Goal: Communication & Community: Answer question/provide support

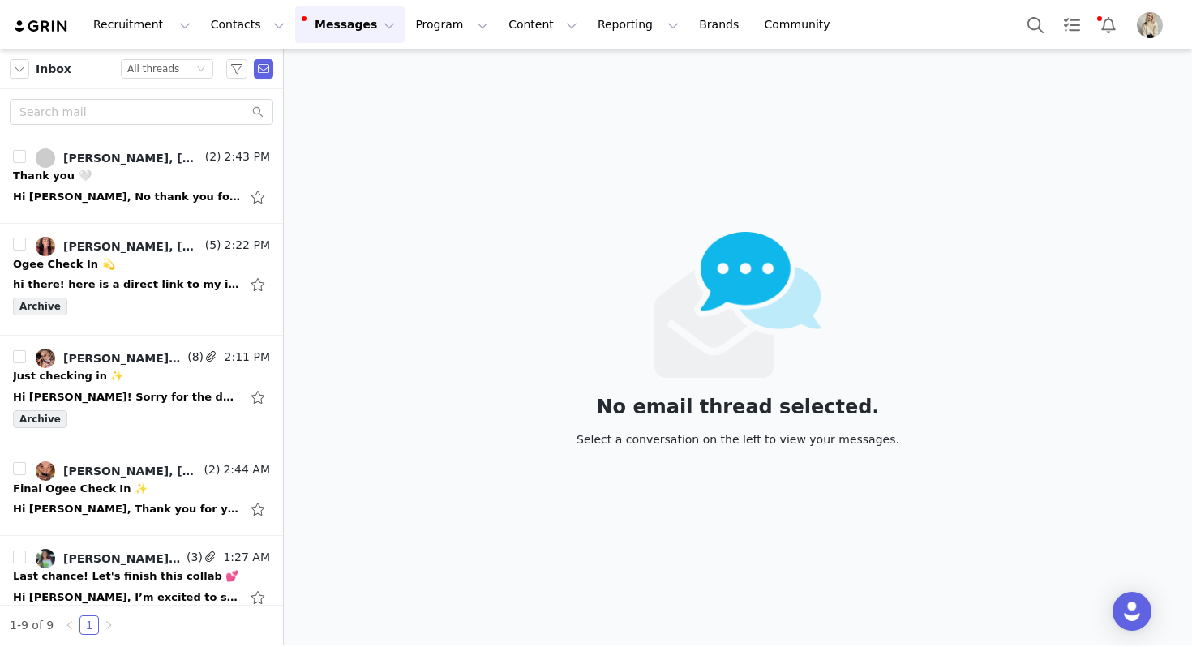
click at [842, 245] on div at bounding box center [738, 305] width 323 height 146
click at [183, 199] on div "Hi Julia, No thank you for allowing me to be apart of the new release and get m…" at bounding box center [126, 197] width 227 height 16
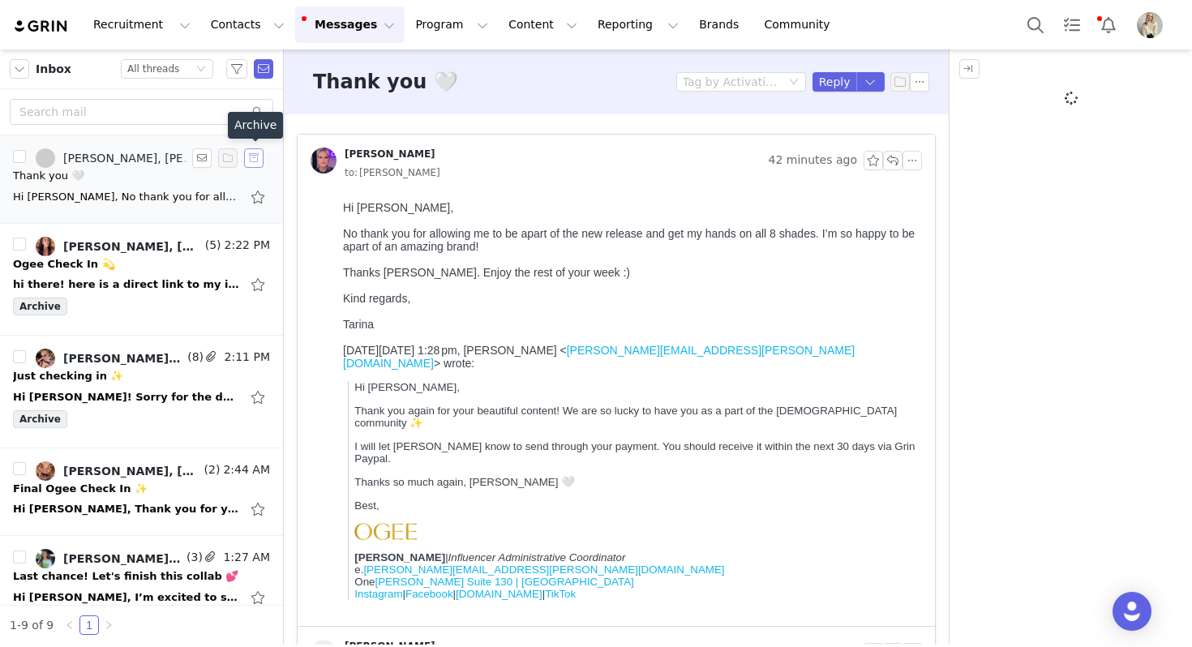
click at [251, 161] on button "button" at bounding box center [253, 157] width 19 height 19
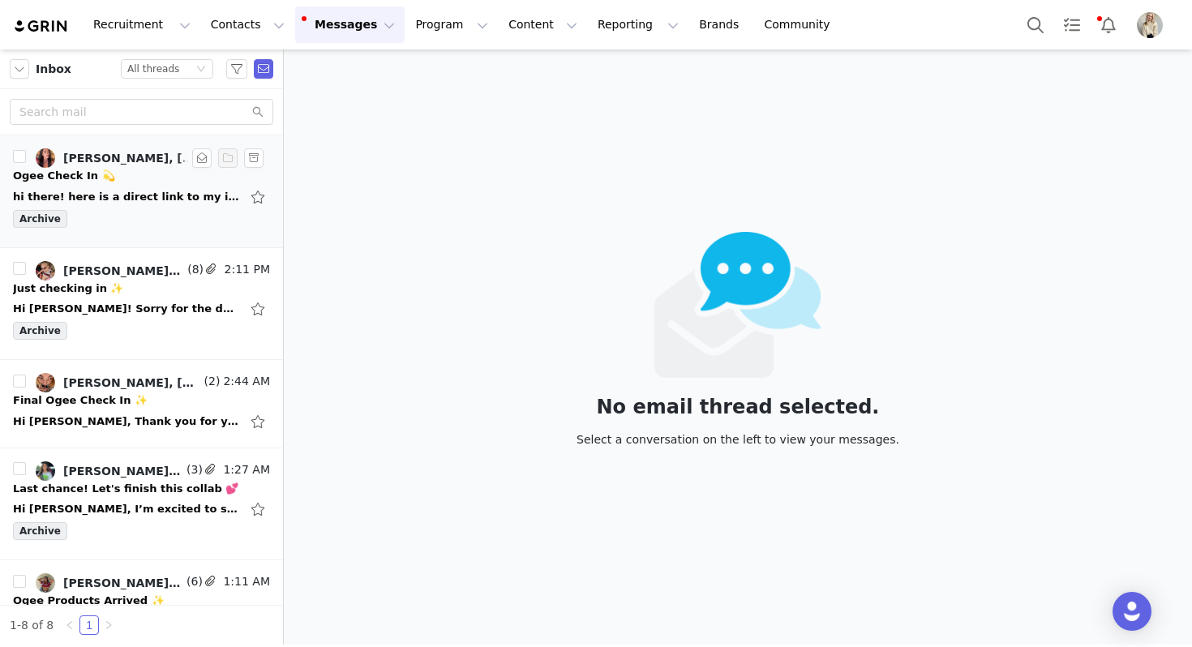
click at [113, 182] on div "Ogee Check In 💫" at bounding box center [141, 176] width 257 height 16
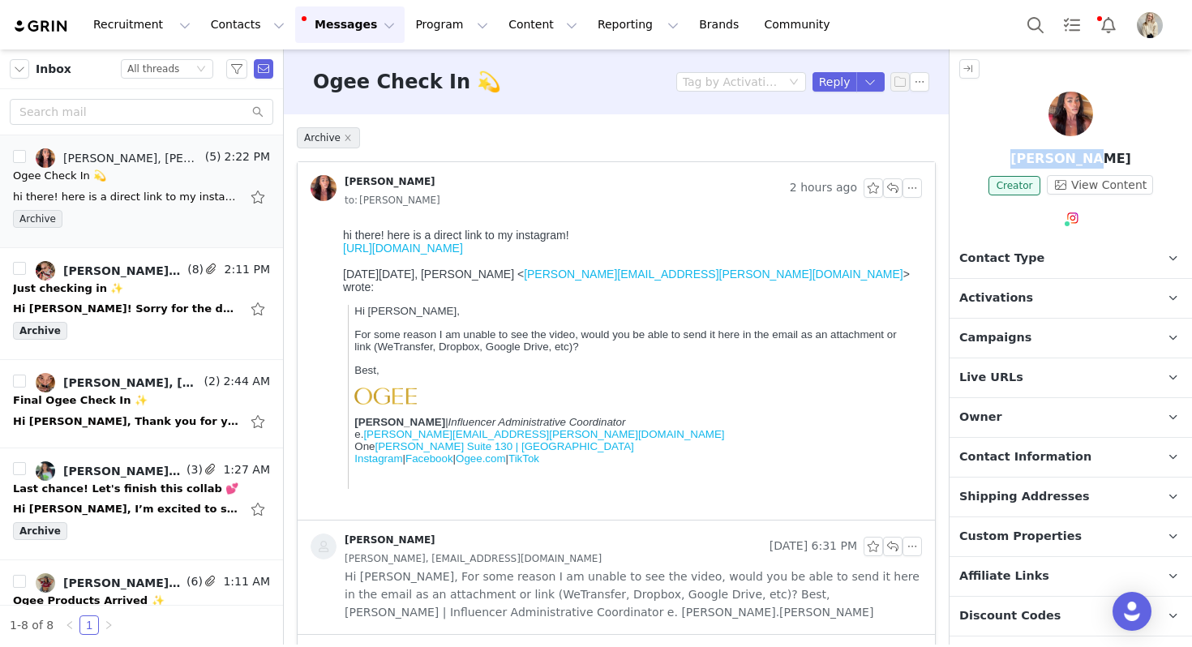
drag, startPoint x: 1115, startPoint y: 164, endPoint x: 1034, endPoint y: 163, distance: 81.1
click at [1034, 163] on p "Zuri Tibby" at bounding box center [1071, 158] width 242 height 19
copy p "Zuri Tibby"
click at [457, 251] on link "https://www.instagram.com/reel/DPO_AaZDgnS/?igsh=Y3hjcDhlcDJjY3Zr" at bounding box center [403, 248] width 120 height 13
click at [185, 307] on div "Hi Julia! Sorry for the delay, work and fashionweek have been crazy. Here is th…" at bounding box center [126, 309] width 227 height 16
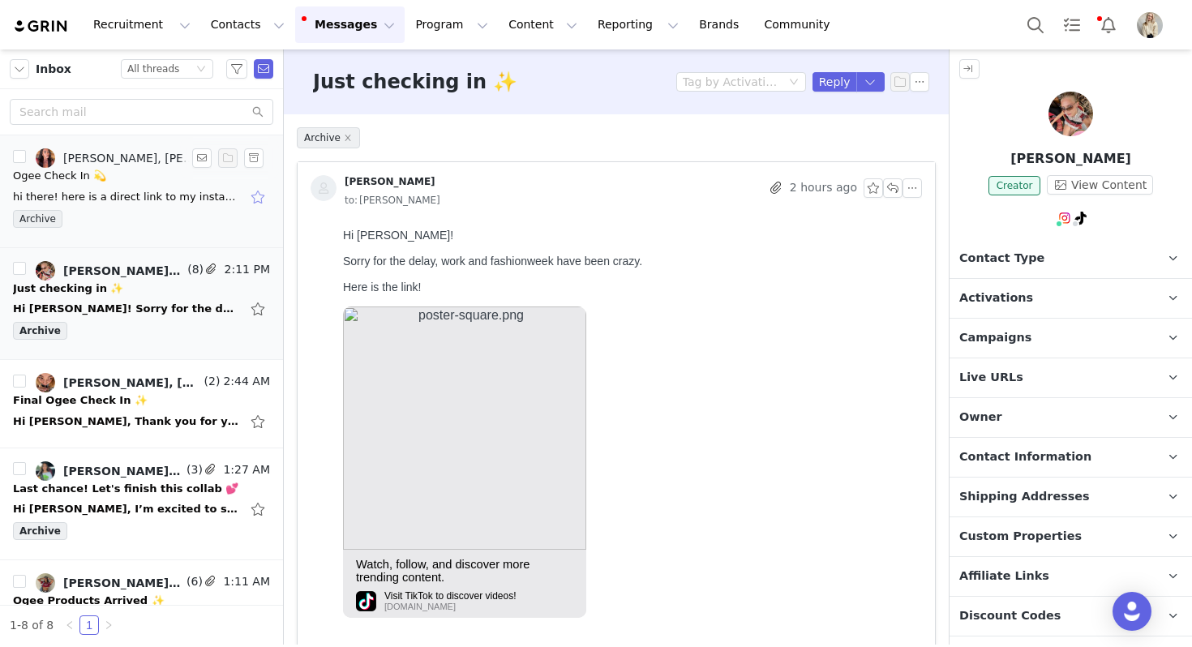
click at [255, 200] on button "button" at bounding box center [259, 197] width 21 height 26
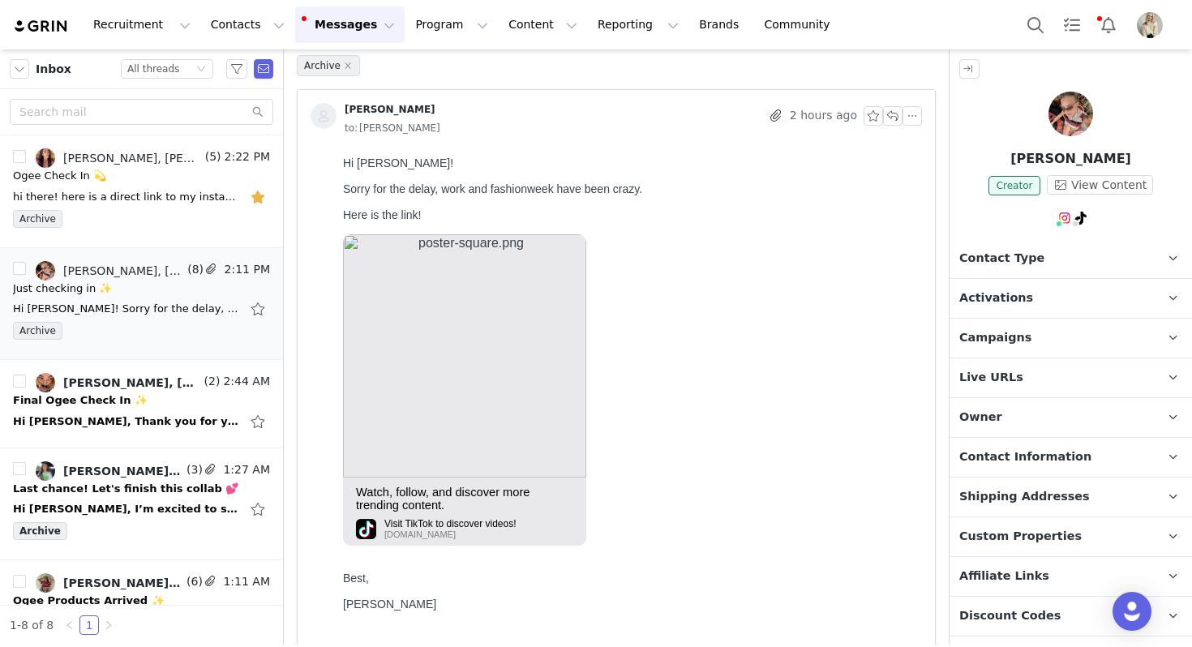
scroll to position [83, 0]
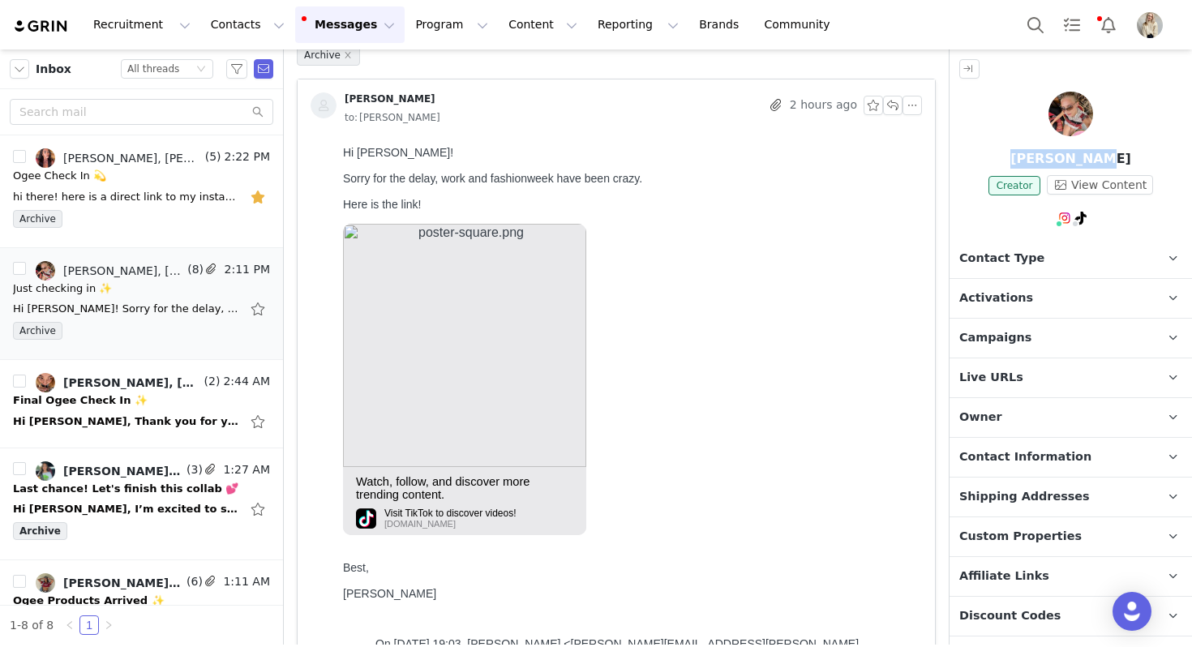
drag, startPoint x: 1113, startPoint y: 163, endPoint x: 1036, endPoint y: 163, distance: 77.0
click at [1036, 163] on p "Melissa Vos" at bounding box center [1071, 158] width 242 height 19
copy p "Melissa Vos"
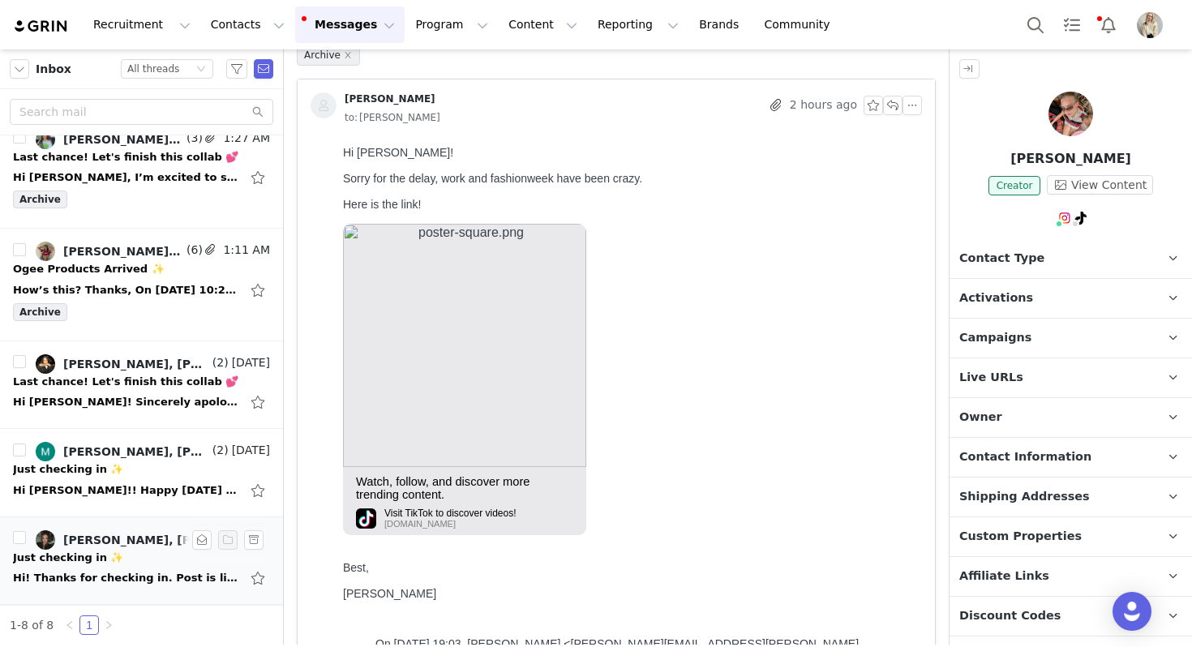
click at [120, 564] on div "Just checking in ✨" at bounding box center [141, 558] width 257 height 16
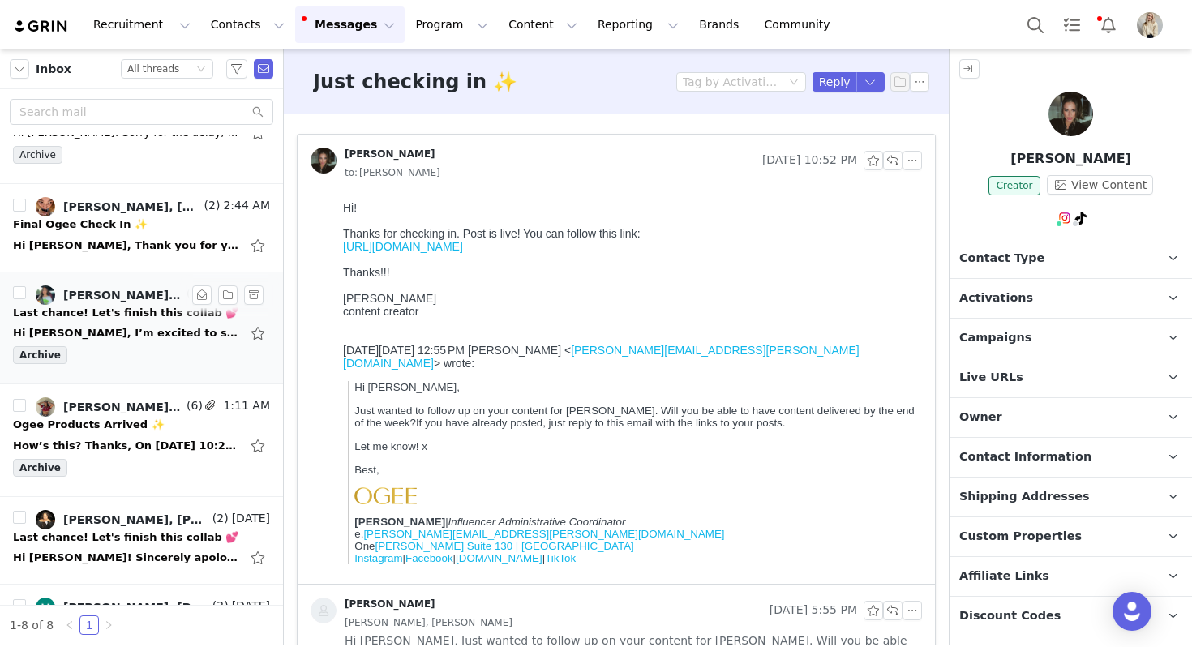
scroll to position [0, 0]
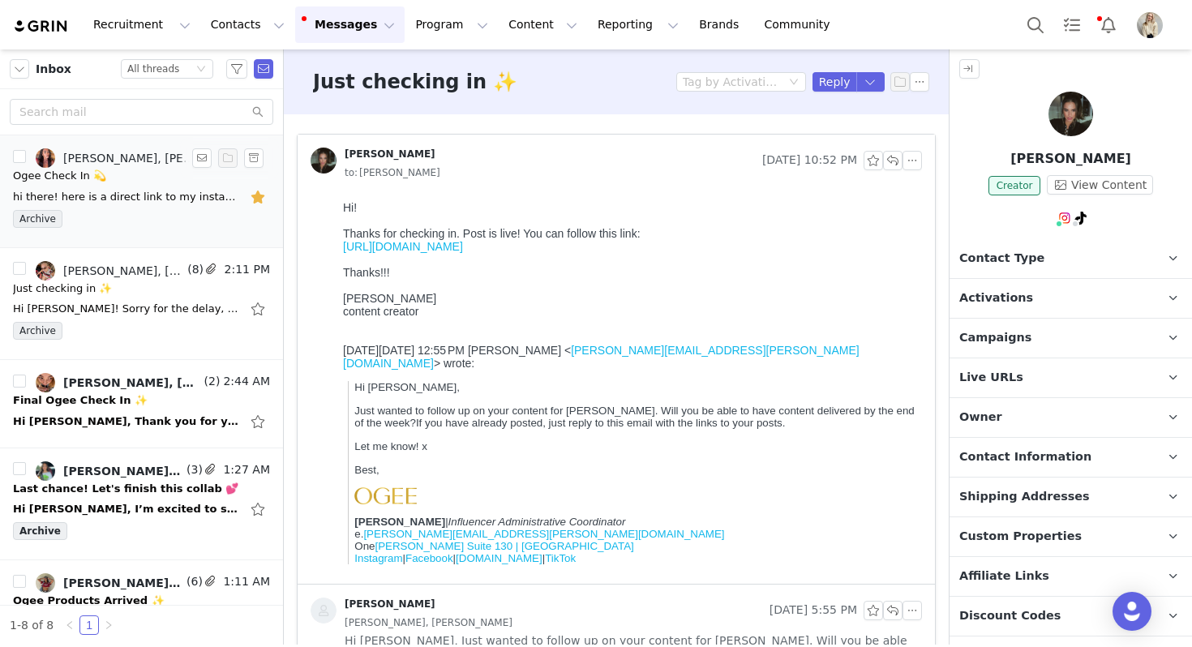
click at [161, 212] on div "Archive" at bounding box center [141, 222] width 257 height 24
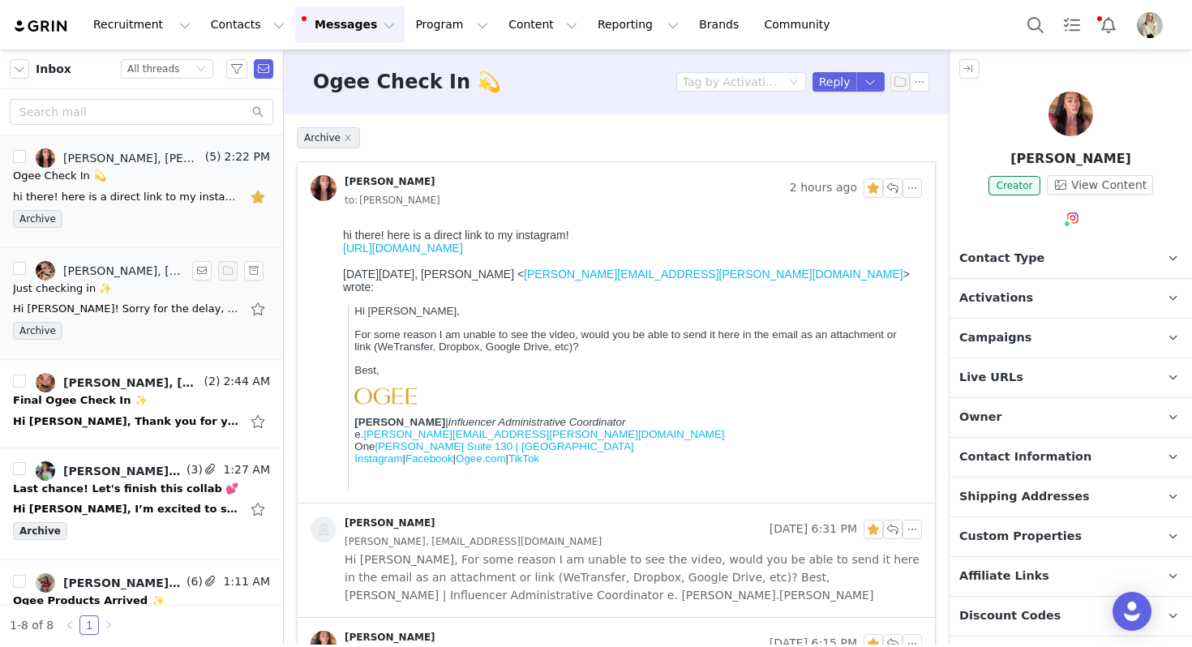
click at [127, 288] on div "Just checking in ✨" at bounding box center [141, 289] width 257 height 16
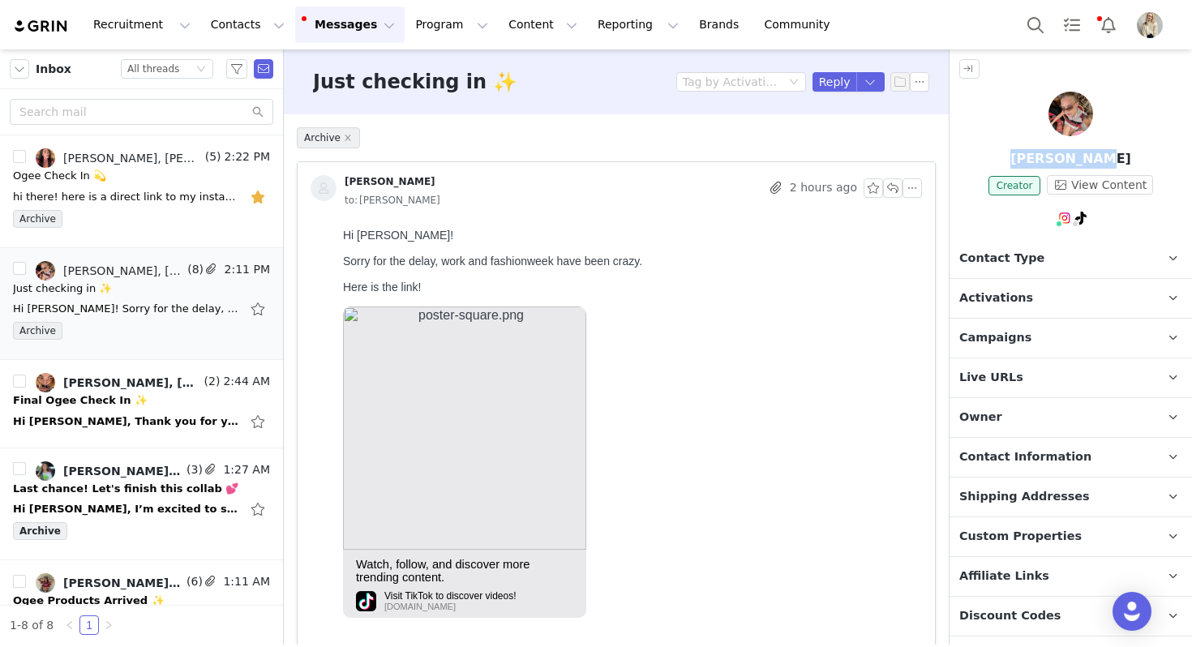
drag, startPoint x: 1117, startPoint y: 164, endPoint x: 1031, endPoint y: 163, distance: 85.1
click at [1031, 163] on p "Melissa Vos" at bounding box center [1071, 158] width 242 height 19
copy p "Melissa Vos"
click at [895, 191] on button "button" at bounding box center [892, 187] width 19 height 19
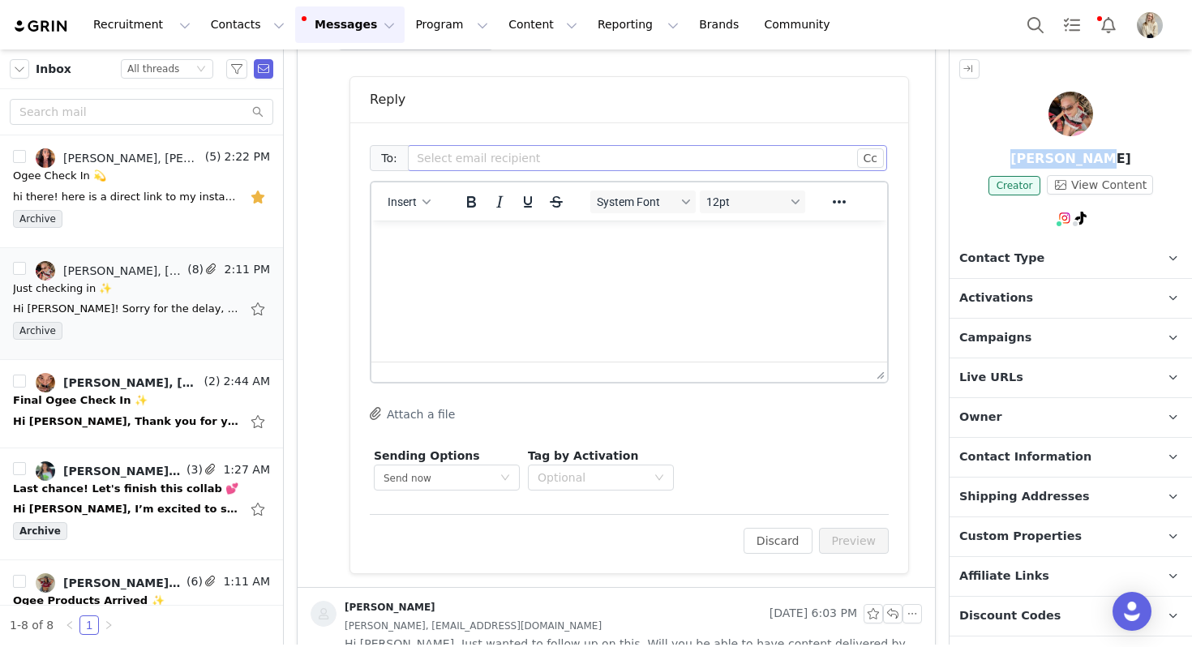
scroll to position [970, 0]
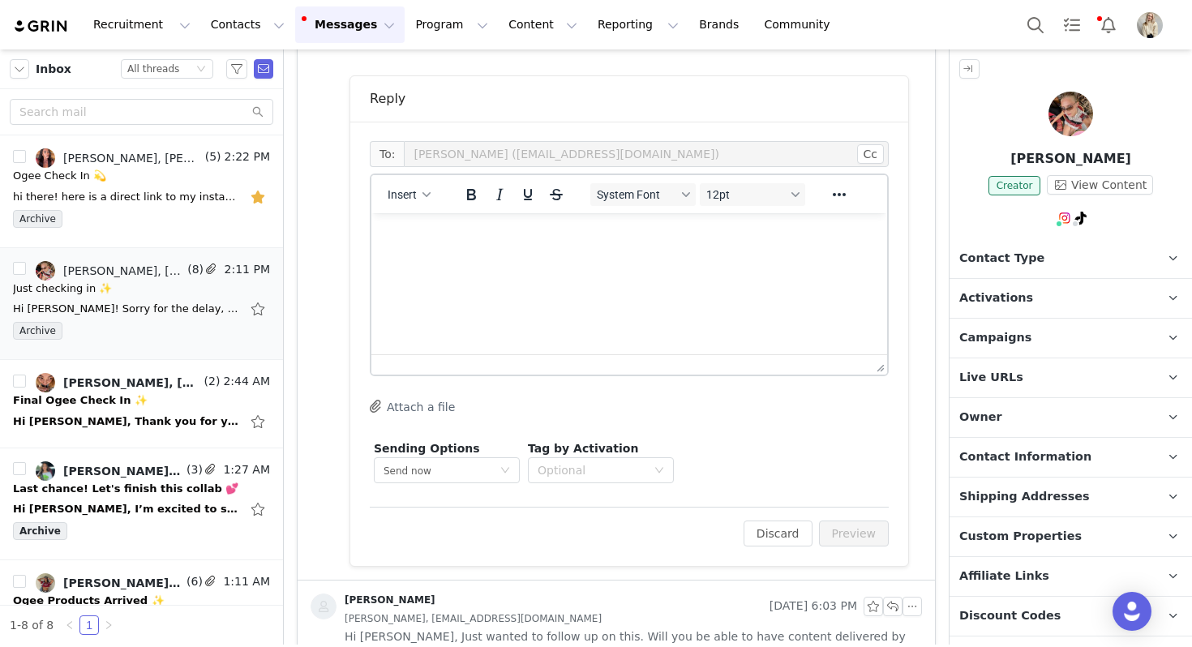
click at [408, 206] on div "Insert" at bounding box center [409, 194] width 76 height 32
click at [409, 202] on button "Insert" at bounding box center [409, 194] width 56 height 23
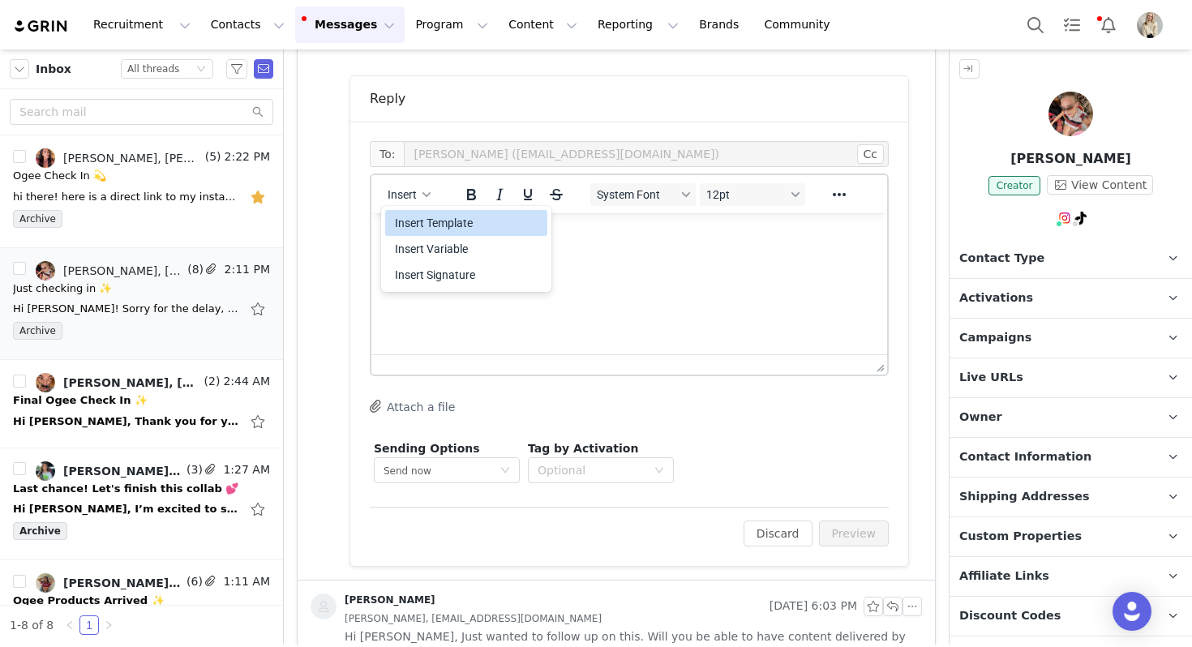
click at [429, 223] on div "Insert Template" at bounding box center [468, 222] width 146 height 19
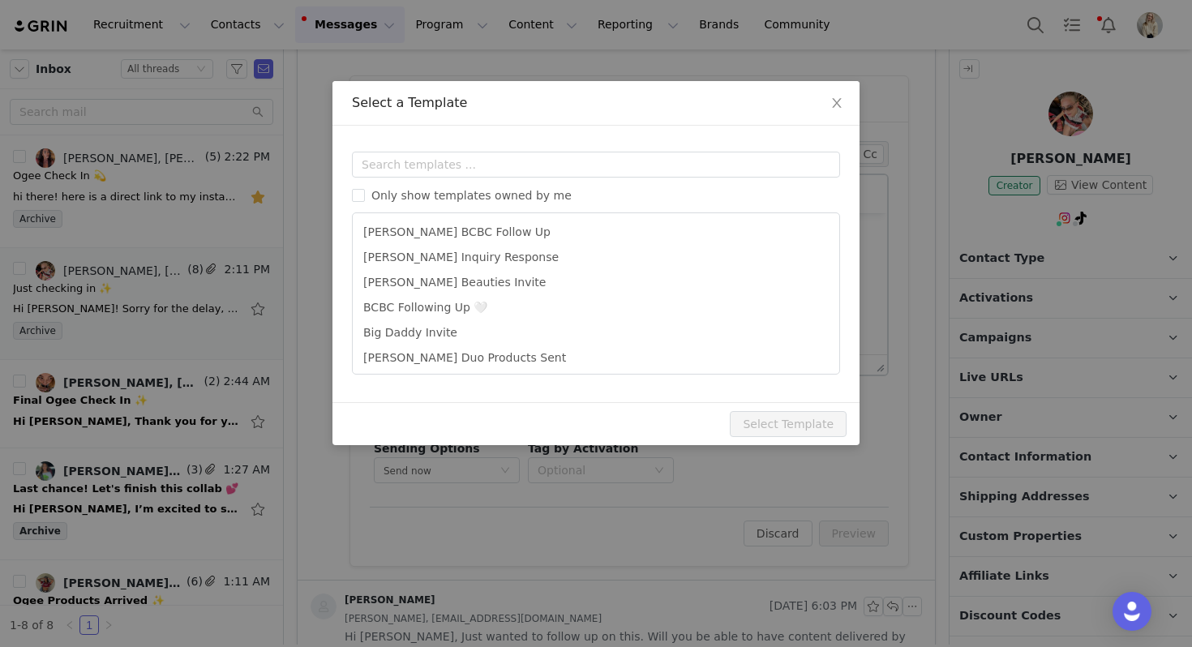
scroll to position [0, 0]
click at [434, 199] on span "Only show templates owned by me" at bounding box center [471, 195] width 213 height 13
click at [365, 199] on input "Only show templates owned by me" at bounding box center [358, 195] width 13 height 13
checkbox input "true"
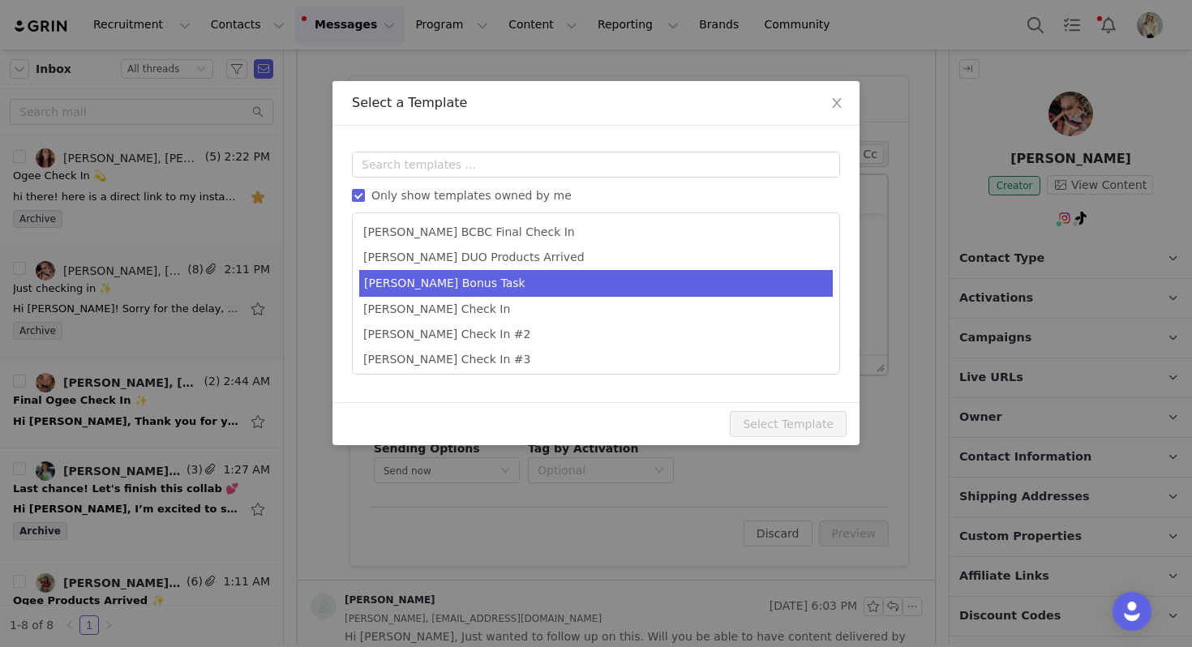
click at [431, 288] on li "[PERSON_NAME] Bonus Task" at bounding box center [596, 283] width 474 height 27
type input "Almost Done 🩷"
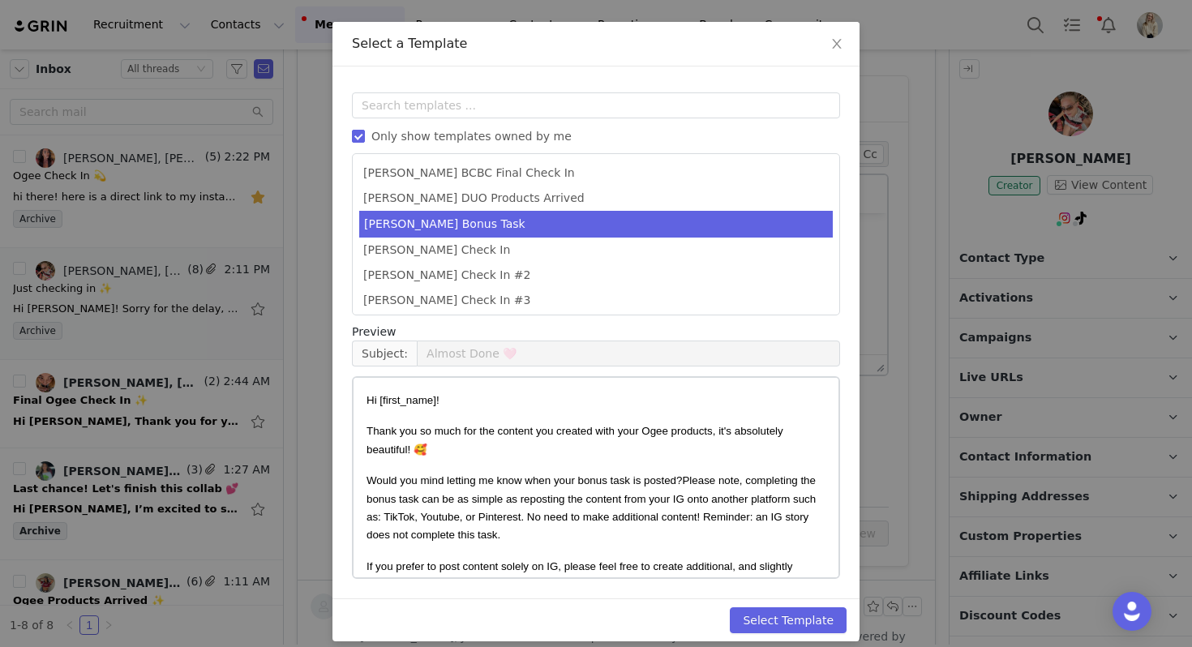
scroll to position [73, 0]
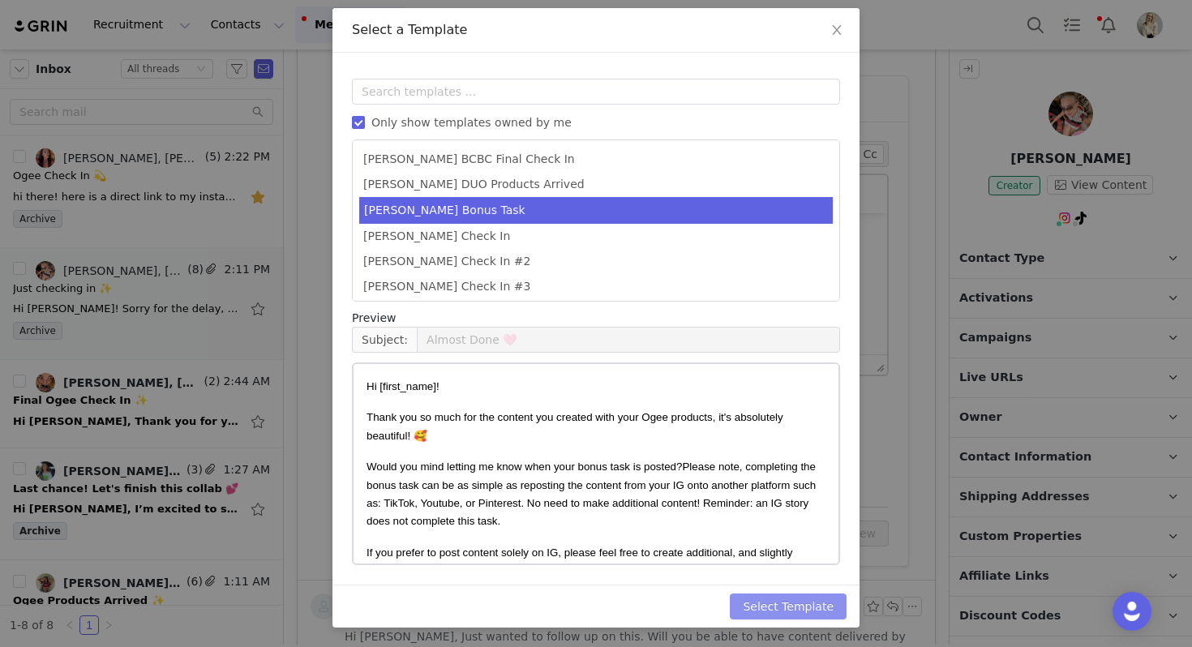
click at [799, 611] on button "Select Template" at bounding box center [788, 607] width 117 height 26
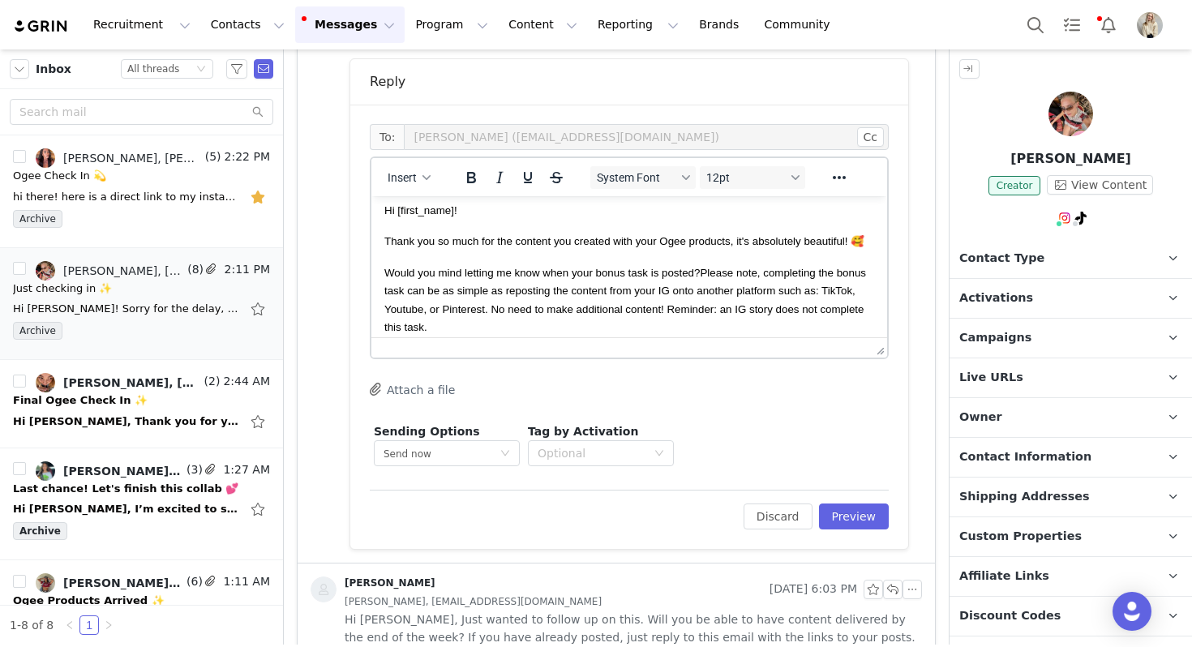
scroll to position [10, 0]
drag, startPoint x: 853, startPoint y: 290, endPoint x: 821, endPoint y: 289, distance: 31.6
click at [821, 289] on span "Please note, completing the bonus task can be as simple as reposting the conten…" at bounding box center [625, 298] width 482 height 66
click at [675, 294] on span "Please note, completing the bonus task can be as simple as reposting the conten…" at bounding box center [627, 289] width 486 height 49
click at [843, 289] on span "Please note, completing the bonus task can be as simple as reposting the conten…" at bounding box center [625, 298] width 482 height 66
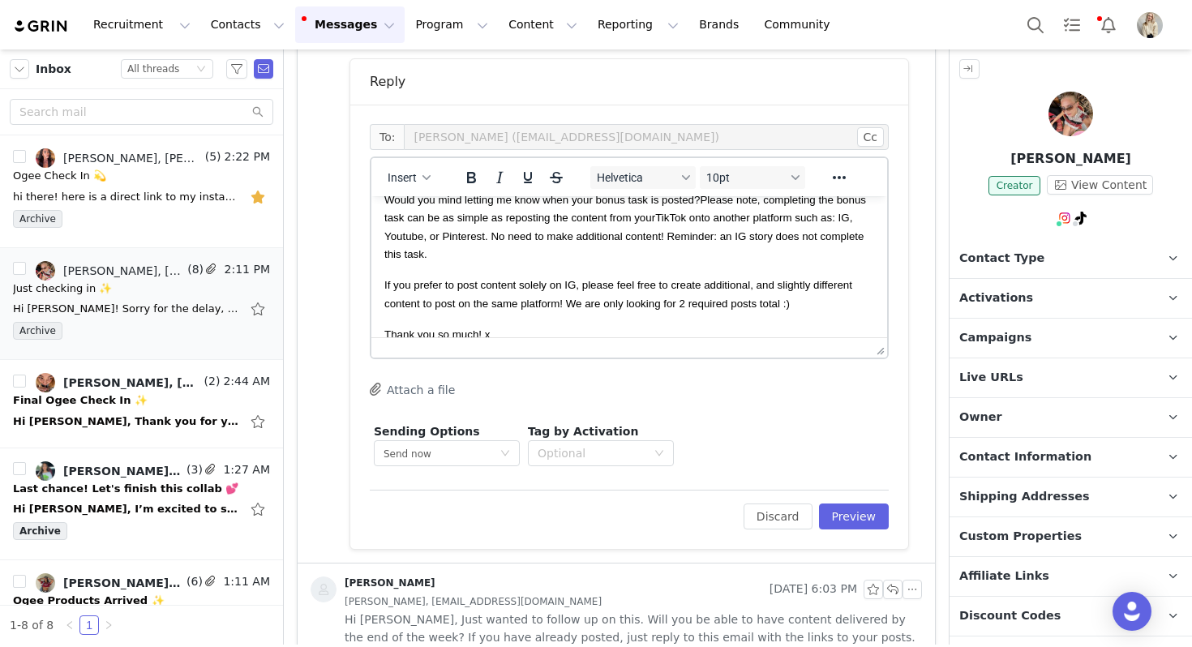
scroll to position [83, 0]
click at [572, 287] on span "If you prefer to post content solely on IG, please feel free to create addition…" at bounding box center [618, 292] width 468 height 30
click at [861, 520] on button "Preview" at bounding box center [854, 517] width 71 height 26
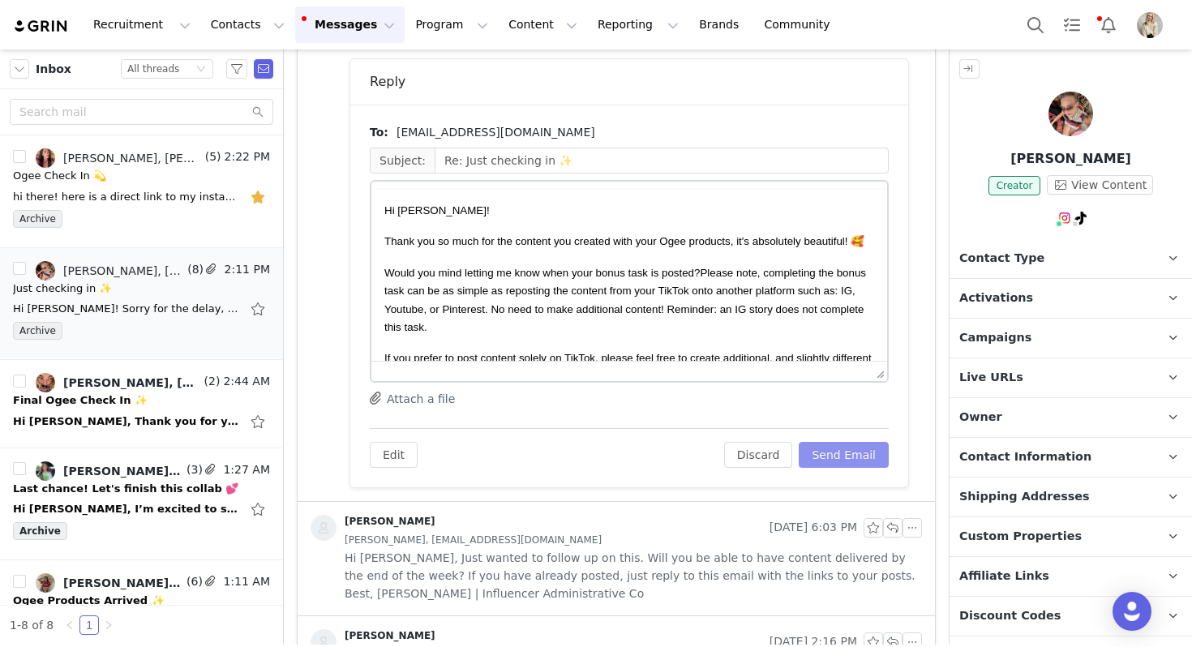
scroll to position [0, 0]
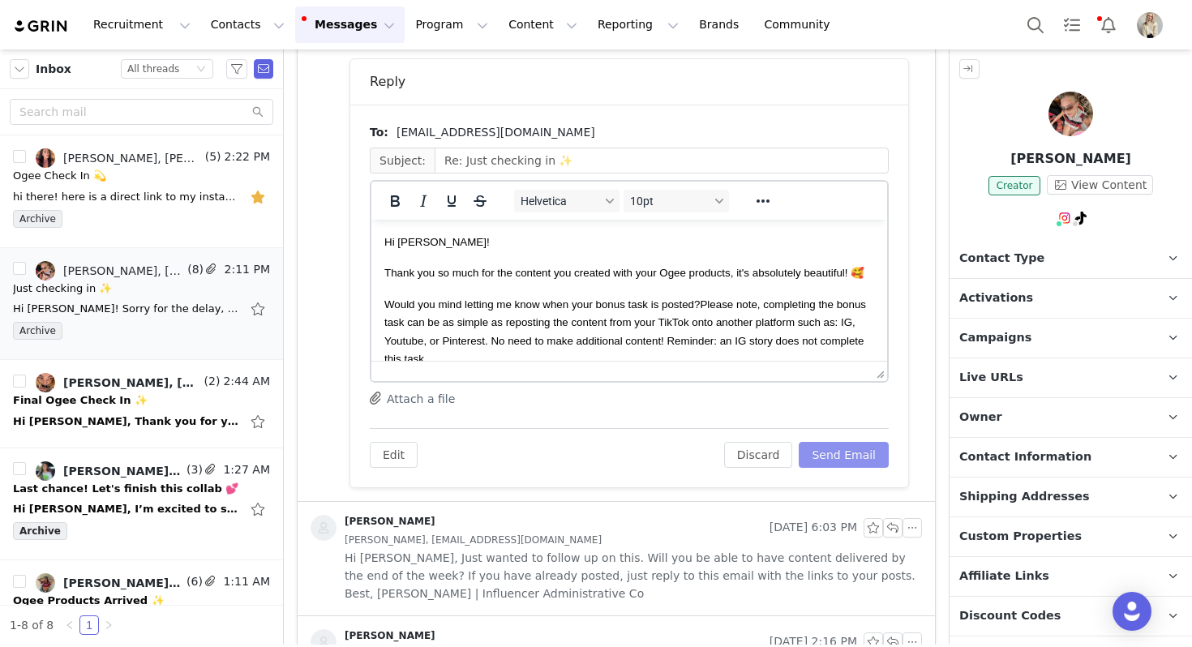
click at [848, 466] on button "Send Email" at bounding box center [844, 455] width 90 height 26
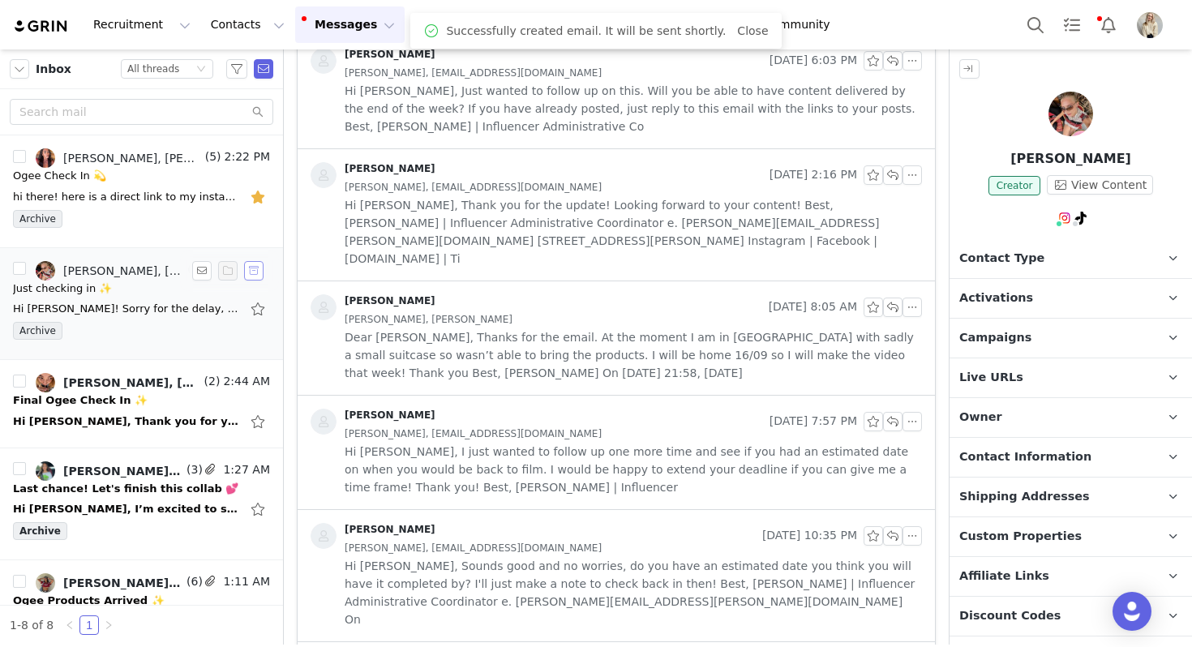
click at [258, 267] on button "button" at bounding box center [253, 270] width 19 height 19
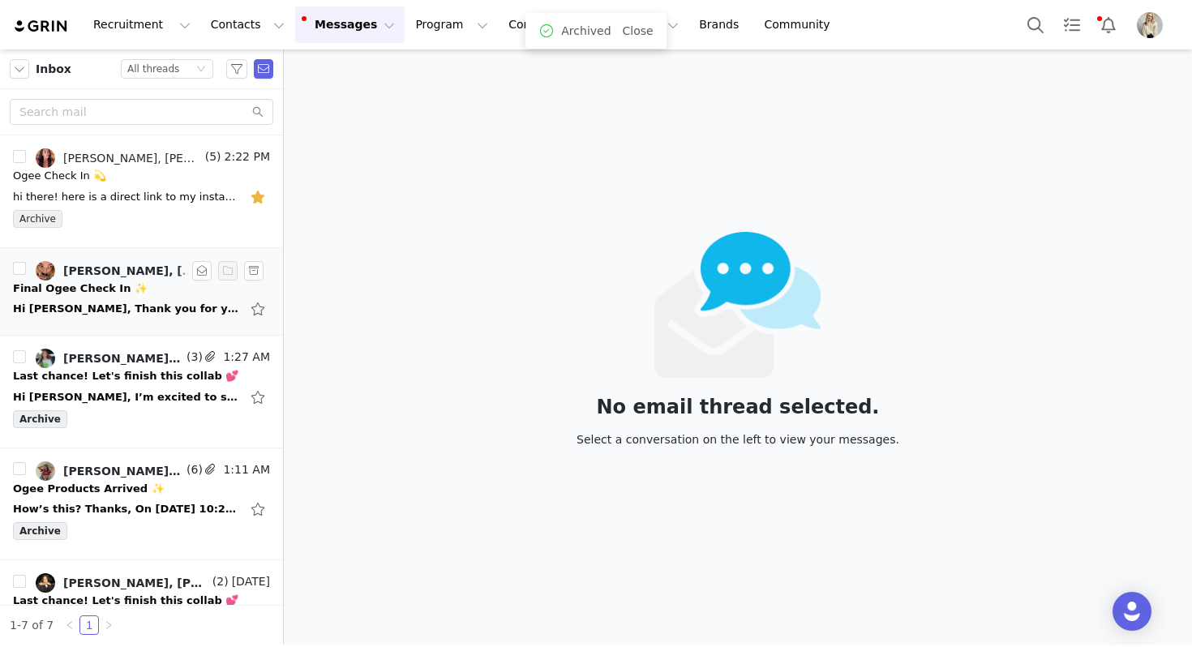
click at [173, 302] on div "Hi Julia, Thank you for your message. I’m very sorry for not responding sooner.…" at bounding box center [126, 309] width 227 height 16
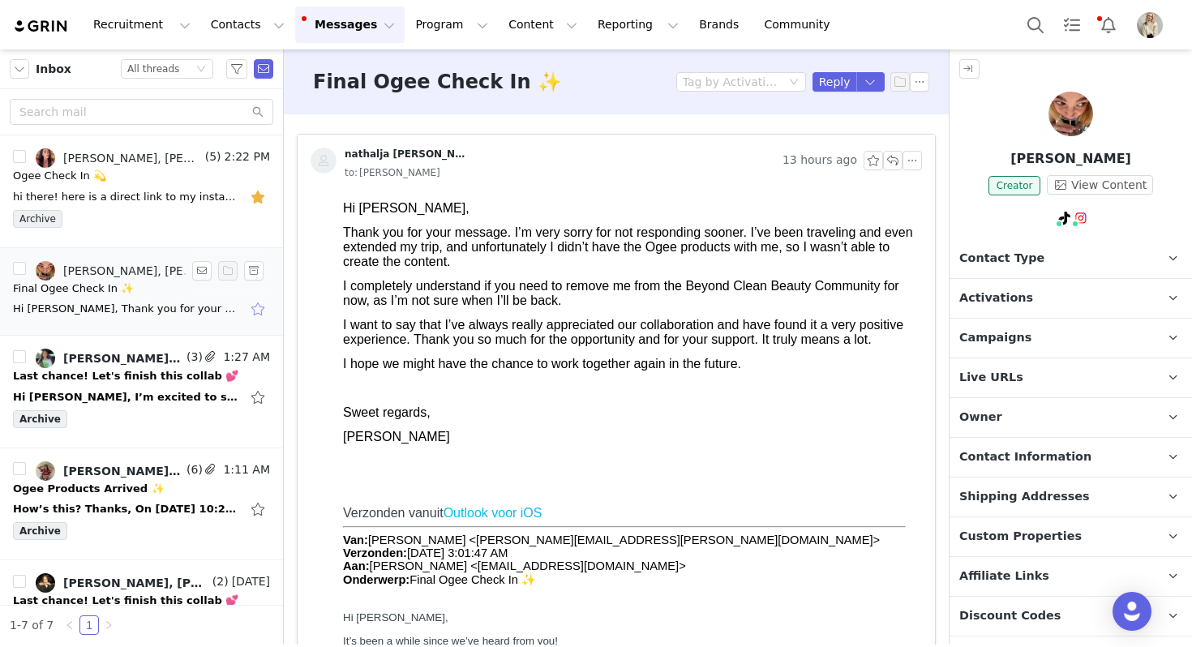
click at [255, 309] on button "button" at bounding box center [259, 309] width 21 height 26
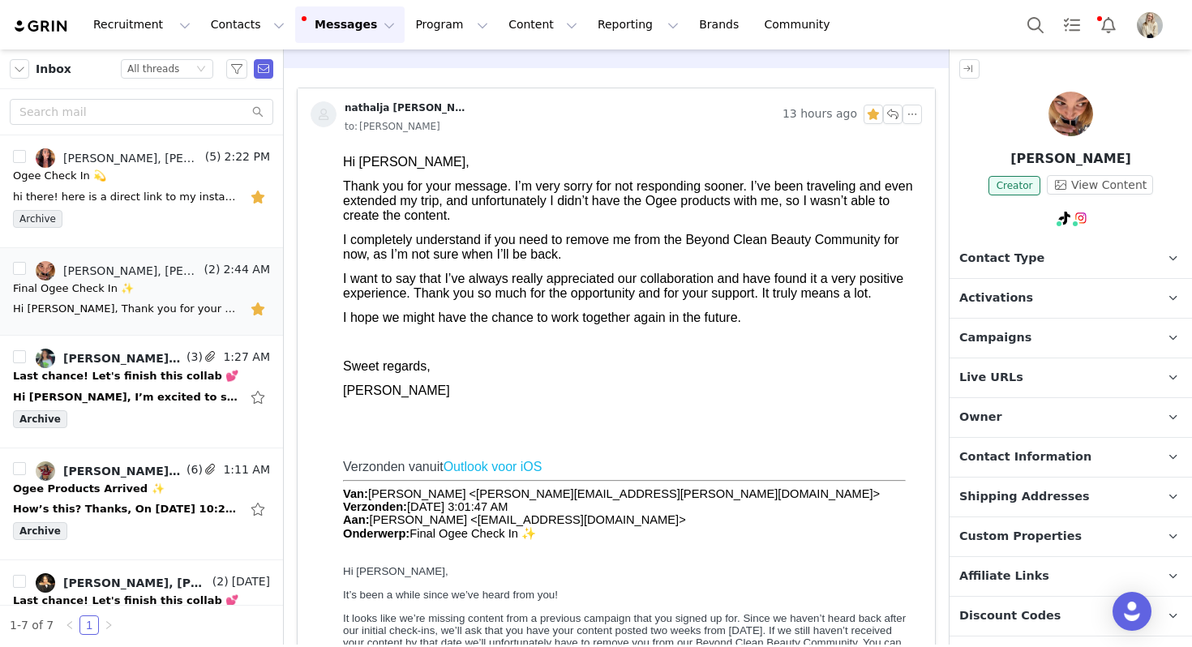
scroll to position [51, 0]
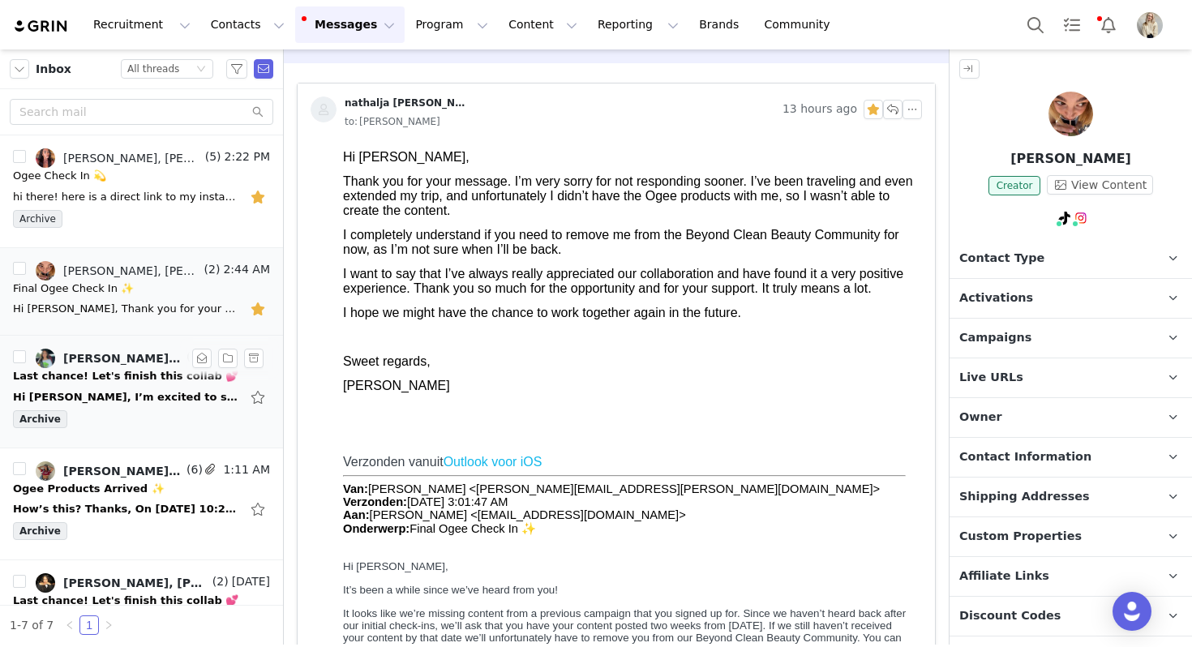
click at [190, 373] on div "Last chance! Let's finish this collab 💕" at bounding box center [125, 376] width 225 height 16
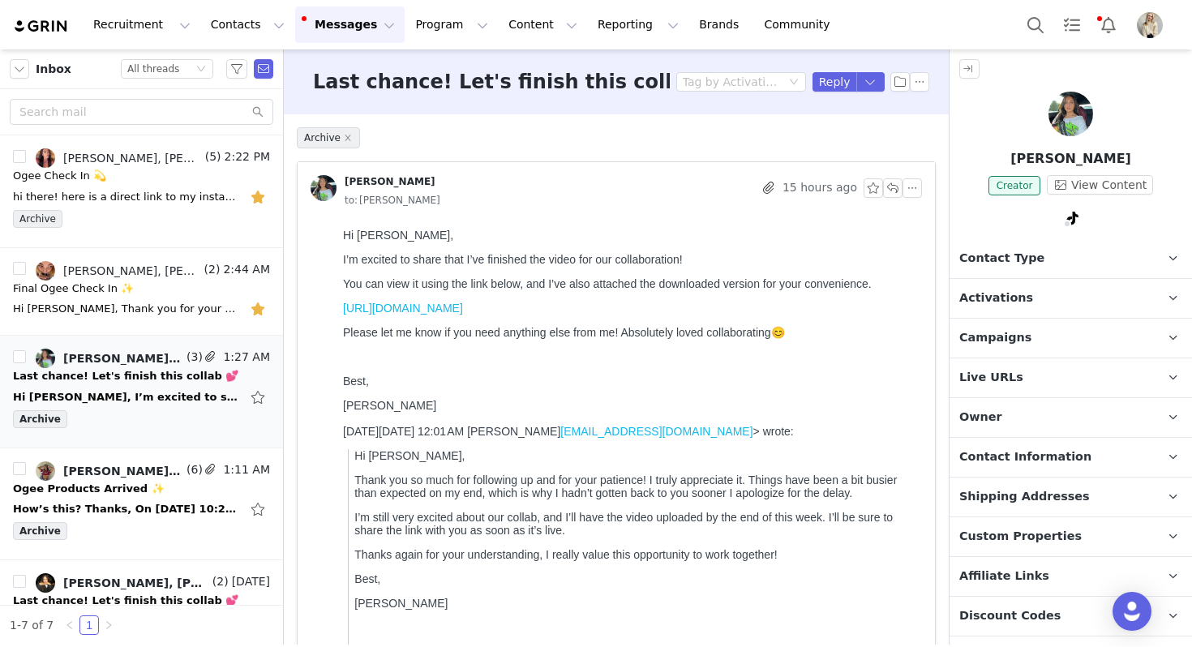
scroll to position [0, 0]
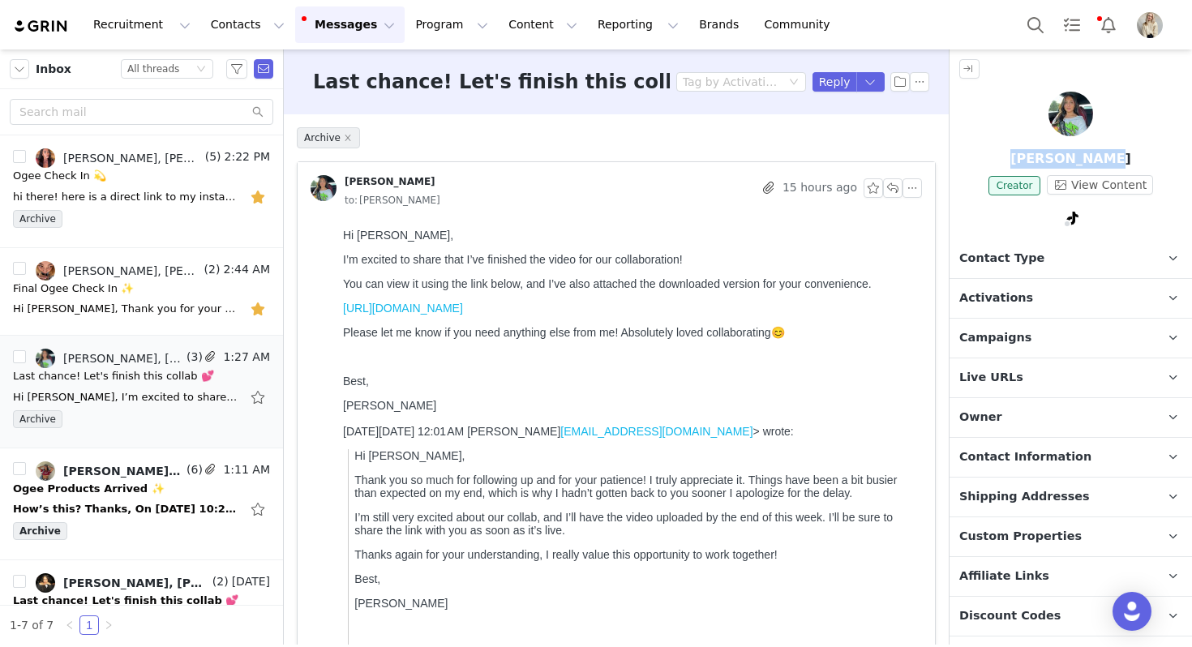
drag, startPoint x: 1125, startPoint y: 160, endPoint x: 1031, endPoint y: 160, distance: 93.3
click at [1031, 160] on p "Paige O’Neil" at bounding box center [1071, 158] width 242 height 19
copy p "Paige O’Neil"
click at [424, 307] on link "https://www.tiktok.com/t/ZTMj3wRkW/" at bounding box center [403, 308] width 120 height 13
click at [896, 191] on button "button" at bounding box center [892, 187] width 19 height 19
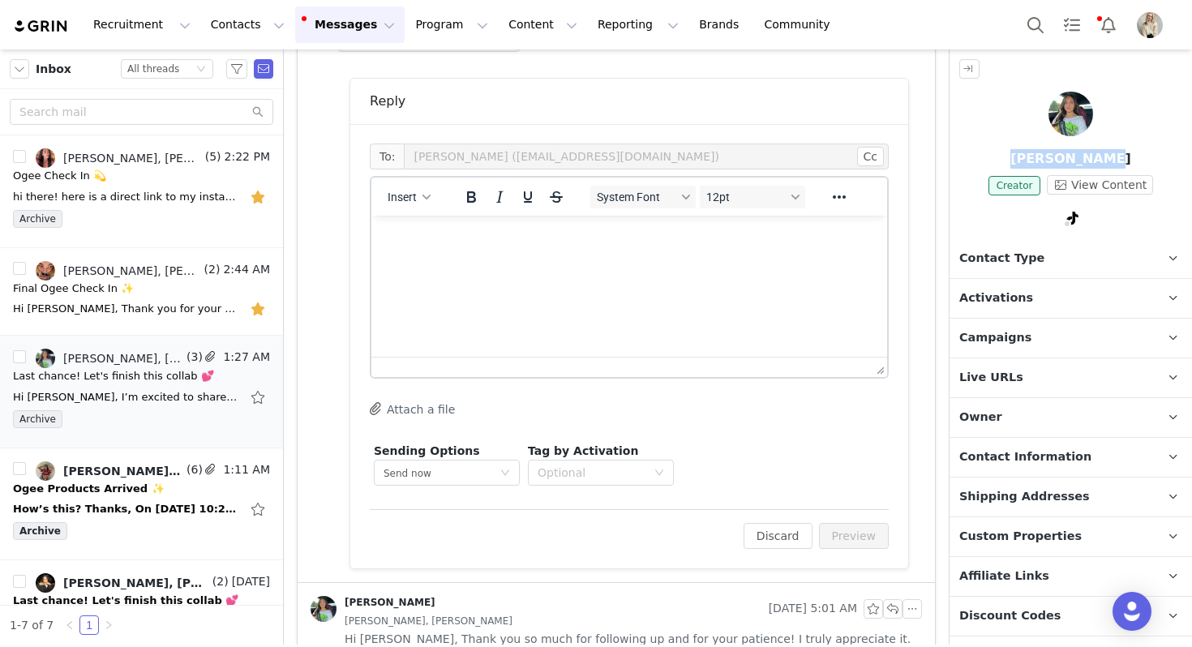
scroll to position [959, 0]
click at [424, 202] on button "Insert" at bounding box center [409, 194] width 56 height 23
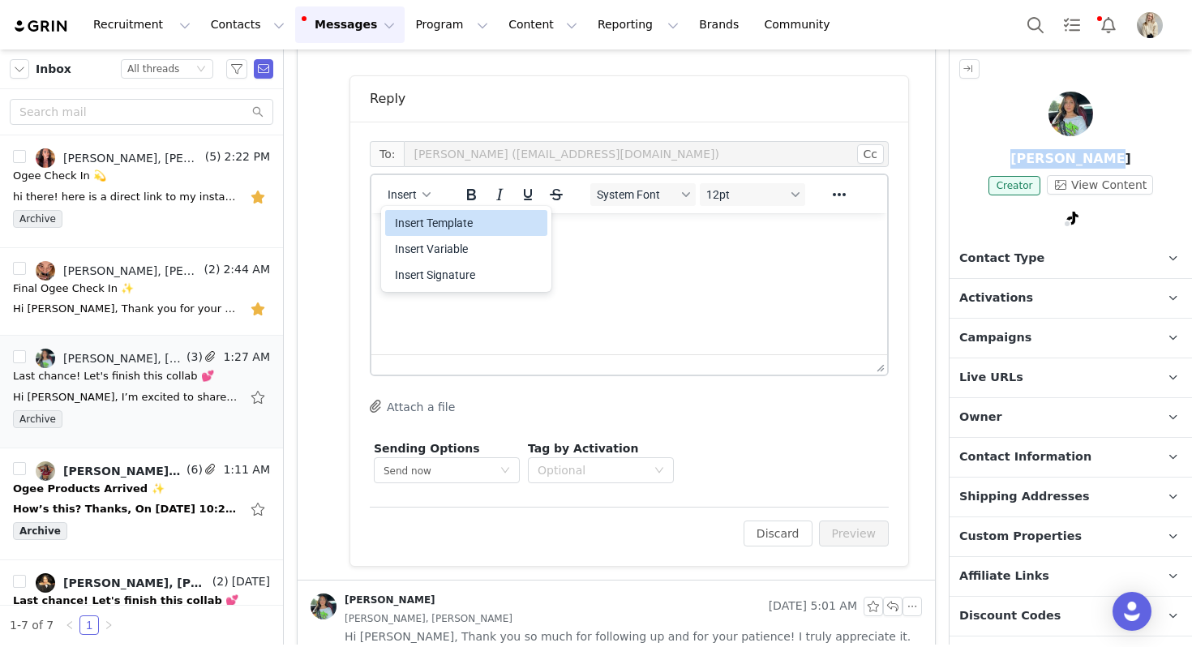
click at [426, 227] on div "Insert Template" at bounding box center [468, 222] width 146 height 19
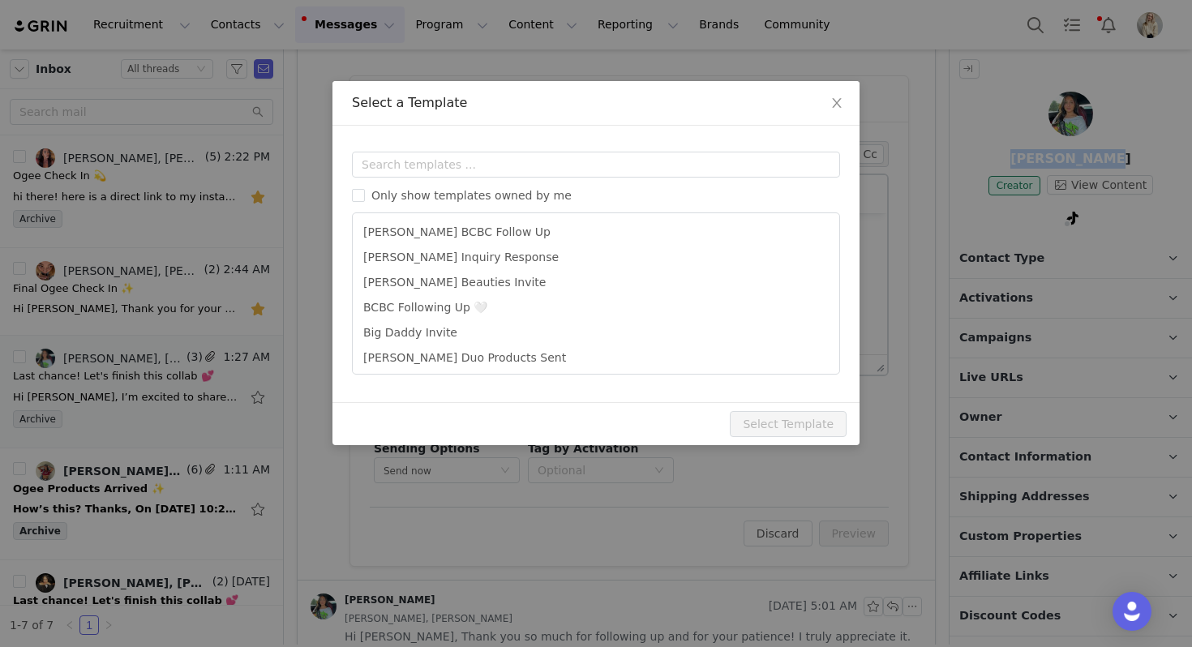
scroll to position [0, 0]
click at [443, 196] on span "Only show templates owned by me" at bounding box center [471, 195] width 213 height 13
click at [365, 196] on input "Only show templates owned by me" at bounding box center [358, 195] width 13 height 13
checkbox input "true"
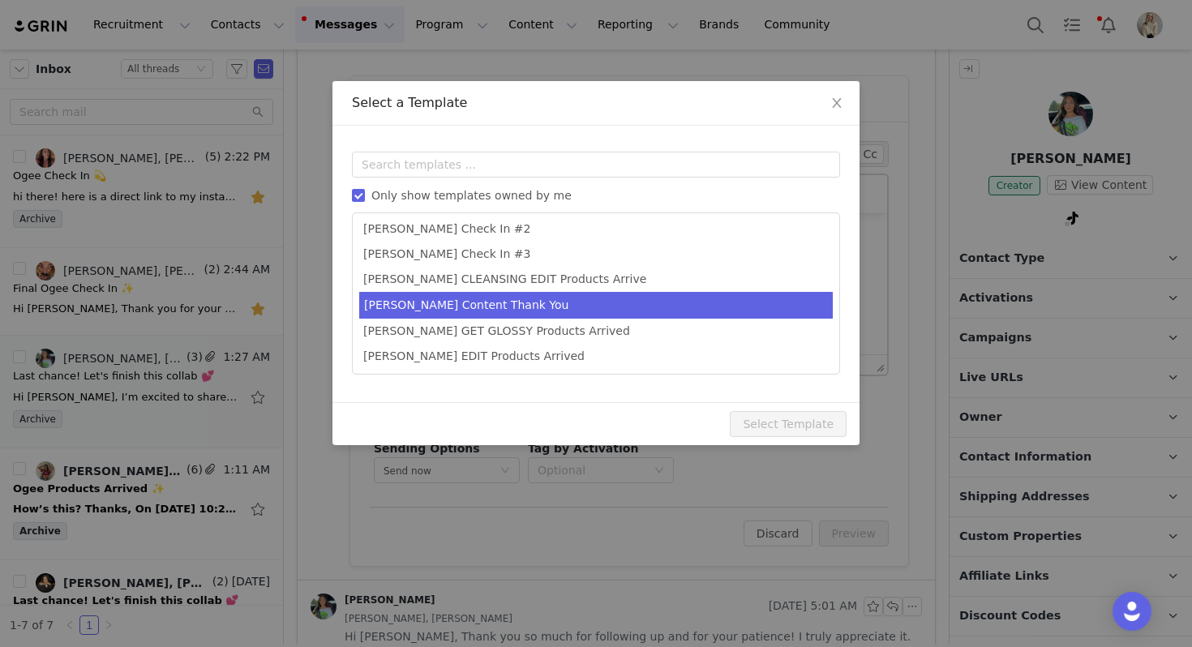
click at [444, 305] on li "[PERSON_NAME] Content Thank You" at bounding box center [596, 305] width 474 height 27
type input "Thank you 🤍"
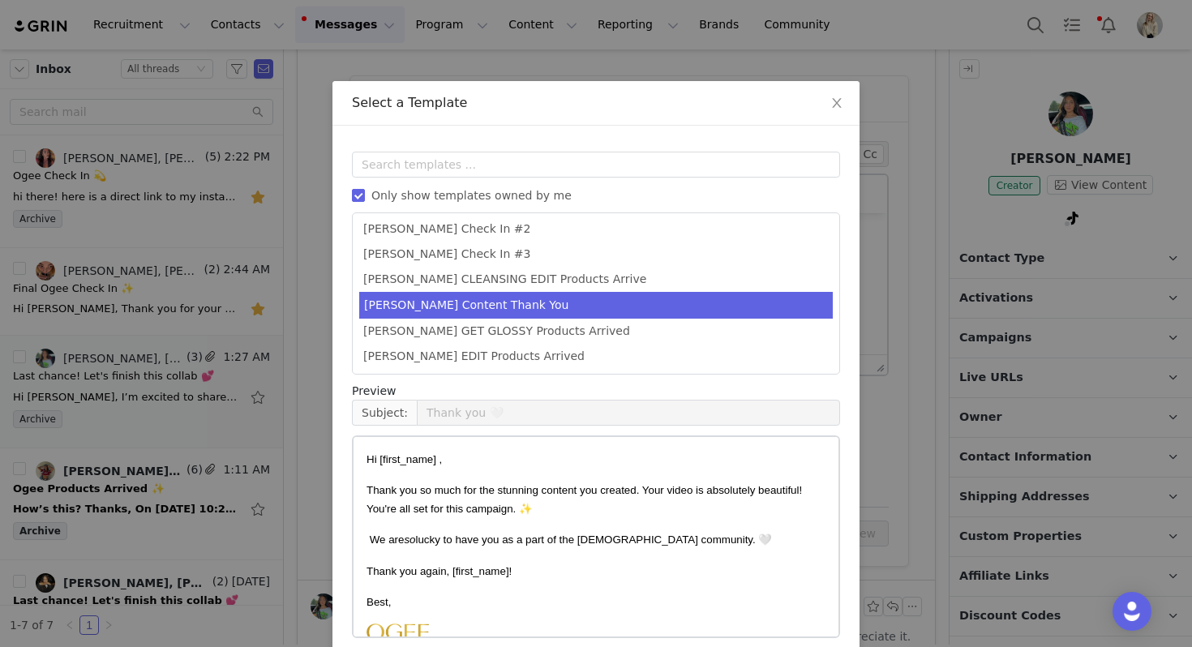
scroll to position [73, 0]
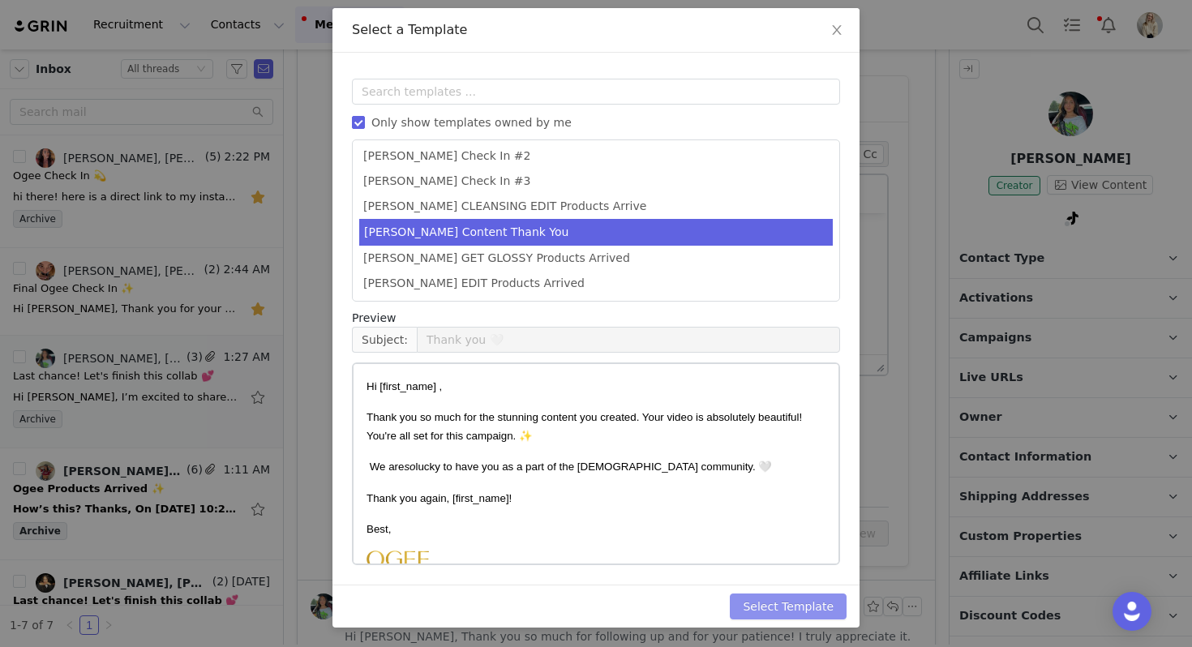
click at [795, 605] on button "Select Template" at bounding box center [788, 607] width 117 height 26
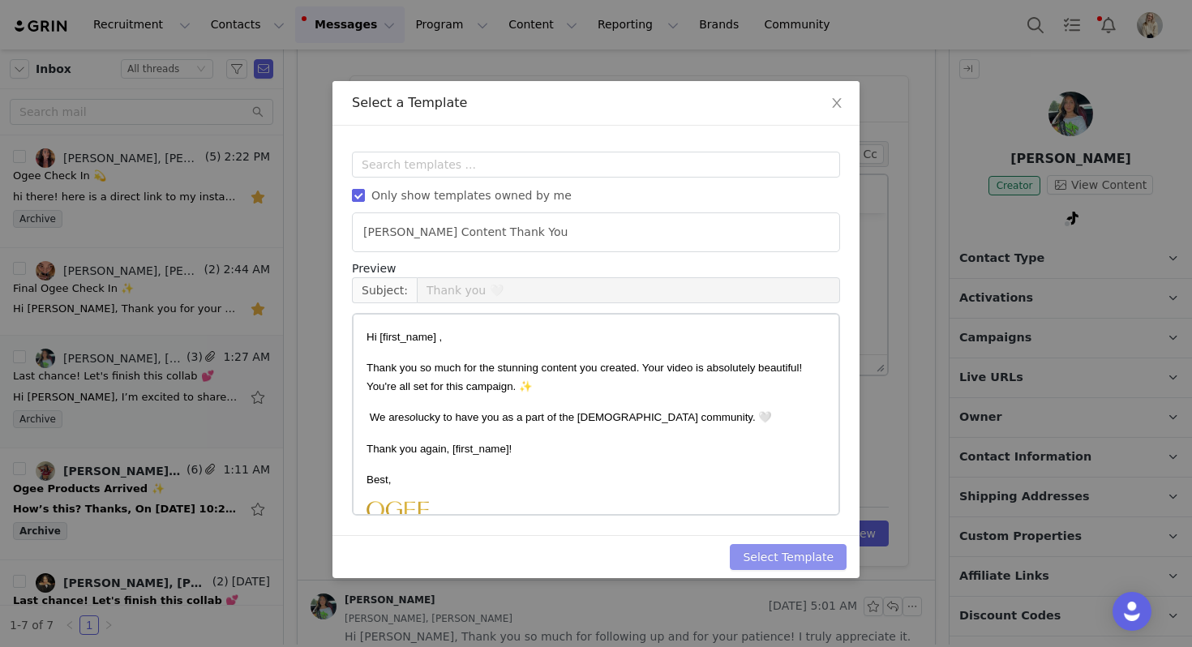
scroll to position [0, 0]
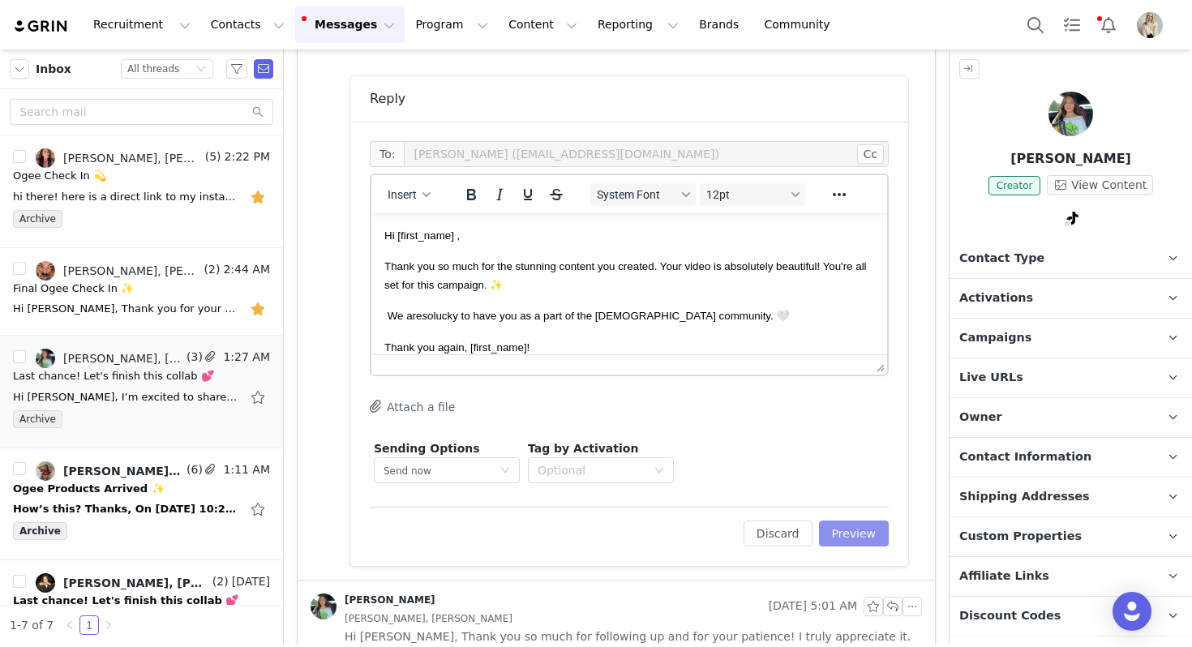
click at [863, 544] on button "Preview" at bounding box center [854, 534] width 71 height 26
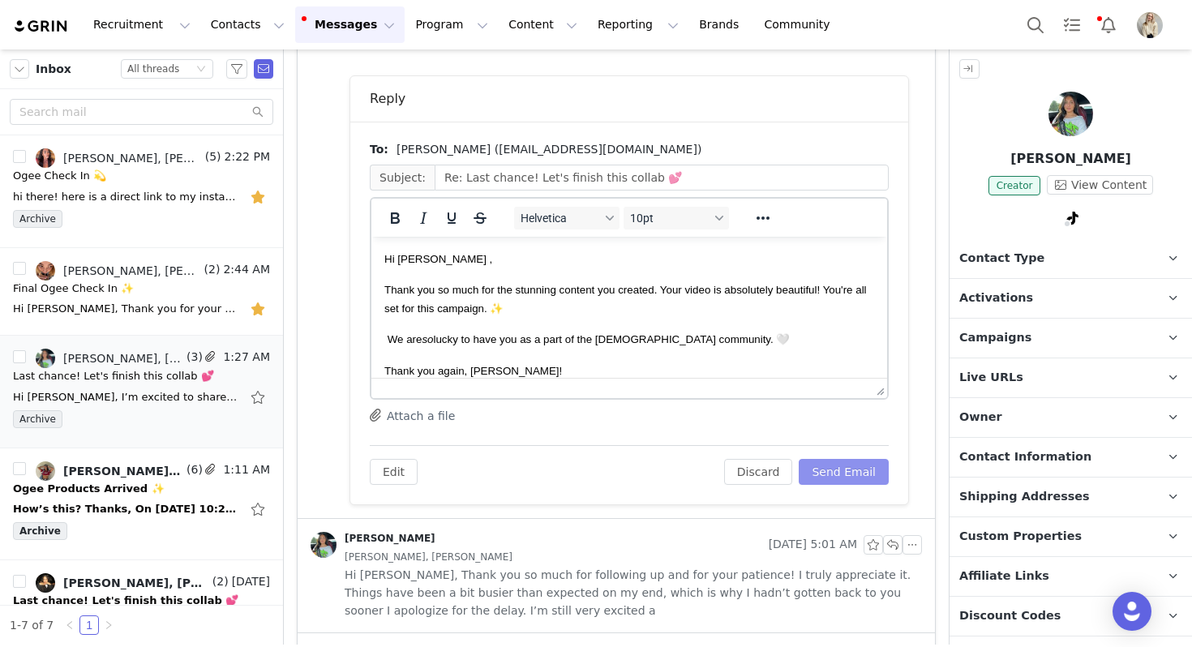
click at [840, 465] on button "Send Email" at bounding box center [844, 472] width 90 height 26
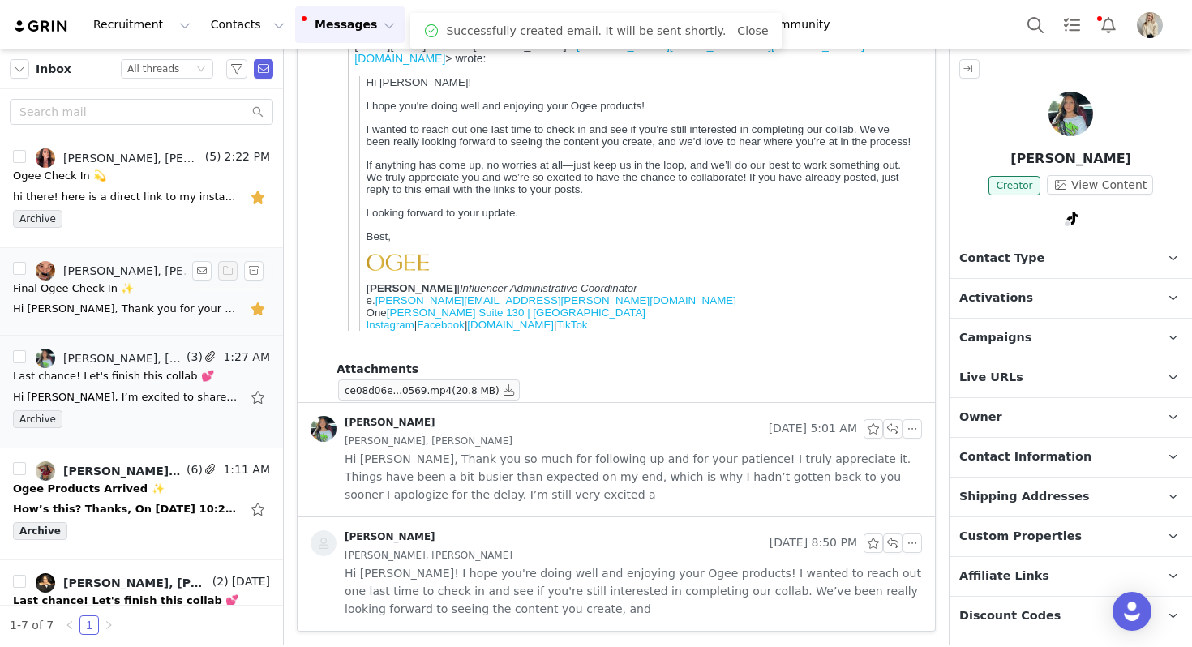
scroll to position [608, 0]
click at [255, 358] on button "button" at bounding box center [253, 358] width 19 height 19
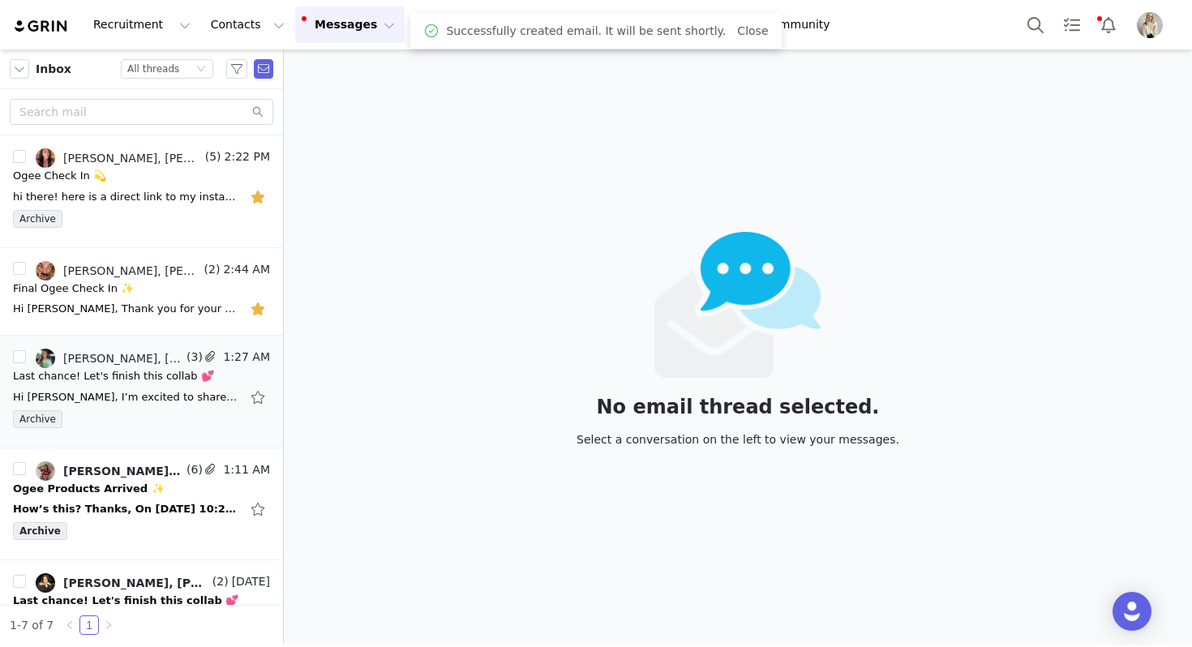
scroll to position [0, 0]
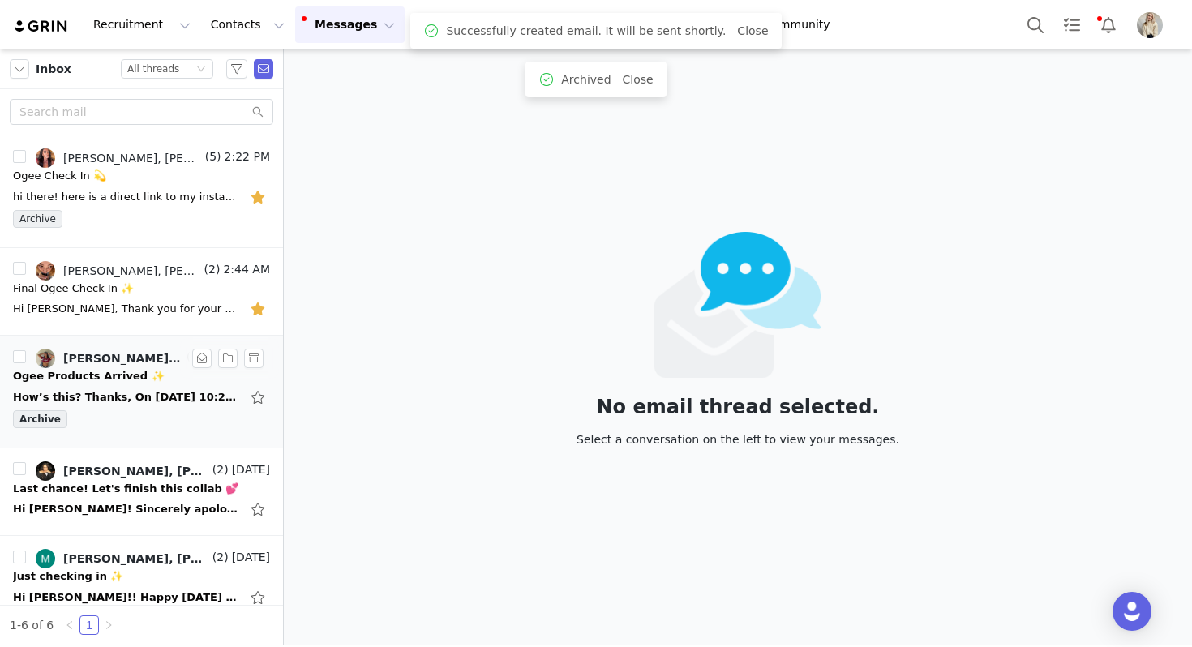
click at [126, 384] on div "Ogee Products Arrived ✨" at bounding box center [89, 376] width 152 height 16
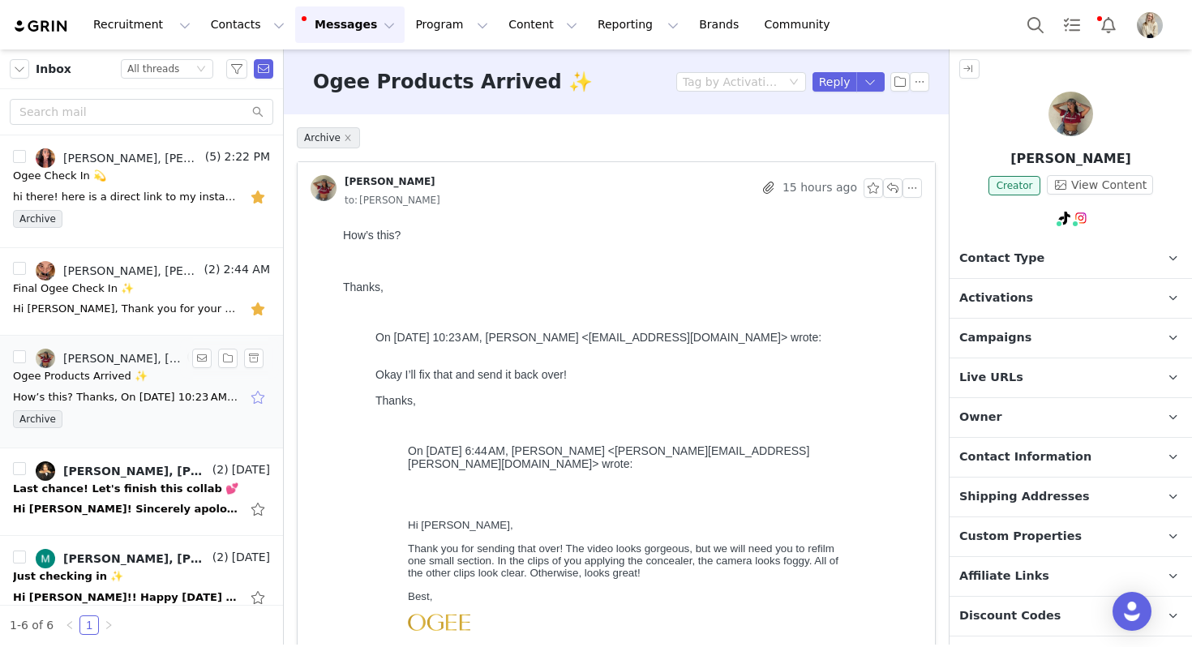
click at [263, 400] on button "button" at bounding box center [259, 397] width 21 height 26
click at [134, 515] on div "Hi Julia! Sincerely apologize for the delay here - I expected to be able to del…" at bounding box center [126, 509] width 227 height 16
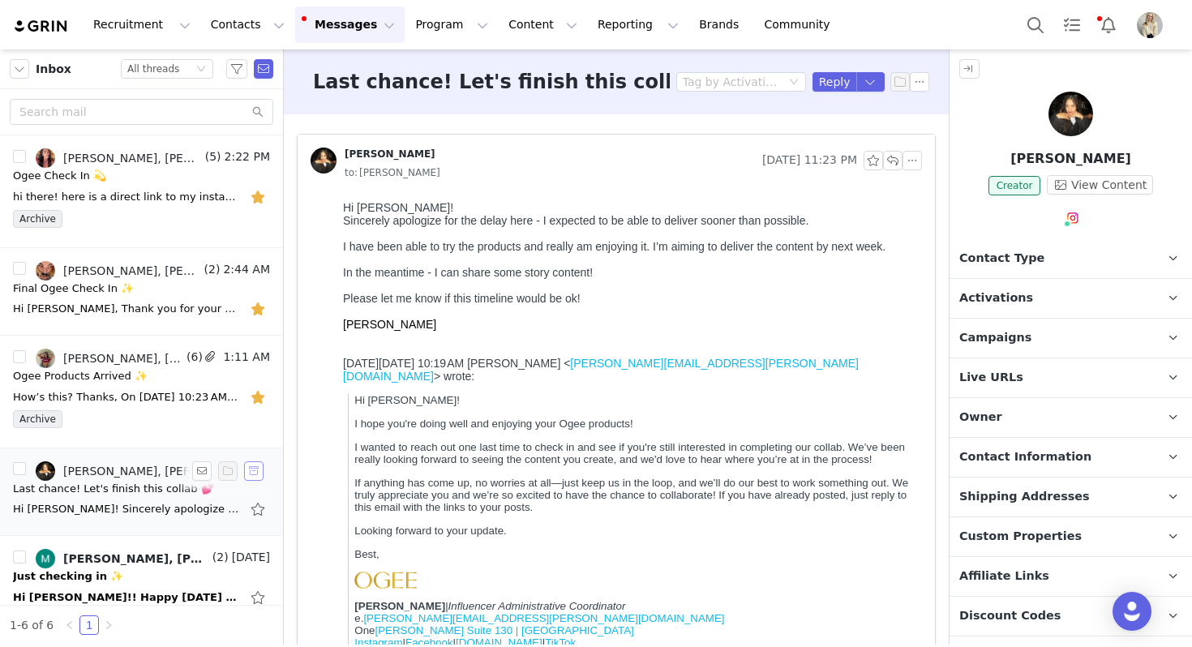
click at [253, 472] on button "button" at bounding box center [253, 470] width 19 height 19
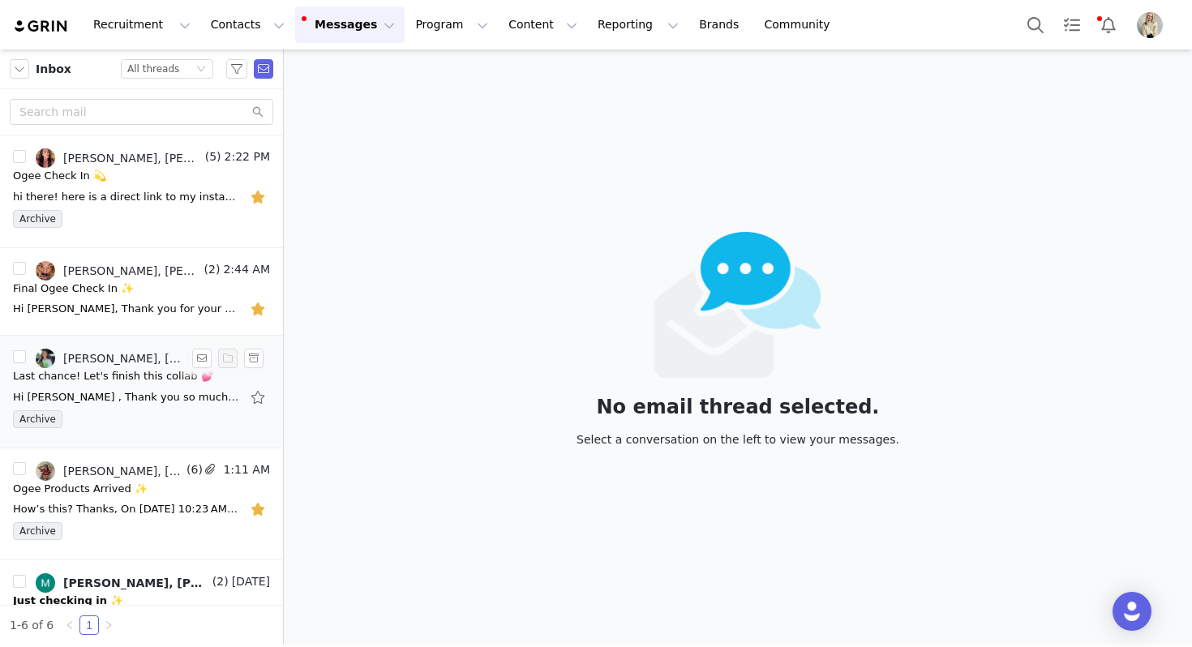
scroll to position [131, 0]
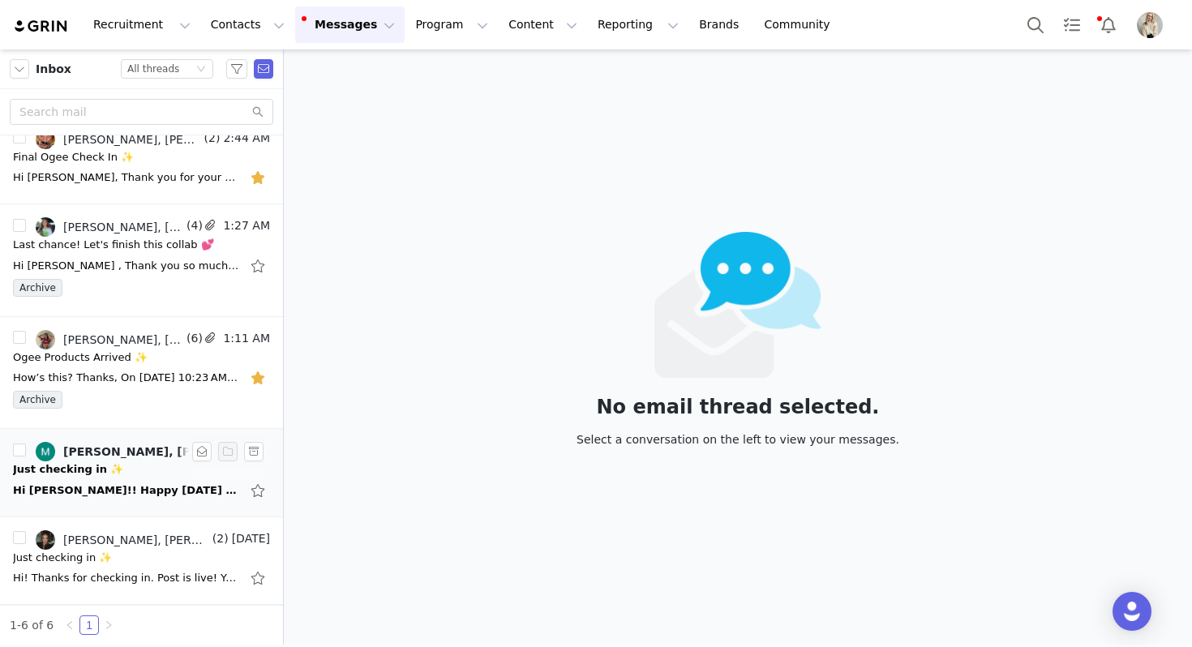
click at [163, 461] on link "Julia Michael, Megan Kathleen" at bounding box center [123, 451] width 174 height 19
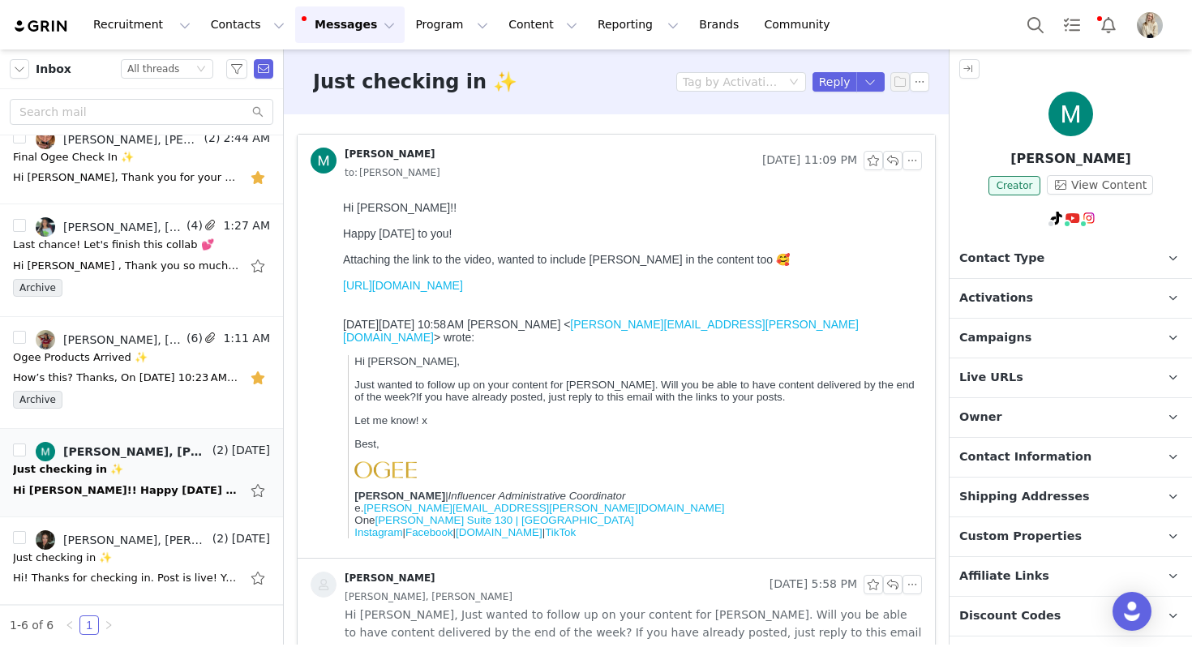
scroll to position [0, 0]
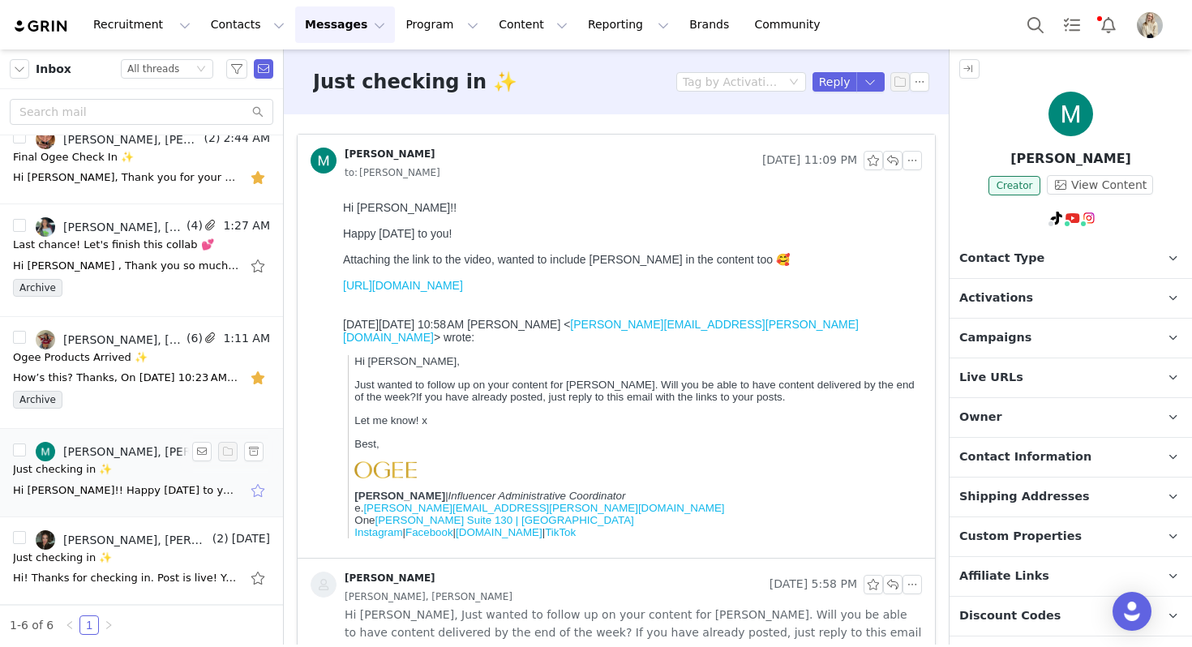
click at [257, 491] on button "button" at bounding box center [259, 491] width 21 height 26
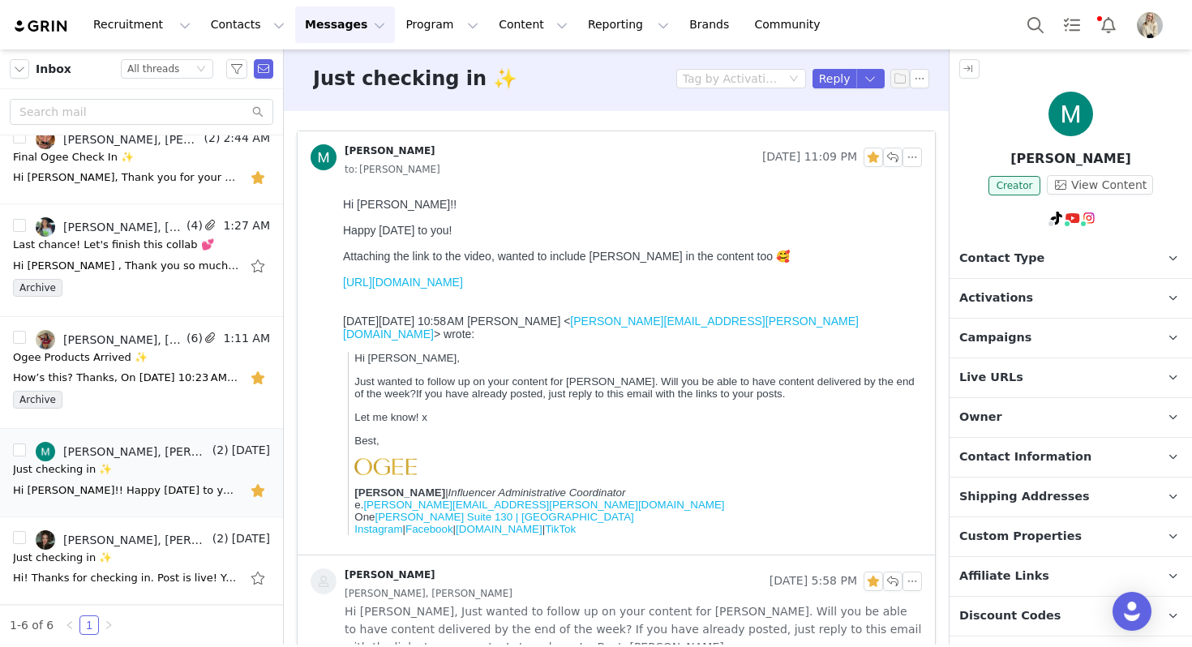
scroll to position [189, 0]
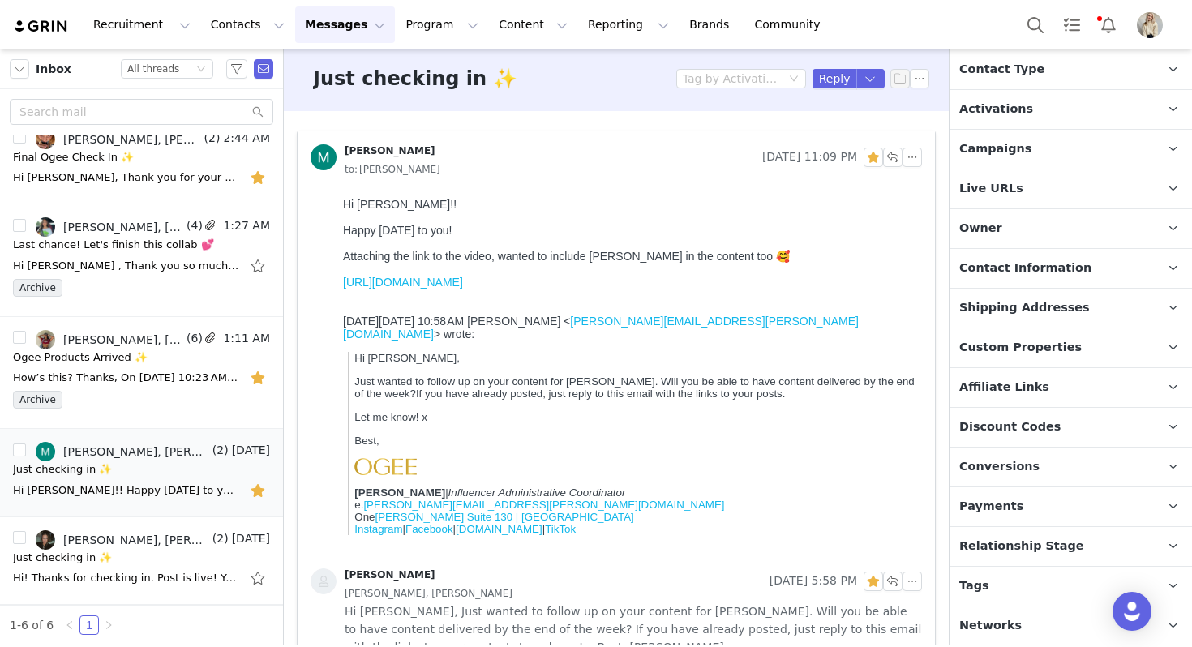
click at [1006, 586] on p "Tags Keep track of your contacts by assigning them tags. You can then filter yo…" at bounding box center [1052, 586] width 204 height 39
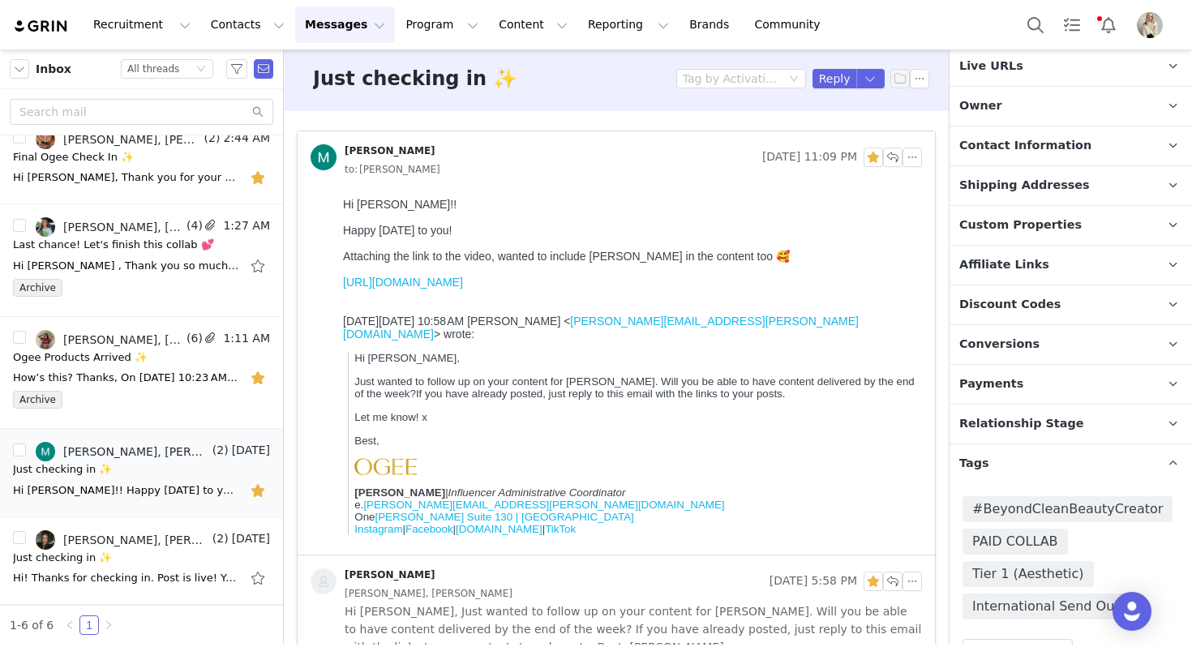
scroll to position [387, 0]
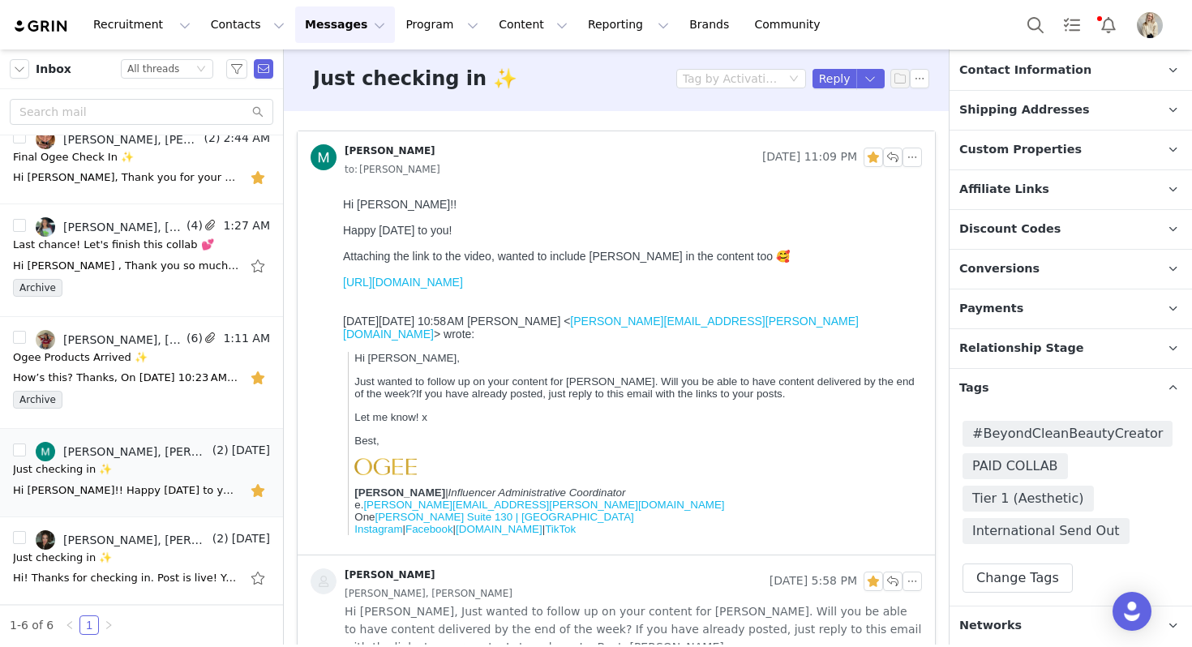
click at [1006, 392] on p "Tags Keep track of your contacts by assigning them tags. You can then filter yo…" at bounding box center [1052, 388] width 204 height 39
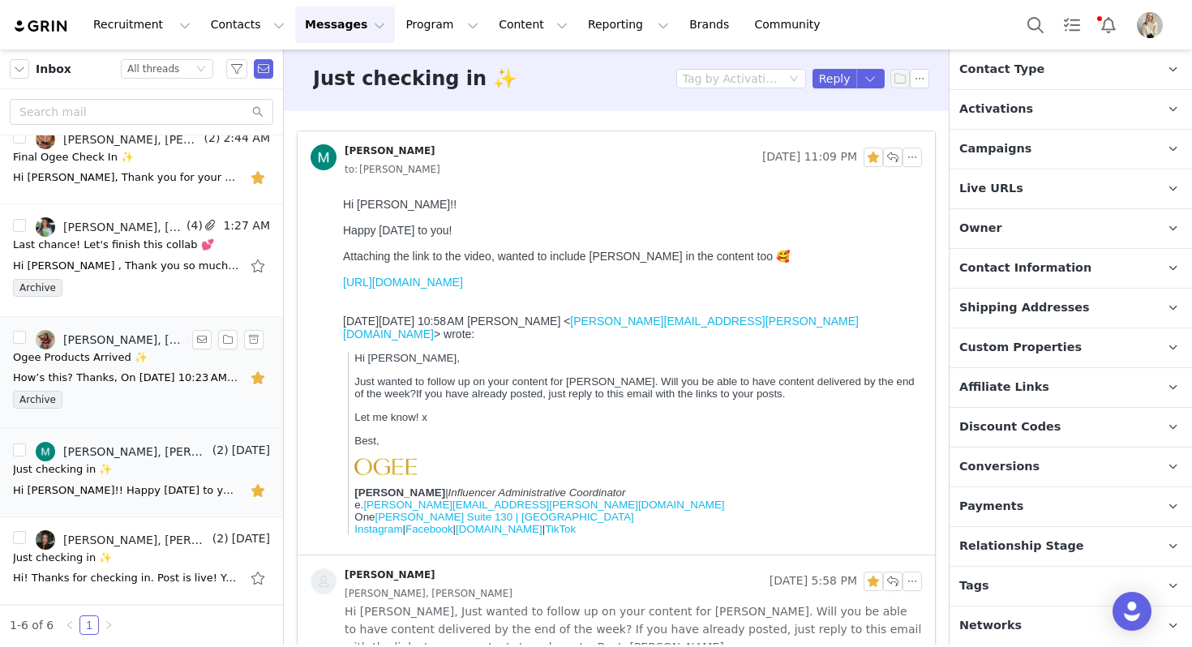
scroll to position [0, 0]
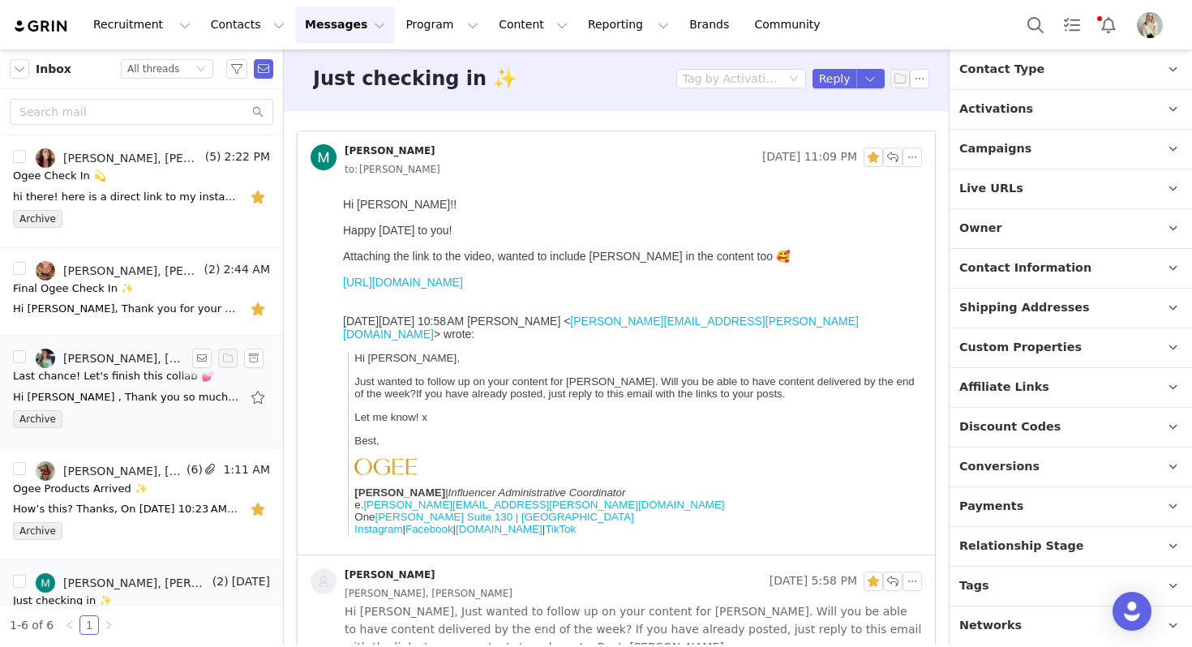
click at [171, 407] on div "Hi Paige , Thank you so much for the stunning content you created. Your video i…" at bounding box center [141, 397] width 257 height 26
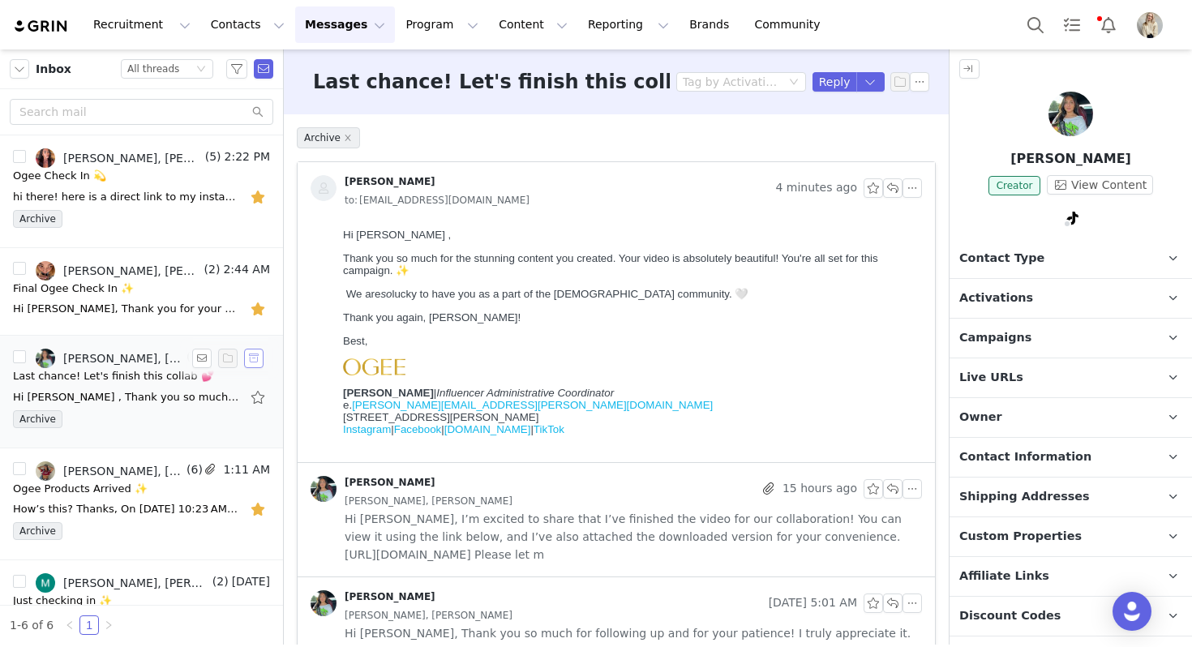
click at [254, 358] on button "button" at bounding box center [253, 358] width 19 height 19
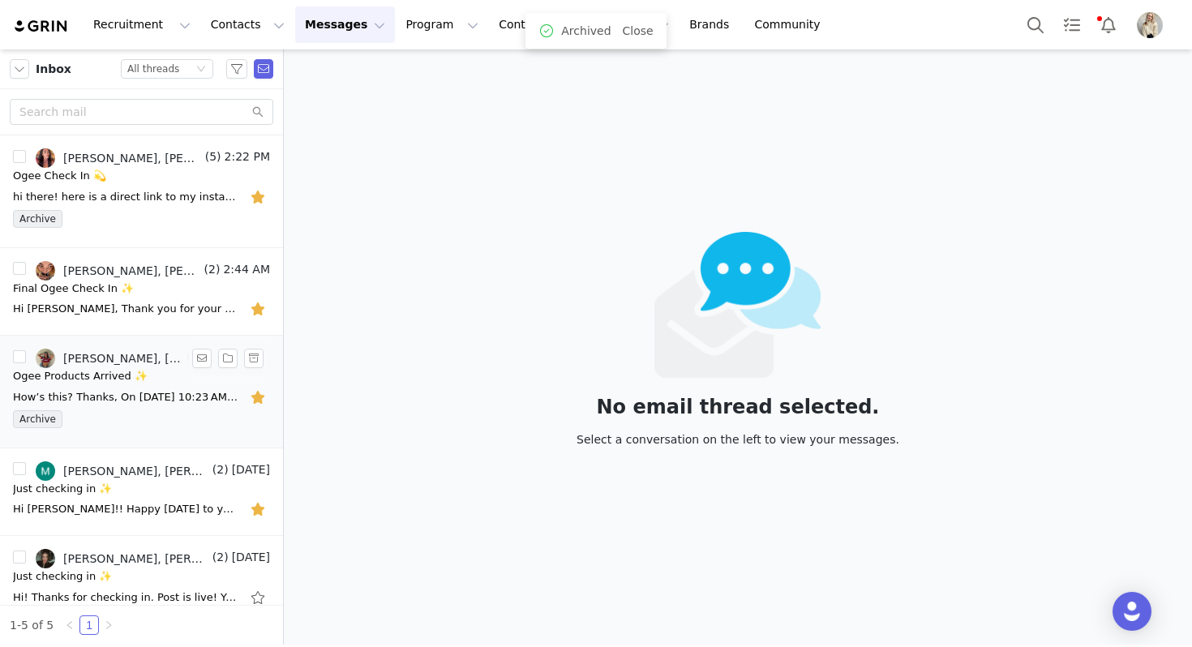
scroll to position [19, 0]
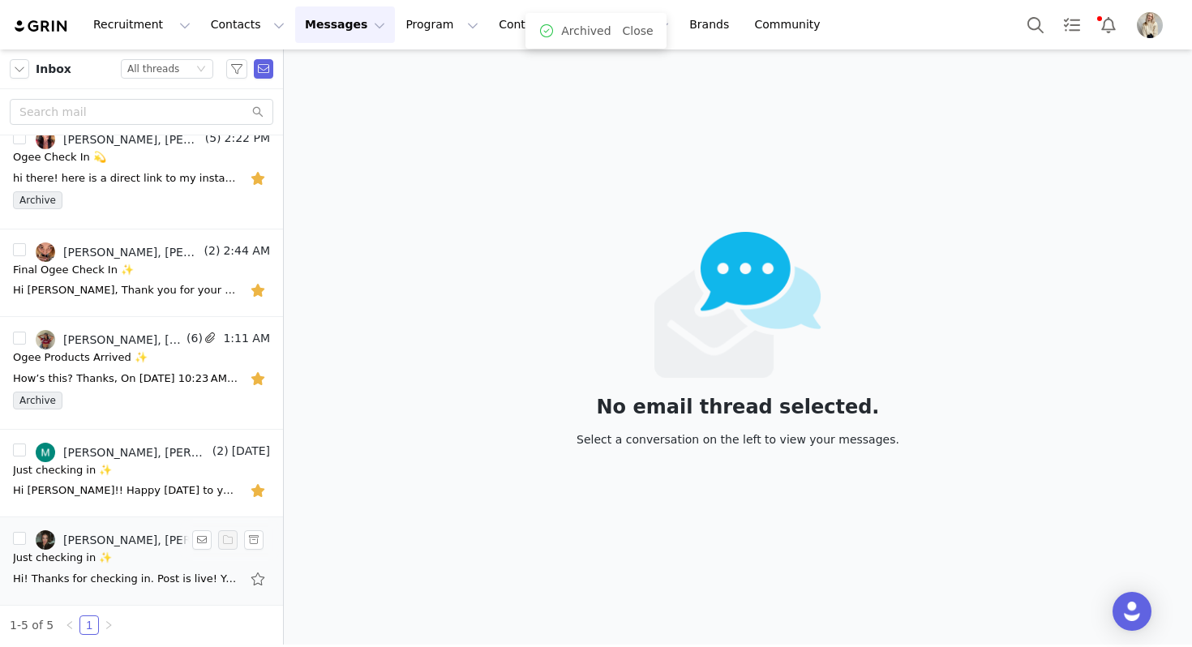
click at [178, 588] on div "Hi! Thanks for checking in. Post is live! You can follow this link: https://www…" at bounding box center [141, 579] width 257 height 26
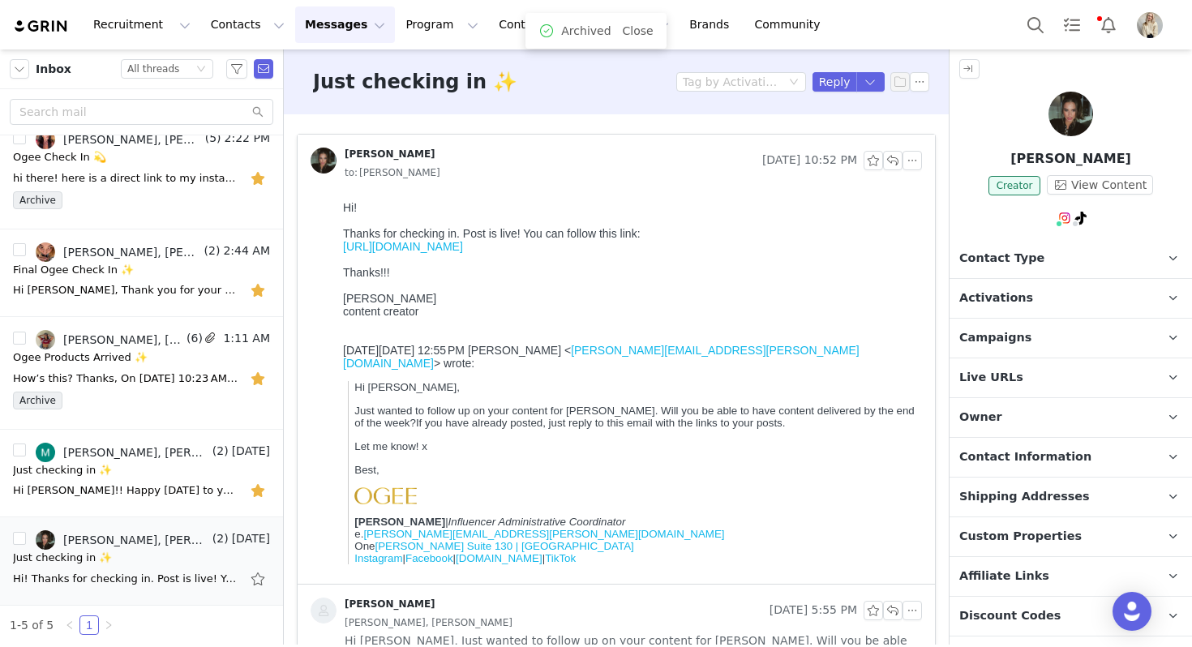
scroll to position [0, 0]
drag, startPoint x: 1130, startPoint y: 155, endPoint x: 1008, endPoint y: 154, distance: 121.6
click at [1008, 154] on p "Chelsey Bishoff" at bounding box center [1071, 158] width 242 height 19
copy p "Chelsey Bishoff"
click at [892, 157] on button "button" at bounding box center [892, 160] width 19 height 19
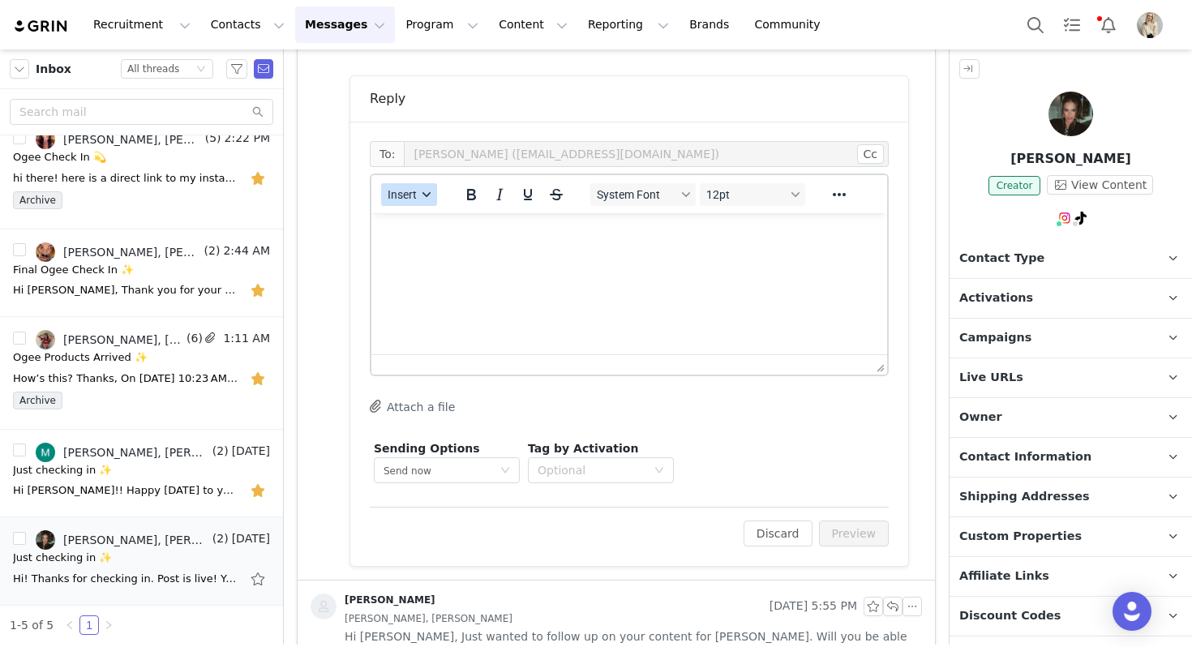
click at [410, 192] on span "Insert" at bounding box center [402, 194] width 29 height 13
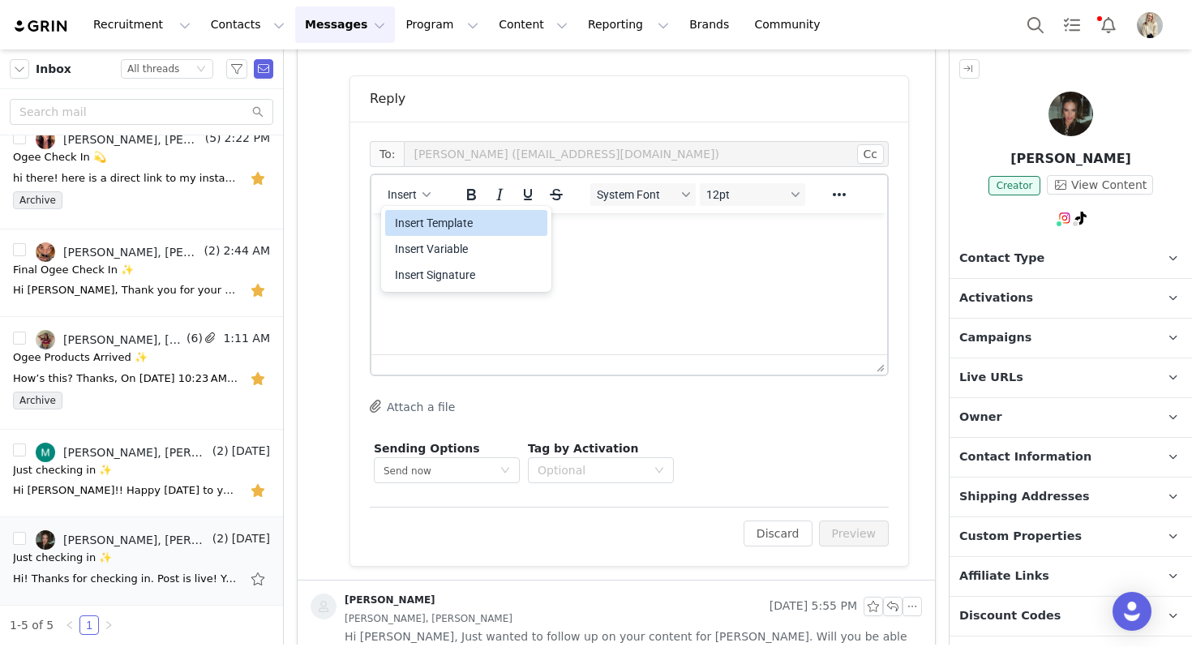
click at [422, 222] on div "Insert Template" at bounding box center [468, 222] width 146 height 19
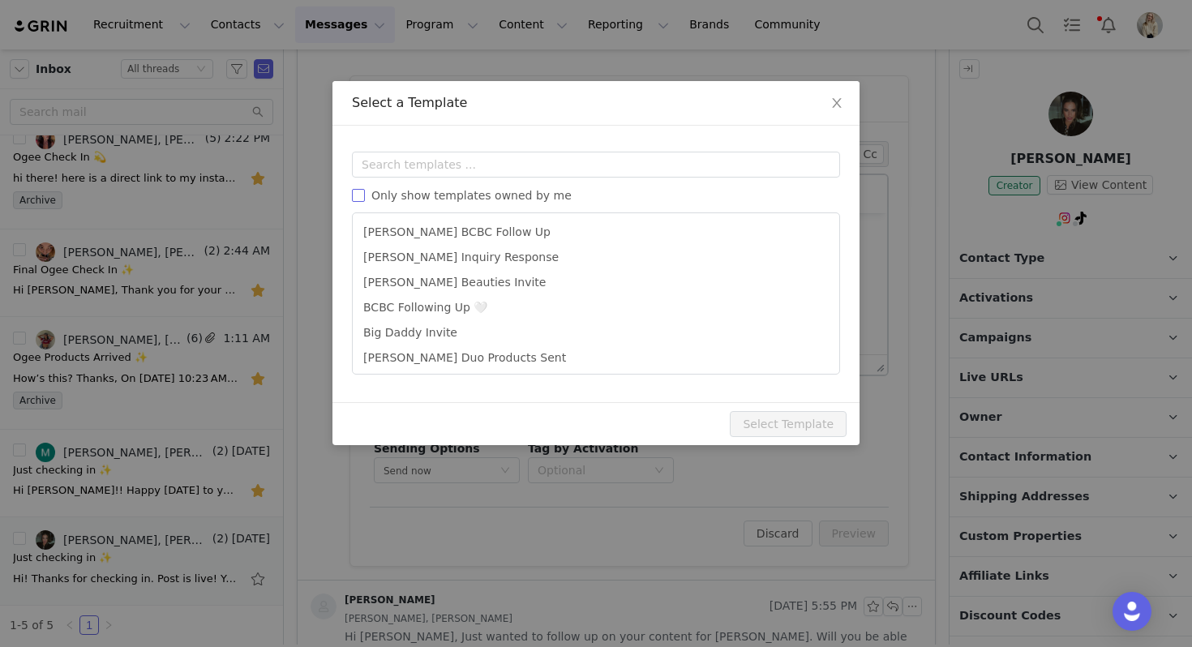
click at [448, 193] on span "Only show templates owned by me" at bounding box center [471, 195] width 213 height 13
click at [365, 193] on input "Only show templates owned by me" at bounding box center [358, 195] width 13 height 13
checkbox input "true"
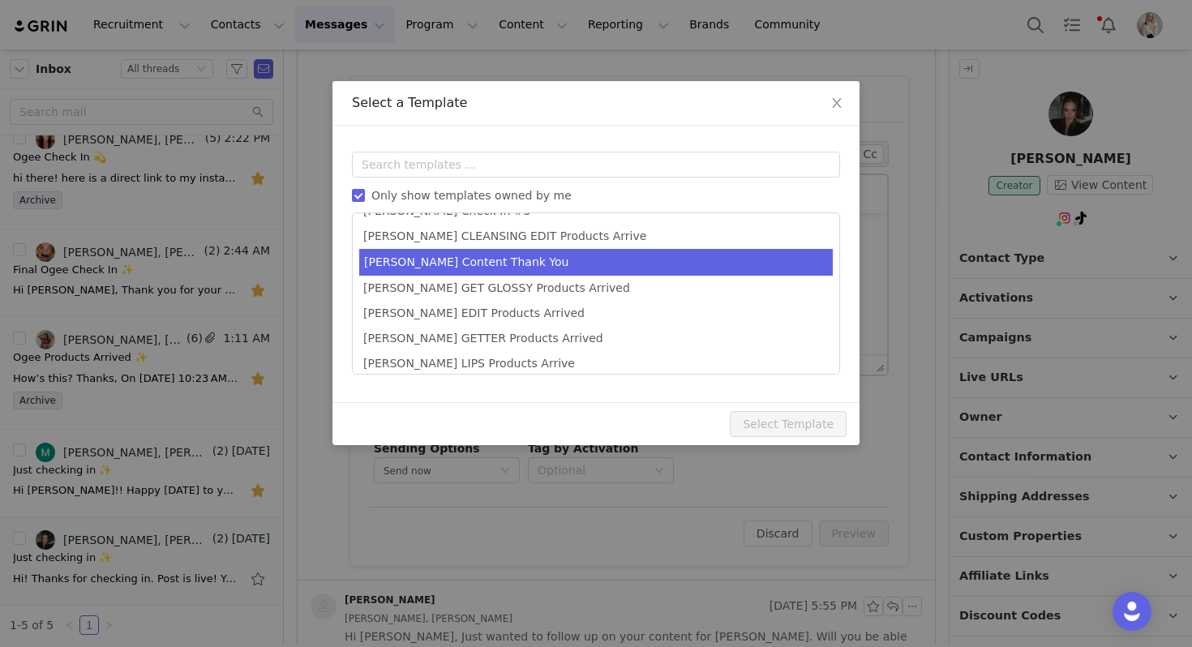
click at [457, 270] on li "Julia Content Thank You" at bounding box center [596, 262] width 474 height 27
type input "Thank you 🤍"
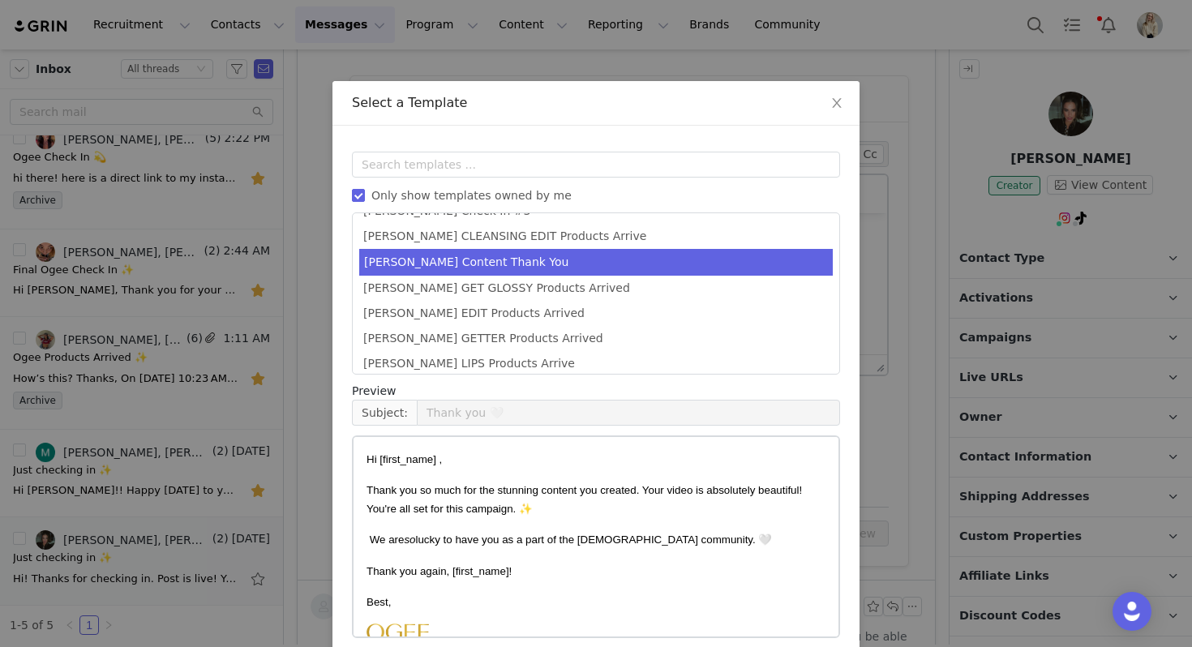
scroll to position [73, 0]
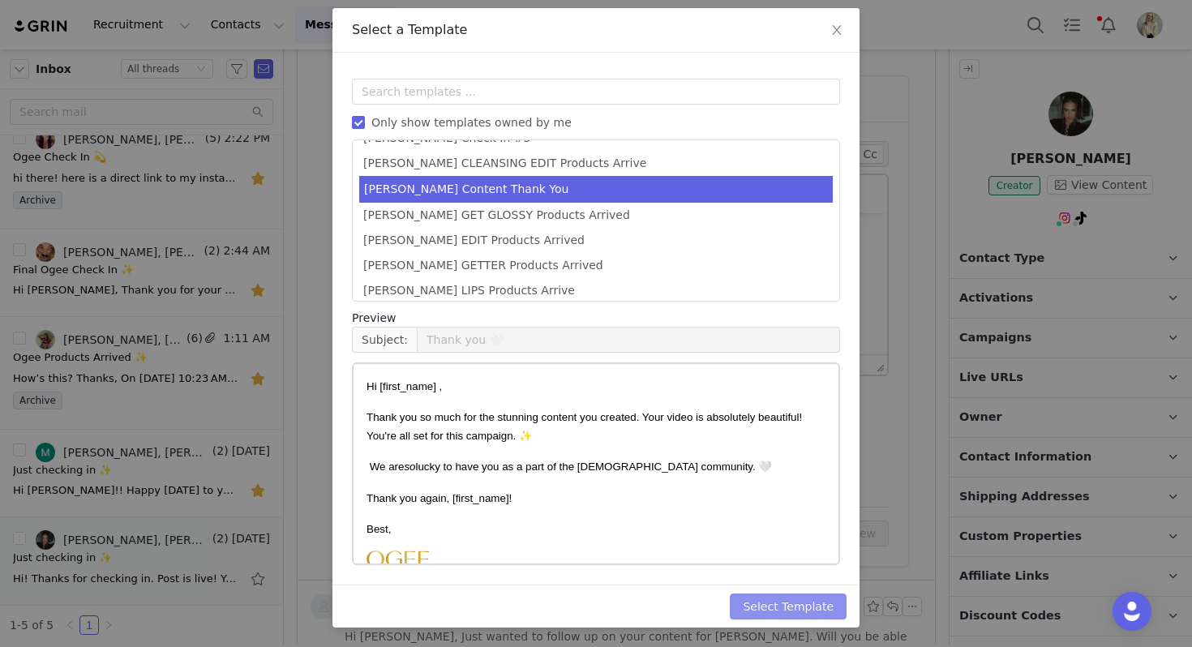
click at [808, 607] on button "Select Template" at bounding box center [788, 607] width 117 height 26
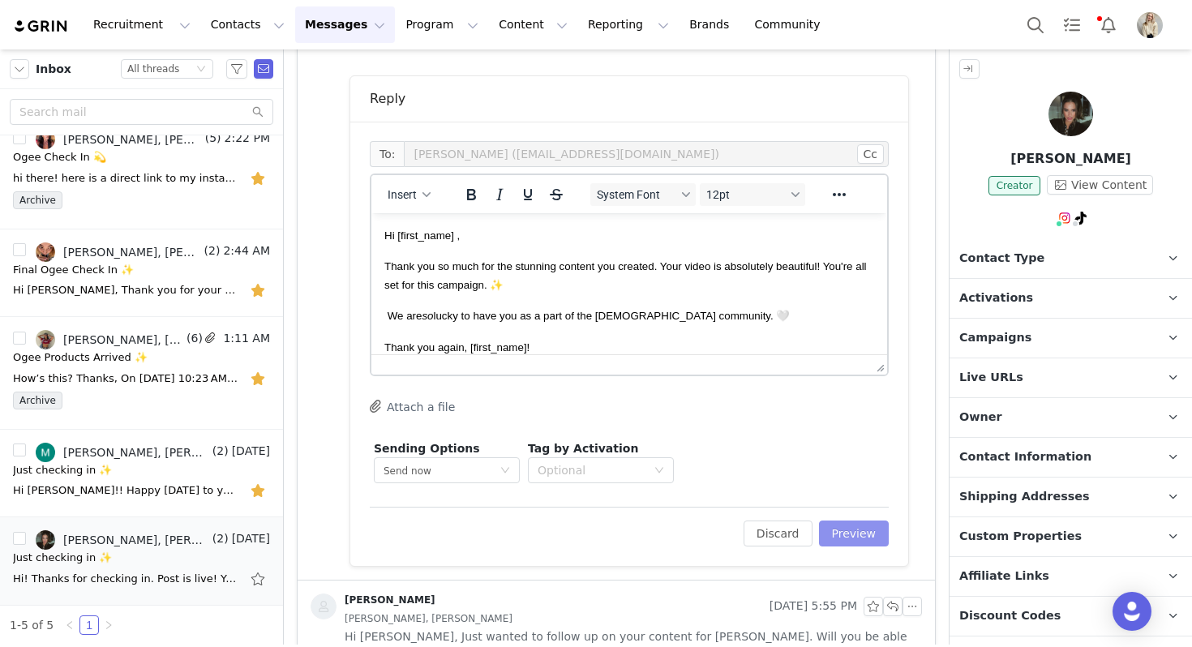
click at [867, 535] on button "Preview" at bounding box center [854, 534] width 71 height 26
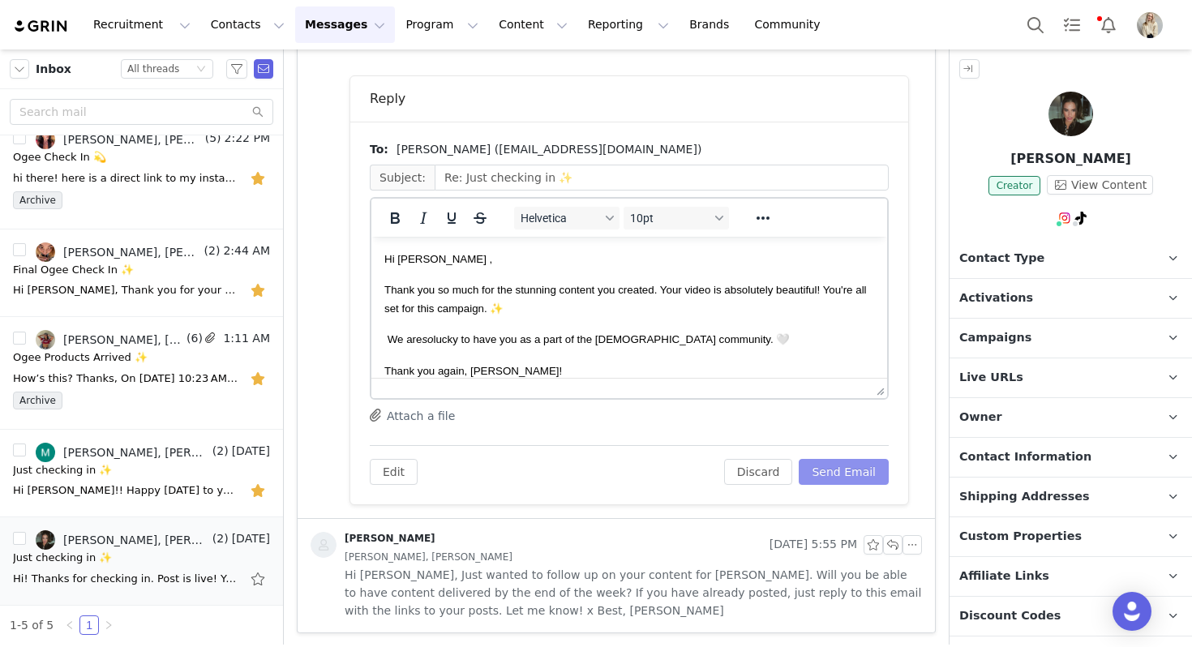
click at [843, 480] on button "Send Email" at bounding box center [844, 472] width 90 height 26
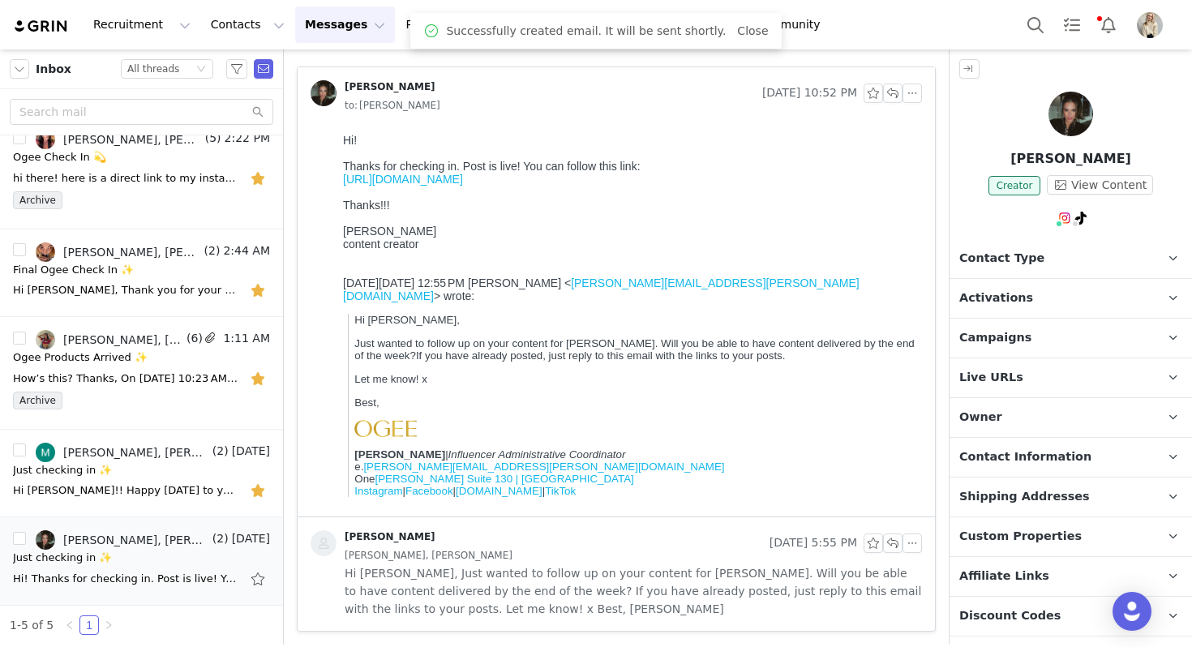
scroll to position [67, 0]
click at [254, 538] on button "button" at bounding box center [253, 539] width 19 height 19
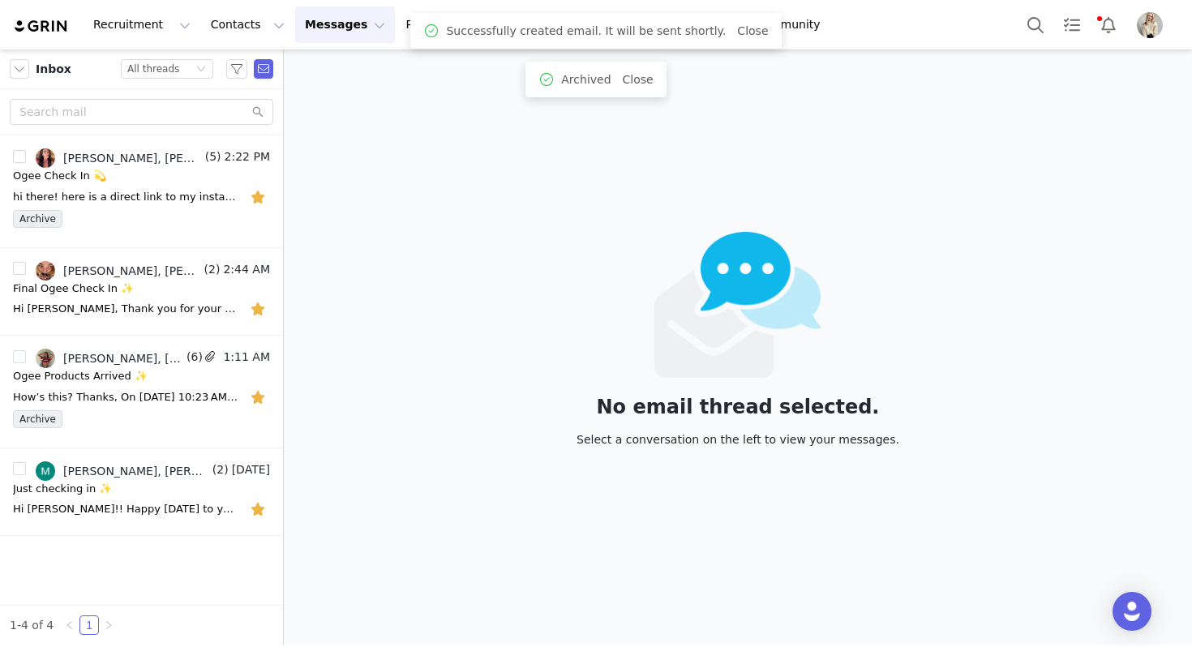
scroll to position [0, 0]
click at [174, 493] on div "Just checking in ✨" at bounding box center [141, 489] width 257 height 16
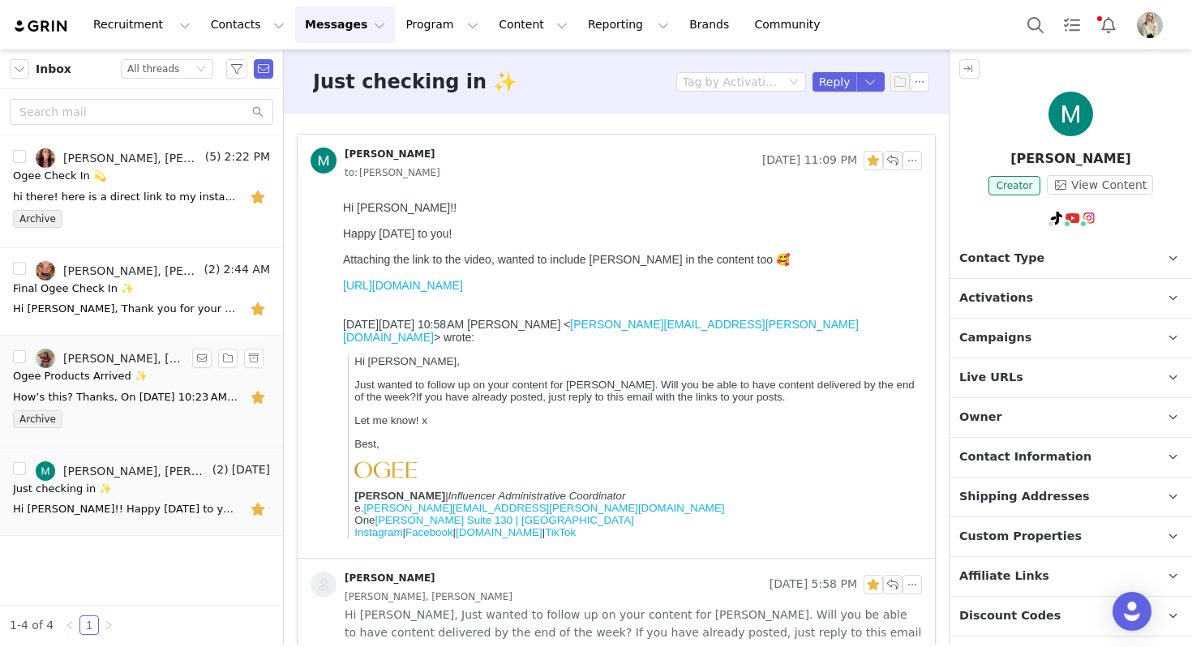
click at [175, 420] on div "Archive" at bounding box center [141, 422] width 257 height 24
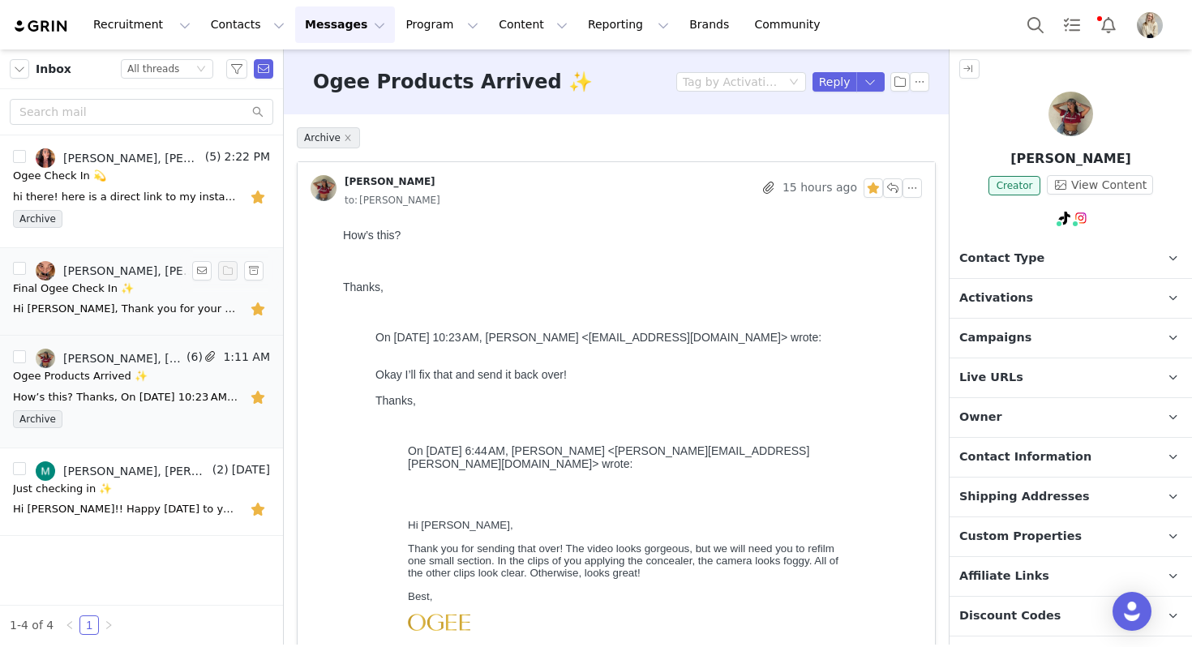
click at [144, 310] on div "Hi Julia, Thank you for your message. I’m very sorry for not responding sooner.…" at bounding box center [126, 309] width 227 height 16
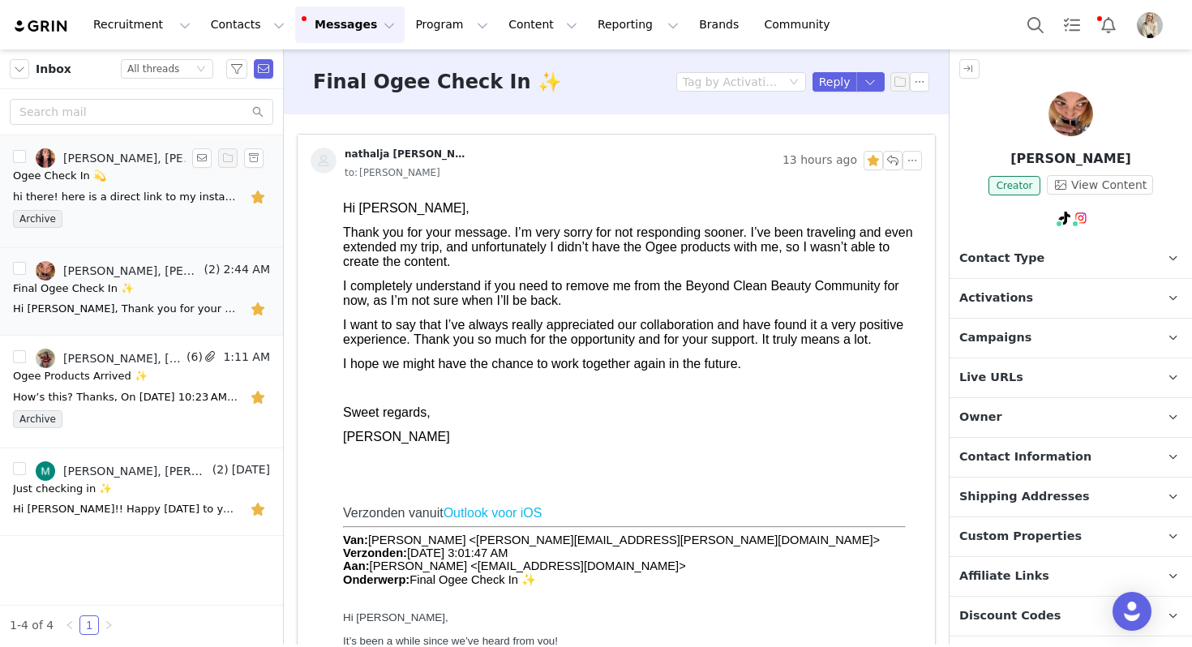
click at [135, 201] on div "hi there! here is a direct link to my instagram! https://www.instagram.com/reel…" at bounding box center [126, 197] width 227 height 16
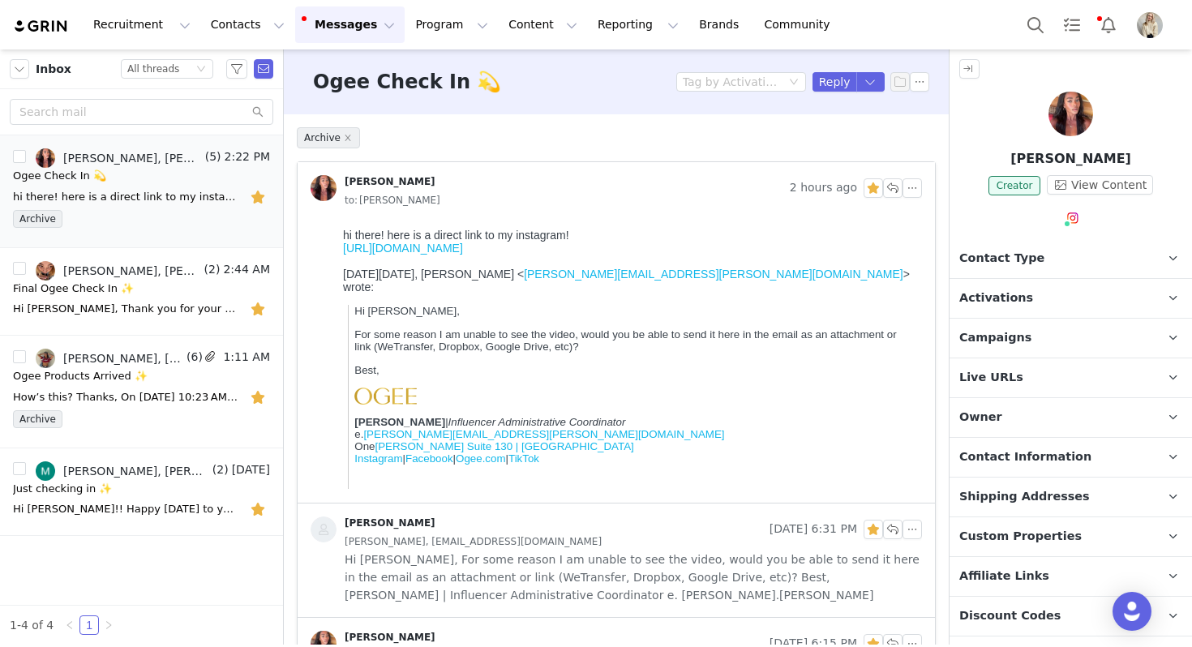
click at [455, 242] on body "hi there! here is a direct link to my instagram! https://www.instagram.com/reel…" at bounding box center [629, 360] width 572 height 263
click at [463, 253] on link "https://www.instagram.com/reel/DPO_AaZDgnS/?igsh=Y3hjcDhlcDJjY3Zr" at bounding box center [403, 248] width 120 height 13
drag, startPoint x: 1108, startPoint y: 161, endPoint x: 1027, endPoint y: 161, distance: 81.9
click at [1027, 161] on p "Zuri Tibby" at bounding box center [1071, 158] width 242 height 19
copy p "Zuri Tibby"
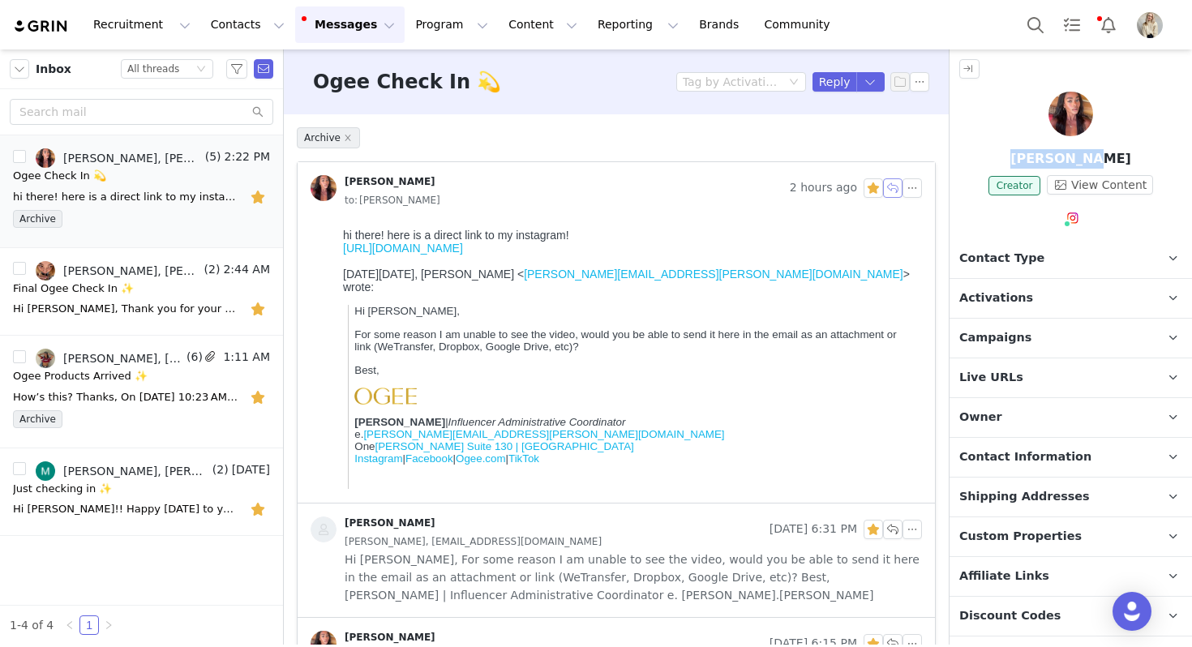
click at [894, 194] on button "button" at bounding box center [892, 187] width 19 height 19
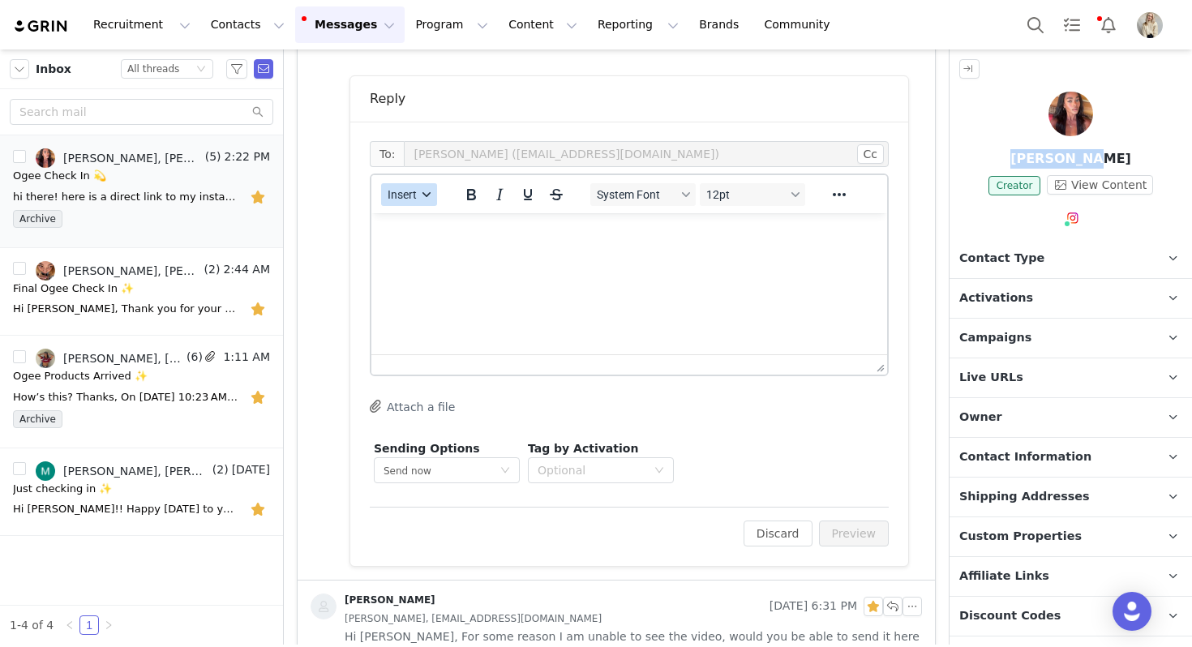
click at [419, 197] on button "Insert" at bounding box center [409, 194] width 56 height 23
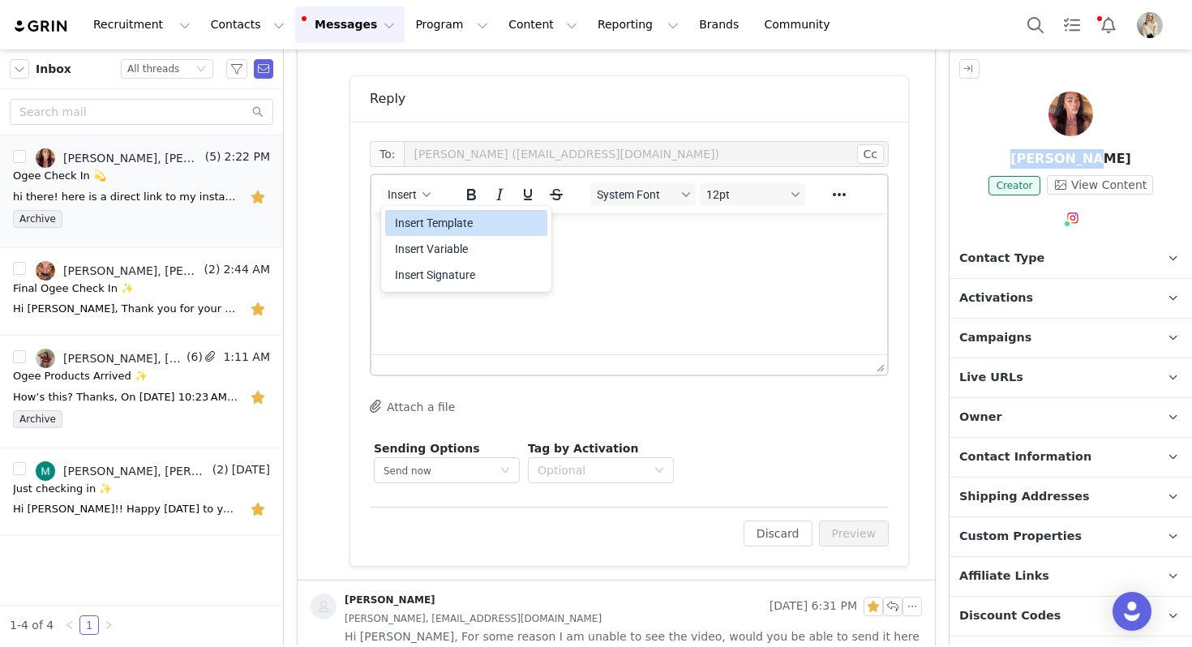
click at [429, 225] on div "Insert Template" at bounding box center [468, 222] width 146 height 19
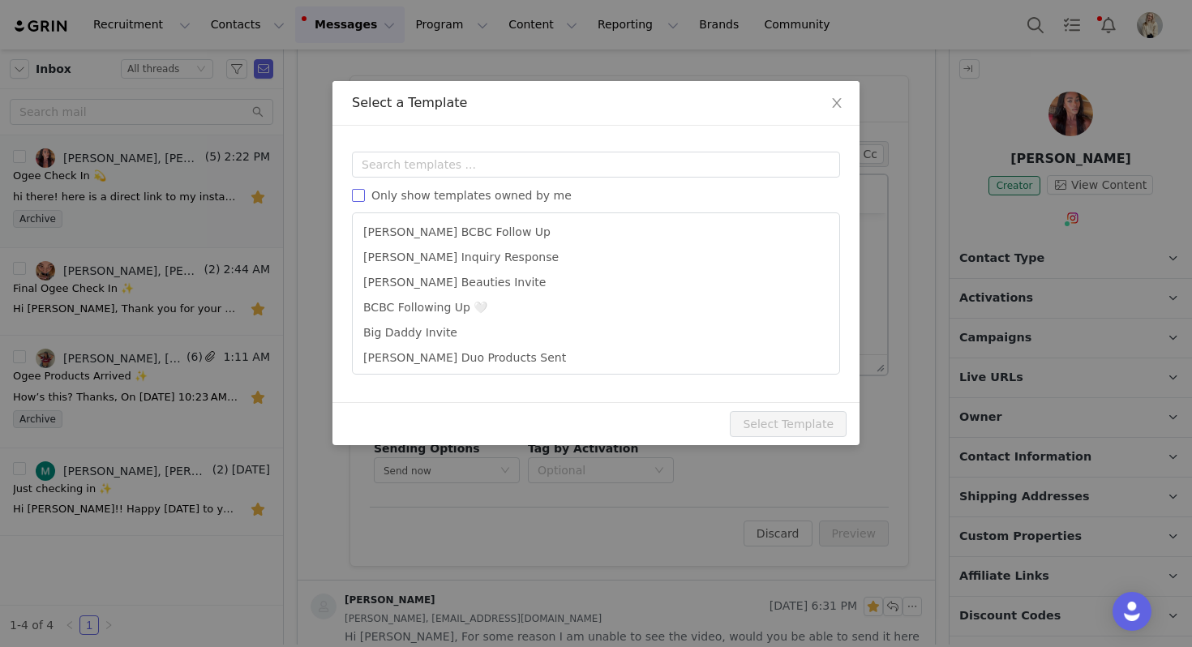
click at [455, 198] on span "Only show templates owned by me" at bounding box center [471, 195] width 213 height 13
click at [365, 198] on input "Only show templates owned by me" at bounding box center [358, 195] width 13 height 13
checkbox input "true"
click at [402, 166] on input "text" at bounding box center [596, 165] width 488 height 26
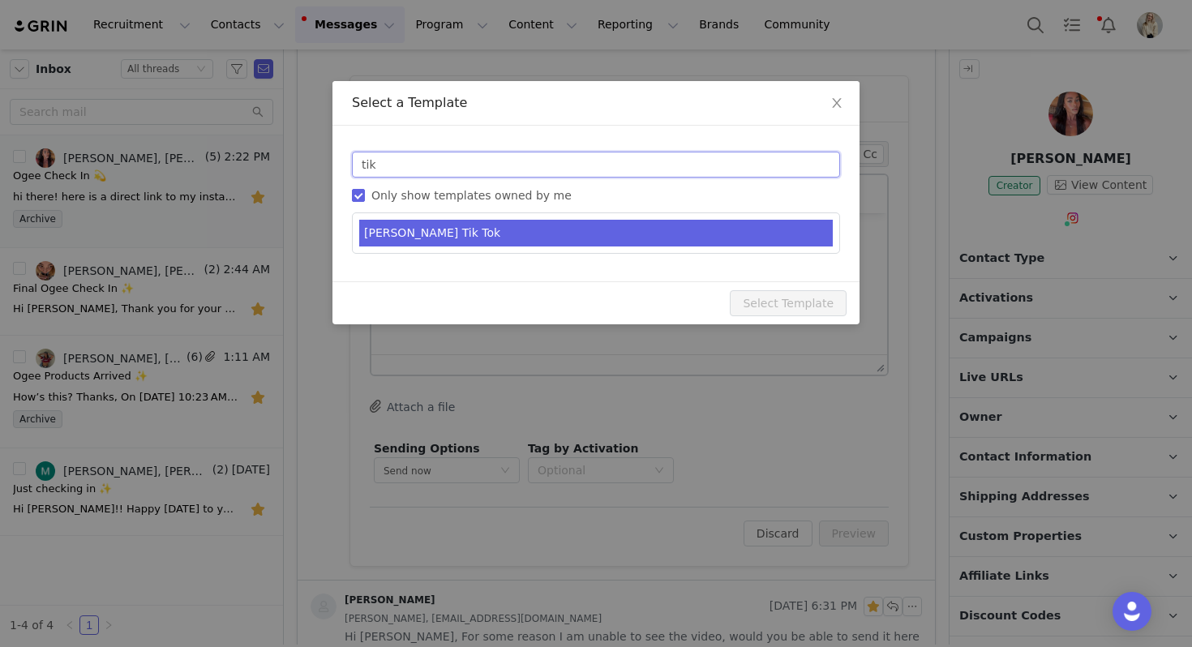
type input "tik"
type input "Just one more thing 💛"
click at [413, 232] on li "Julia Ogee Tik Tok" at bounding box center [596, 233] width 474 height 27
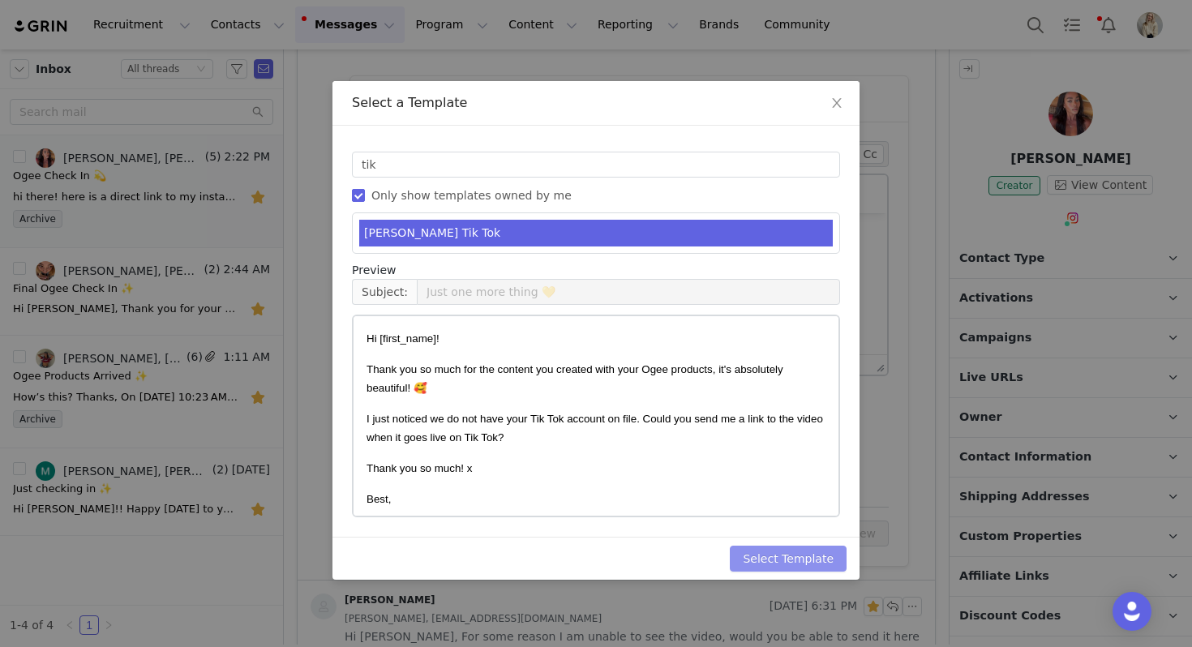
click at [809, 560] on button "Select Template" at bounding box center [788, 559] width 117 height 26
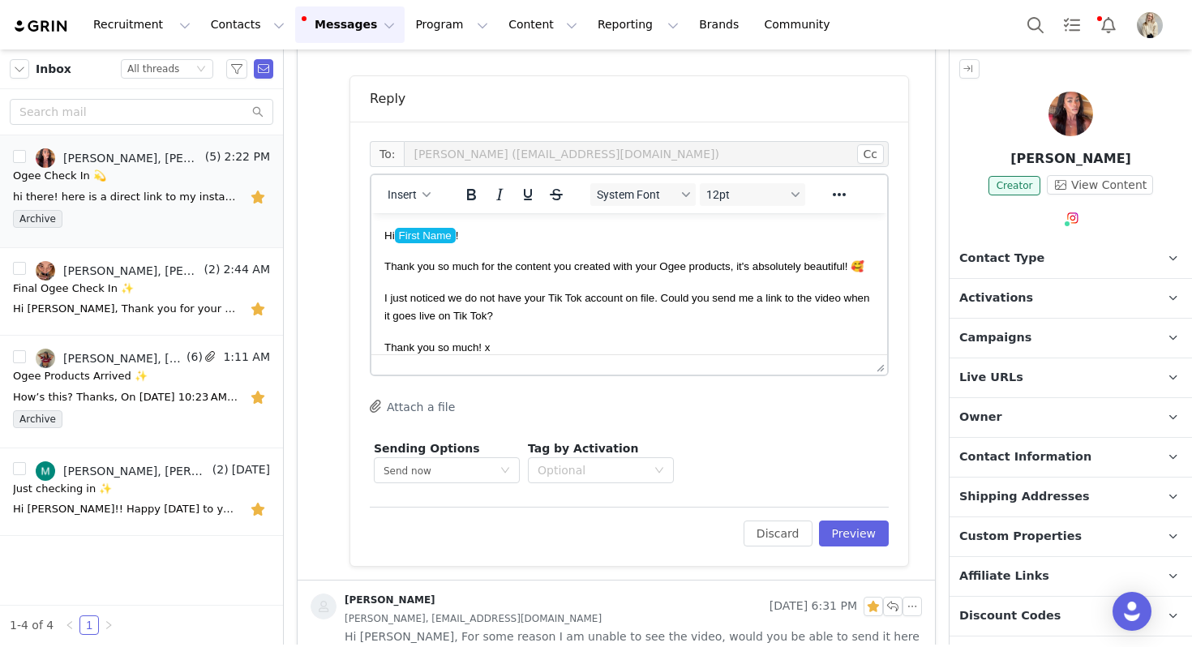
click at [858, 264] on span "Thank you so much for the content you created with your Ogee products, it's abs…" at bounding box center [624, 266] width 480 height 12
click at [868, 268] on p "Thank you so much for the content you created with your Ogee products, it's abs…" at bounding box center [629, 266] width 490 height 18
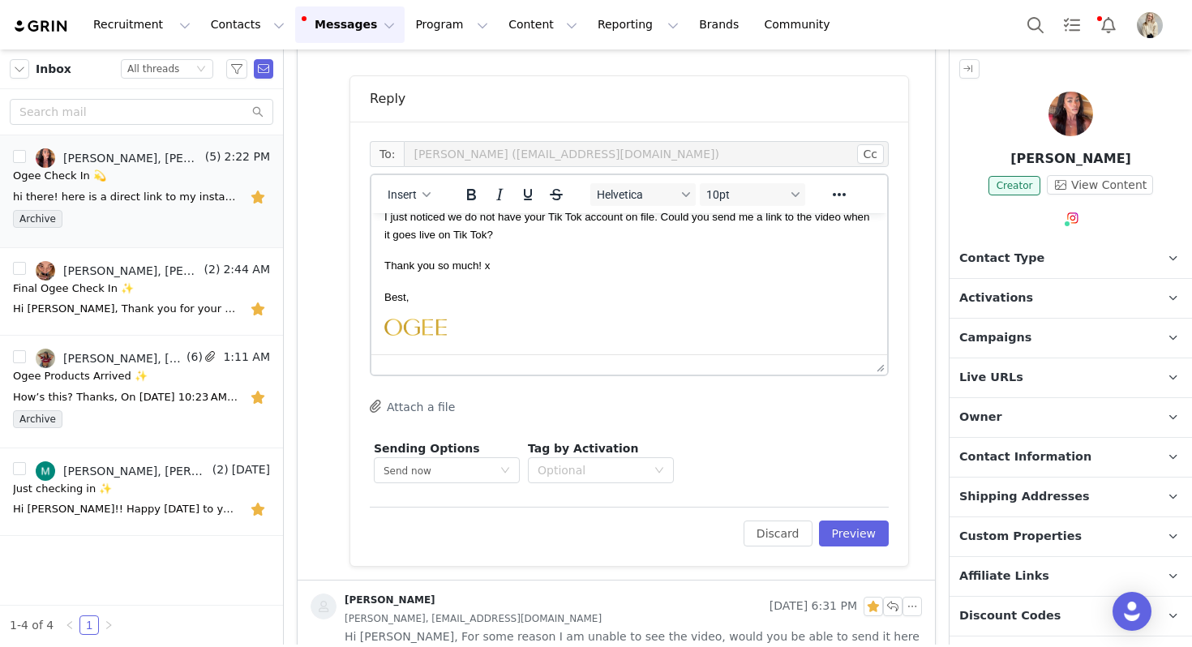
scroll to position [119, 0]
click at [863, 545] on button "Preview" at bounding box center [854, 534] width 71 height 26
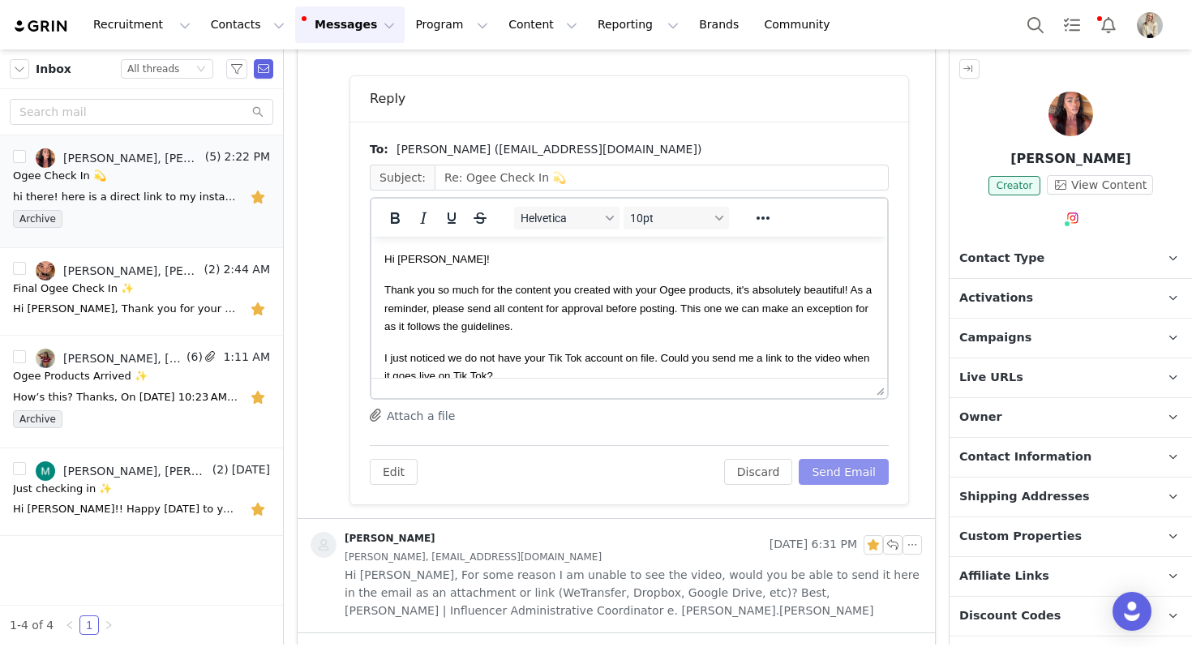
scroll to position [0, 0]
click at [838, 474] on button "Send Email" at bounding box center [844, 472] width 90 height 26
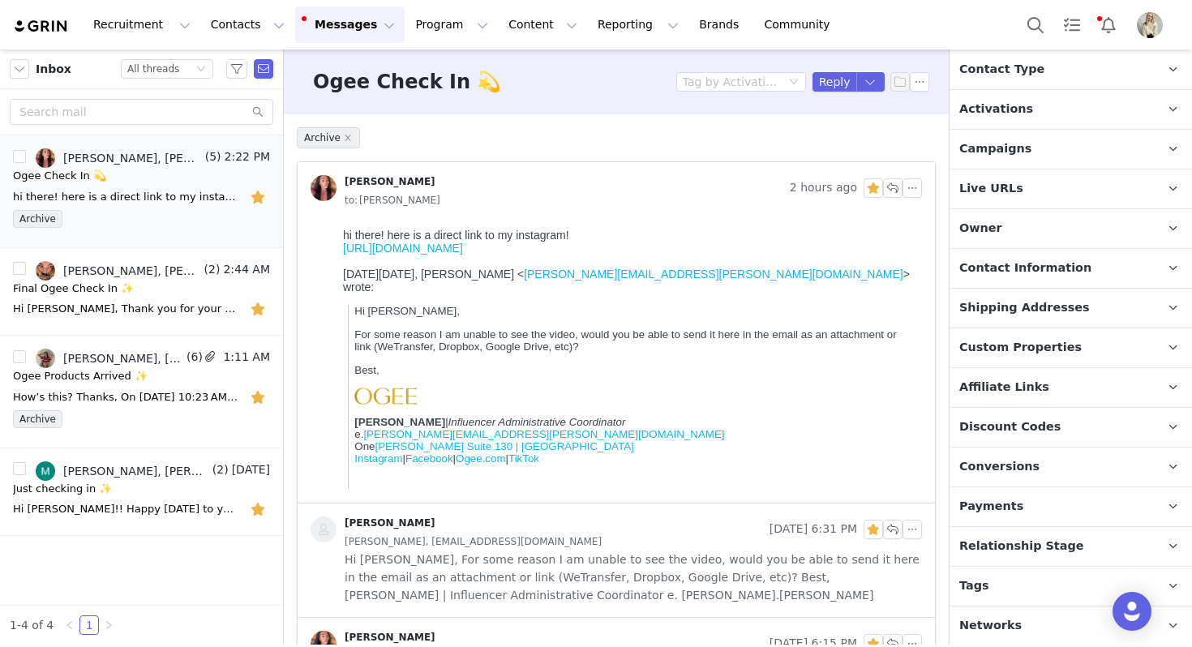
click at [990, 576] on p "Tags Keep track of your contacts by assigning them tags. You can then filter yo…" at bounding box center [1052, 586] width 204 height 39
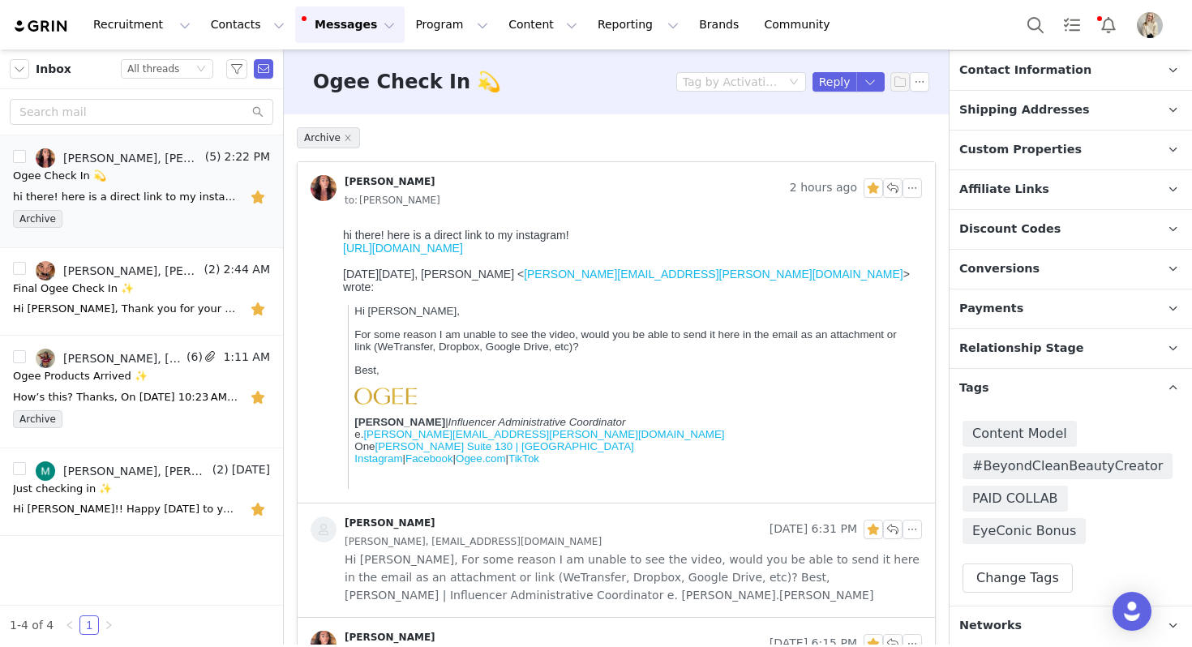
click at [1014, 408] on div "Content Model #BeyondCleanBeautyCreator PAID COLLAB EyeConic Bonus Change Tags" at bounding box center [1071, 507] width 242 height 198
click at [1010, 392] on p "Tags Keep track of your contacts by assigning them tags. You can then filter yo…" at bounding box center [1052, 388] width 204 height 39
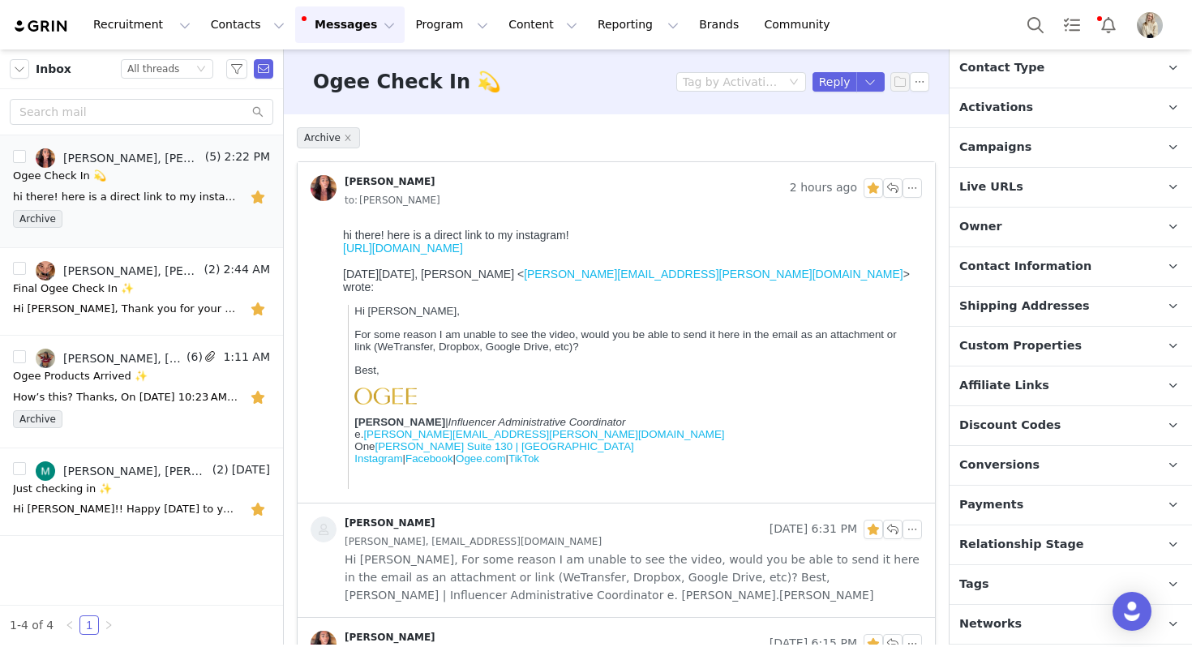
scroll to position [189, 0]
click at [251, 199] on button "button" at bounding box center [259, 197] width 21 height 26
click at [258, 154] on button "button" at bounding box center [253, 157] width 19 height 19
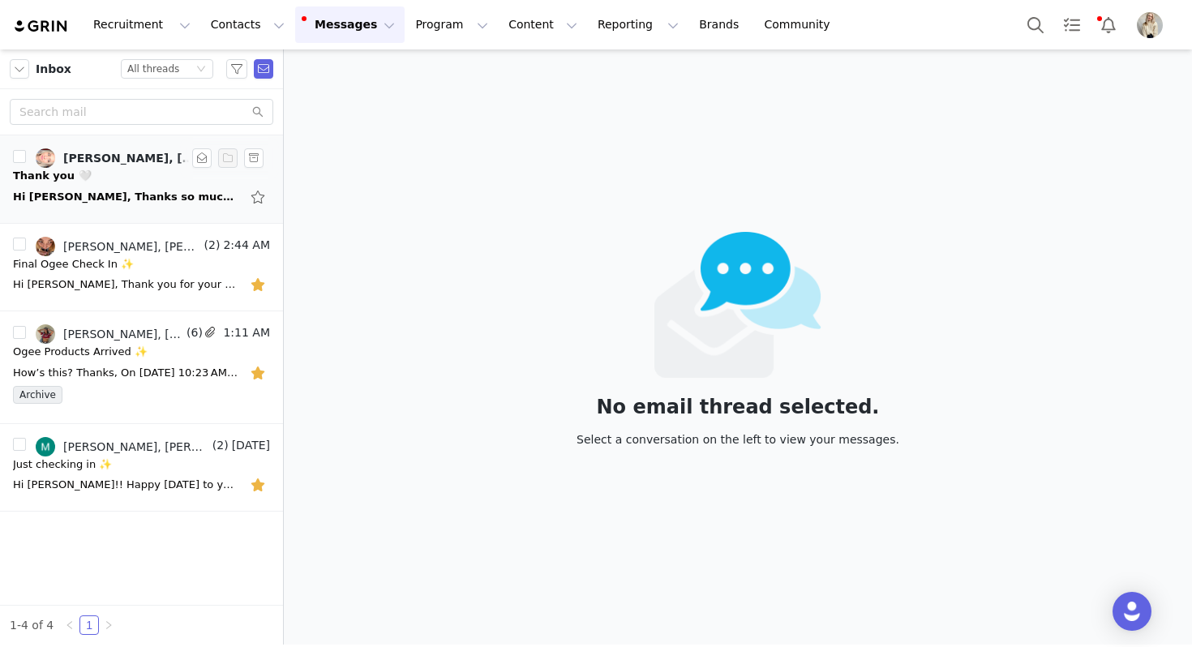
click at [168, 187] on div "Hi Julia, Thanks so much! Am I able to submit it for ads purposes?! If that’s s…" at bounding box center [141, 197] width 257 height 26
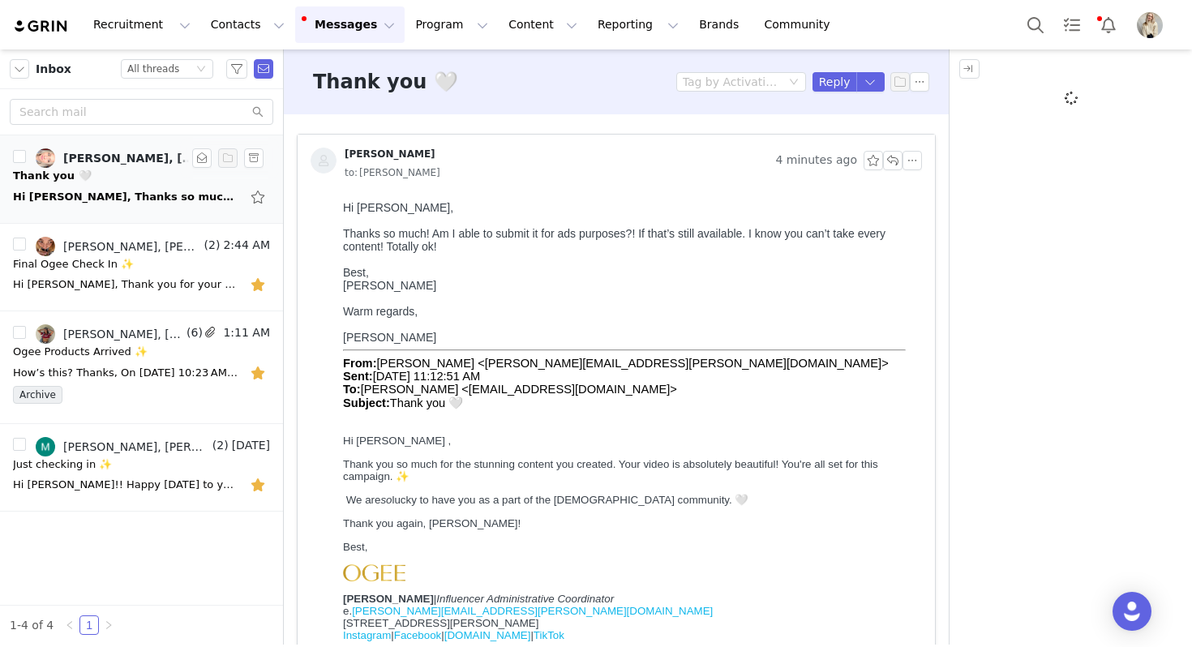
scroll to position [0, 0]
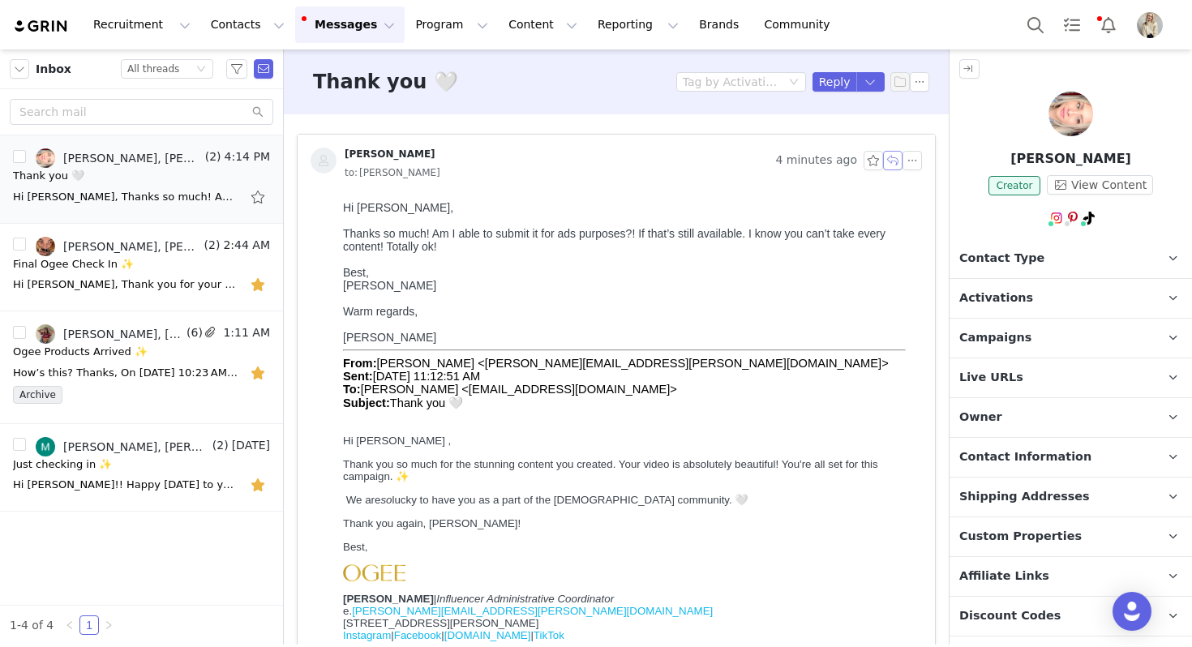
click at [887, 168] on button "button" at bounding box center [892, 160] width 19 height 19
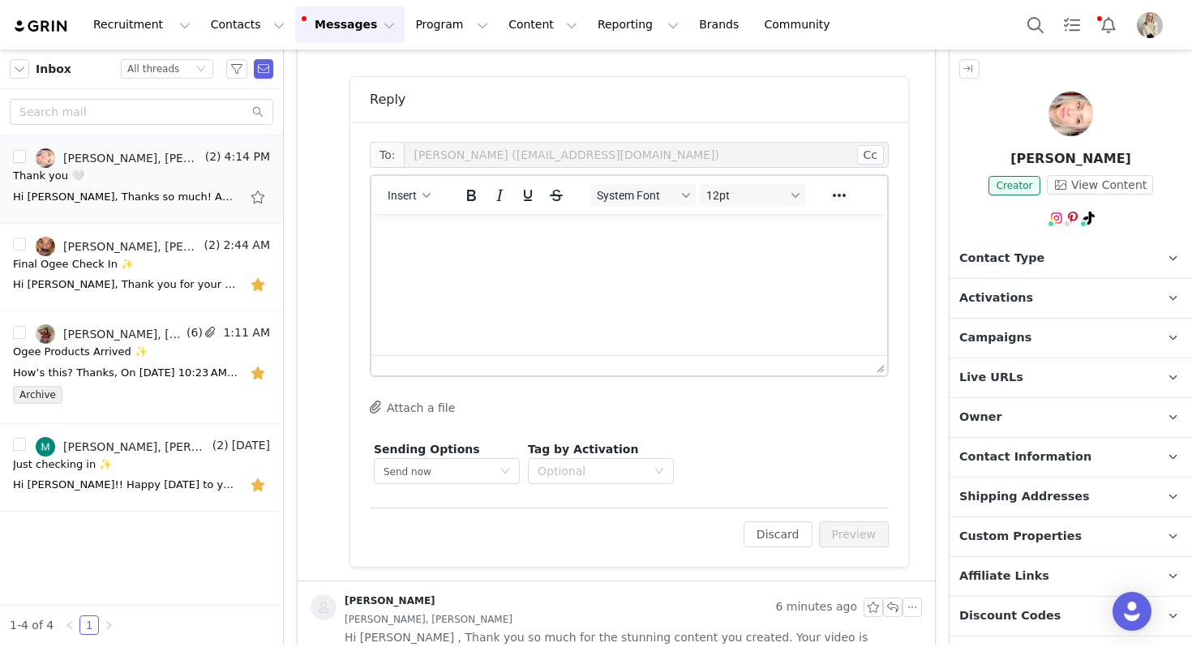
scroll to position [631, 0]
click at [495, 257] on html at bounding box center [629, 235] width 516 height 44
click at [404, 190] on span "Insert" at bounding box center [402, 194] width 29 height 13
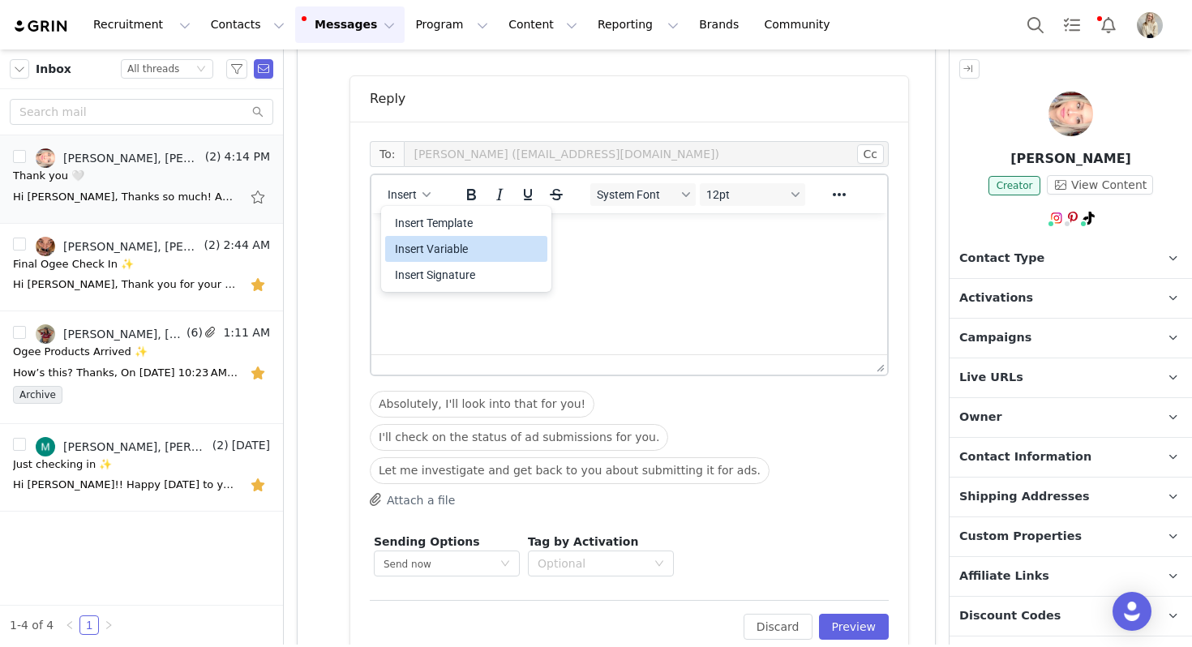
click at [451, 246] on div "Insert Variable" at bounding box center [468, 248] width 146 height 19
select select
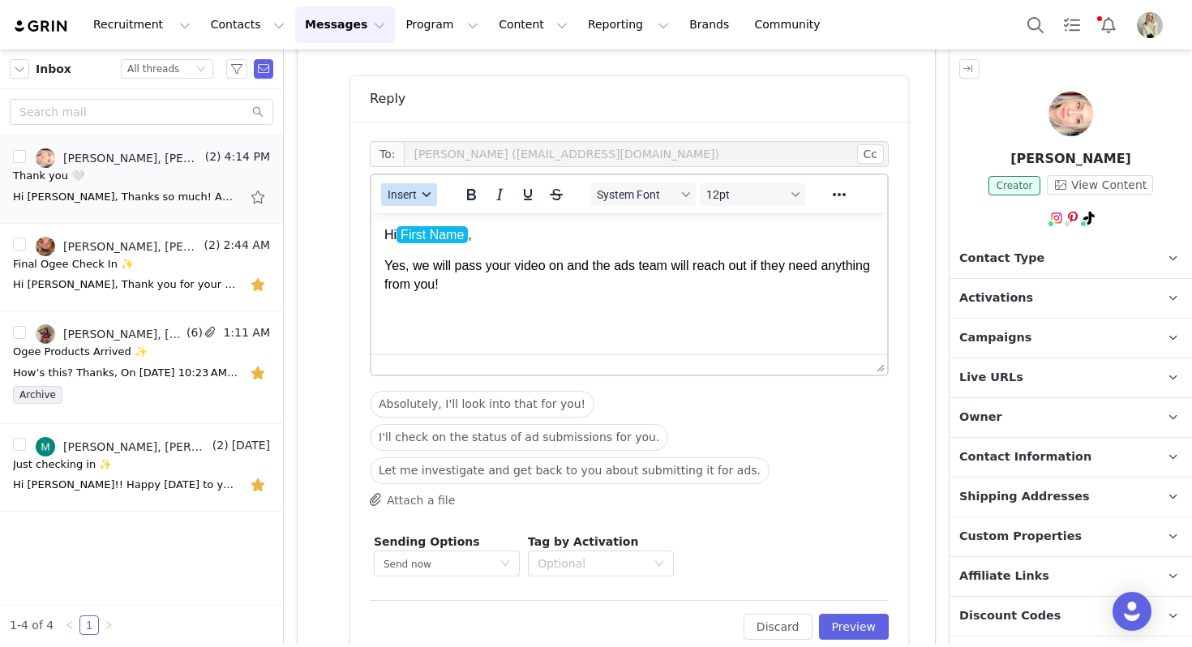
click at [388, 191] on span "Insert" at bounding box center [402, 194] width 29 height 13
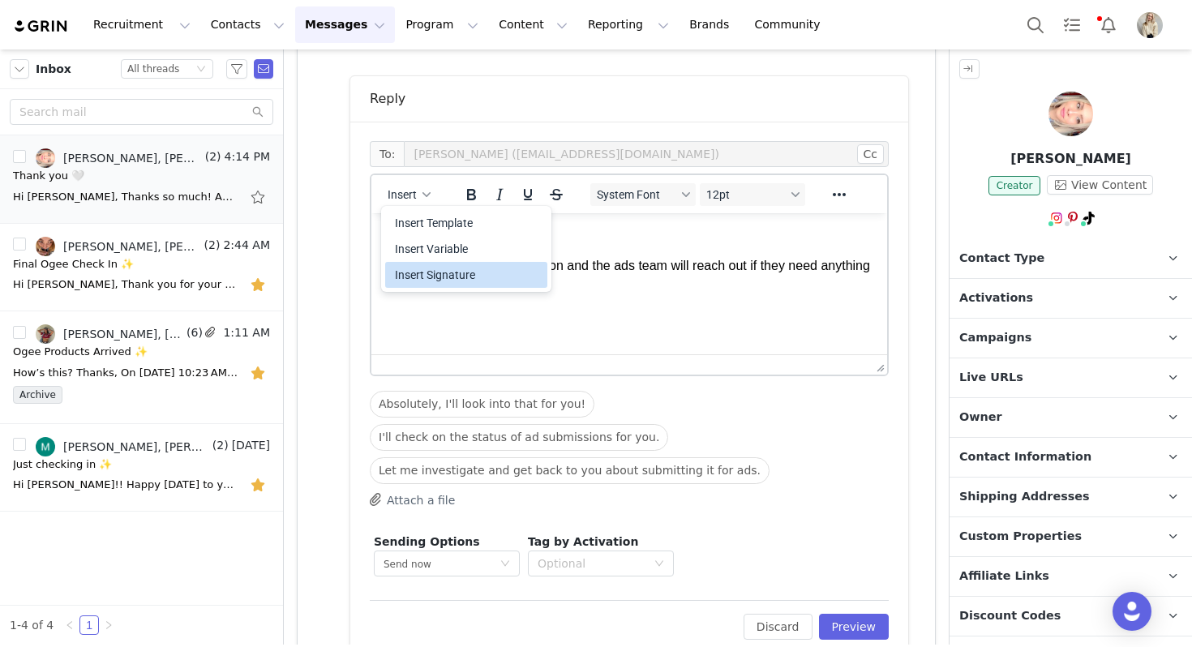
click at [455, 274] on div "Insert Signature" at bounding box center [468, 274] width 146 height 19
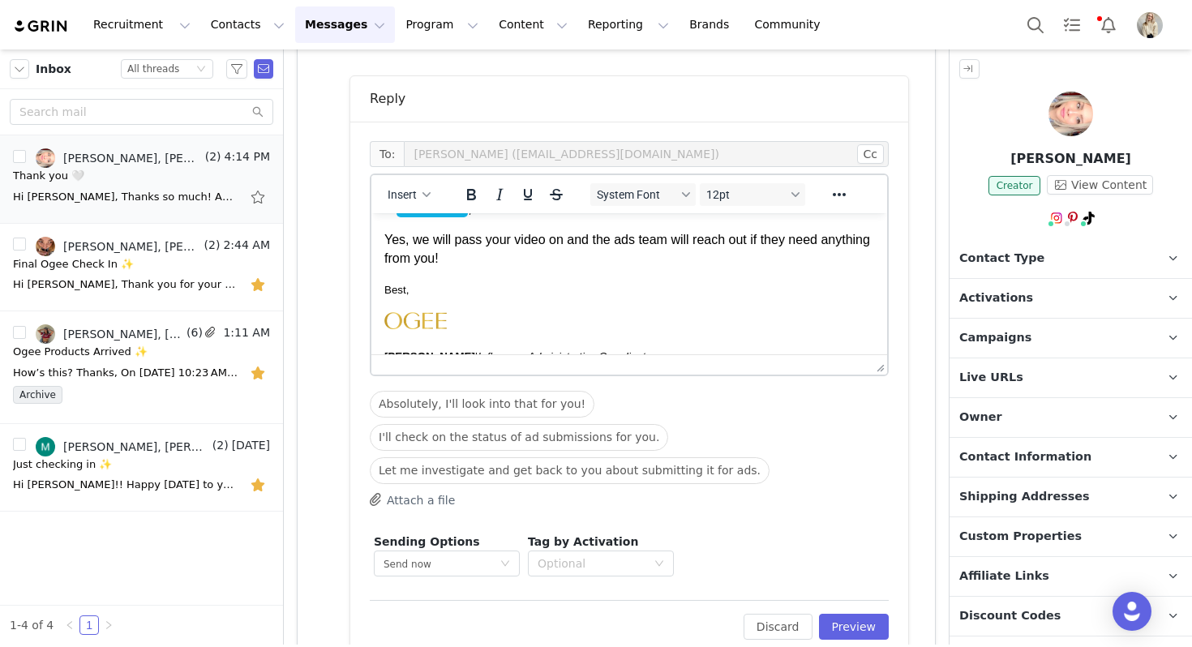
scroll to position [0, 0]
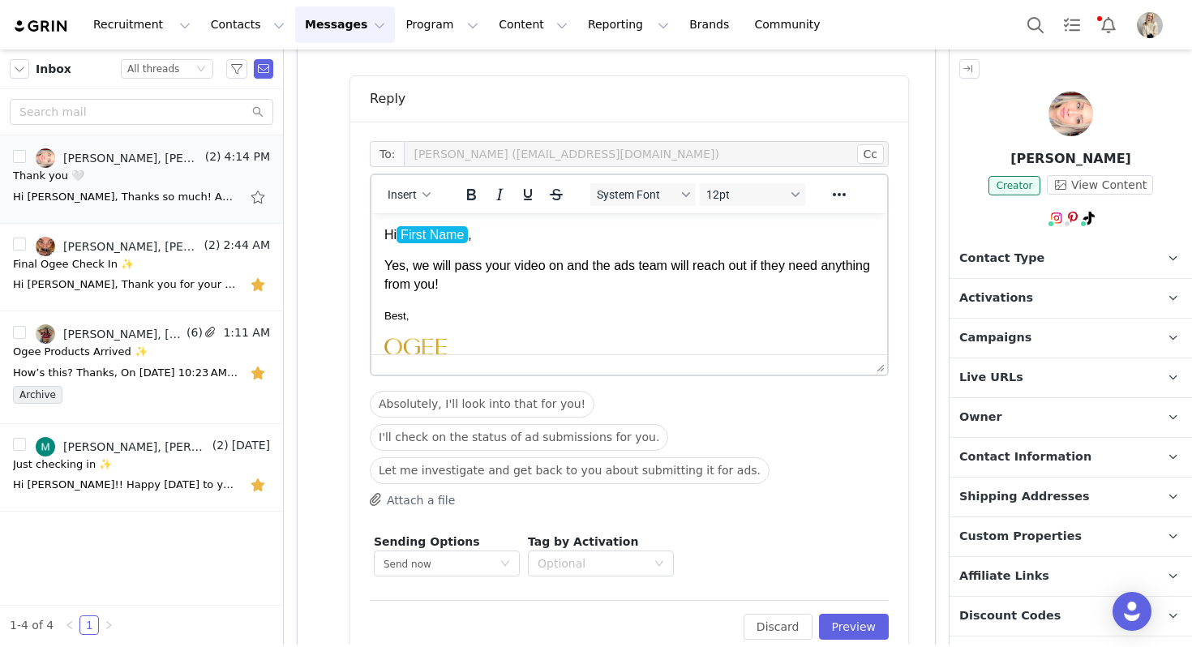
drag, startPoint x: 513, startPoint y: 291, endPoint x: 347, endPoint y: 193, distance: 193.0
click at [371, 213] on html "Hi First Name , Yes, we will pass your video on and the ads team will reach out…" at bounding box center [629, 351] width 516 height 277
click at [680, 192] on div "Fonts" at bounding box center [686, 195] width 13 height 8
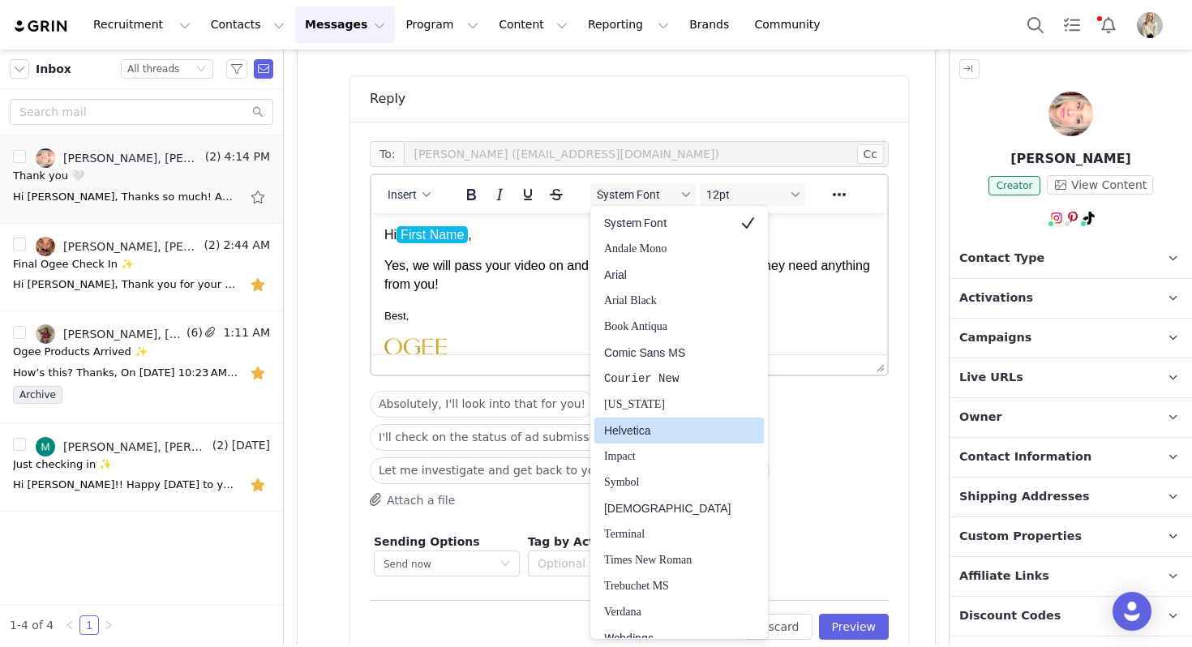
click at [655, 438] on div "Helvetica" at bounding box center [667, 430] width 127 height 19
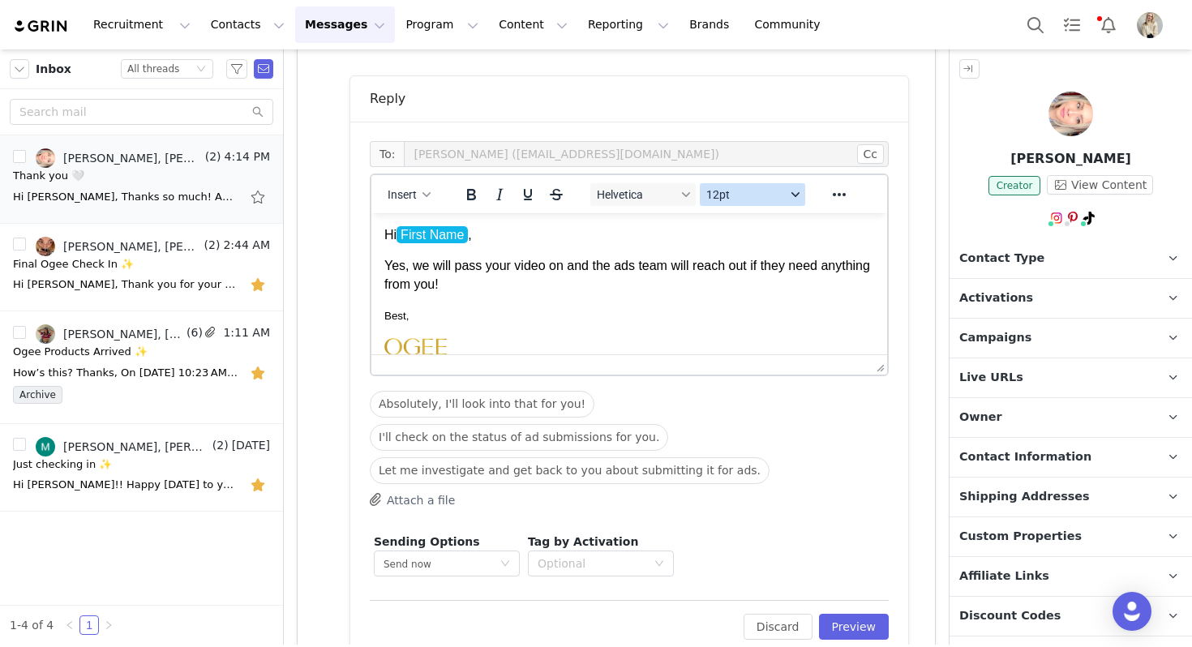
click at [728, 183] on button "12pt" at bounding box center [752, 194] width 105 height 23
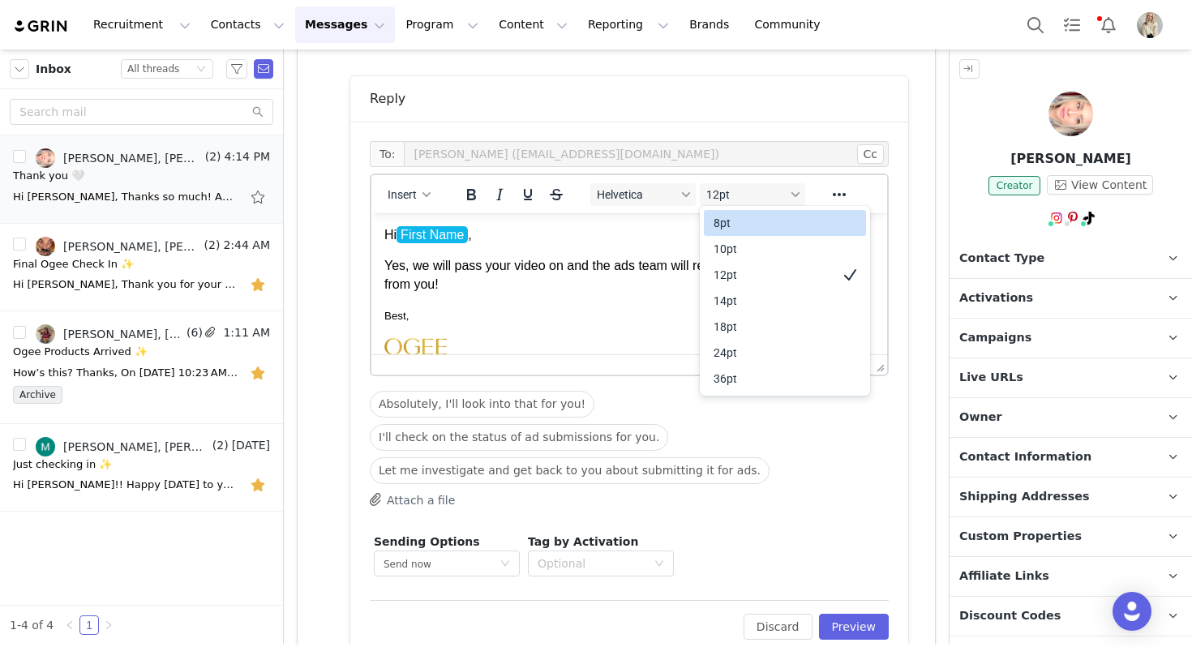
click at [731, 227] on div "8pt" at bounding box center [774, 222] width 120 height 19
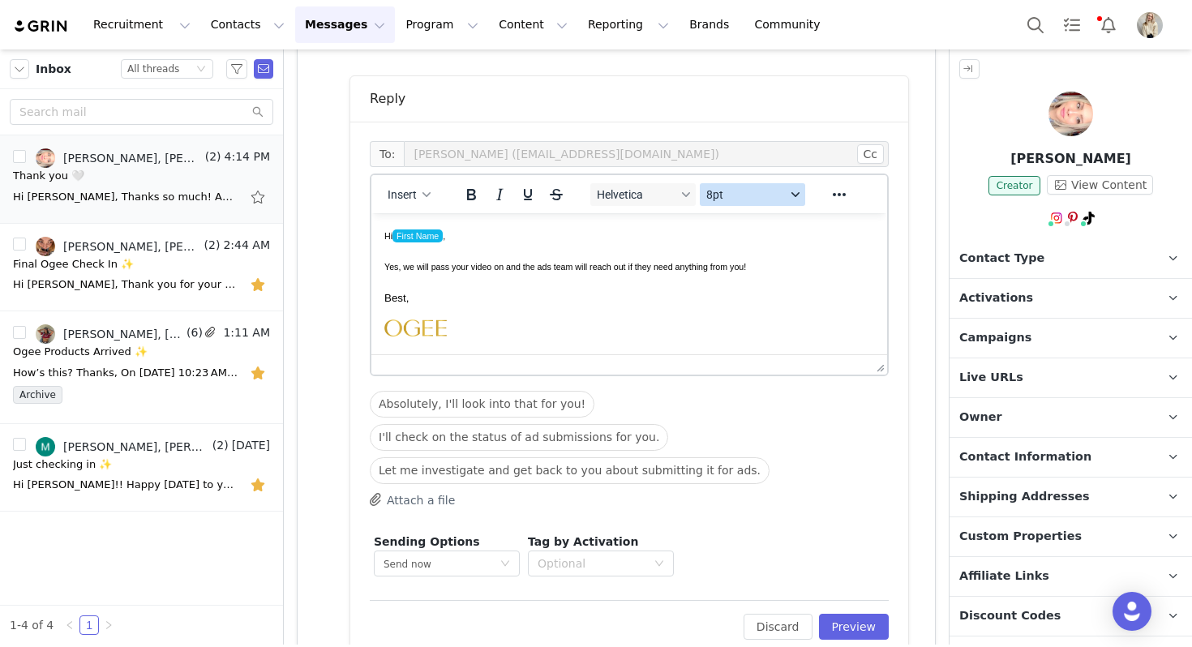
click at [728, 193] on span "8pt" at bounding box center [745, 194] width 79 height 13
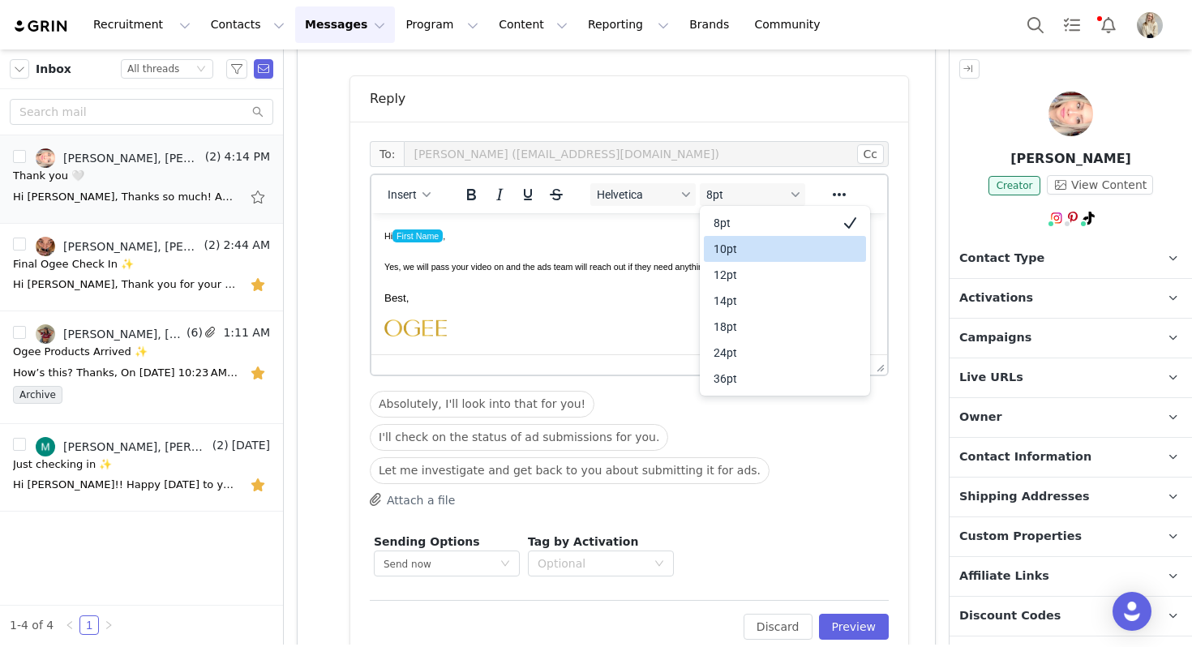
click at [754, 261] on div "10pt" at bounding box center [785, 249] width 162 height 26
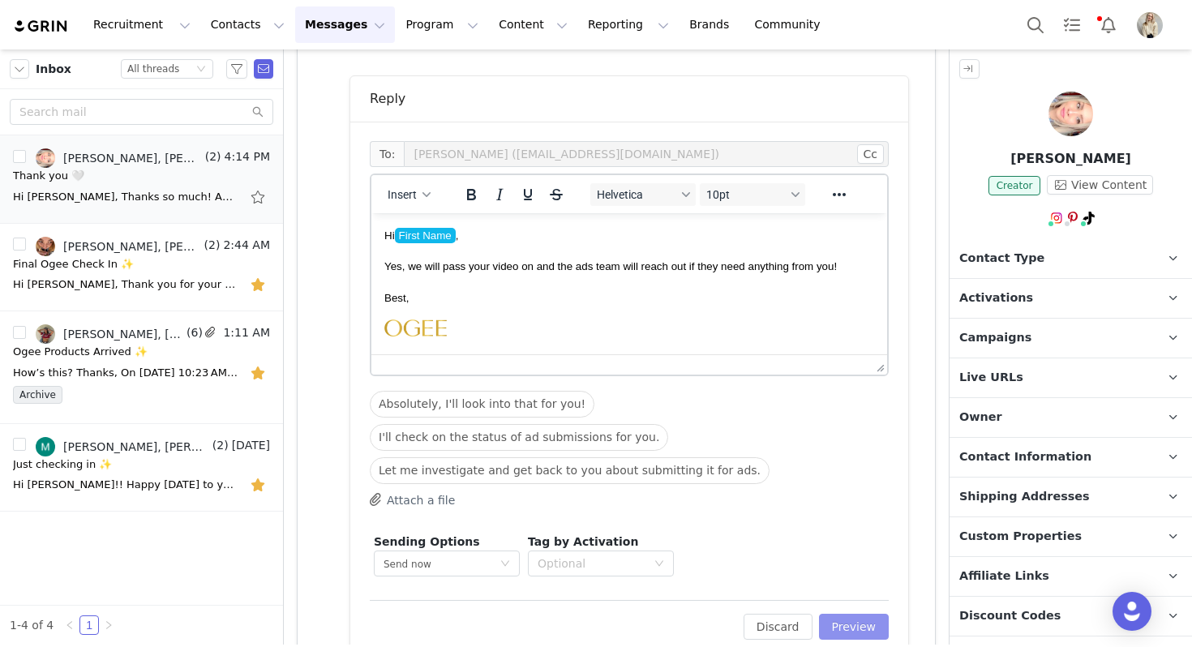
click at [855, 614] on button "Preview" at bounding box center [854, 627] width 71 height 26
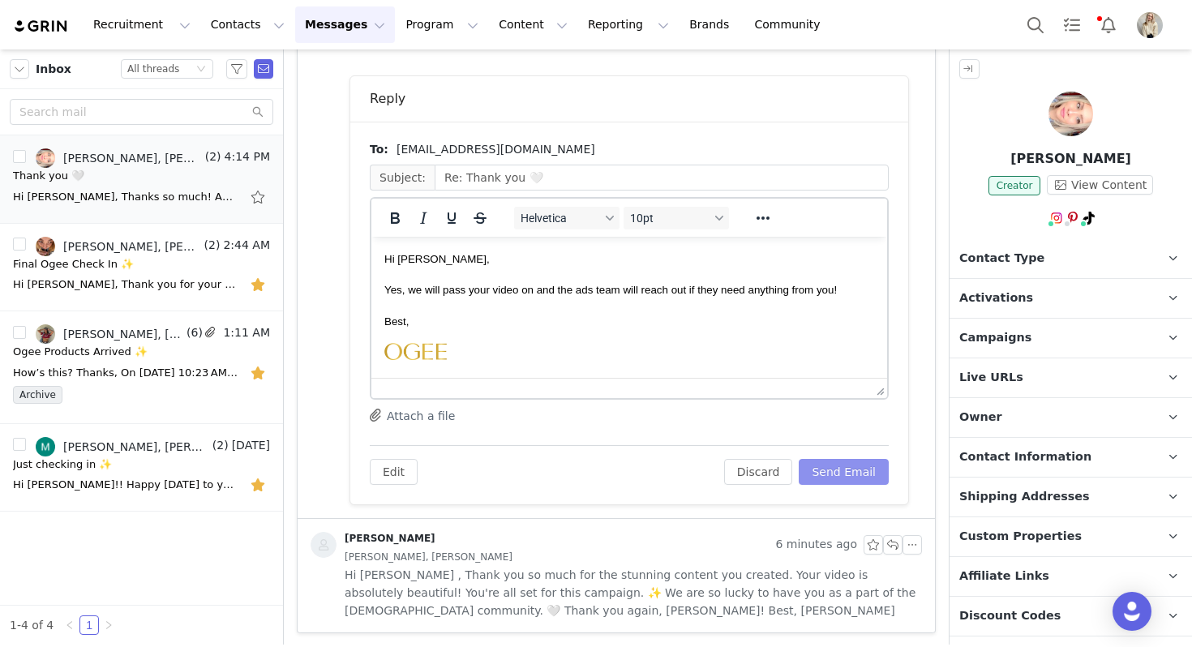
click at [838, 483] on button "Send Email" at bounding box center [844, 472] width 90 height 26
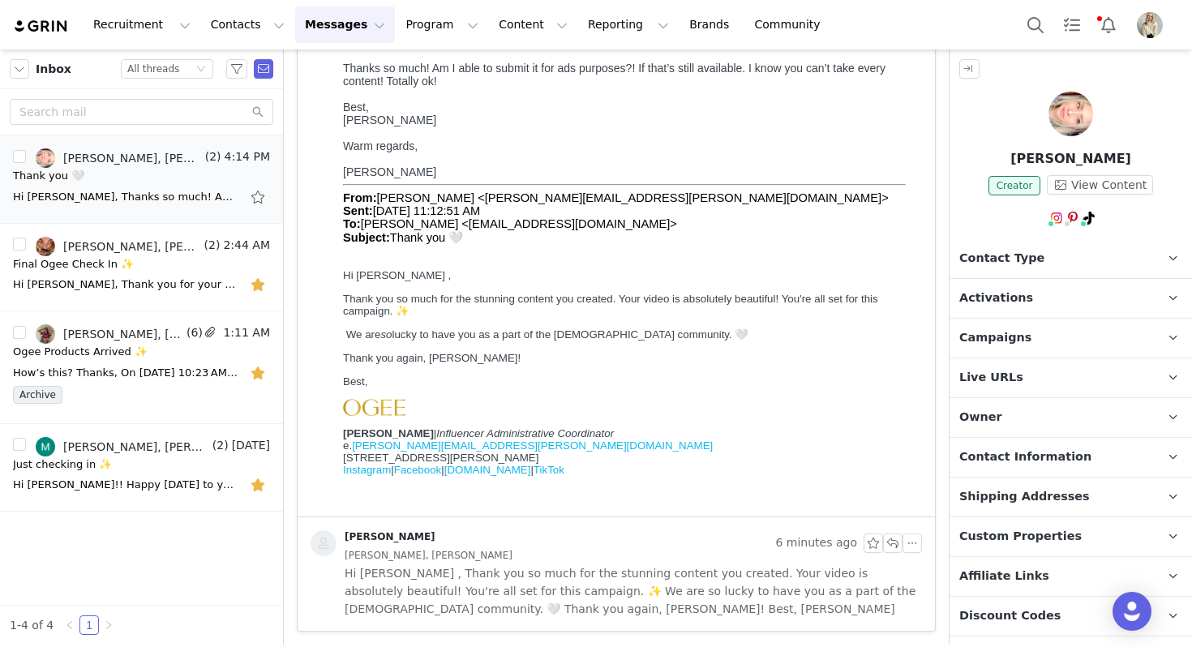
scroll to position [165, 0]
click at [258, 152] on button "button" at bounding box center [253, 157] width 19 height 19
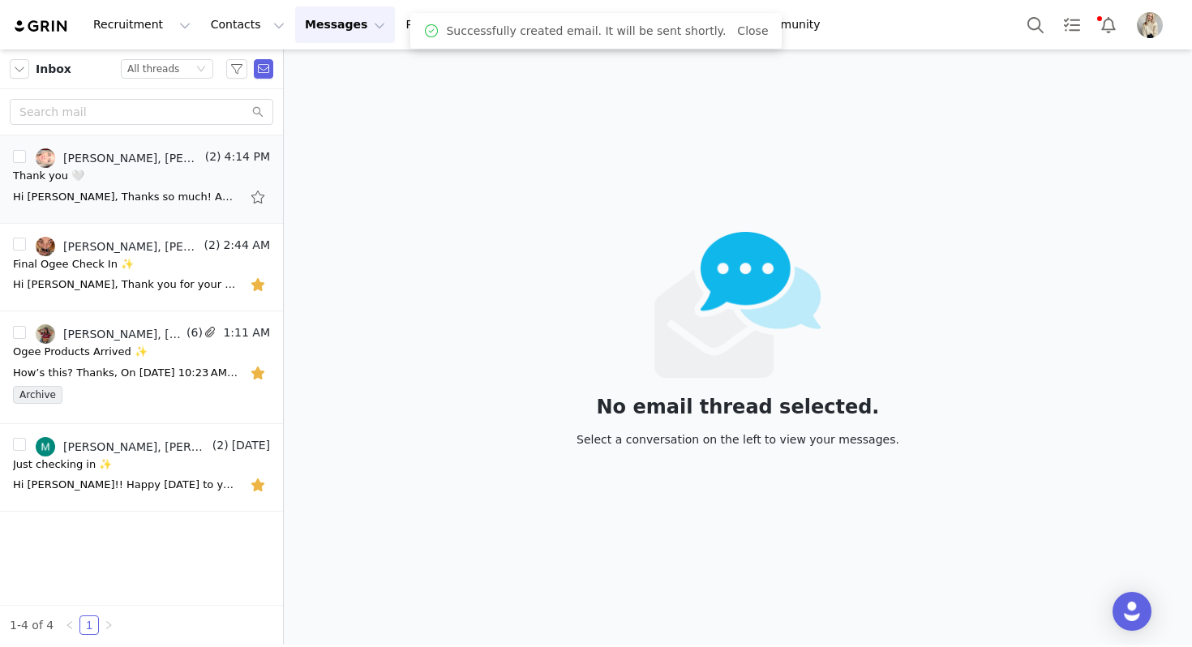
scroll to position [0, 0]
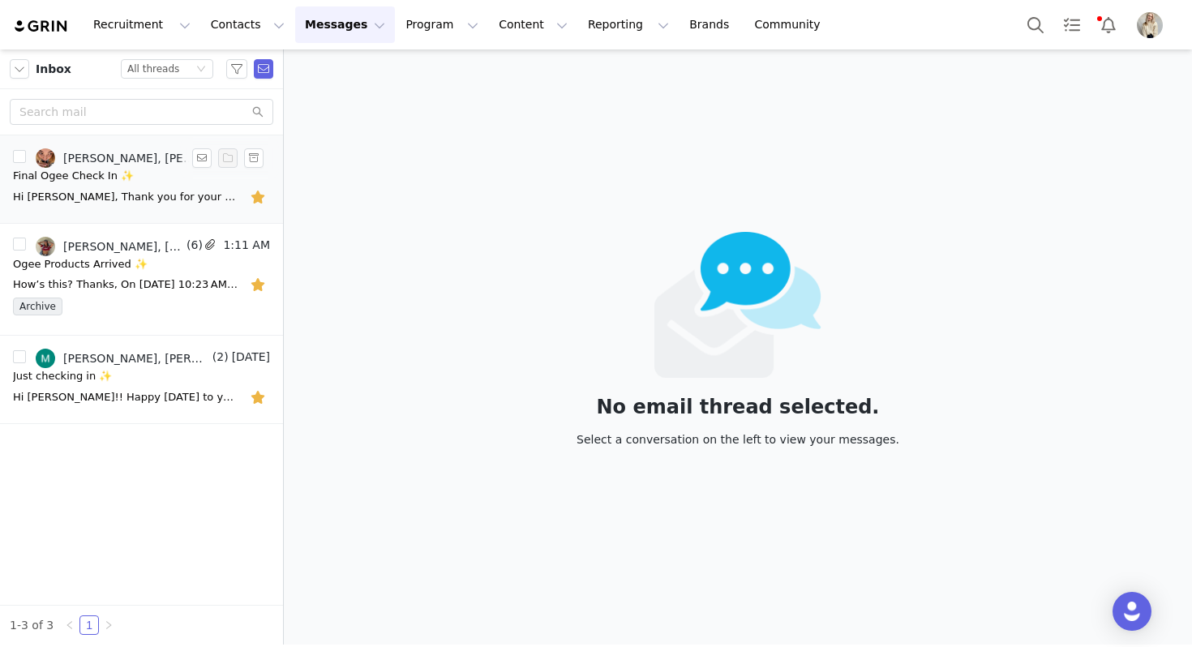
click at [136, 181] on div "Final Ogee Check In ✨" at bounding box center [141, 176] width 257 height 16
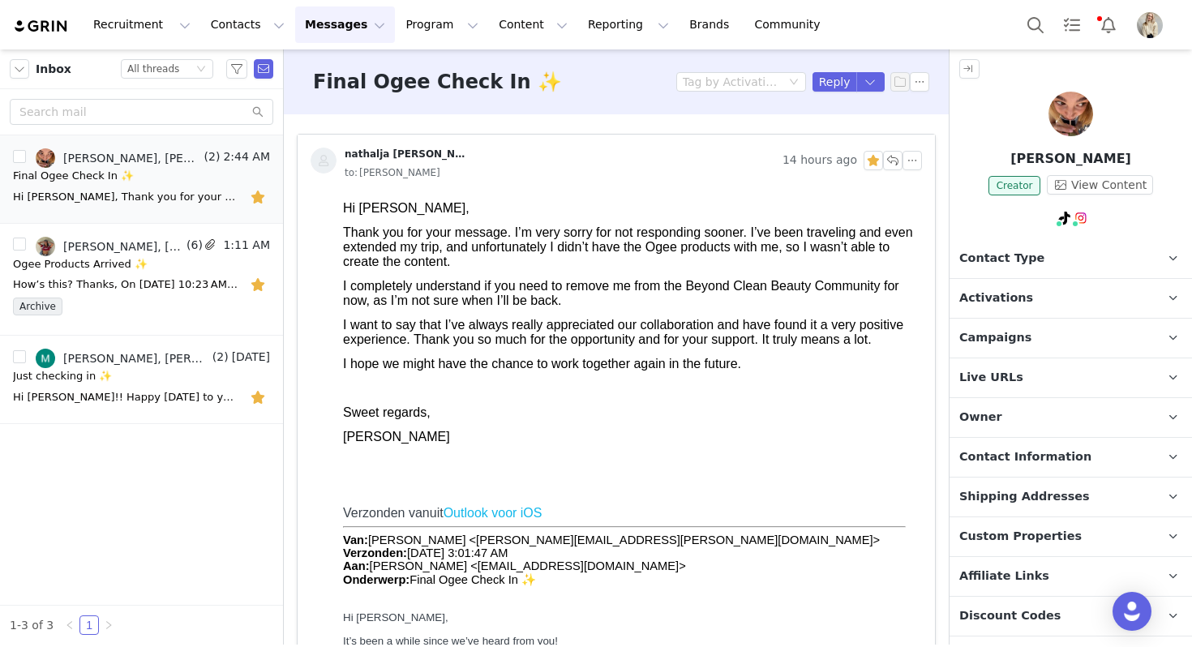
scroll to position [92, 0]
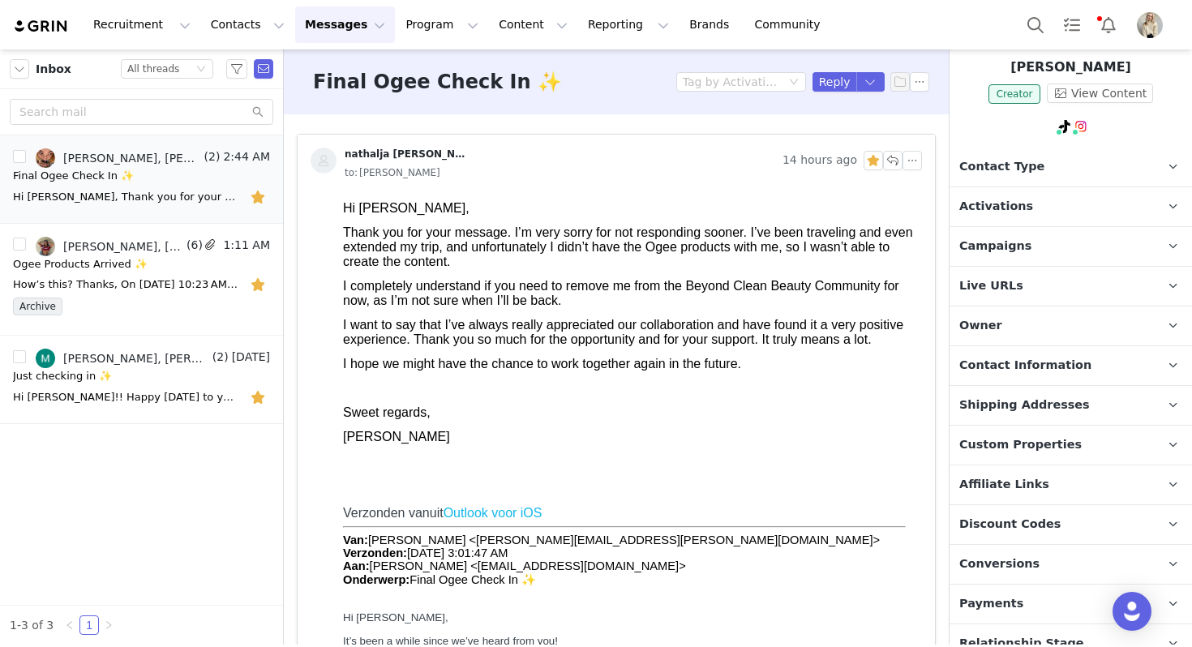
click at [1047, 405] on span "Shipping Addresses" at bounding box center [1024, 406] width 131 height 18
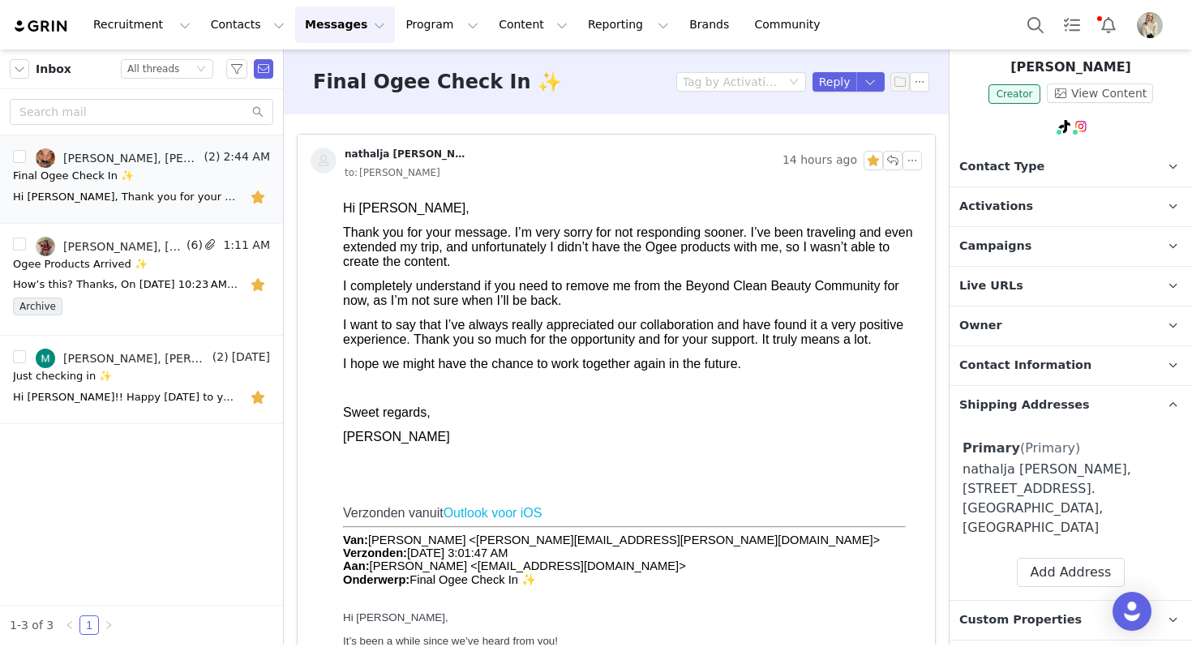
click at [1047, 405] on span "Shipping Addresses" at bounding box center [1024, 406] width 131 height 18
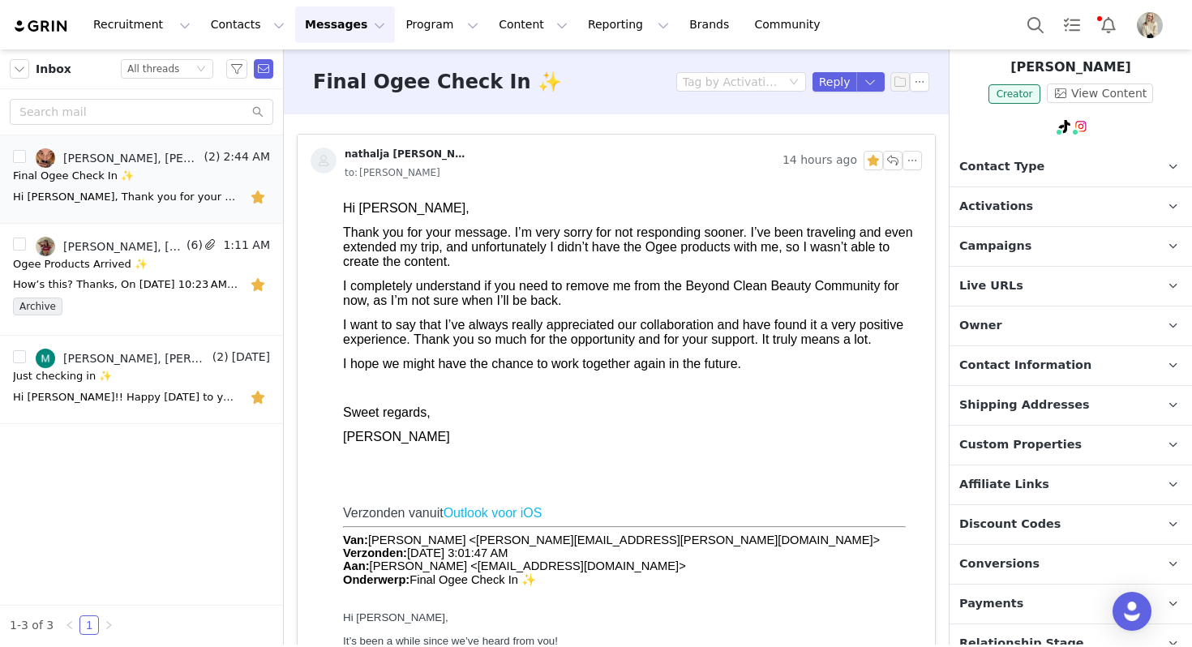
scroll to position [0, 0]
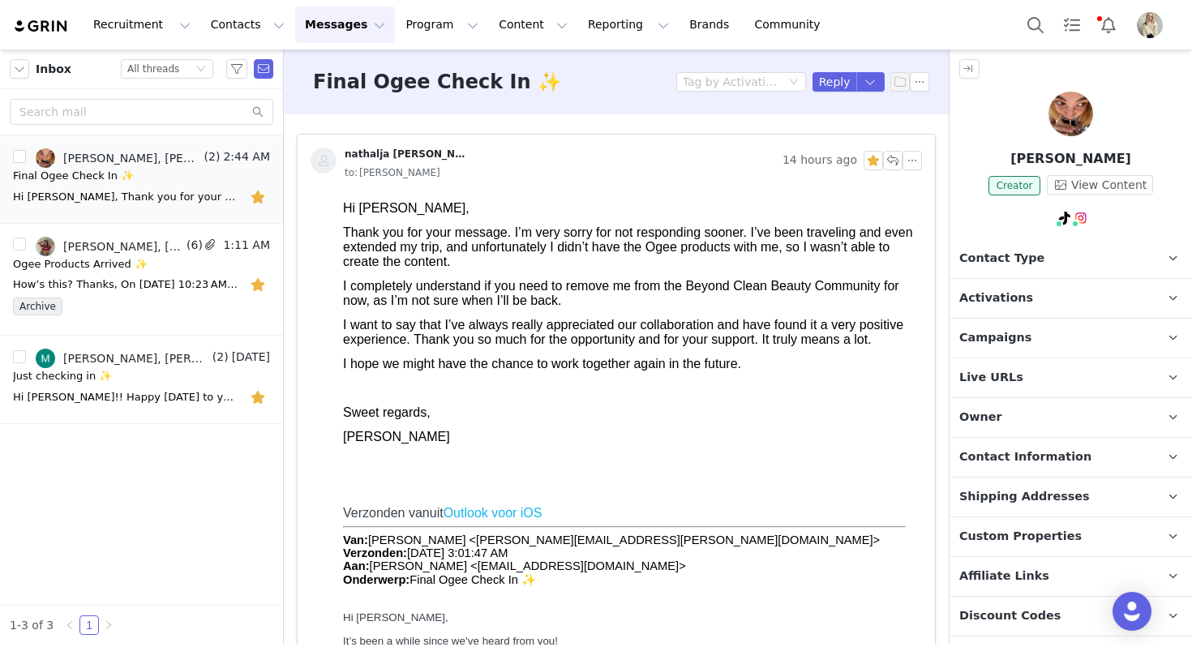
drag, startPoint x: 1124, startPoint y: 164, endPoint x: 1015, endPoint y: 160, distance: 108.7
click at [1015, 160] on p "Nathalja Roose" at bounding box center [1071, 158] width 242 height 19
copy p "Nathalja Roose"
click at [897, 158] on button "button" at bounding box center [892, 160] width 19 height 19
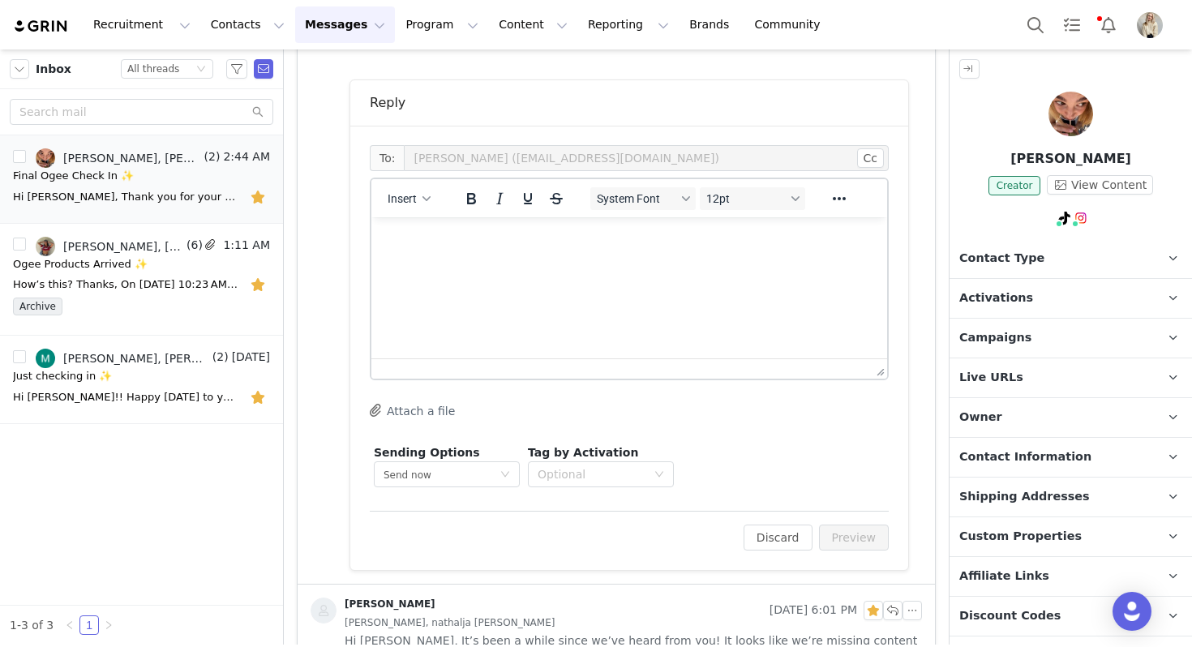
scroll to position [864, 0]
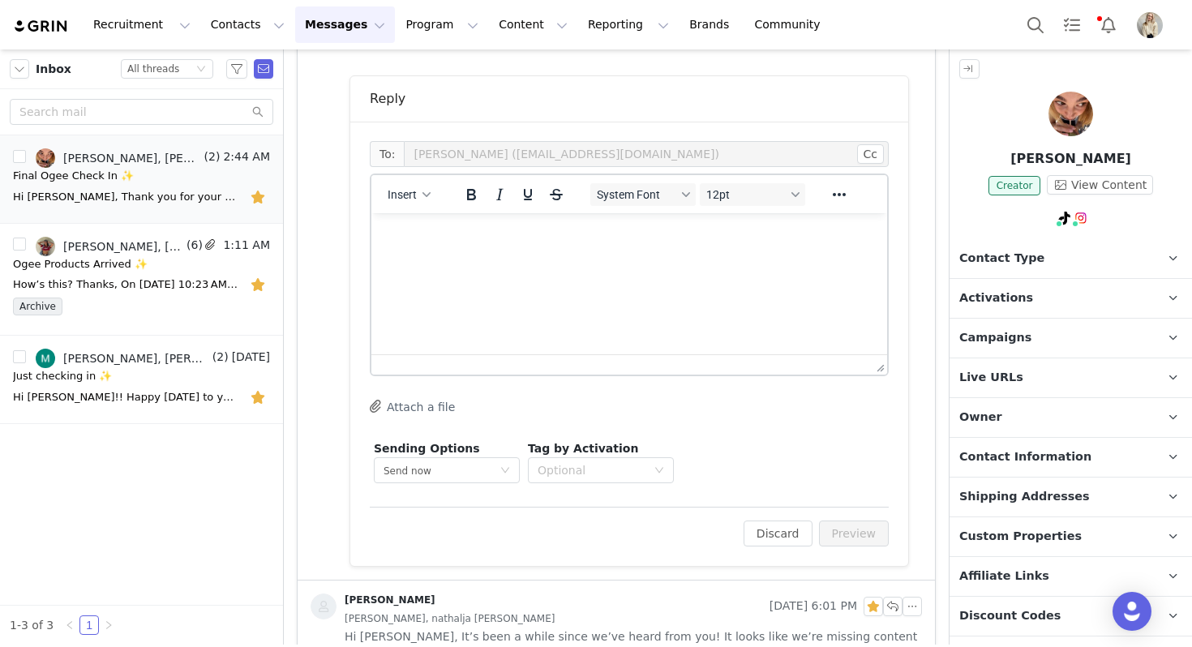
click at [459, 257] on html at bounding box center [629, 235] width 516 height 44
click at [414, 203] on button "Insert" at bounding box center [409, 194] width 56 height 23
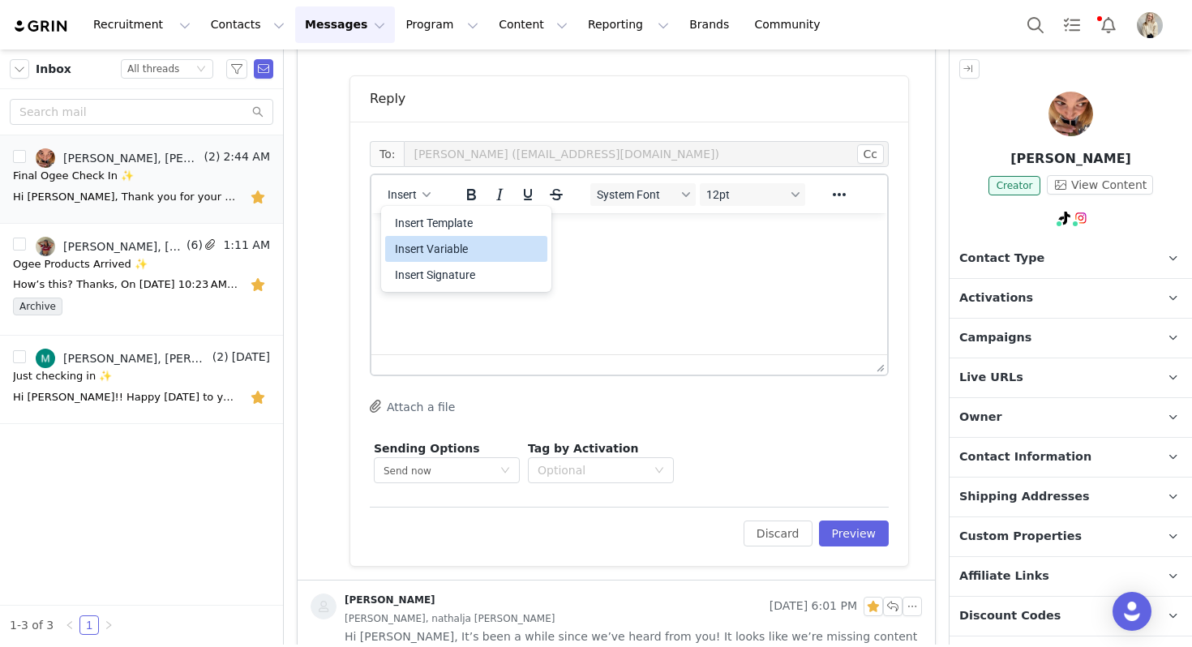
click at [435, 248] on div "Insert Variable" at bounding box center [468, 248] width 146 height 19
select select
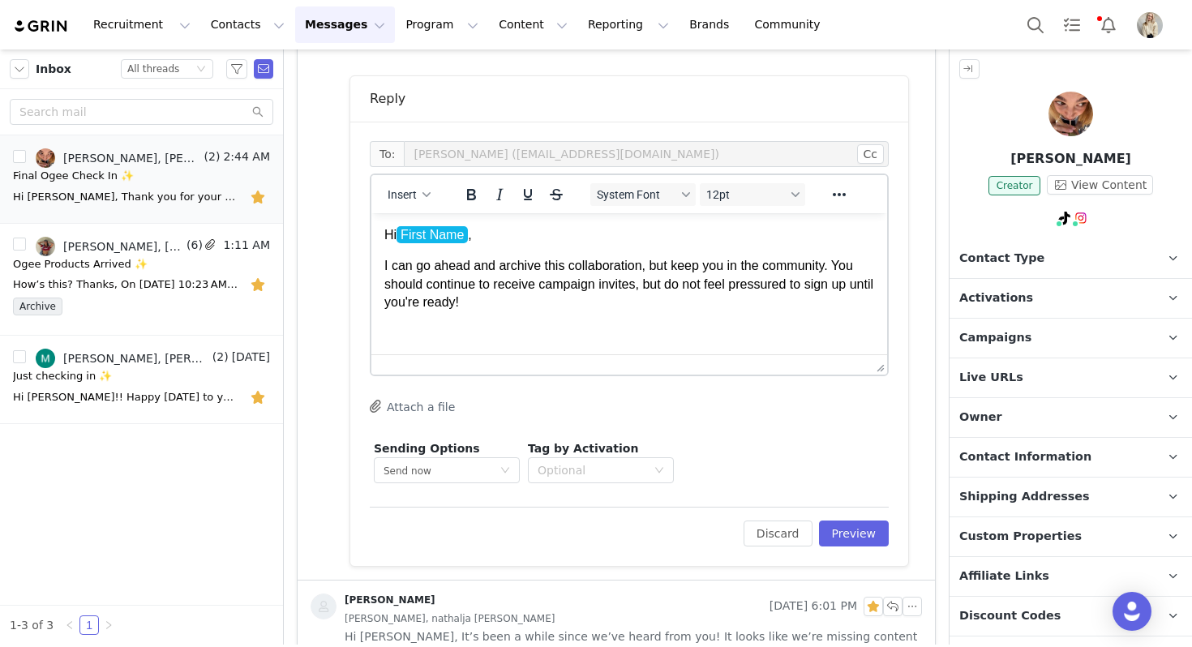
click at [377, 186] on div "Insert" at bounding box center [409, 194] width 76 height 32
click at [434, 226] on span "First Name" at bounding box center [432, 234] width 71 height 17
click at [422, 197] on div "button" at bounding box center [426, 195] width 13 height 8
click at [461, 345] on html "Hi First Name , I can go ahead and archive this collaboration, but keep you in …" at bounding box center [629, 284] width 516 height 143
click at [418, 187] on button "Insert" at bounding box center [409, 194] width 56 height 23
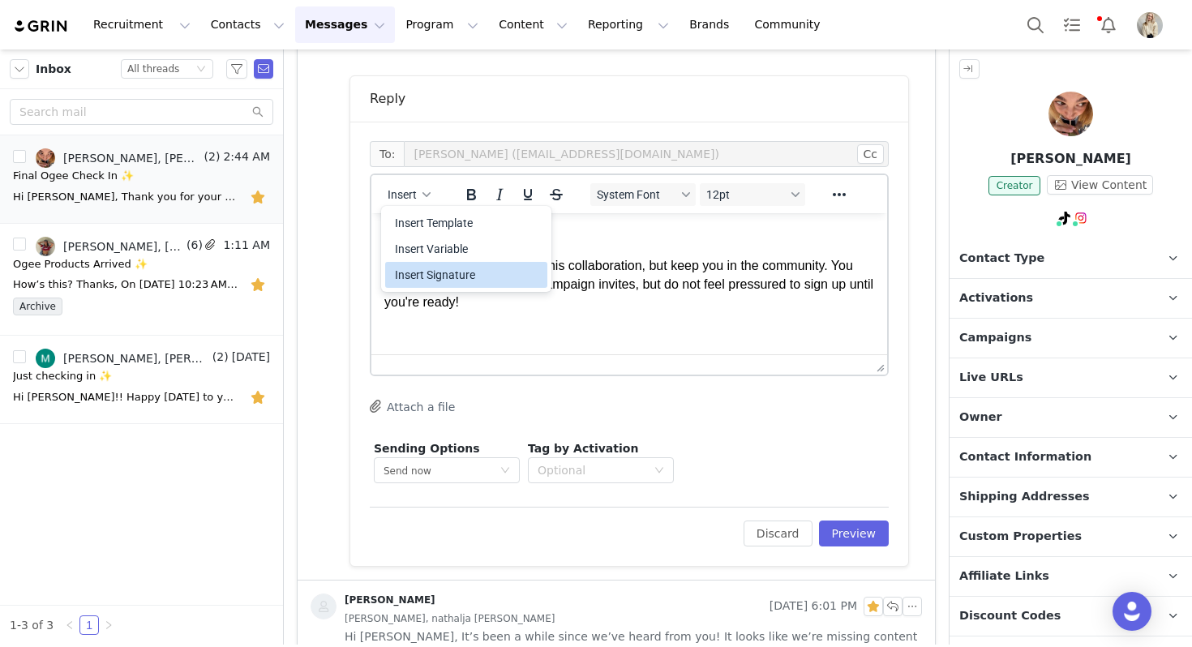
click at [421, 278] on div "Insert Signature" at bounding box center [468, 274] width 146 height 19
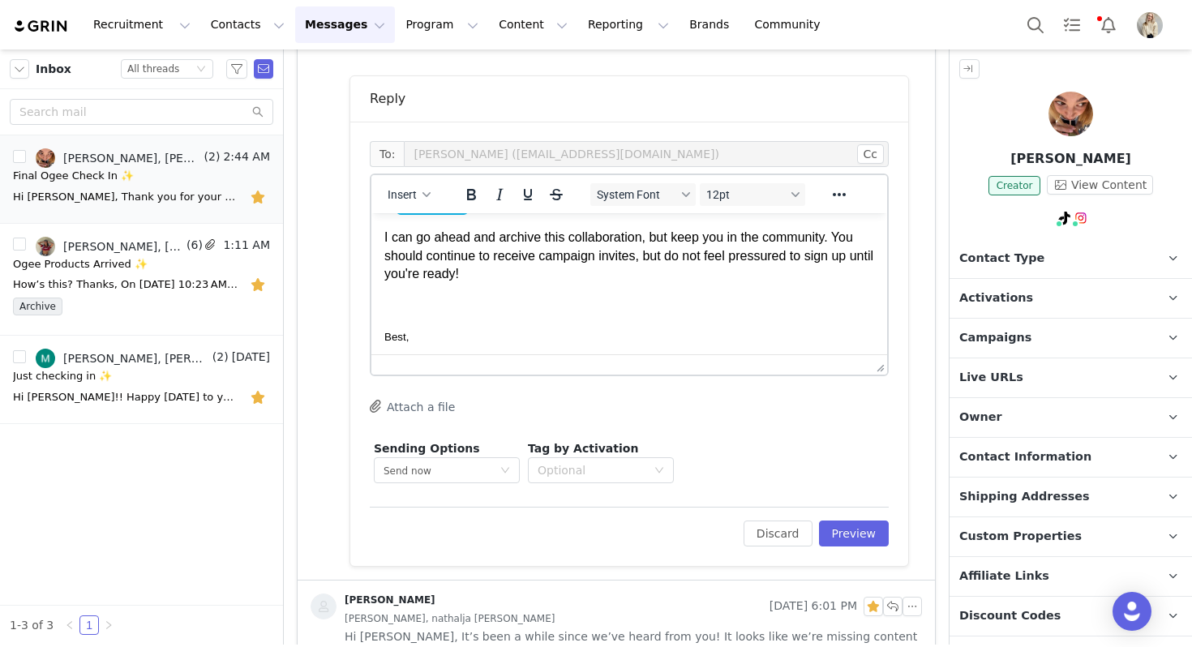
scroll to position [0, 0]
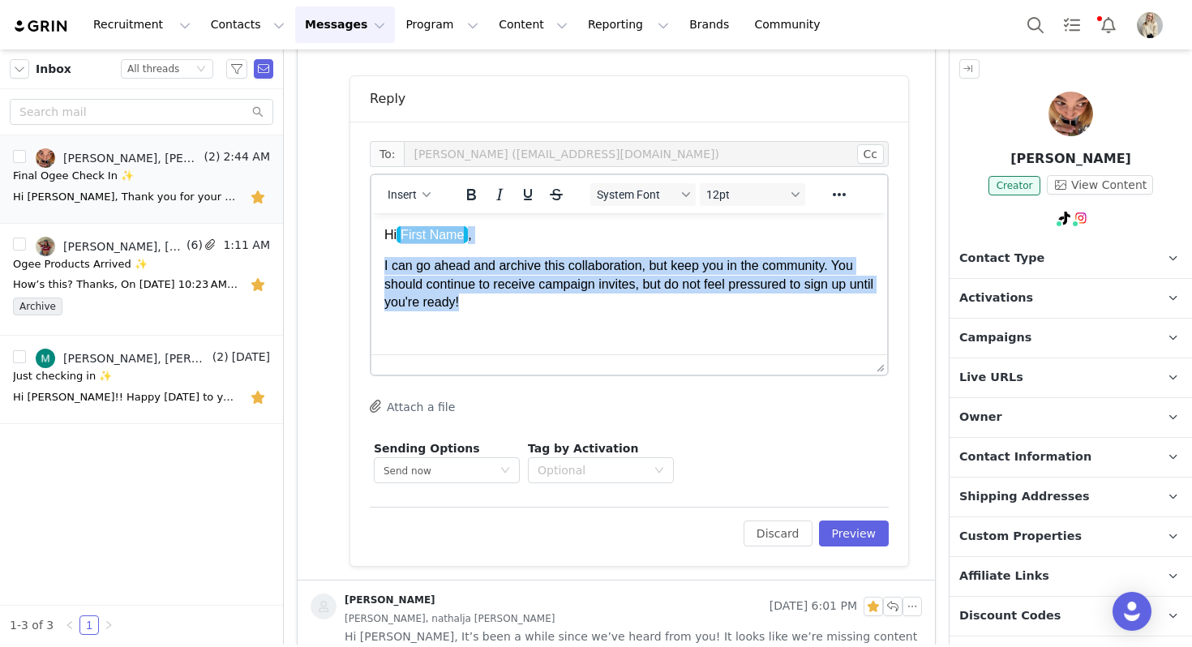
drag, startPoint x: 519, startPoint y: 300, endPoint x: 350, endPoint y: 181, distance: 206.5
click at [371, 213] on html "Hi First Name , I can go ahead and archive this collaboration, but keep you in …" at bounding box center [629, 360] width 516 height 294
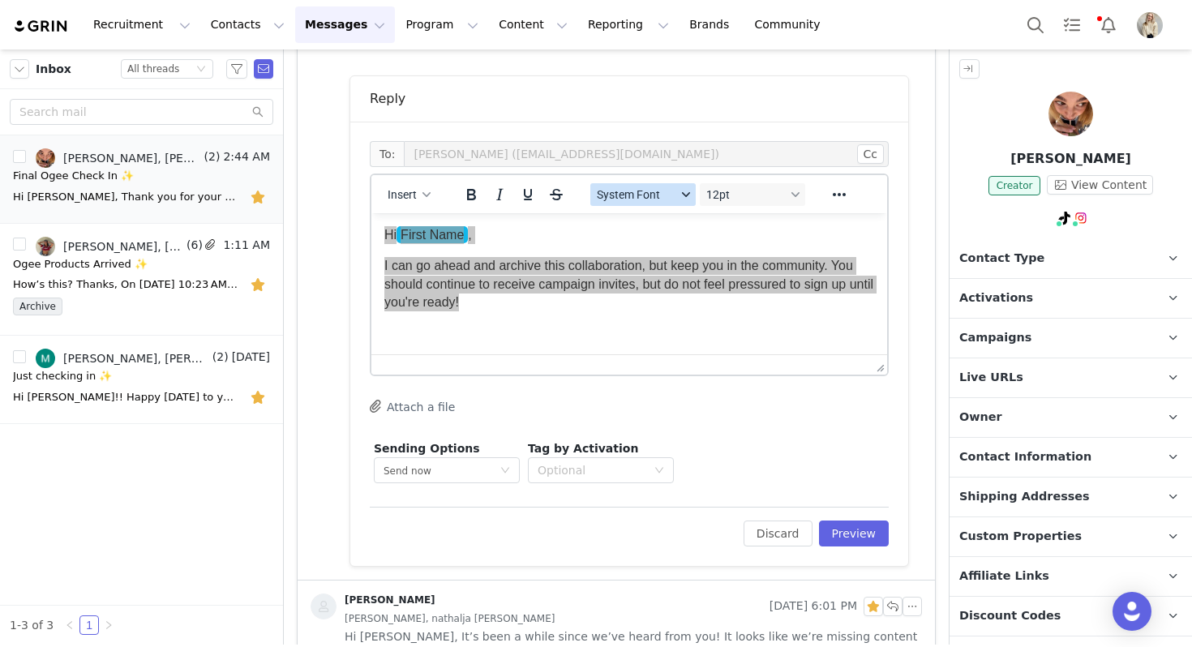
click at [634, 201] on span "System Font" at bounding box center [636, 194] width 79 height 13
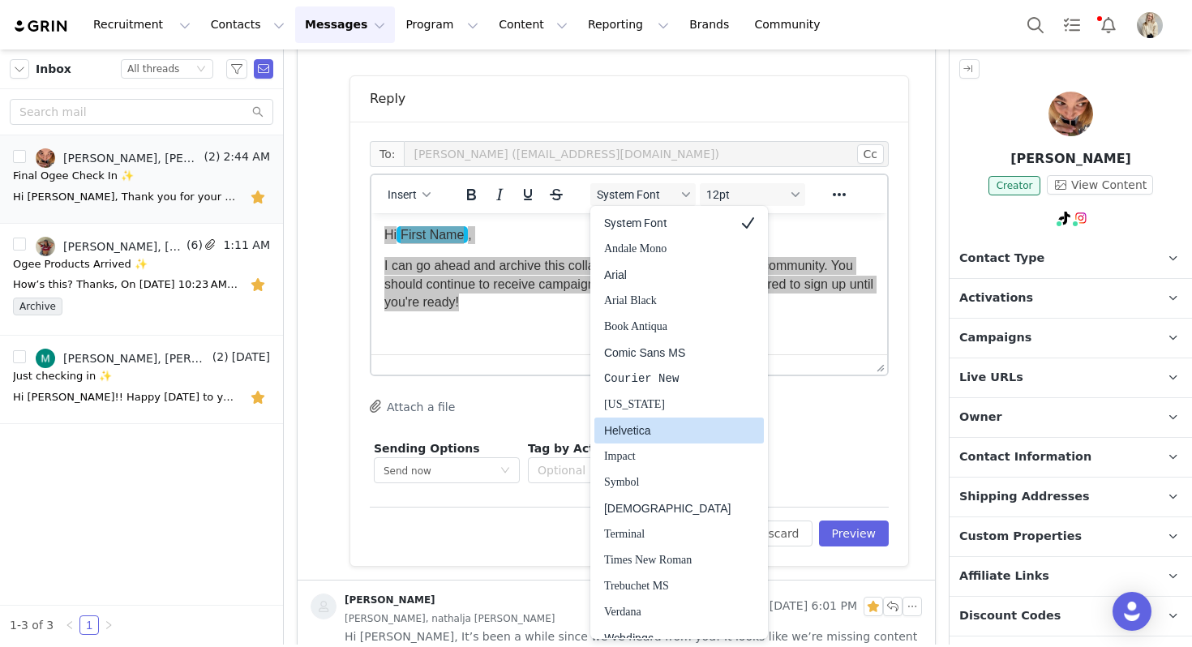
click at [652, 441] on div "Helvetica" at bounding box center [678, 431] width 169 height 26
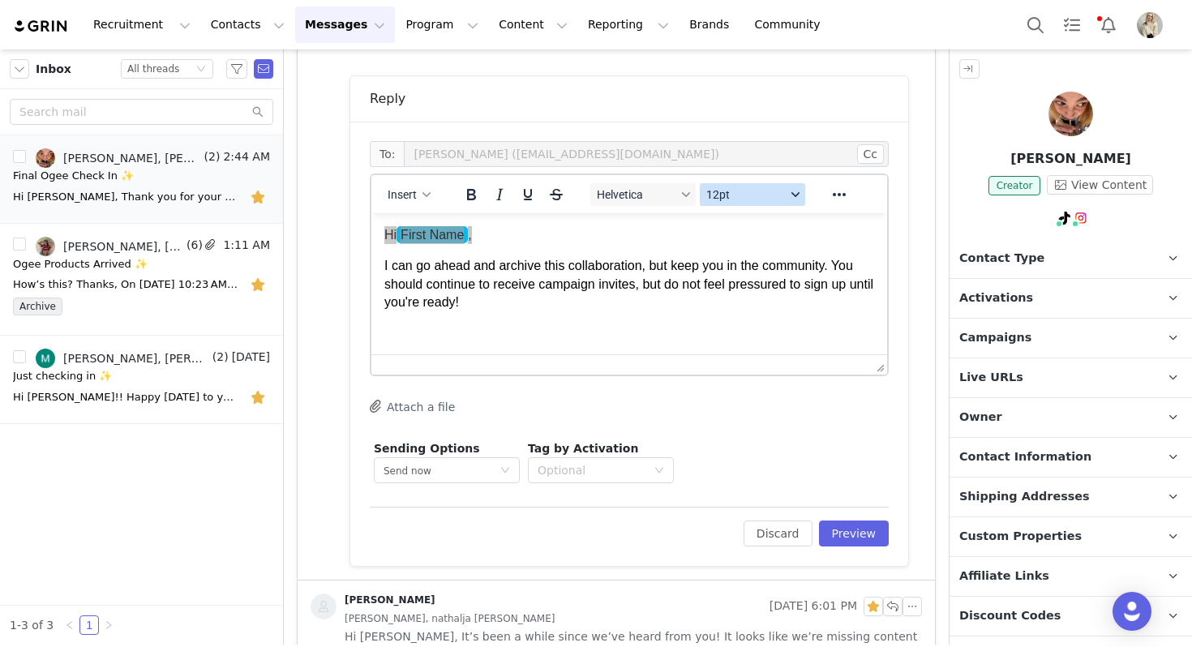
click at [740, 196] on span "12pt" at bounding box center [745, 194] width 79 height 13
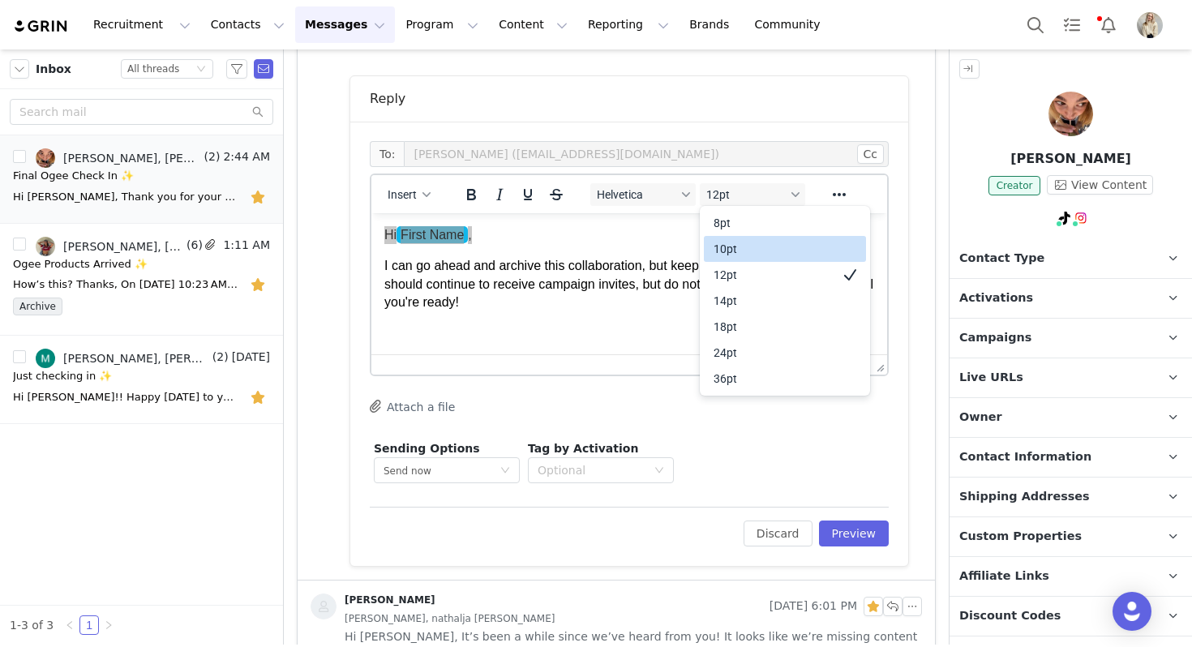
click at [740, 242] on div "10pt" at bounding box center [774, 248] width 120 height 19
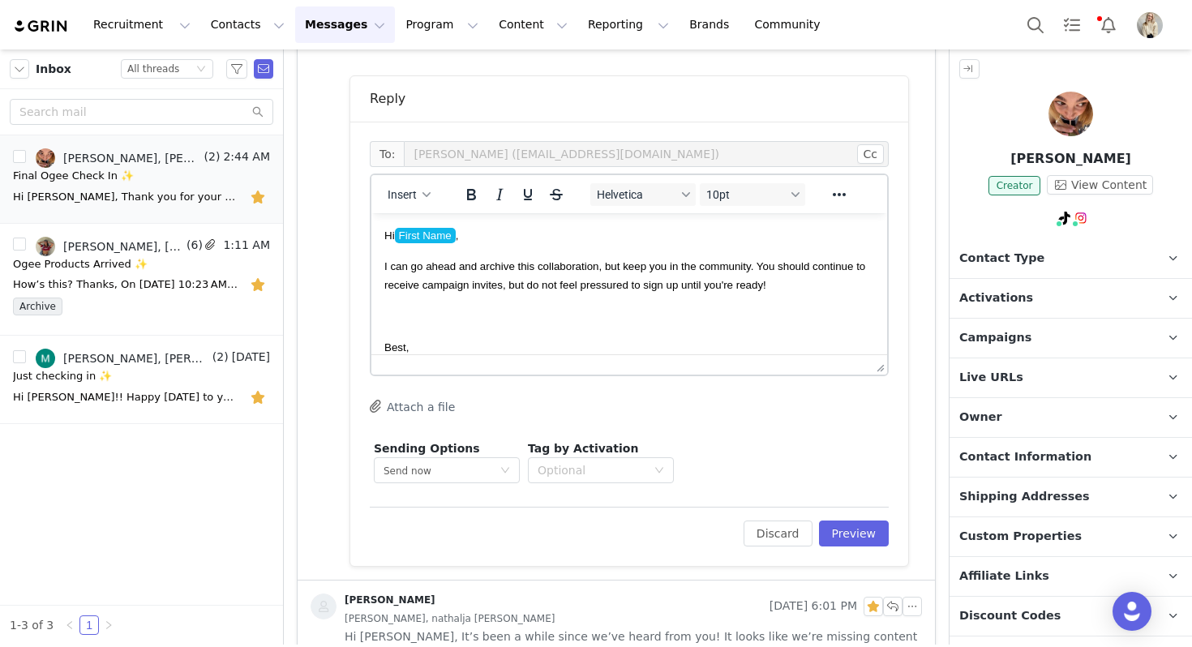
click at [411, 327] on body "Hi First Name , I can go ahead and archive this collaboration, but keep you in …" at bounding box center [629, 351] width 490 height 251
click at [840, 535] on button "Preview" at bounding box center [854, 534] width 71 height 26
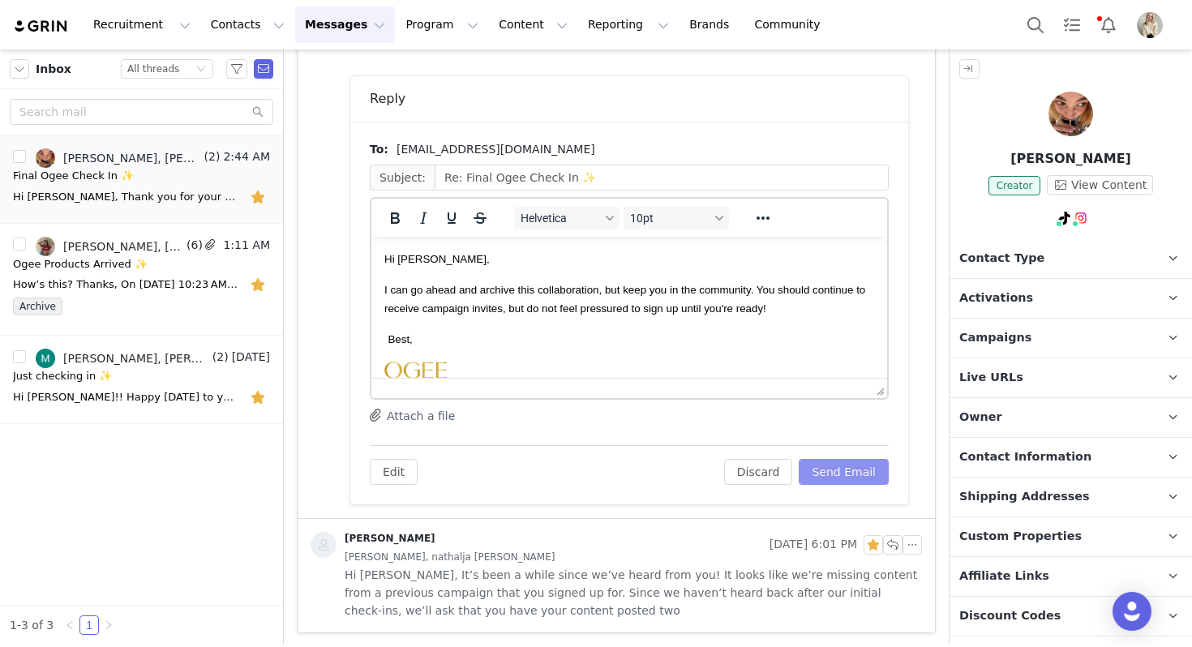
click at [841, 470] on button "Send Email" at bounding box center [844, 472] width 90 height 26
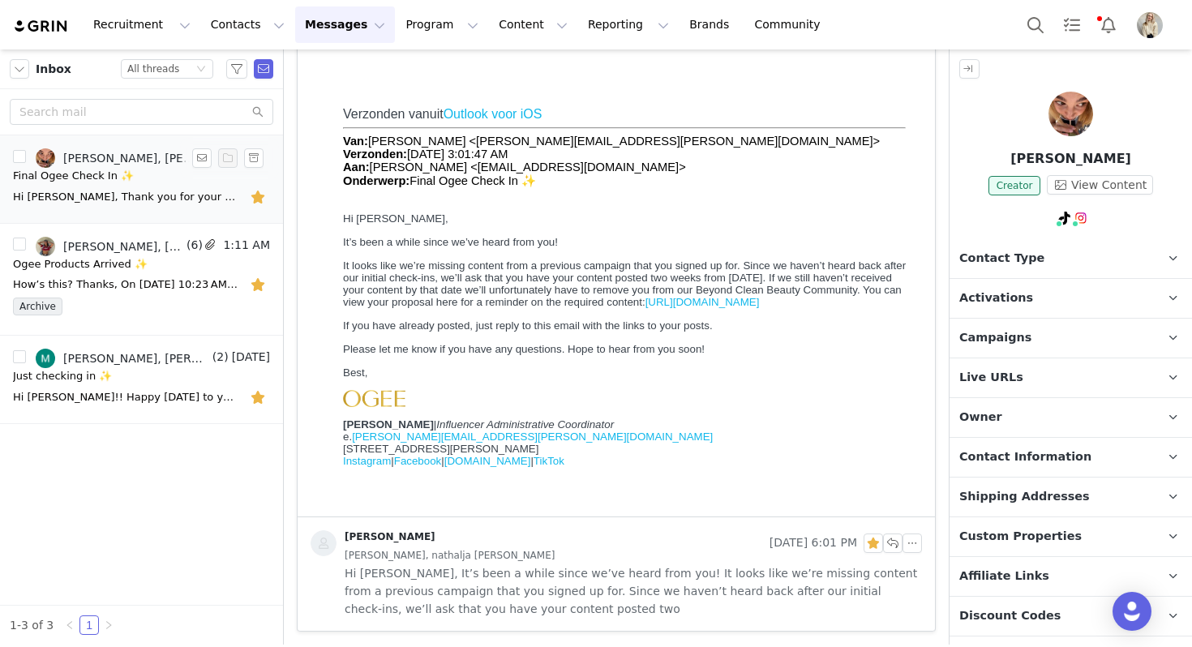
click at [251, 200] on button "button" at bounding box center [259, 197] width 21 height 26
click at [255, 157] on button "button" at bounding box center [253, 157] width 19 height 19
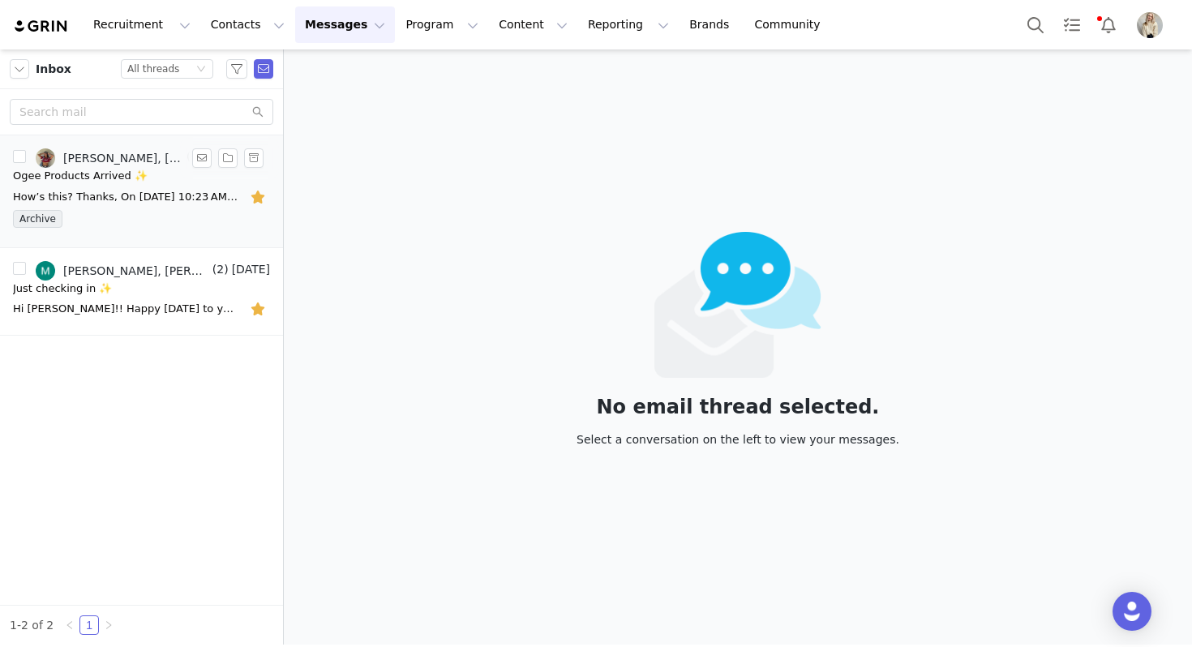
click at [163, 191] on div "How’s this? Thanks, On Sep 30, 2025, at 10:23 AM, Jaida DeGristina <jsdegris@ut…" at bounding box center [126, 197] width 227 height 16
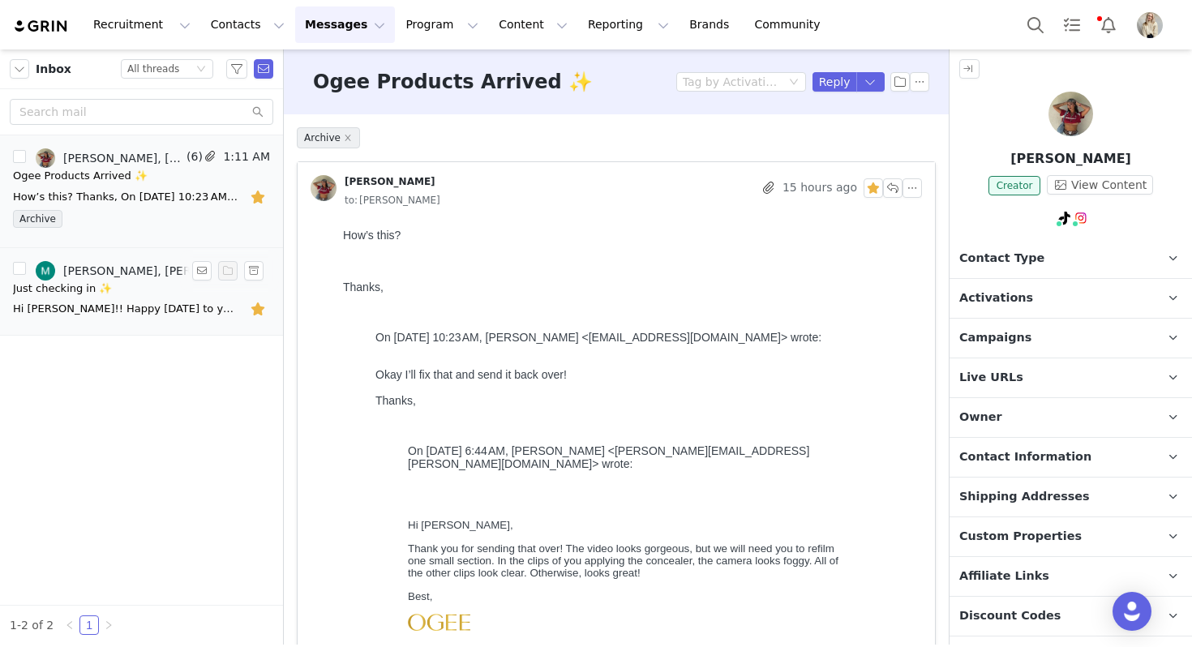
click at [112, 294] on div "Just checking in ✨" at bounding box center [141, 289] width 257 height 16
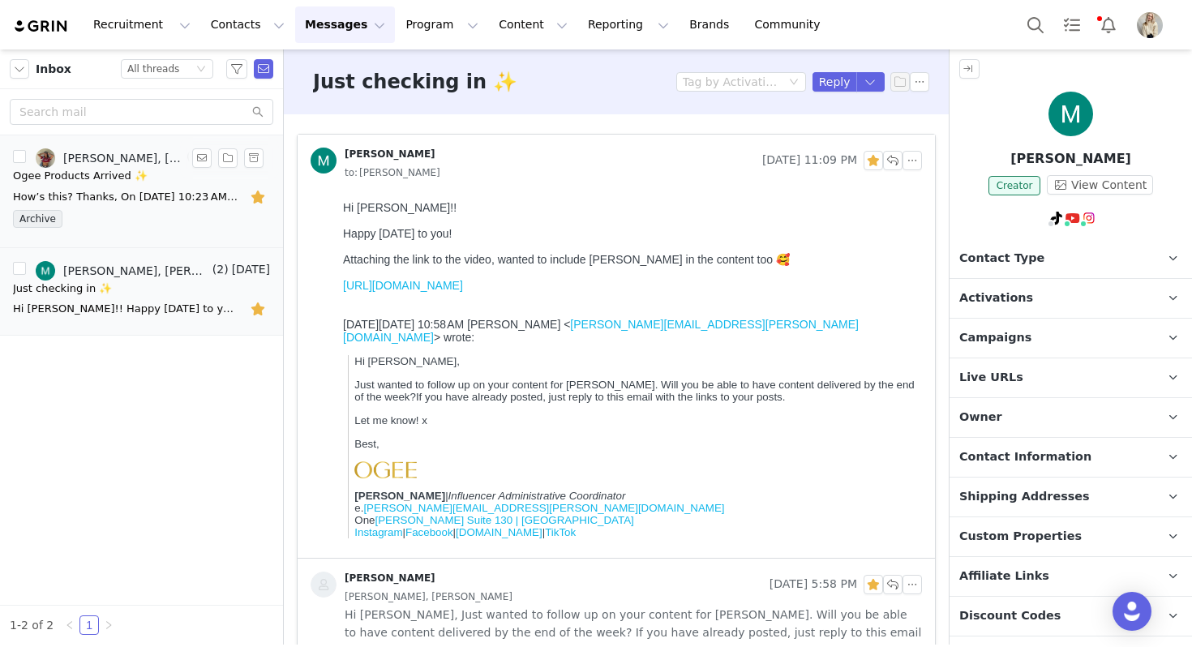
click at [204, 207] on div "How’s this? Thanks, On Sep 30, 2025, at 10:23 AM, Jaida DeGristina <jsdegris@ut…" at bounding box center [141, 197] width 257 height 26
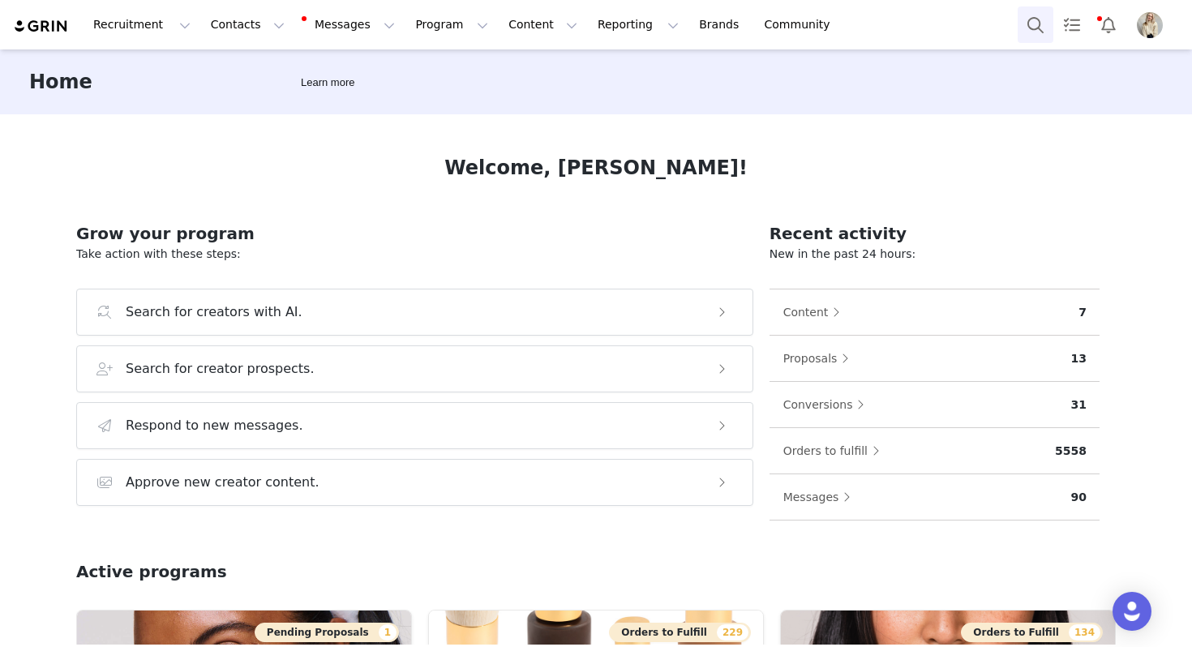
click at [1036, 20] on button "Search" at bounding box center [1036, 24] width 36 height 36
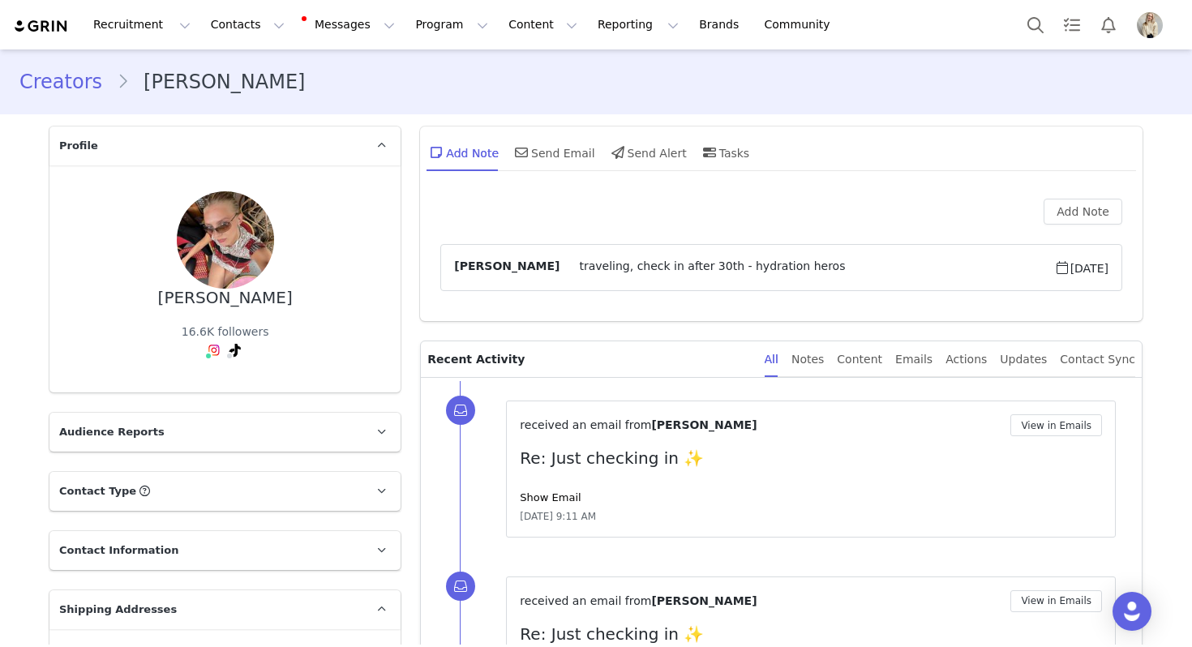
scroll to position [205, 0]
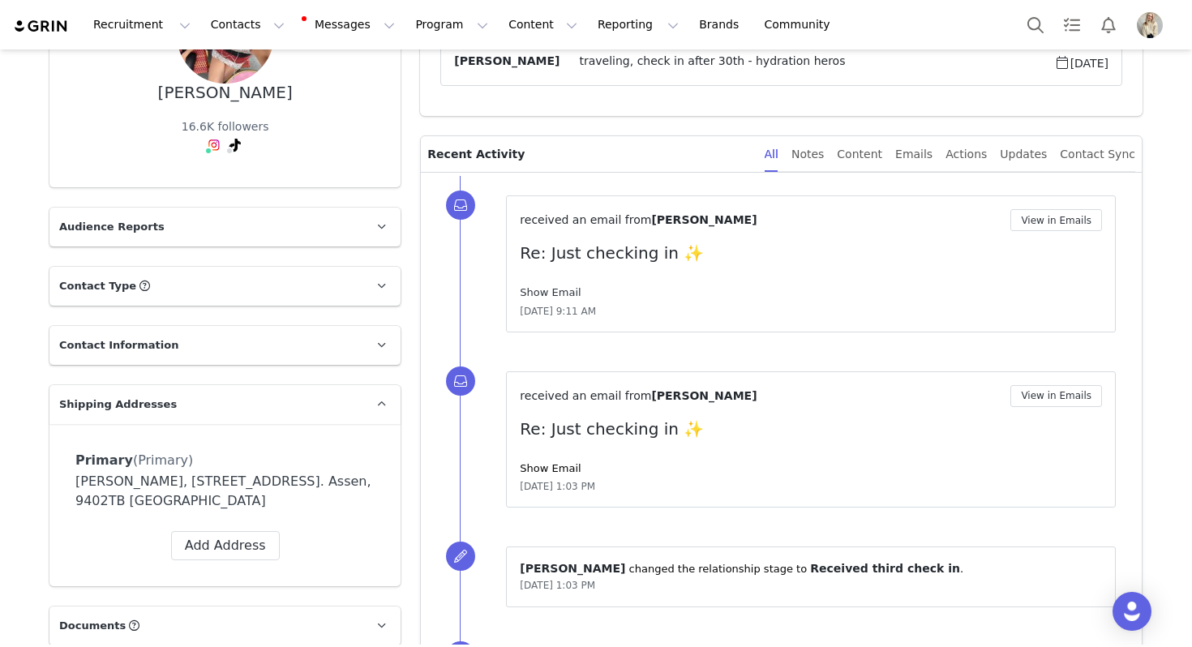
click at [568, 291] on link "Show Email" at bounding box center [550, 292] width 61 height 12
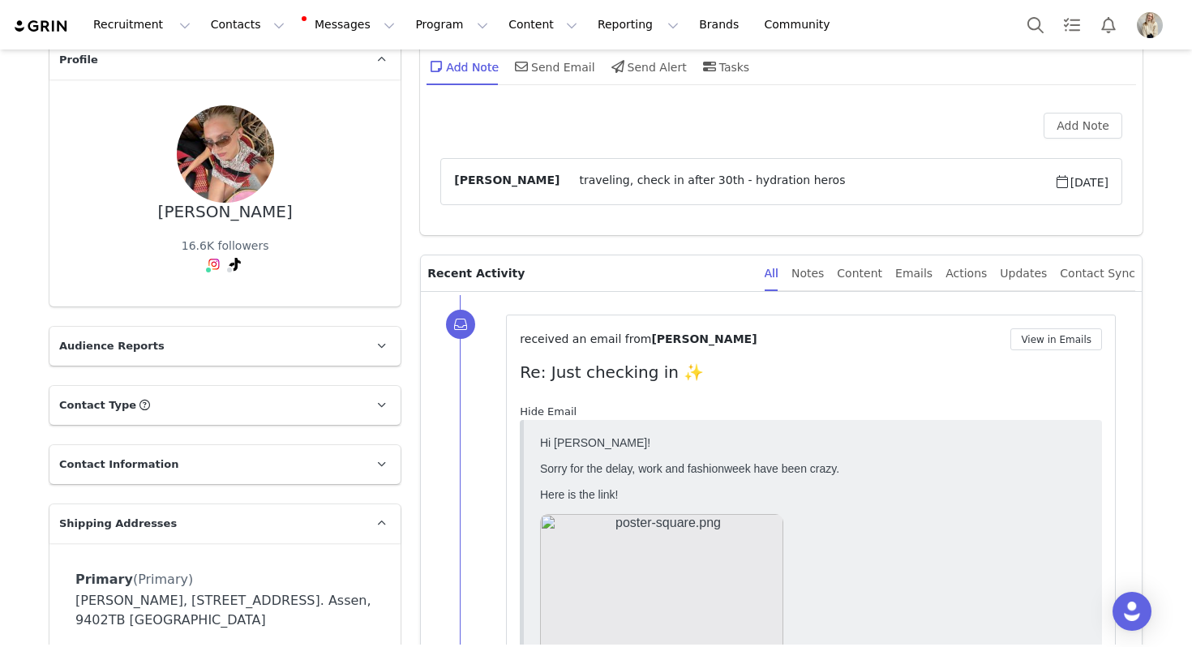
scroll to position [0, 0]
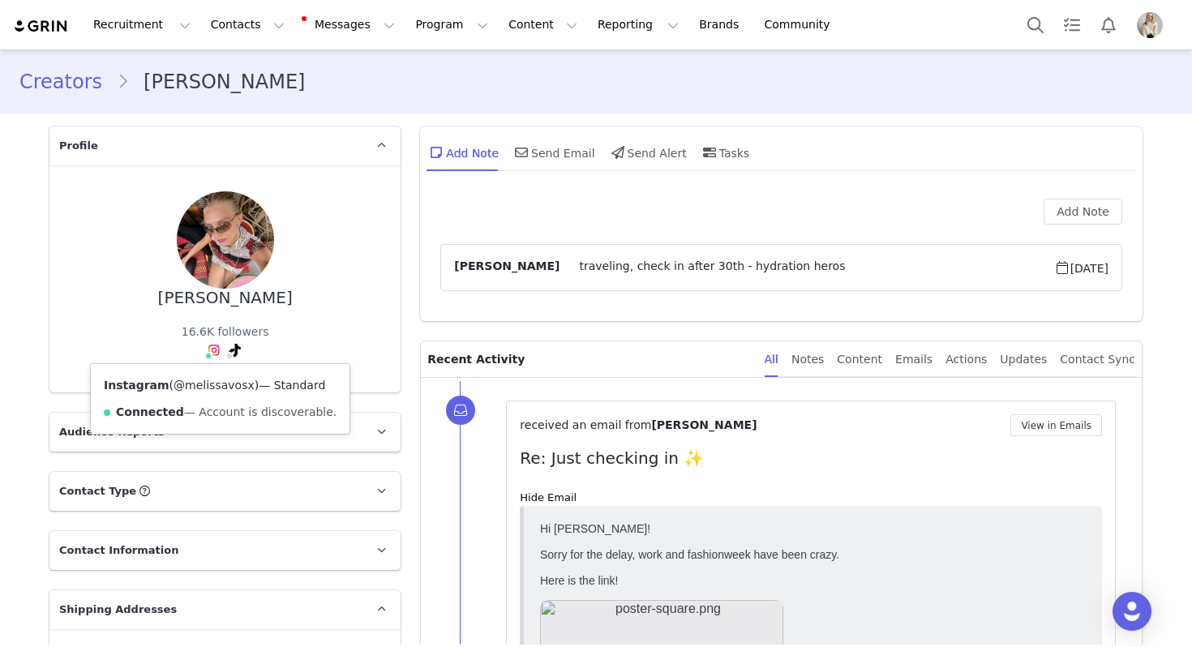
click at [209, 386] on link "@melissavosx" at bounding box center [214, 385] width 81 height 13
click at [231, 382] on link "@melissavosss" at bounding box center [200, 385] width 86 height 13
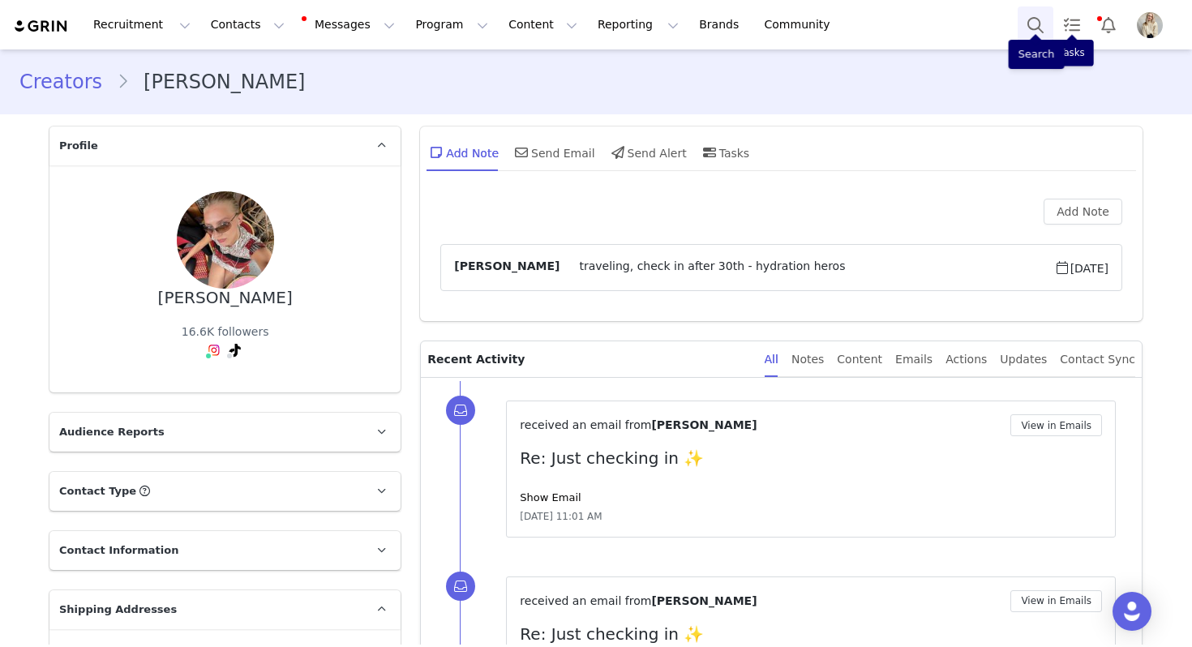
click at [1045, 23] on button "Search" at bounding box center [1036, 24] width 36 height 36
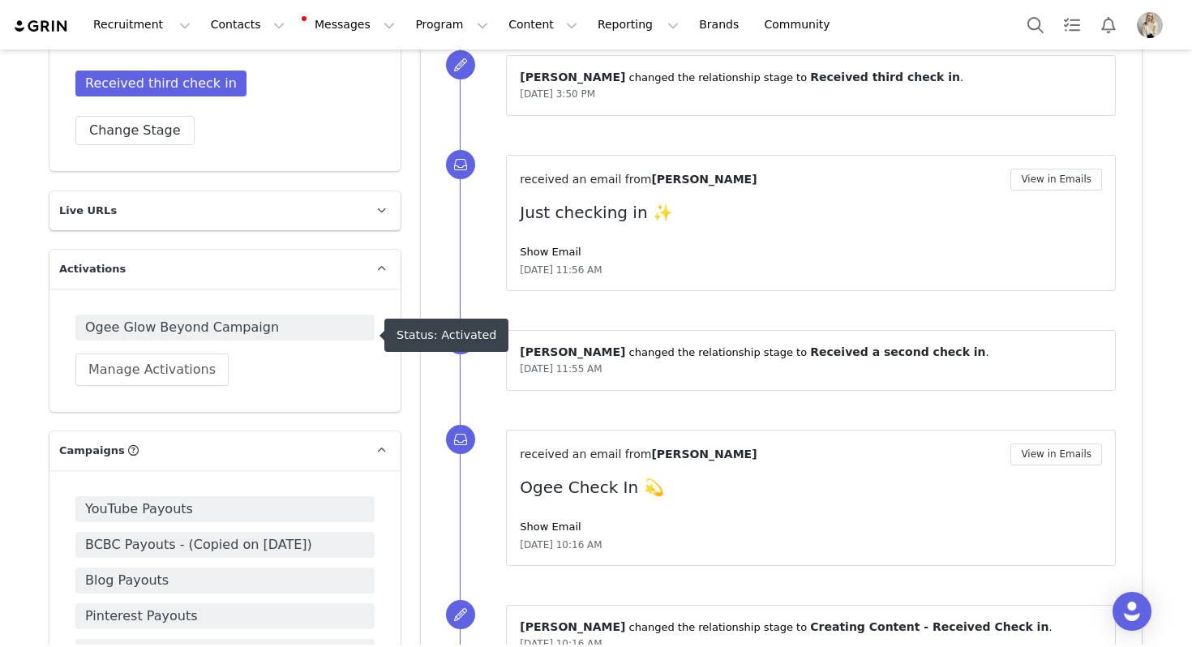
scroll to position [1042, 0]
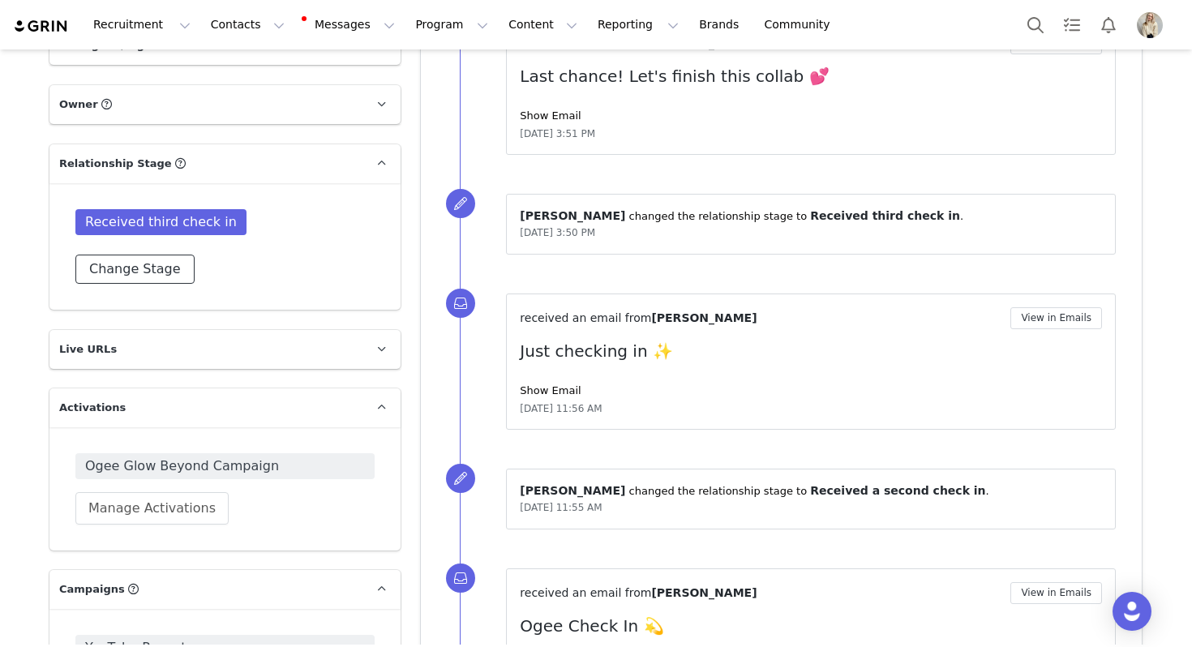
click at [162, 255] on button "Change Stage" at bounding box center [134, 269] width 119 height 29
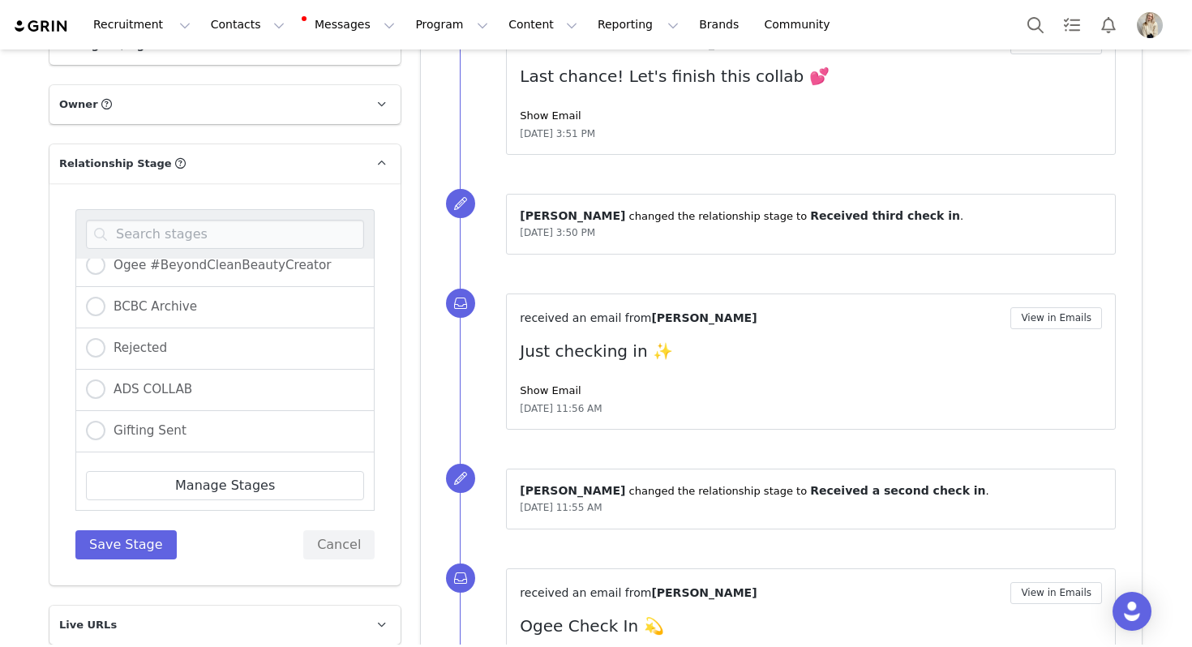
scroll to position [643, 0]
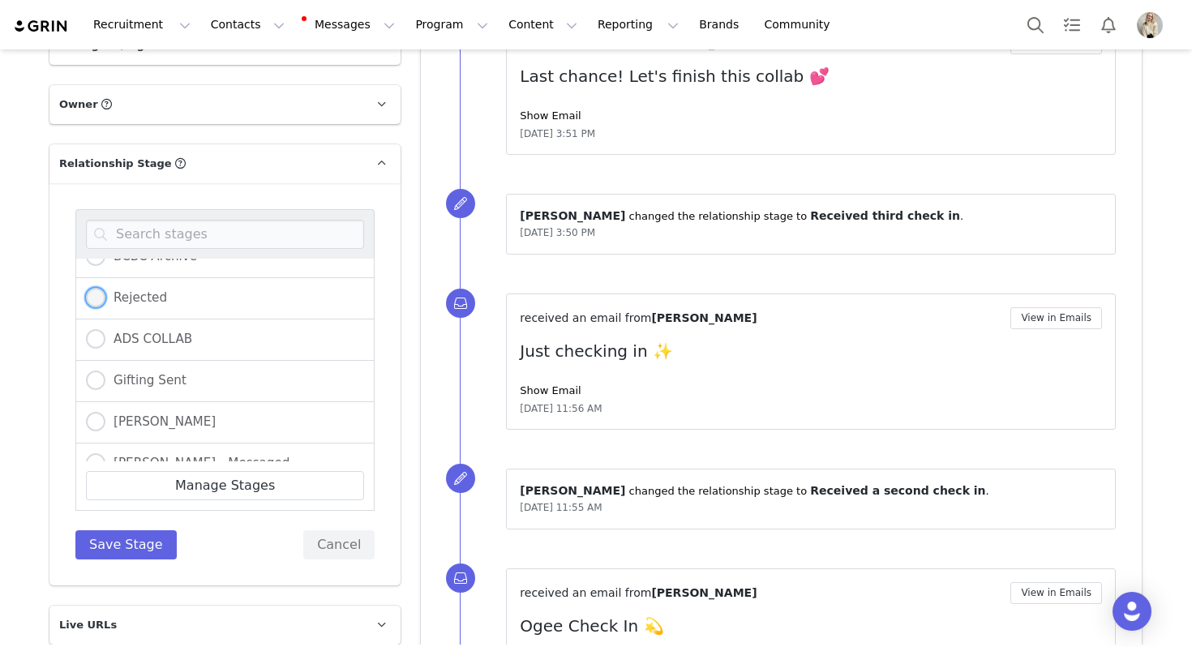
click at [134, 290] on span "Rejected" at bounding box center [136, 297] width 62 height 15
click at [105, 288] on input "Rejected" at bounding box center [95, 298] width 19 height 21
radio input "true"
radio input "false"
radio input "true"
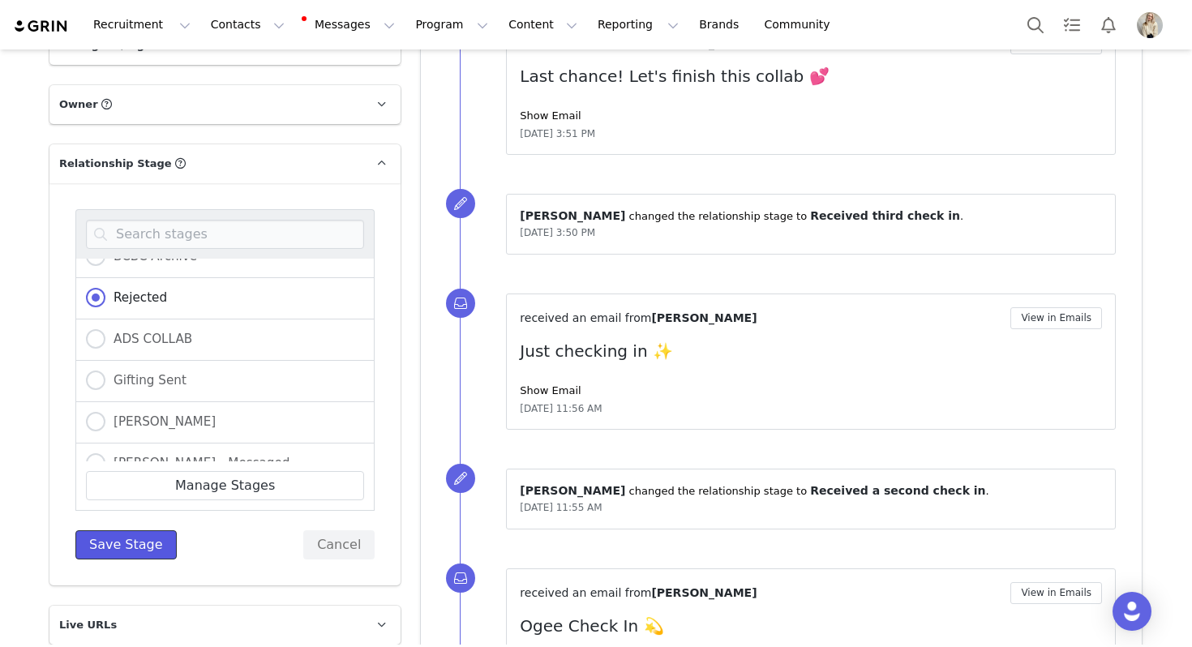
click at [134, 530] on button "Save Stage" at bounding box center [125, 544] width 101 height 29
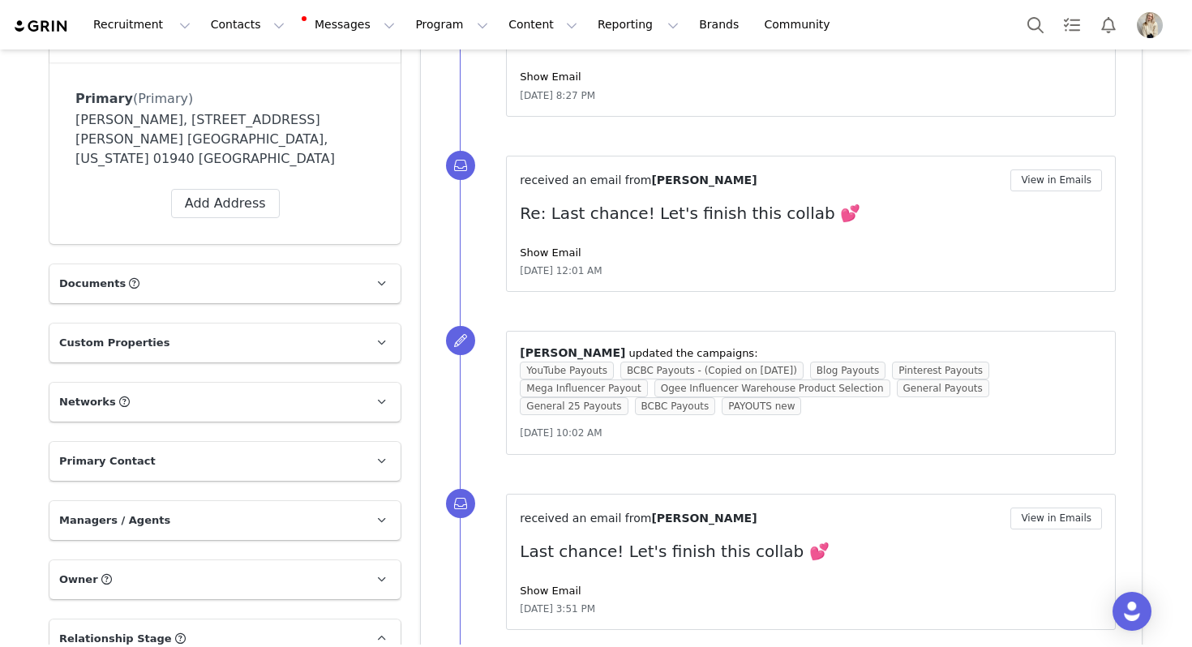
scroll to position [0, 0]
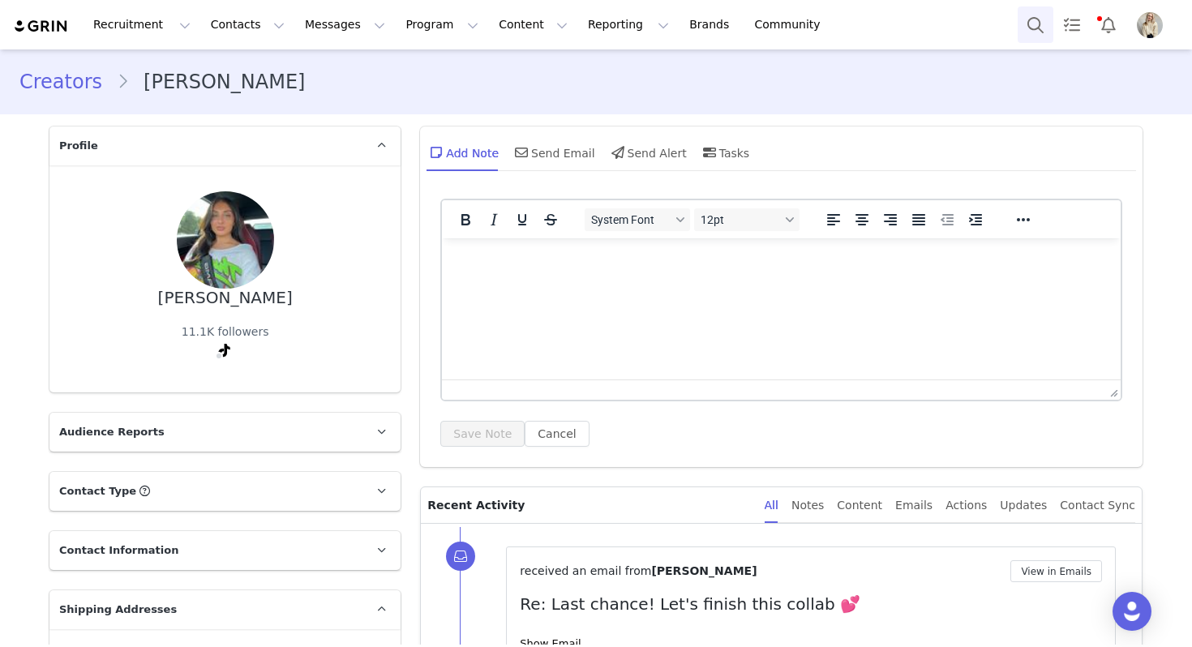
click at [1023, 32] on button "Search" at bounding box center [1036, 24] width 36 height 36
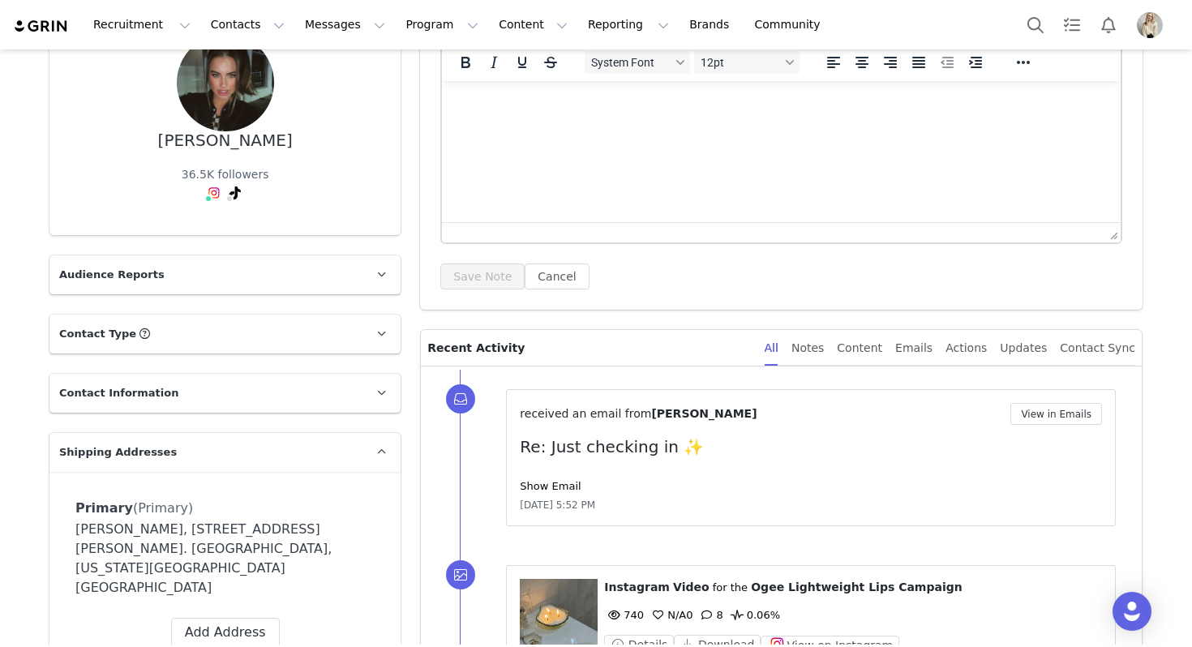
scroll to position [204, 0]
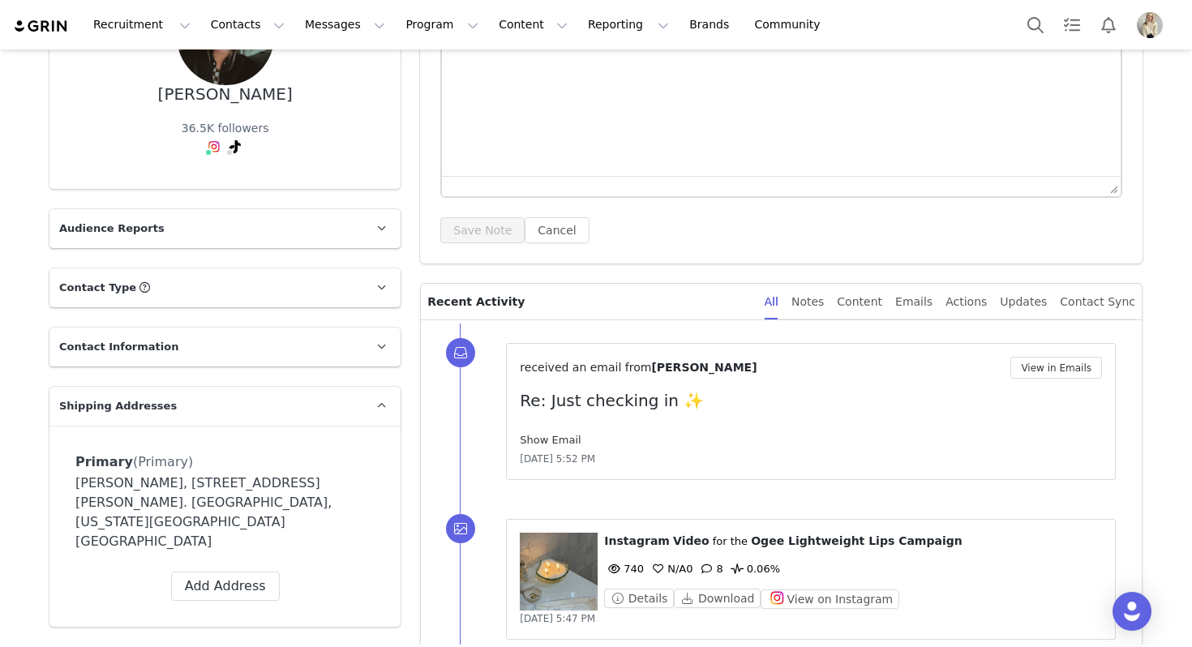
click at [562, 436] on link "Show Email" at bounding box center [550, 440] width 61 height 12
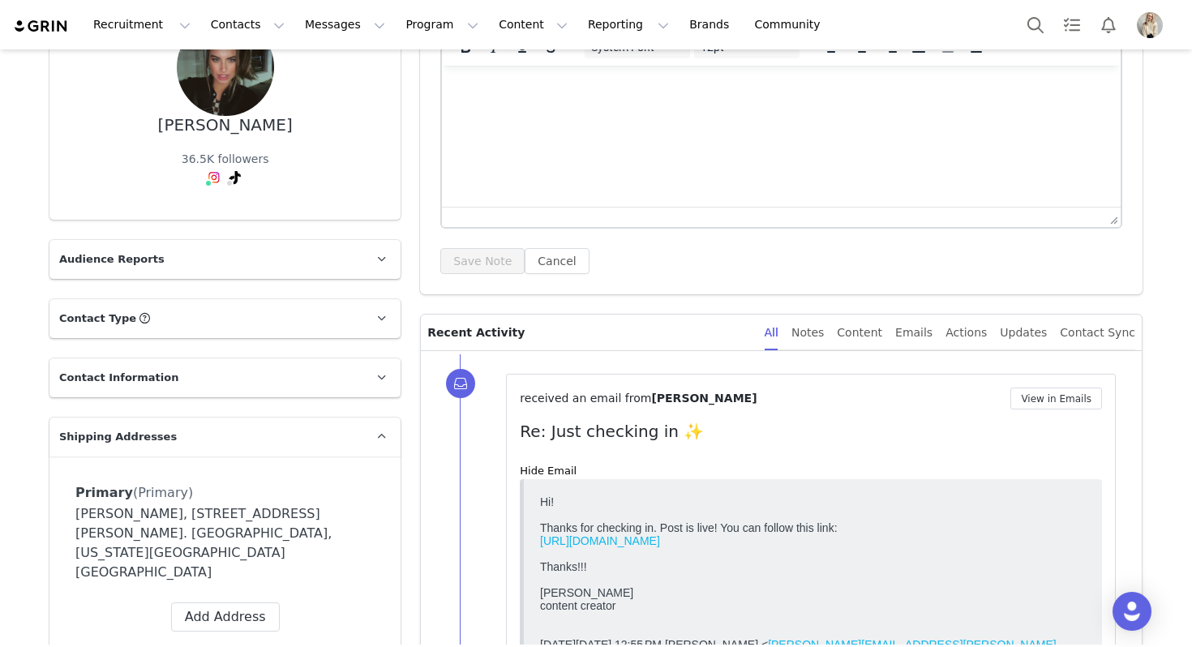
scroll to position [44, 0]
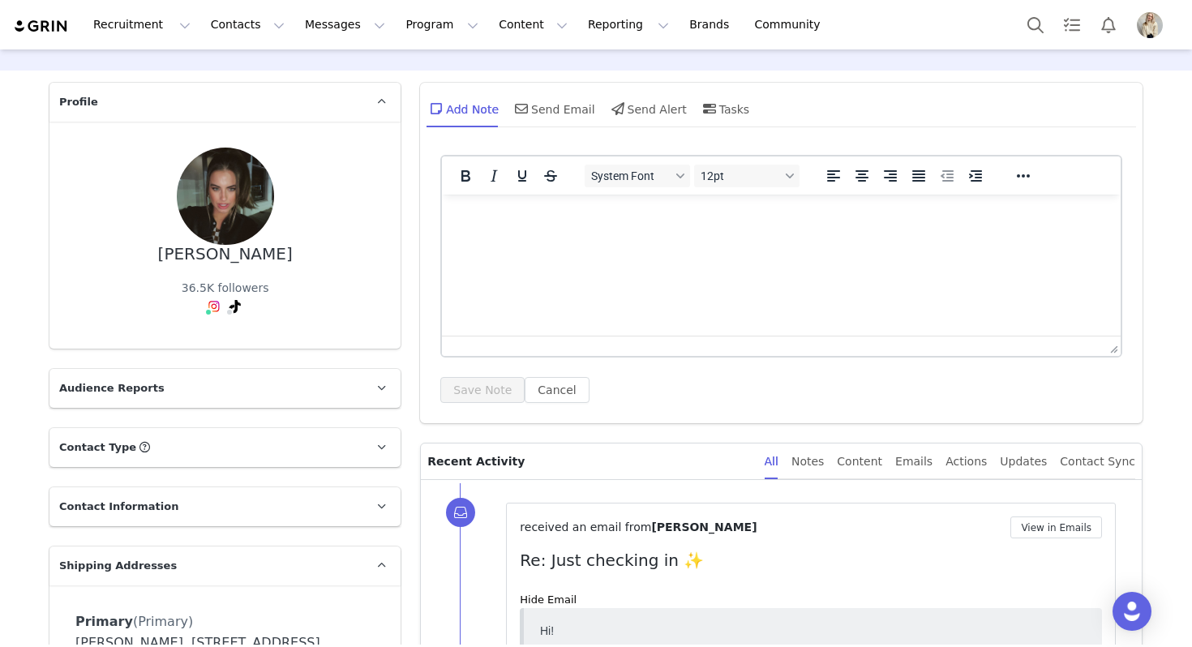
drag, startPoint x: 308, startPoint y: 264, endPoint x: 166, endPoint y: 256, distance: 142.1
click at [166, 256] on div "Chelsey Bishoff 36.5K followers" at bounding box center [224, 235] width 299 height 175
copy div "Chelsey Bishoff"
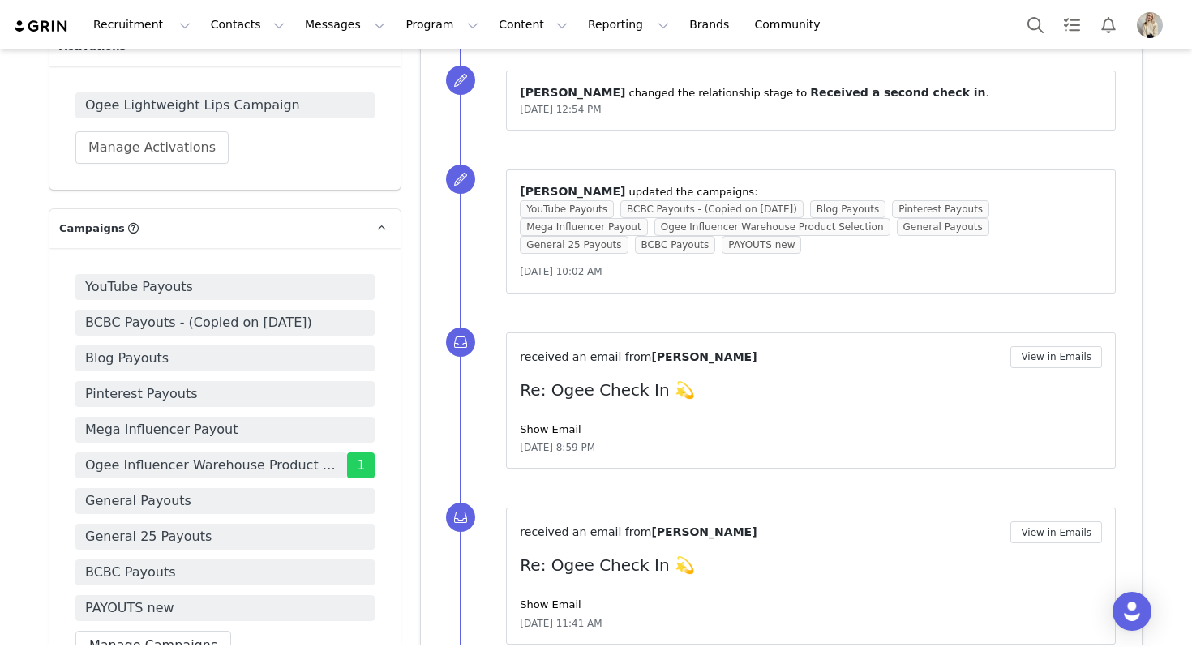
scroll to position [0, 0]
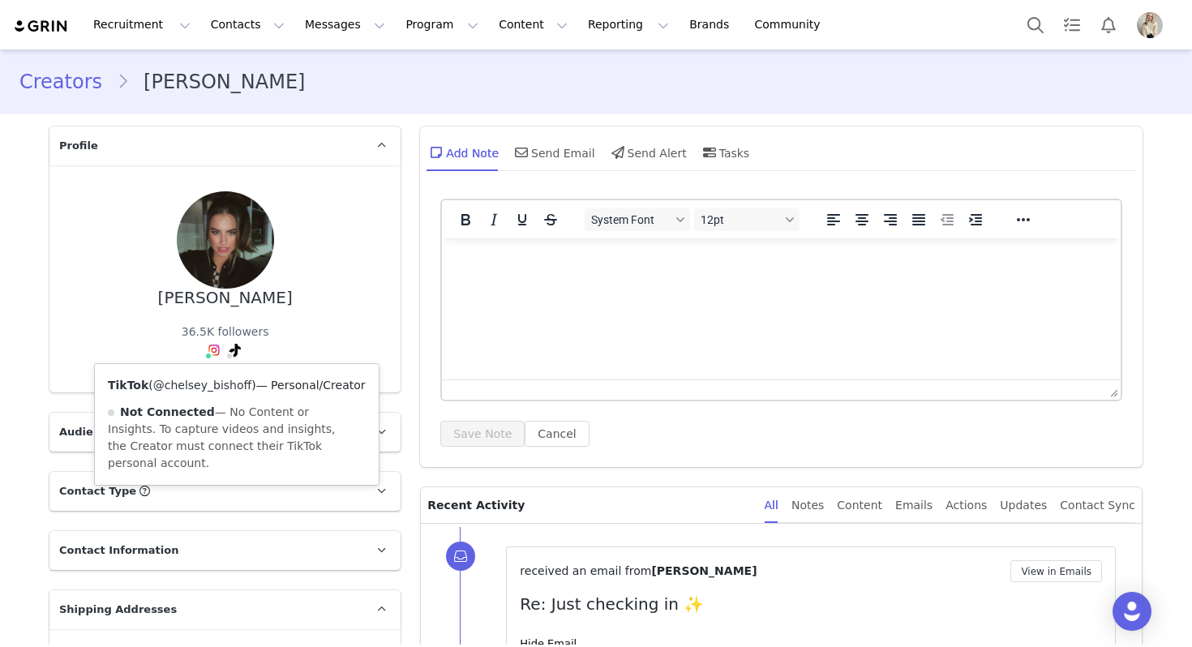
click at [225, 384] on link "@chelsey_bishoff" at bounding box center [202, 385] width 98 height 13
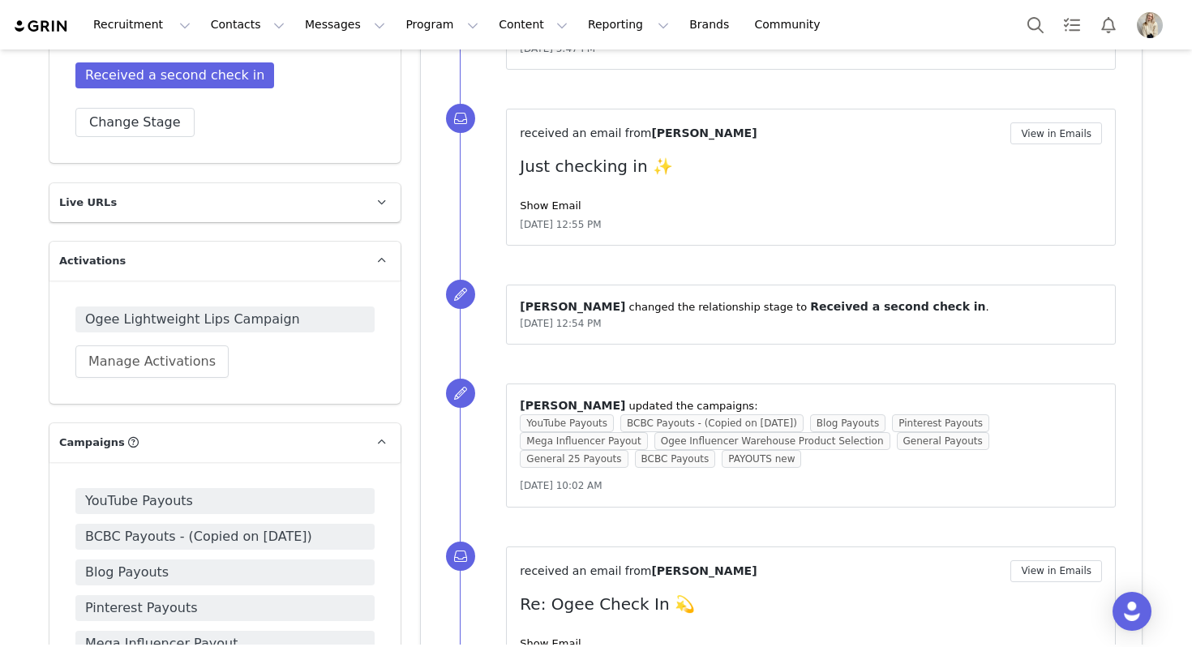
scroll to position [1048, 0]
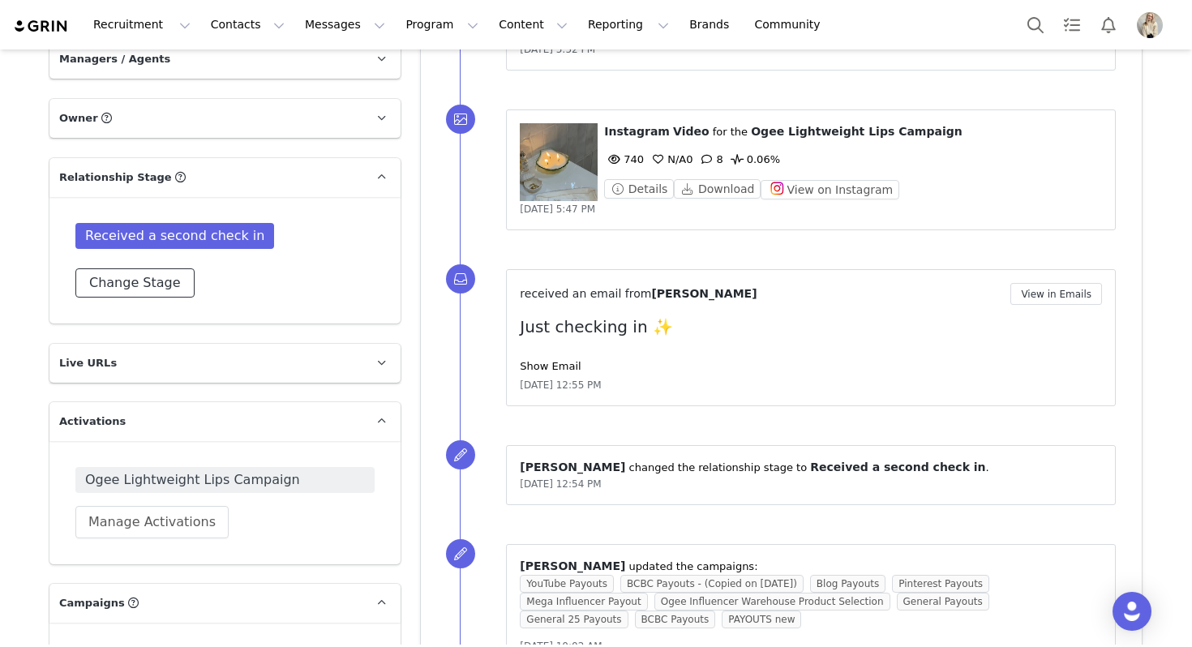
click at [144, 268] on button "Change Stage" at bounding box center [134, 282] width 119 height 29
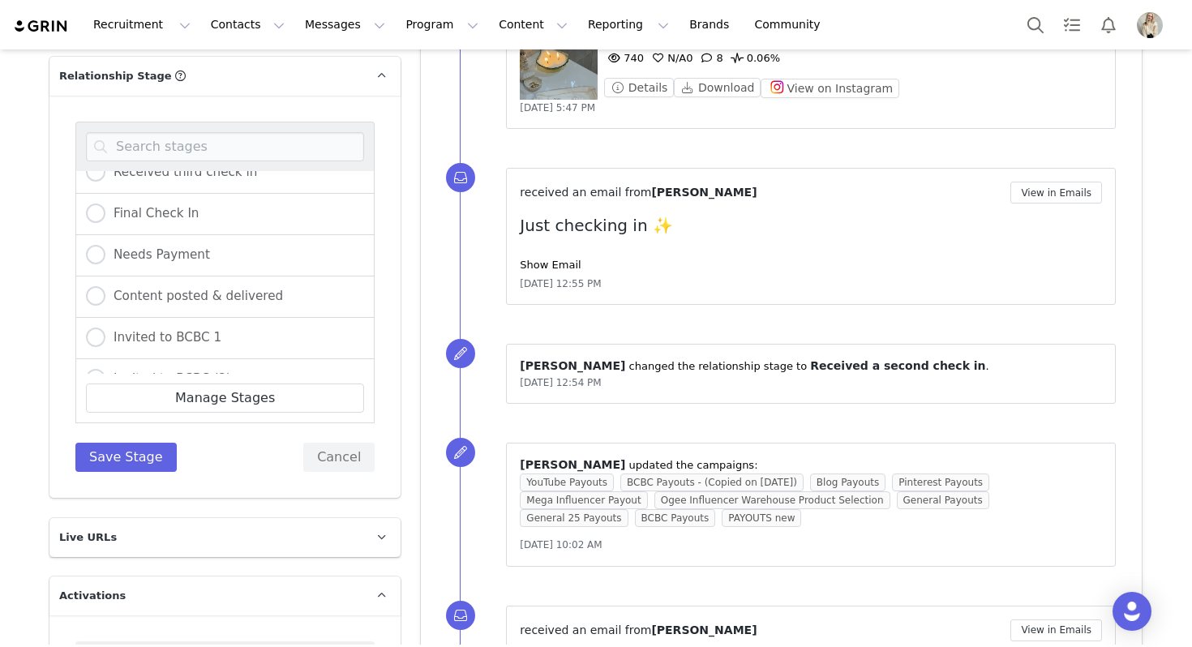
scroll to position [367, 0]
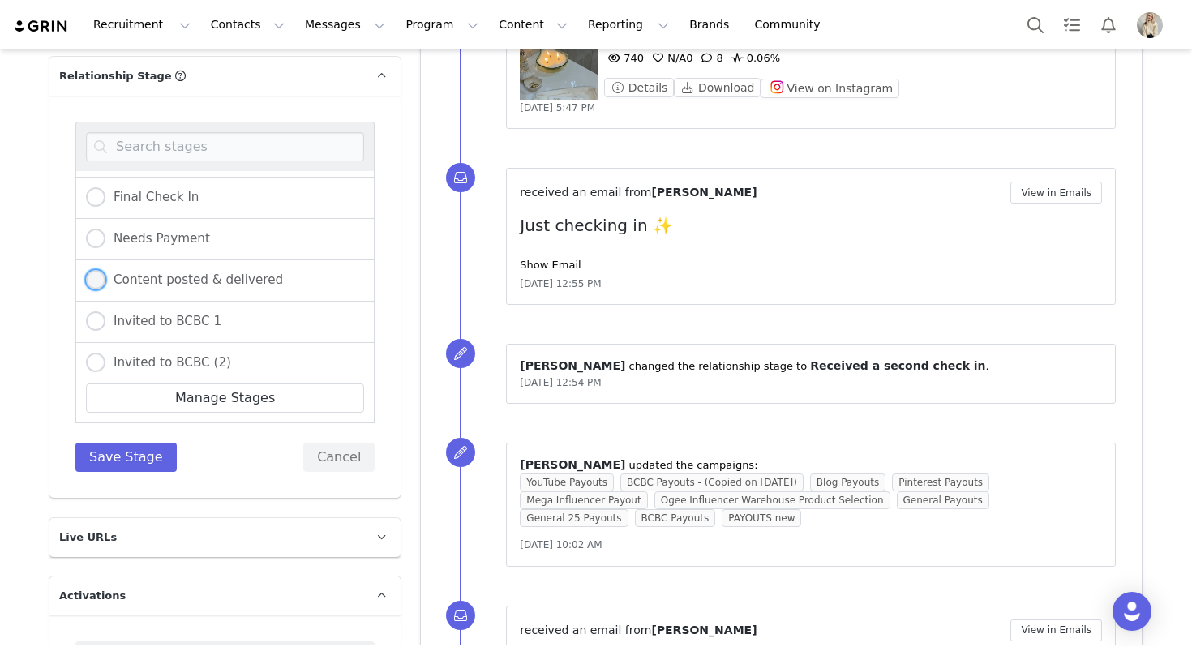
click at [235, 272] on span "Content posted & delivered" at bounding box center [194, 279] width 178 height 15
click at [105, 270] on input "Content posted & delivered" at bounding box center [95, 280] width 19 height 21
radio input "true"
radio input "false"
radio input "true"
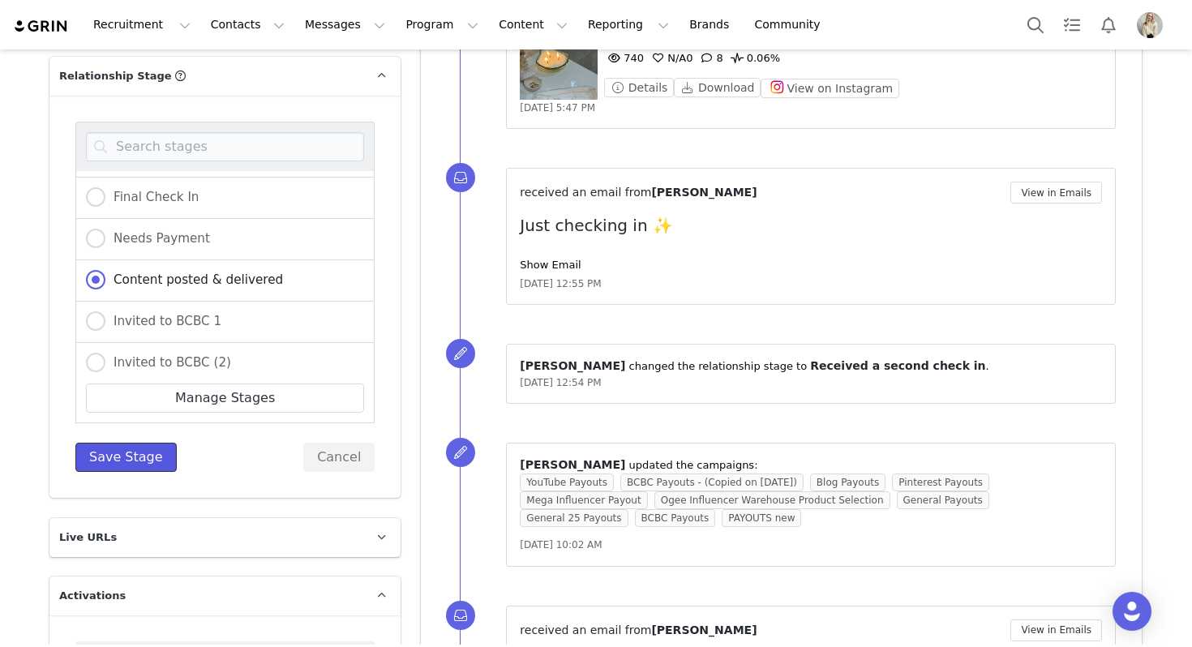
click at [144, 443] on button "Save Stage" at bounding box center [125, 457] width 101 height 29
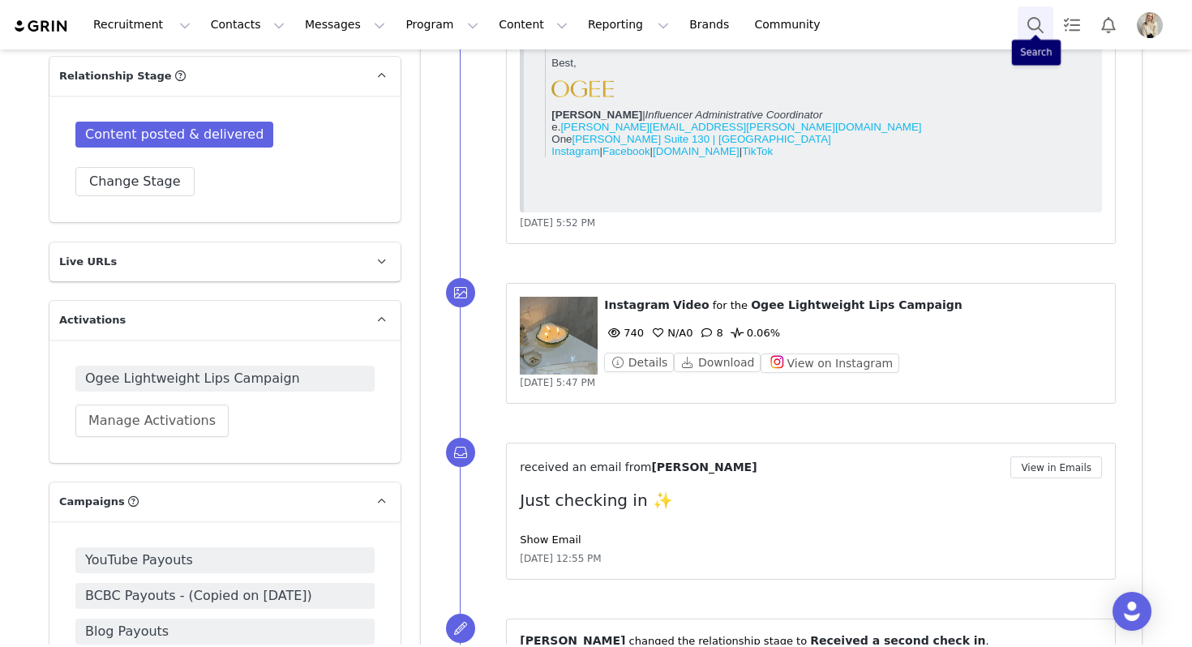
click at [1037, 20] on button "Search" at bounding box center [1036, 24] width 36 height 36
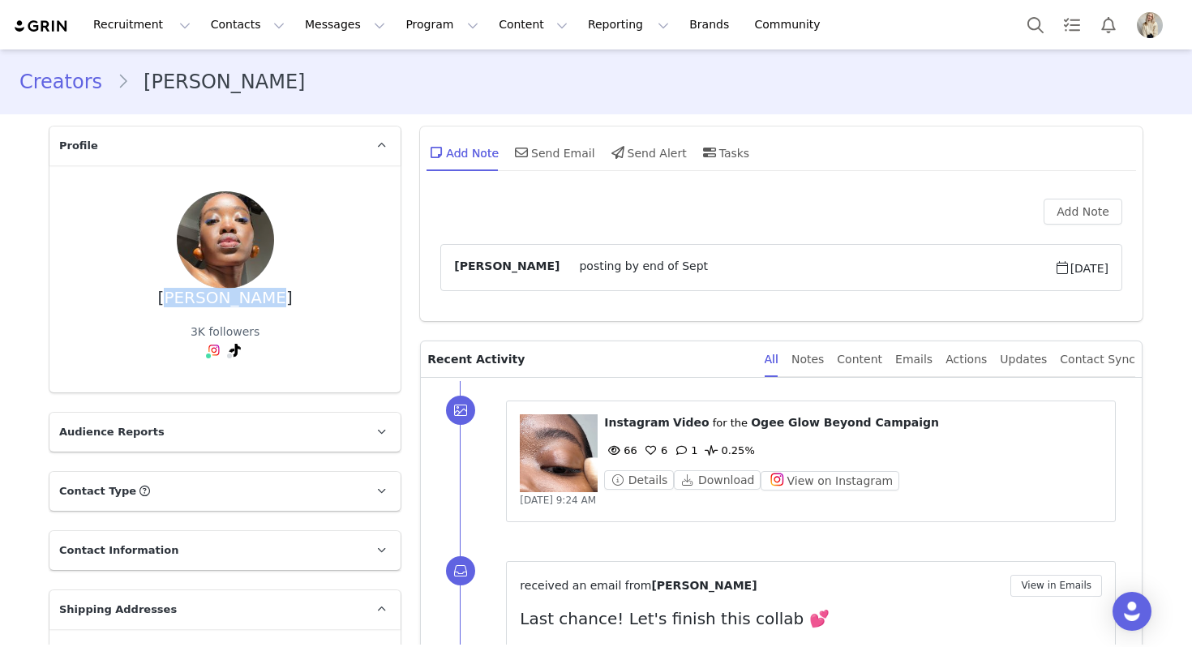
drag, startPoint x: 280, startPoint y: 302, endPoint x: 162, endPoint y: 298, distance: 117.6
click at [162, 298] on div "[PERSON_NAME] 3K followers" at bounding box center [224, 278] width 299 height 175
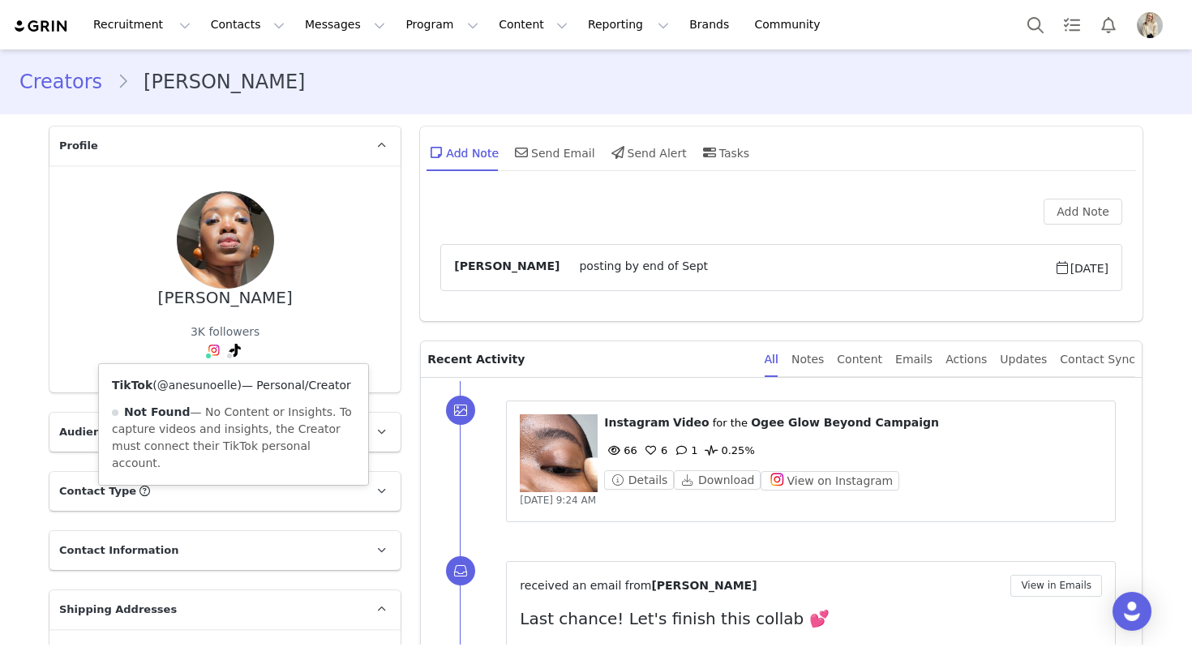
click at [228, 384] on link "@anesunoelle" at bounding box center [197, 385] width 80 height 13
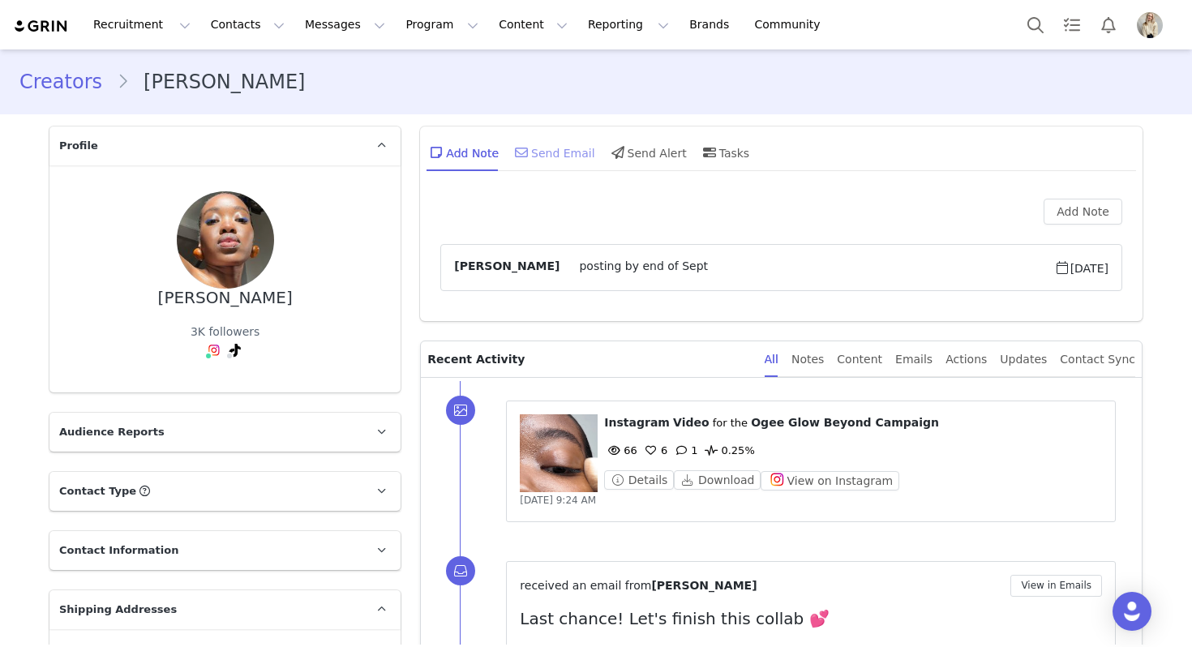
click at [532, 138] on div "Send Email" at bounding box center [554, 152] width 84 height 39
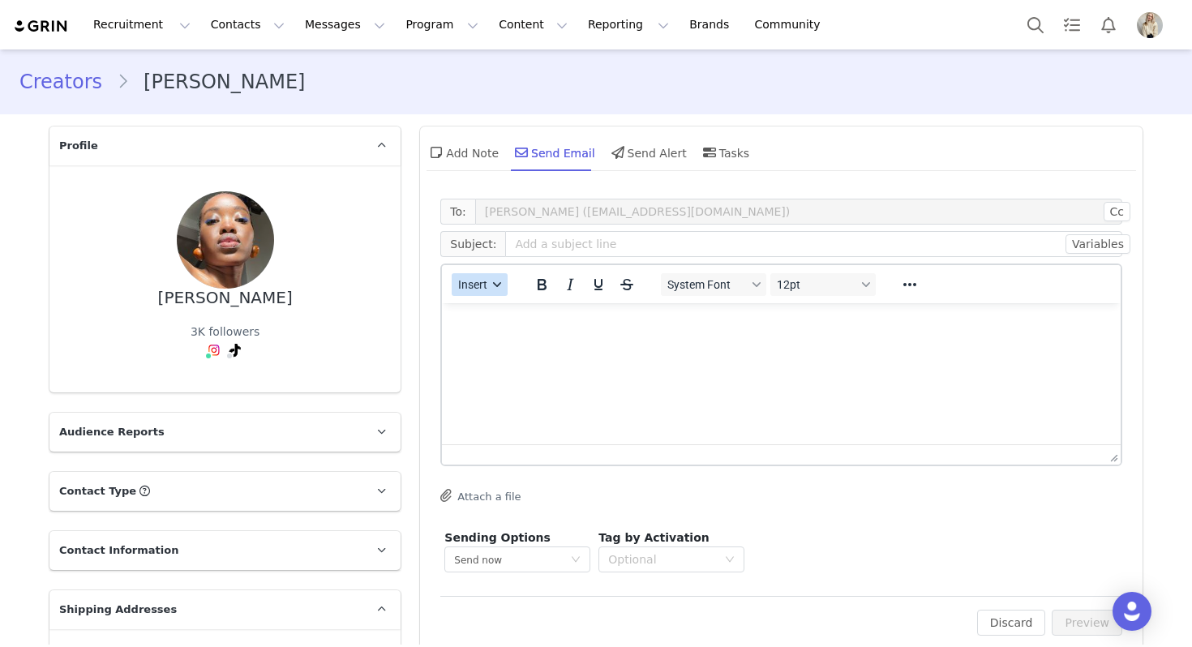
click at [490, 277] on button "Insert" at bounding box center [480, 284] width 56 height 23
click at [490, 311] on div "Insert Template" at bounding box center [538, 312] width 146 height 19
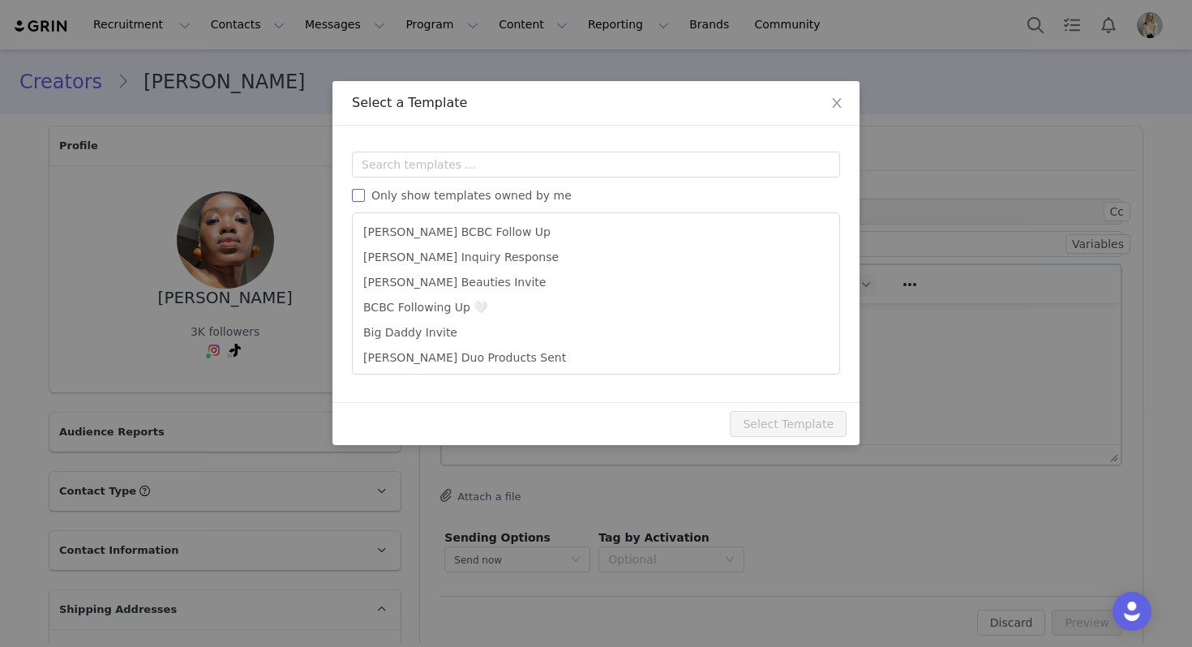
click at [488, 188] on label "Only show templates owned by me" at bounding box center [465, 195] width 226 height 17
click at [365, 189] on input "Only show templates owned by me" at bounding box center [358, 195] width 13 height 13
checkbox input "true"
click at [482, 287] on li "[PERSON_NAME] Bonus Task" at bounding box center [596, 280] width 474 height 25
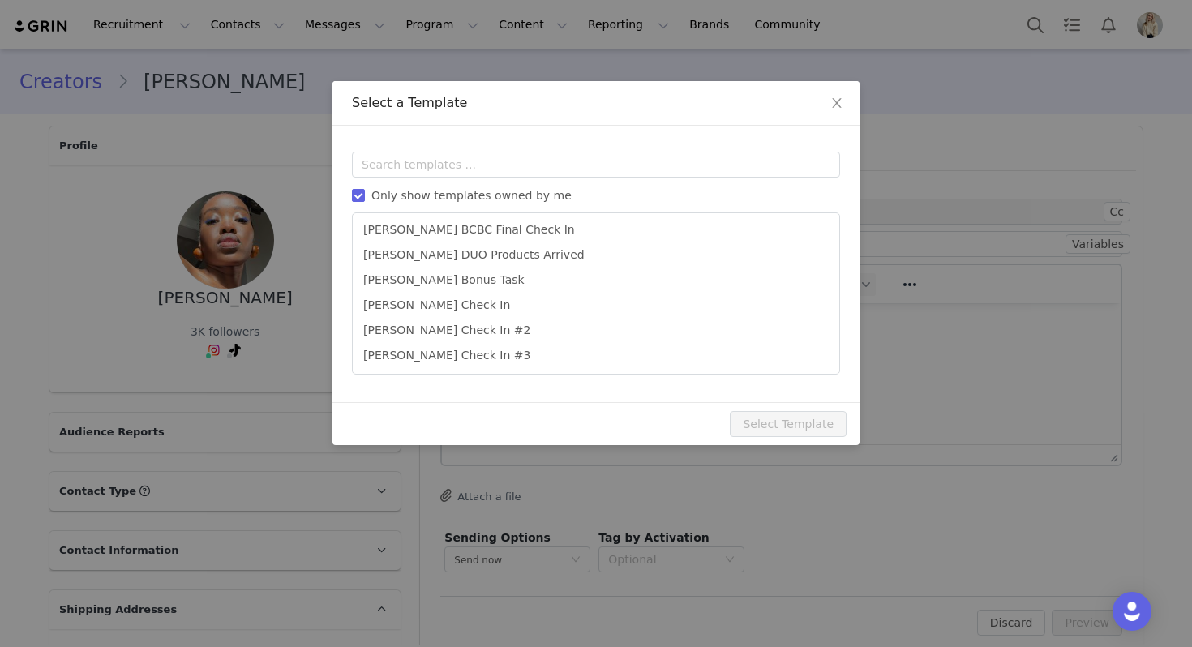
type input "Almost Done 🩷"
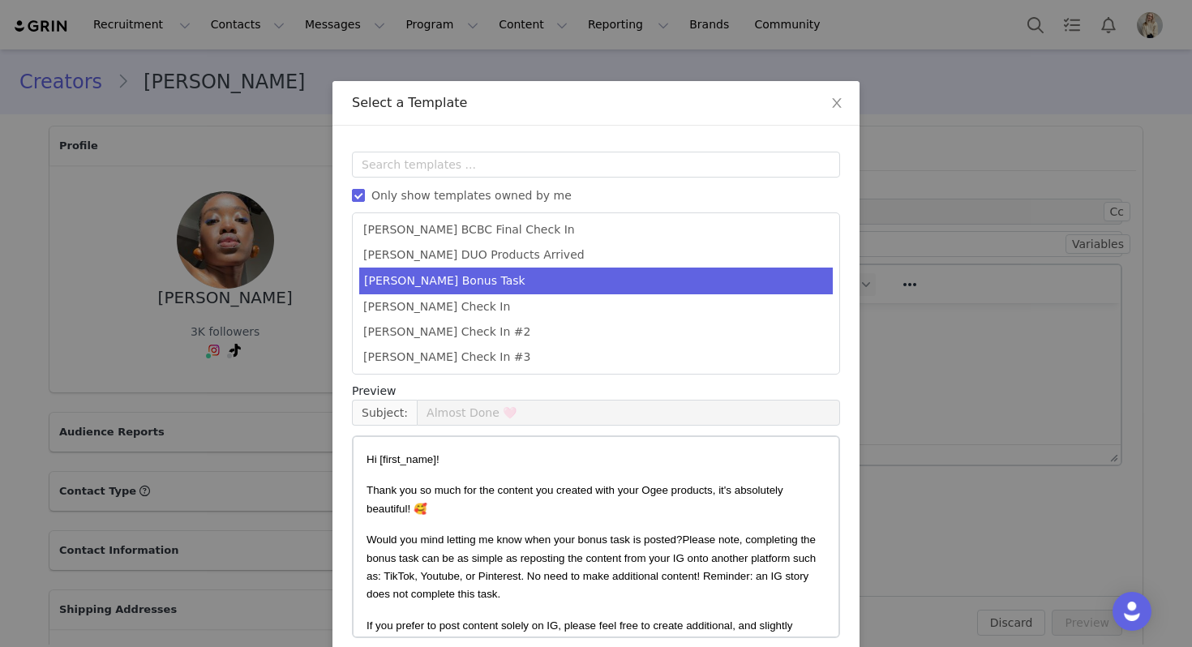
scroll to position [73, 0]
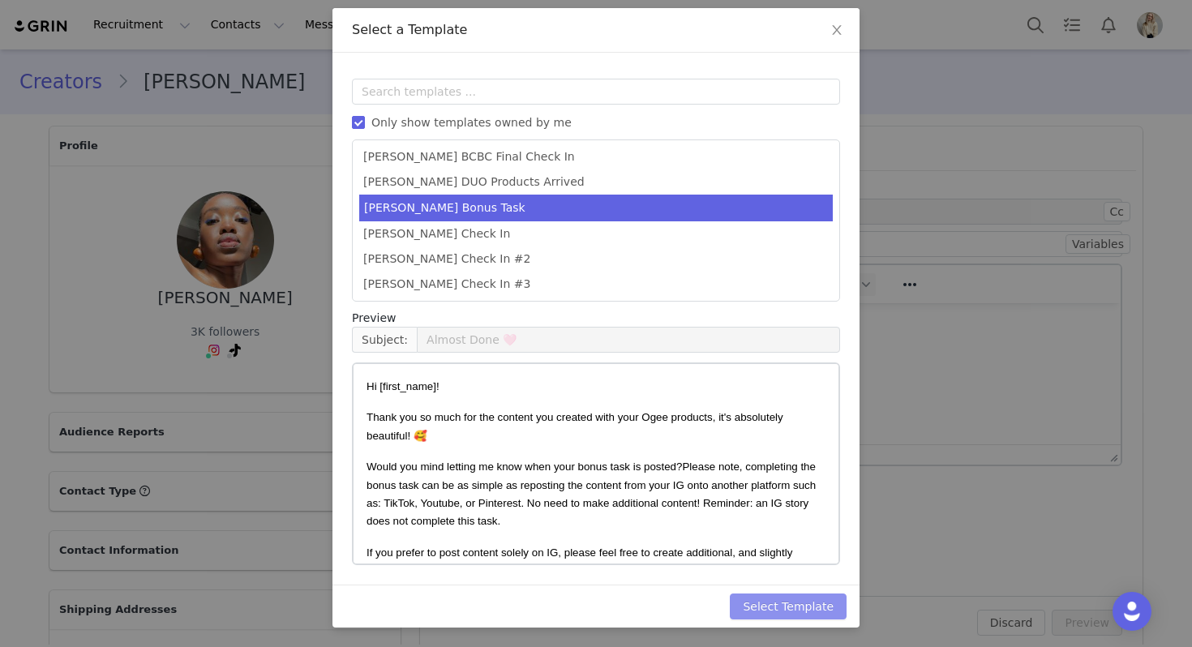
click at [778, 606] on button "Select Template" at bounding box center [788, 607] width 117 height 26
type input "Almost Done 🩷"
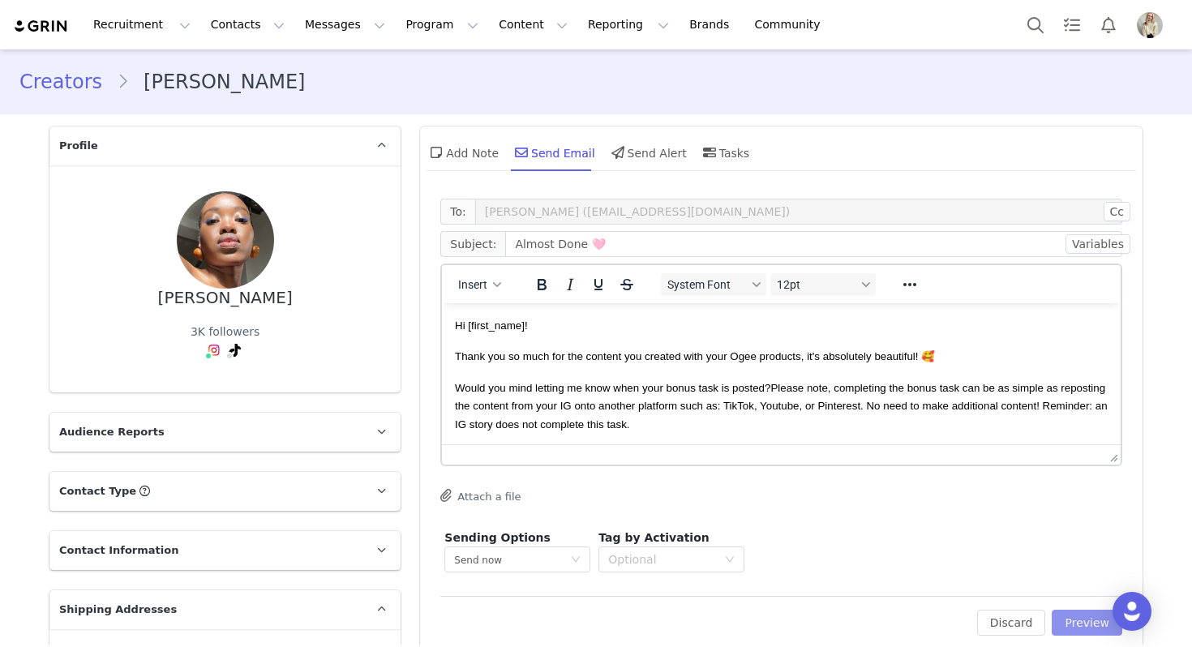
click at [1066, 614] on button "Preview" at bounding box center [1087, 623] width 71 height 26
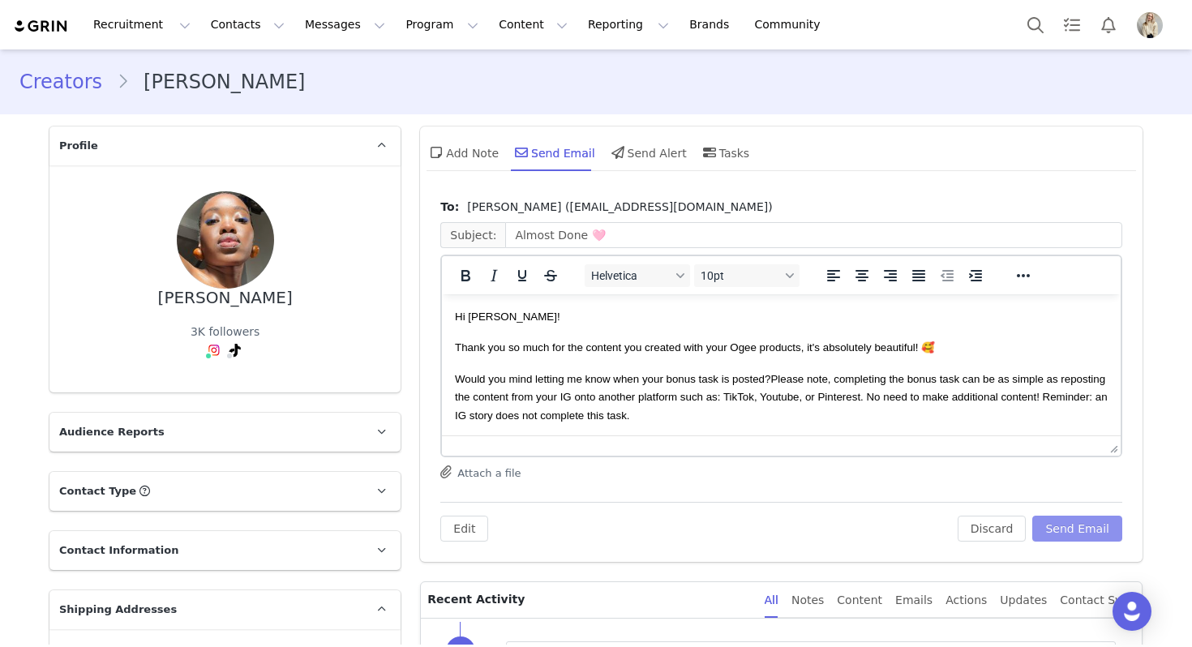
click at [1082, 527] on button "Send Email" at bounding box center [1077, 529] width 90 height 26
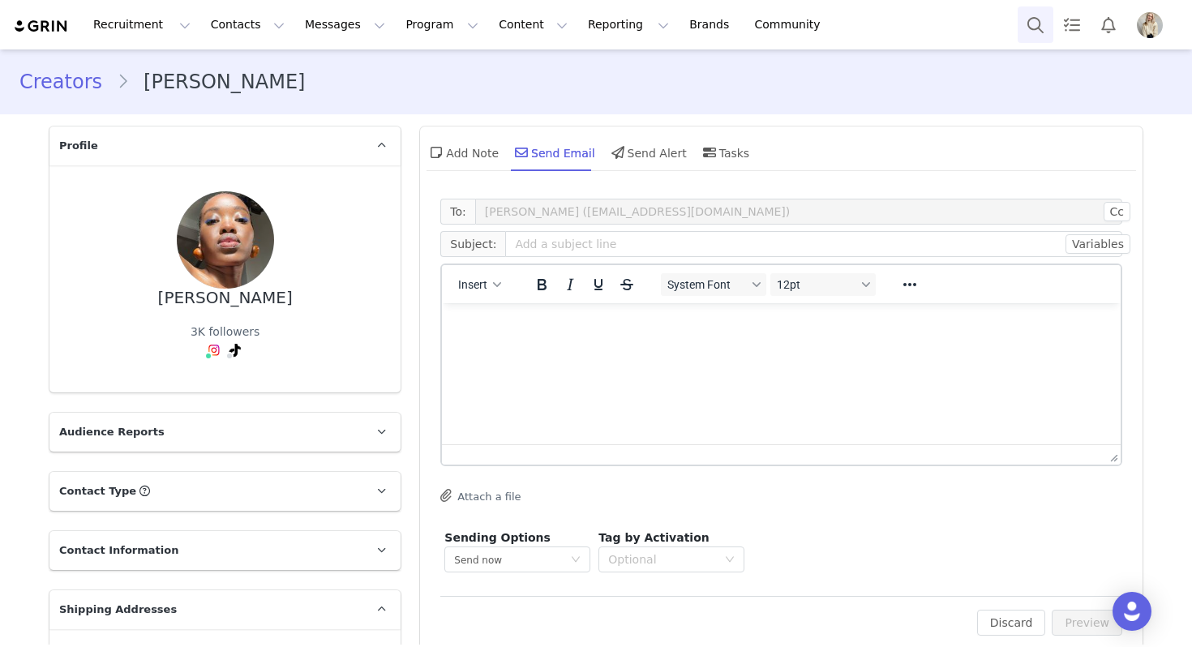
click at [1023, 24] on button "Search" at bounding box center [1036, 24] width 36 height 36
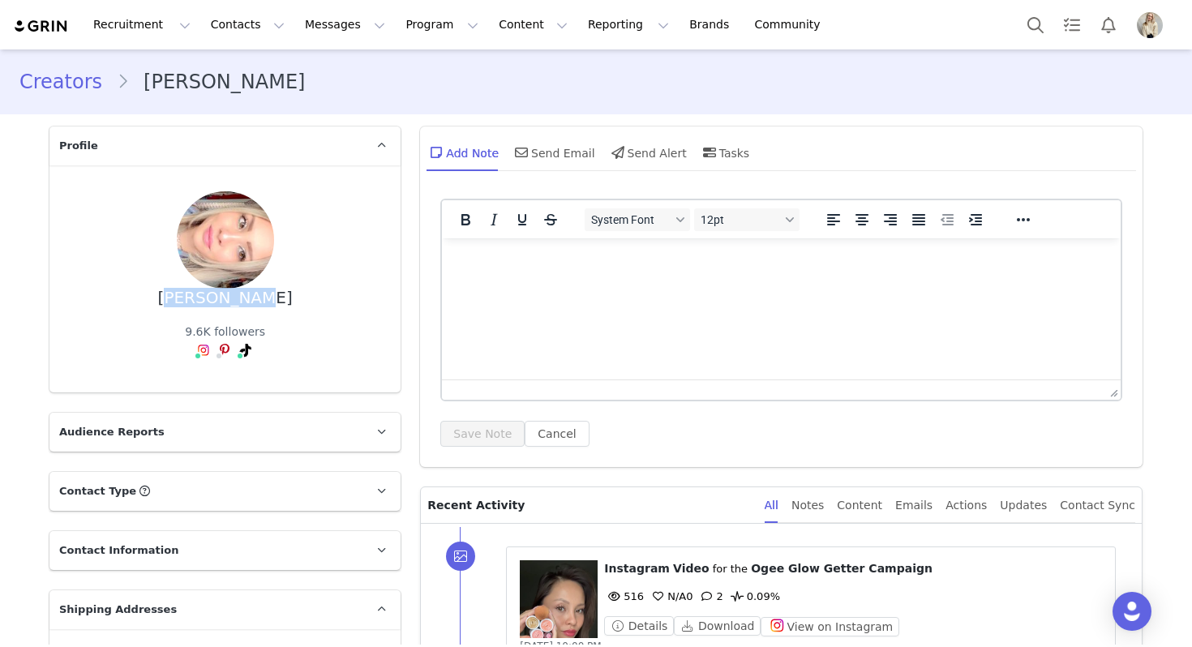
drag, startPoint x: 266, startPoint y: 302, endPoint x: 187, endPoint y: 301, distance: 78.7
click at [187, 301] on div "[PERSON_NAME] 9.6K followers" at bounding box center [224, 278] width 299 height 175
copy div "[PERSON_NAME]"
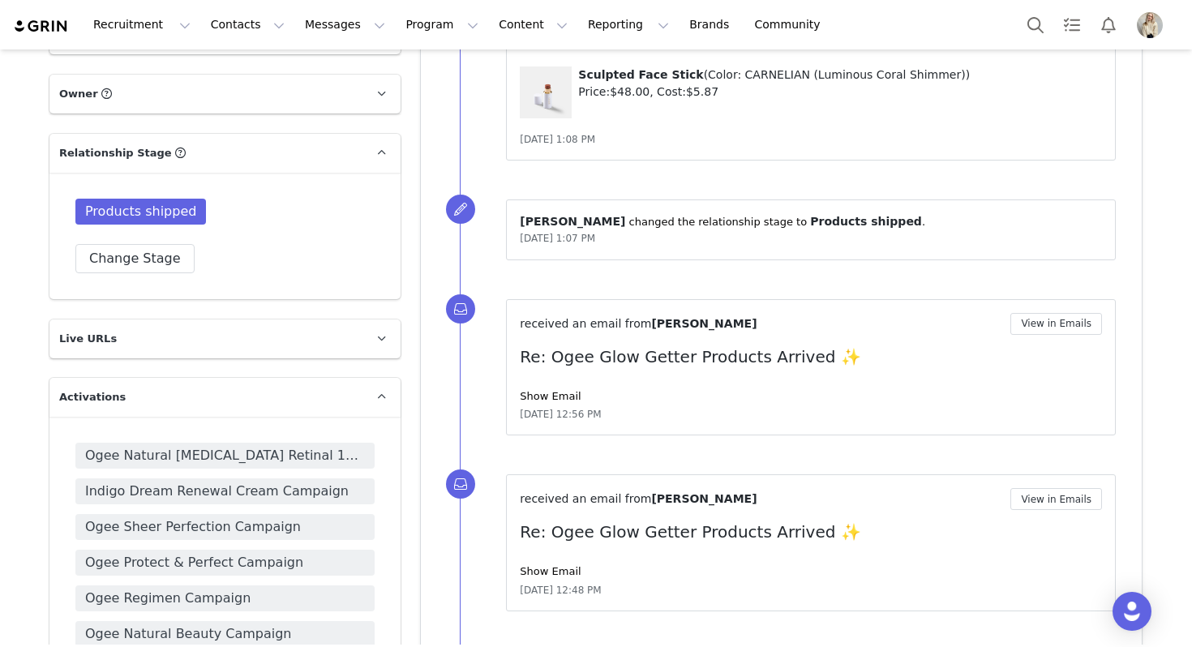
scroll to position [1049, 0]
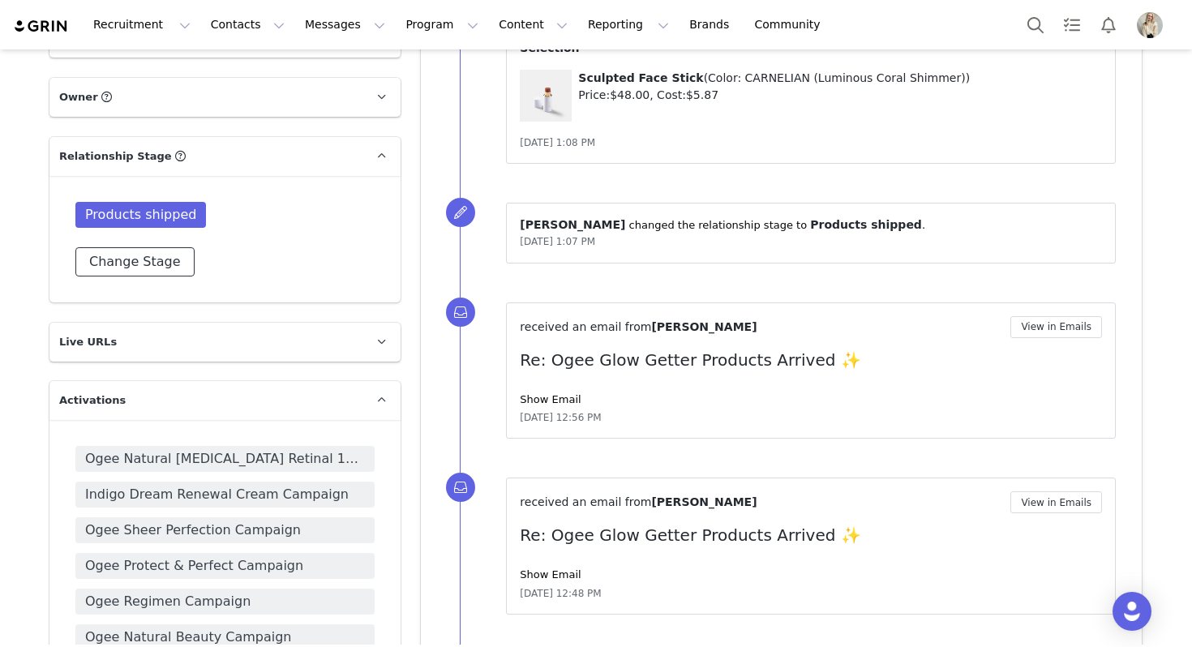
click at [139, 247] on button "Change Stage" at bounding box center [134, 261] width 119 height 29
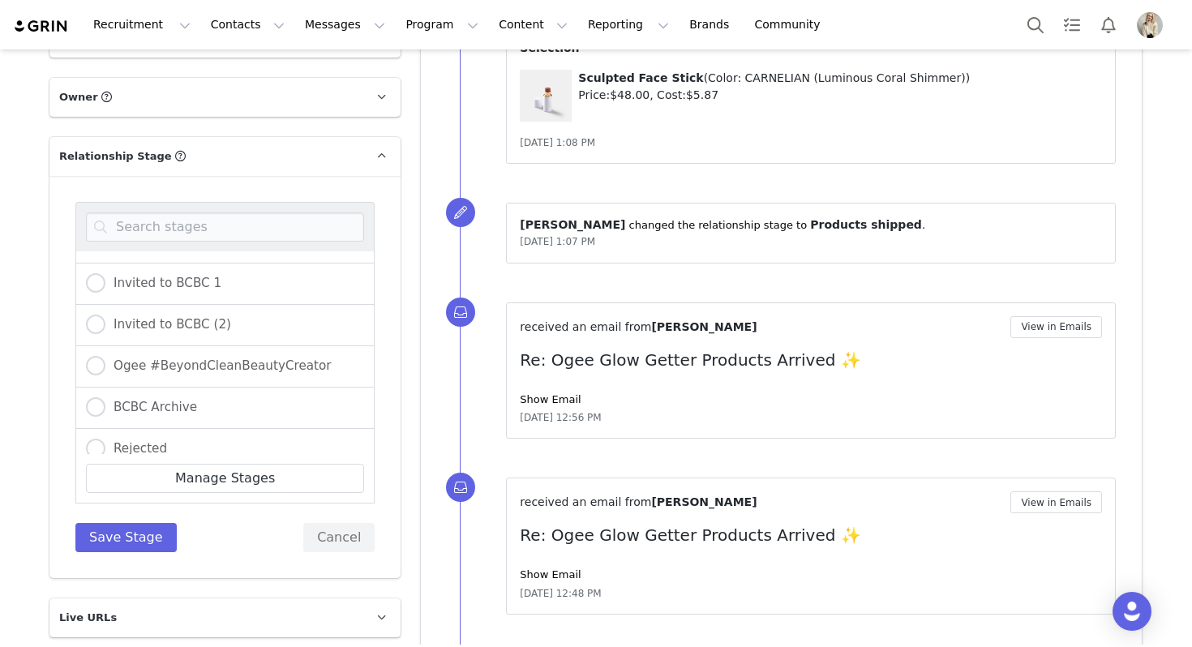
scroll to position [510, 0]
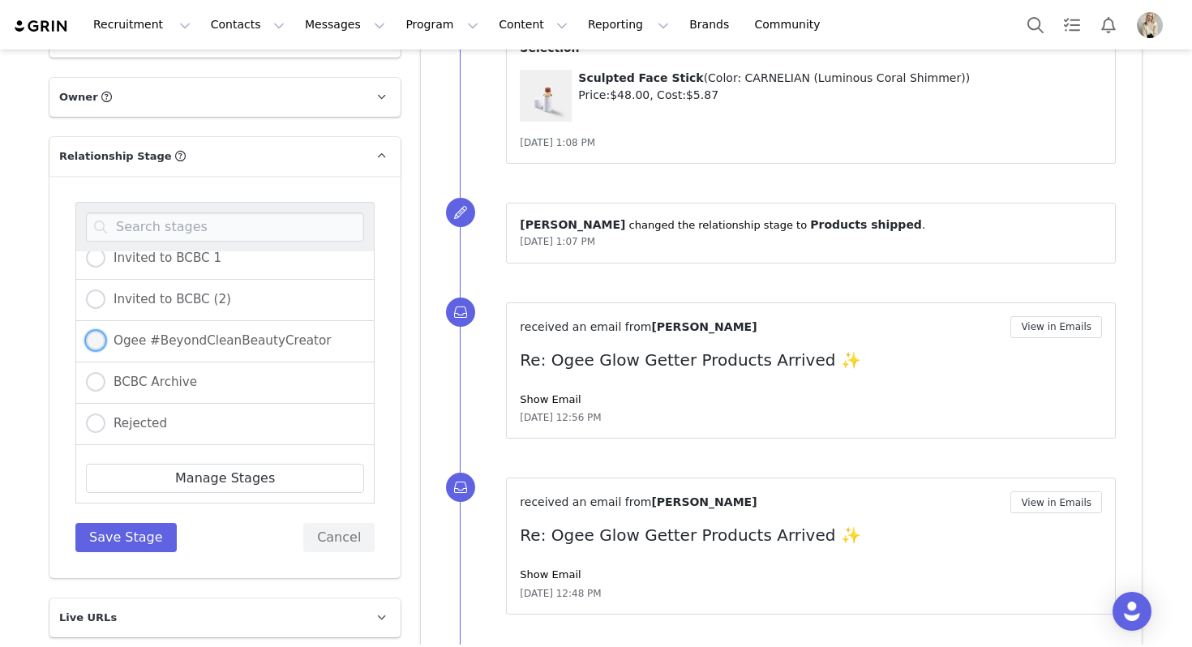
click at [234, 333] on span "Ogee #BeyondCleanBeautyCreator" at bounding box center [218, 340] width 226 height 15
click at [105, 331] on input "Ogee #BeyondCleanBeautyCreator" at bounding box center [95, 341] width 19 height 21
radio input "true"
radio input "false"
radio input "true"
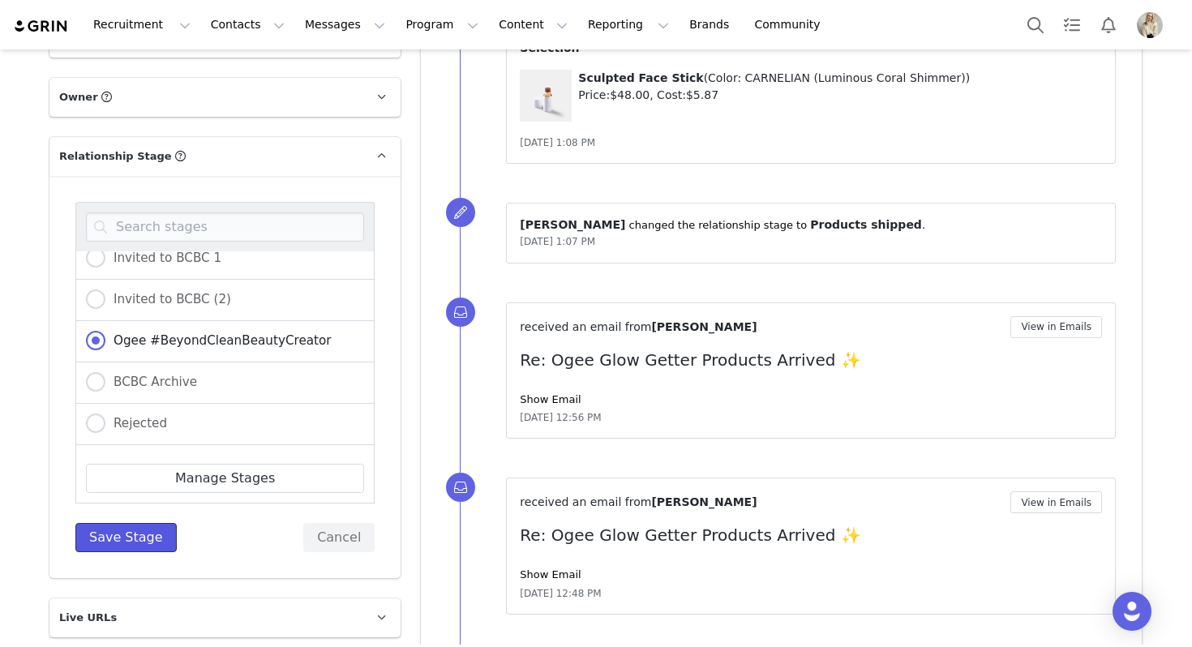
click at [149, 523] on button "Save Stage" at bounding box center [125, 537] width 101 height 29
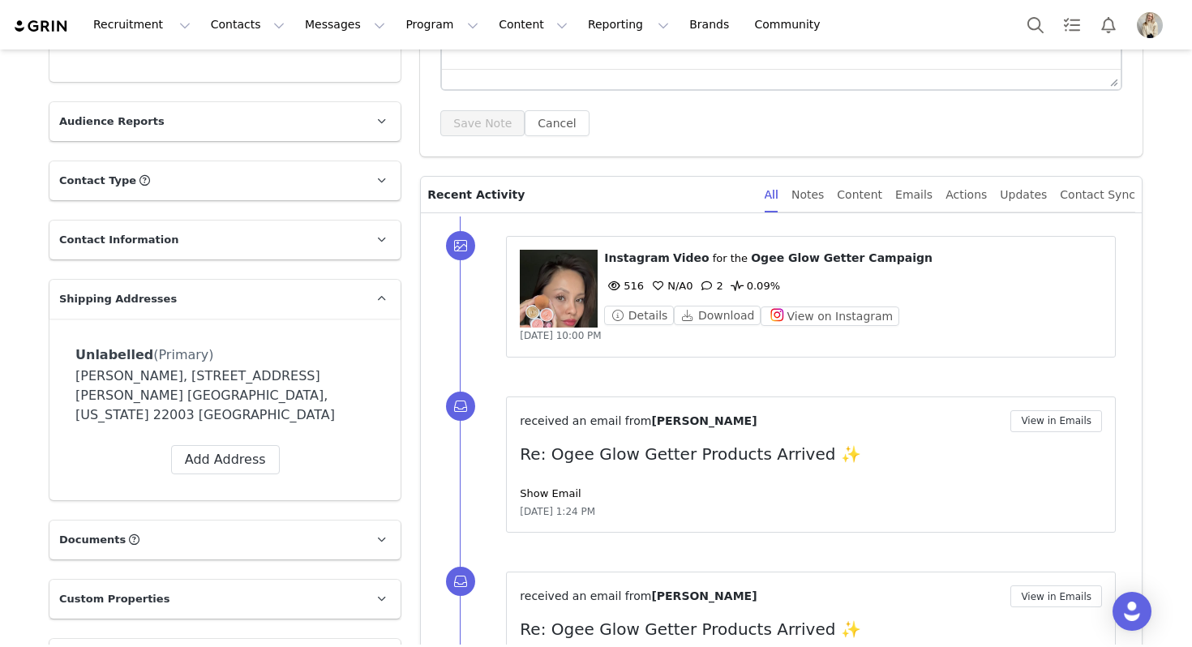
scroll to position [0, 0]
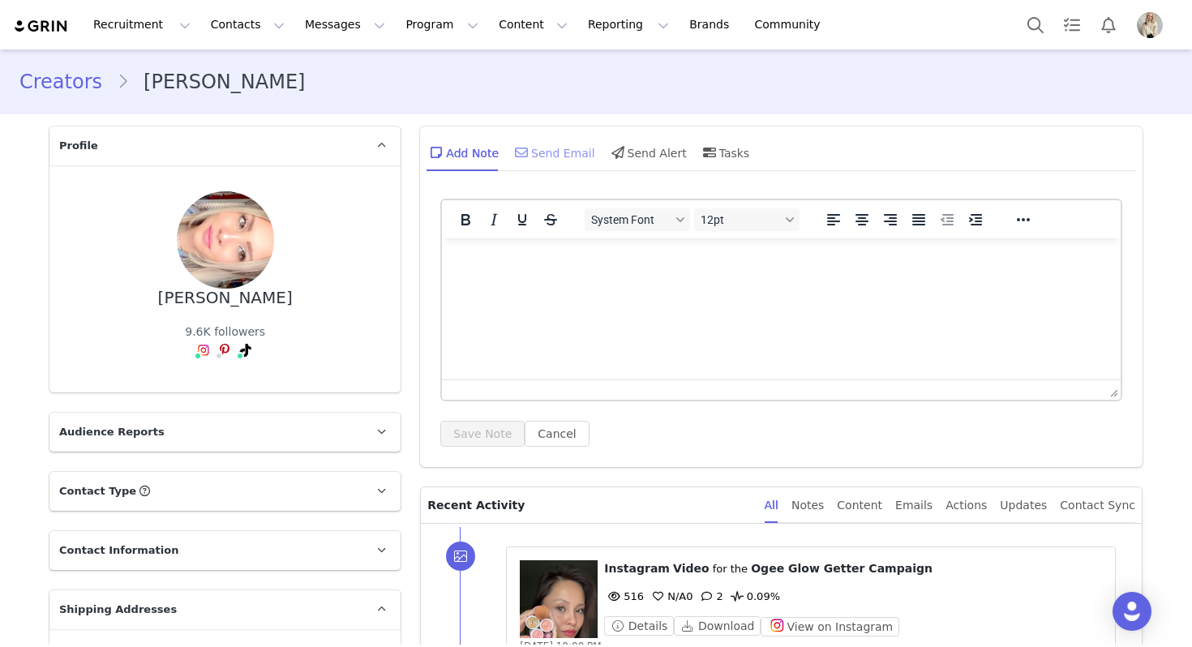
click at [537, 165] on div "Send Email" at bounding box center [554, 152] width 84 height 39
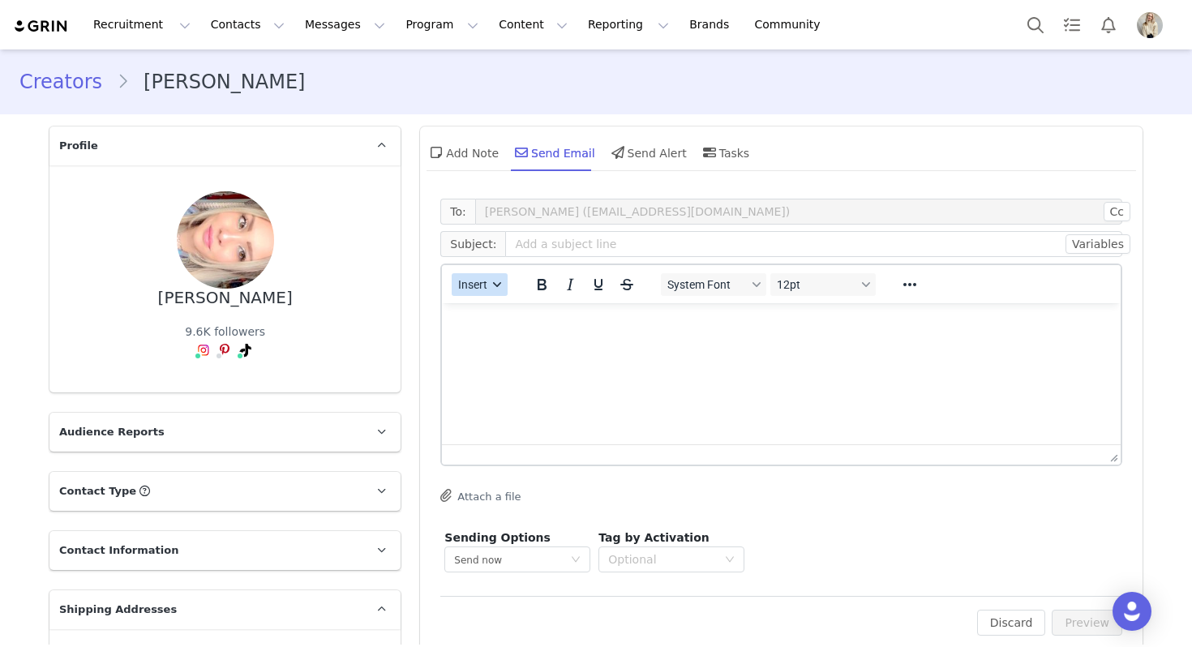
click at [488, 291] on button "Insert" at bounding box center [480, 284] width 56 height 23
click at [488, 308] on div "Insert Template" at bounding box center [538, 312] width 146 height 19
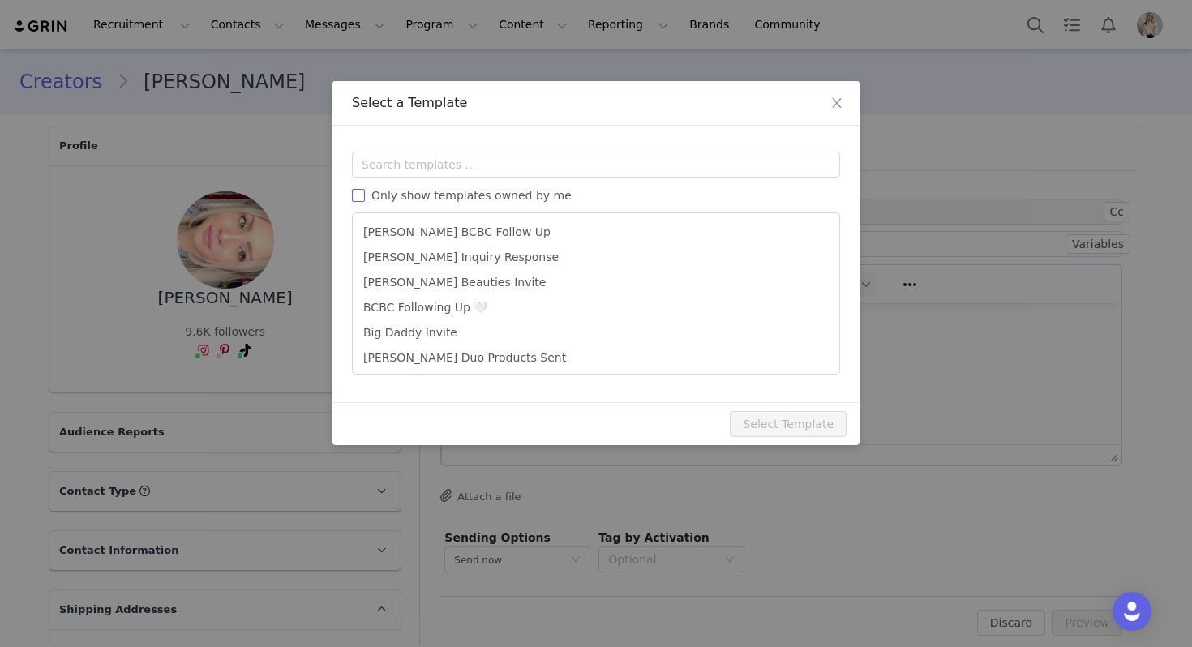
click at [484, 195] on span "Only show templates owned by me" at bounding box center [471, 195] width 213 height 13
click at [365, 195] on input "Only show templates owned by me" at bounding box center [358, 195] width 13 height 13
checkbox input "true"
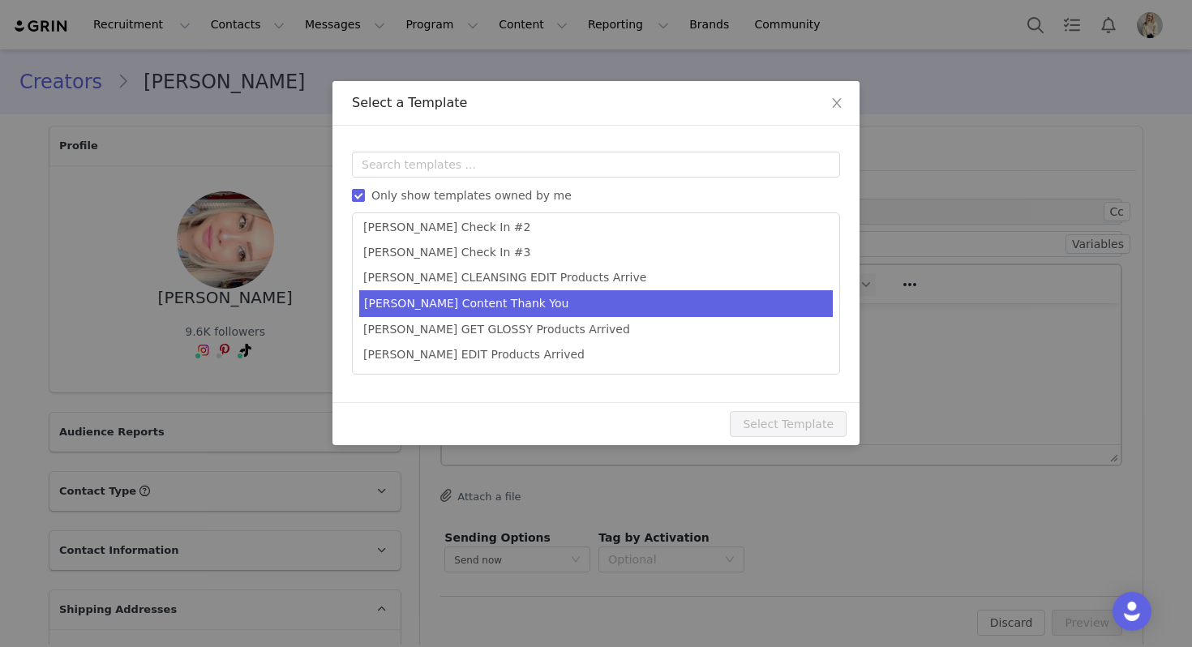
click at [470, 308] on li "[PERSON_NAME] Content Thank You" at bounding box center [596, 303] width 474 height 27
type input "Thank you 🤍"
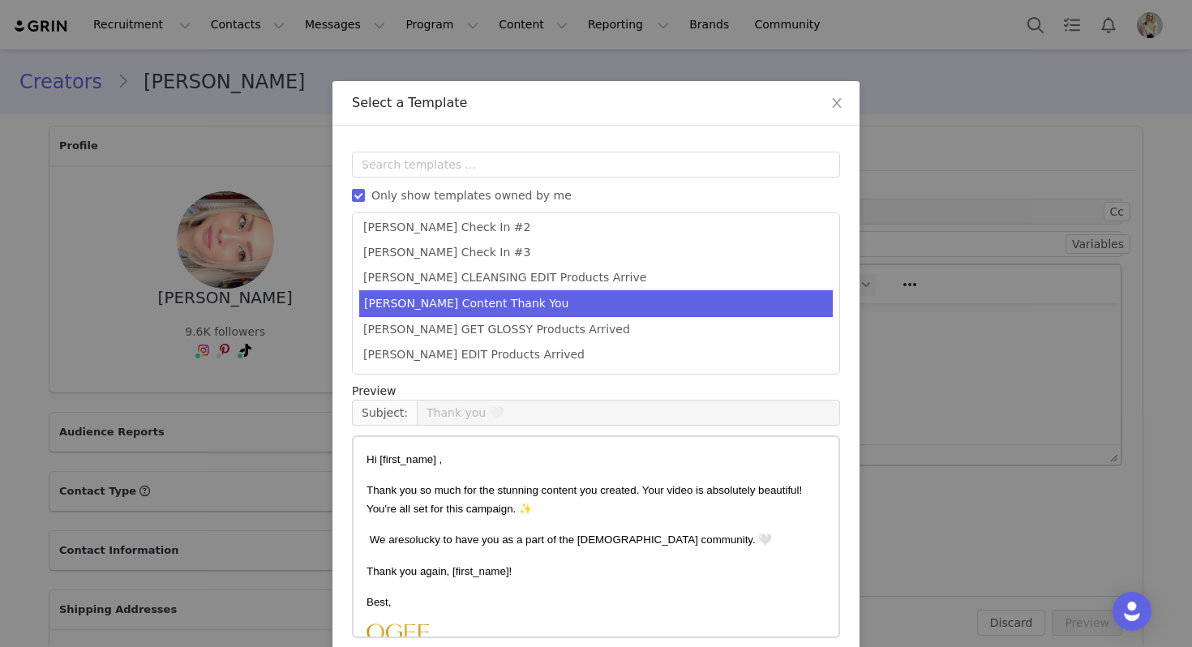
scroll to position [73, 0]
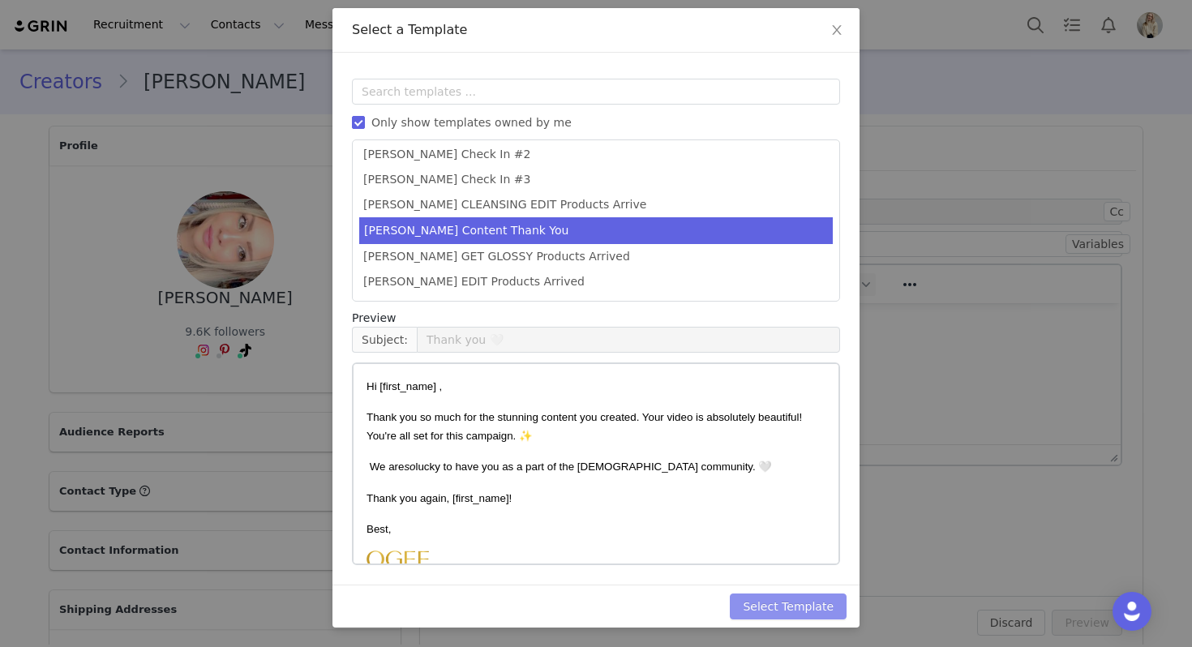
click at [813, 598] on button "Select Template" at bounding box center [788, 607] width 117 height 26
type input "Thank you 🤍"
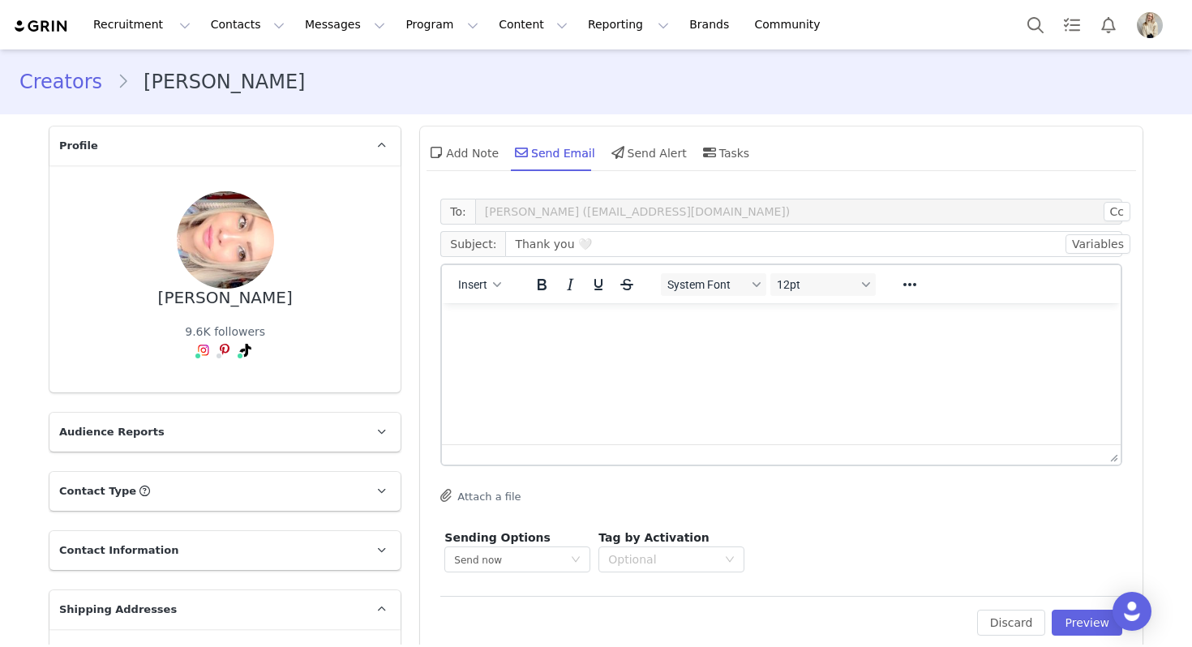
scroll to position [0, 0]
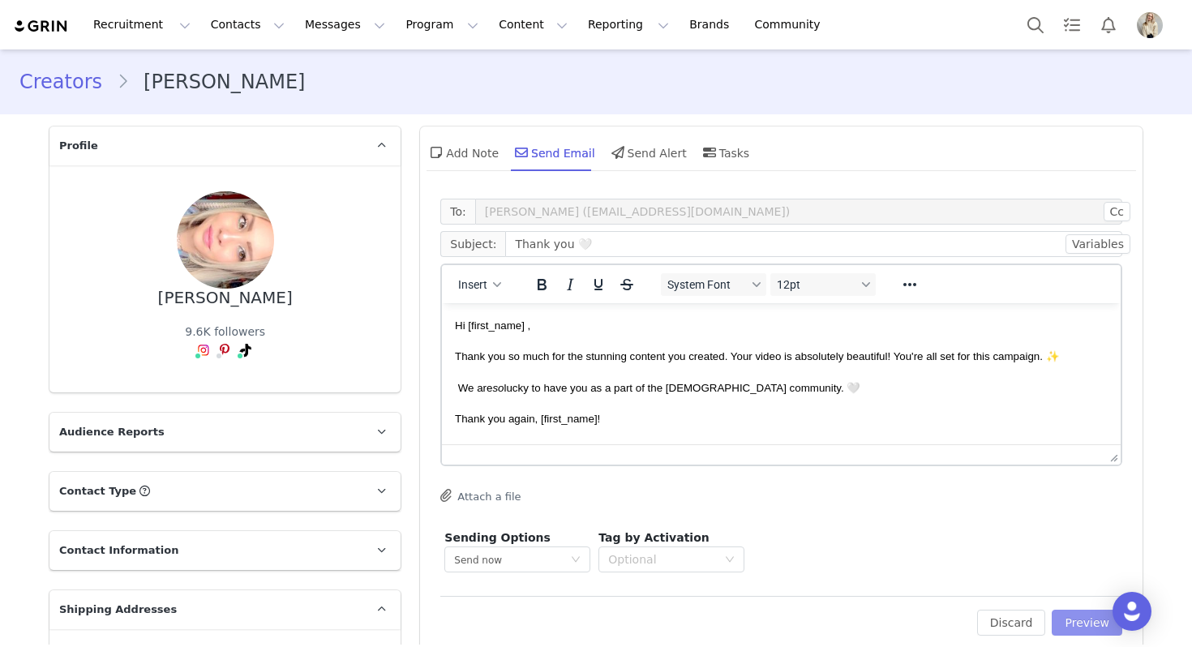
click at [1088, 619] on button "Preview" at bounding box center [1087, 623] width 71 height 26
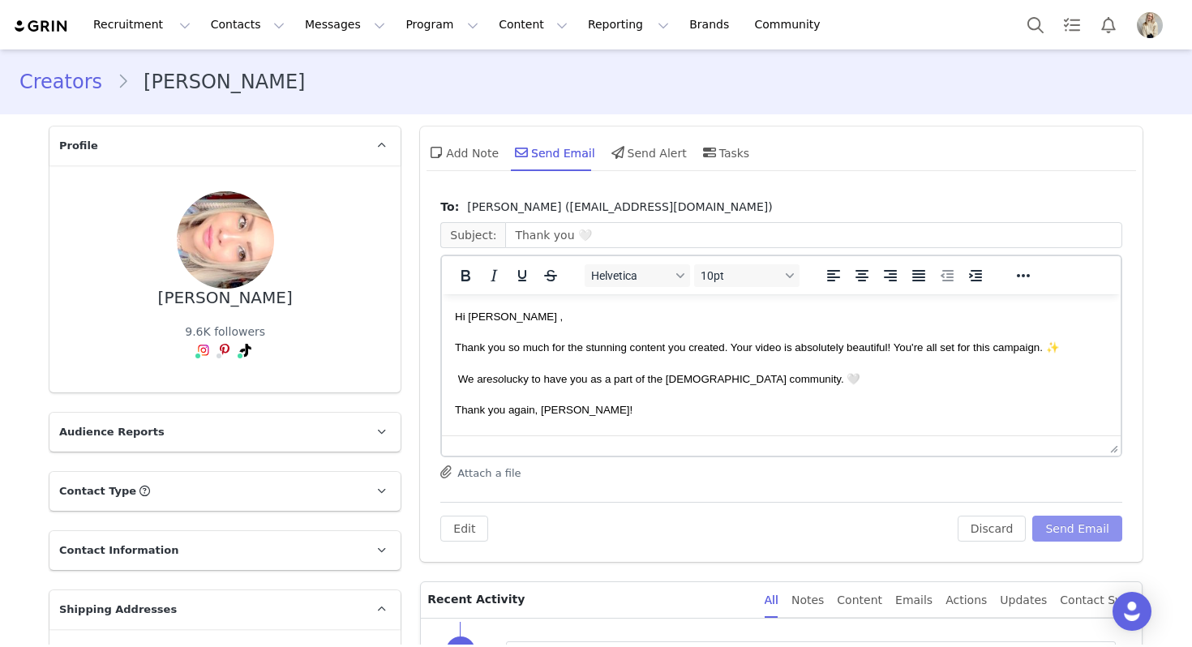
click at [1062, 528] on button "Send Email" at bounding box center [1077, 529] width 90 height 26
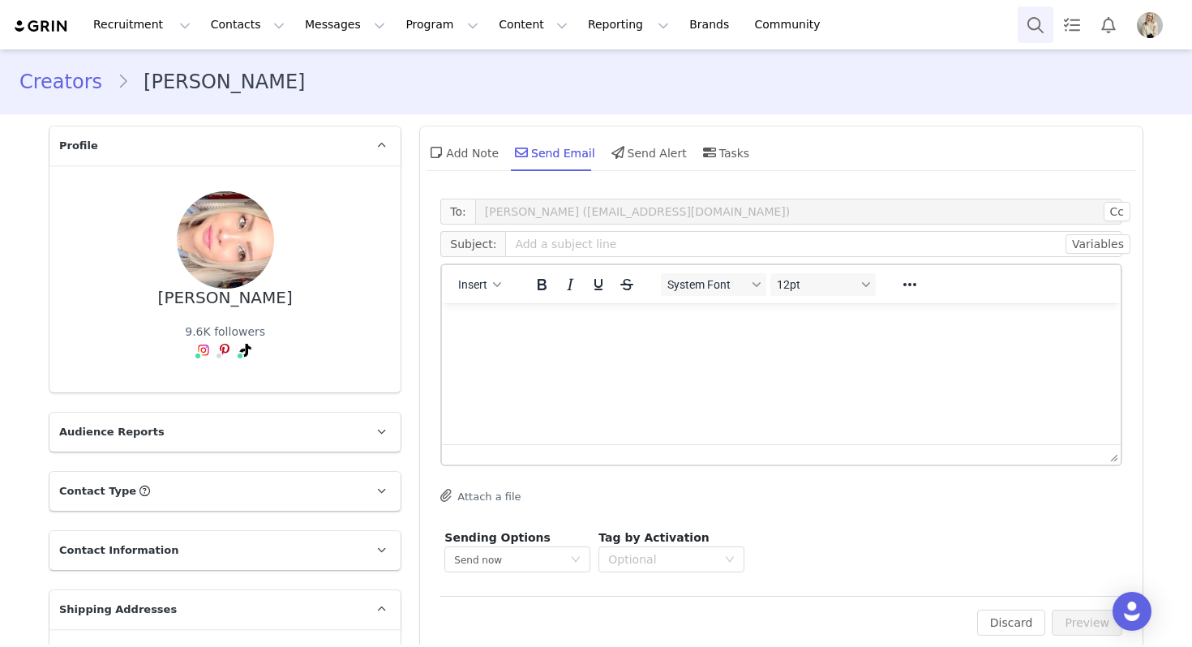
click at [1043, 36] on button "Search" at bounding box center [1036, 24] width 36 height 36
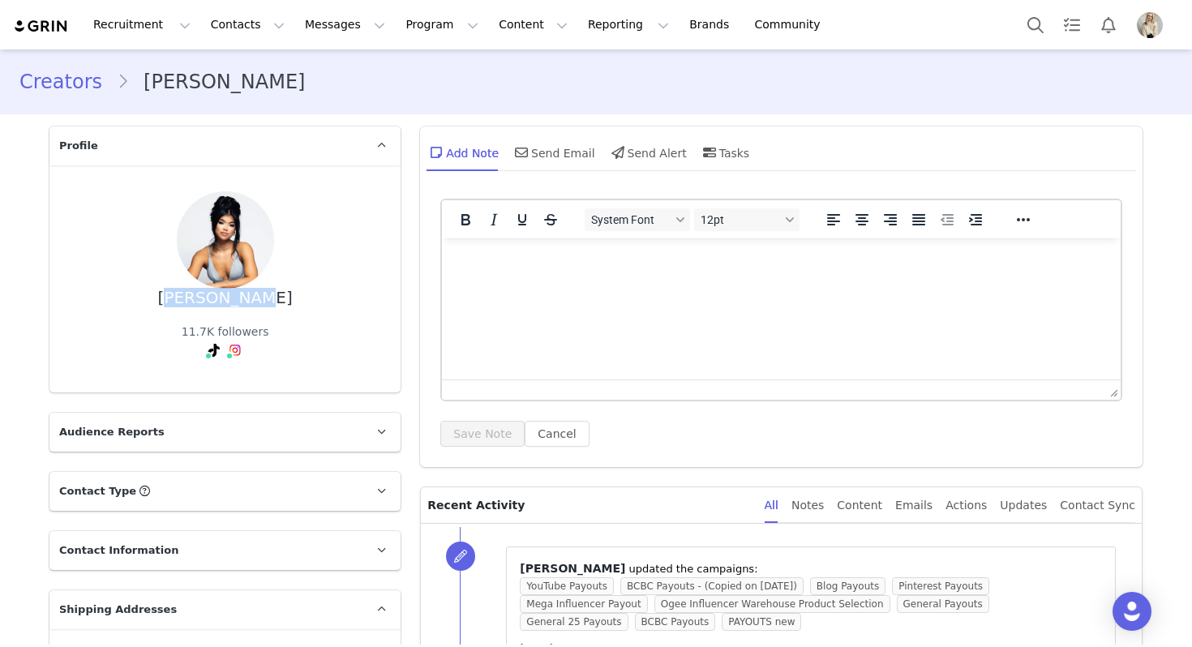
drag, startPoint x: 278, startPoint y: 304, endPoint x: 182, endPoint y: 302, distance: 96.5
click at [182, 302] on div "Ashley Lam 11.7K followers" at bounding box center [224, 278] width 299 height 175
copy div "Ashley Lam"
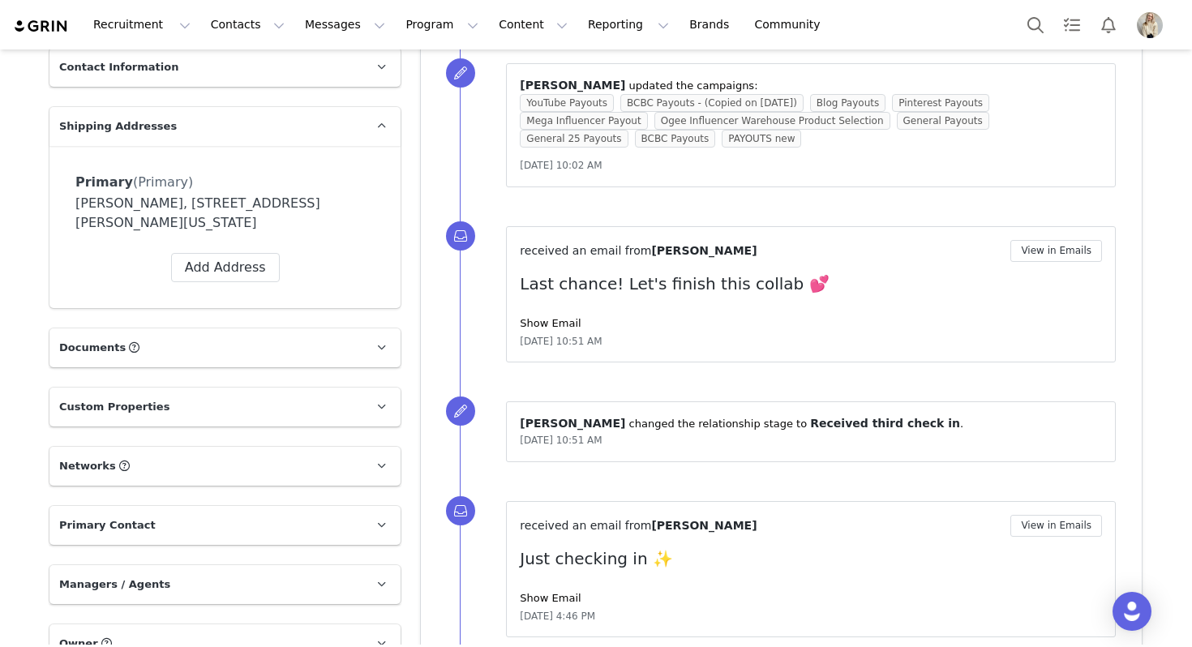
scroll to position [229, 0]
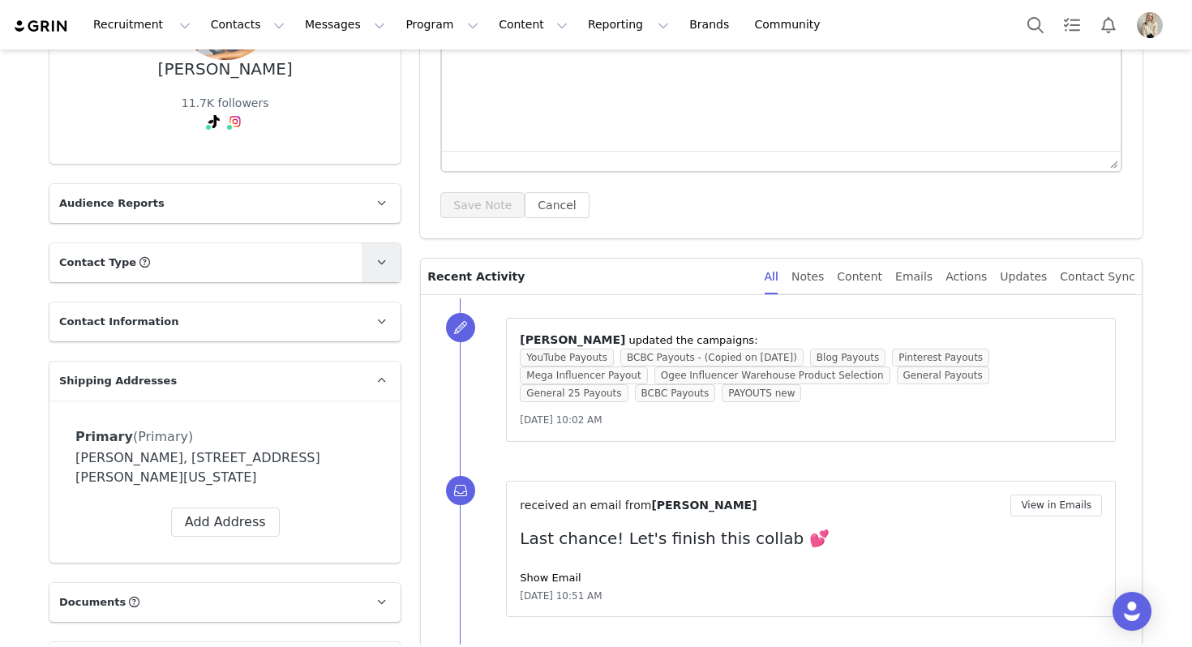
click at [389, 251] on link at bounding box center [381, 262] width 39 height 39
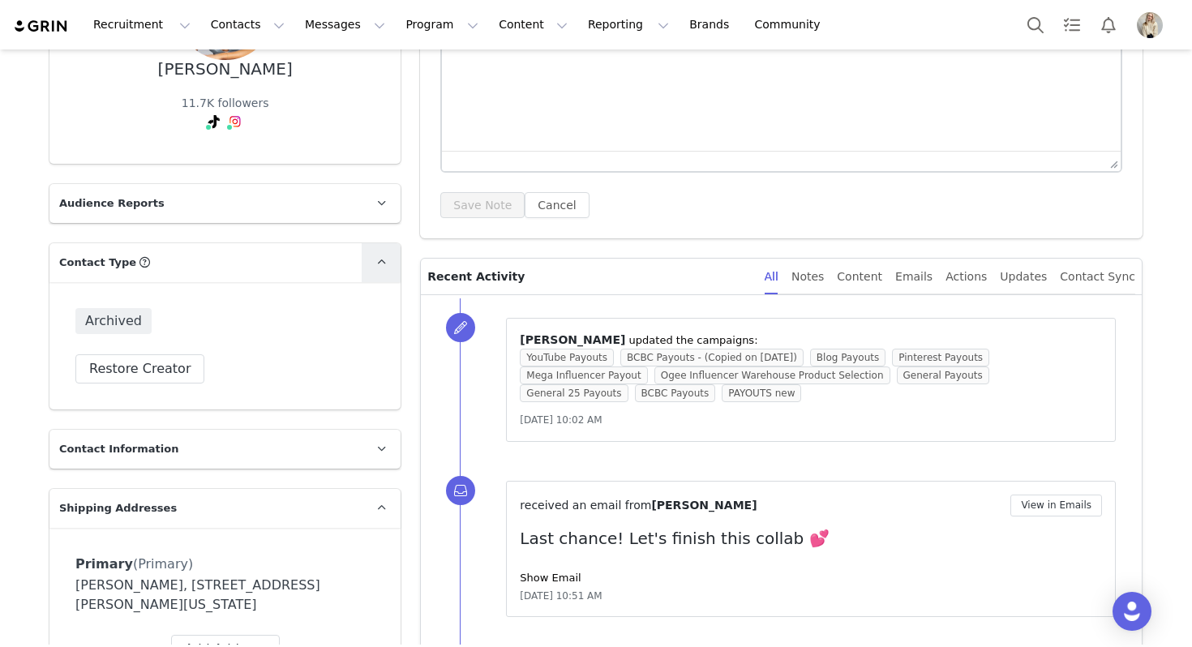
click at [389, 251] on link at bounding box center [381, 262] width 39 height 39
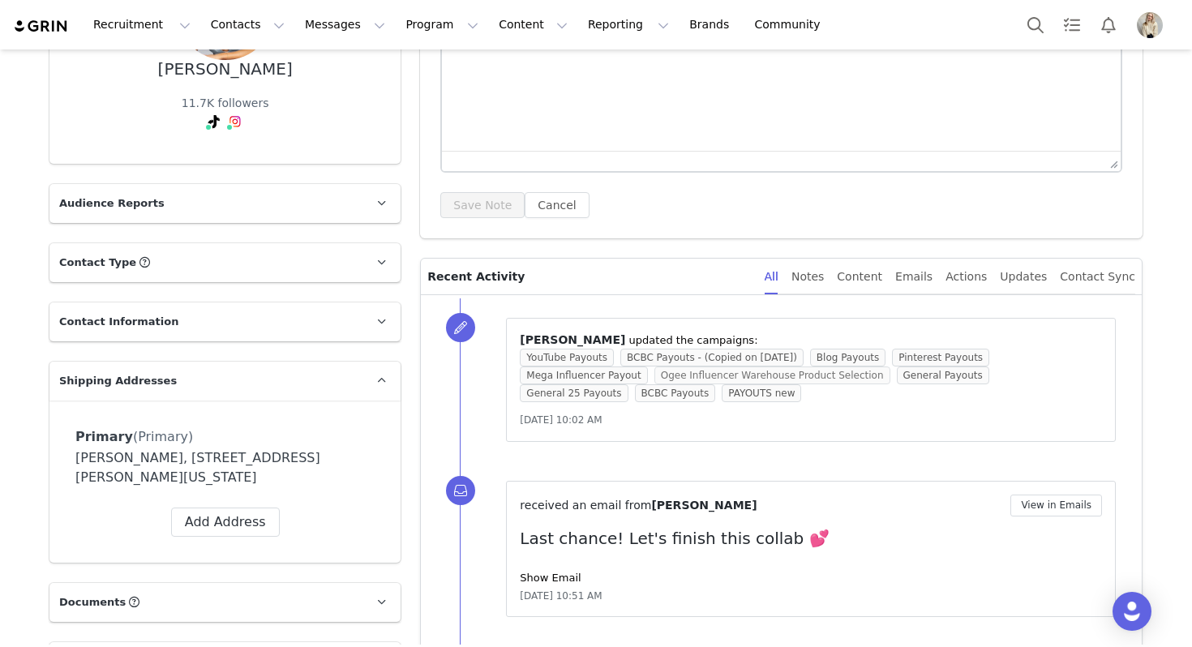
scroll to position [524, 0]
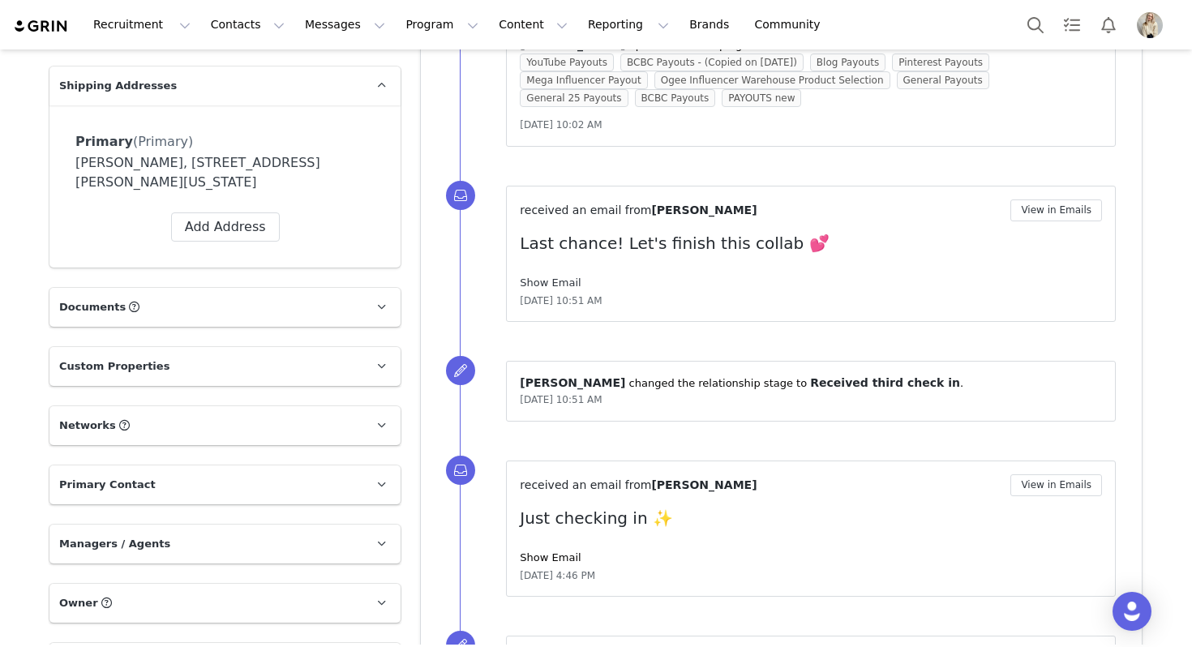
click at [542, 284] on link "Show Email" at bounding box center [550, 283] width 61 height 12
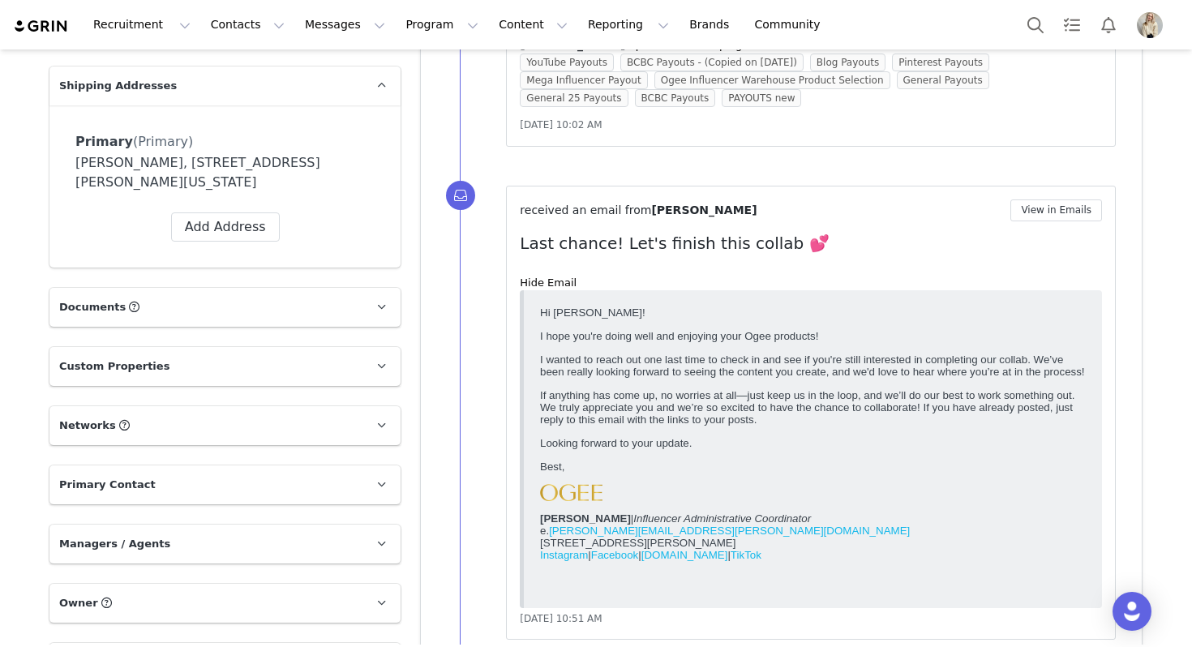
scroll to position [0, 0]
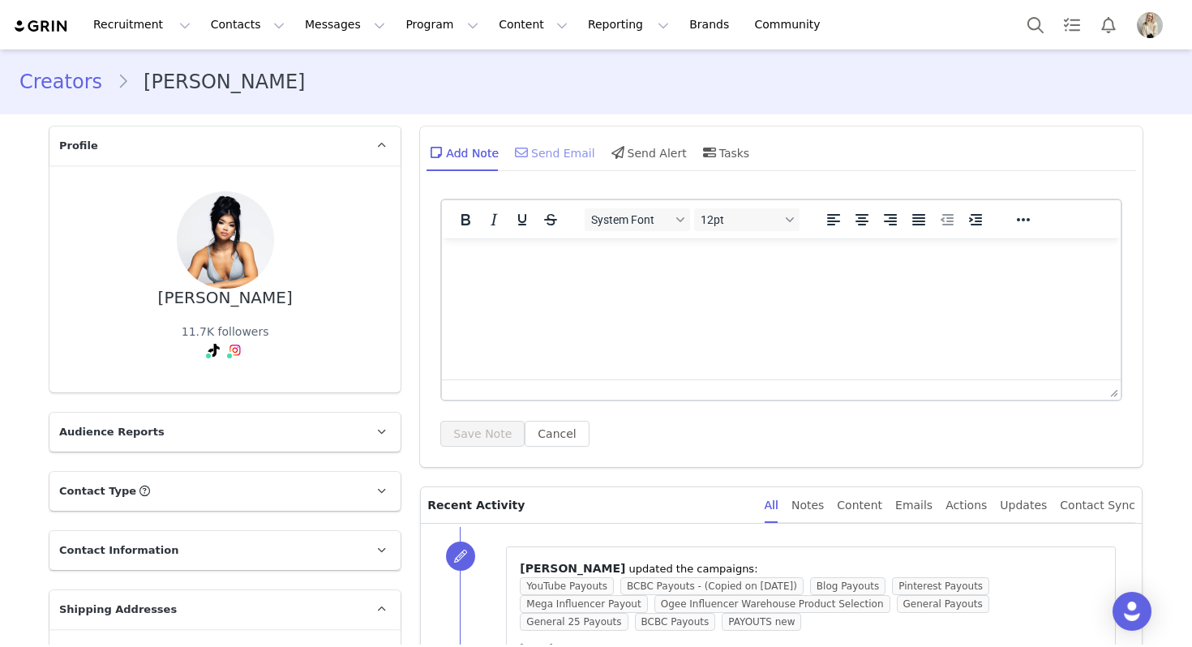
click at [544, 157] on div "Send Email" at bounding box center [554, 152] width 84 height 39
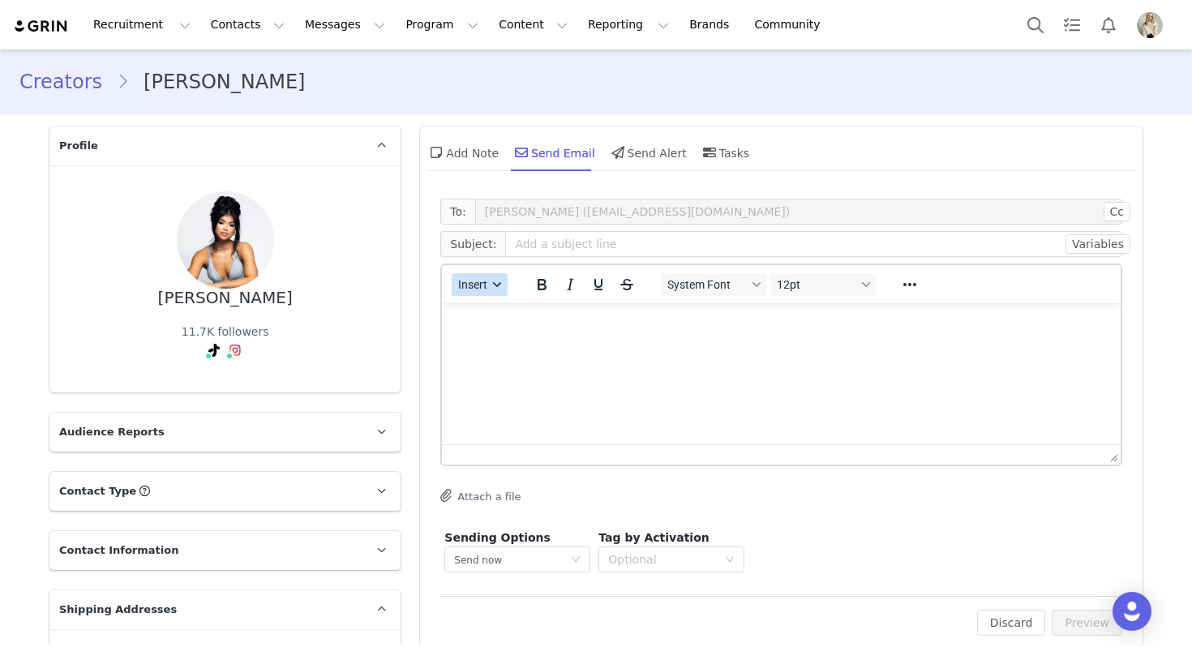
click at [474, 283] on span "Insert" at bounding box center [473, 284] width 29 height 13
click at [478, 311] on div "Insert Template" at bounding box center [538, 312] width 146 height 19
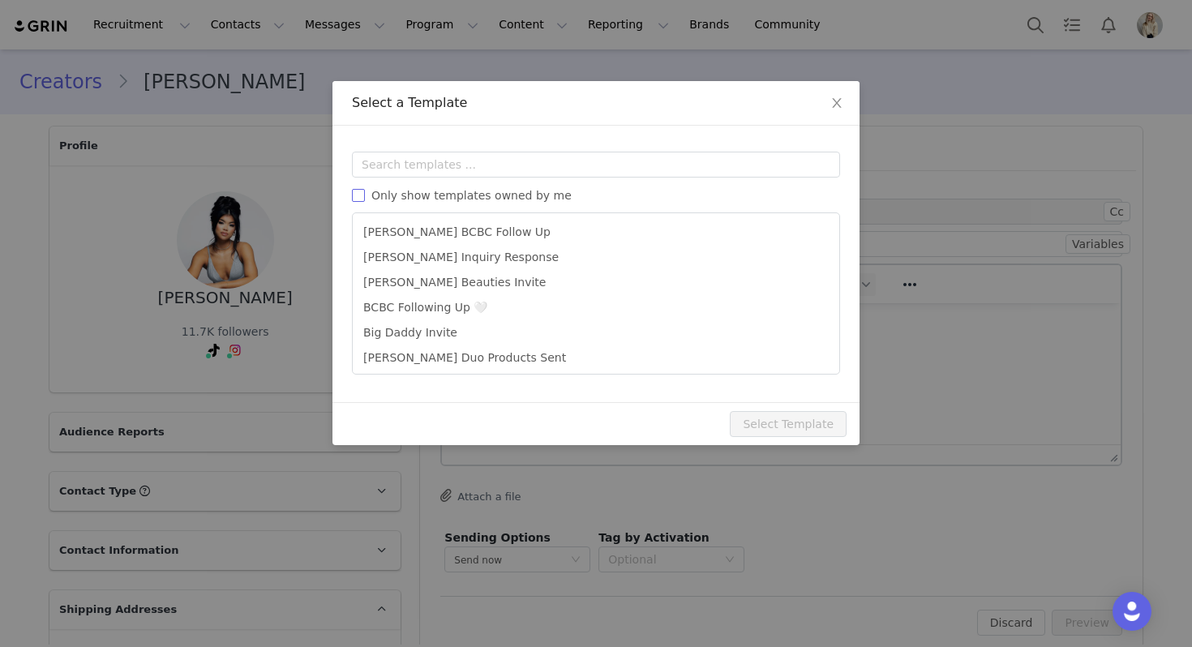
click at [489, 192] on span "Only show templates owned by me" at bounding box center [471, 195] width 213 height 13
click at [365, 192] on input "Only show templates owned by me" at bounding box center [358, 195] width 13 height 13
checkbox input "true"
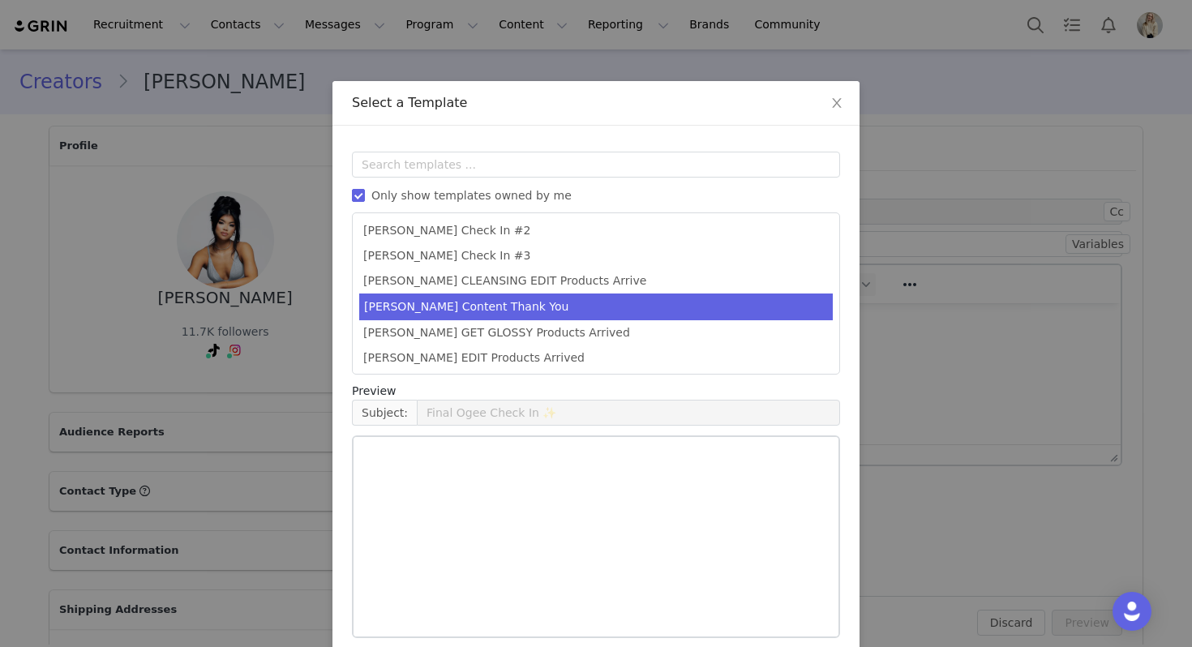
click at [483, 316] on li "[PERSON_NAME] Content Thank You" at bounding box center [596, 307] width 474 height 27
type input "Thank you 🤍"
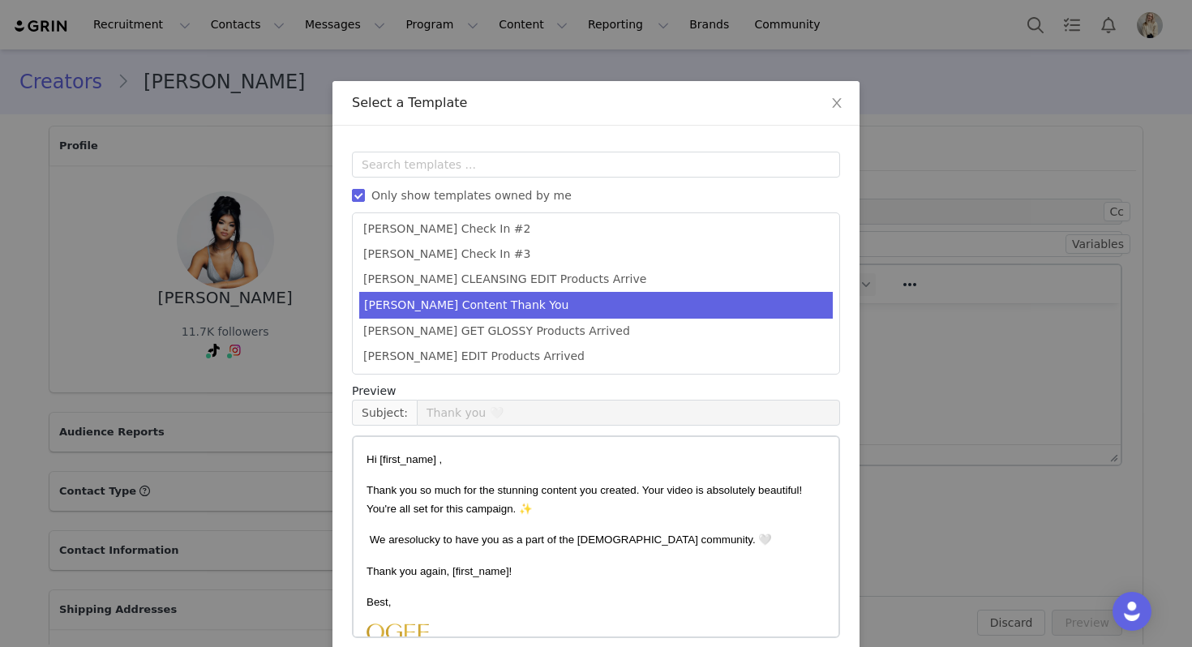
scroll to position [73, 0]
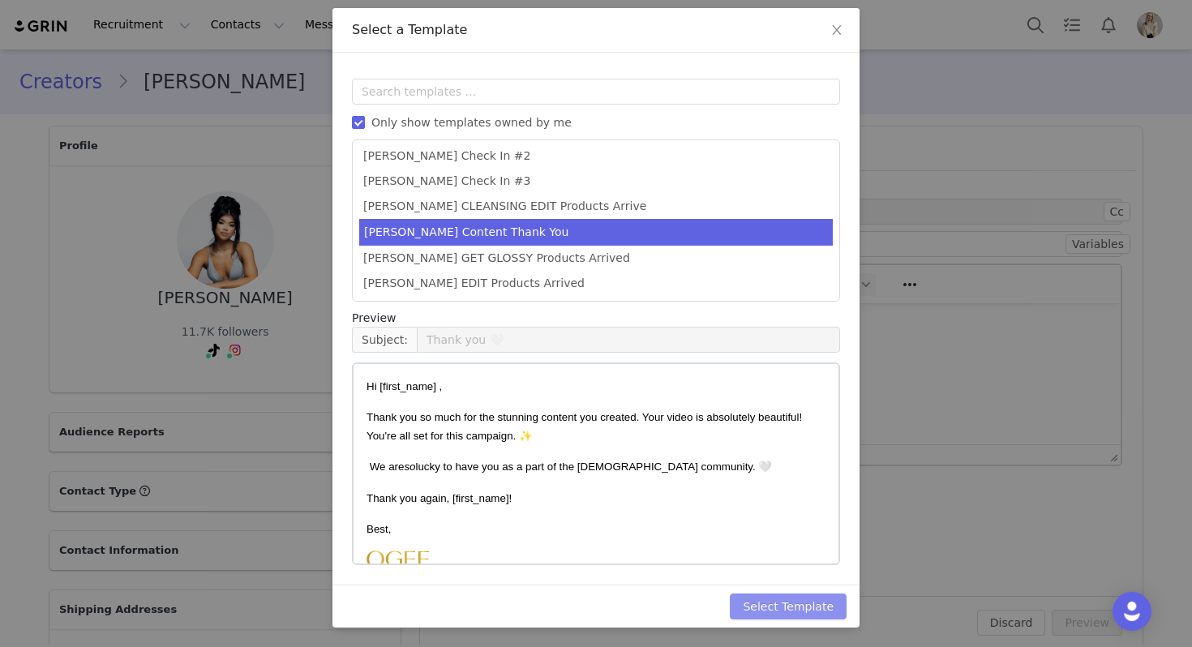
click at [820, 596] on button "Select Template" at bounding box center [788, 607] width 117 height 26
type input "Thank you 🤍"
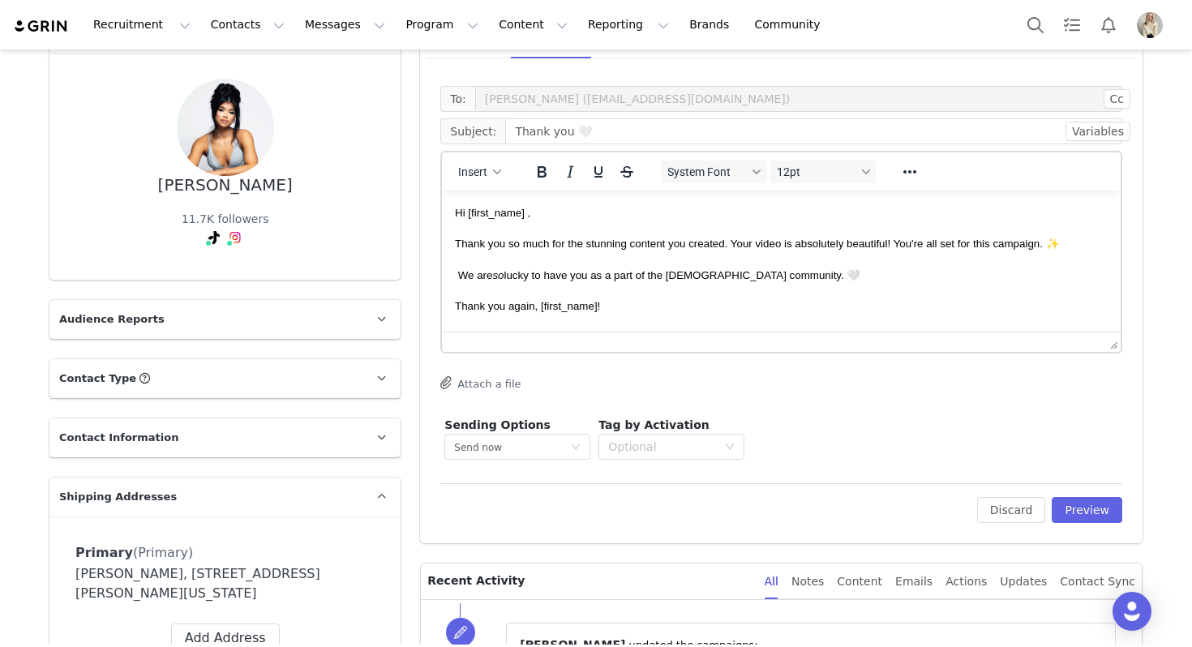
scroll to position [0, 0]
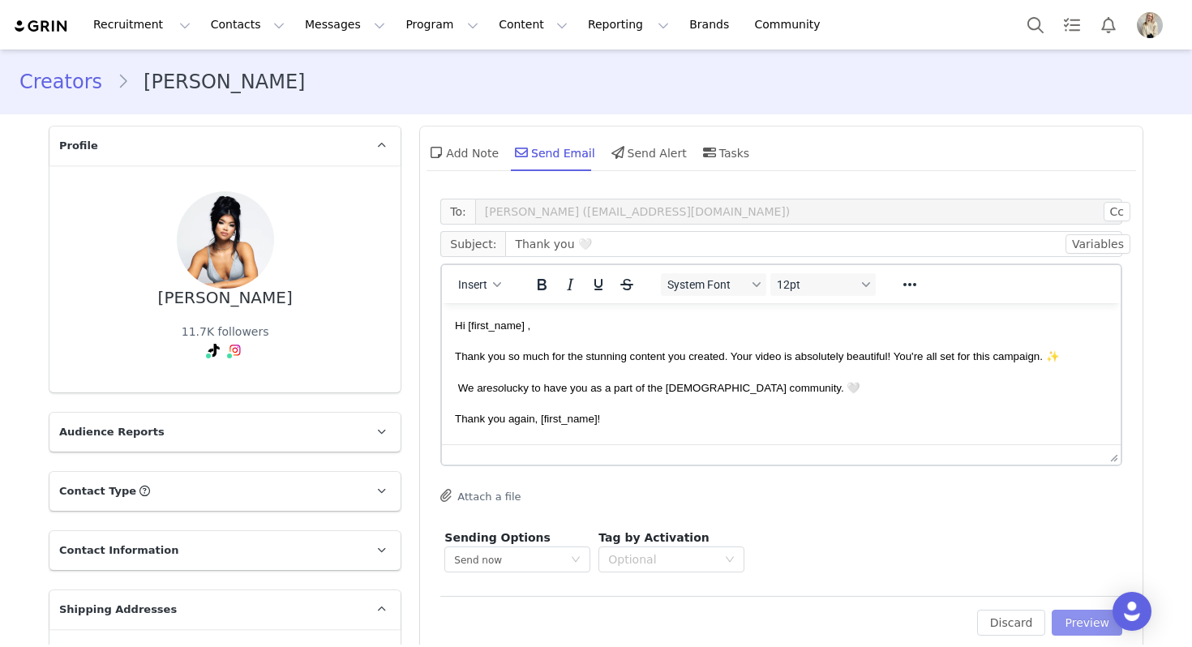
click at [1090, 624] on button "Preview" at bounding box center [1087, 623] width 71 height 26
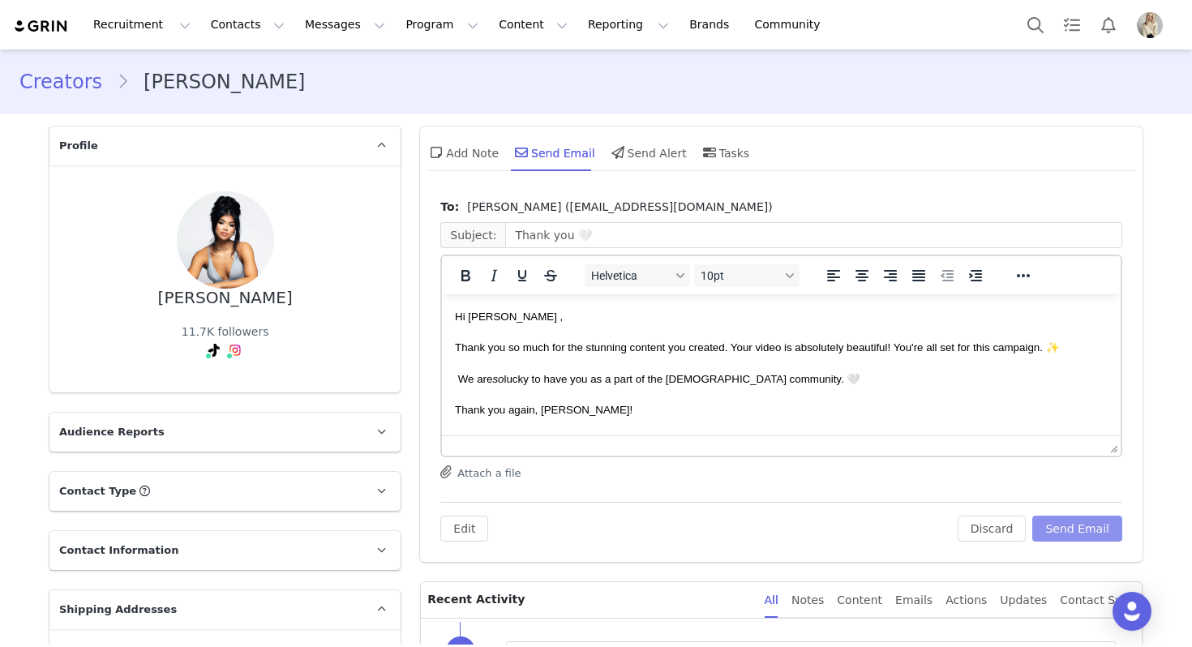
click at [1079, 530] on button "Send Email" at bounding box center [1077, 529] width 90 height 26
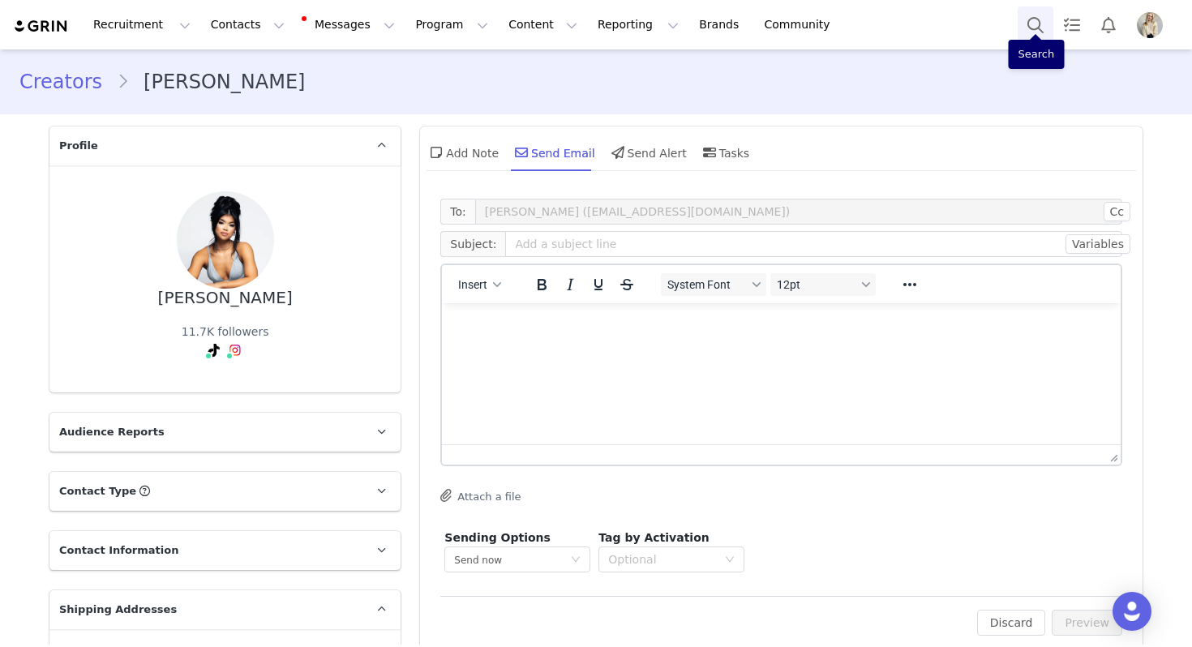
click at [1048, 19] on button "Search" at bounding box center [1036, 24] width 36 height 36
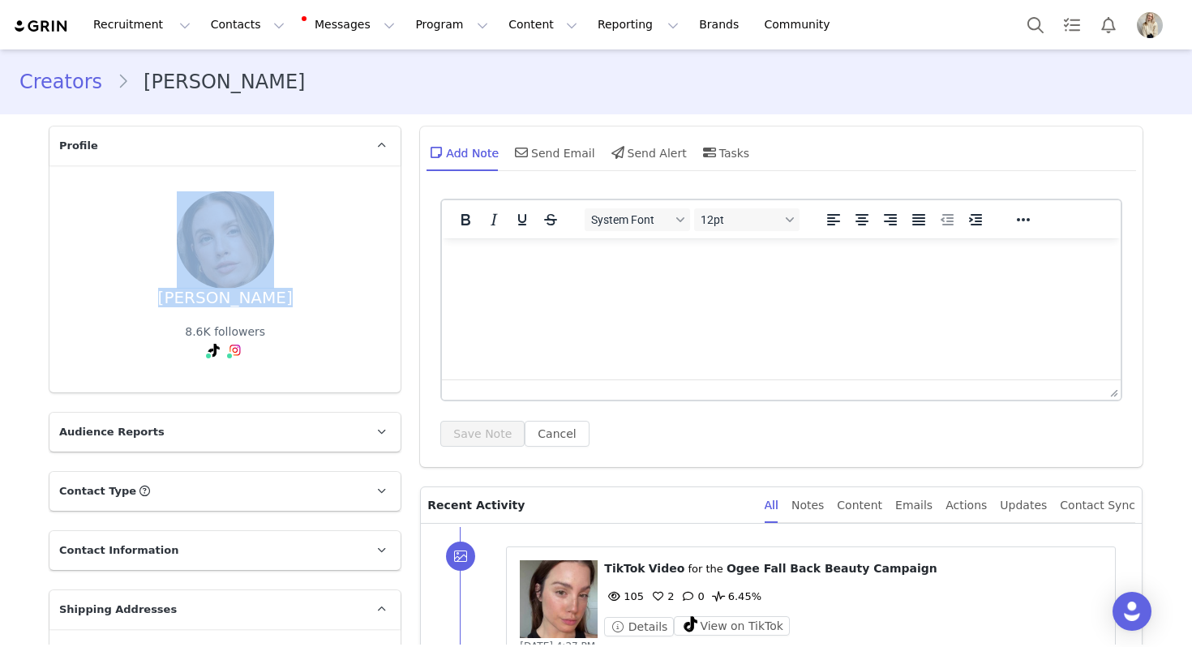
drag, startPoint x: 274, startPoint y: 300, endPoint x: 162, endPoint y: 300, distance: 111.9
click at [162, 300] on div "[PERSON_NAME] 8.6K followers" at bounding box center [224, 278] width 299 height 175
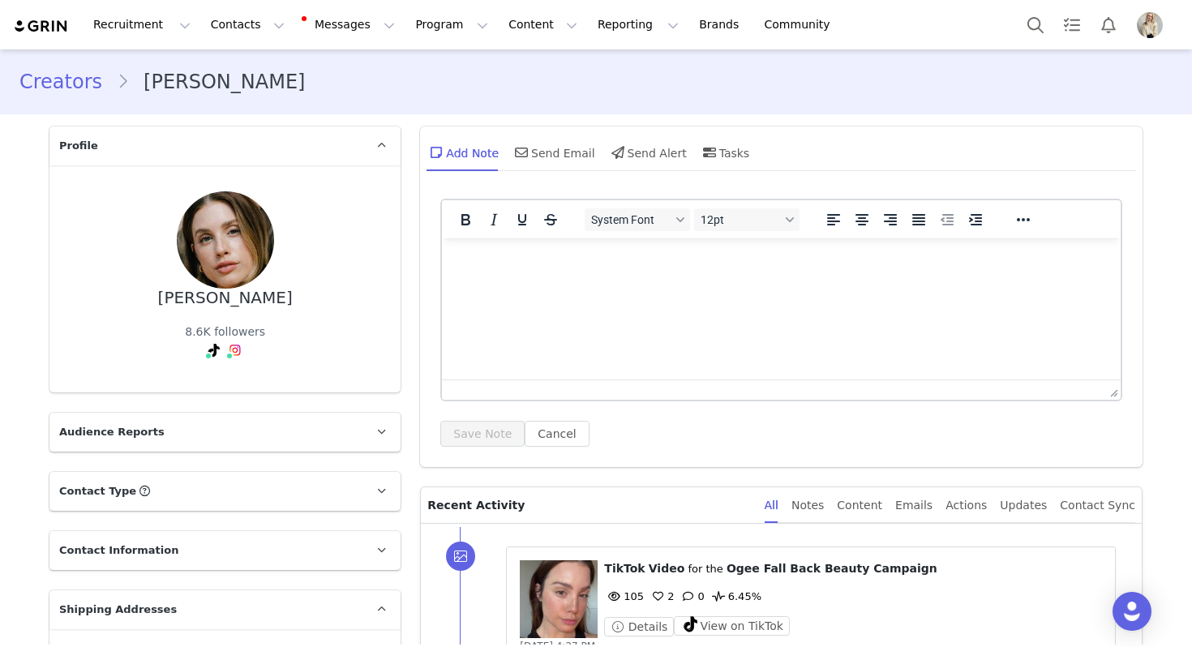
click at [162, 300] on div "[PERSON_NAME] 8.6K followers" at bounding box center [224, 278] width 299 height 175
drag, startPoint x: 182, startPoint y: 297, endPoint x: 279, endPoint y: 301, distance: 97.4
click at [279, 301] on div "[PERSON_NAME] 8.6K followers" at bounding box center [224, 278] width 299 height 175
copy div "[PERSON_NAME]"
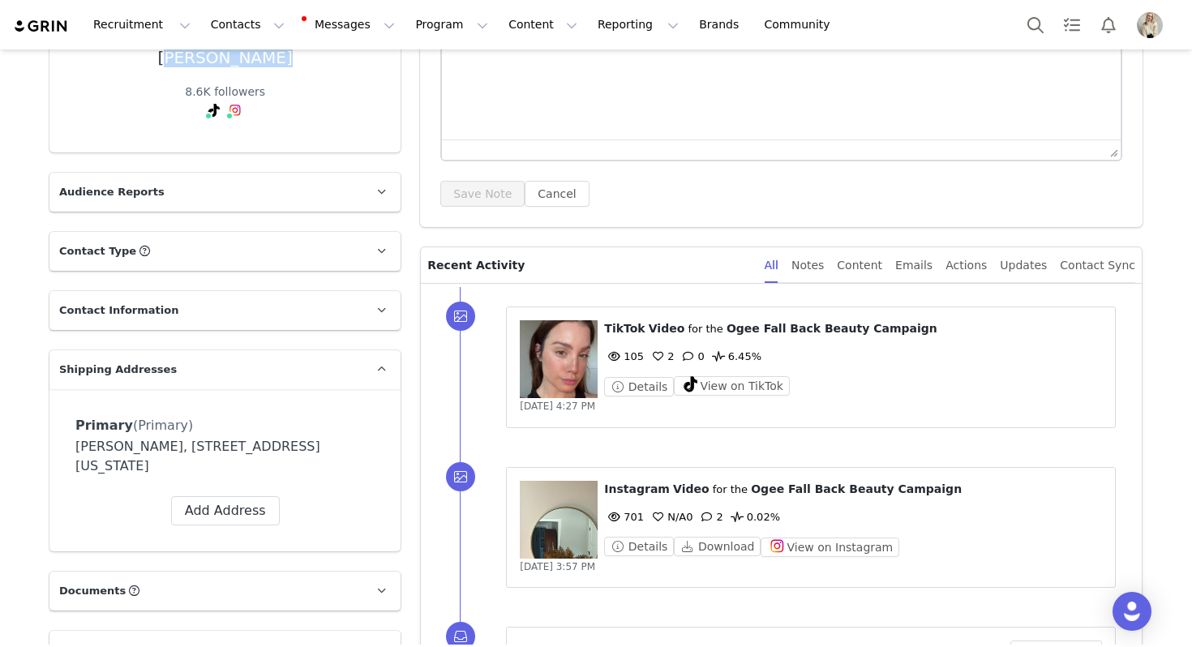
scroll to position [404, 0]
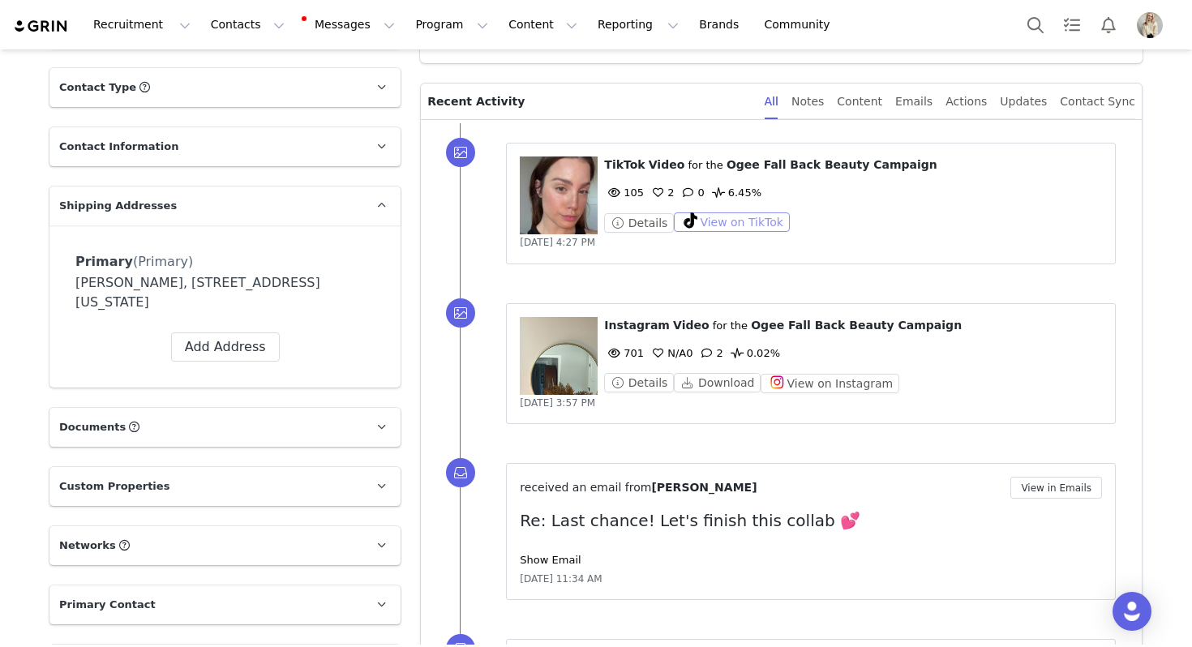
click at [737, 215] on button "View on TikTok" at bounding box center [732, 221] width 116 height 19
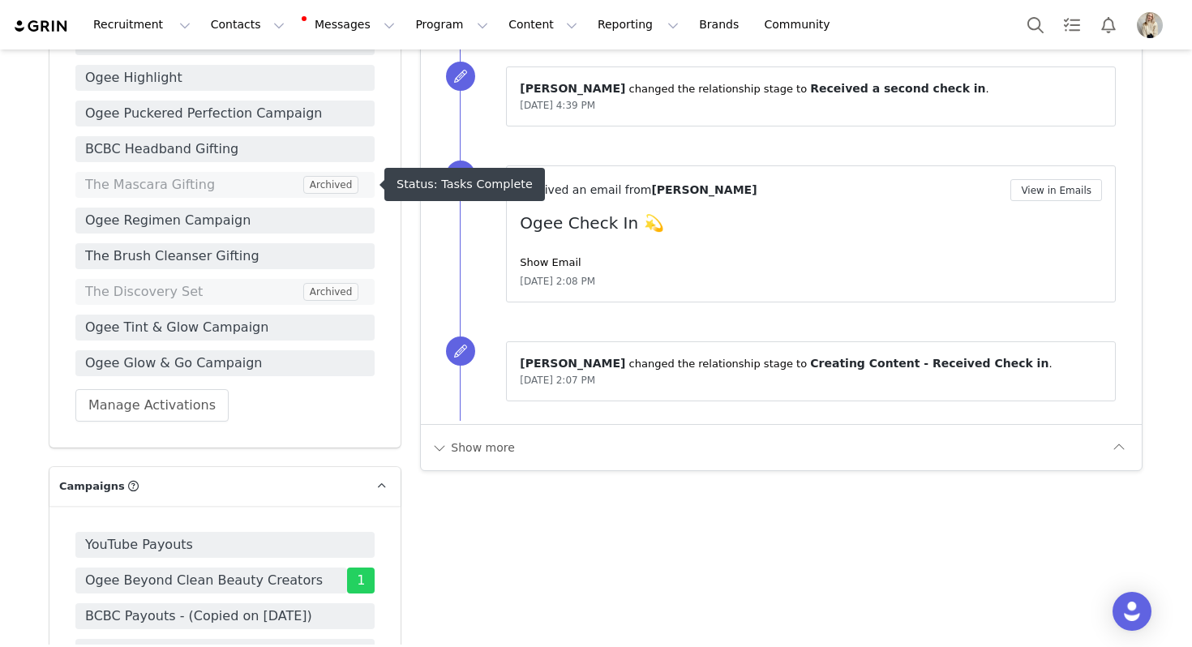
scroll to position [1049, 0]
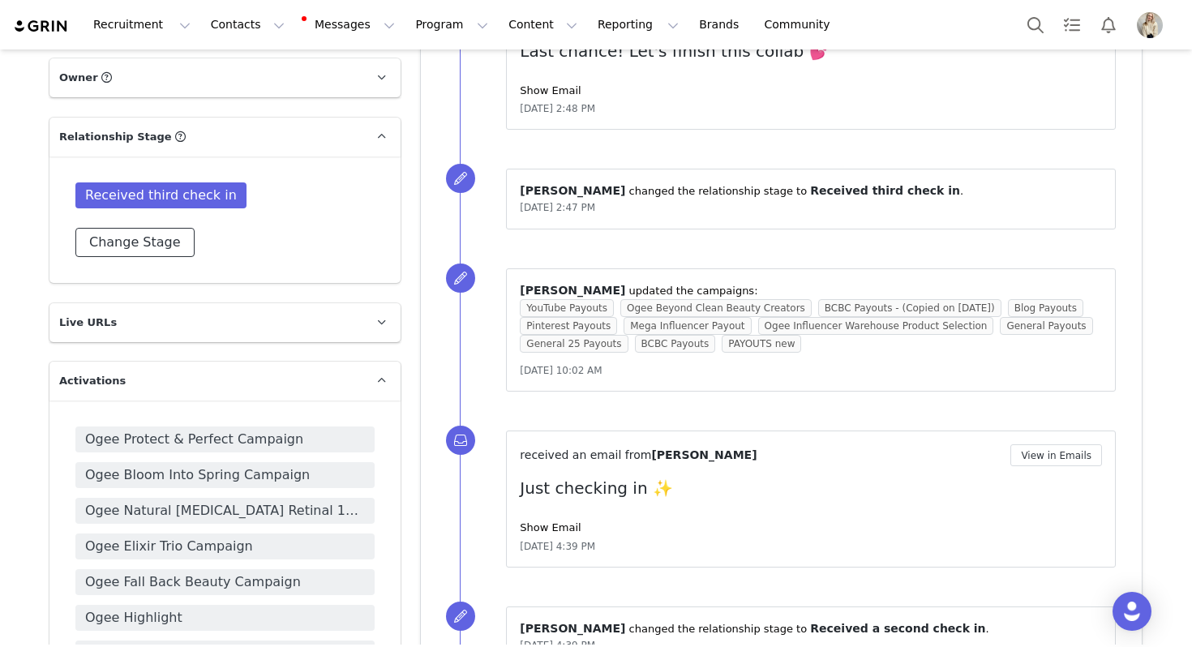
click at [154, 234] on button "Change Stage" at bounding box center [134, 242] width 119 height 29
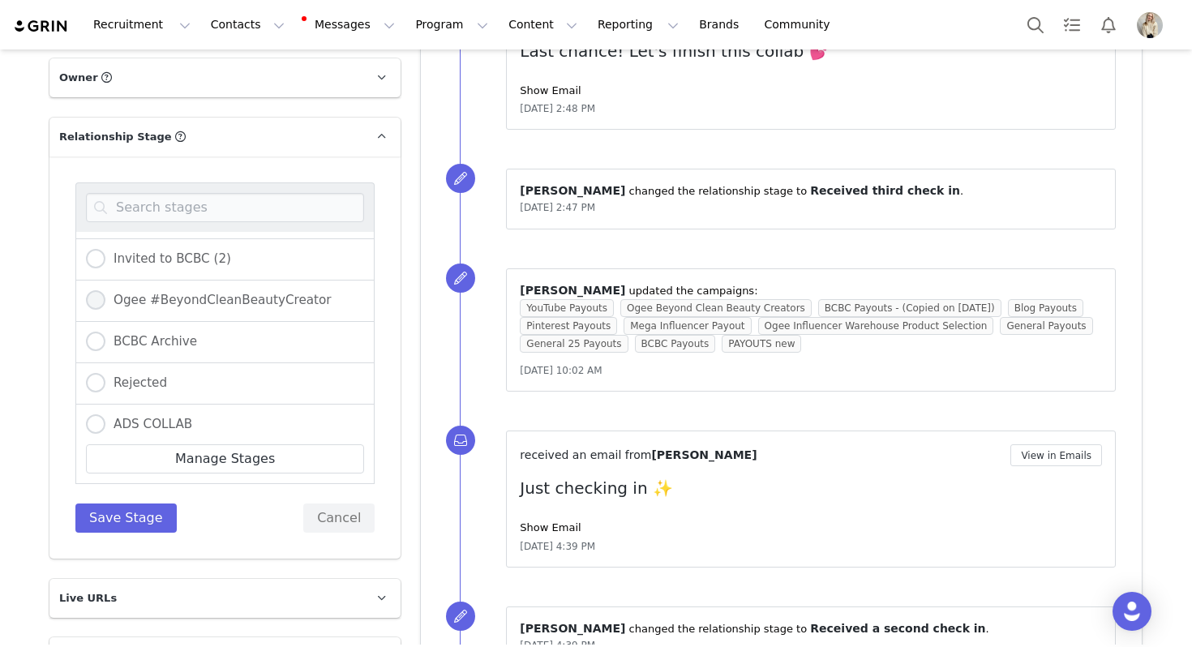
scroll to position [530, 0]
click at [246, 301] on span "Ogee #BeyondCleanBeautyCreator" at bounding box center [218, 301] width 226 height 15
click at [105, 301] on input "Ogee #BeyondCleanBeautyCreator" at bounding box center [95, 302] width 19 height 21
radio input "true"
radio input "false"
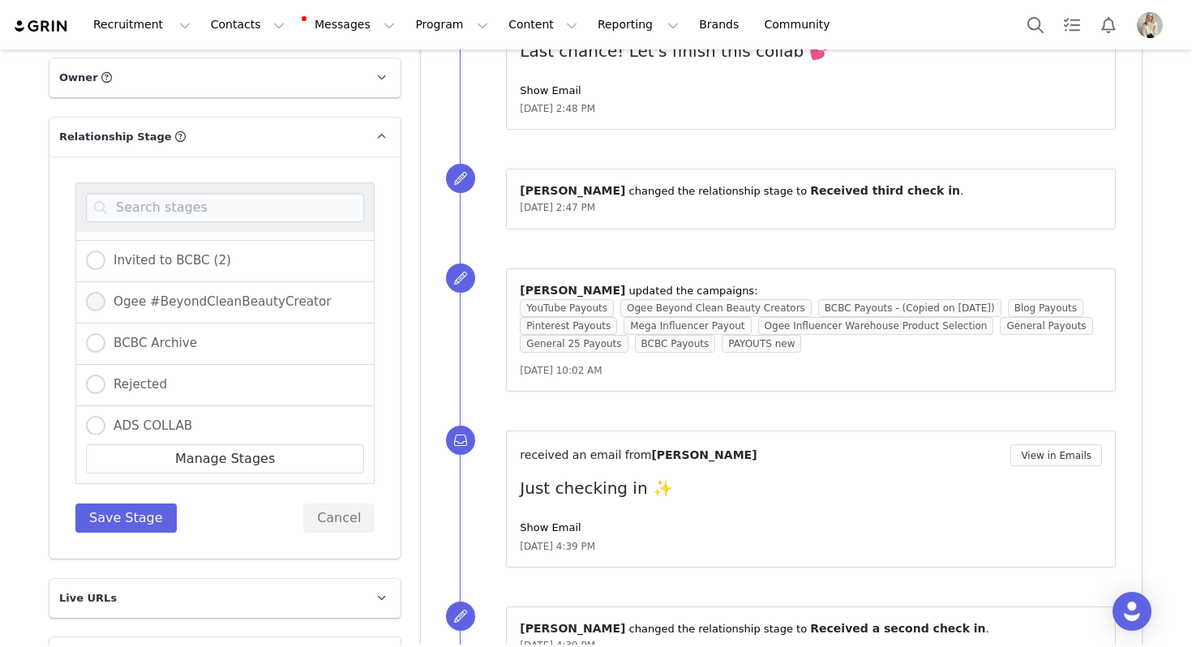
radio input "true"
click at [122, 512] on button "Save Stage" at bounding box center [125, 518] width 101 height 29
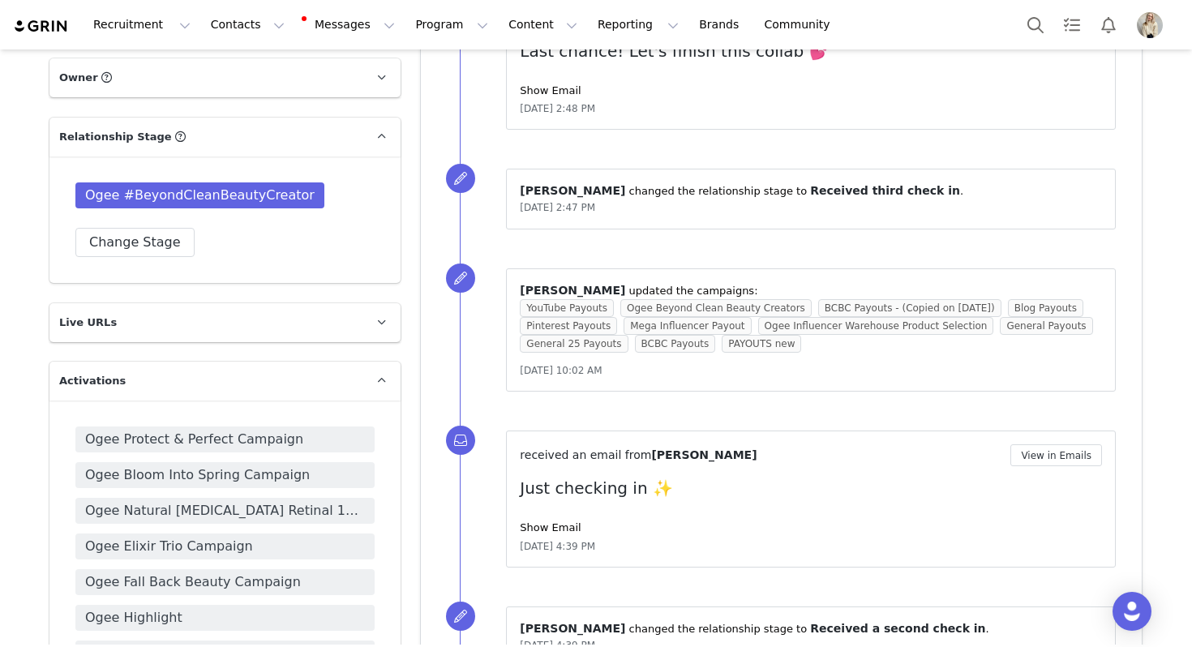
scroll to position [0, 0]
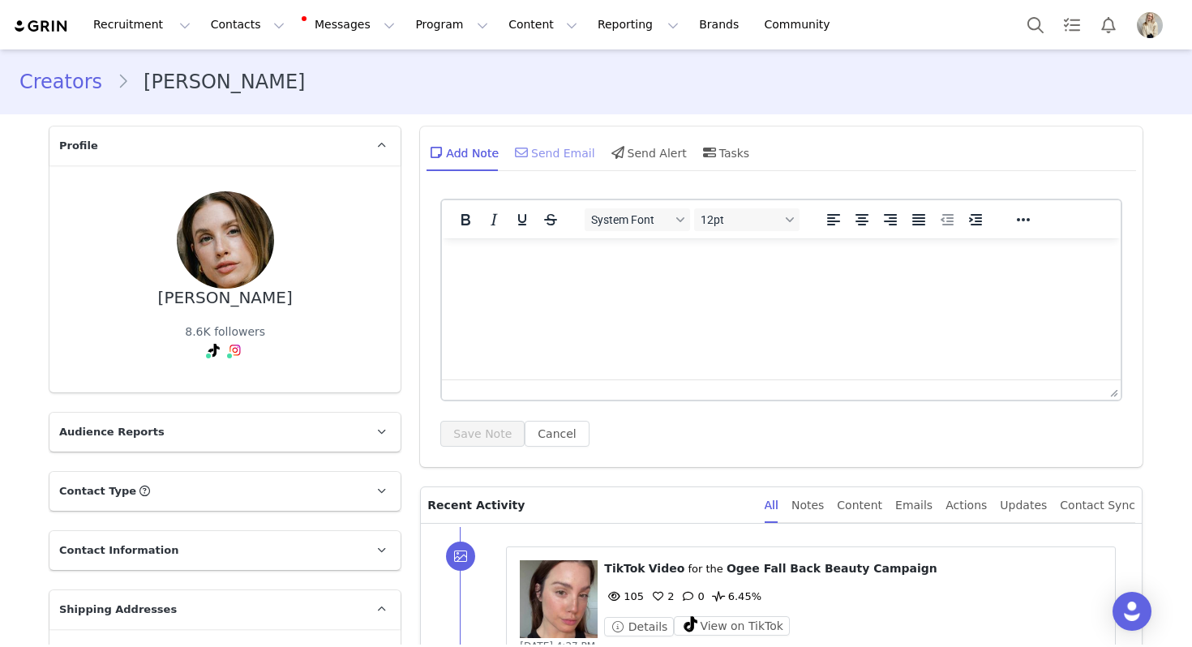
click at [550, 147] on div "Send Email" at bounding box center [554, 152] width 84 height 39
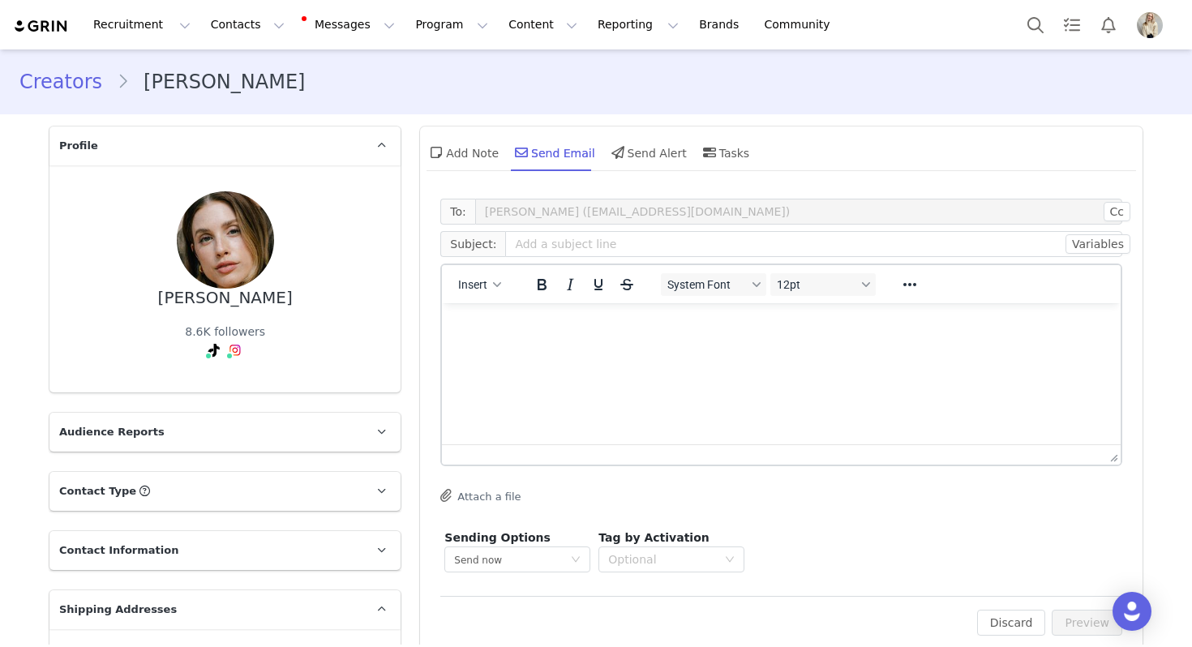
click at [480, 296] on div "Insert" at bounding box center [480, 284] width 76 height 32
click at [487, 294] on button "Insert" at bounding box center [480, 284] width 56 height 23
click at [494, 316] on div "Insert Template" at bounding box center [538, 312] width 146 height 19
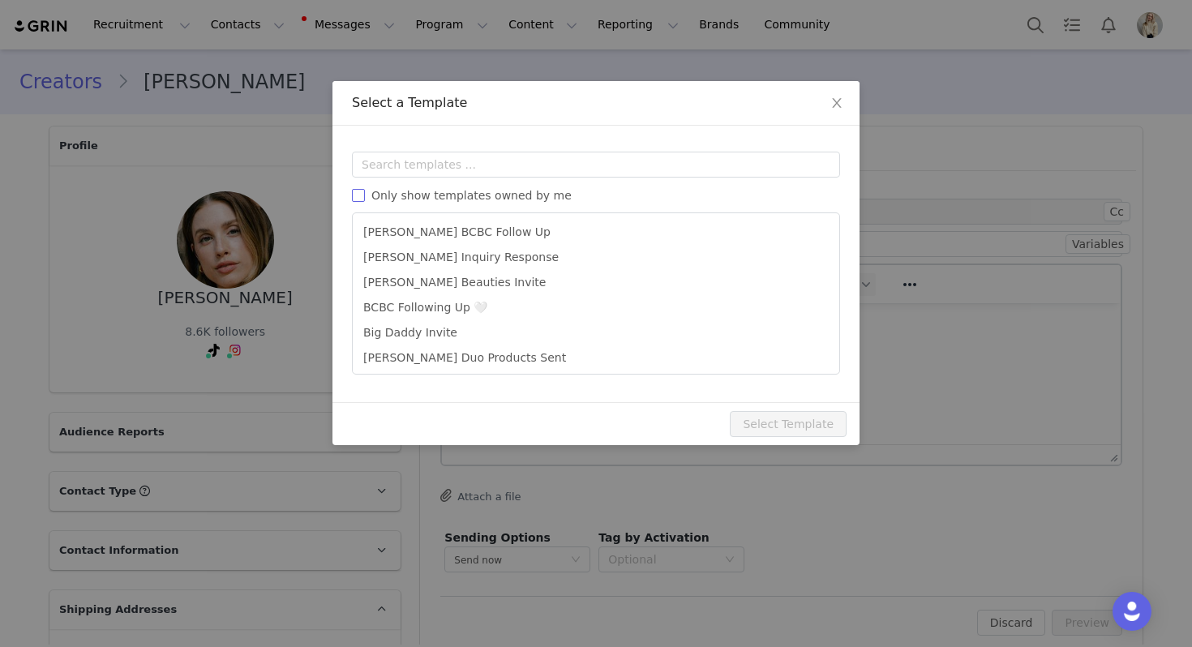
click at [496, 197] on span "Only show templates owned by me" at bounding box center [471, 195] width 213 height 13
click at [365, 197] on input "Only show templates owned by me" at bounding box center [358, 195] width 13 height 13
checkbox input "true"
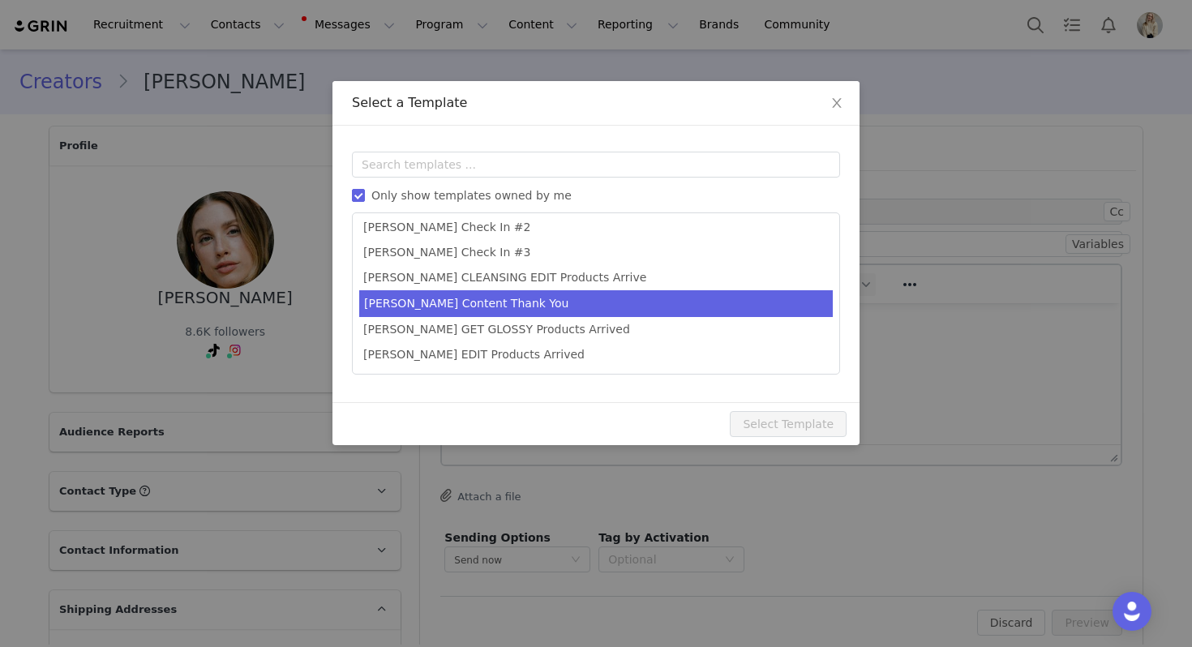
click at [473, 308] on li "[PERSON_NAME] Content Thank You" at bounding box center [596, 303] width 474 height 27
type input "Thank you 🤍"
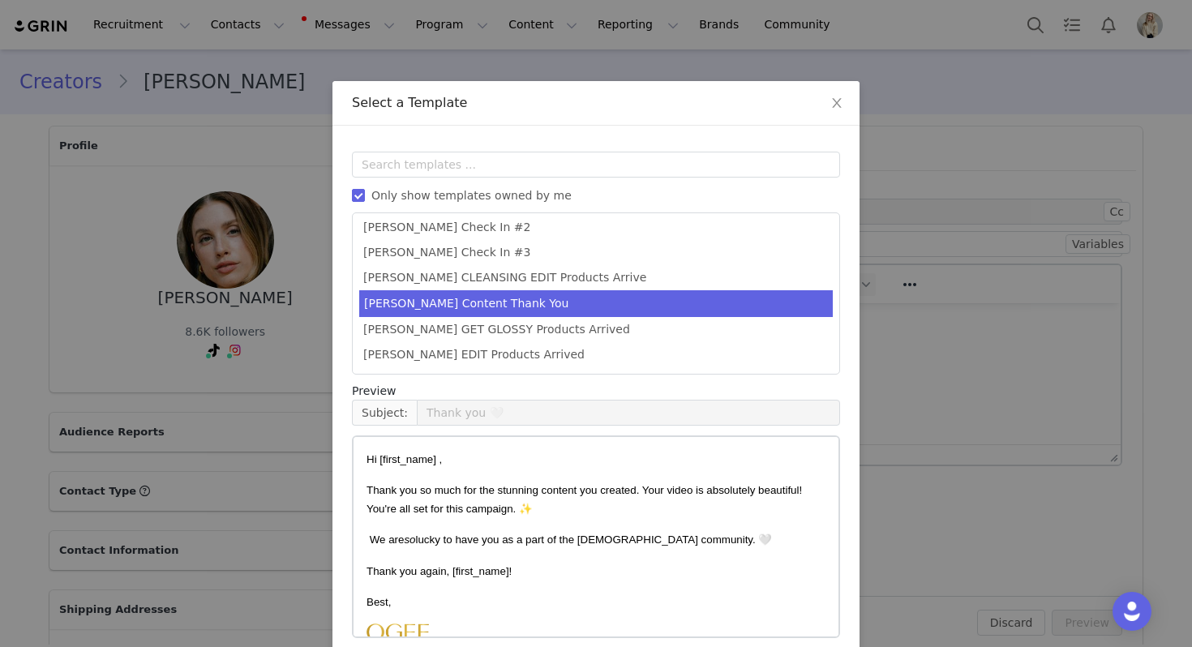
scroll to position [73, 0]
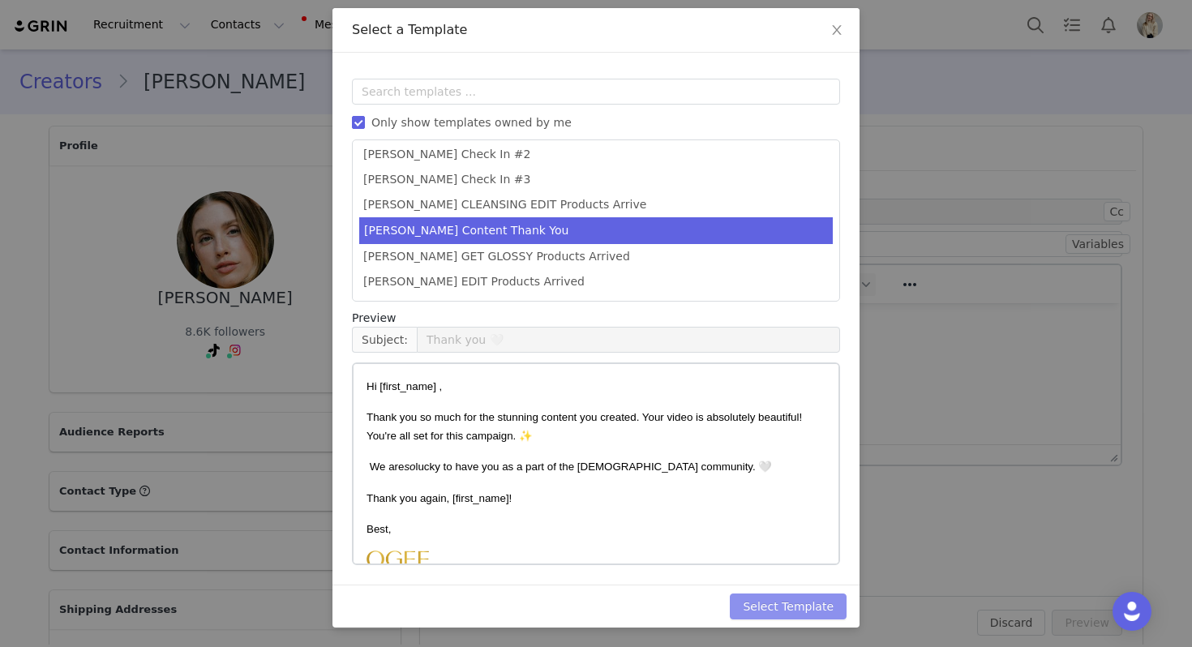
click at [795, 601] on button "Select Template" at bounding box center [788, 607] width 117 height 26
type input "Thank you 🤍"
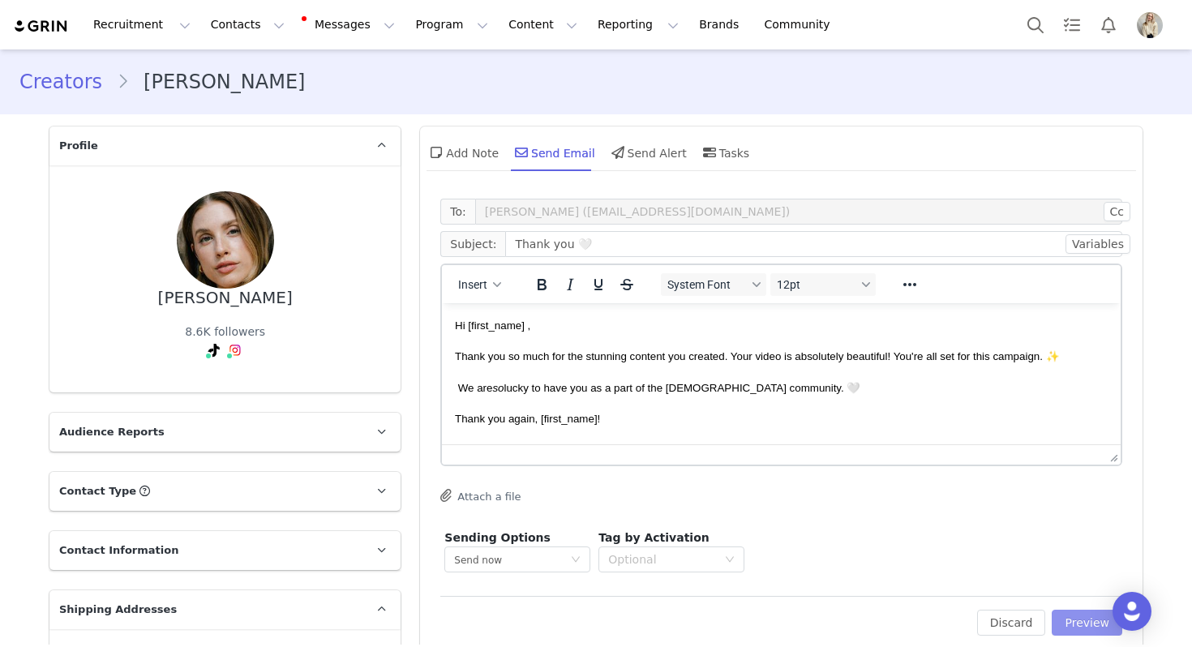
click at [1066, 620] on button "Preview" at bounding box center [1087, 623] width 71 height 26
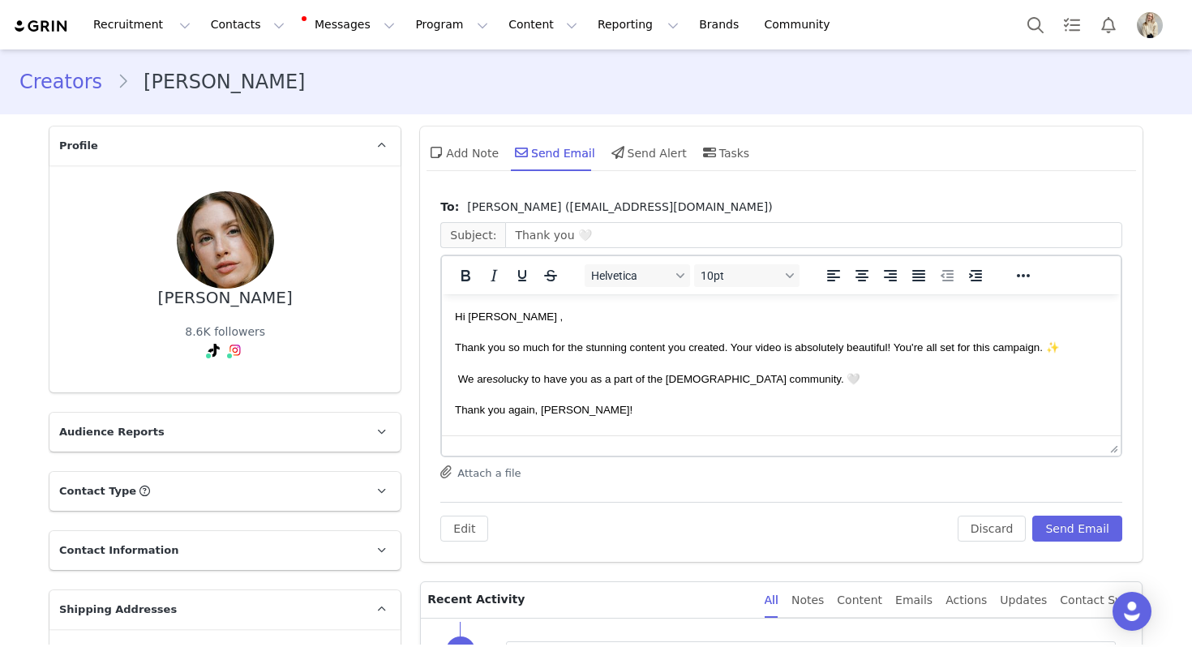
click at [1067, 542] on div "To: Kaylee Peile (peilekaylee@gmail.com) Subject: Thank you 🤍 Helvetica 10pt To…" at bounding box center [781, 376] width 723 height 371
click at [1074, 524] on button "Send Email" at bounding box center [1077, 529] width 90 height 26
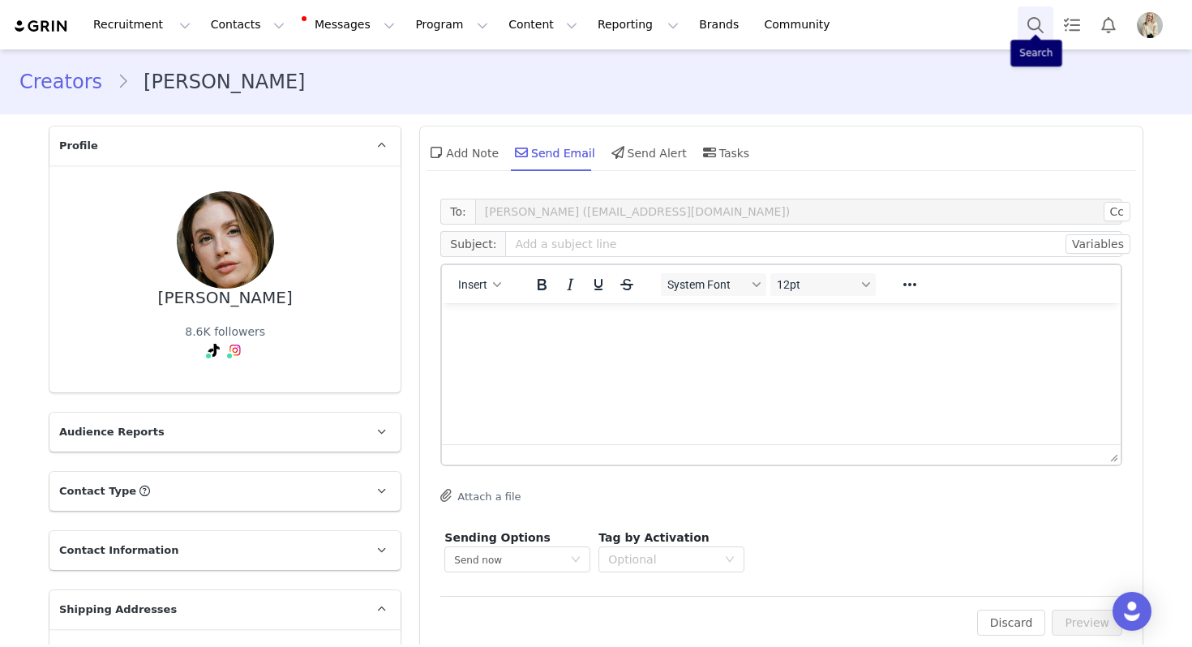
click at [1023, 21] on button "Search" at bounding box center [1036, 24] width 36 height 36
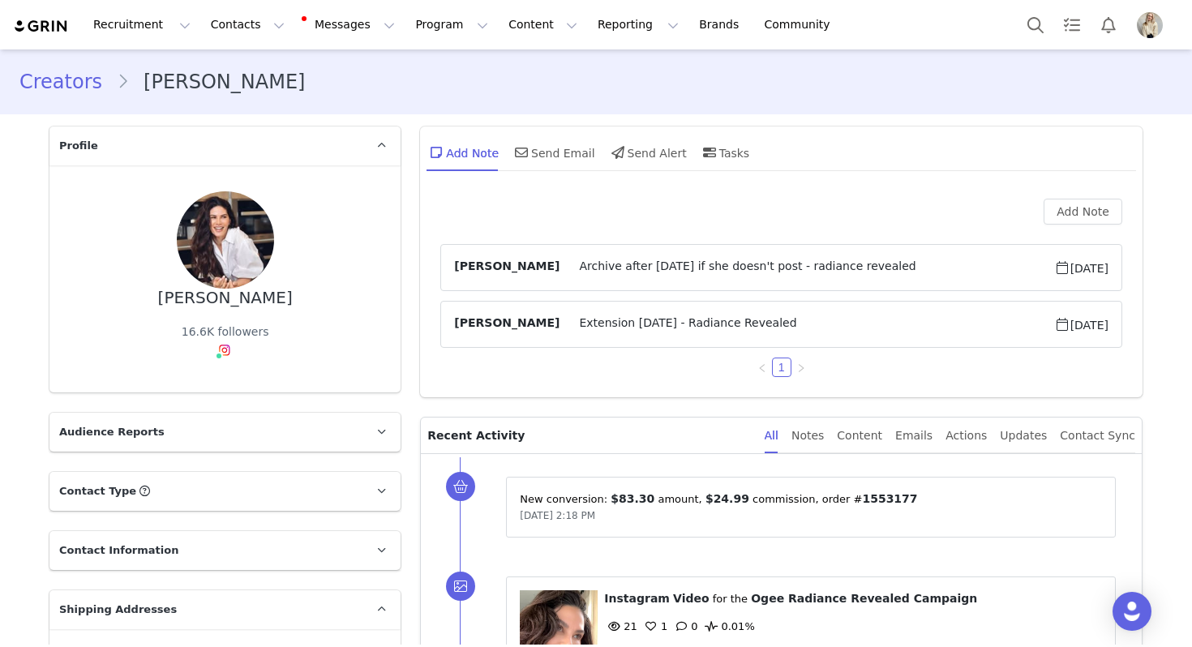
drag, startPoint x: 279, startPoint y: 301, endPoint x: 152, endPoint y: 296, distance: 127.4
click at [152, 296] on div "[PERSON_NAME] 16.6K followers" at bounding box center [224, 278] width 299 height 175
copy div "Ragan Wallake"
click at [555, 164] on div "Send Email" at bounding box center [554, 152] width 84 height 39
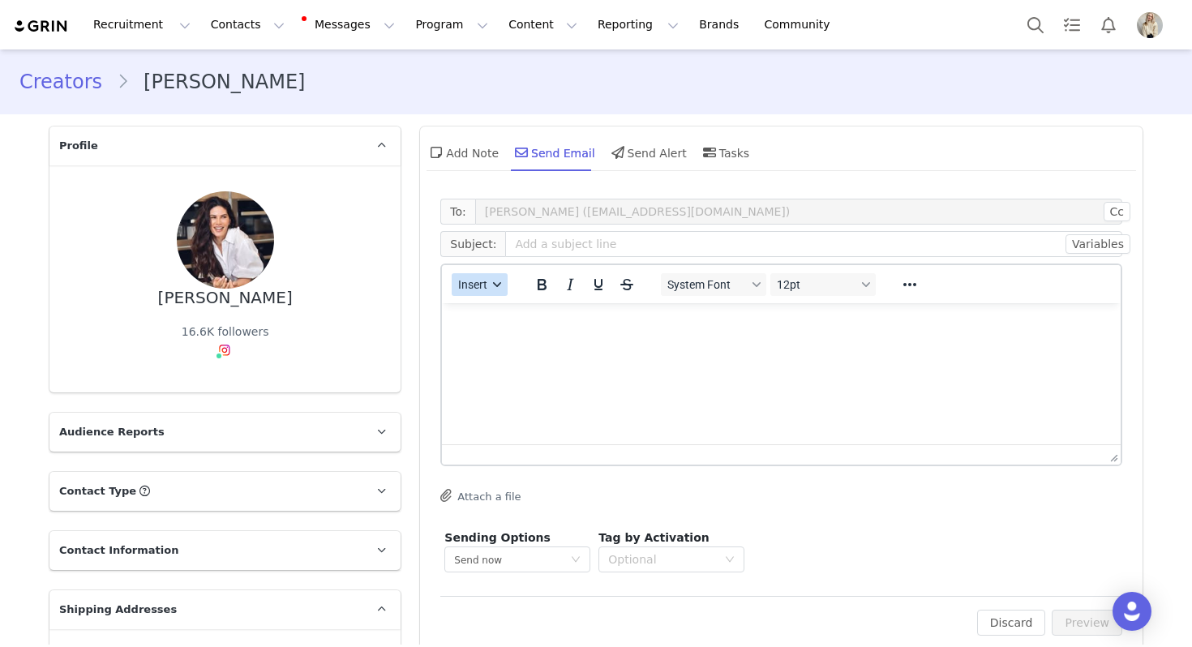
click at [481, 287] on span "Insert" at bounding box center [473, 284] width 29 height 13
click at [484, 303] on div "Insert Template" at bounding box center [538, 312] width 146 height 19
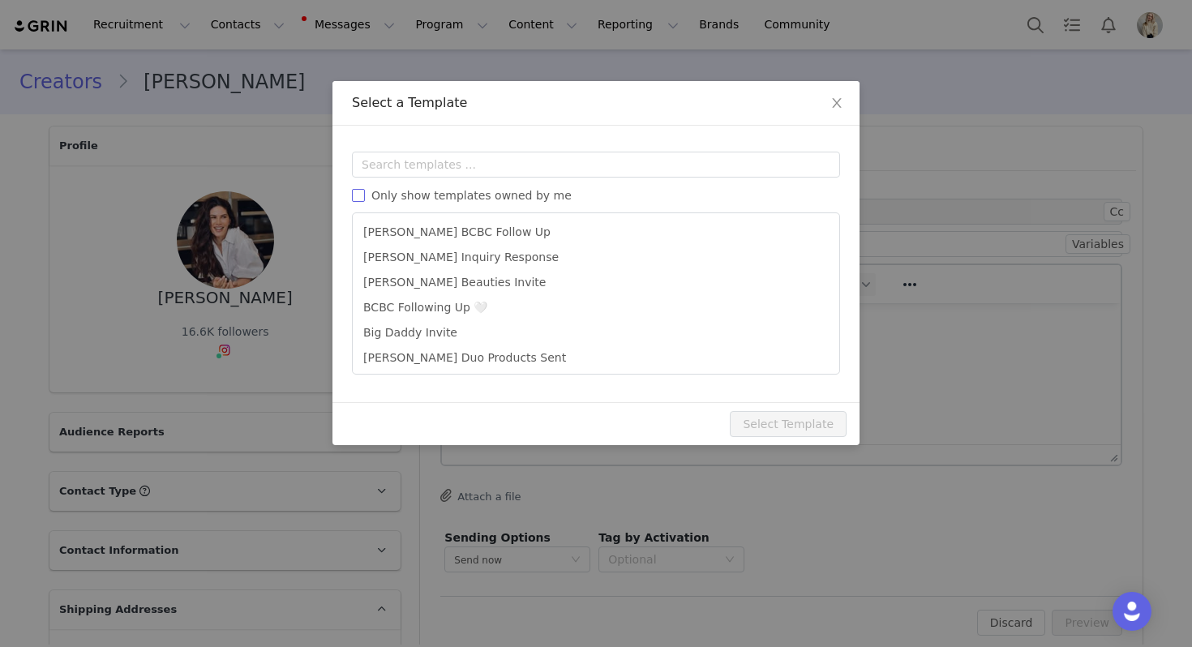
click at [506, 193] on span "Only show templates owned by me" at bounding box center [471, 195] width 213 height 13
click at [365, 193] on input "Only show templates owned by me" at bounding box center [358, 195] width 13 height 13
checkbox input "true"
click at [435, 161] on input "text" at bounding box center [596, 165] width 488 height 26
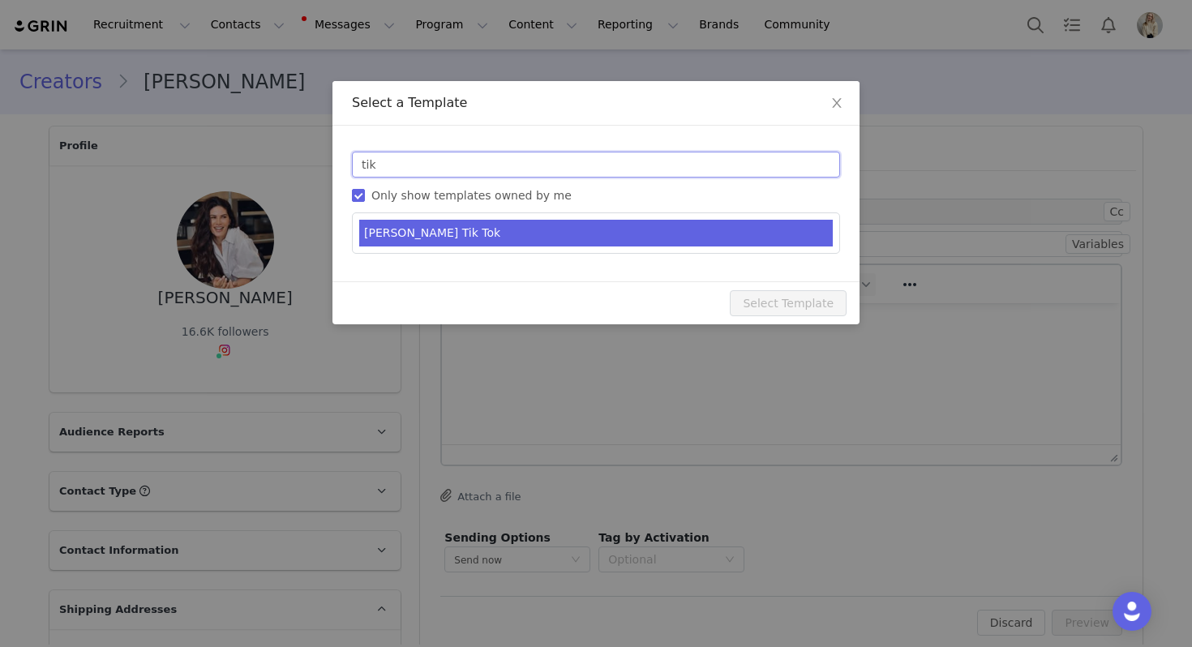
type input "tik"
type input "Just one more thing 💛"
click at [449, 229] on li "[PERSON_NAME] Tik Tok" at bounding box center [596, 233] width 474 height 27
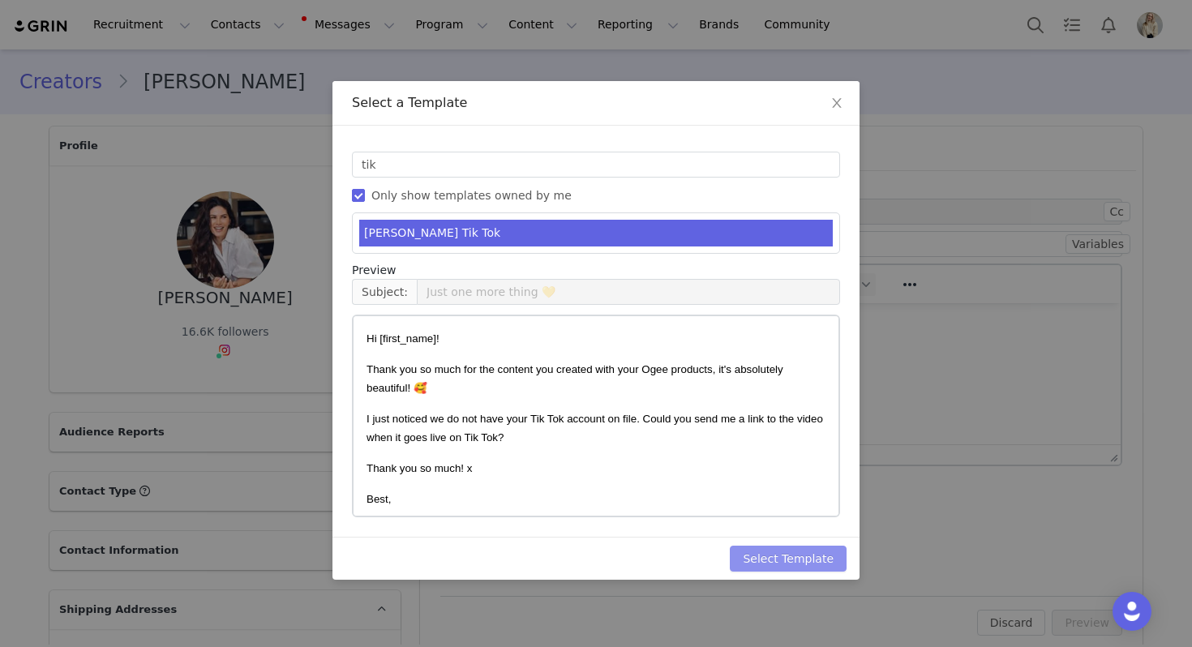
click at [809, 553] on button "Select Template" at bounding box center [788, 559] width 117 height 26
type input "Just one more thing 💛"
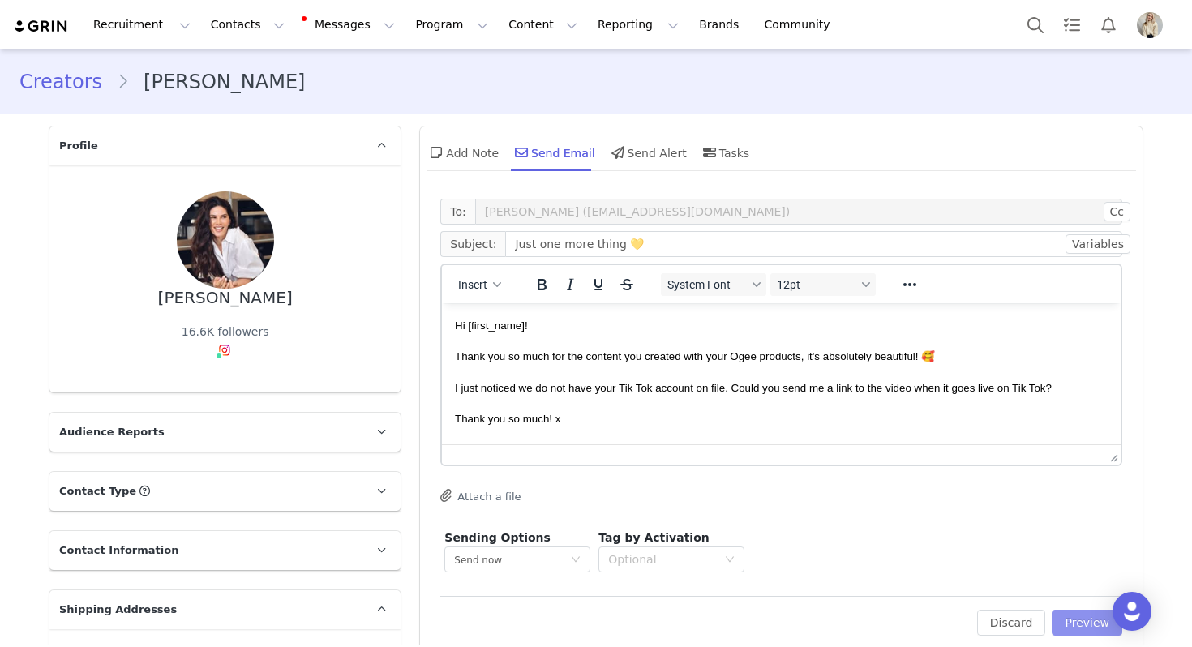
click at [1074, 626] on button "Preview" at bounding box center [1087, 623] width 71 height 26
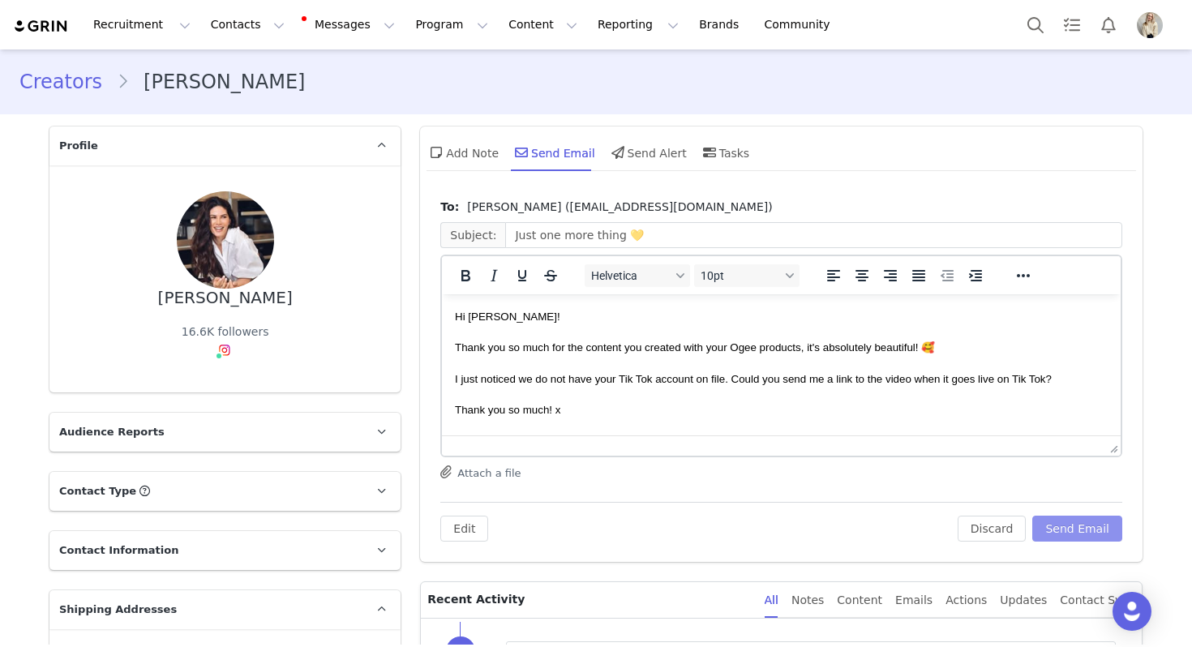
click at [1073, 516] on button "Send Email" at bounding box center [1077, 529] width 90 height 26
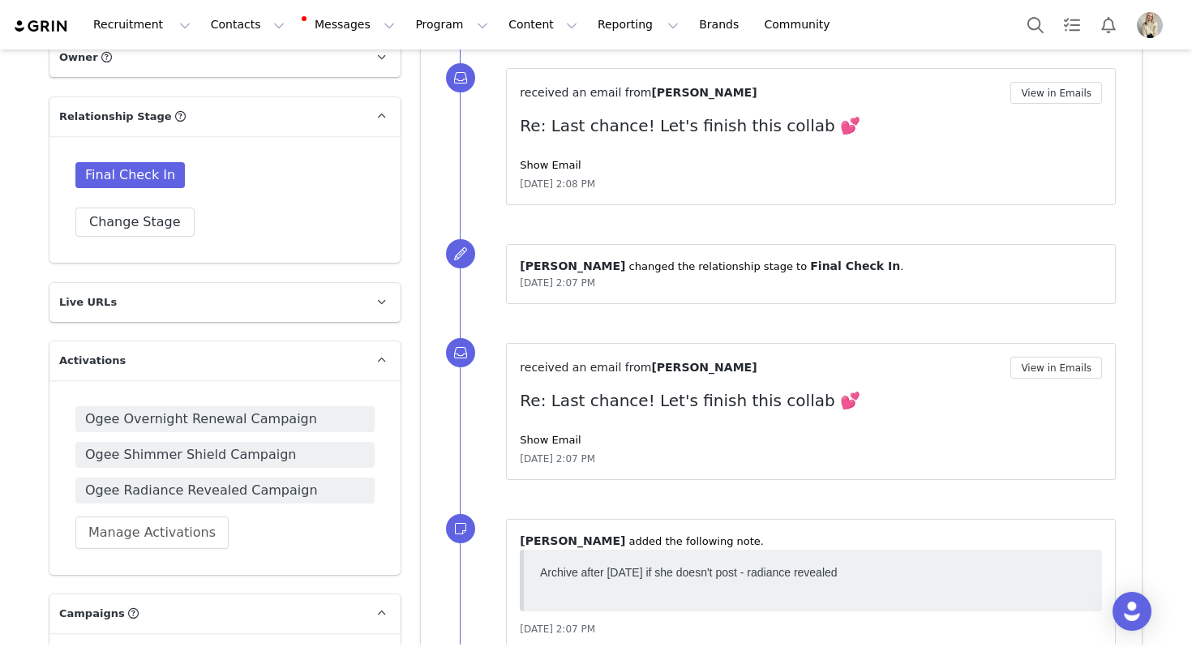
scroll to position [1104, 0]
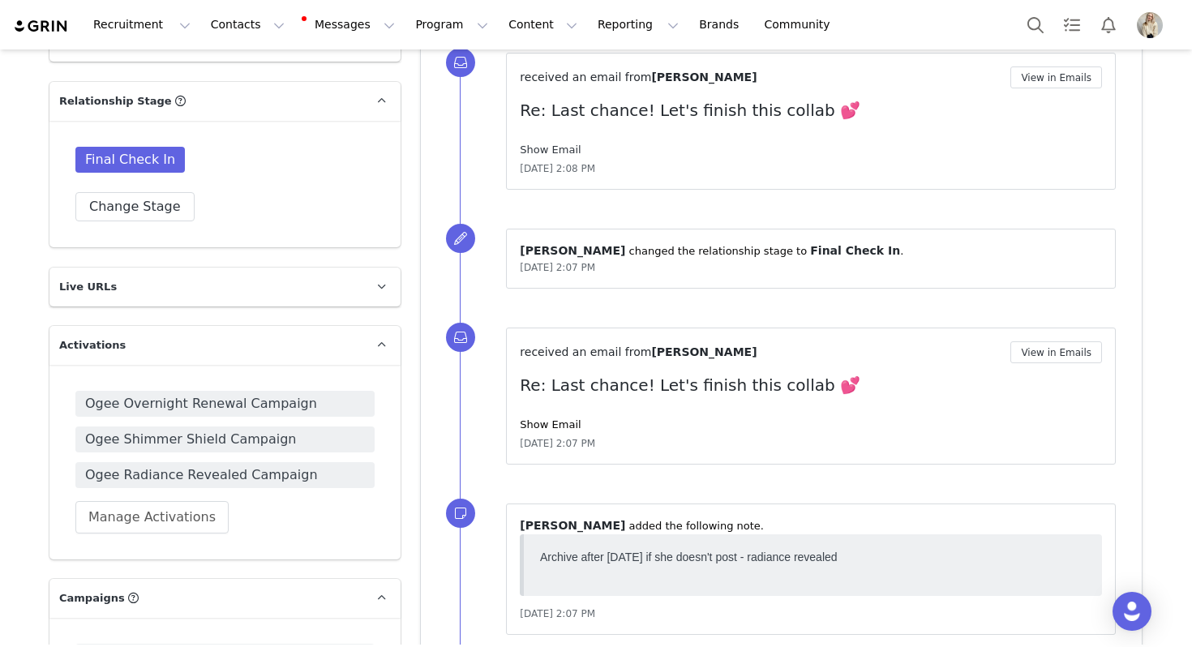
click at [564, 153] on link "Show Email" at bounding box center [550, 150] width 61 height 12
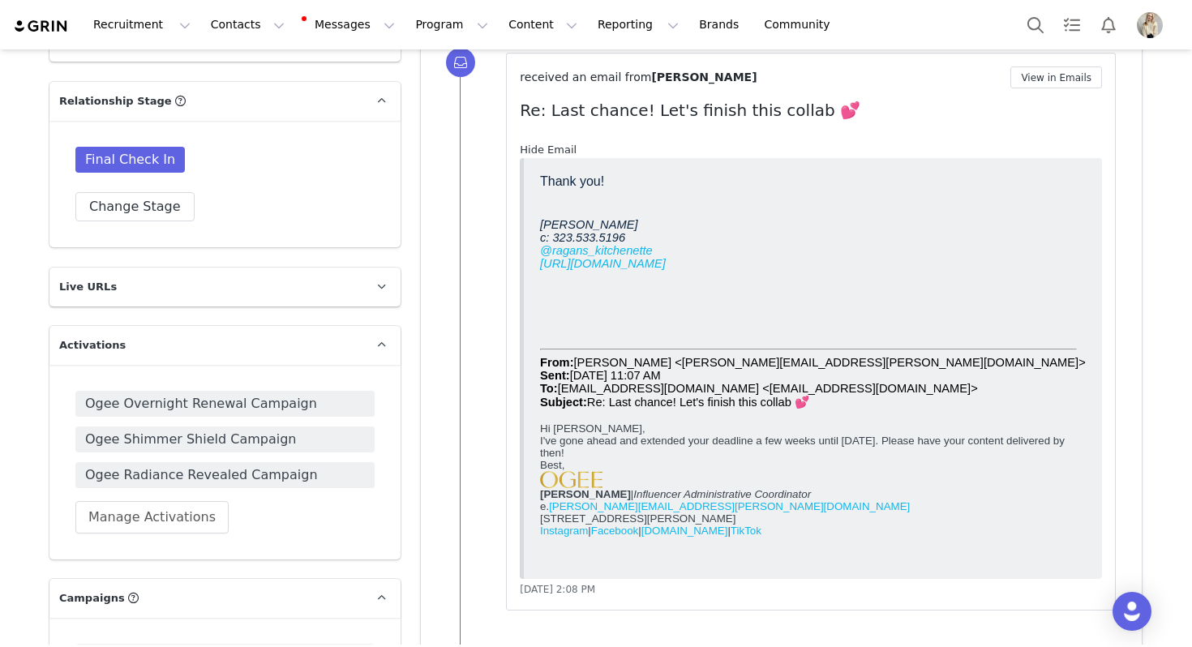
scroll to position [0, 0]
click at [561, 148] on link "Hide Email" at bounding box center [548, 150] width 57 height 12
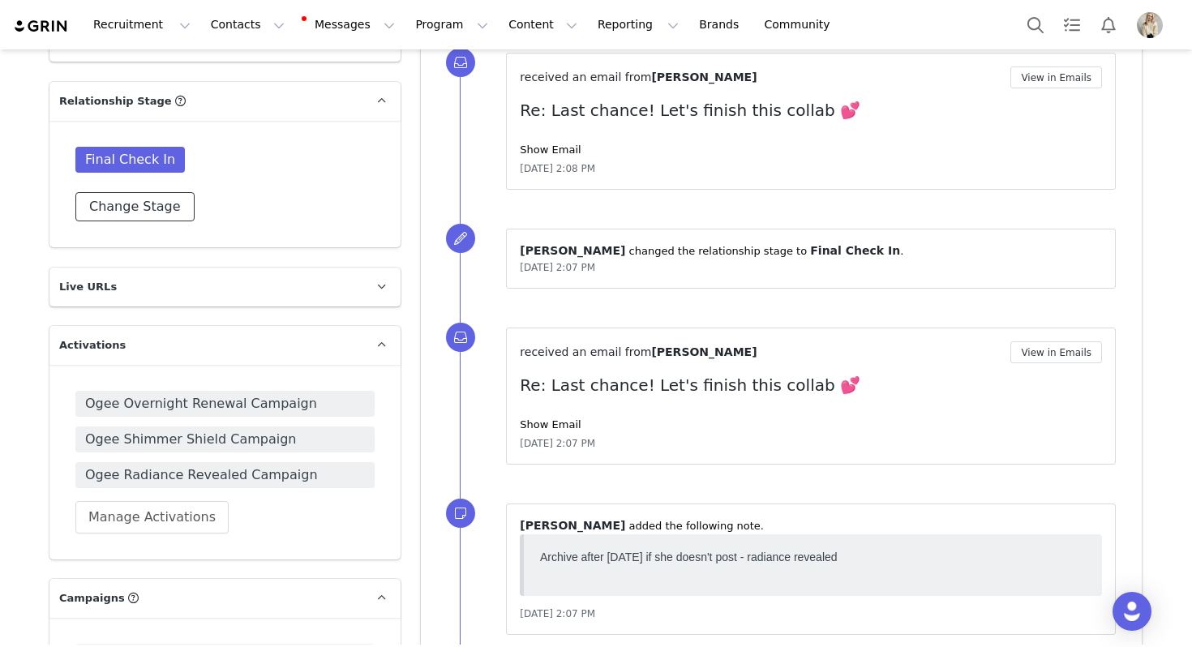
click at [128, 192] on button "Change Stage" at bounding box center [134, 206] width 119 height 29
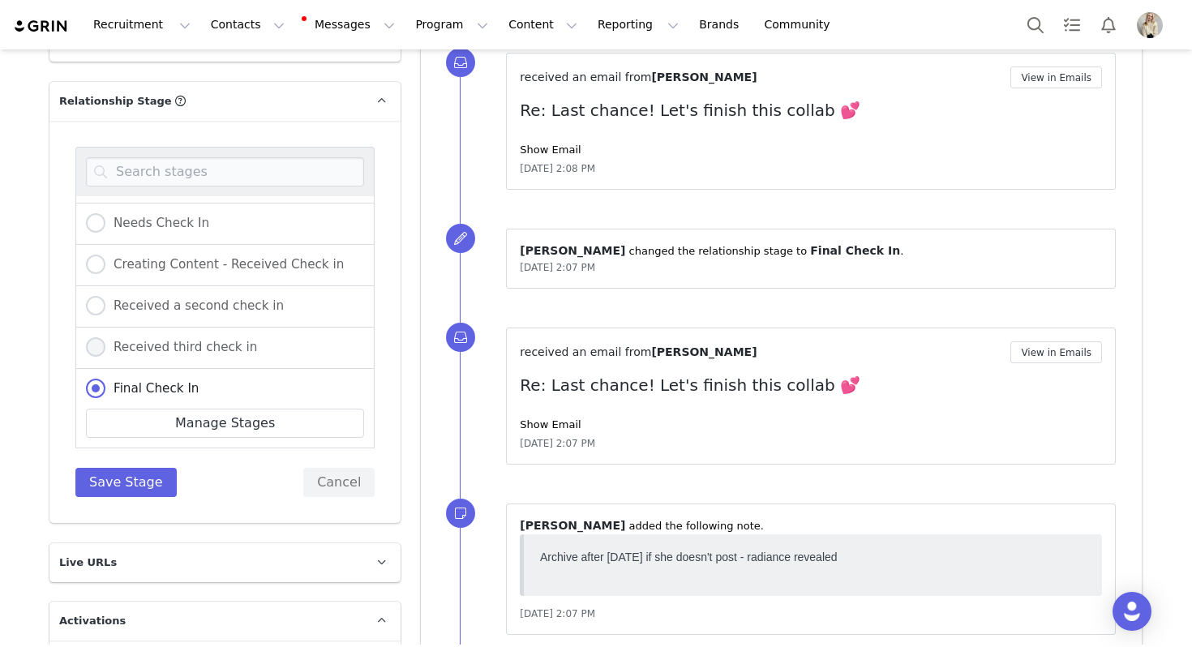
scroll to position [201, 0]
click at [165, 339] on span "Received third check in" at bounding box center [181, 346] width 152 height 15
click at [105, 337] on input "Received third check in" at bounding box center [95, 347] width 19 height 21
radio input "true"
radio input "false"
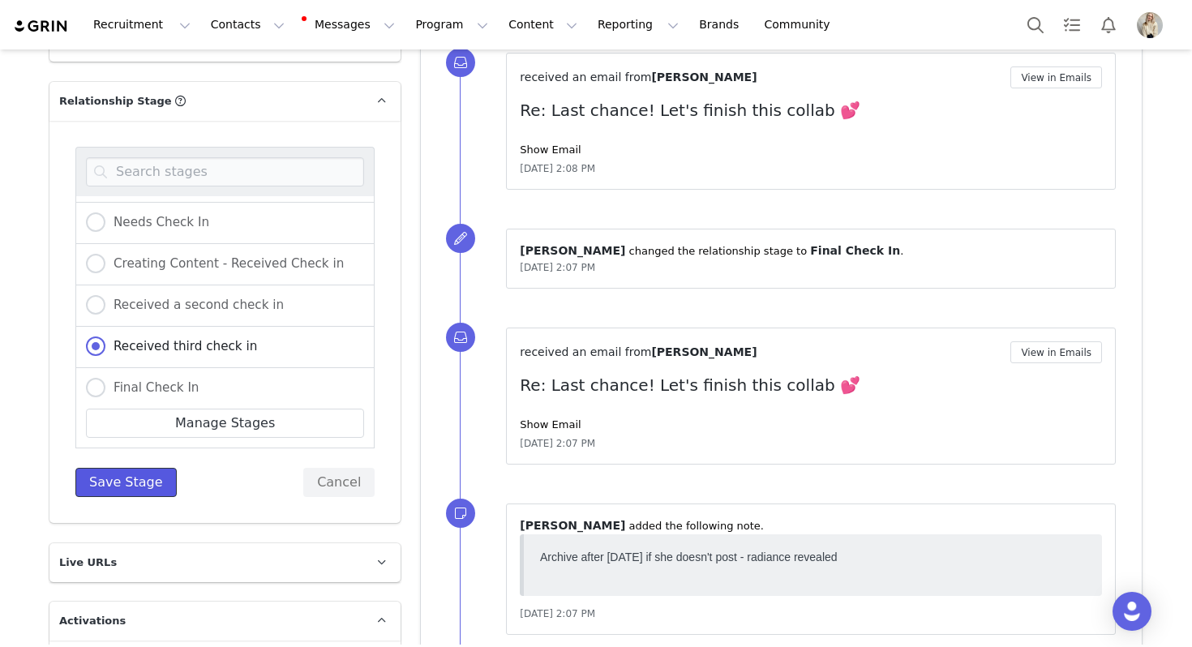
click at [141, 470] on button "Save Stage" at bounding box center [125, 482] width 101 height 29
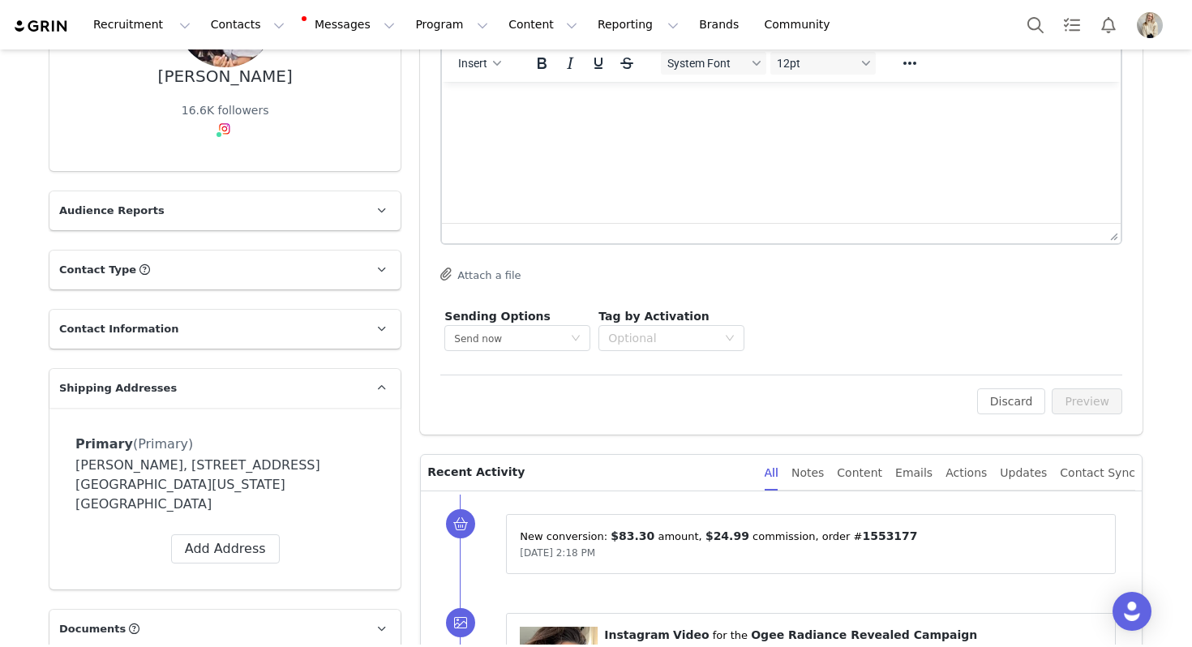
scroll to position [0, 0]
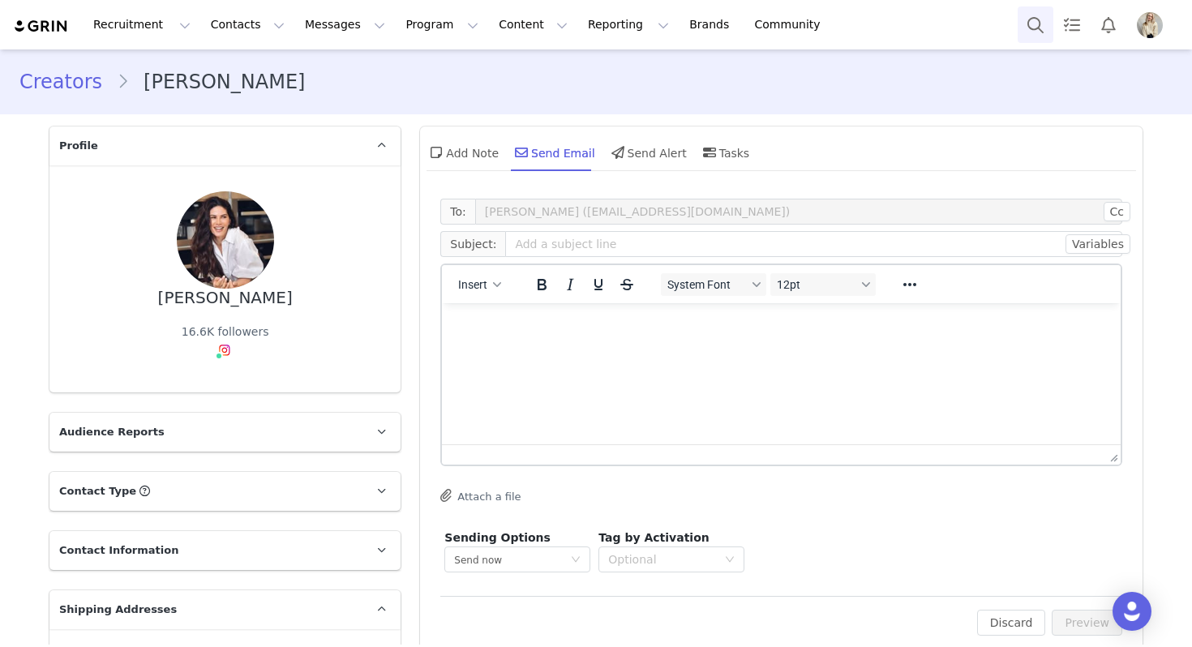
click at [1027, 18] on button "Search" at bounding box center [1036, 24] width 36 height 36
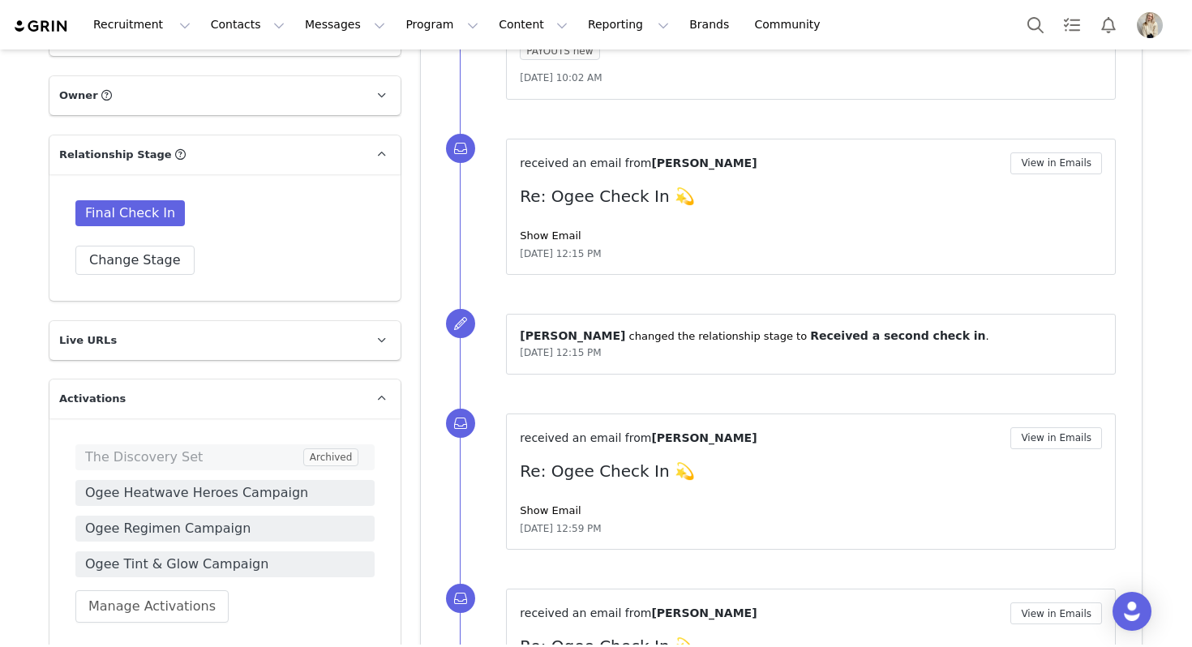
scroll to position [1130, 0]
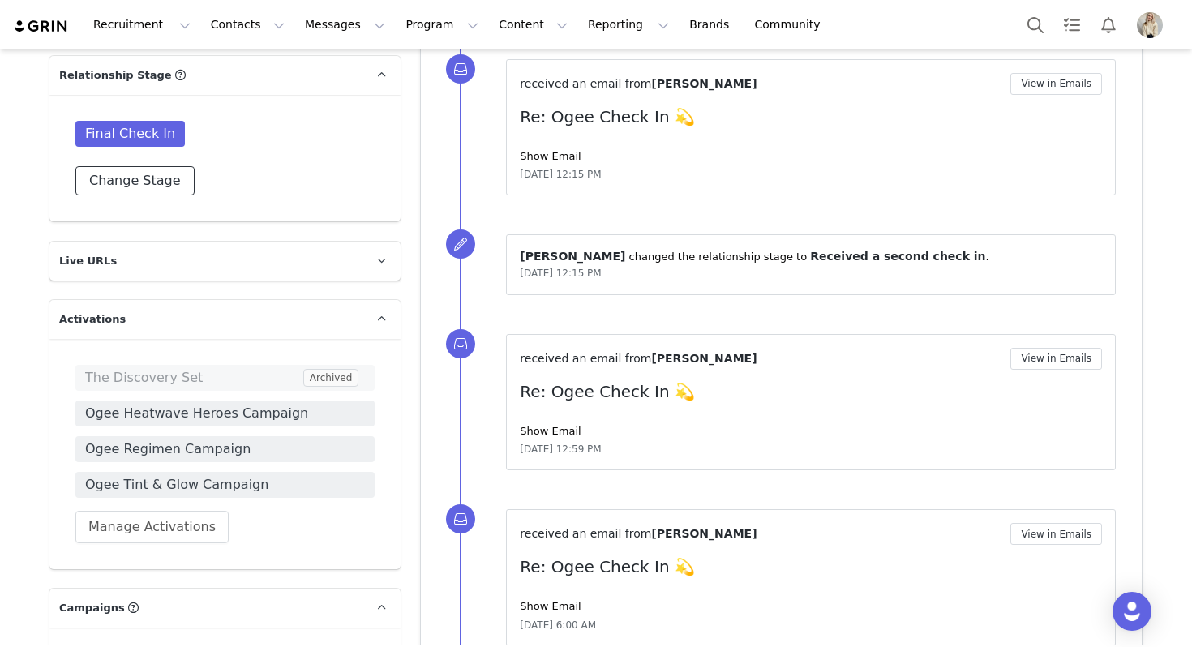
click at [138, 174] on button "Change Stage" at bounding box center [134, 180] width 119 height 29
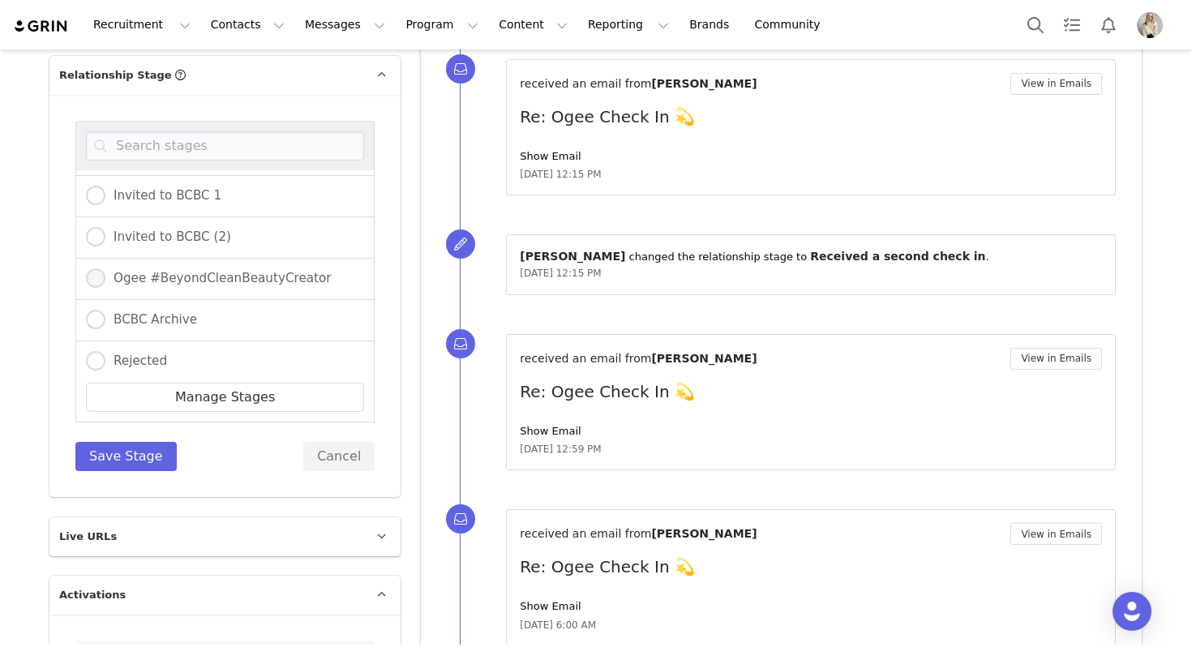
scroll to position [529, 0]
click at [215, 234] on span "Ogee #BeyondCleanBeautyCreator" at bounding box center [218, 241] width 226 height 15
click at [105, 231] on input "Ogee #BeyondCleanBeautyCreator" at bounding box center [95, 241] width 19 height 21
radio input "true"
radio input "false"
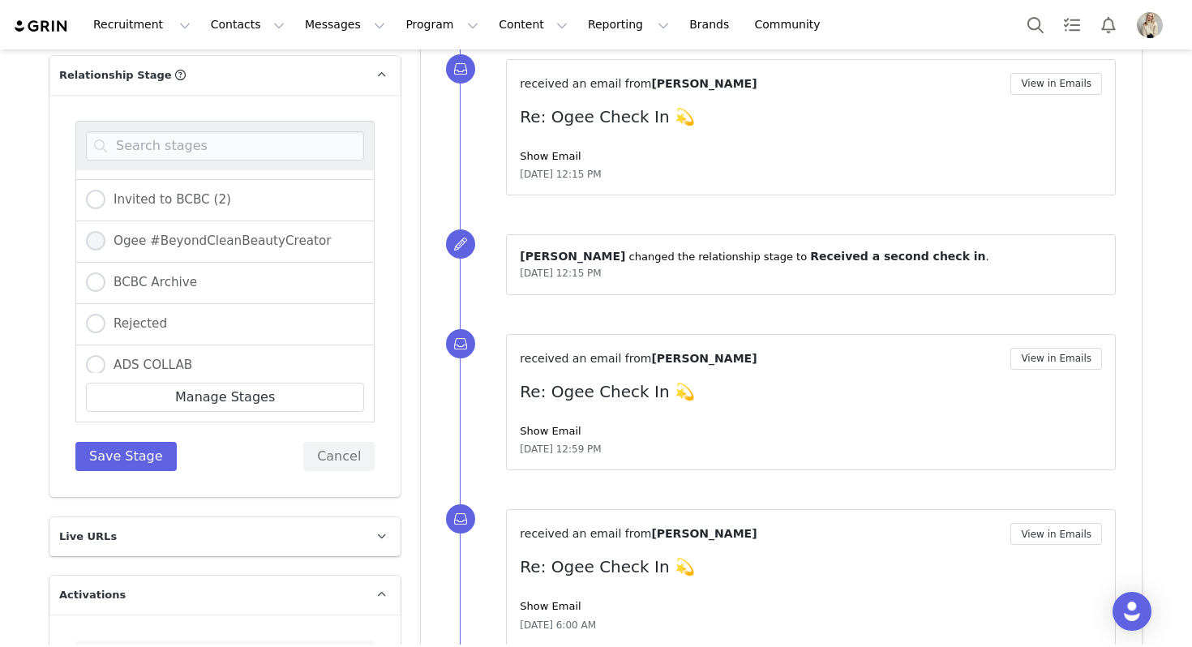
radio input "true"
click at [123, 442] on button "Save Stage" at bounding box center [125, 456] width 101 height 29
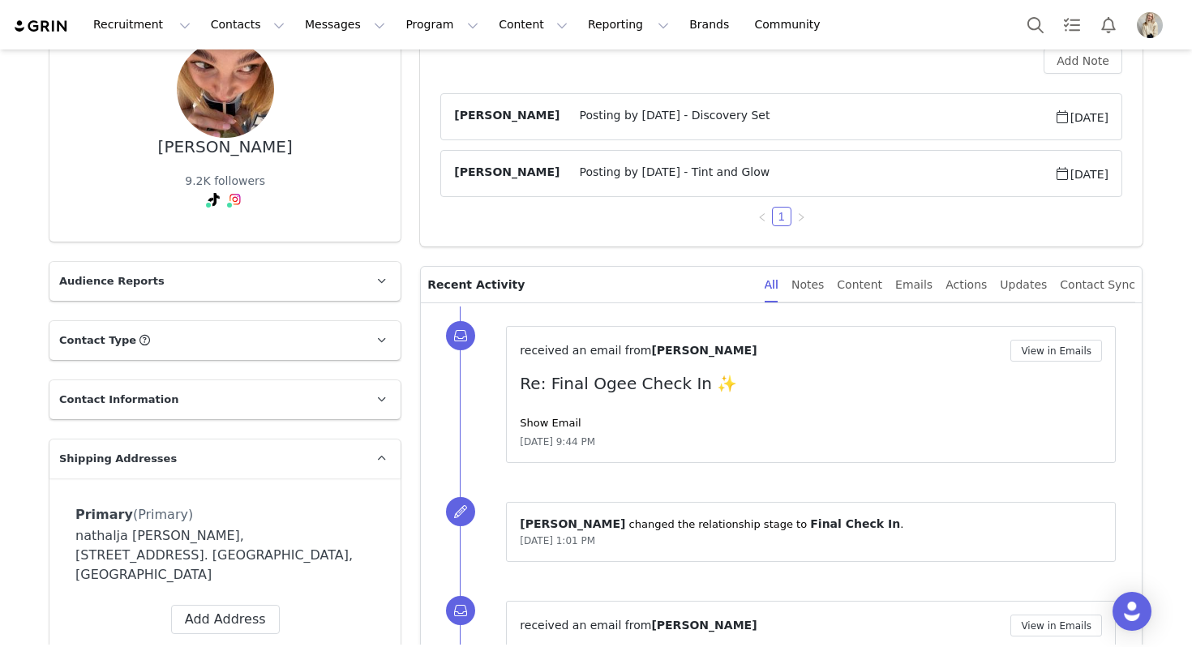
scroll to position [0, 0]
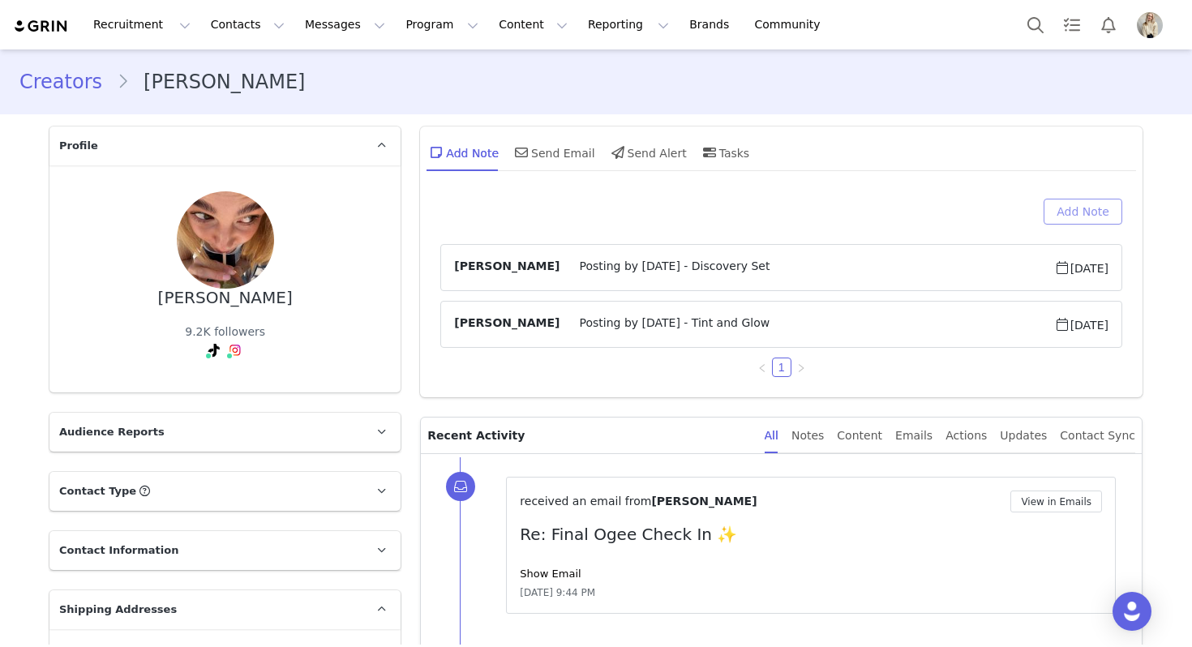
click at [1096, 207] on button "Add Note" at bounding box center [1083, 212] width 79 height 26
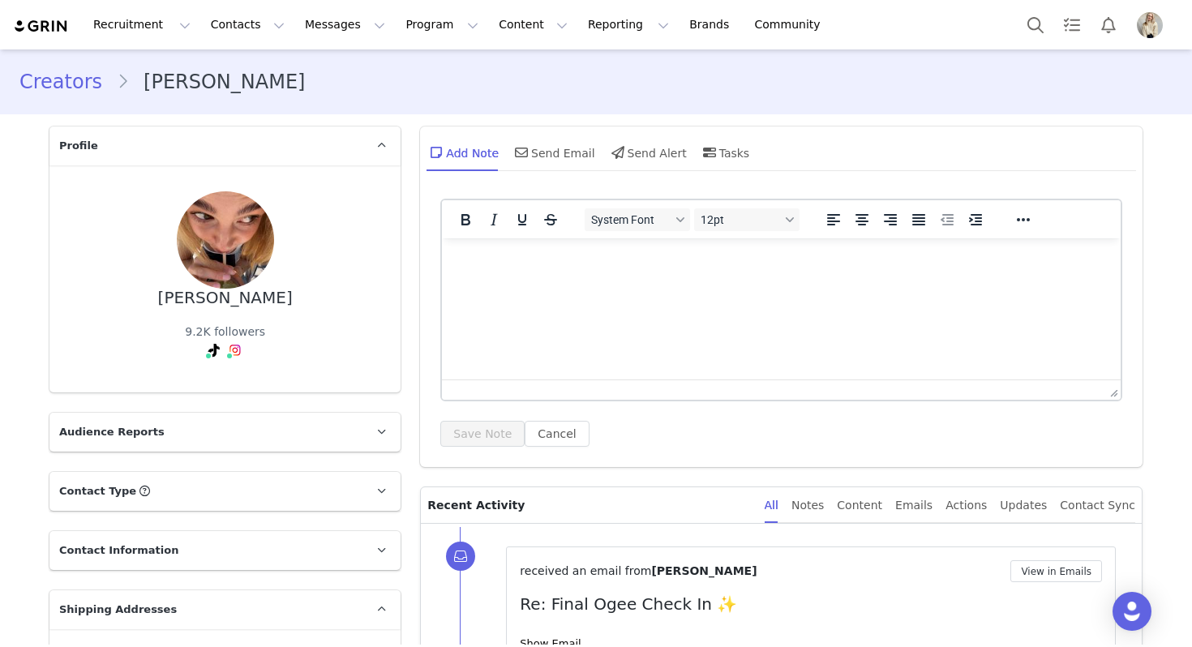
click at [590, 282] on html at bounding box center [781, 260] width 679 height 44
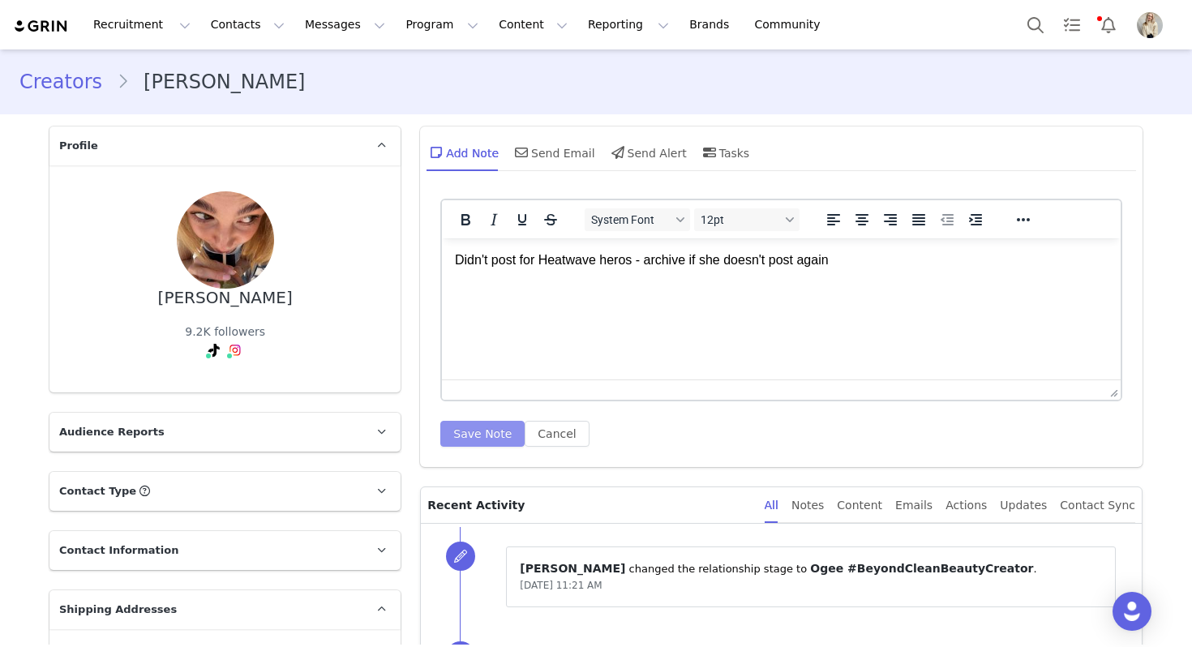
click at [461, 436] on button "Save Note" at bounding box center [482, 434] width 84 height 26
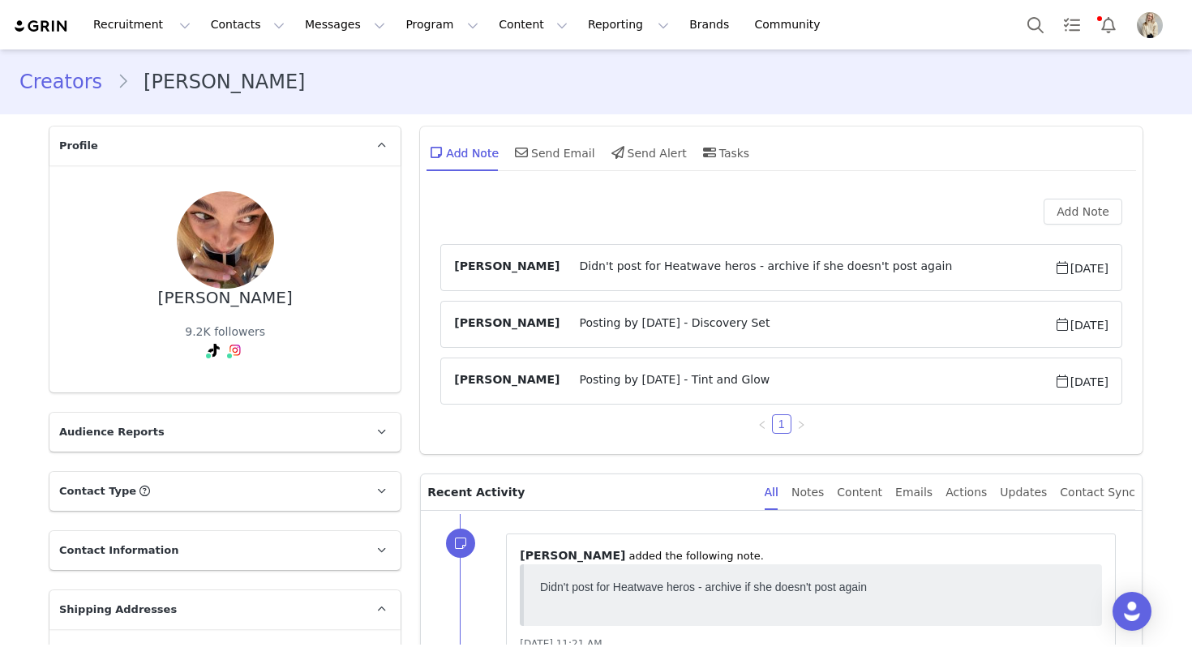
click at [1043, 44] on div "Recruitment Recruitment Creator Search Curated Lists Landing Pages Web Extensio…" at bounding box center [596, 24] width 1192 height 49
click at [1042, 42] on button "Search" at bounding box center [1036, 24] width 36 height 36
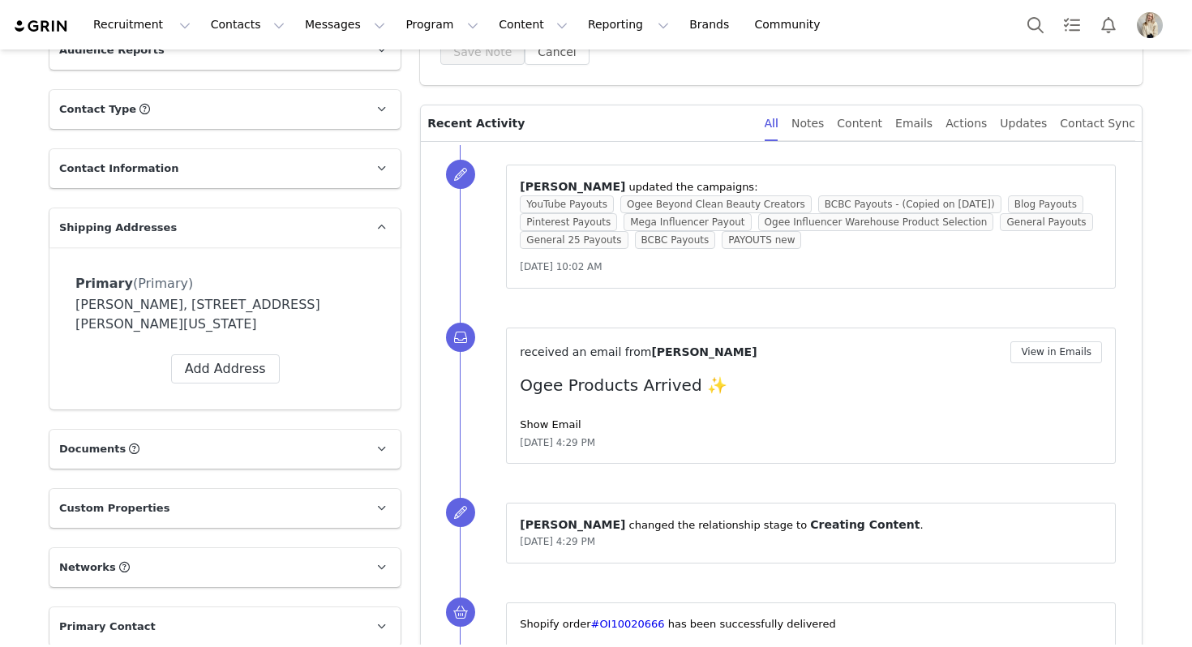
scroll to position [7, 0]
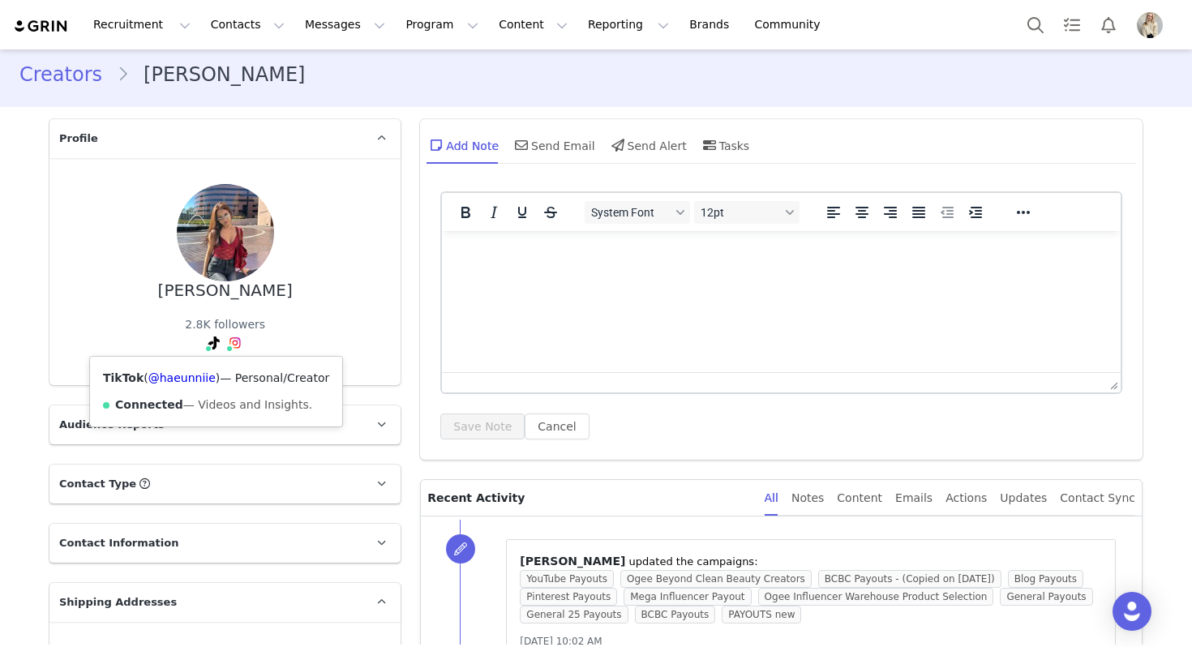
click at [225, 384] on span "— Personal/Creator" at bounding box center [274, 377] width 109 height 13
click at [223, 379] on link "@phoebe.llee" at bounding box center [234, 377] width 78 height 13
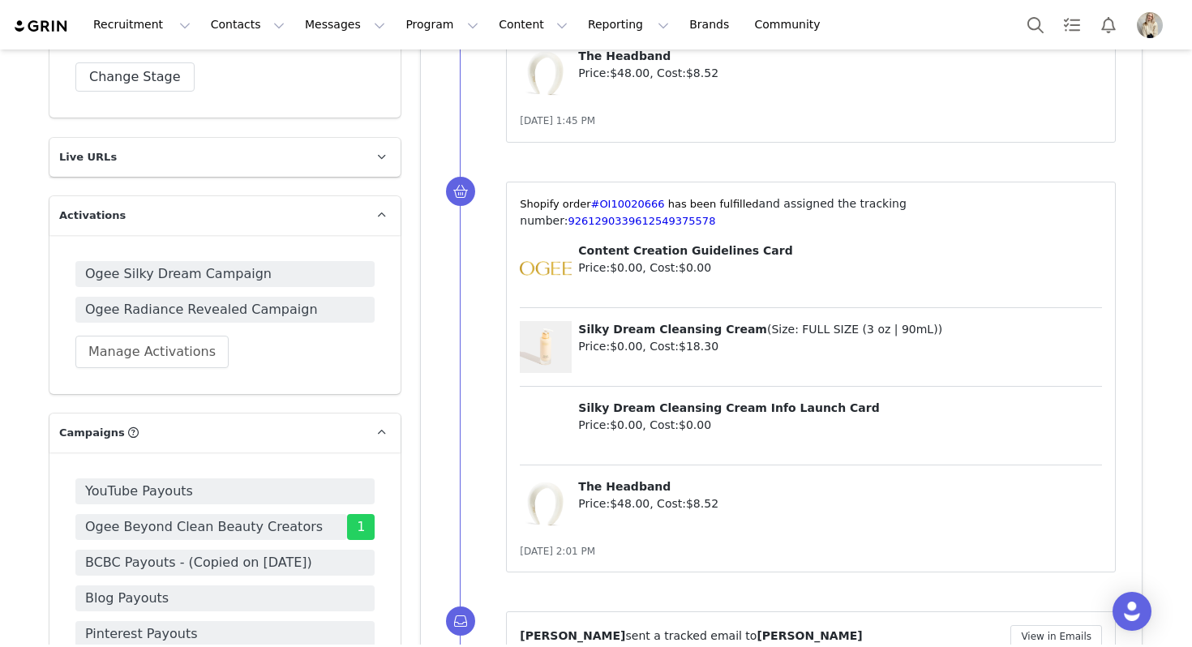
scroll to position [1052, 0]
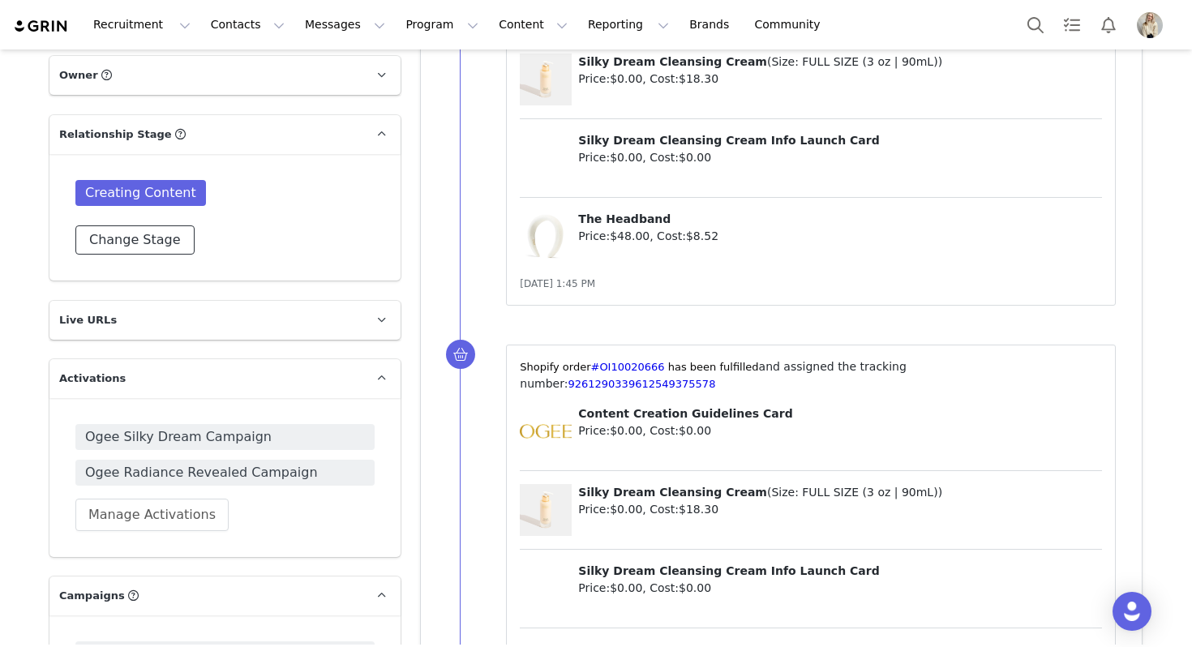
click at [125, 244] on button "Change Stage" at bounding box center [134, 239] width 119 height 29
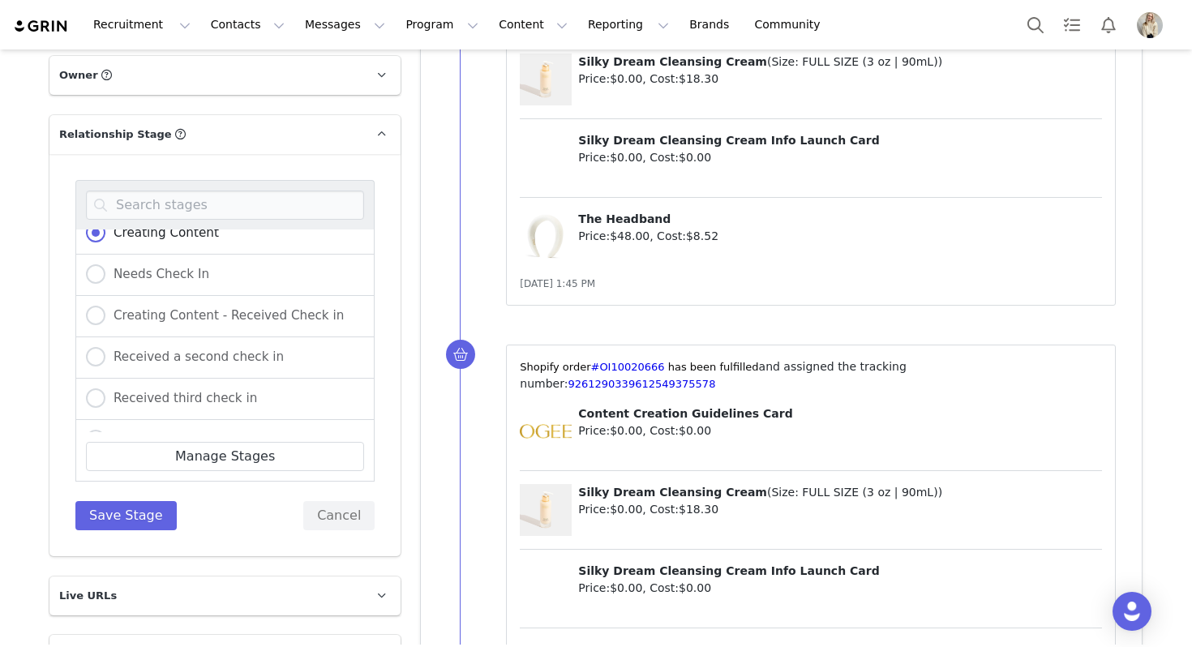
scroll to position [178, 0]
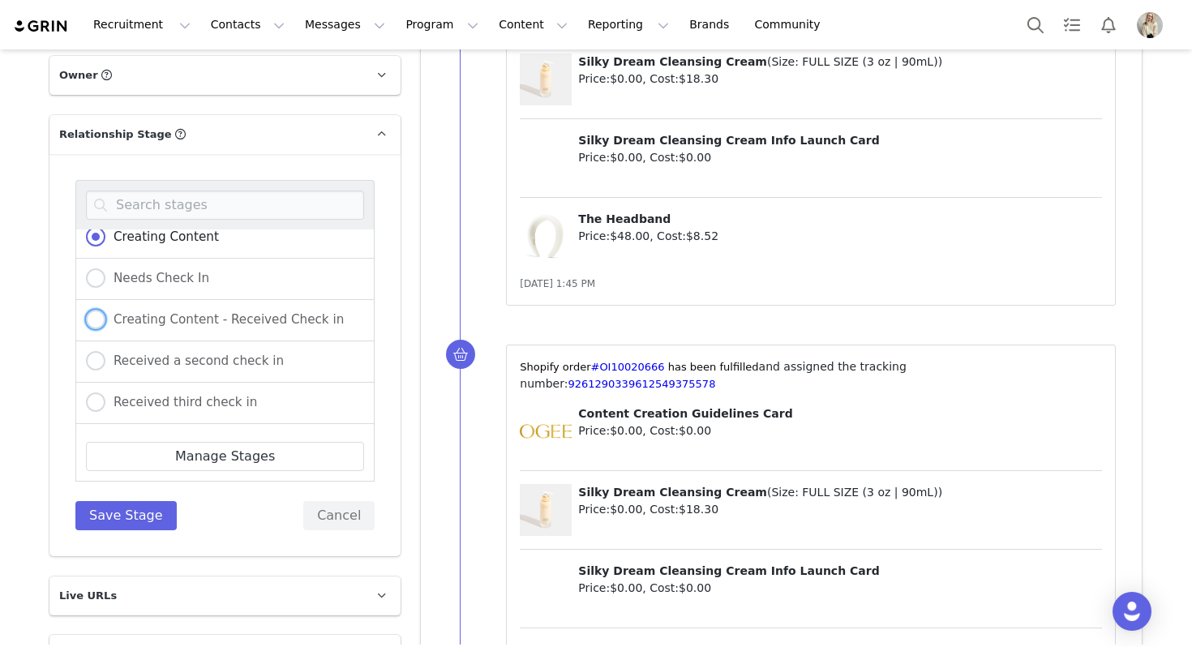
click at [231, 323] on span "Creating Content - Received Check in" at bounding box center [224, 319] width 238 height 15
click at [105, 323] on input "Creating Content - Received Check in" at bounding box center [95, 320] width 19 height 21
radio input "true"
radio input "false"
radio input "true"
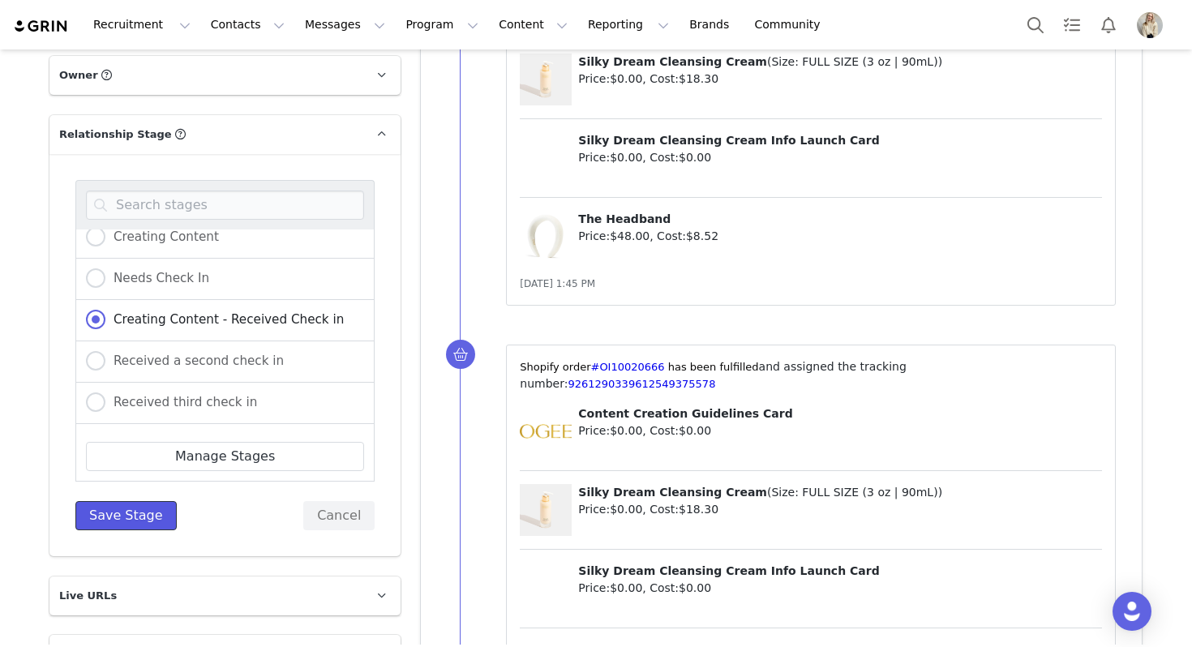
click at [147, 514] on button "Save Stage" at bounding box center [125, 515] width 101 height 29
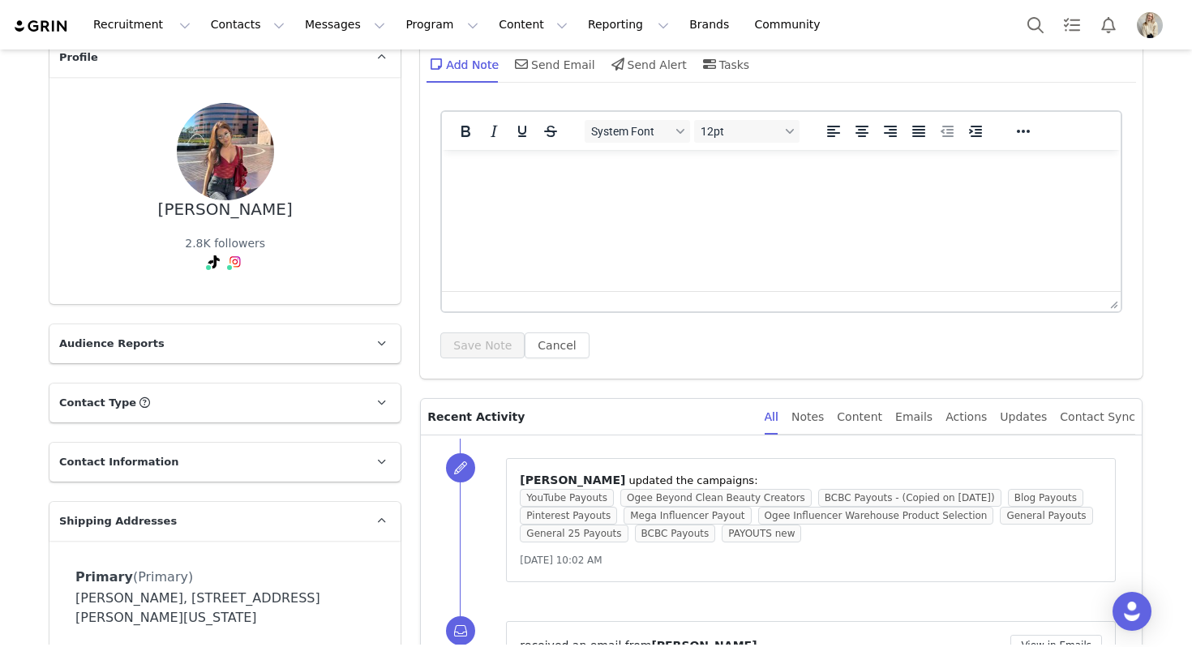
scroll to position [0, 0]
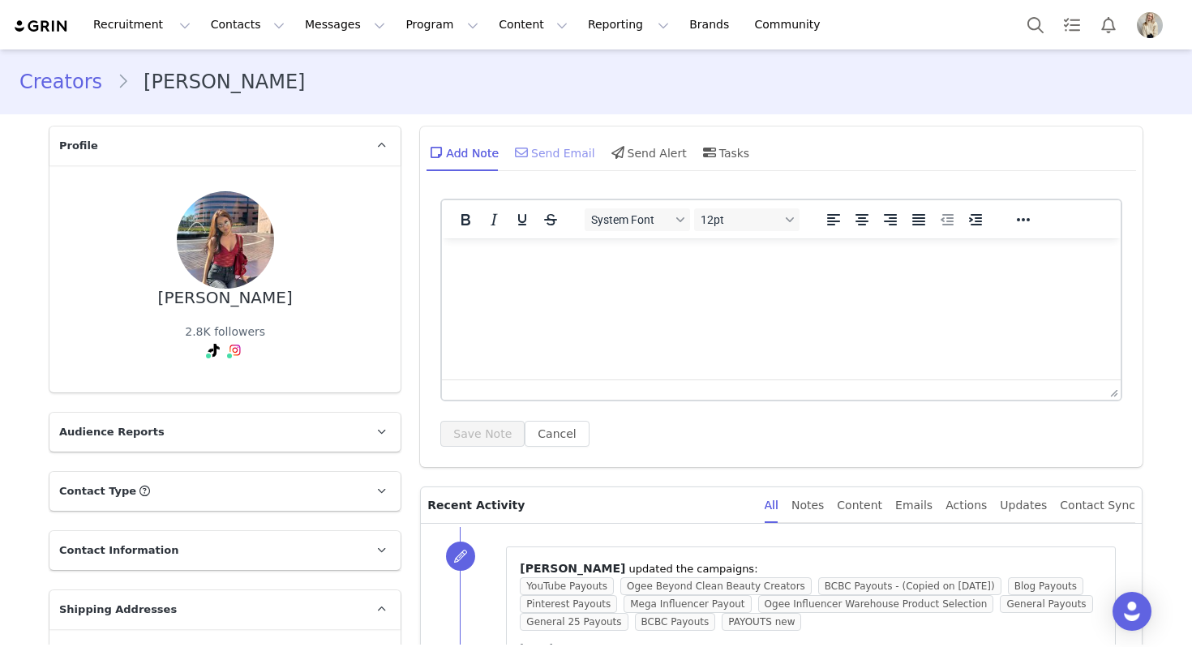
click at [551, 157] on div "Send Email" at bounding box center [554, 152] width 84 height 39
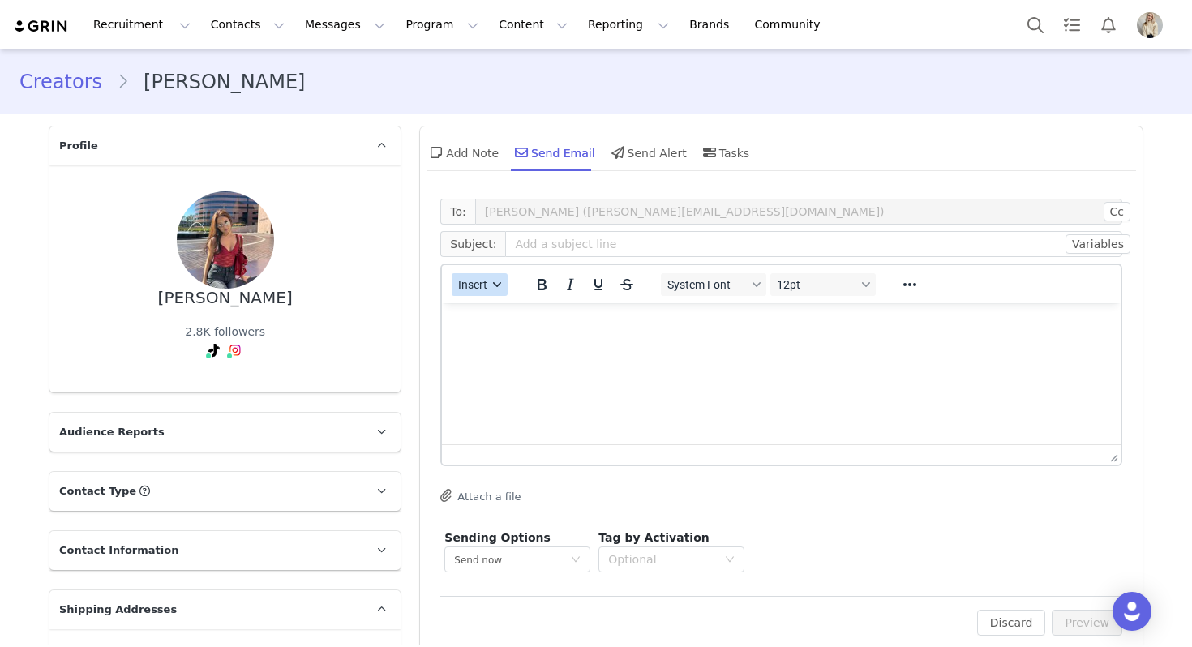
click at [496, 293] on button "Insert" at bounding box center [480, 284] width 56 height 23
click at [498, 312] on div "Insert Template" at bounding box center [538, 312] width 146 height 19
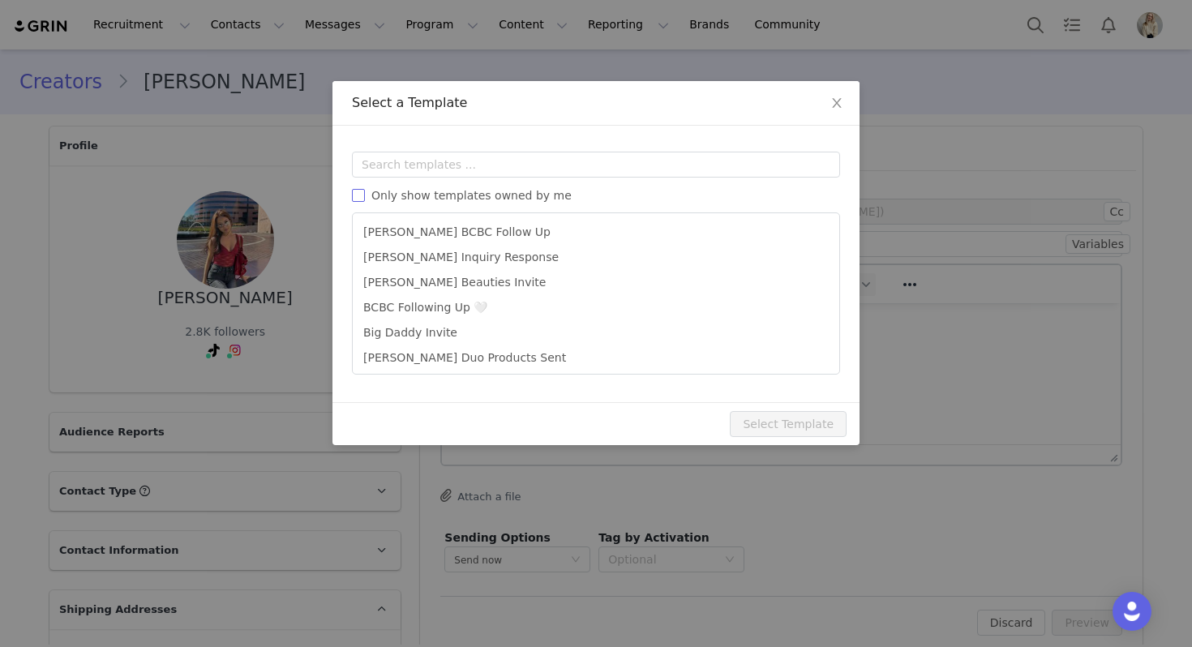
click at [497, 196] on span "Only show templates owned by me" at bounding box center [471, 195] width 213 height 13
click at [365, 196] on input "Only show templates owned by me" at bounding box center [358, 195] width 13 height 13
checkbox input "true"
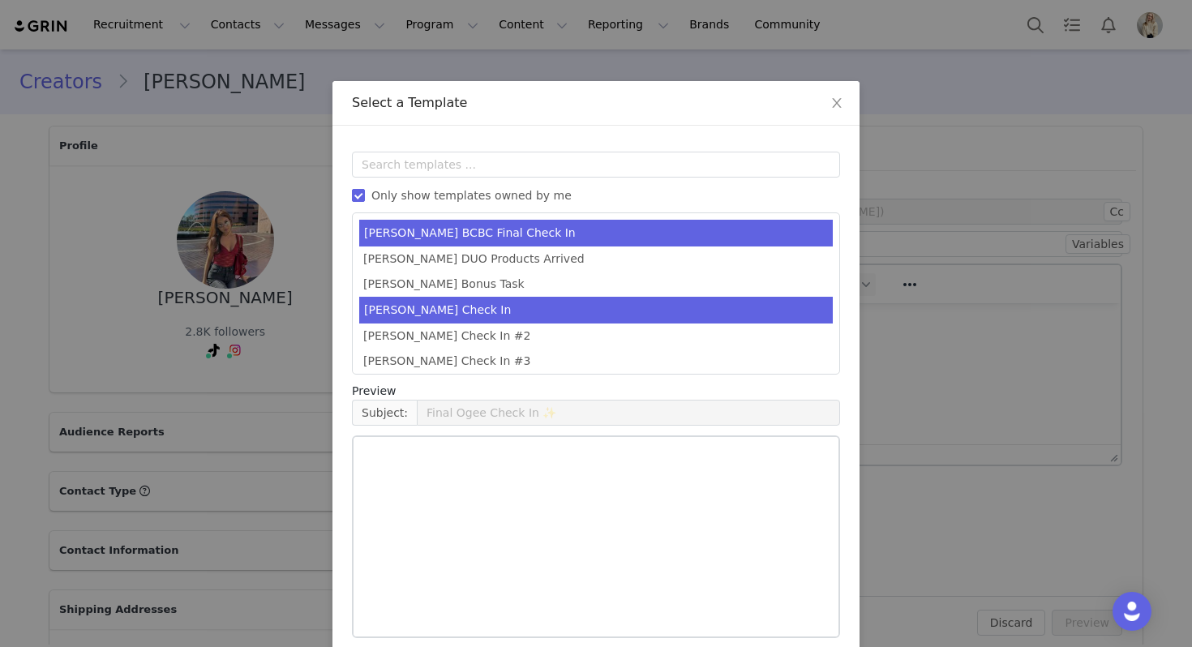
click at [462, 318] on li "[PERSON_NAME] Check In" at bounding box center [596, 310] width 474 height 27
type input "Ogee Check In 💫"
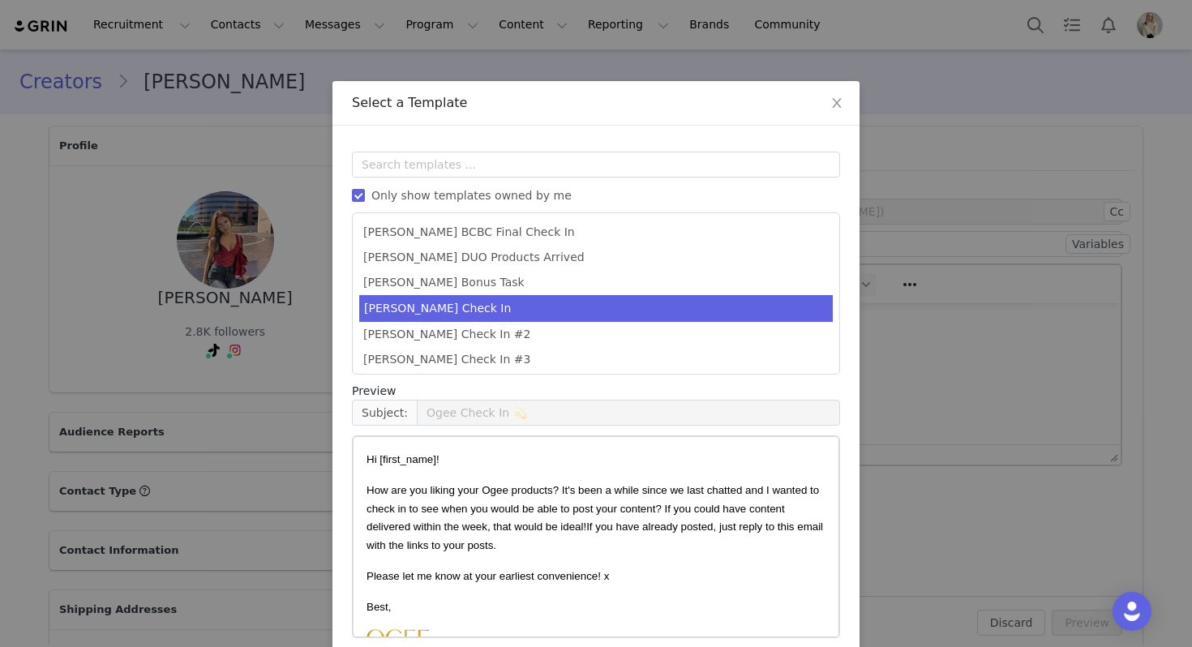
scroll to position [73, 0]
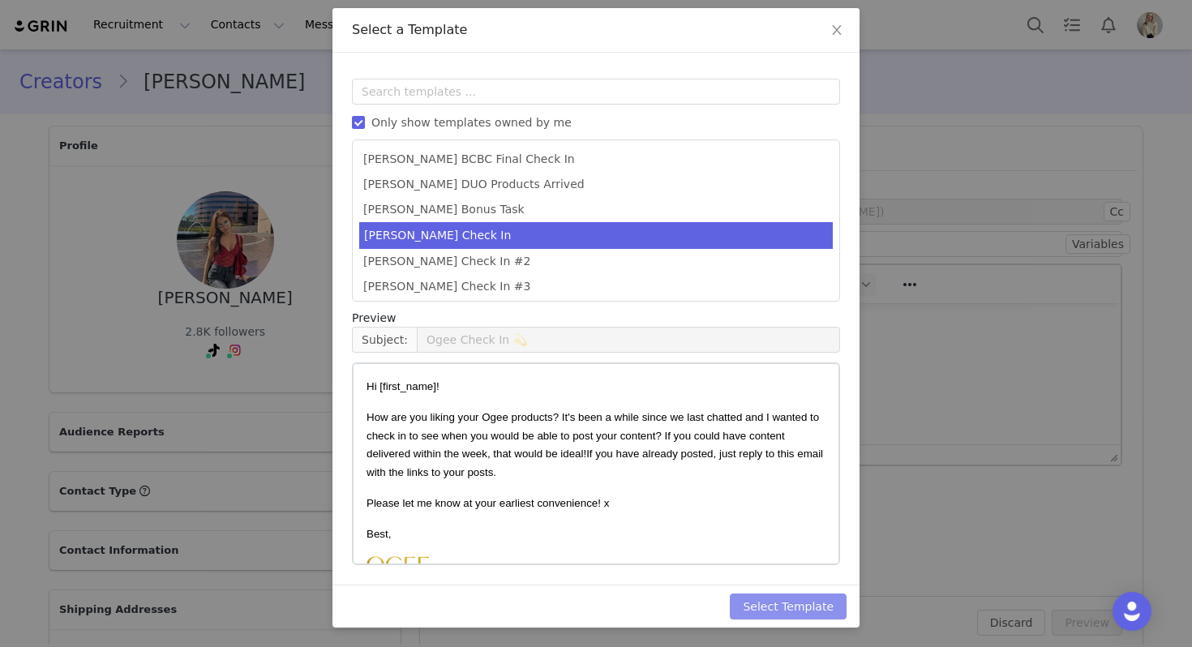
click at [814, 607] on button "Select Template" at bounding box center [788, 607] width 117 height 26
type input "Ogee Check In 💫"
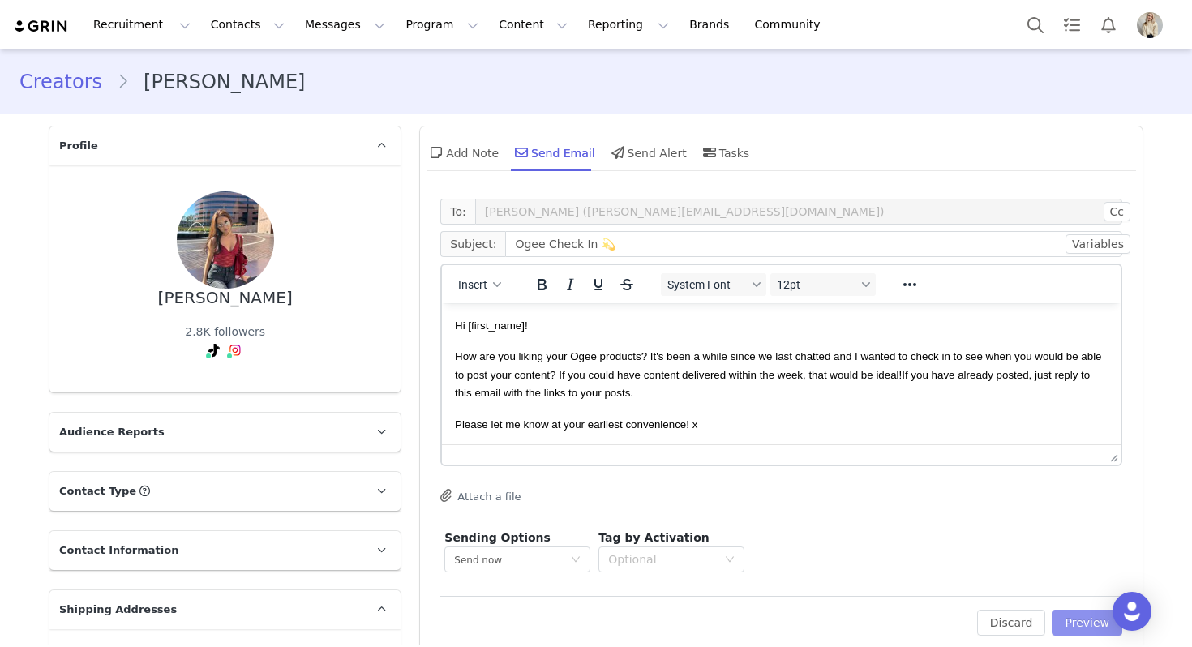
click at [1065, 625] on button "Preview" at bounding box center [1087, 623] width 71 height 26
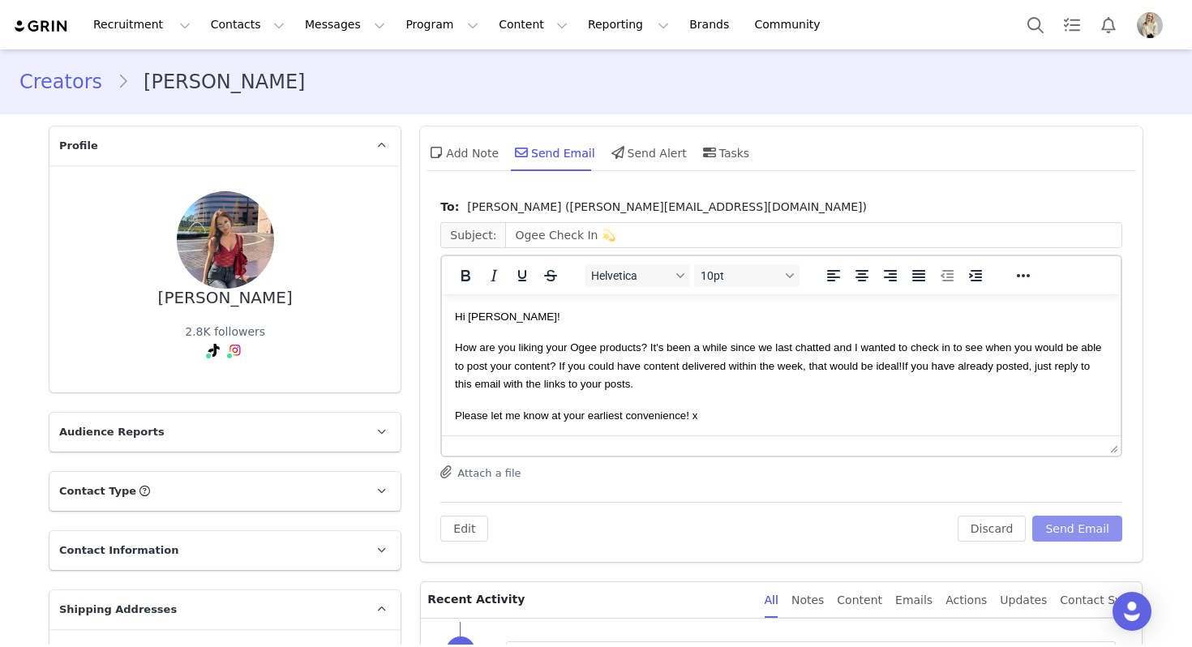
click at [1077, 529] on button "Send Email" at bounding box center [1077, 529] width 90 height 26
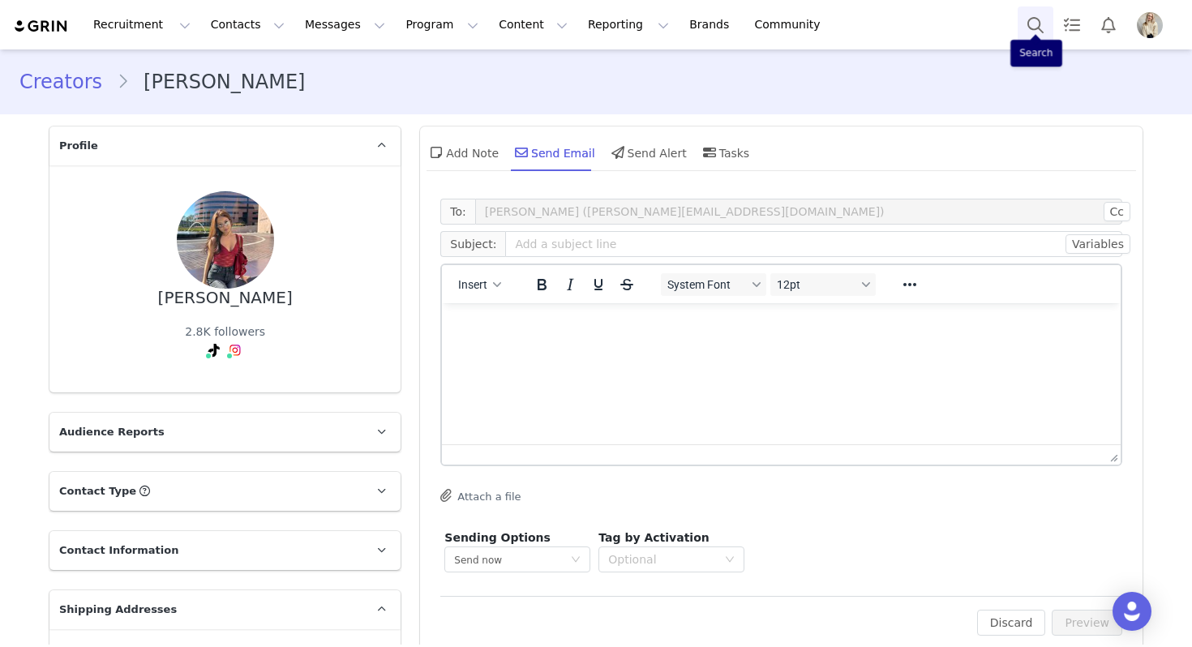
click at [1037, 10] on button "Search" at bounding box center [1036, 24] width 36 height 36
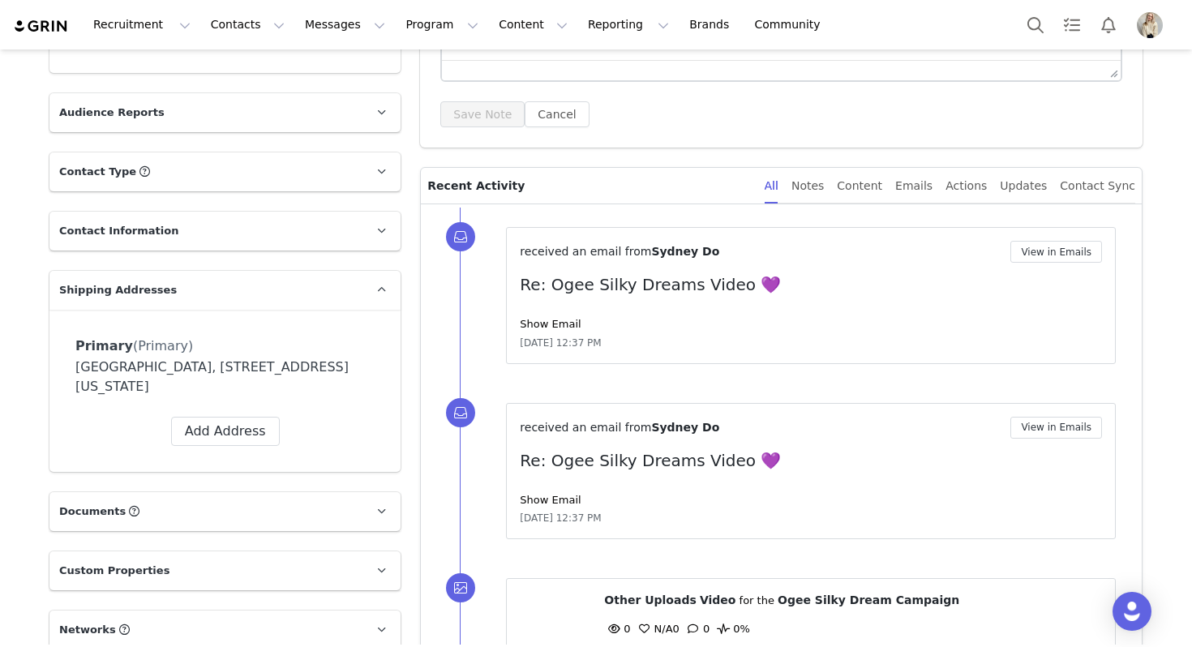
click at [562, 310] on div "received an email from Sydney Do View in Emails Re: Ogee Silky Dreams Video 💜 S…" at bounding box center [811, 295] width 582 height 109
click at [563, 318] on link "Show Email" at bounding box center [550, 324] width 61 height 12
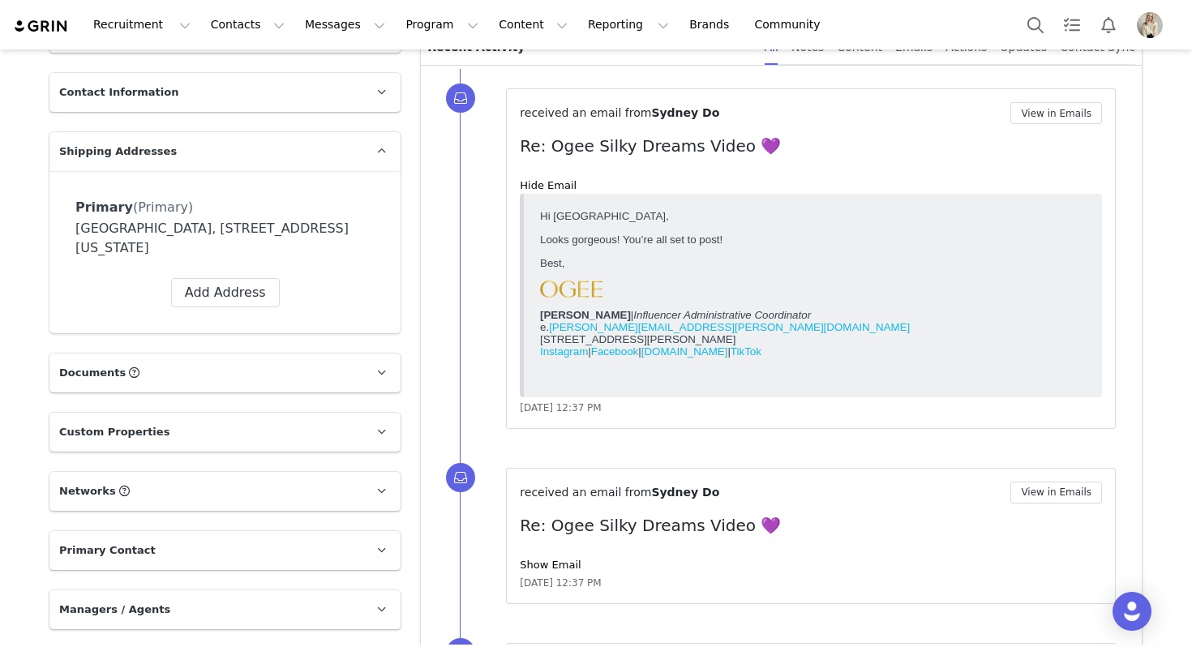
scroll to position [657, 0]
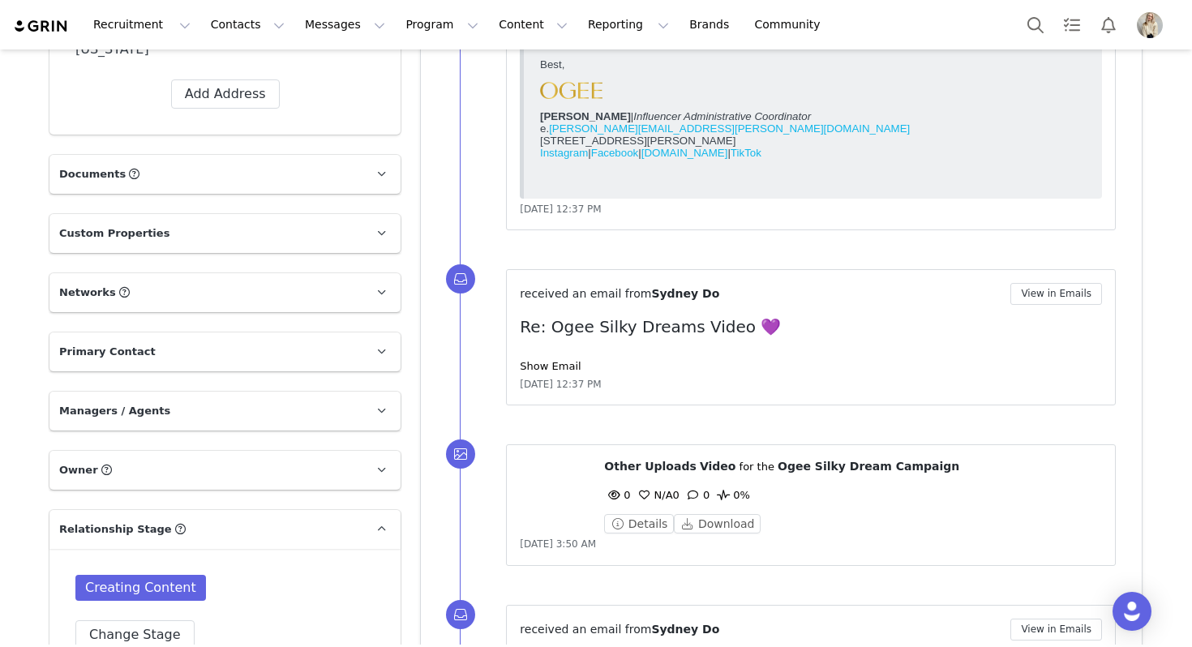
click at [552, 355] on div "received an email from Sydney Do View in Emails Re: Ogee Silky Dreams Video 💜 S…" at bounding box center [811, 337] width 582 height 109
click at [552, 372] on div "Show Email" at bounding box center [811, 366] width 582 height 16
click at [553, 362] on link "Show Email" at bounding box center [550, 366] width 61 height 12
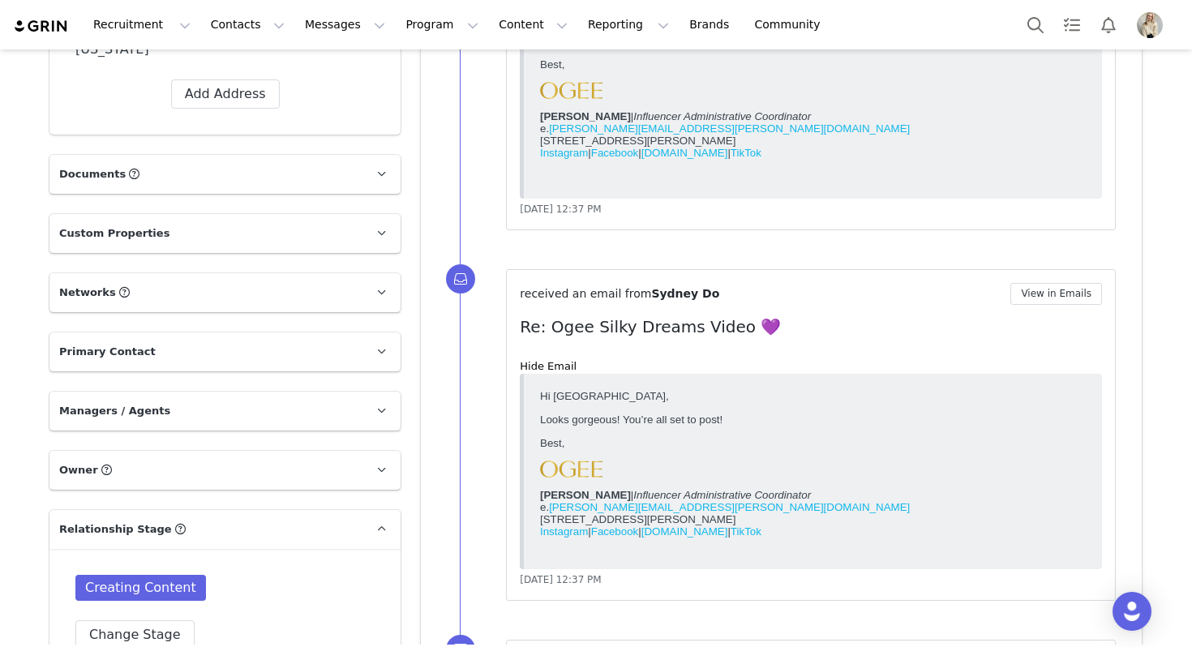
scroll to position [47, 0]
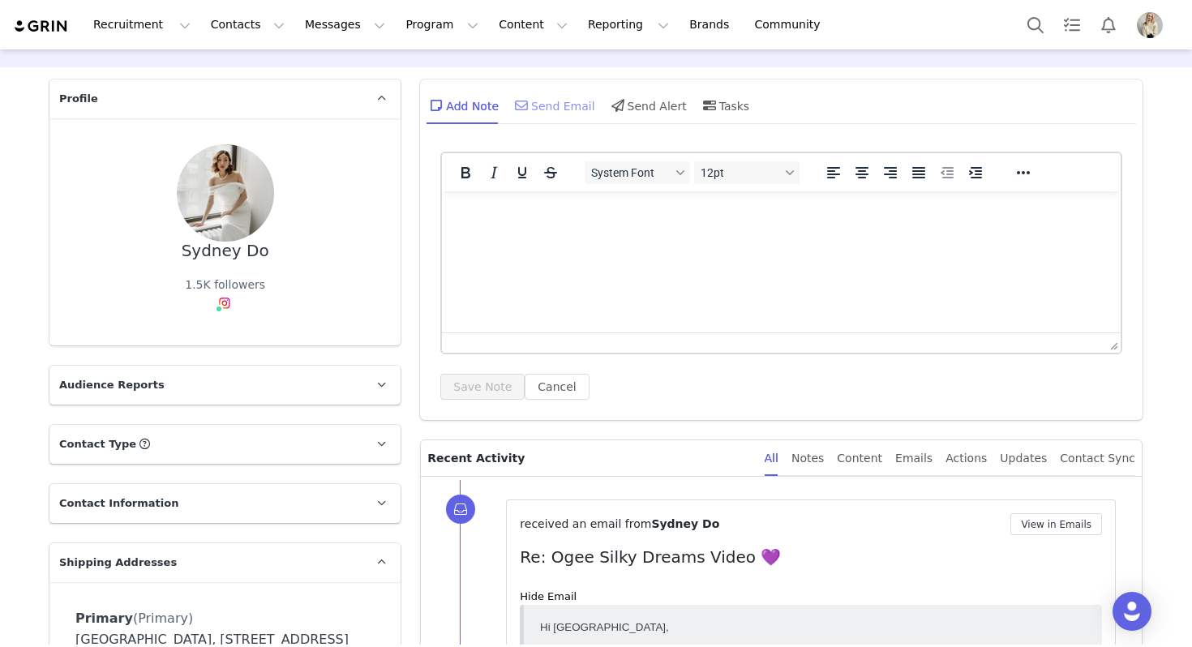
click at [563, 106] on div "Send Email" at bounding box center [554, 105] width 84 height 39
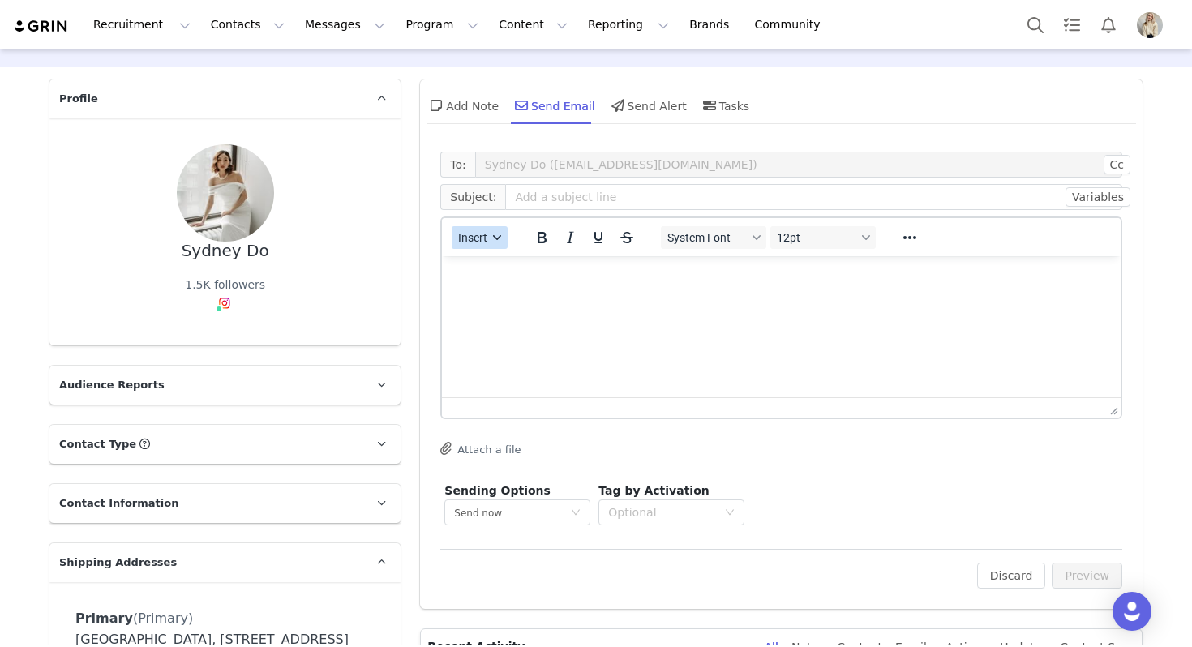
scroll to position [0, 0]
click at [474, 234] on span "Insert" at bounding box center [473, 237] width 29 height 13
click at [492, 265] on div "Insert Template" at bounding box center [538, 265] width 146 height 19
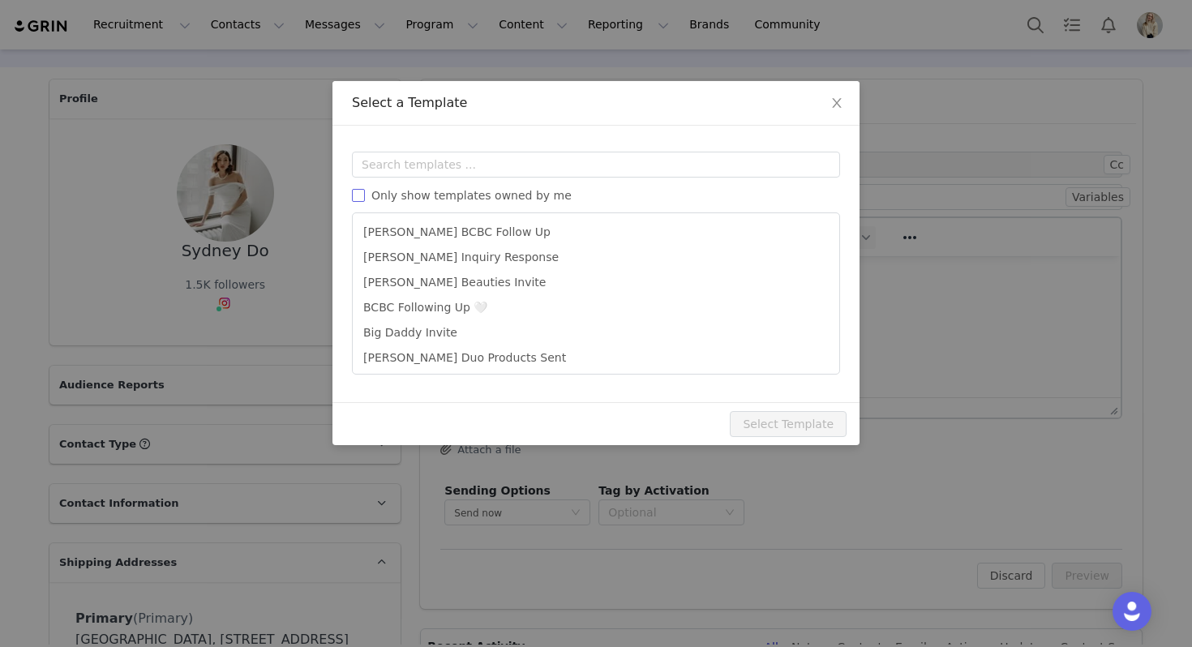
click at [505, 191] on span "Only show templates owned by me" at bounding box center [471, 195] width 213 height 13
click at [365, 191] on input "Only show templates owned by me" at bounding box center [358, 195] width 13 height 13
checkbox input "true"
click at [433, 163] on input "text" at bounding box center [596, 165] width 488 height 26
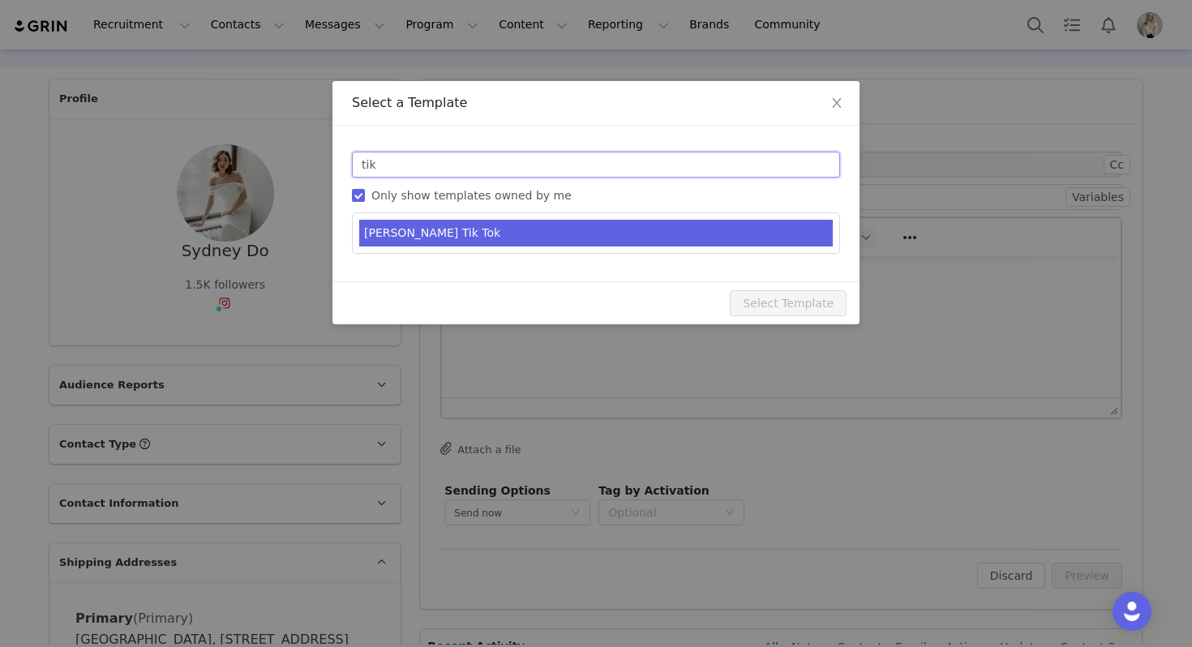
type input "tik"
type input "Just one more thing 💛"
click at [444, 233] on li "[PERSON_NAME] Tik Tok" at bounding box center [596, 233] width 474 height 27
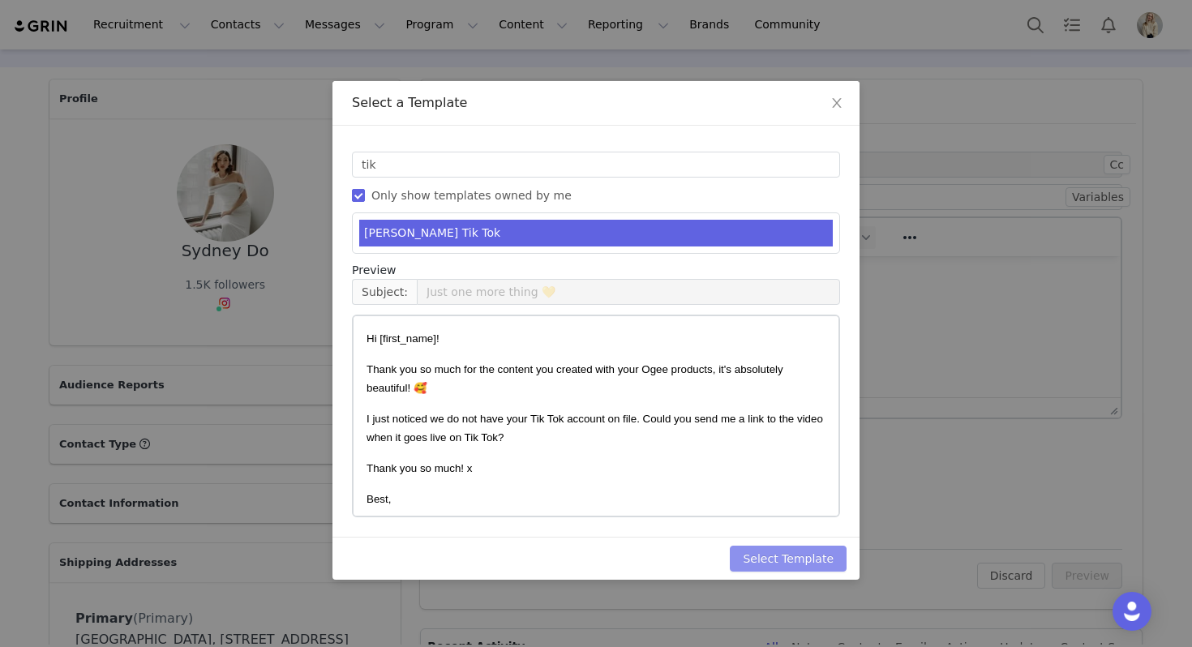
click at [833, 560] on button "Select Template" at bounding box center [788, 559] width 117 height 26
type input "Just one more thing 💛"
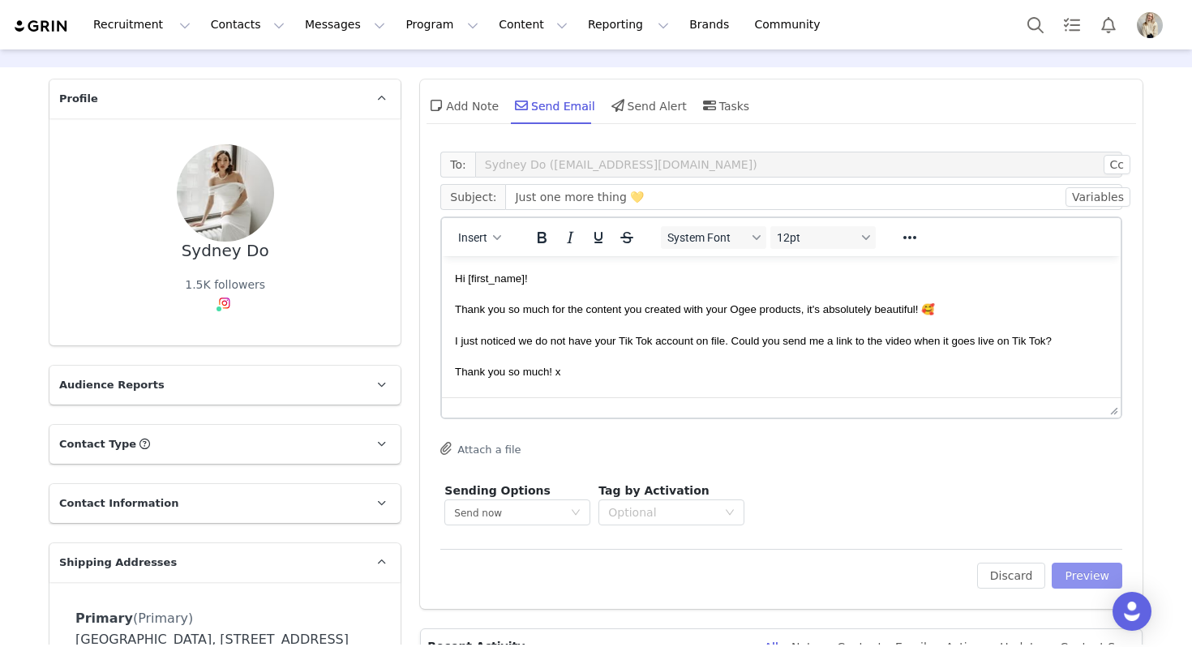
click at [1078, 563] on button "Preview" at bounding box center [1087, 576] width 71 height 26
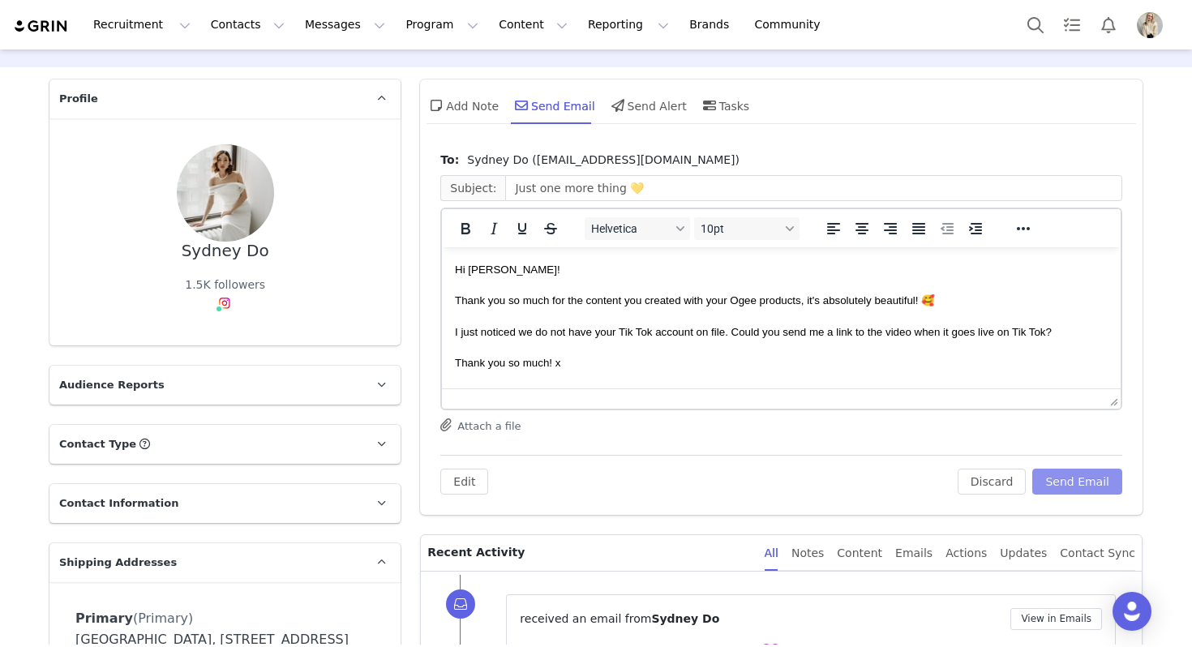
click at [1084, 478] on button "Send Email" at bounding box center [1077, 482] width 90 height 26
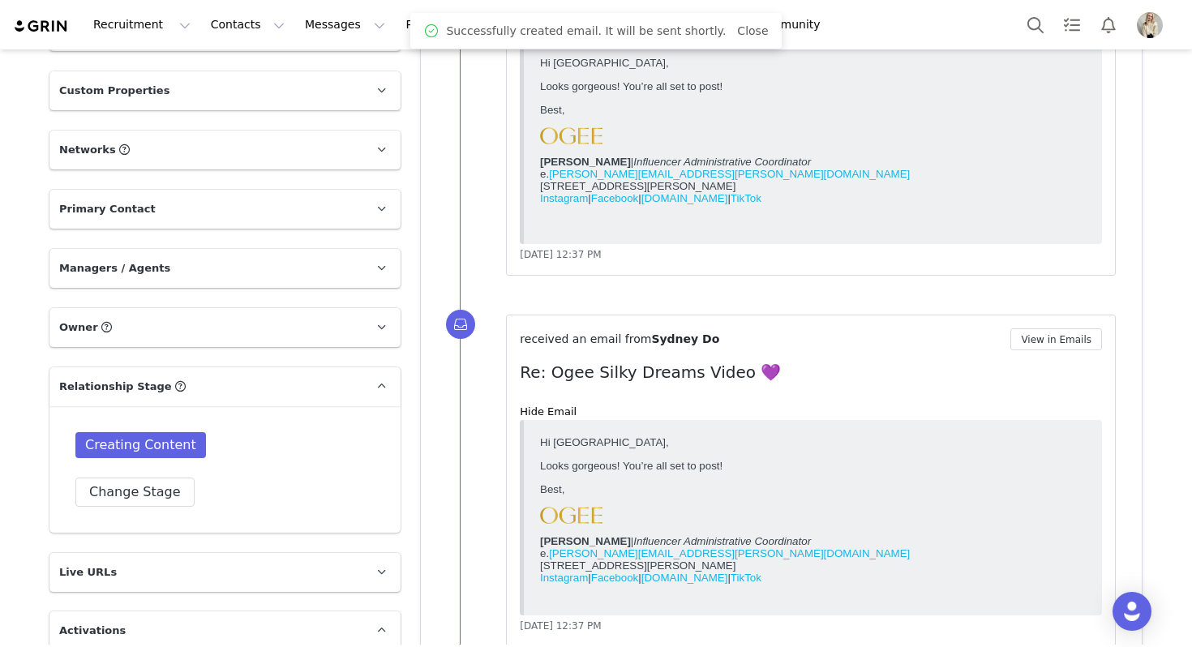
scroll to position [986, 0]
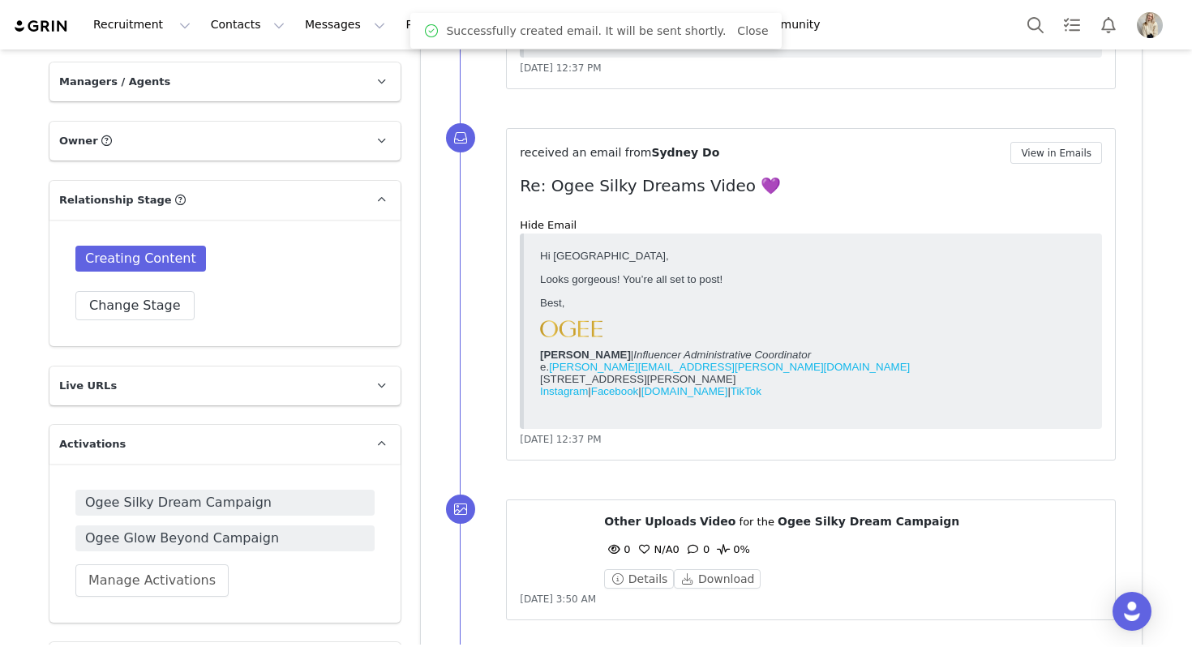
click at [153, 289] on div "Creating Content Change Stage" at bounding box center [224, 283] width 299 height 75
click at [153, 306] on button "Change Stage" at bounding box center [134, 305] width 119 height 29
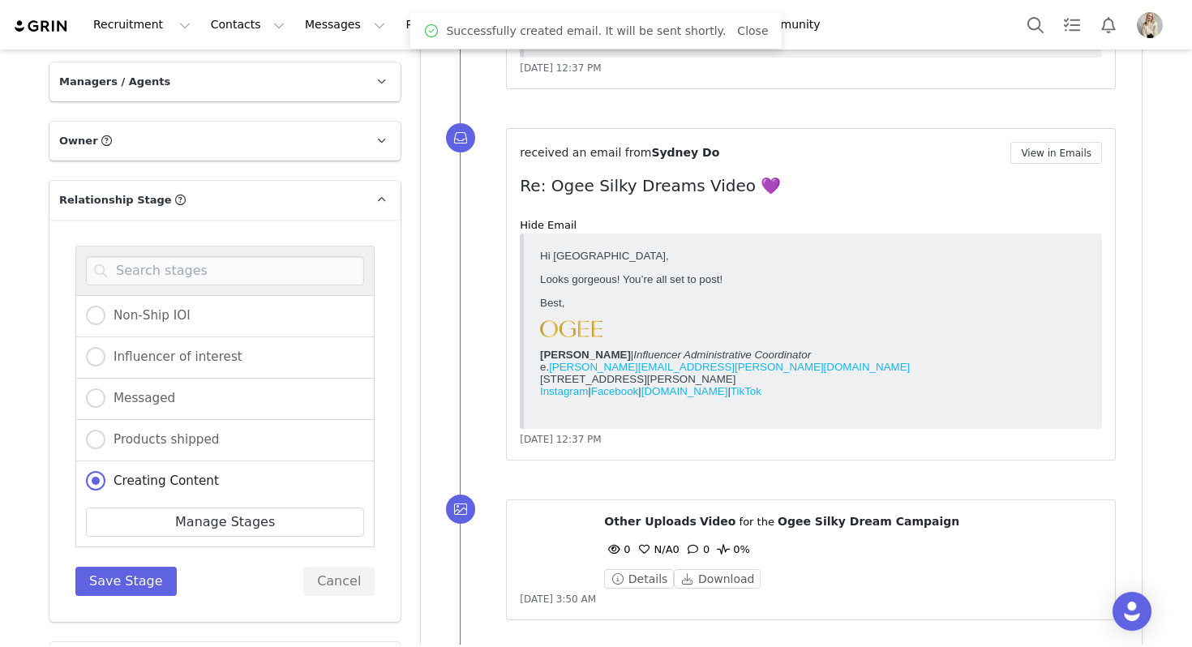
scroll to position [89, 0]
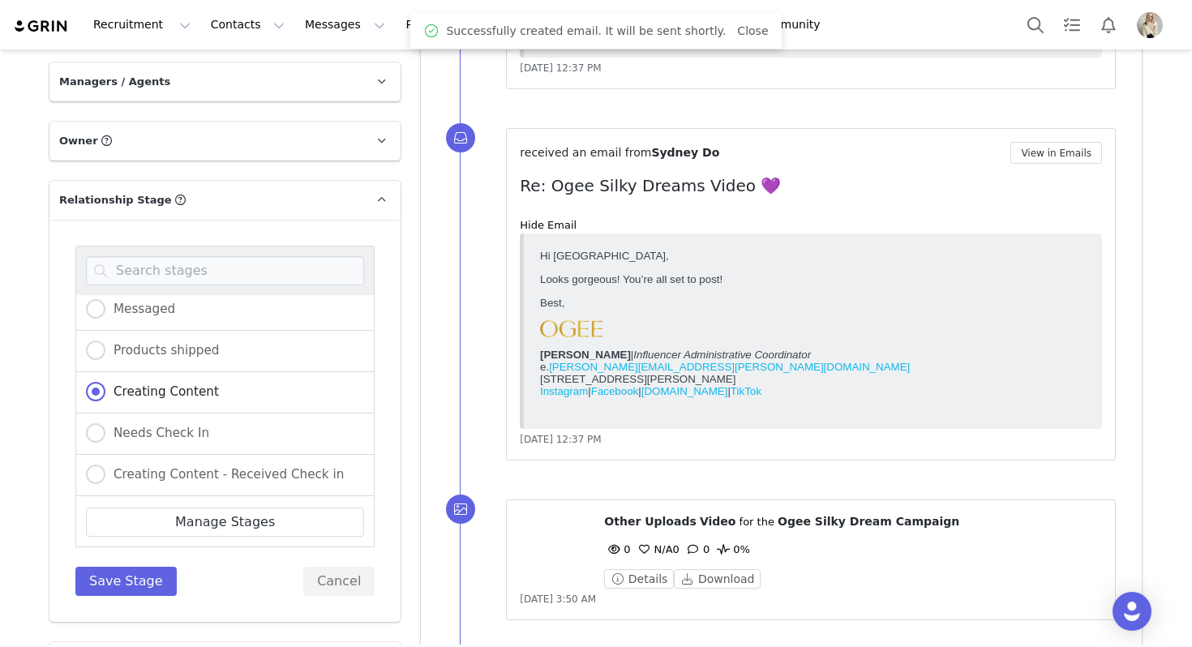
click at [187, 448] on div "Needs Check In" at bounding box center [224, 434] width 299 height 41
click at [181, 482] on label "Creating Content - Received Check in" at bounding box center [215, 475] width 258 height 21
click at [105, 482] on input "Creating Content - Received Check in" at bounding box center [95, 475] width 19 height 21
radio input "true"
radio input "false"
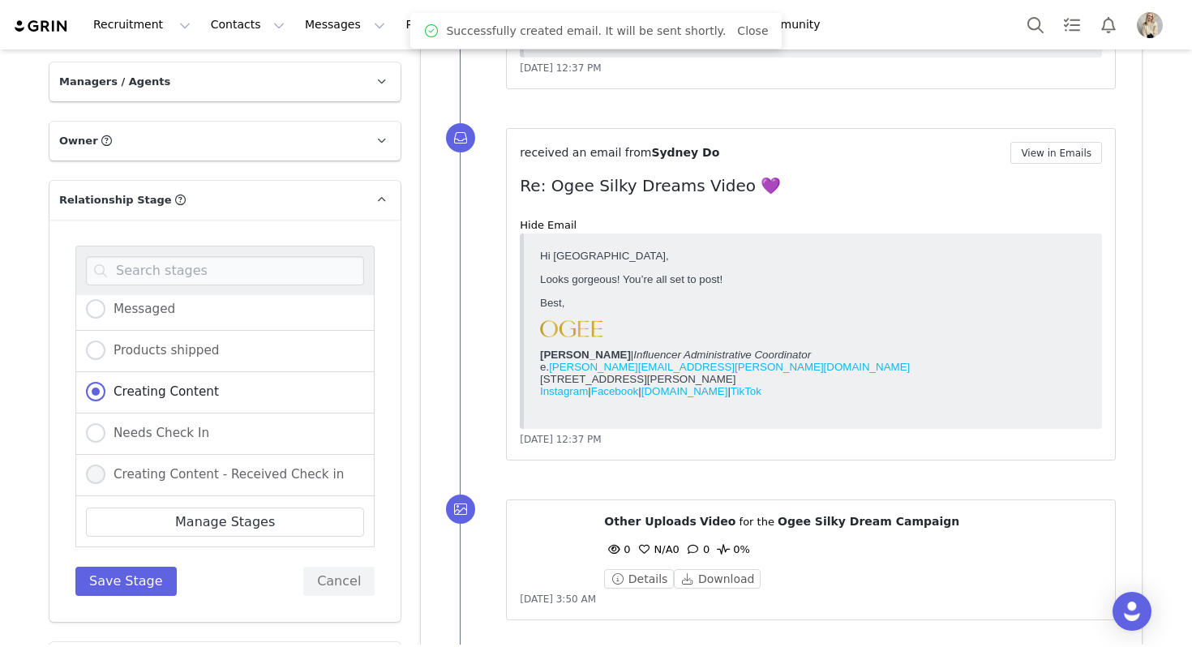
radio input "true"
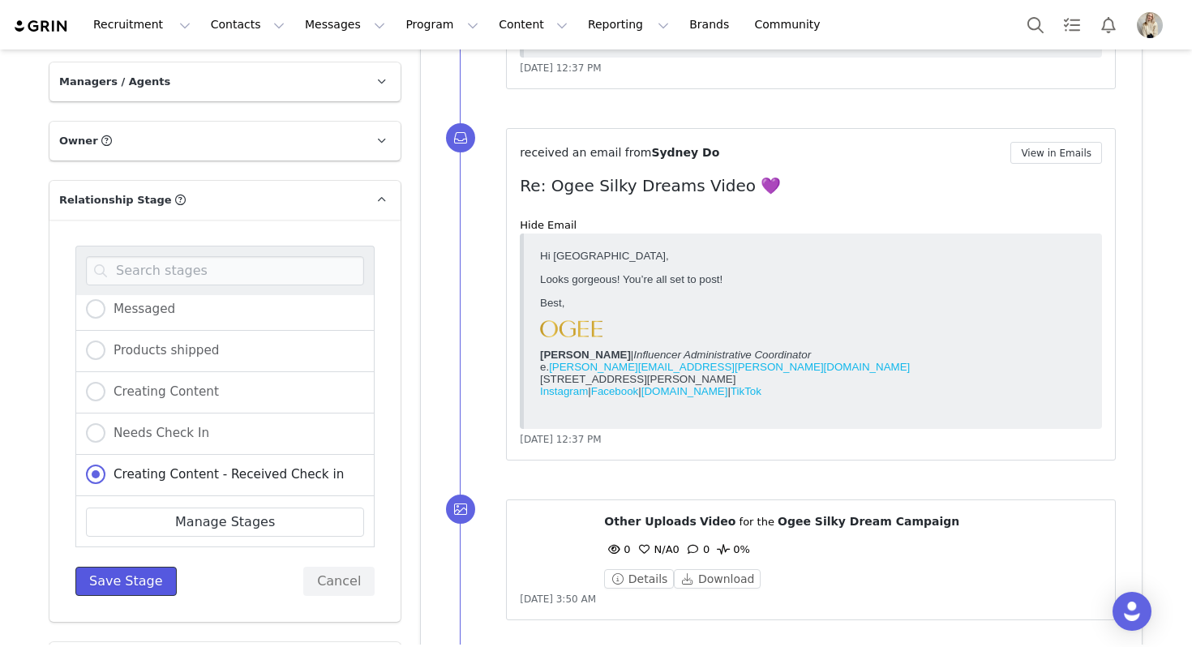
click at [140, 571] on button "Save Stage" at bounding box center [125, 581] width 101 height 29
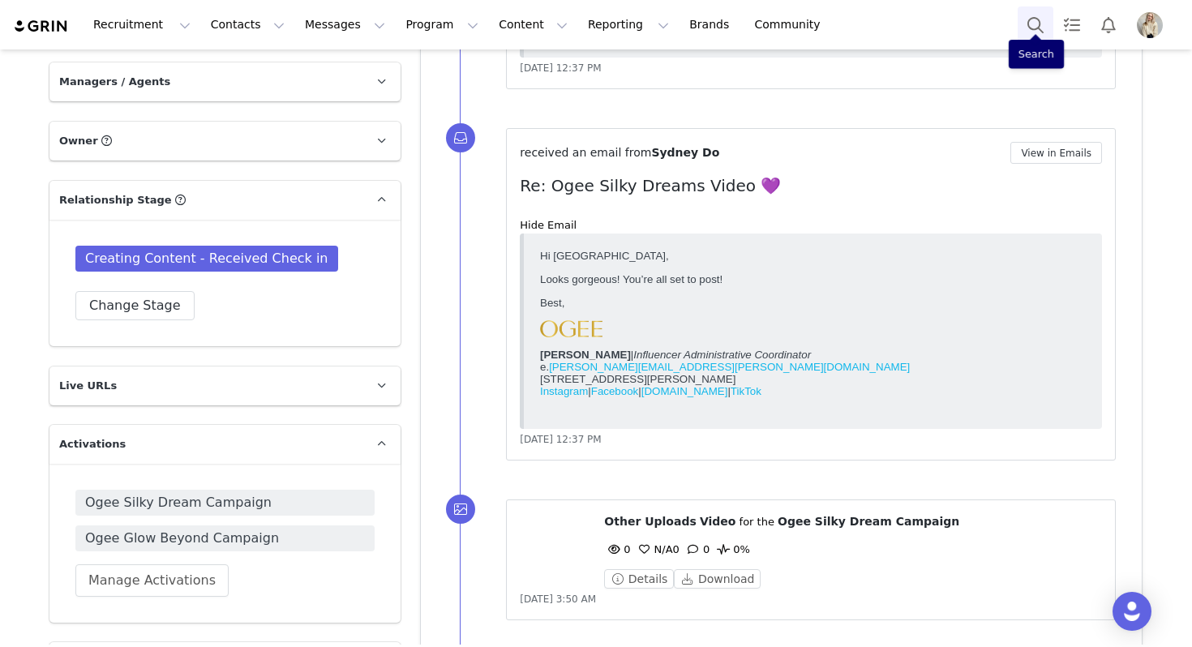
click at [1033, 24] on button "Search" at bounding box center [1036, 24] width 36 height 36
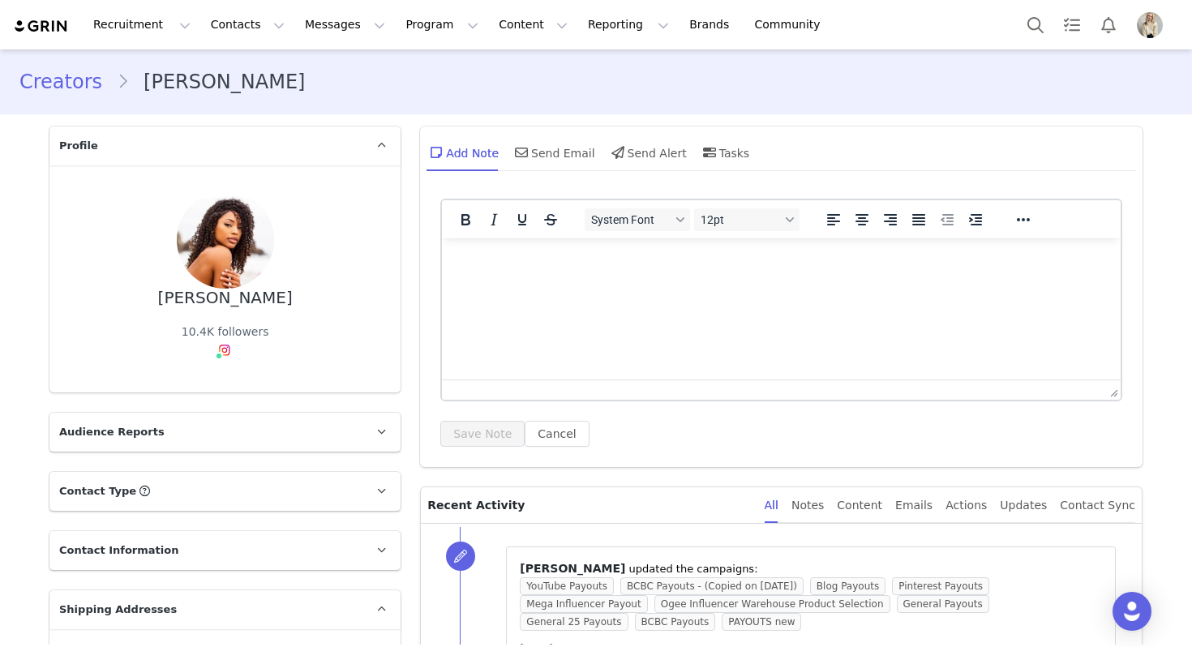
scroll to position [411, 0]
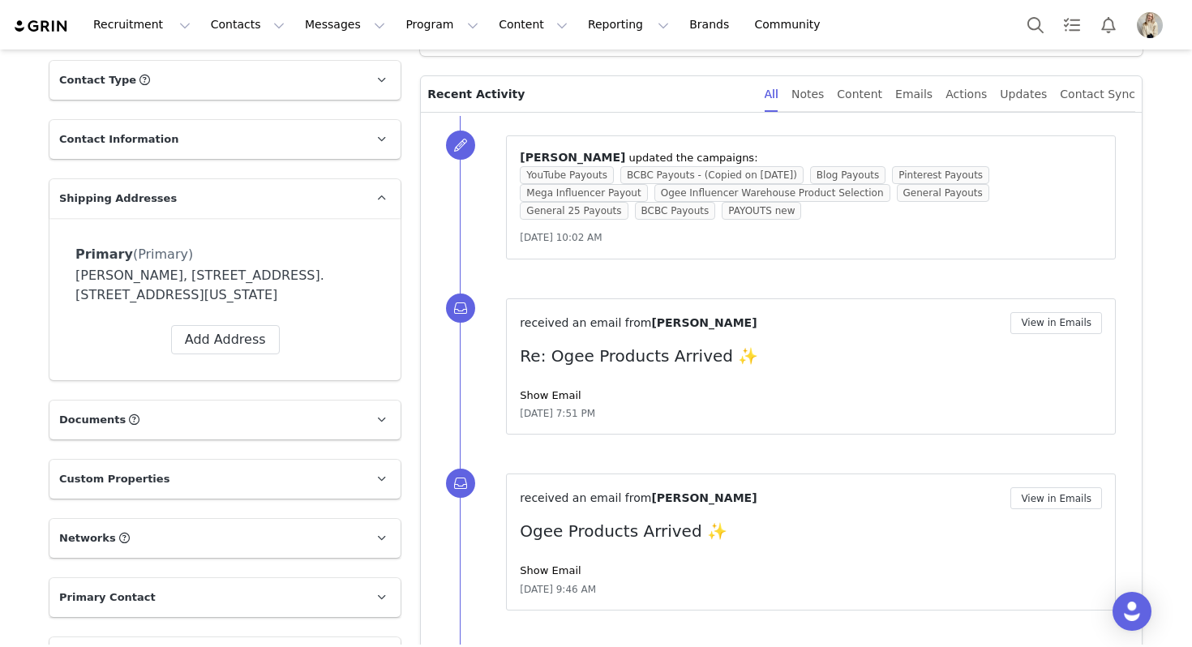
click at [546, 401] on div "Show Email" at bounding box center [811, 396] width 582 height 16
click at [542, 393] on link "Show Email" at bounding box center [550, 395] width 61 height 12
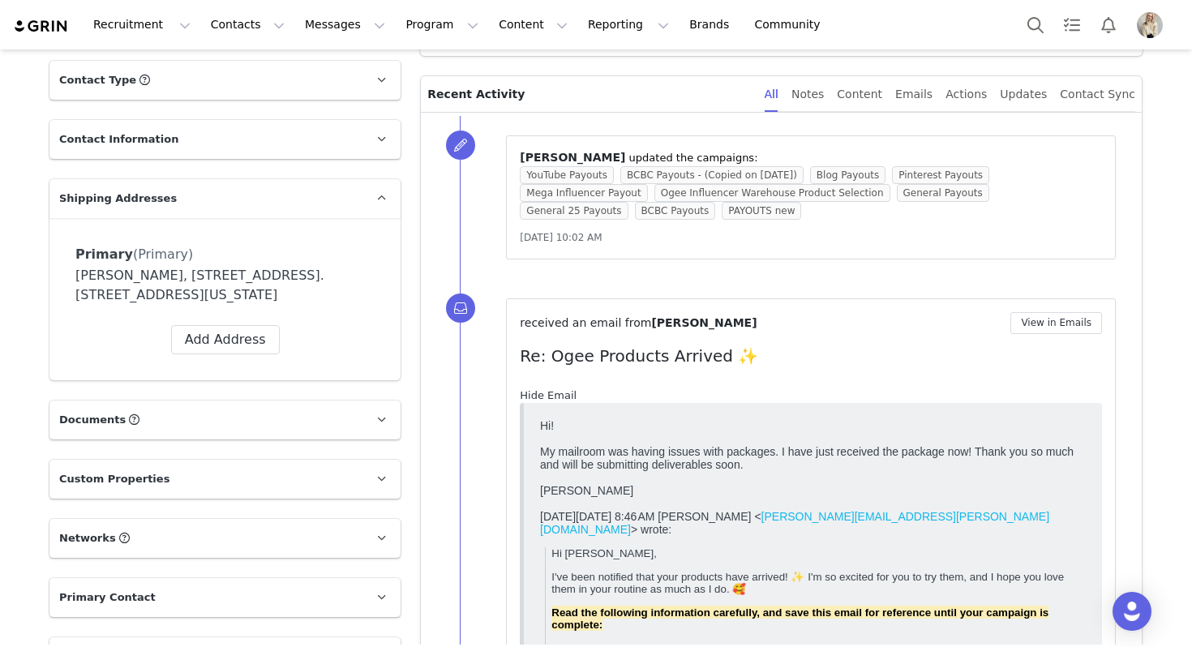
scroll to position [0, 0]
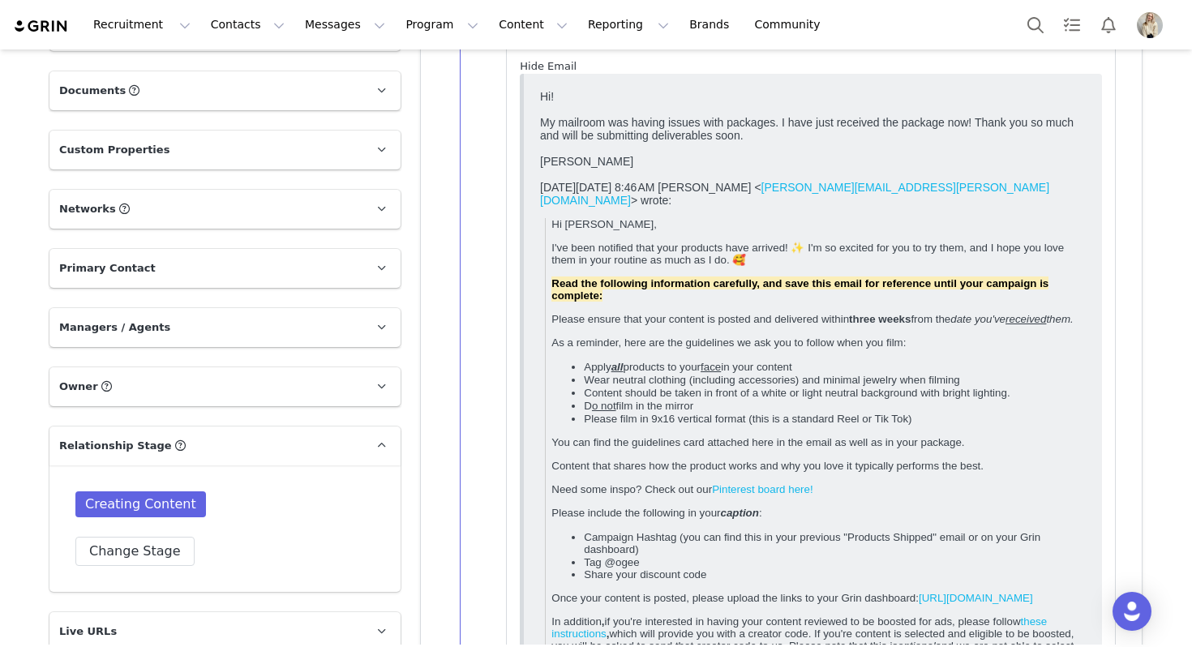
click at [542, 393] on div "[DATE][DATE] 8:46 AM [PERSON_NAME] < [PERSON_NAME][EMAIL_ADDRESS][PERSON_NAME][…" at bounding box center [813, 496] width 546 height 631
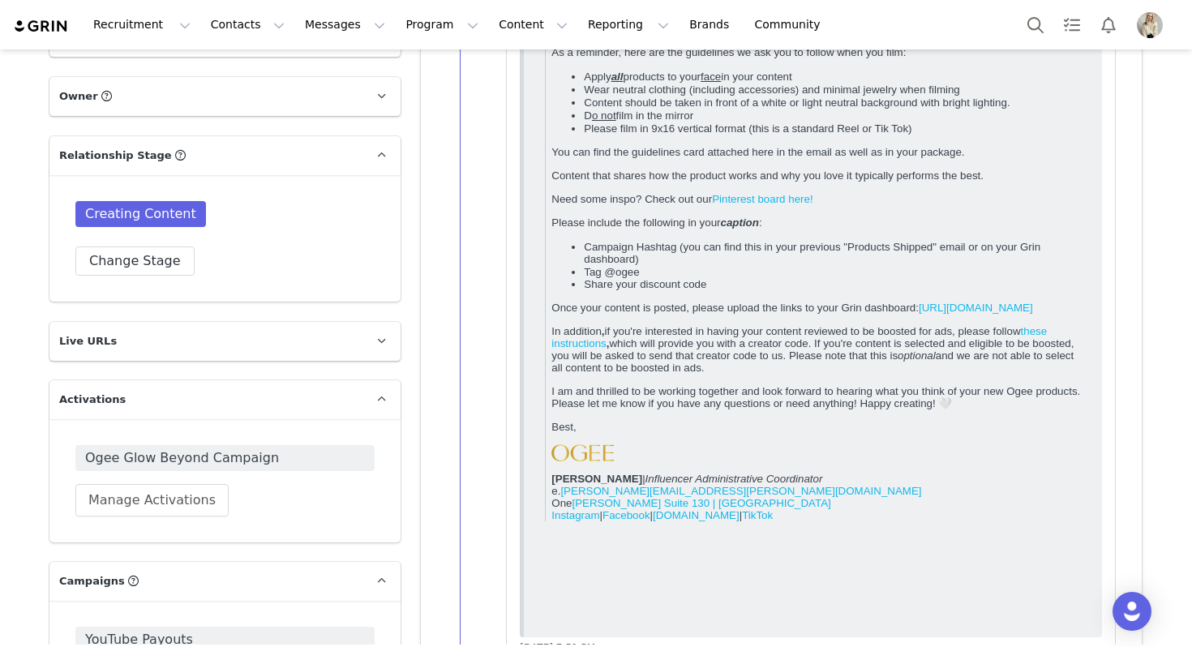
scroll to position [1127, 0]
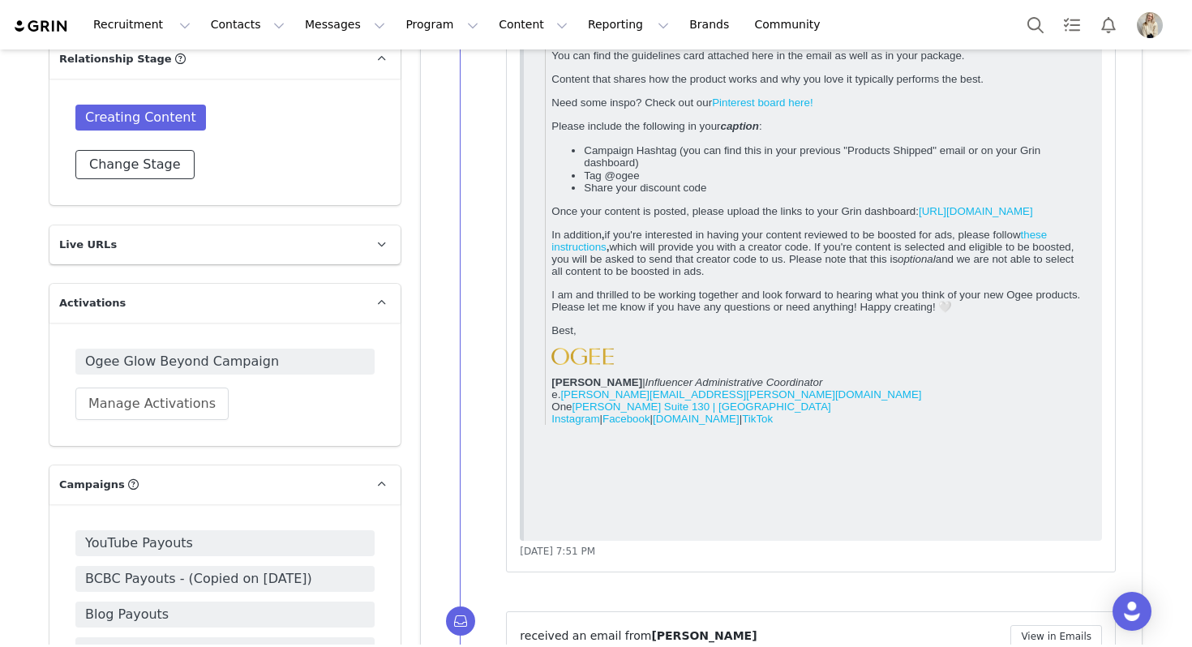
click at [139, 165] on button "Change Stage" at bounding box center [134, 164] width 119 height 29
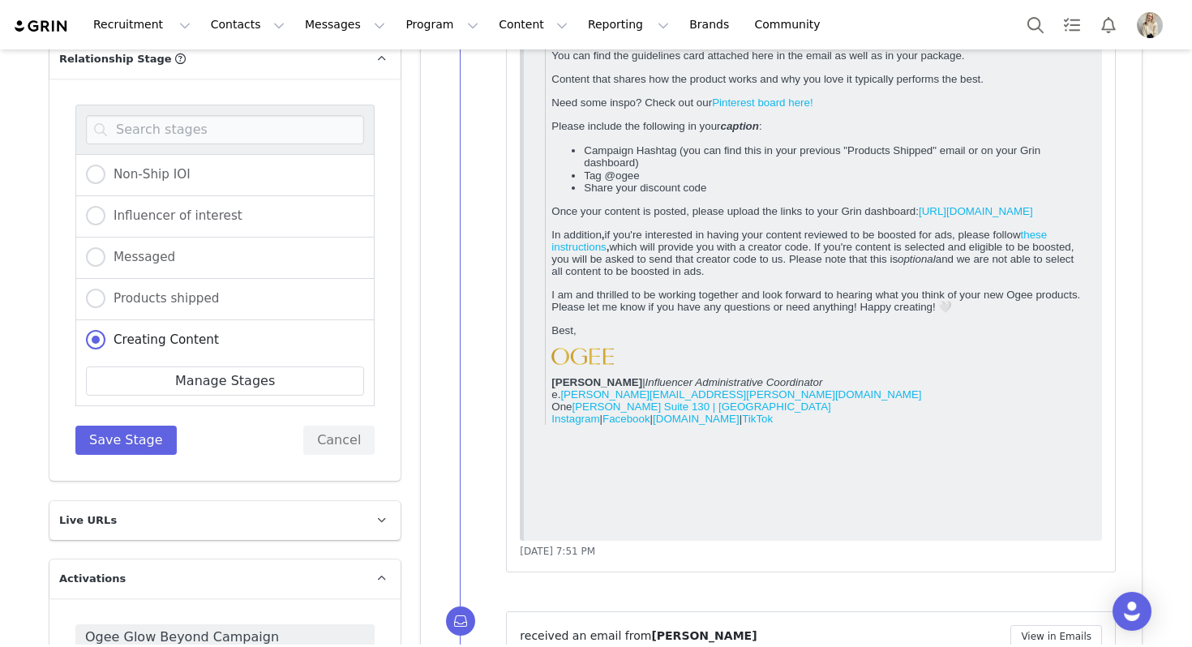
scroll to position [151, 0]
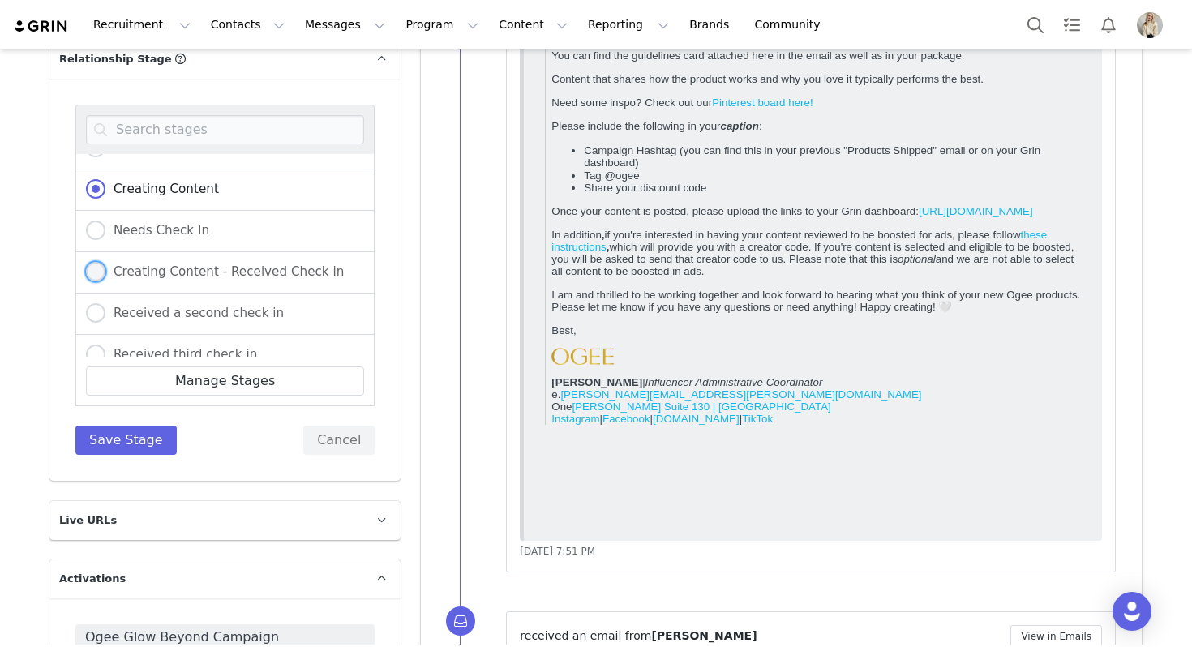
click at [188, 268] on span "Creating Content - Received Check in" at bounding box center [224, 271] width 238 height 15
click at [105, 268] on input "Creating Content - Received Check in" at bounding box center [95, 272] width 19 height 21
radio input "true"
radio input "false"
radio input "true"
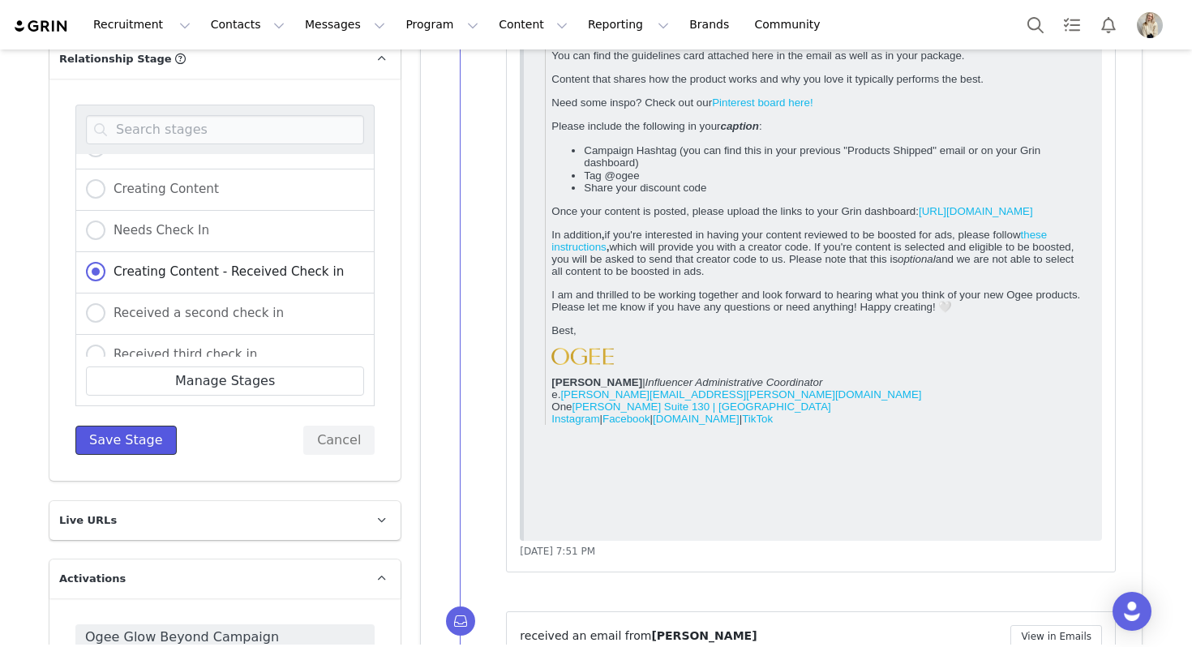
click at [155, 434] on button "Save Stage" at bounding box center [125, 440] width 101 height 29
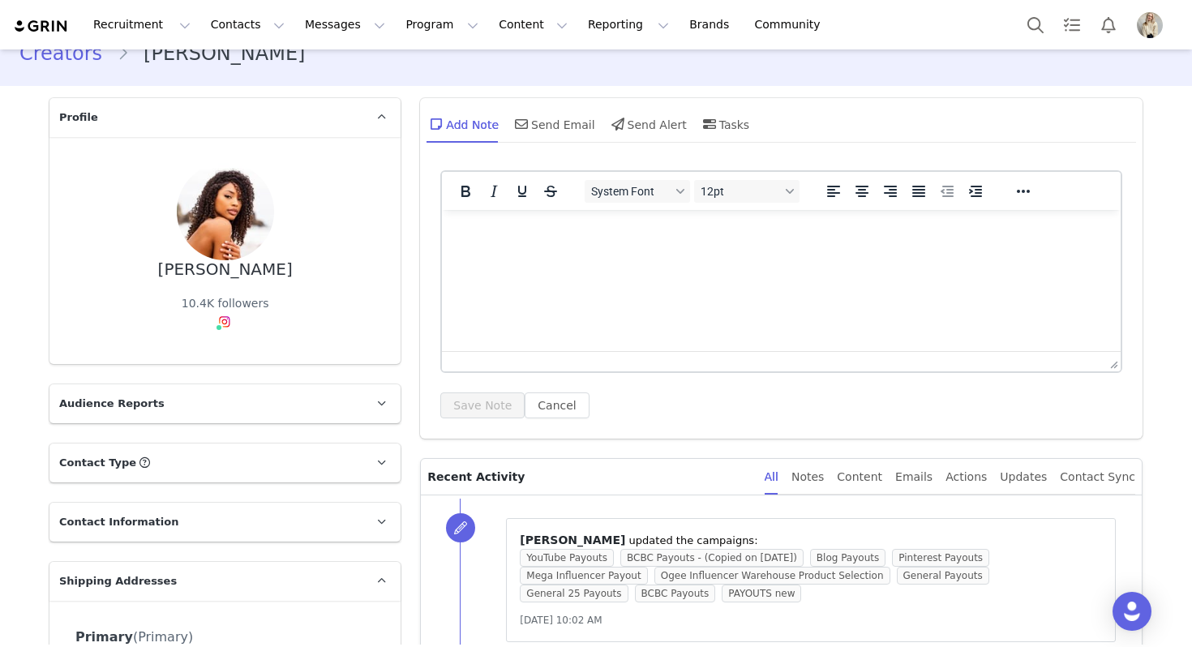
scroll to position [0, 0]
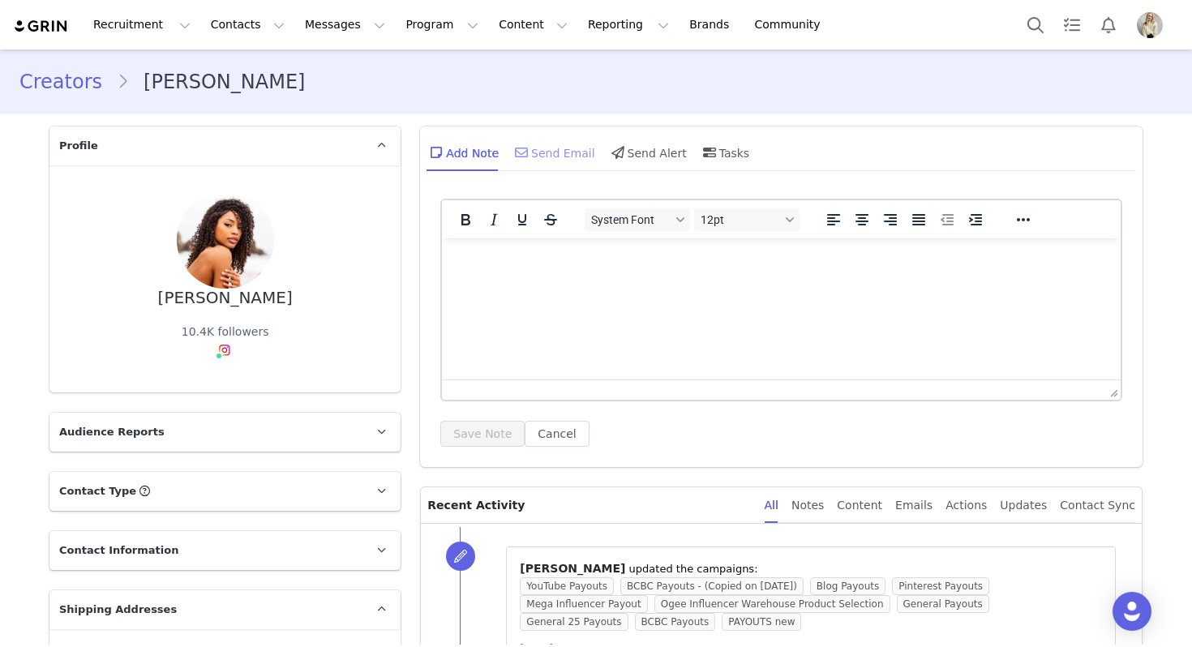
click at [527, 135] on div "Send Email" at bounding box center [554, 152] width 84 height 39
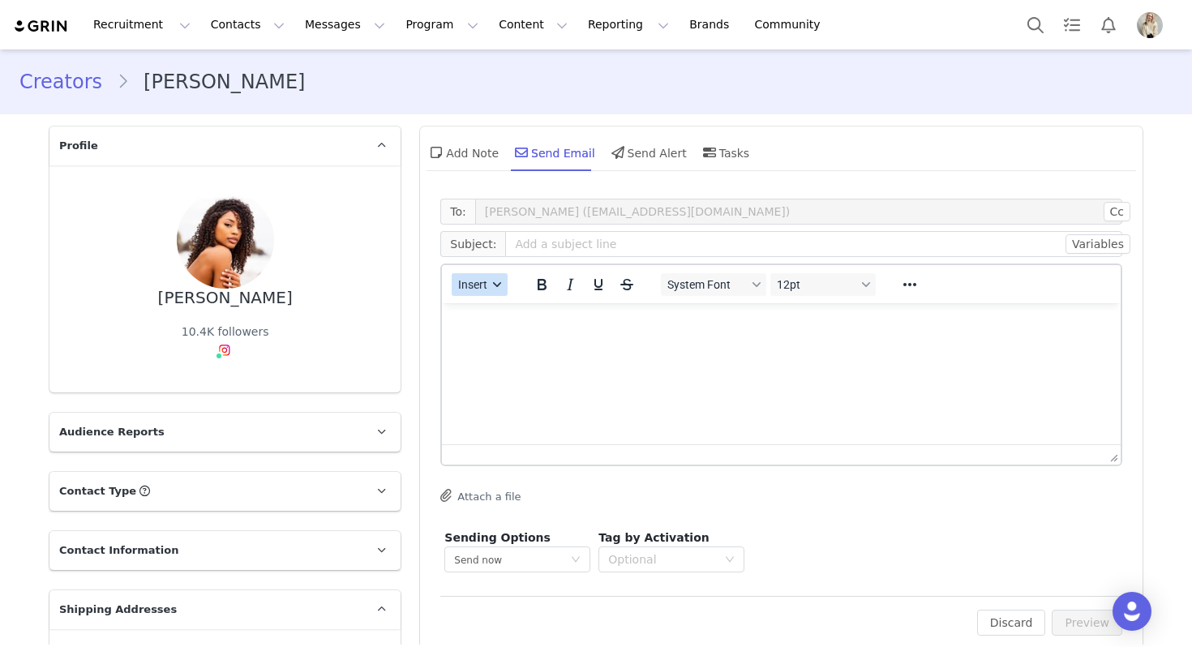
click at [487, 289] on span "Insert" at bounding box center [473, 284] width 29 height 13
click at [487, 307] on div "Insert Template" at bounding box center [538, 312] width 146 height 19
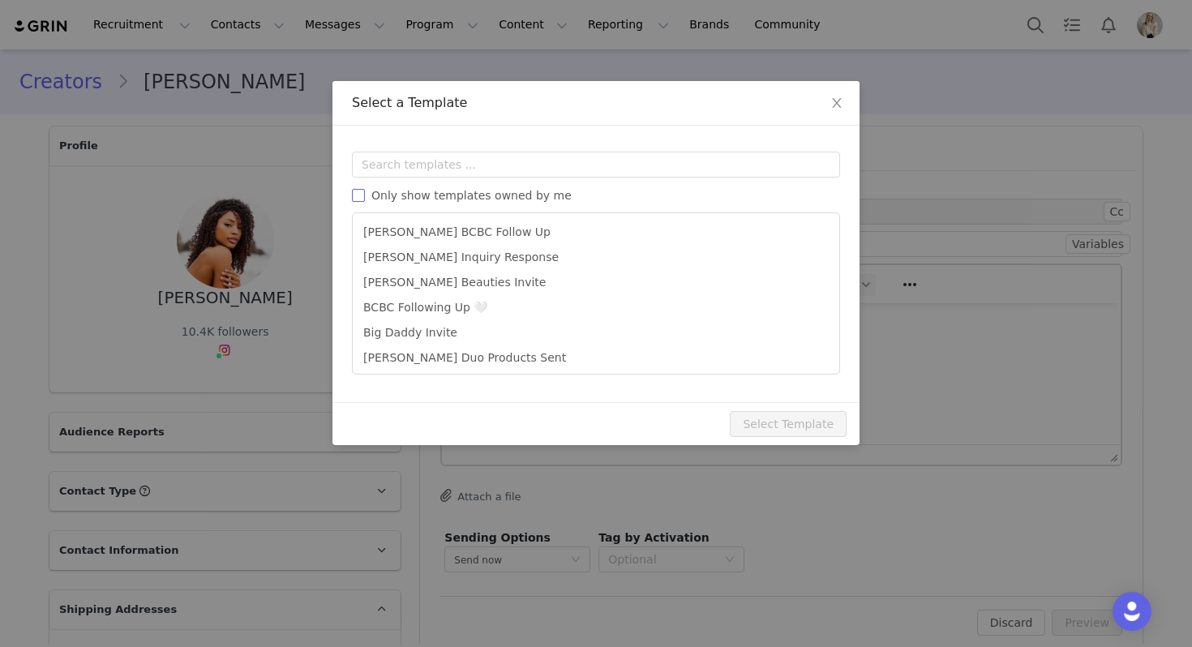
click at [504, 201] on span "Only show templates owned by me" at bounding box center [471, 195] width 213 height 13
click at [365, 201] on input "Only show templates owned by me" at bounding box center [358, 195] width 13 height 13
checkbox input "true"
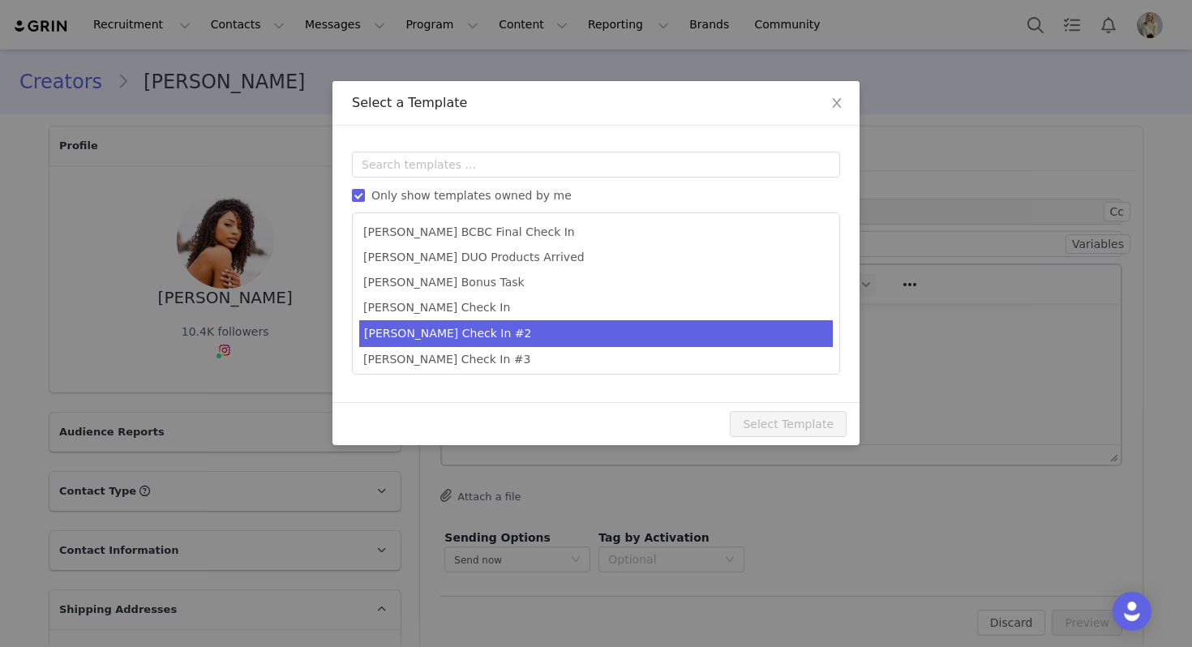
click at [464, 332] on li "[PERSON_NAME] Check In #2" at bounding box center [596, 333] width 474 height 27
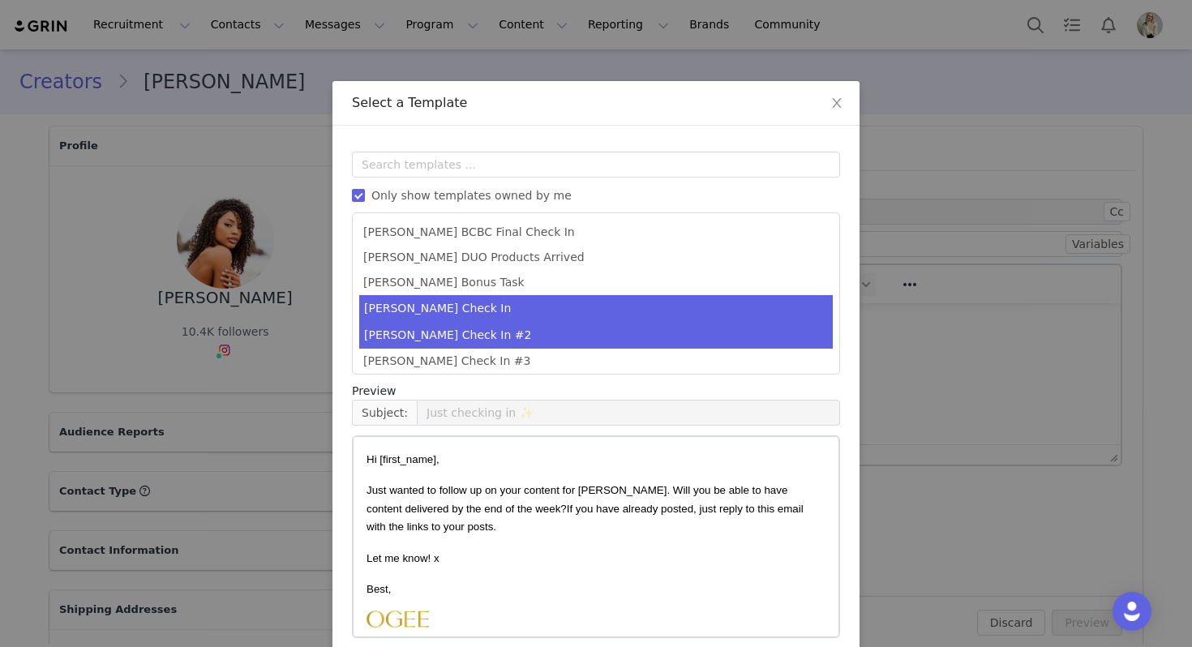
click at [458, 313] on li "[PERSON_NAME] Check In" at bounding box center [596, 308] width 474 height 27
type input "Ogee Check In 💫"
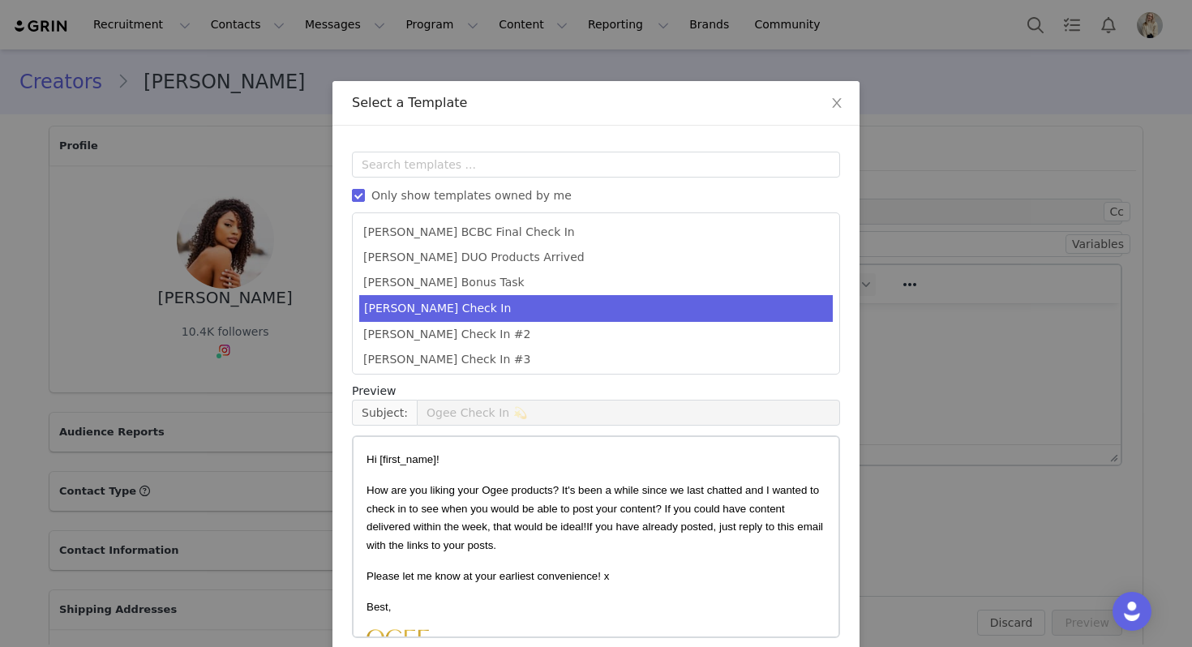
scroll to position [73, 0]
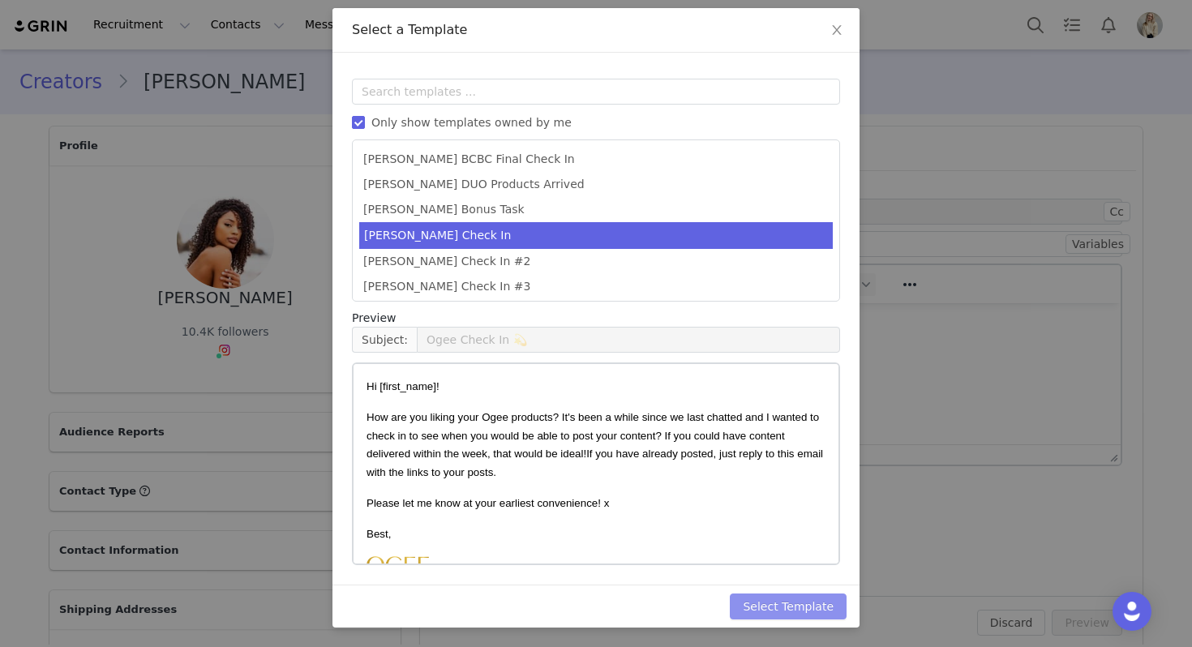
click at [786, 605] on button "Select Template" at bounding box center [788, 607] width 117 height 26
type input "Ogee Check In 💫"
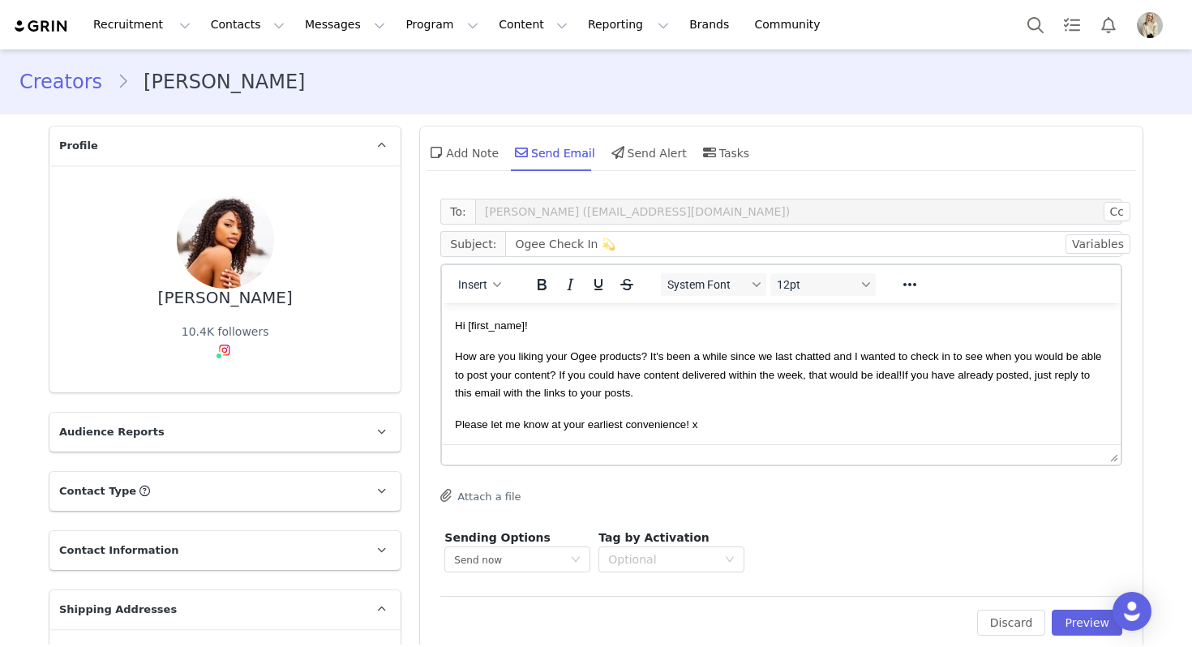
click at [1094, 637] on div "To: Marla Gunartt (marlagunartt@gmail.com) Cc Cc: Subject: Ogee Check In 💫 Vari…" at bounding box center [781, 423] width 723 height 465
click at [1091, 628] on button "Preview" at bounding box center [1087, 623] width 71 height 26
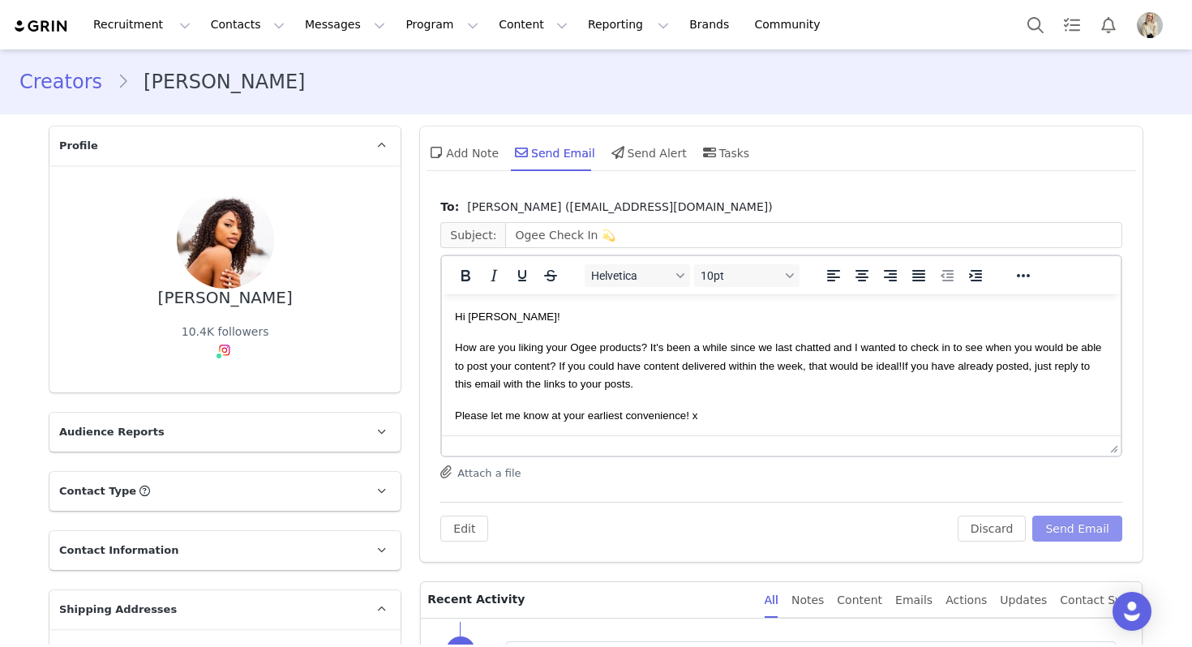
click at [1073, 538] on button "Send Email" at bounding box center [1077, 529] width 90 height 26
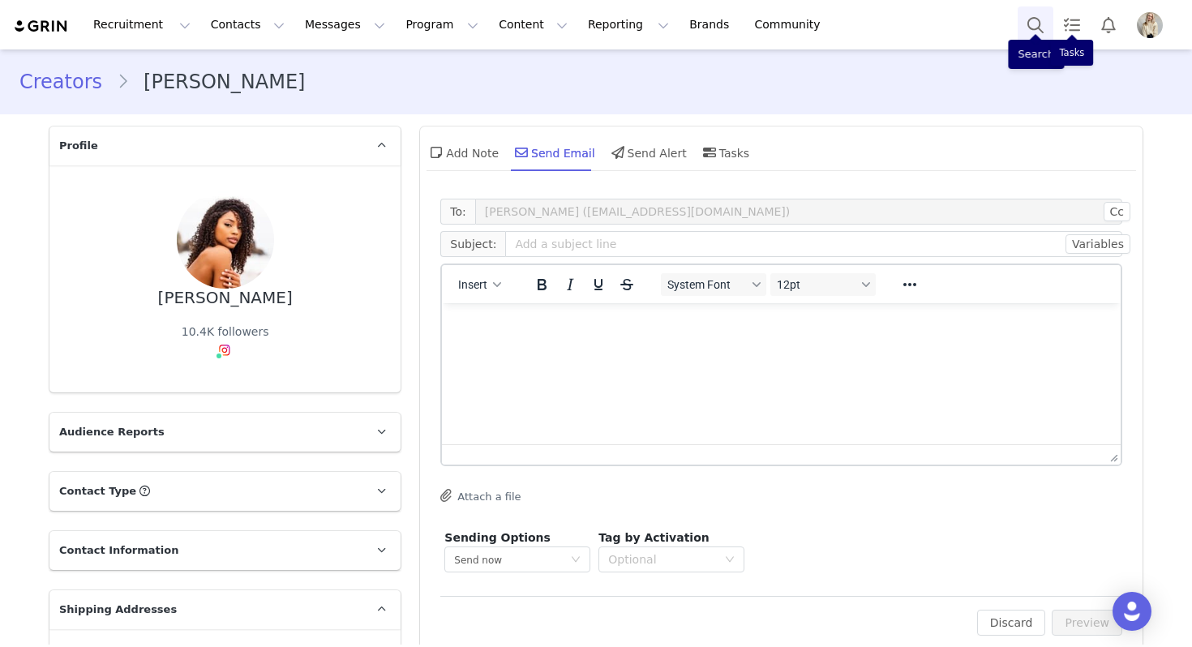
click at [1025, 19] on button "Search" at bounding box center [1036, 24] width 36 height 36
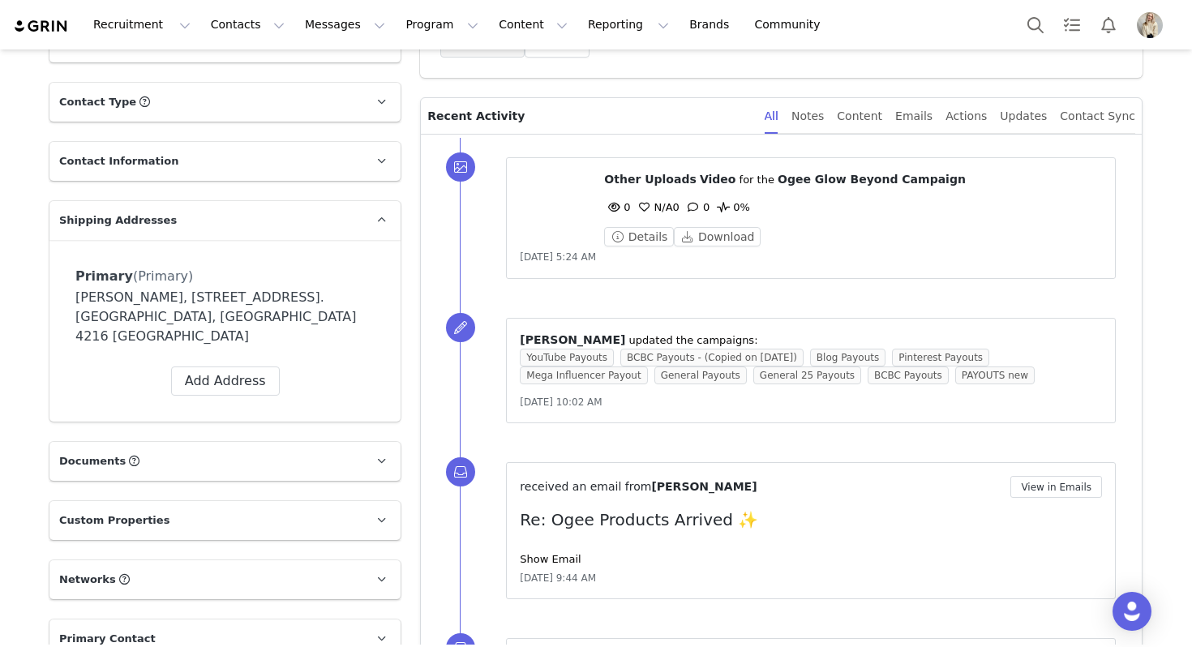
scroll to position [504, 0]
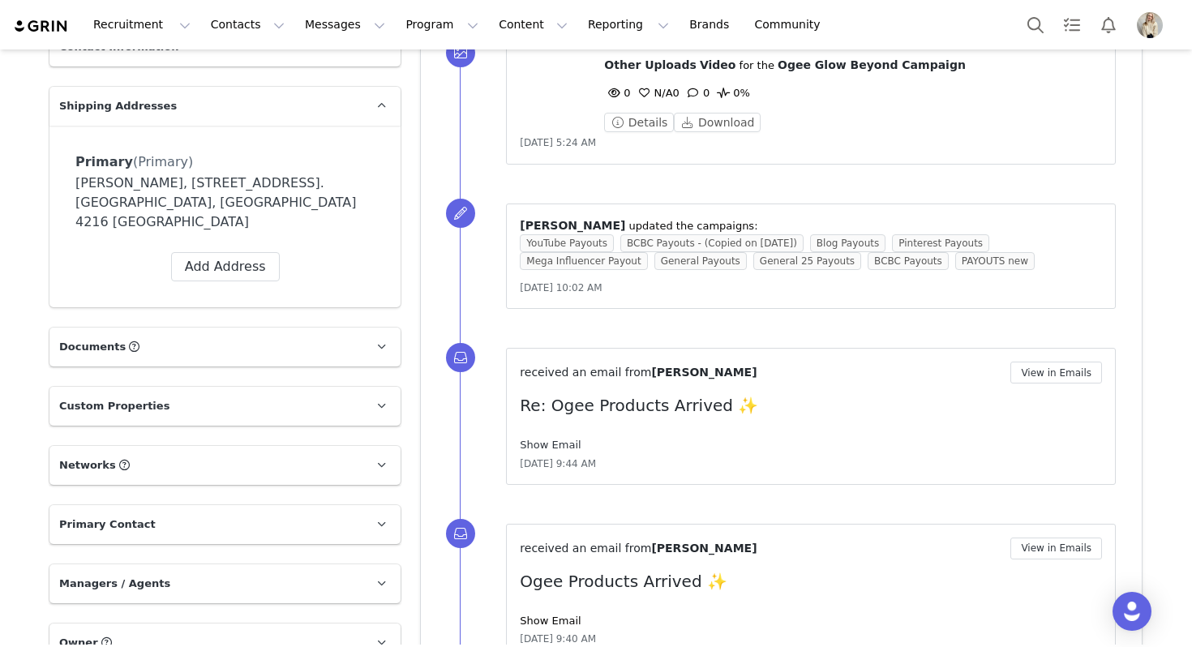
click at [534, 444] on link "Show Email" at bounding box center [550, 445] width 61 height 12
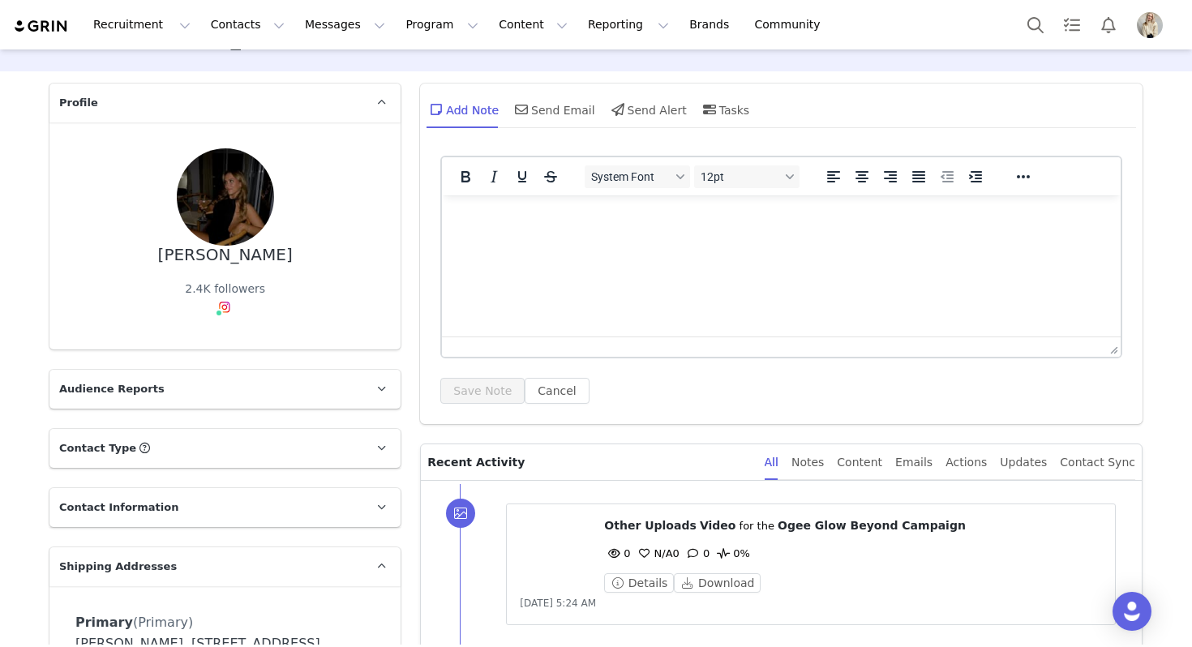
scroll to position [0, 0]
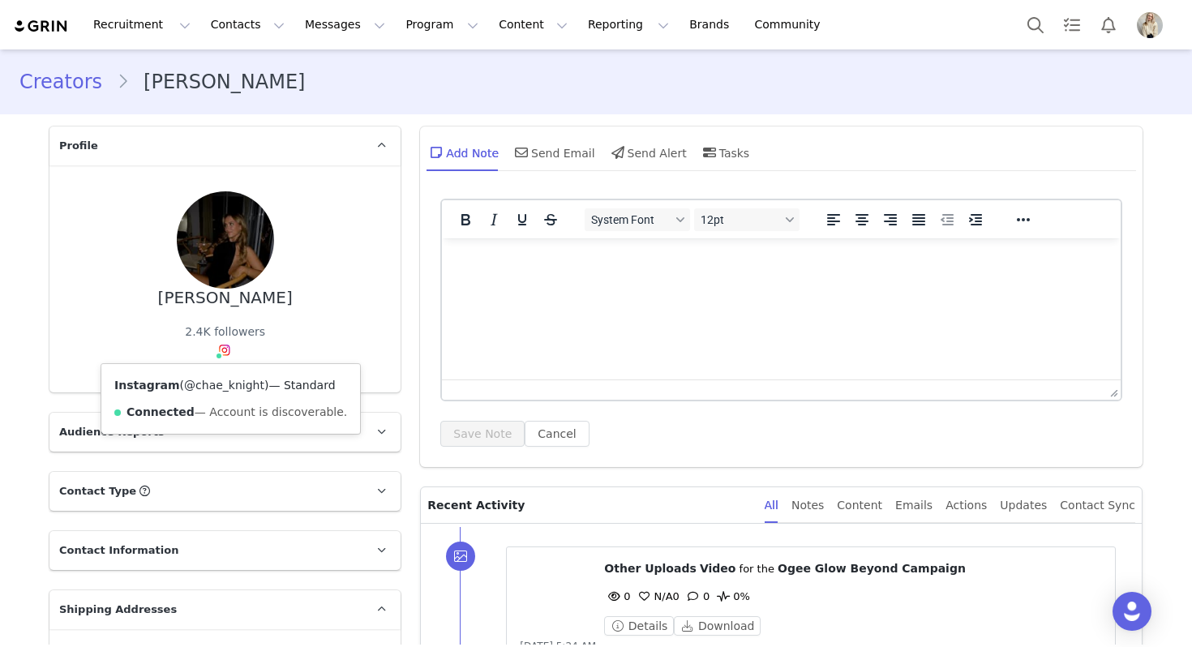
click at [214, 379] on link "@chae_knight" at bounding box center [224, 385] width 80 height 13
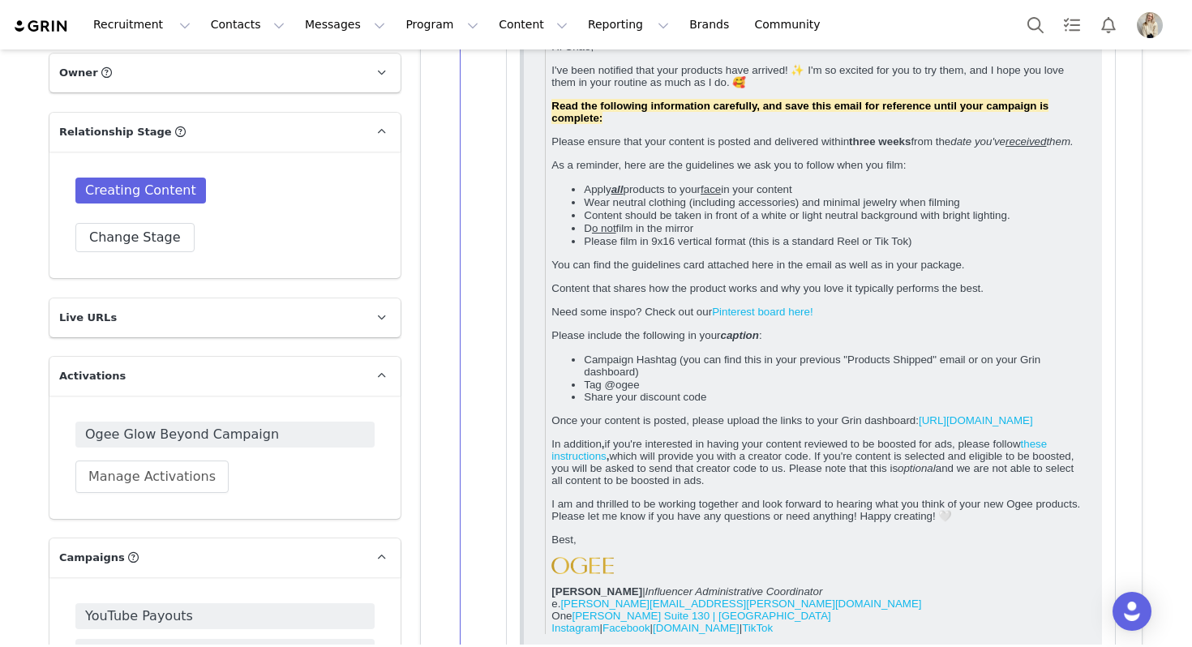
scroll to position [1086, 0]
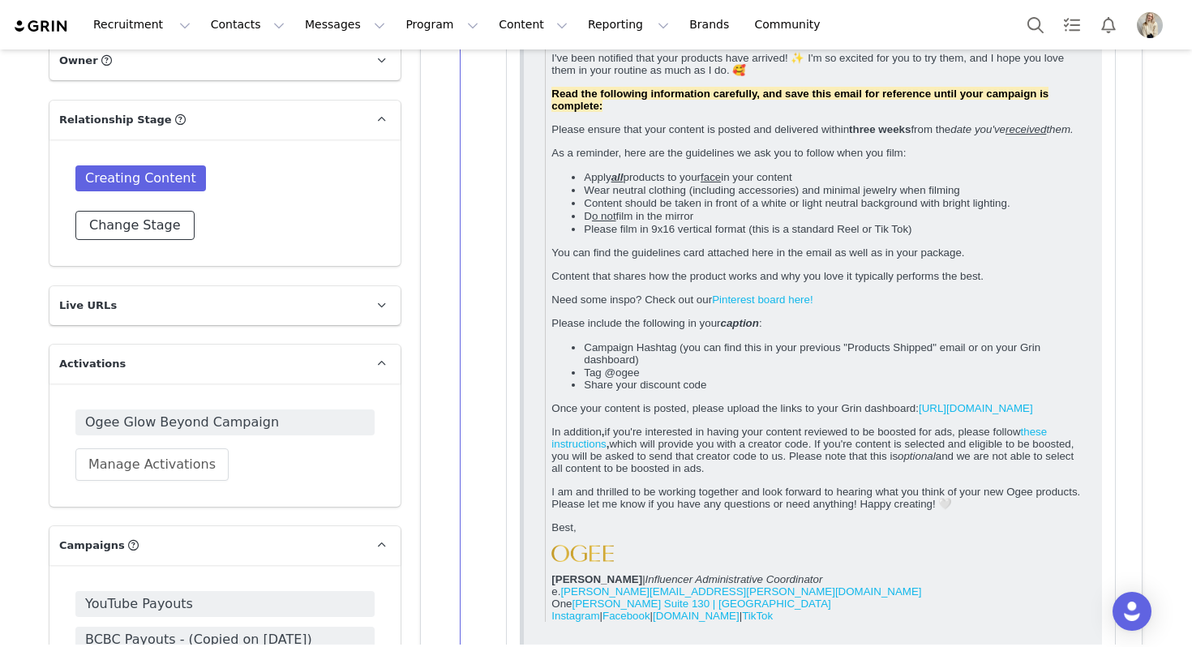
click at [148, 211] on button "Change Stage" at bounding box center [134, 225] width 119 height 29
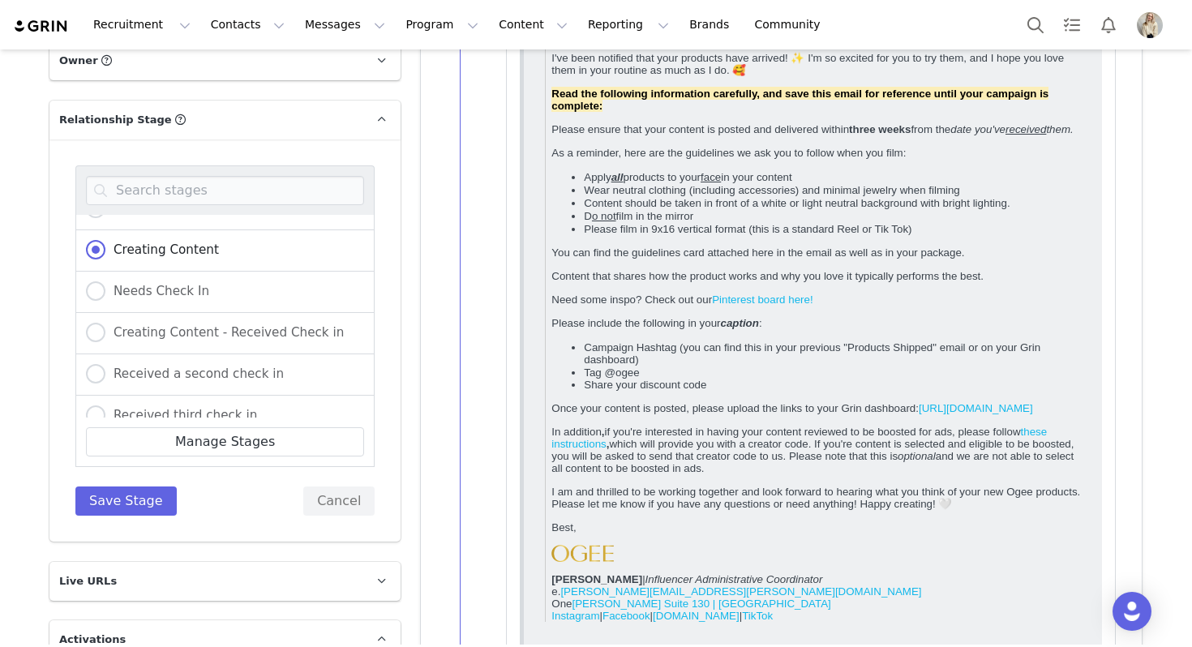
scroll to position [166, 0]
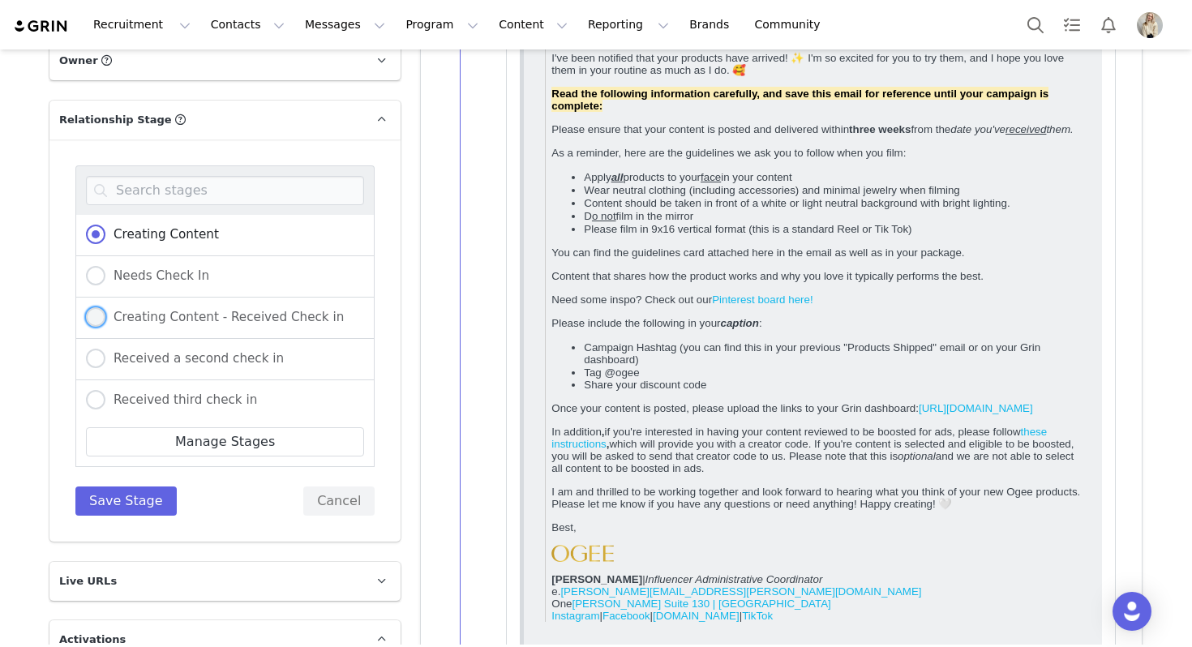
click at [207, 310] on span "Creating Content - Received Check in" at bounding box center [224, 317] width 238 height 15
click at [105, 307] on input "Creating Content - Received Check in" at bounding box center [95, 317] width 19 height 21
radio input "true"
radio input "false"
radio input "true"
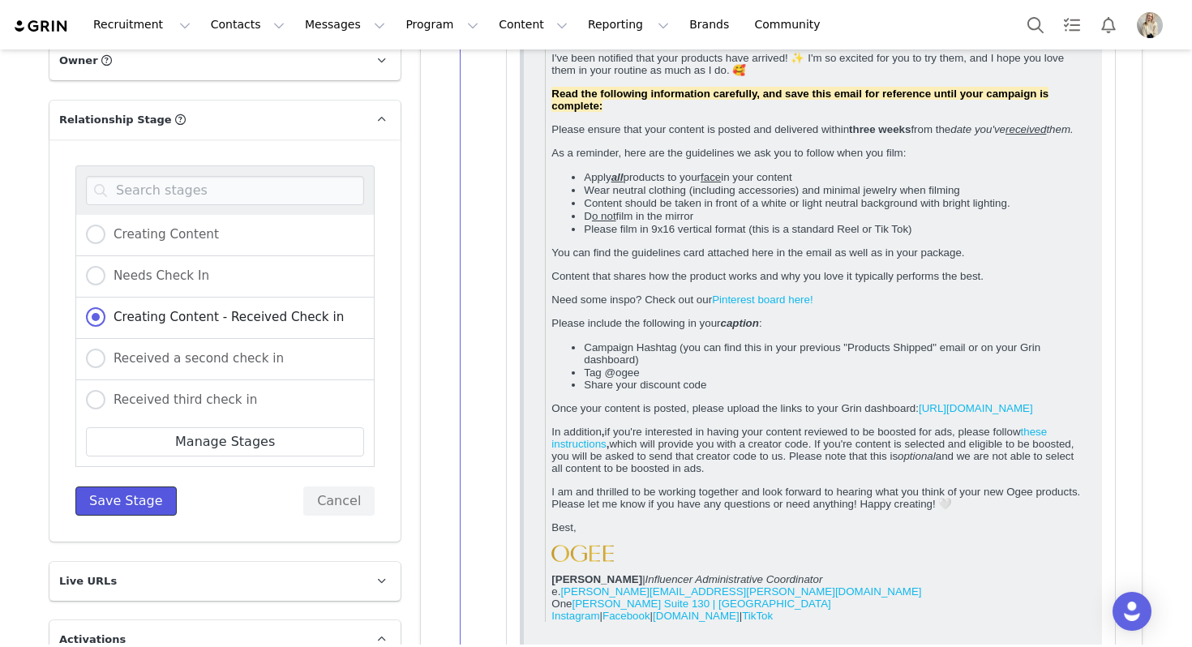
click at [152, 487] on button "Save Stage" at bounding box center [125, 501] width 101 height 29
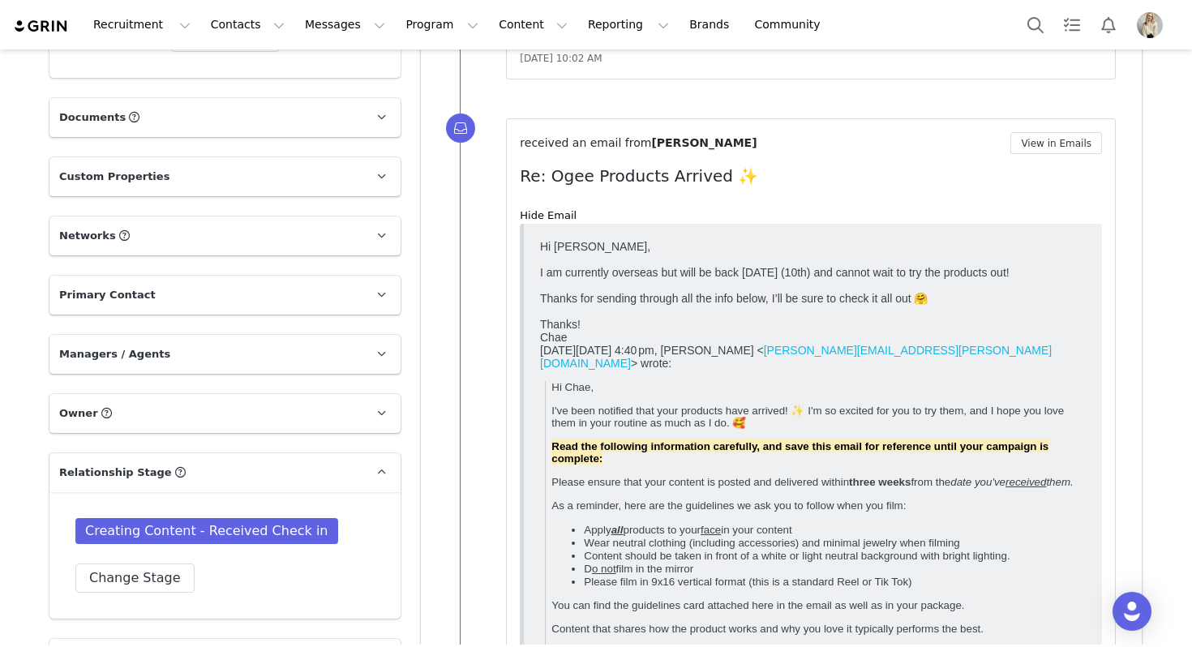
scroll to position [0, 0]
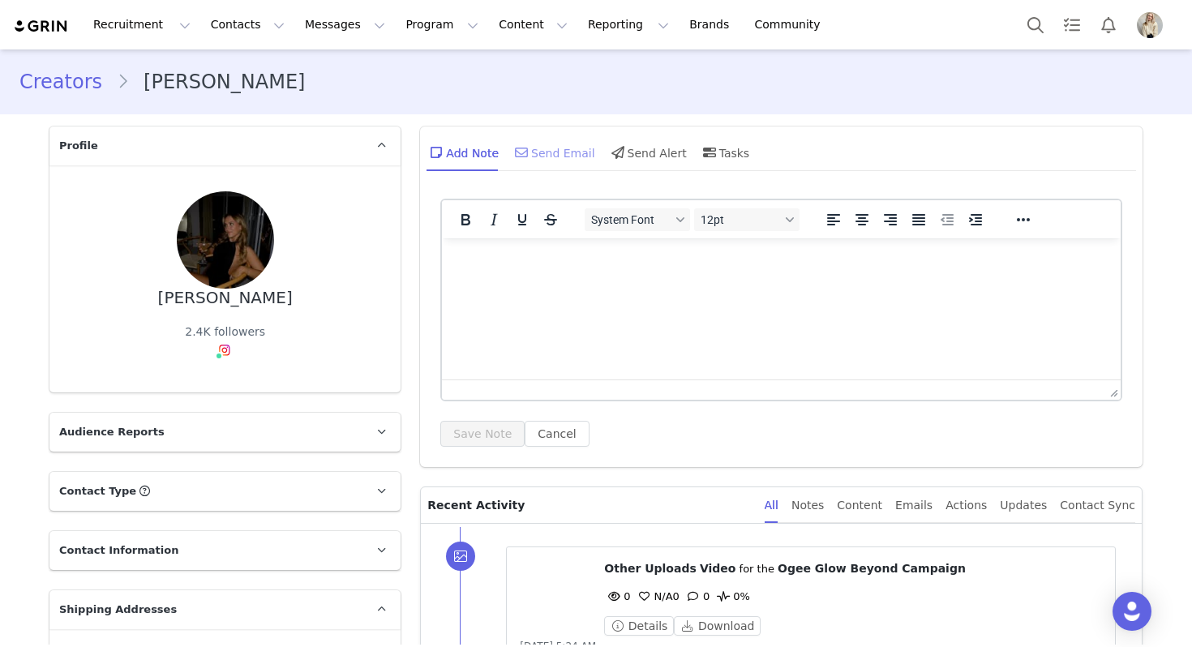
click at [541, 159] on div "Send Email" at bounding box center [554, 152] width 84 height 39
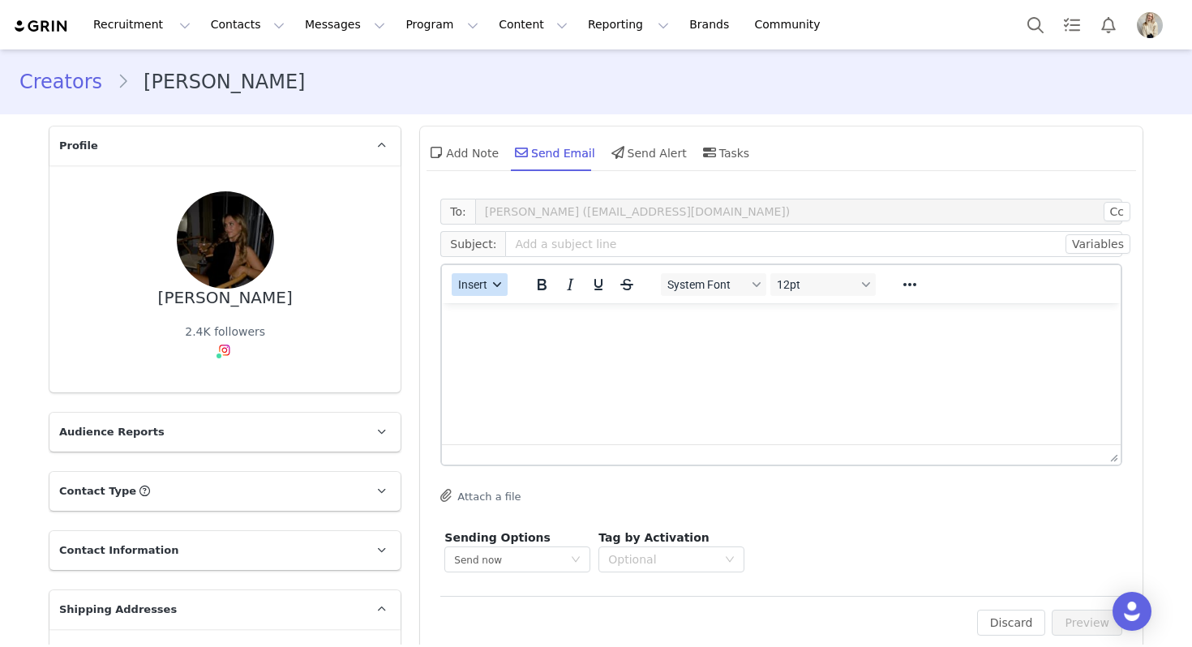
click at [495, 287] on icon "button" at bounding box center [498, 285] width 8 height 8
click at [495, 310] on div "Insert Template" at bounding box center [538, 312] width 146 height 19
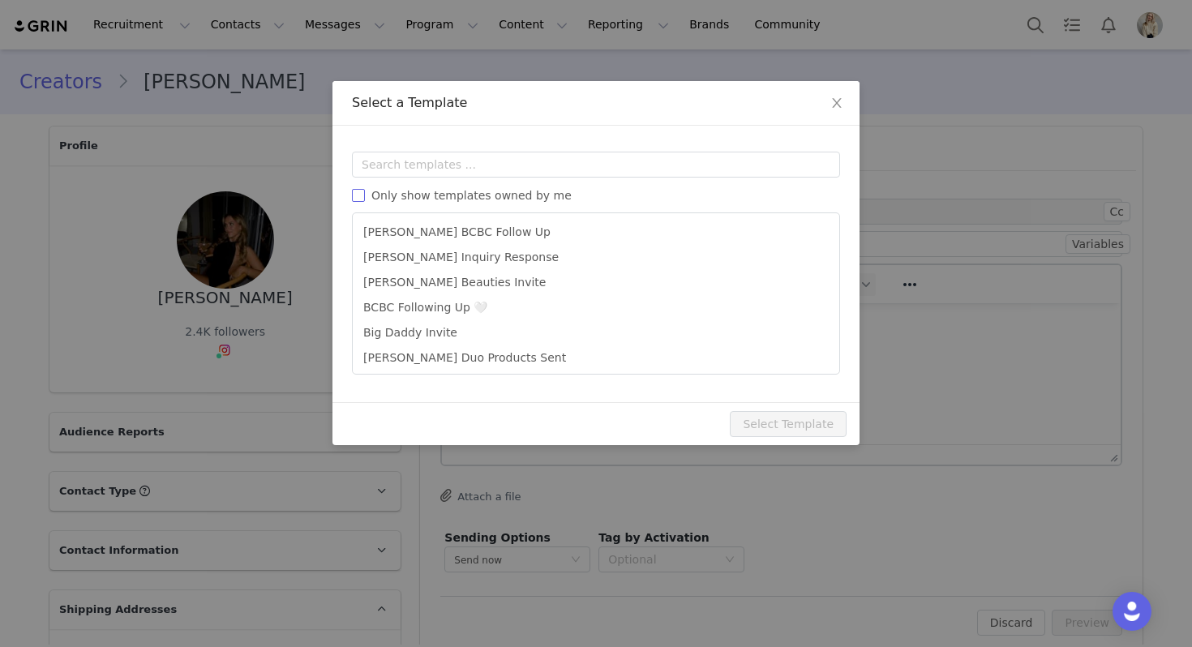
click at [501, 198] on span "Only show templates owned by me" at bounding box center [471, 195] width 213 height 13
click at [365, 198] on input "Only show templates owned by me" at bounding box center [358, 195] width 13 height 13
checkbox input "true"
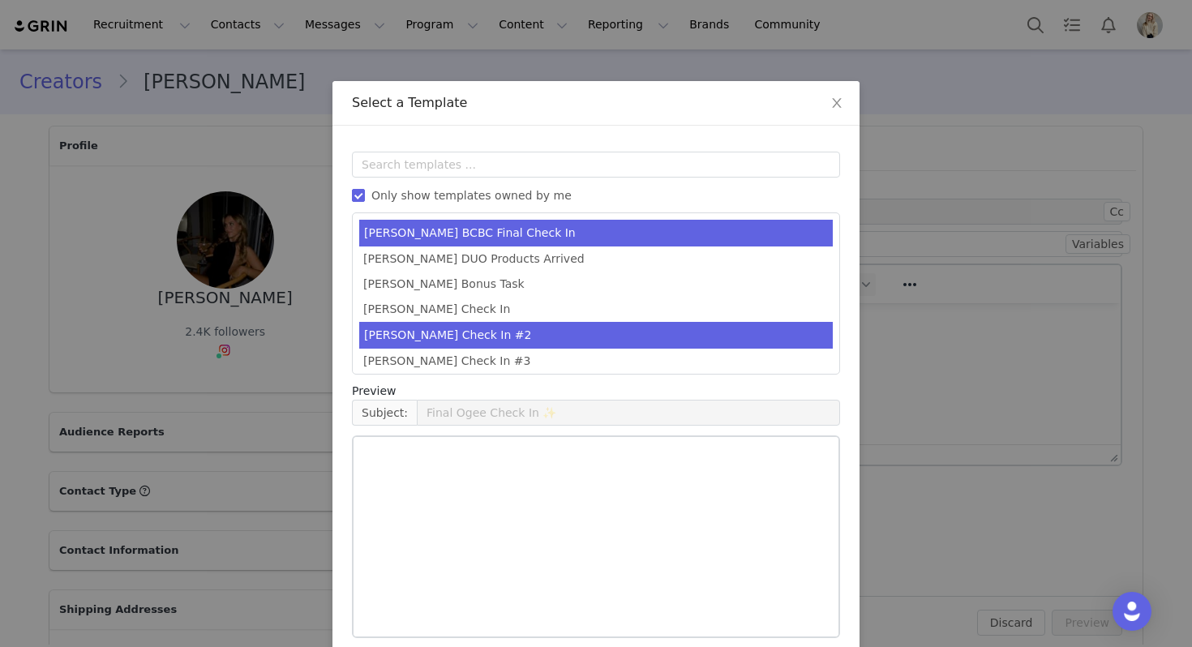
click at [468, 326] on li "[PERSON_NAME] Check In #2" at bounding box center [596, 335] width 474 height 27
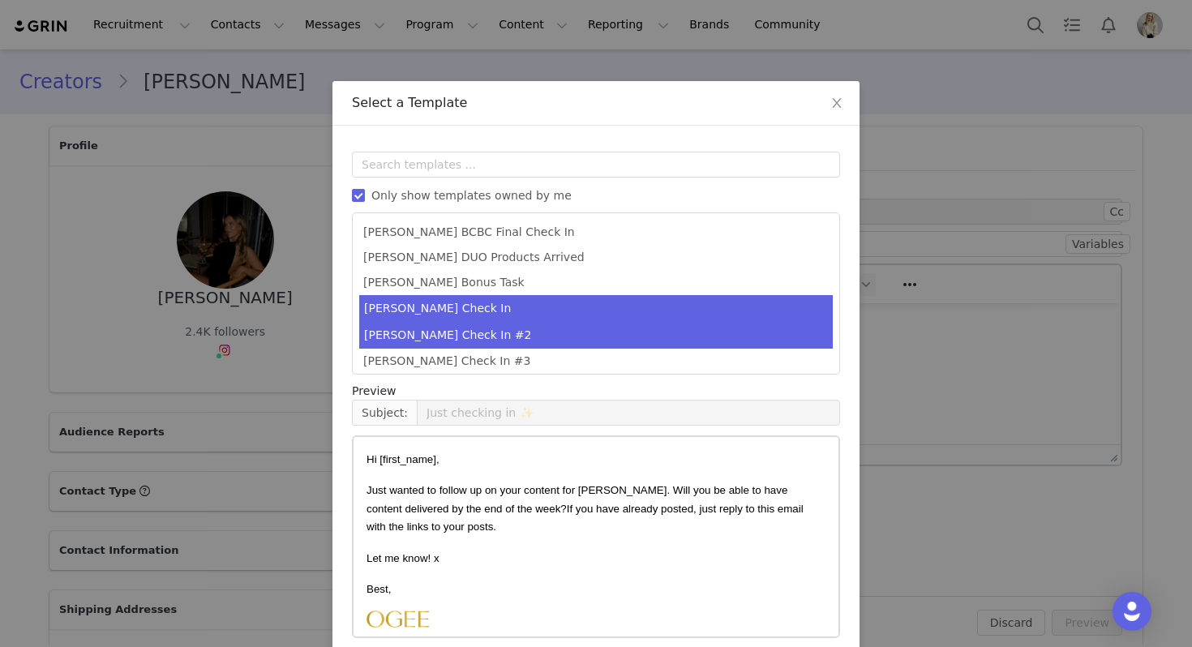
click at [518, 307] on li "[PERSON_NAME] Check In" at bounding box center [596, 308] width 474 height 27
type input "Ogee Check In 💫"
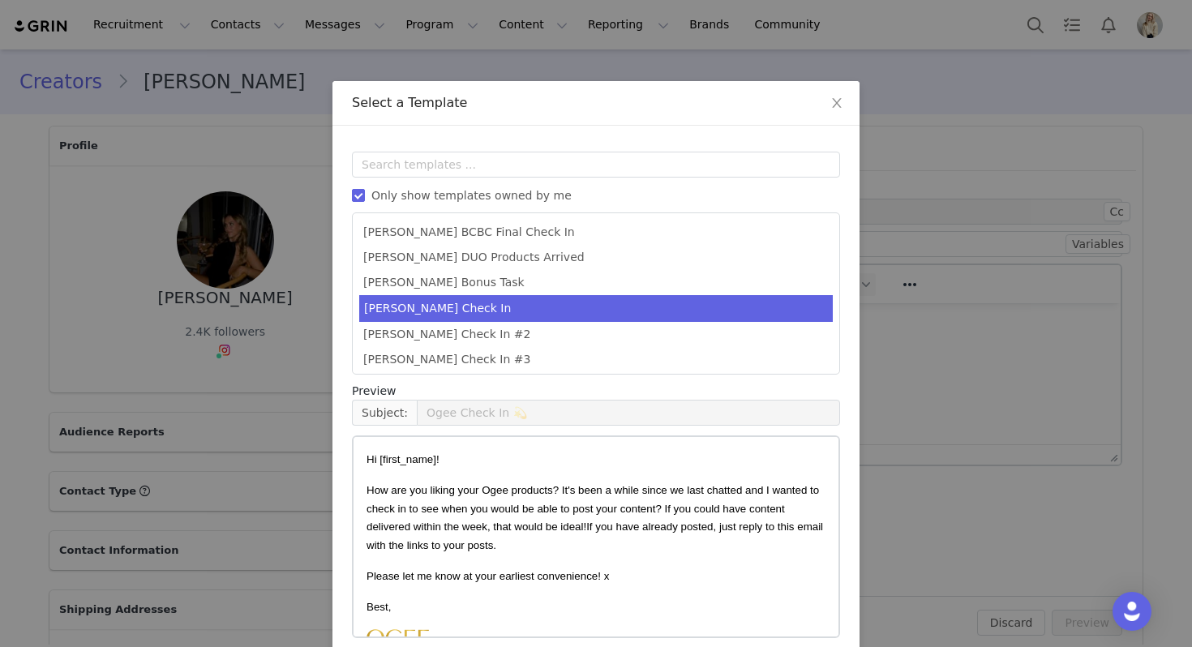
scroll to position [73, 0]
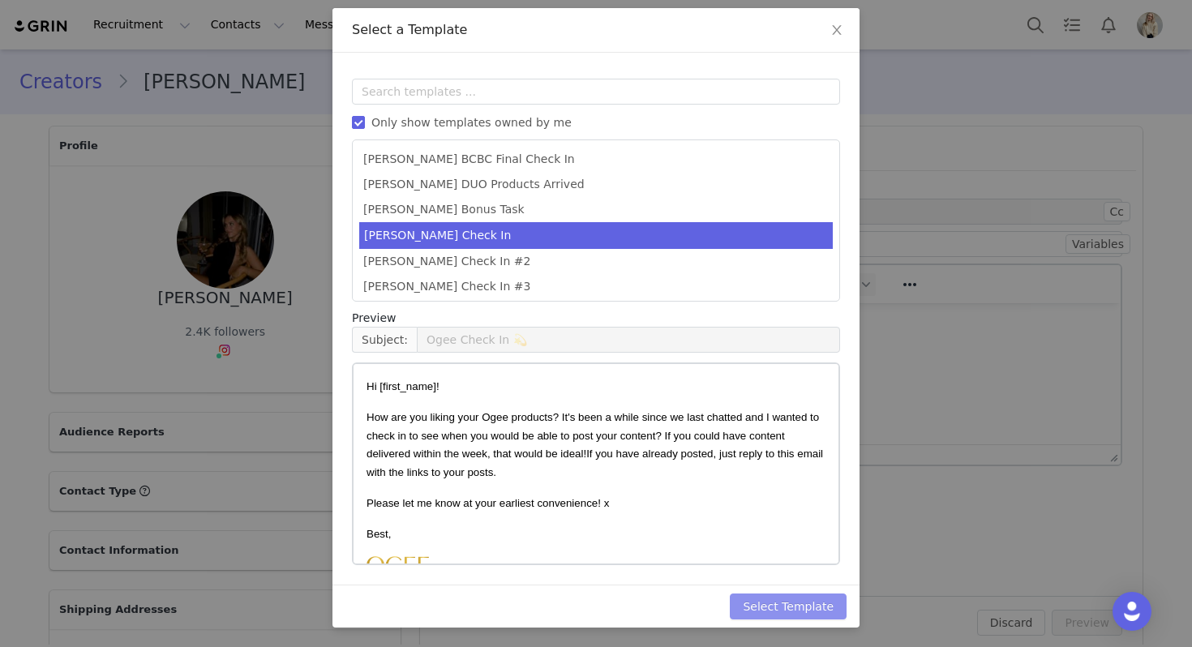
click at [781, 604] on button "Select Template" at bounding box center [788, 607] width 117 height 26
type input "Ogee Check In 💫"
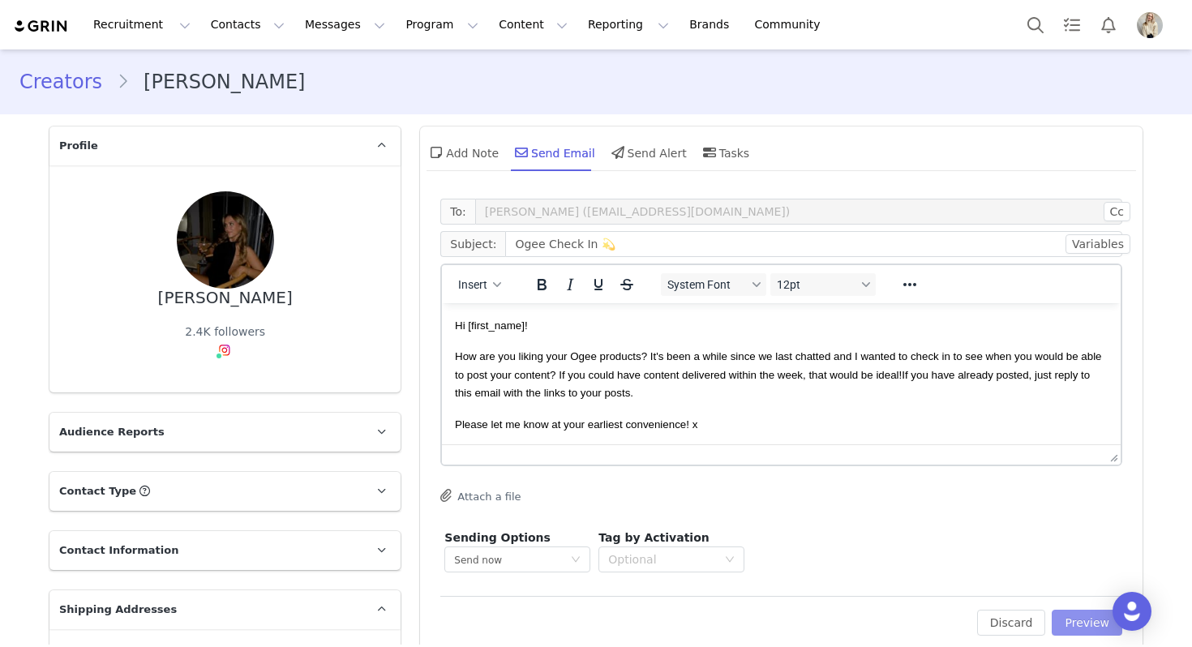
click at [1071, 621] on button "Preview" at bounding box center [1087, 623] width 71 height 26
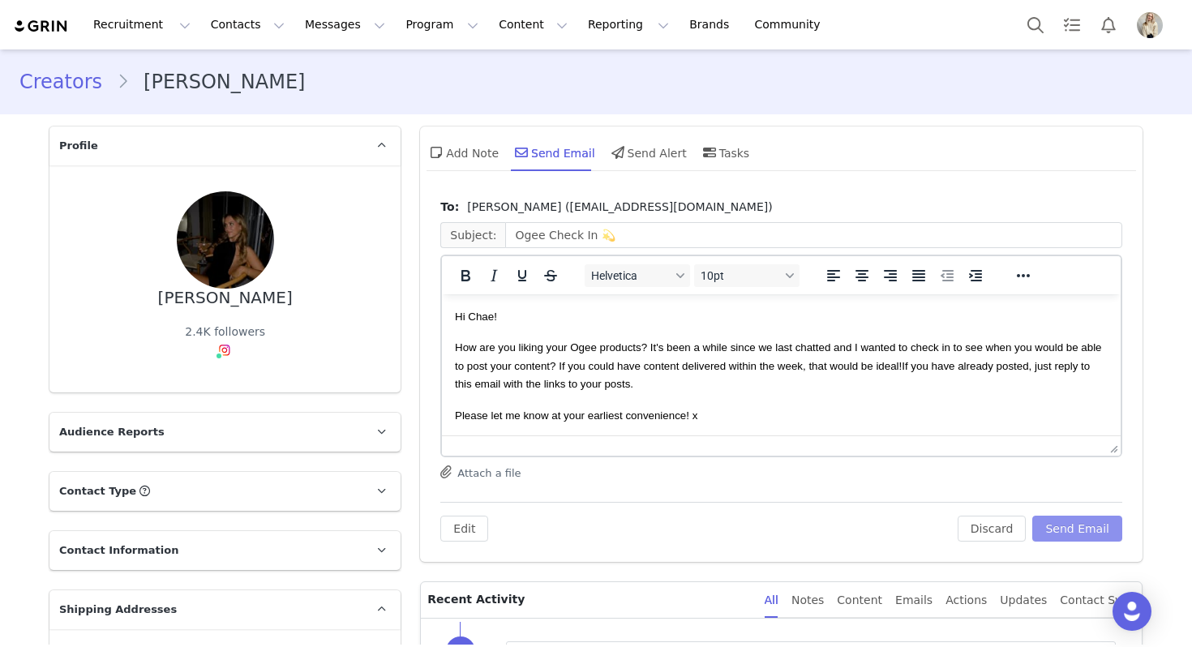
click at [1085, 536] on button "Send Email" at bounding box center [1077, 529] width 90 height 26
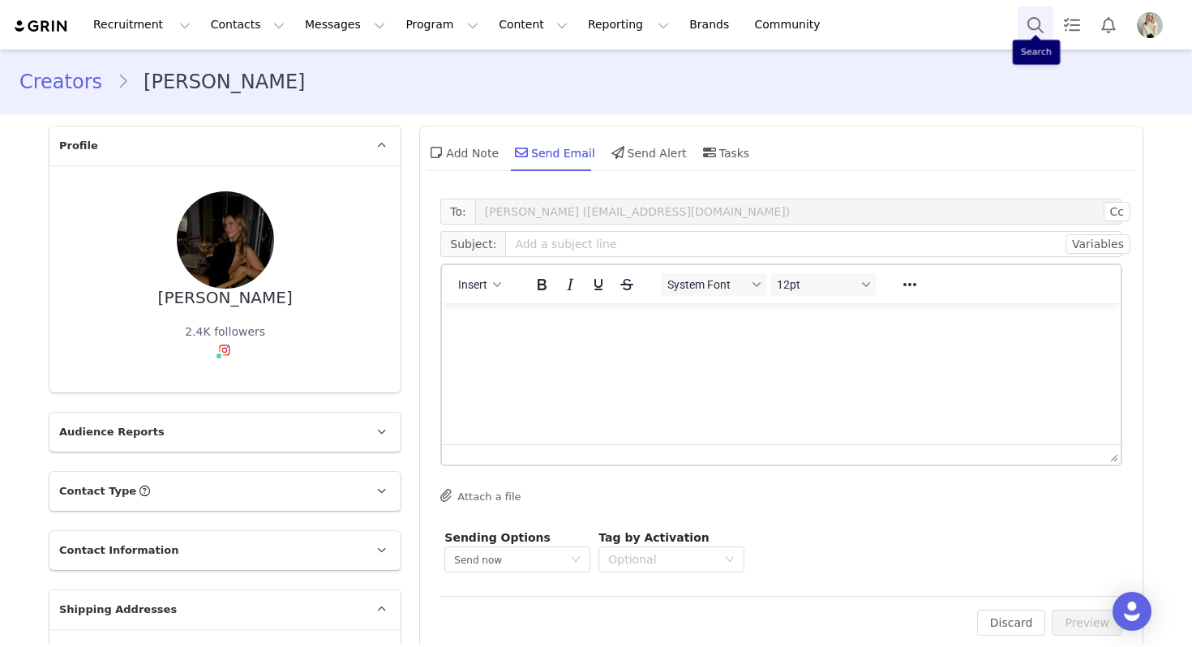
click at [1033, 20] on button "Search" at bounding box center [1036, 24] width 36 height 36
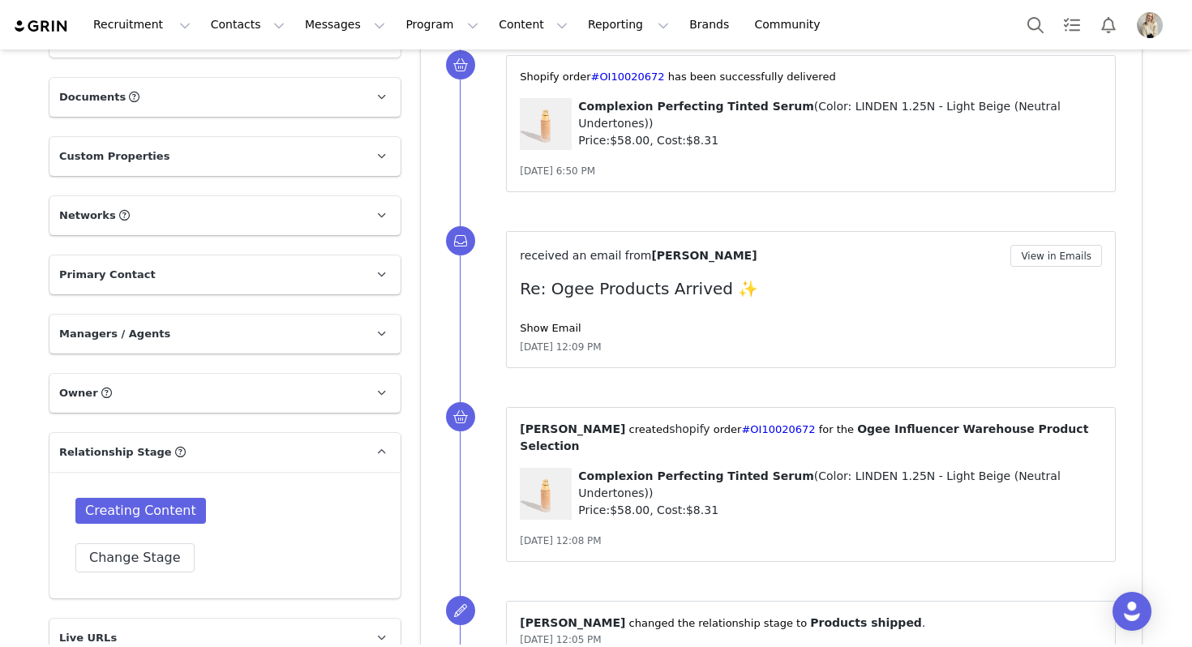
scroll to position [870, 0]
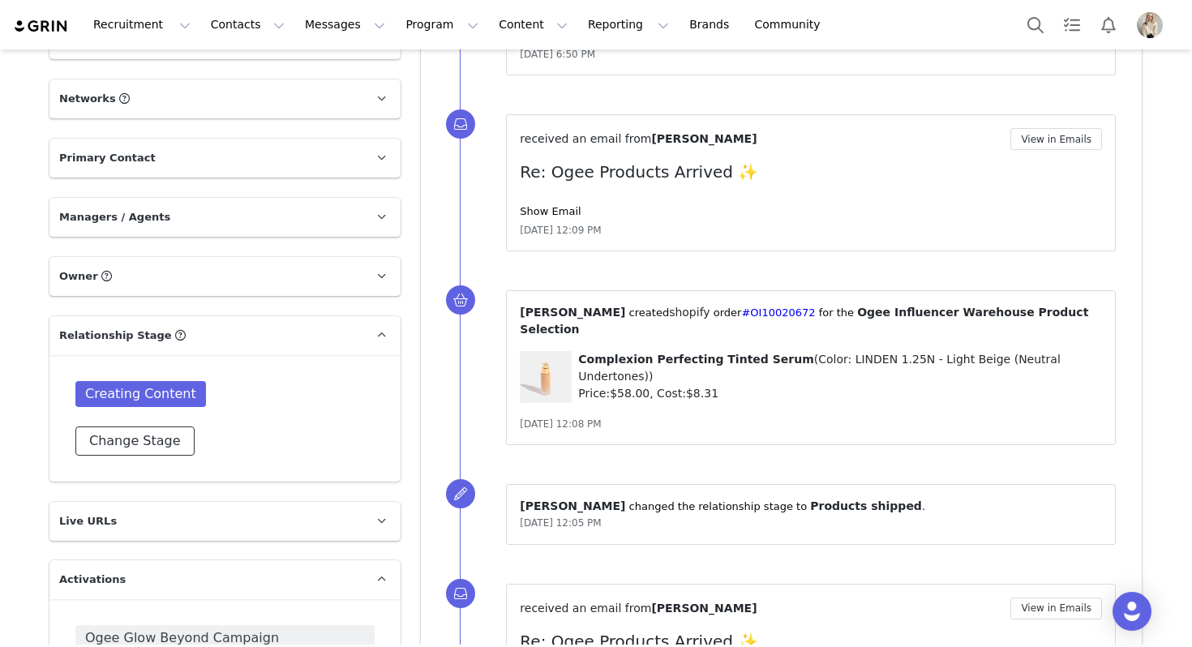
click at [113, 431] on button "Change Stage" at bounding box center [134, 441] width 119 height 29
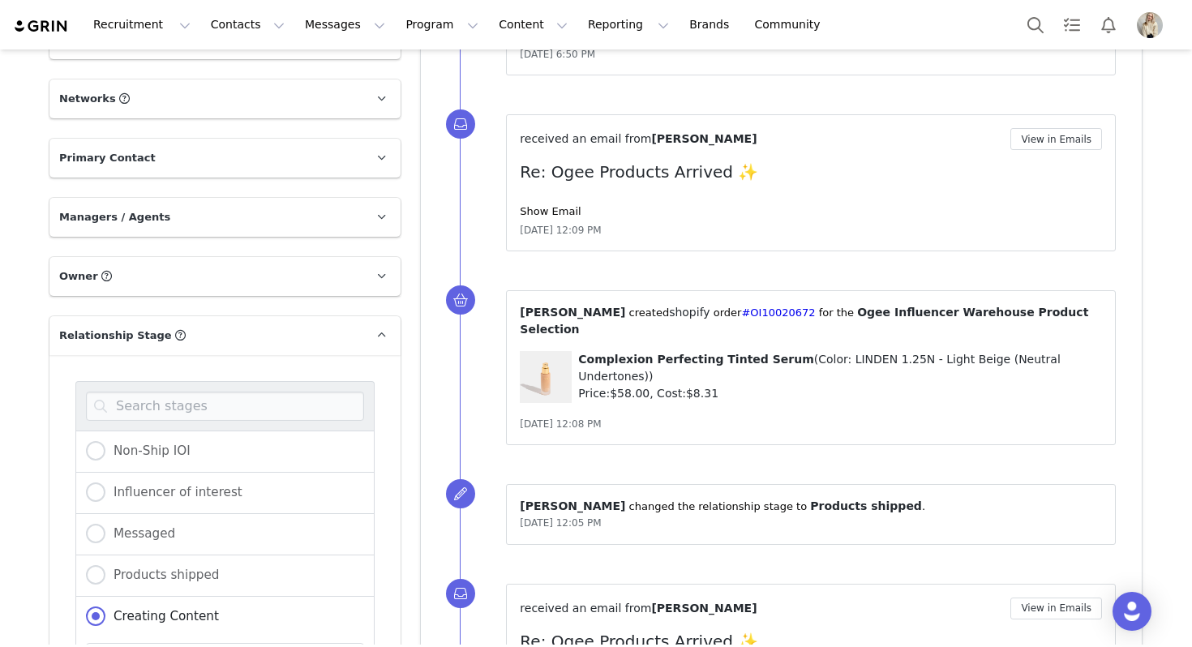
scroll to position [111, 0]
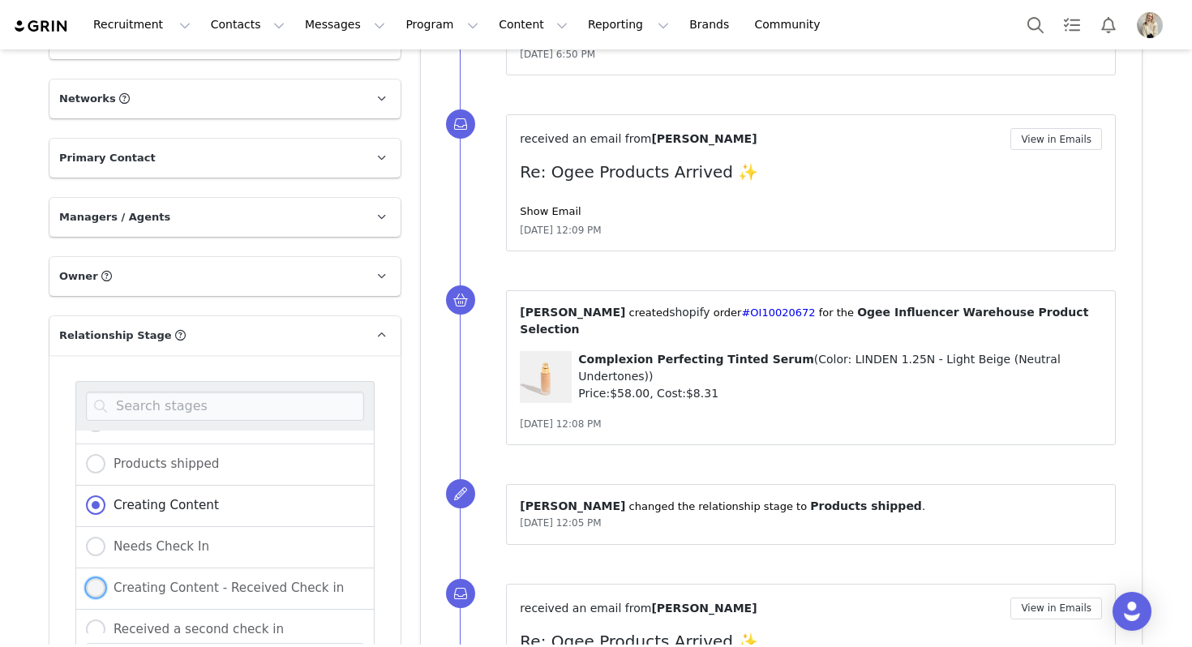
click at [165, 581] on span "Creating Content - Received Check in" at bounding box center [224, 588] width 238 height 15
click at [105, 578] on input "Creating Content - Received Check in" at bounding box center [95, 588] width 19 height 21
radio input "true"
radio input "false"
radio input "true"
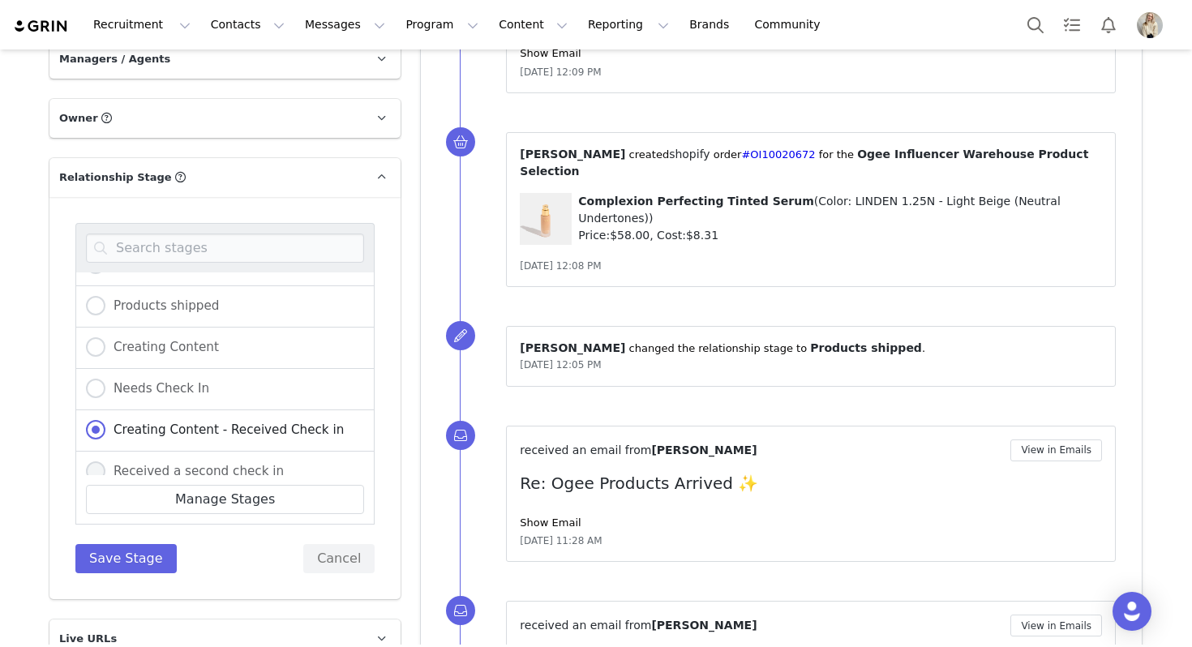
scroll to position [1043, 0]
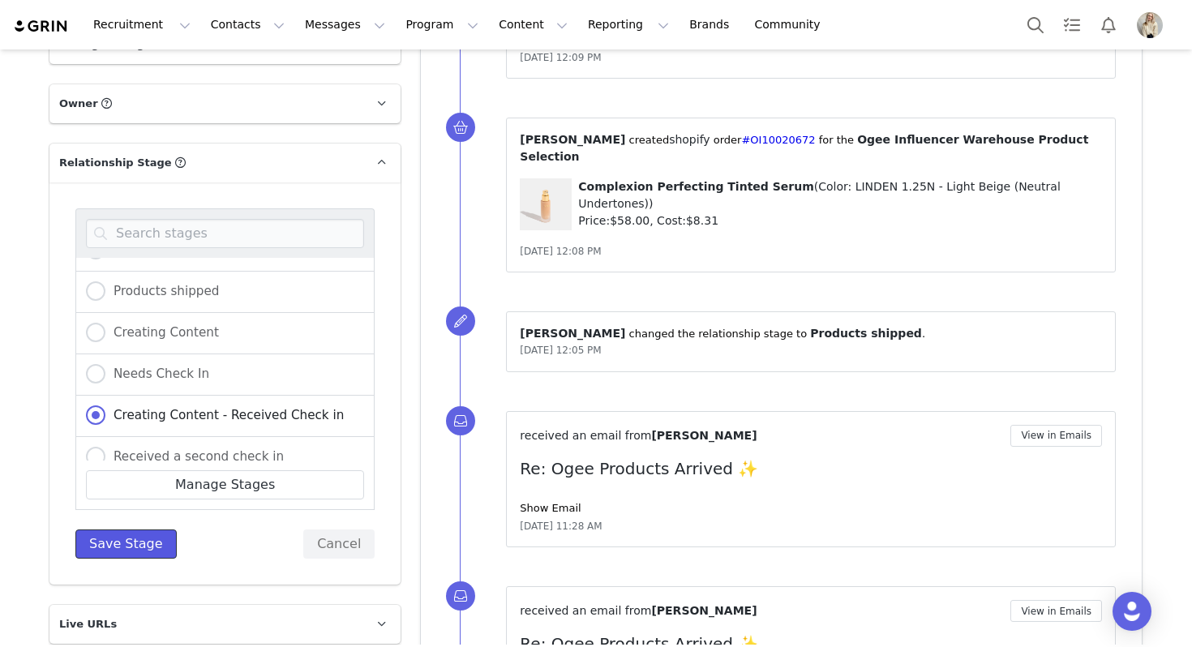
click at [145, 530] on button "Save Stage" at bounding box center [125, 544] width 101 height 29
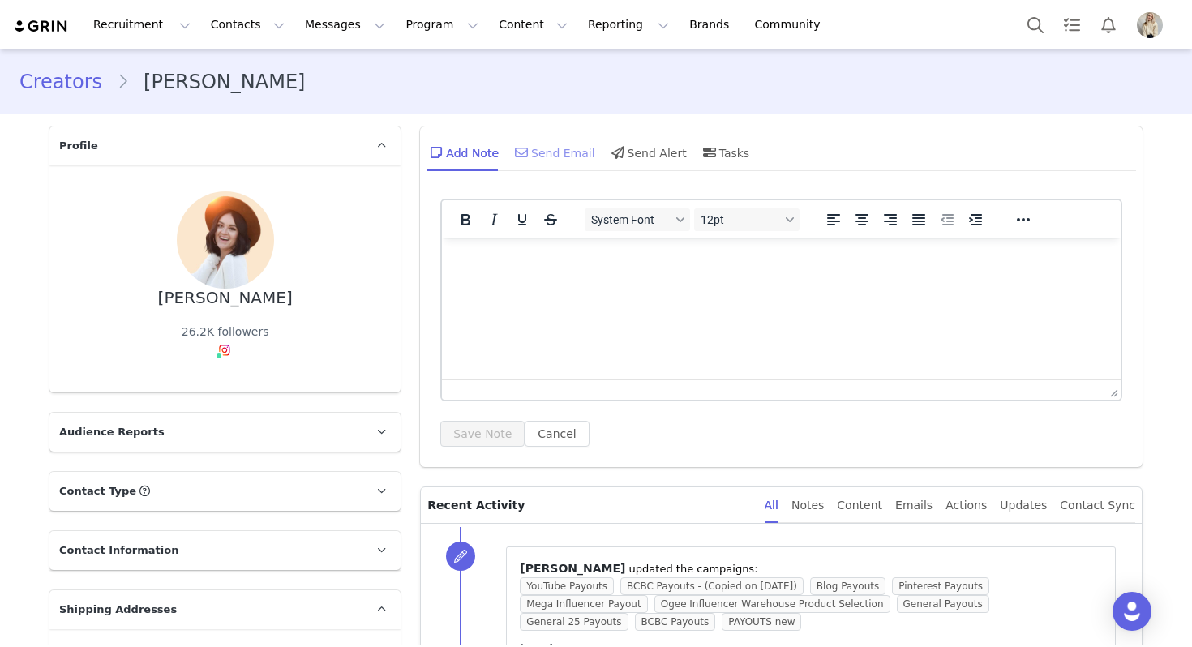
click at [553, 159] on div "Send Email" at bounding box center [554, 152] width 84 height 39
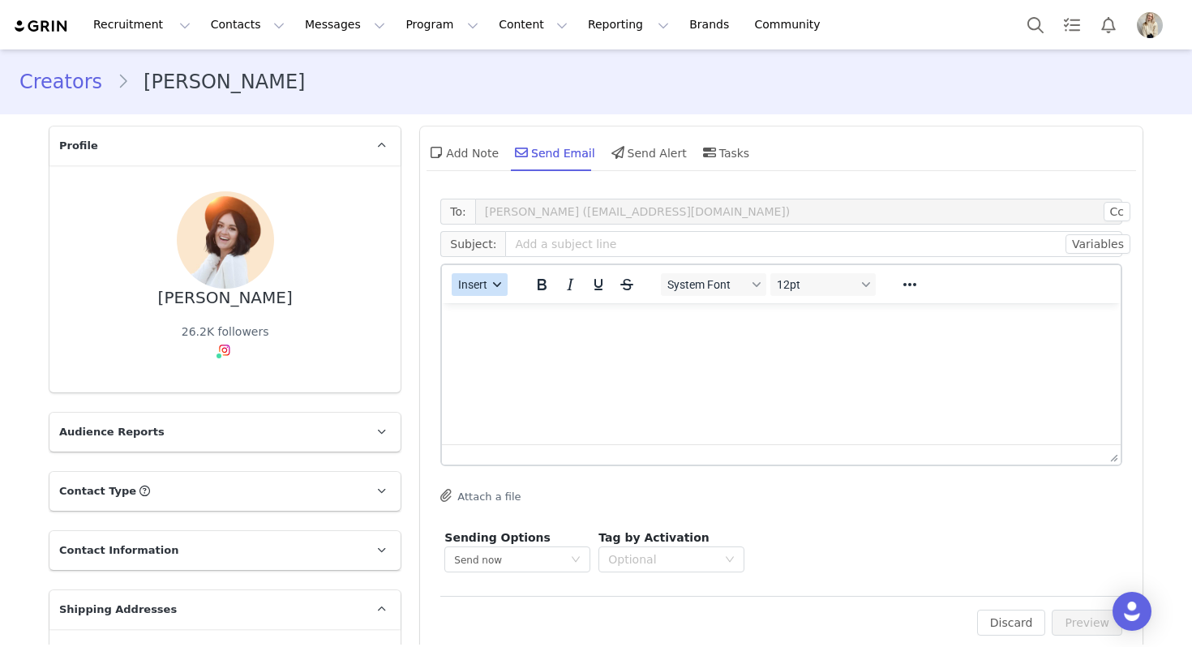
click at [502, 279] on button "Insert" at bounding box center [480, 284] width 56 height 23
click at [502, 303] on div "Insert Template" at bounding box center [538, 312] width 146 height 19
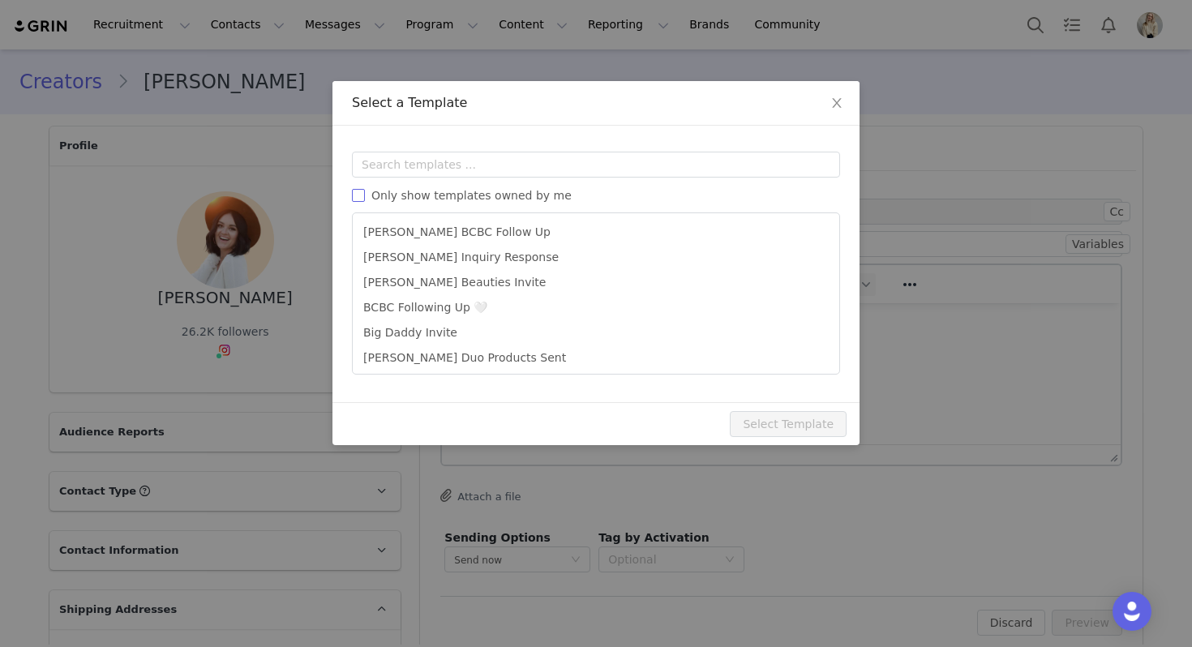
click at [506, 202] on span "Only show templates owned by me" at bounding box center [471, 195] width 213 height 13
click at [365, 202] on input "Only show templates owned by me" at bounding box center [358, 195] width 13 height 13
checkbox input "true"
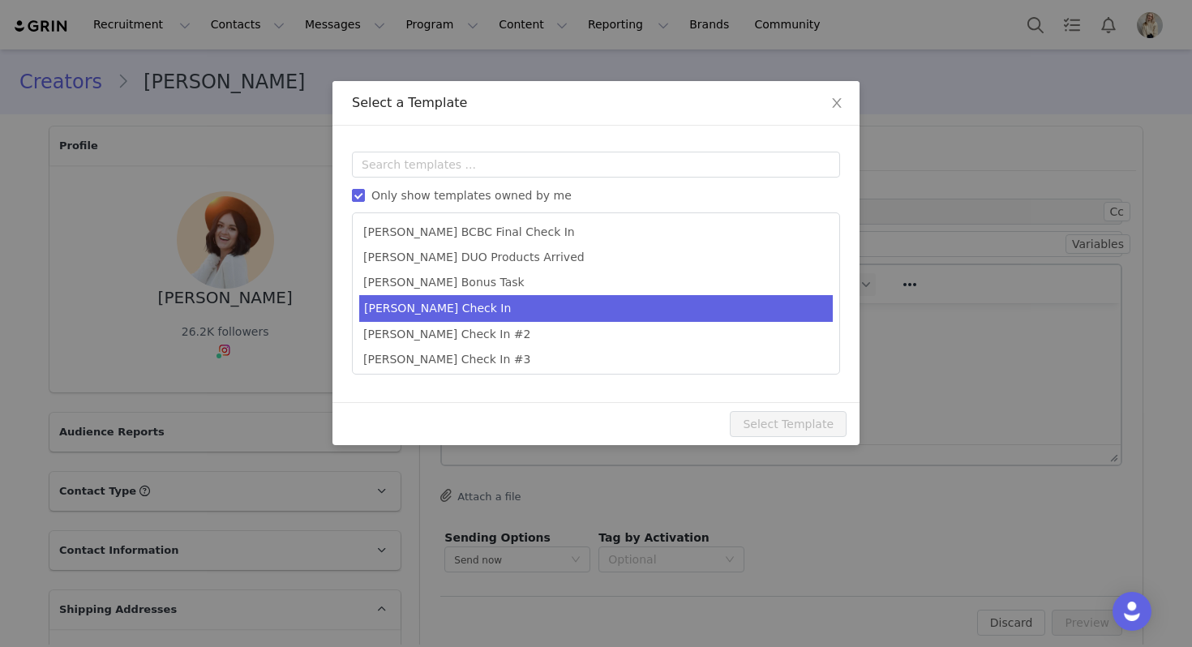
click at [460, 314] on li "[PERSON_NAME] Check In" at bounding box center [596, 308] width 474 height 27
type input "Ogee Check In 💫"
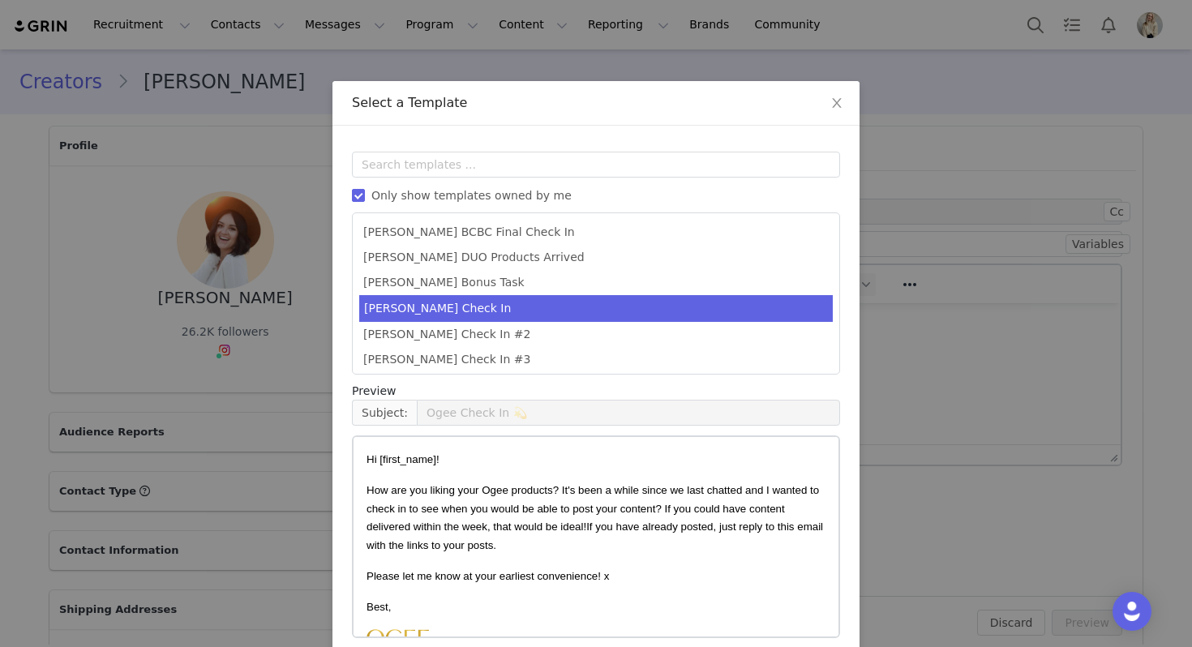
scroll to position [73, 0]
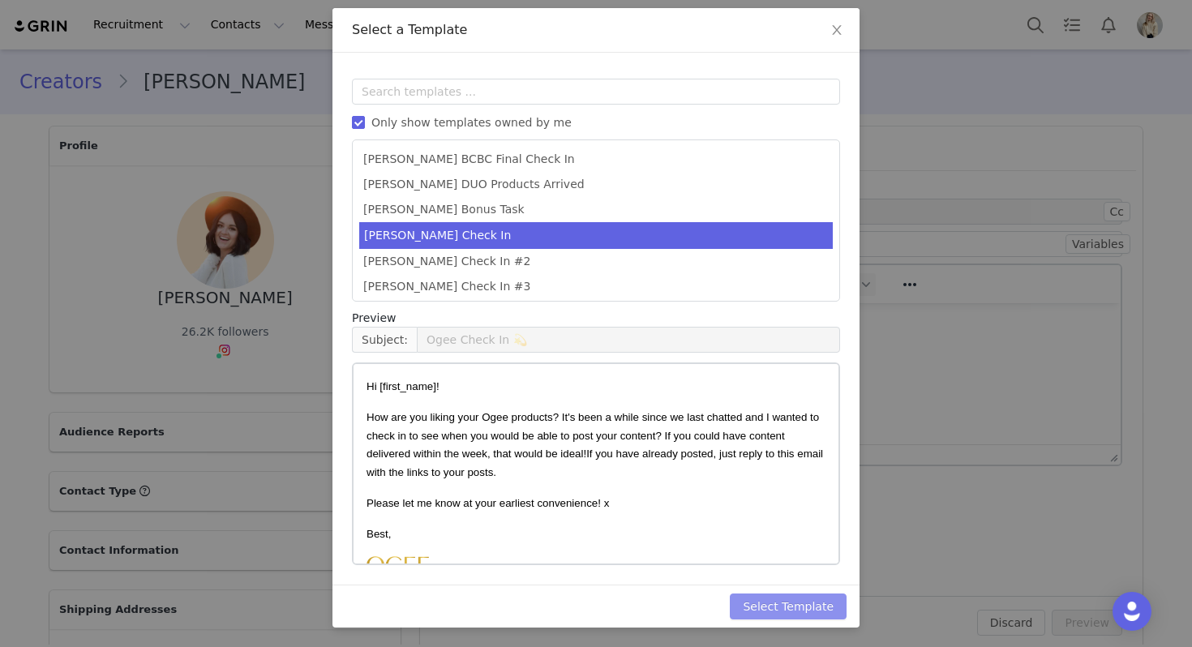
click at [808, 595] on button "Select Template" at bounding box center [788, 607] width 117 height 26
type input "Ogee Check In 💫"
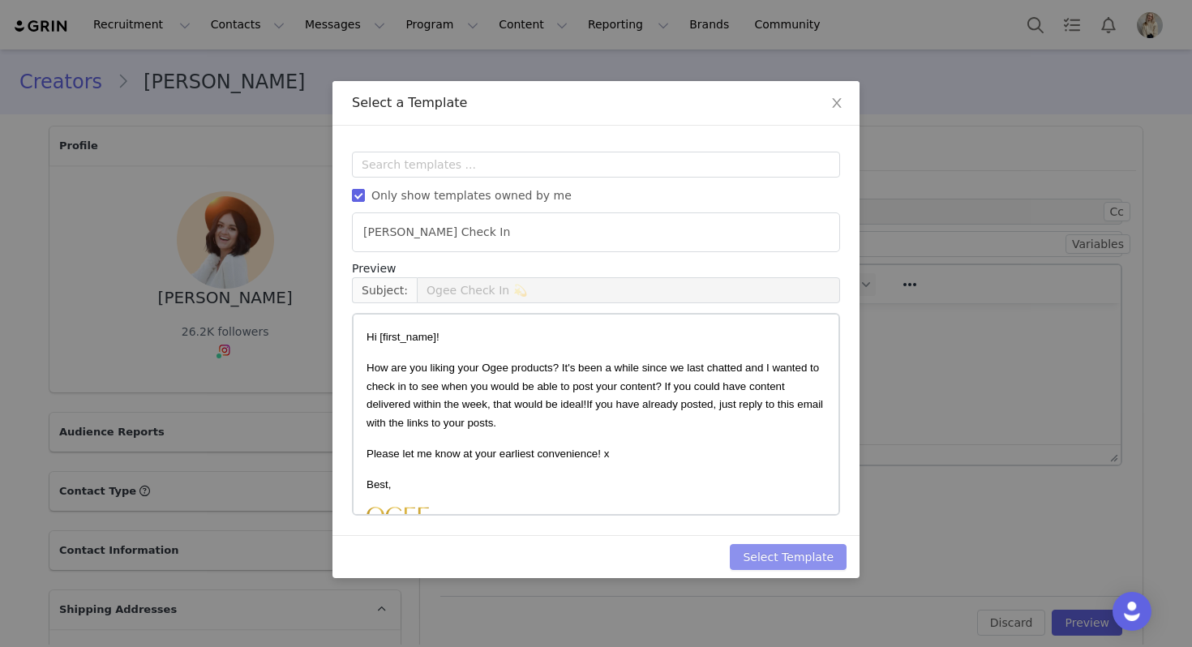
scroll to position [0, 0]
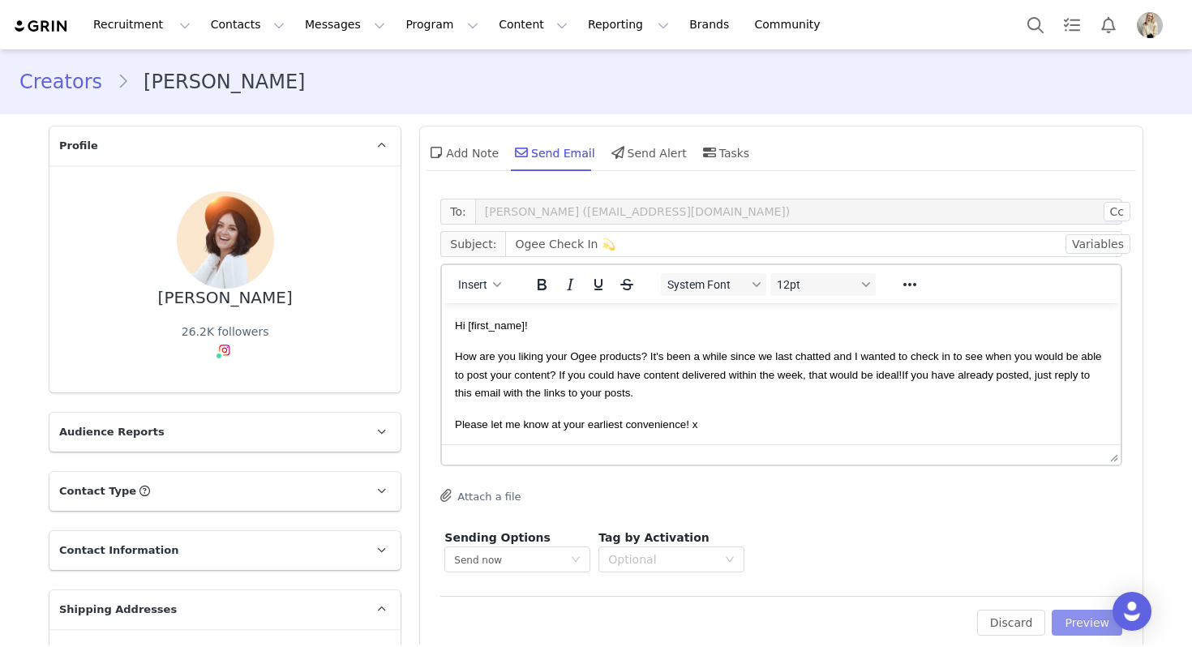
click at [1059, 627] on button "Preview" at bounding box center [1087, 623] width 71 height 26
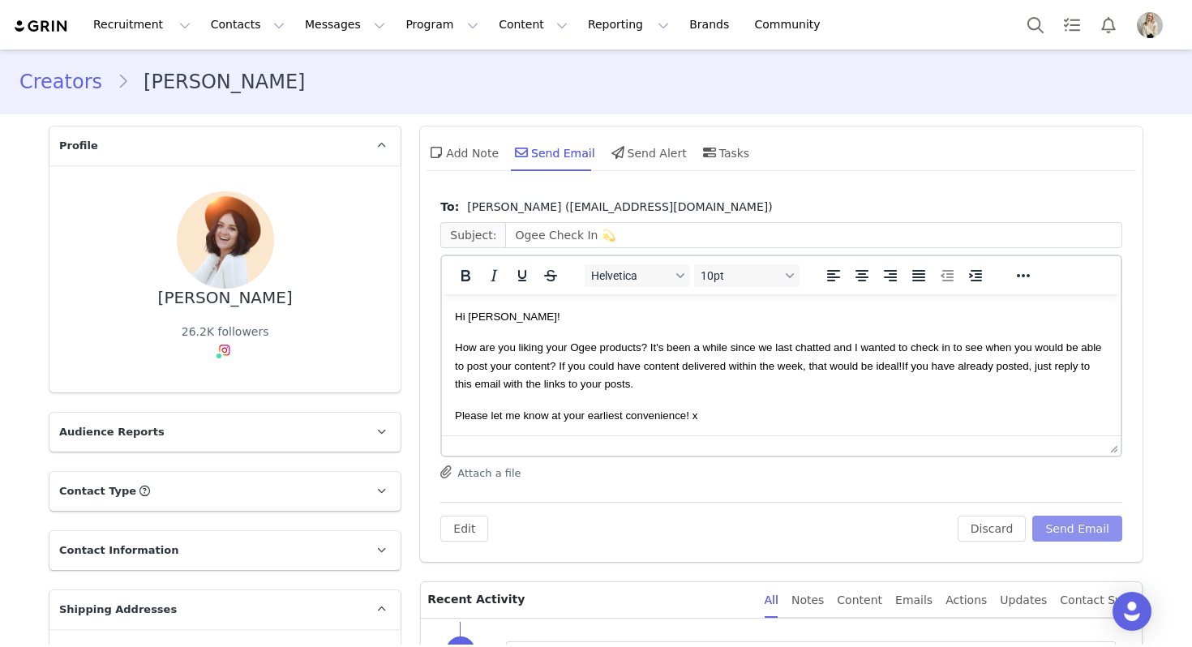
click at [1070, 528] on button "Send Email" at bounding box center [1077, 529] width 90 height 26
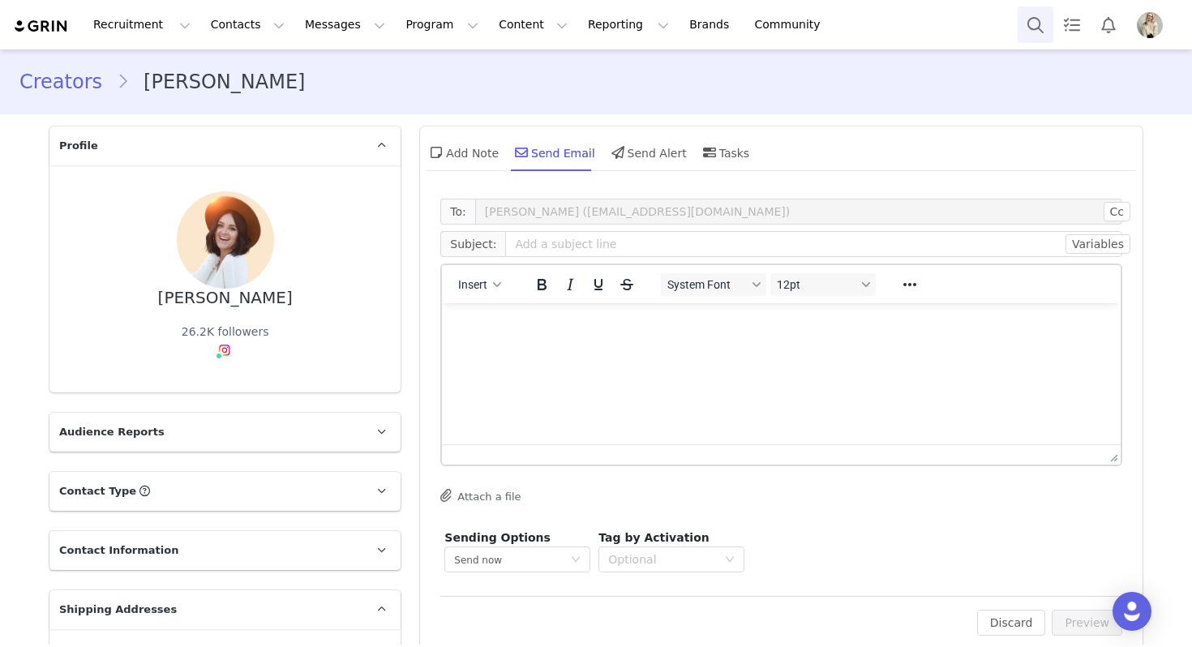
click at [1038, 12] on button "Search" at bounding box center [1036, 24] width 36 height 36
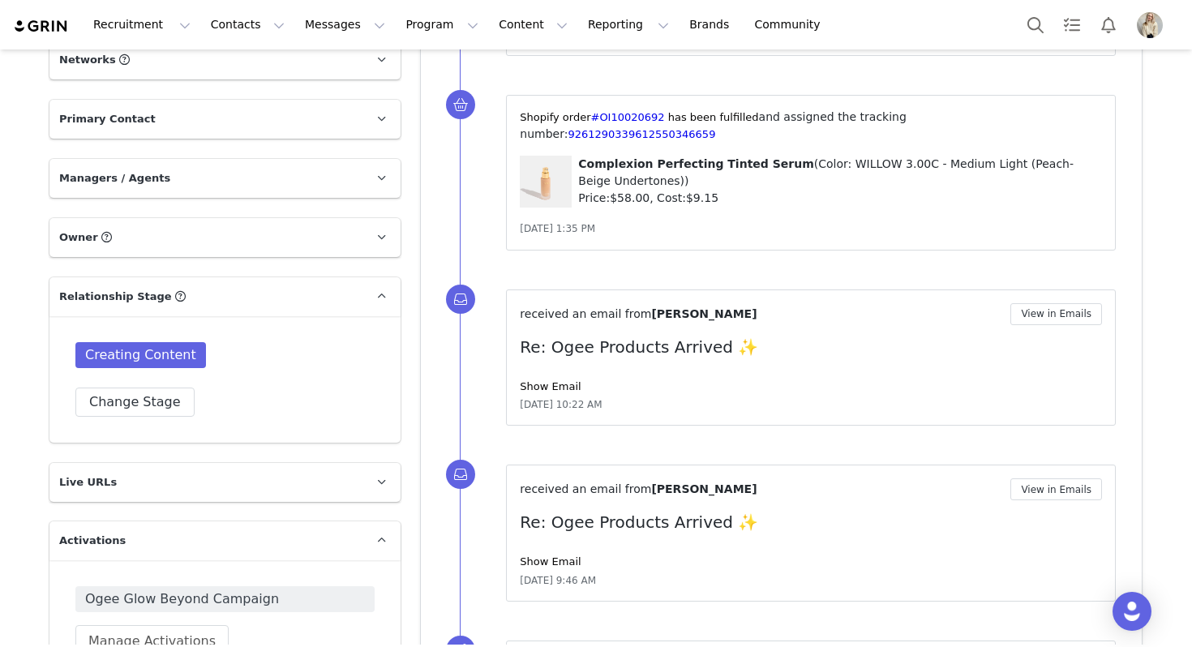
scroll to position [932, 0]
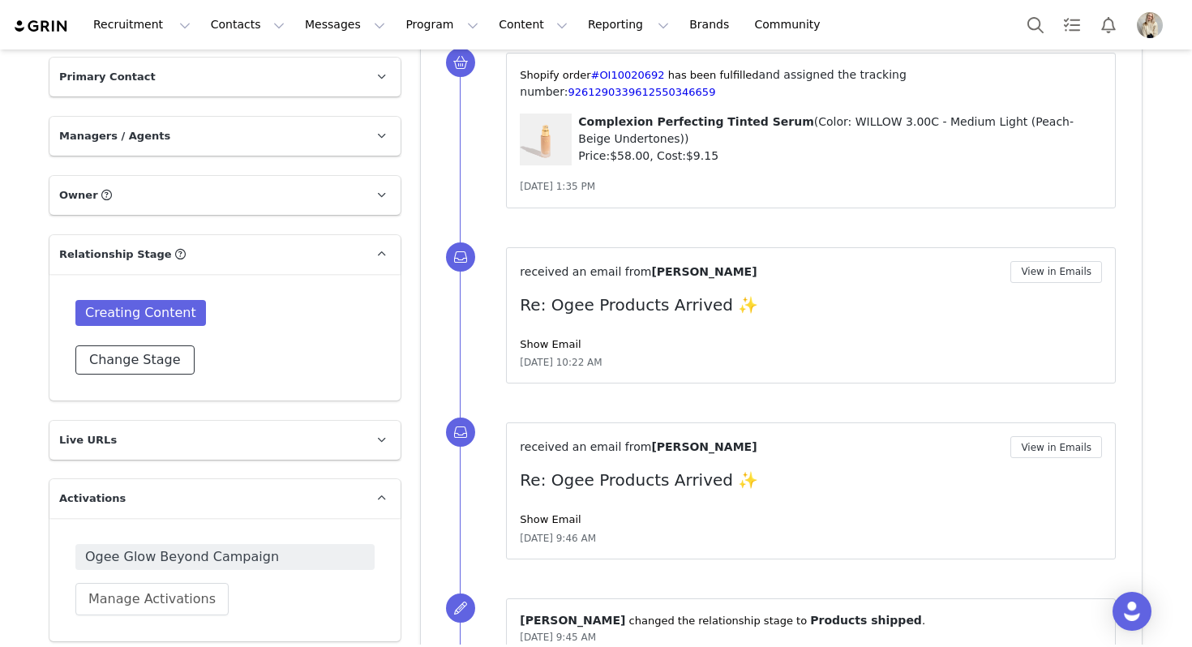
click at [124, 351] on button "Change Stage" at bounding box center [134, 359] width 119 height 29
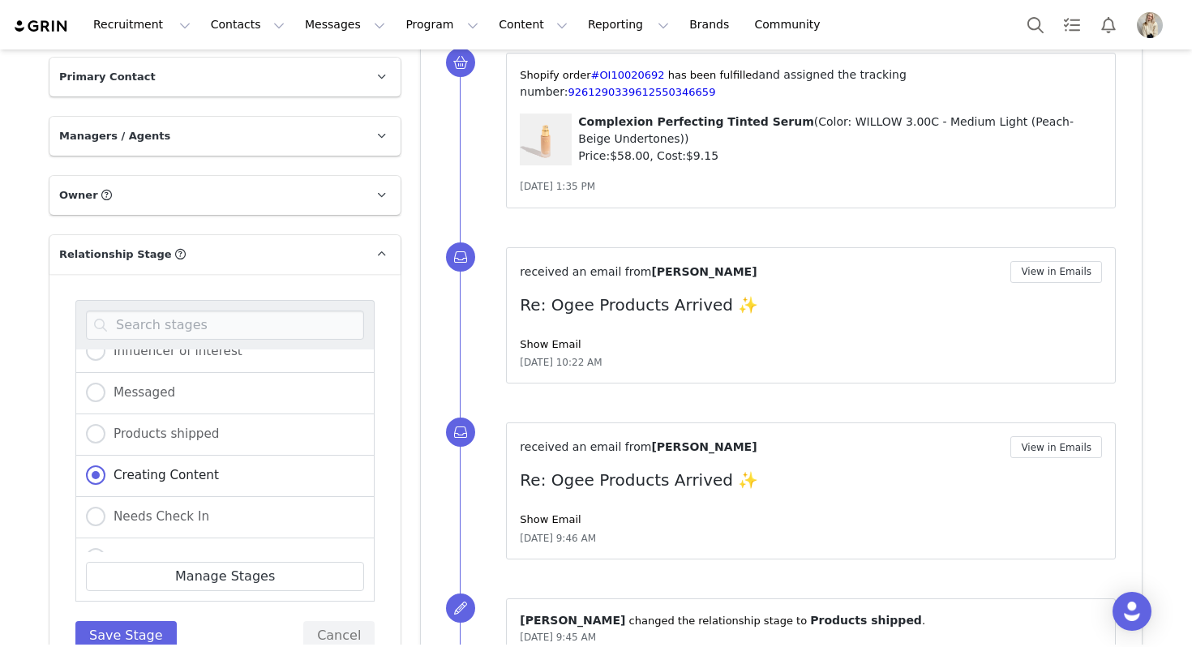
scroll to position [138, 0]
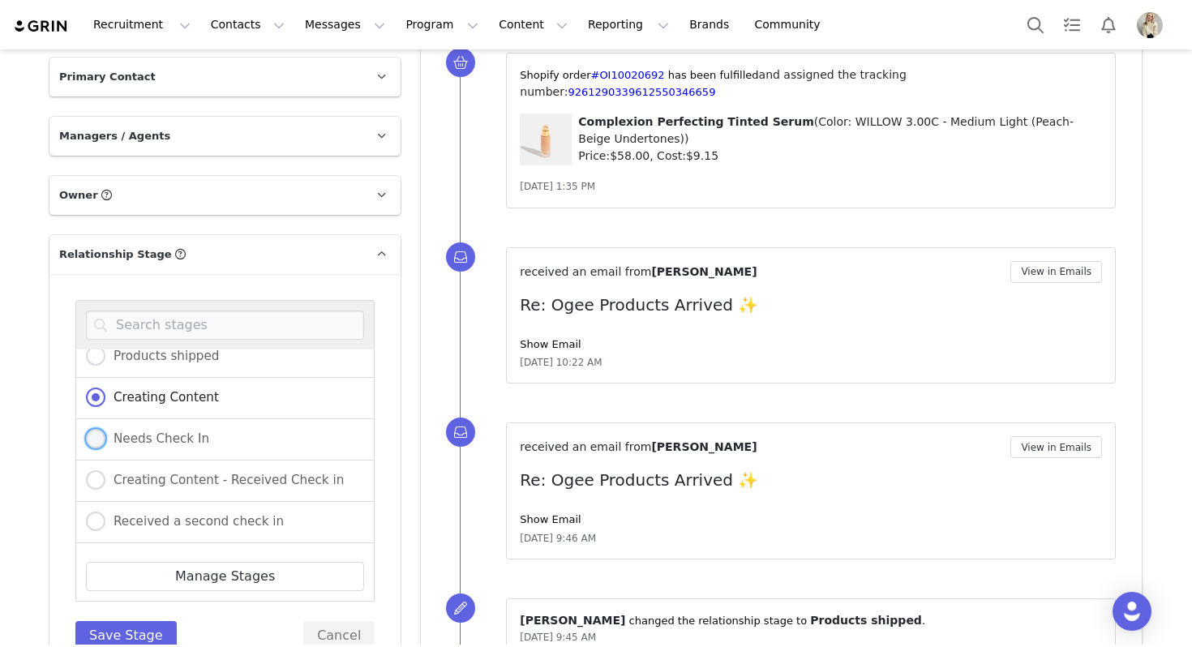
click at [176, 441] on span "Needs Check In" at bounding box center [157, 438] width 104 height 15
click at [105, 441] on input "Needs Check In" at bounding box center [95, 439] width 19 height 21
radio input "true"
radio input "false"
radio input "true"
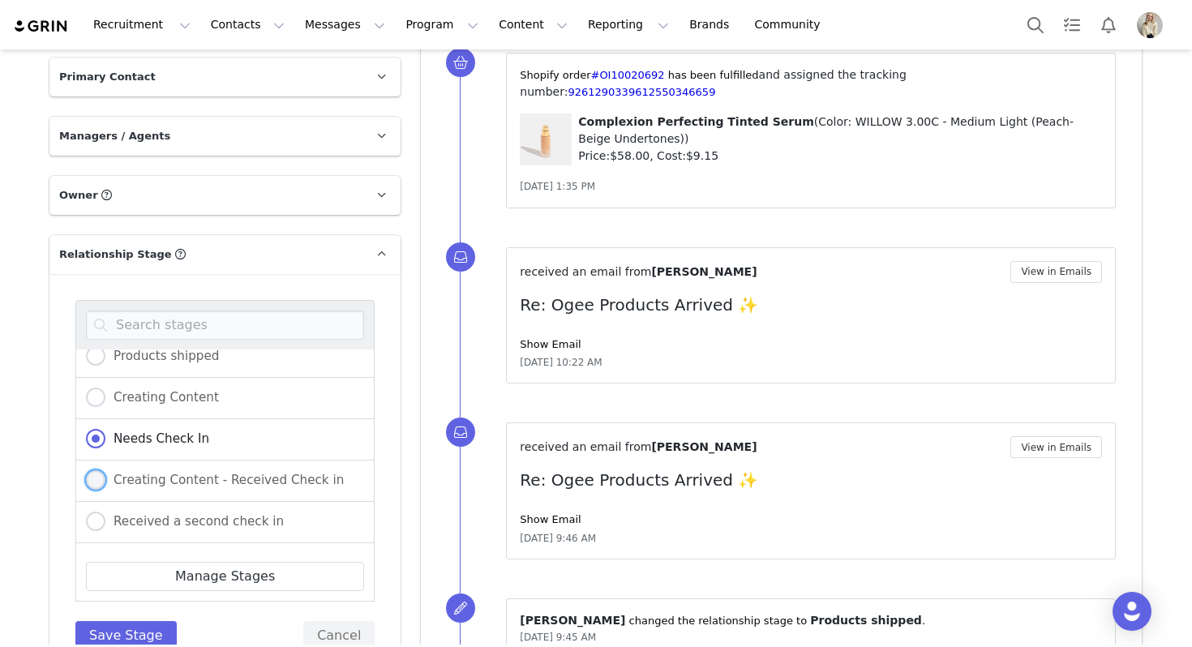
click at [173, 480] on span "Creating Content - Received Check in" at bounding box center [224, 480] width 238 height 15
click at [105, 480] on input "Creating Content - Received Check in" at bounding box center [95, 480] width 19 height 21
radio input "true"
radio input "false"
radio input "true"
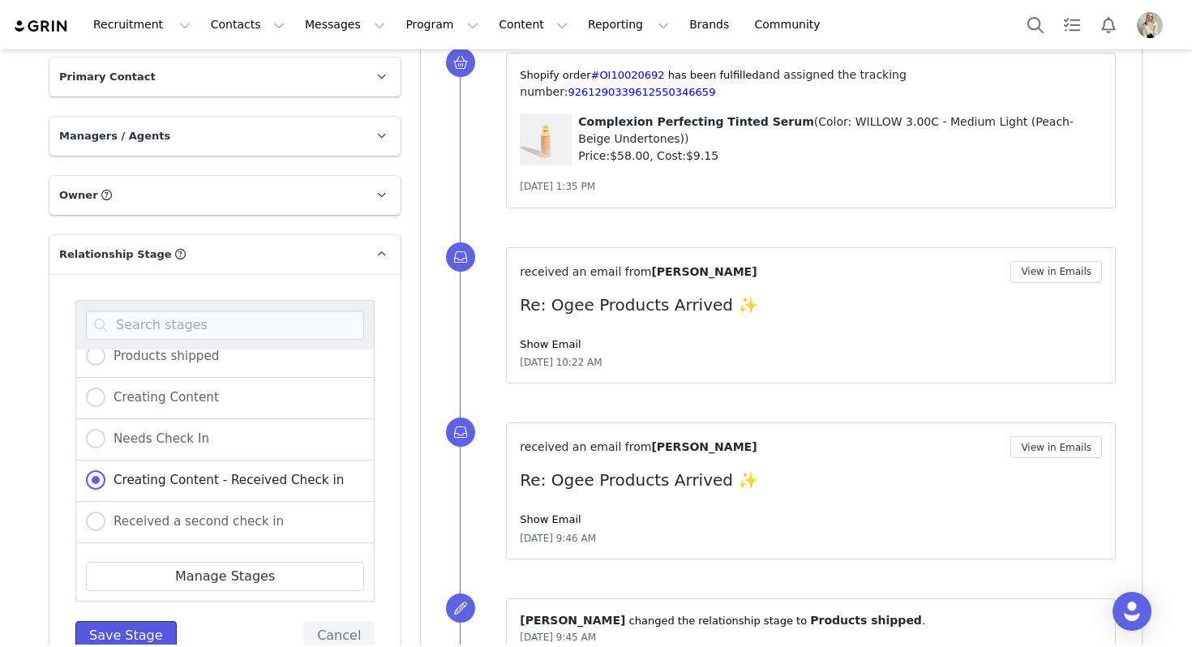
click at [156, 639] on button "Save Stage" at bounding box center [125, 635] width 101 height 29
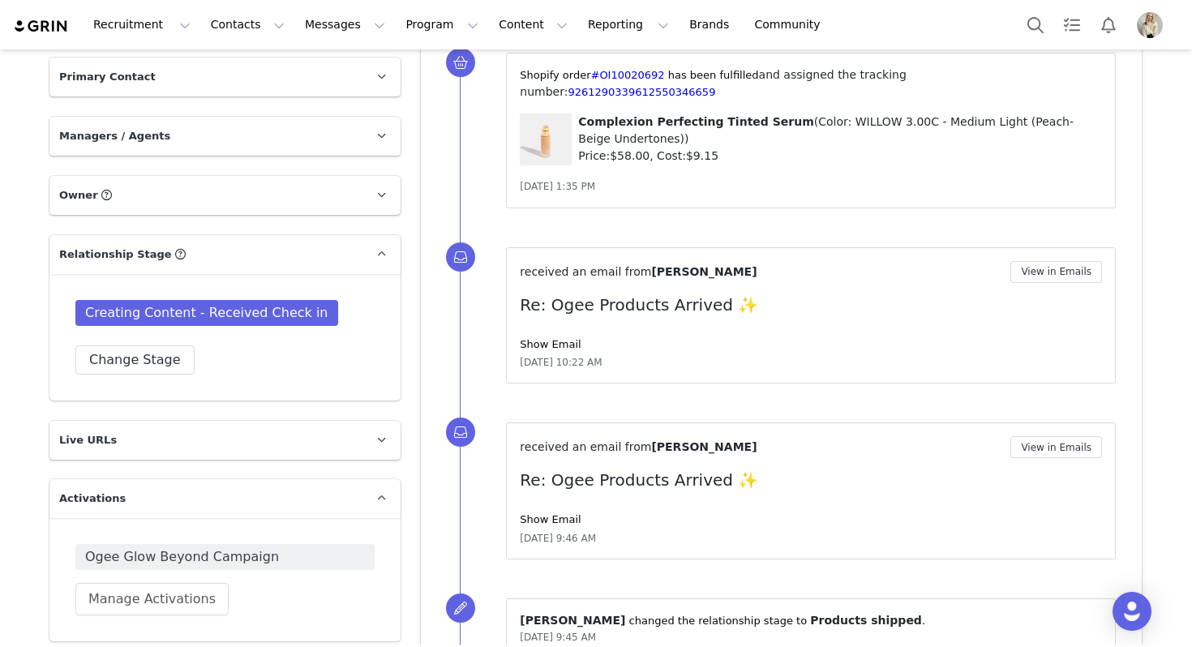
scroll to position [0, 0]
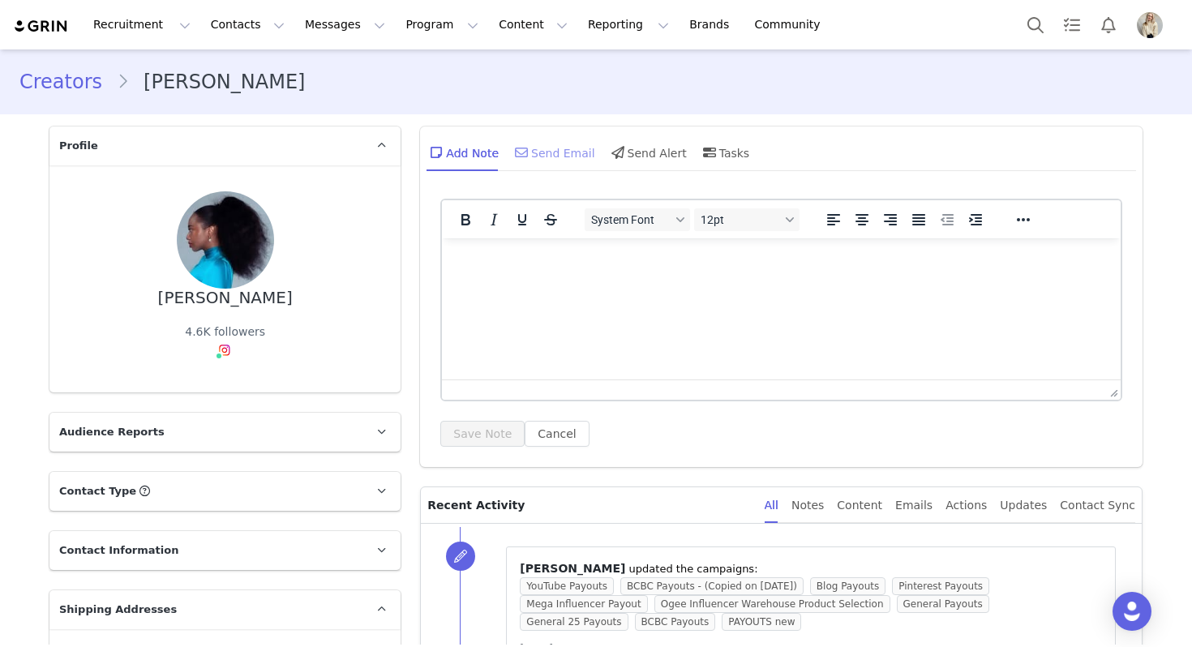
click at [560, 160] on div "Send Email" at bounding box center [554, 152] width 84 height 39
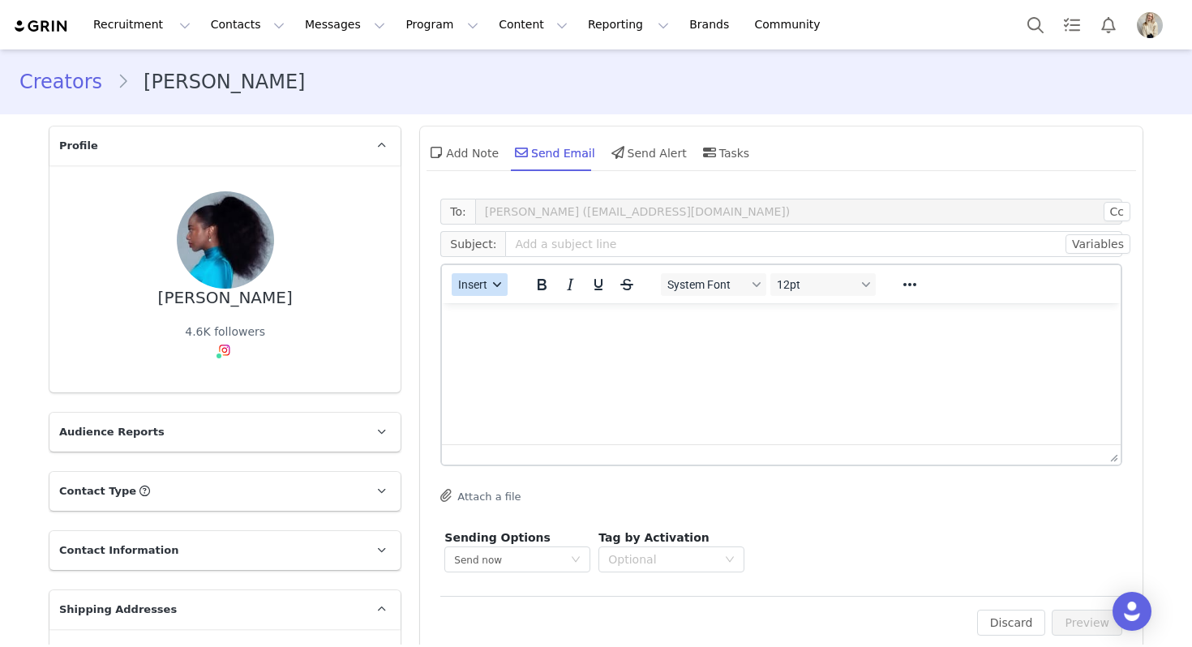
click at [498, 281] on icon "button" at bounding box center [498, 285] width 8 height 8
click at [498, 305] on div "Insert Template" at bounding box center [538, 312] width 146 height 19
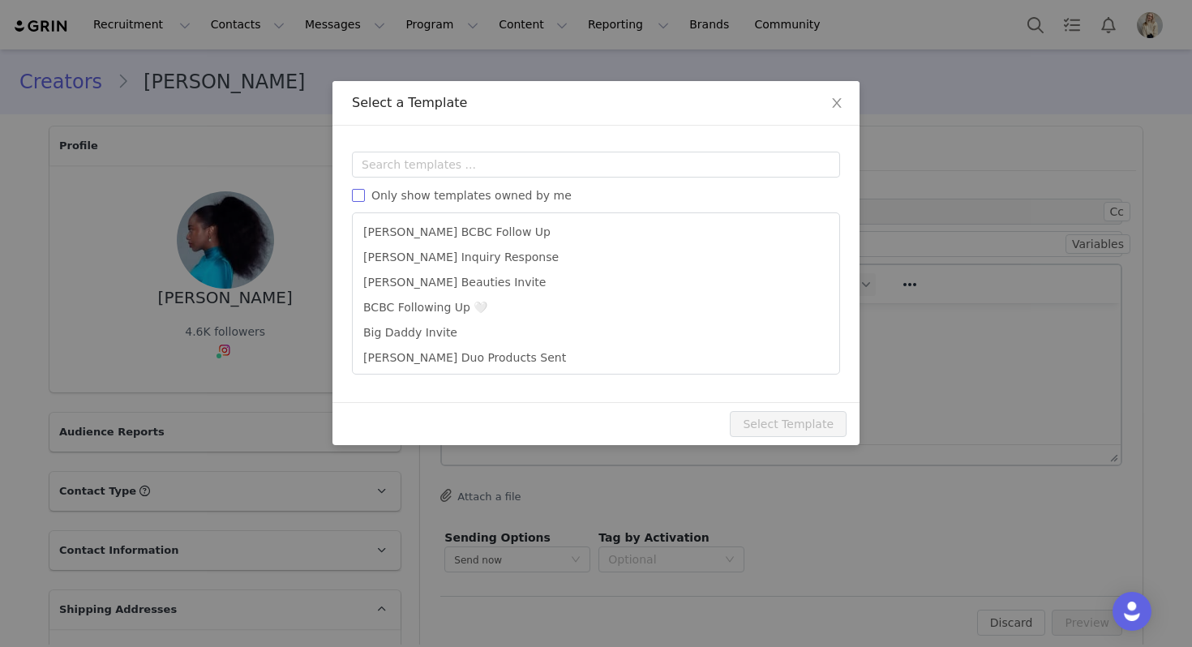
click at [501, 189] on span "Only show templates owned by me" at bounding box center [471, 195] width 213 height 13
click at [365, 189] on input "Only show templates owned by me" at bounding box center [358, 195] width 13 height 13
checkbox input "true"
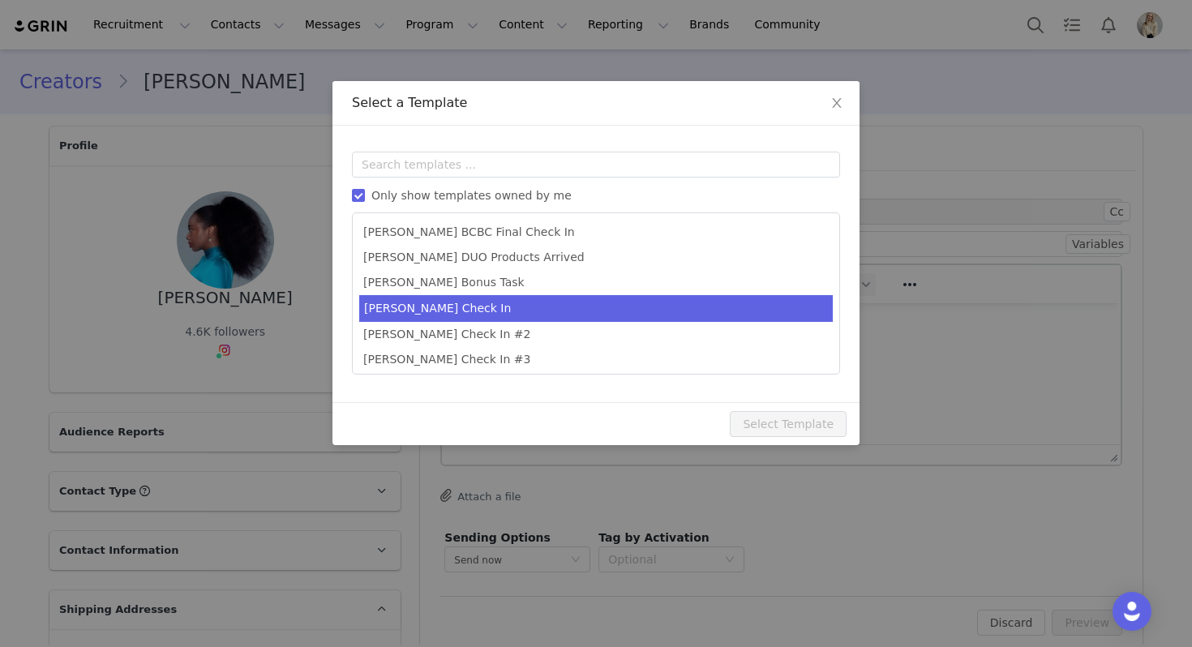
click at [467, 319] on li "[PERSON_NAME] Check In" at bounding box center [596, 308] width 474 height 27
type input "Ogee Check In 💫"
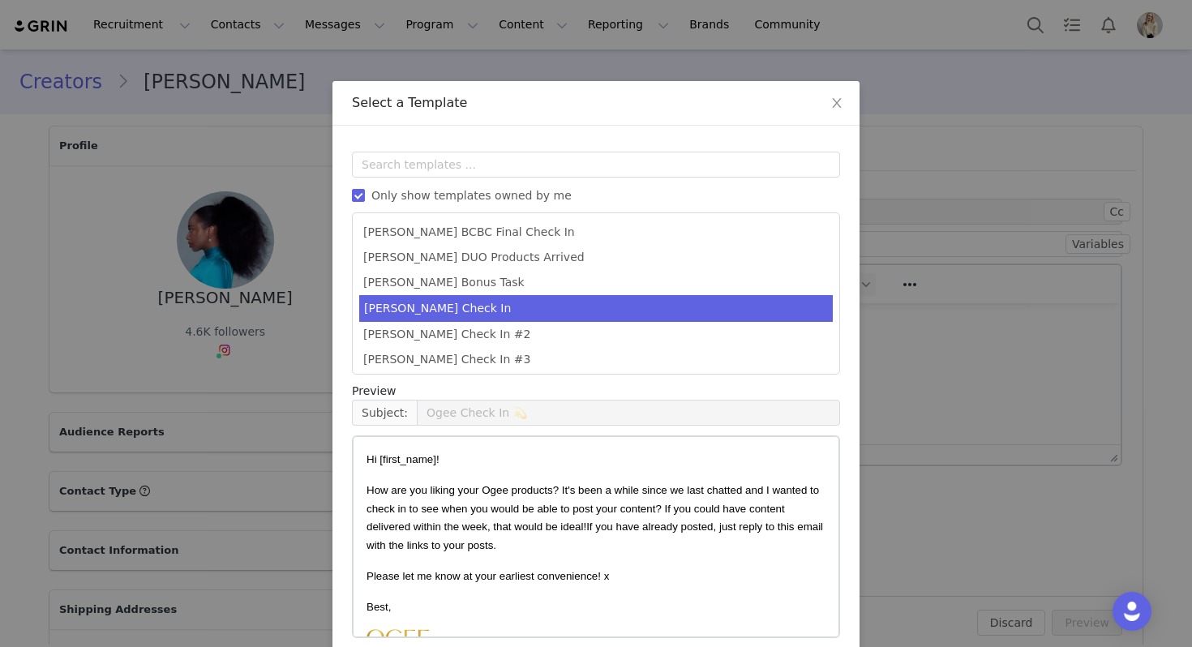
scroll to position [73, 0]
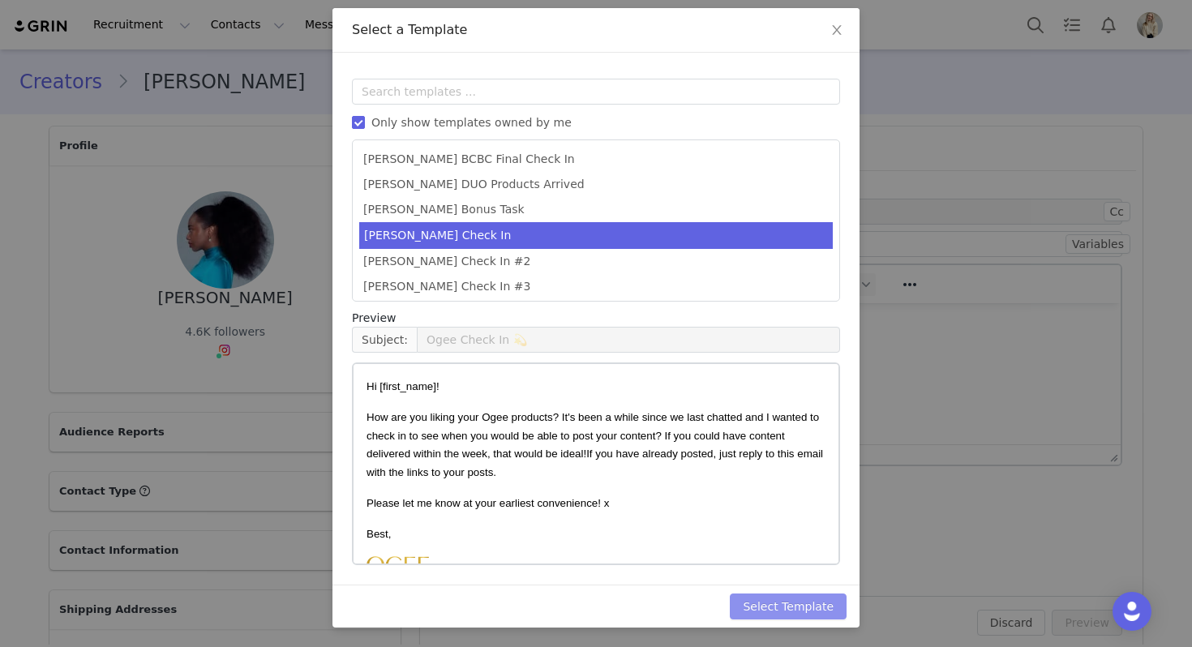
click at [828, 604] on button "Select Template" at bounding box center [788, 607] width 117 height 26
type input "Ogee Check In 💫"
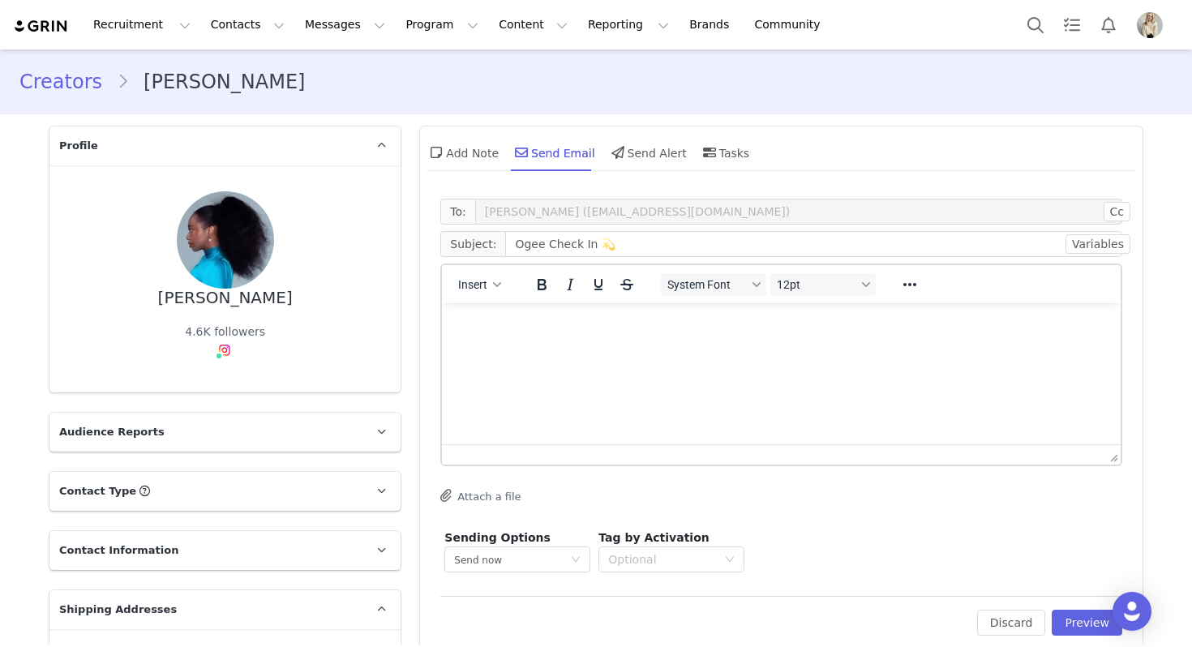
scroll to position [0, 0]
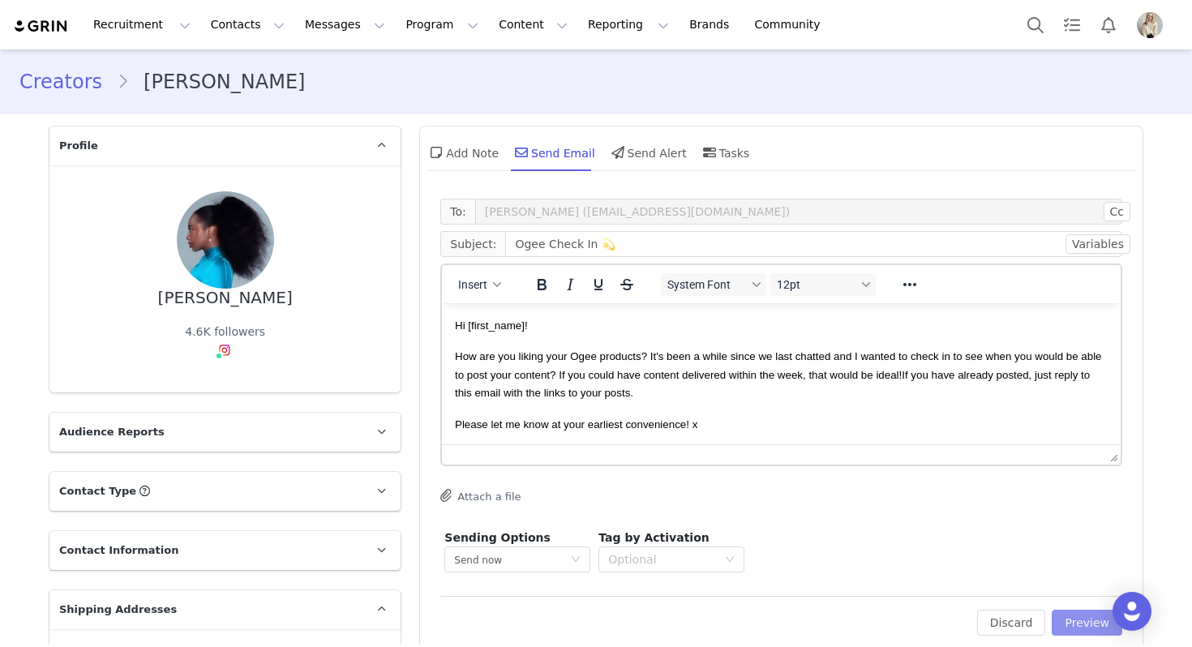
click at [1096, 621] on button "Preview" at bounding box center [1087, 623] width 71 height 26
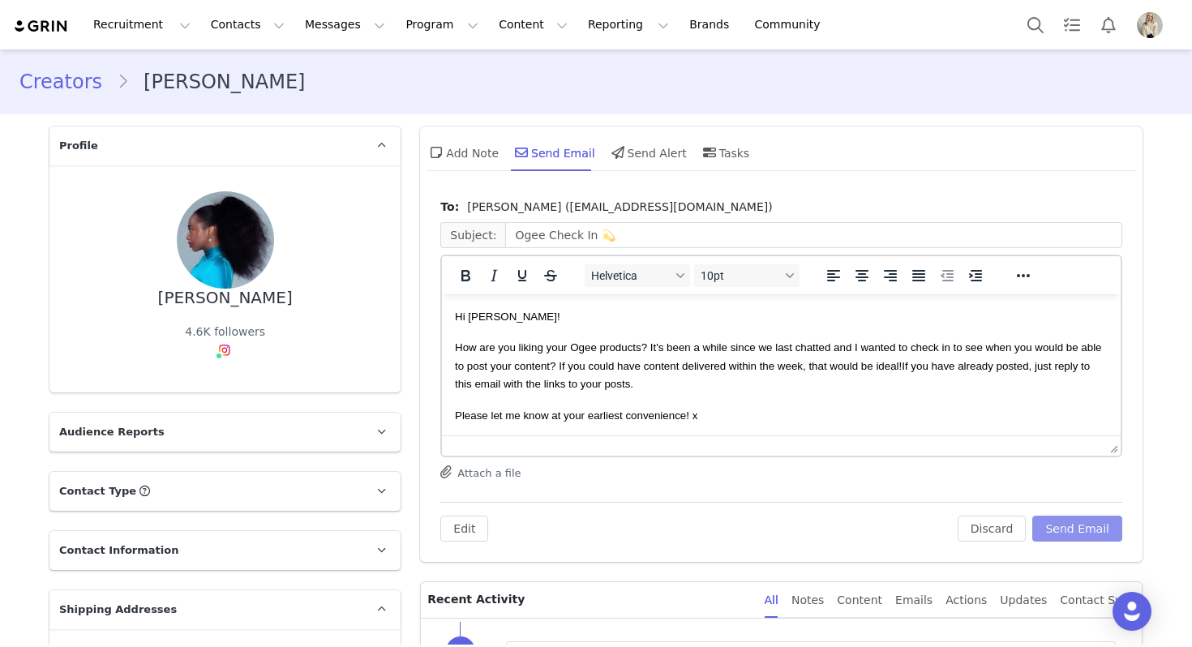
click at [1066, 538] on button "Send Email" at bounding box center [1077, 529] width 90 height 26
